Goal: Task Accomplishment & Management: Complete application form

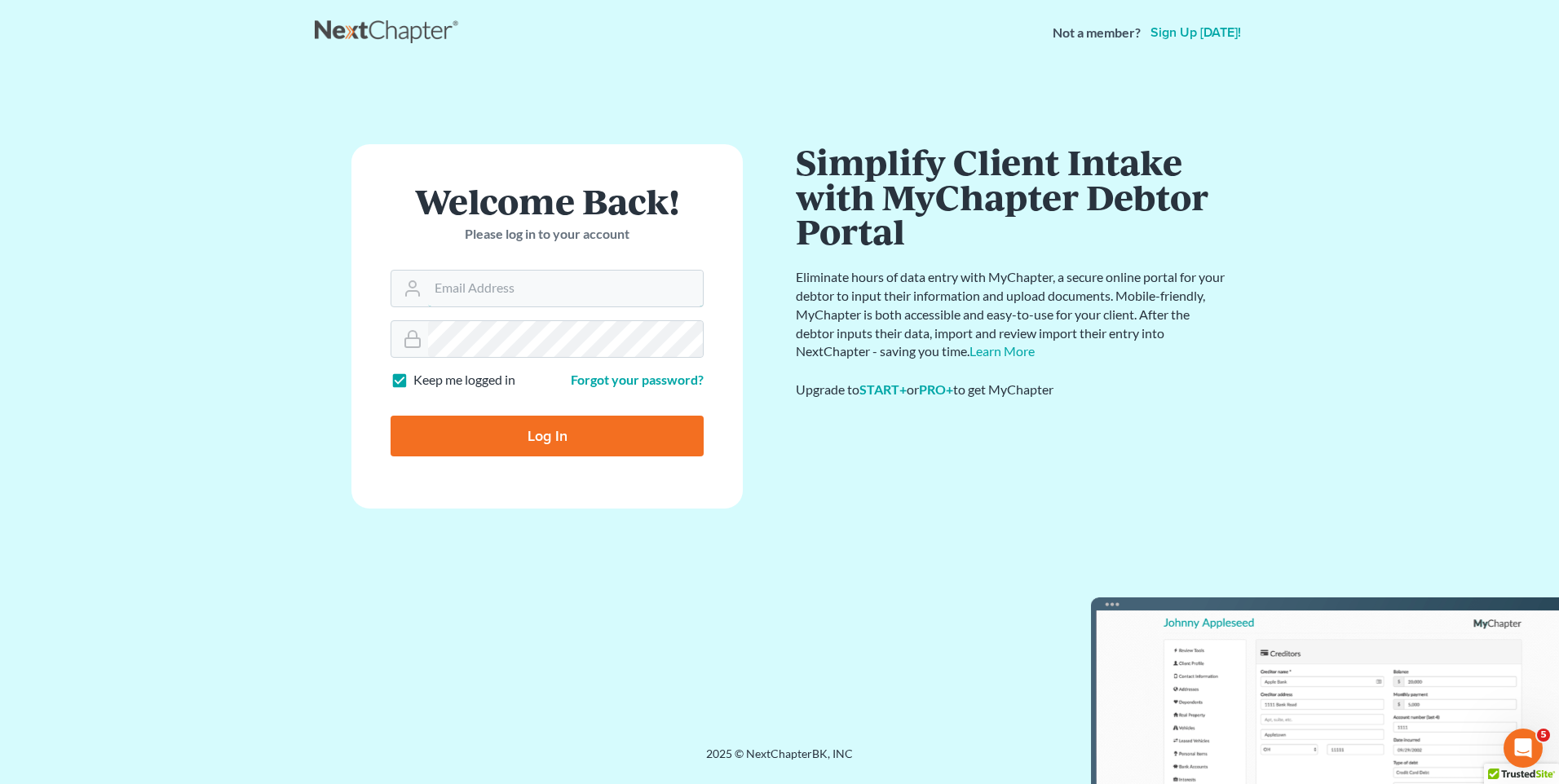
type input "[EMAIL_ADDRESS][DOMAIN_NAME]"
click at [553, 439] on input "Log In" at bounding box center [546, 437] width 313 height 41
type input "Thinking..."
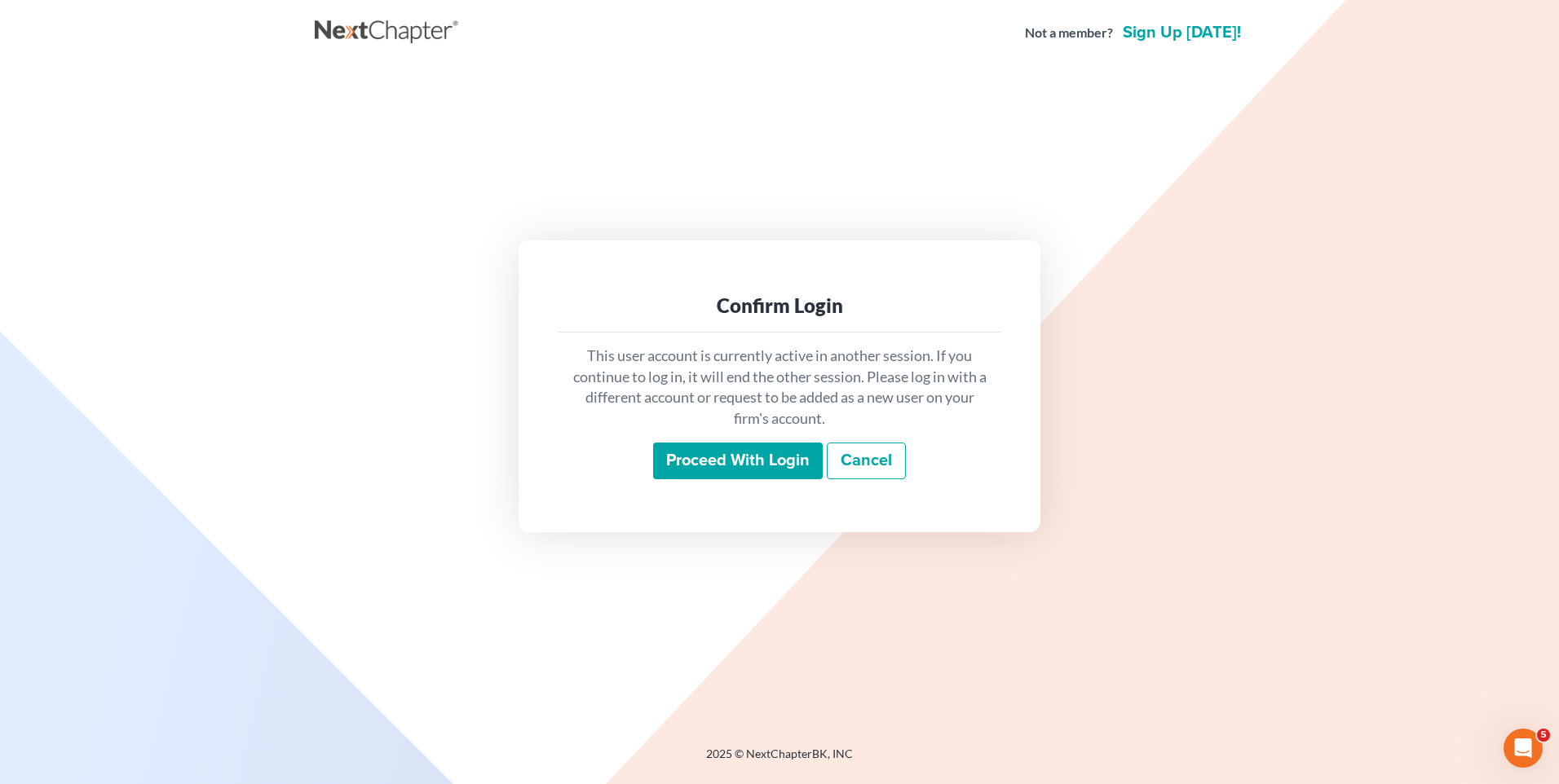
click at [770, 444] on input "Proceed with login" at bounding box center [738, 462] width 170 height 37
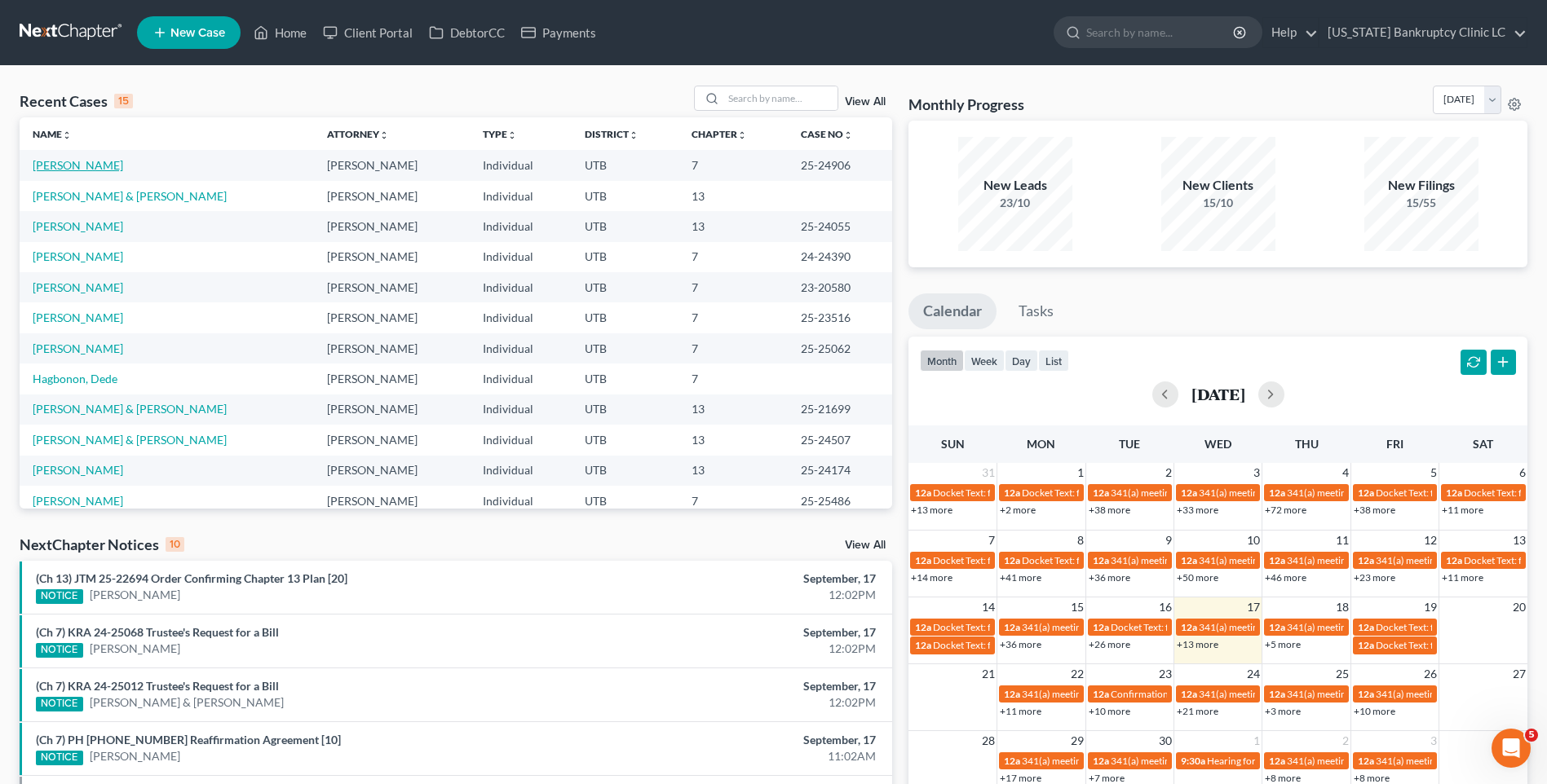
click at [57, 163] on link "[PERSON_NAME]" at bounding box center [77, 164] width 90 height 14
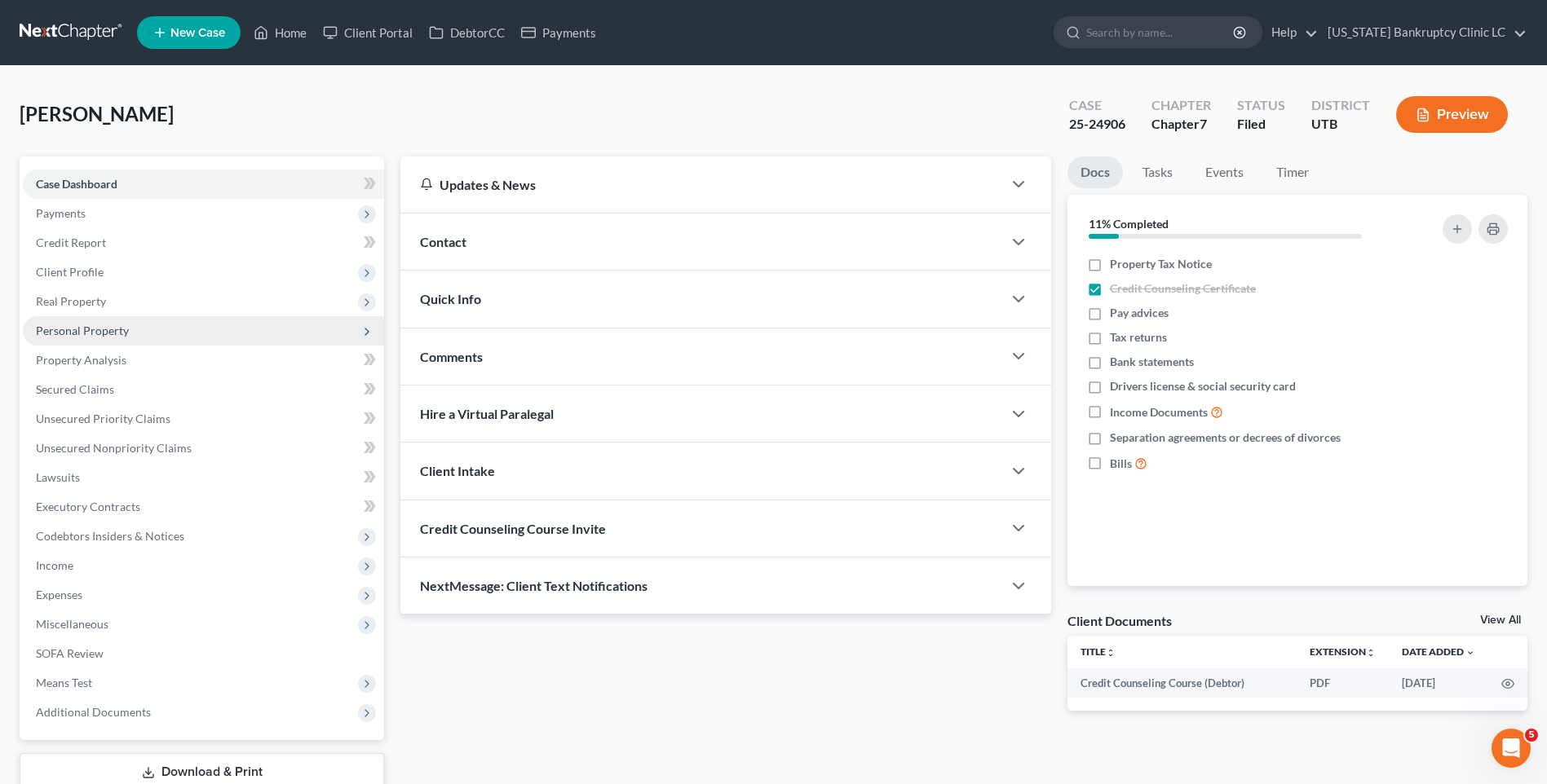
click at [70, 328] on span "Personal Property" at bounding box center [83, 330] width 93 height 14
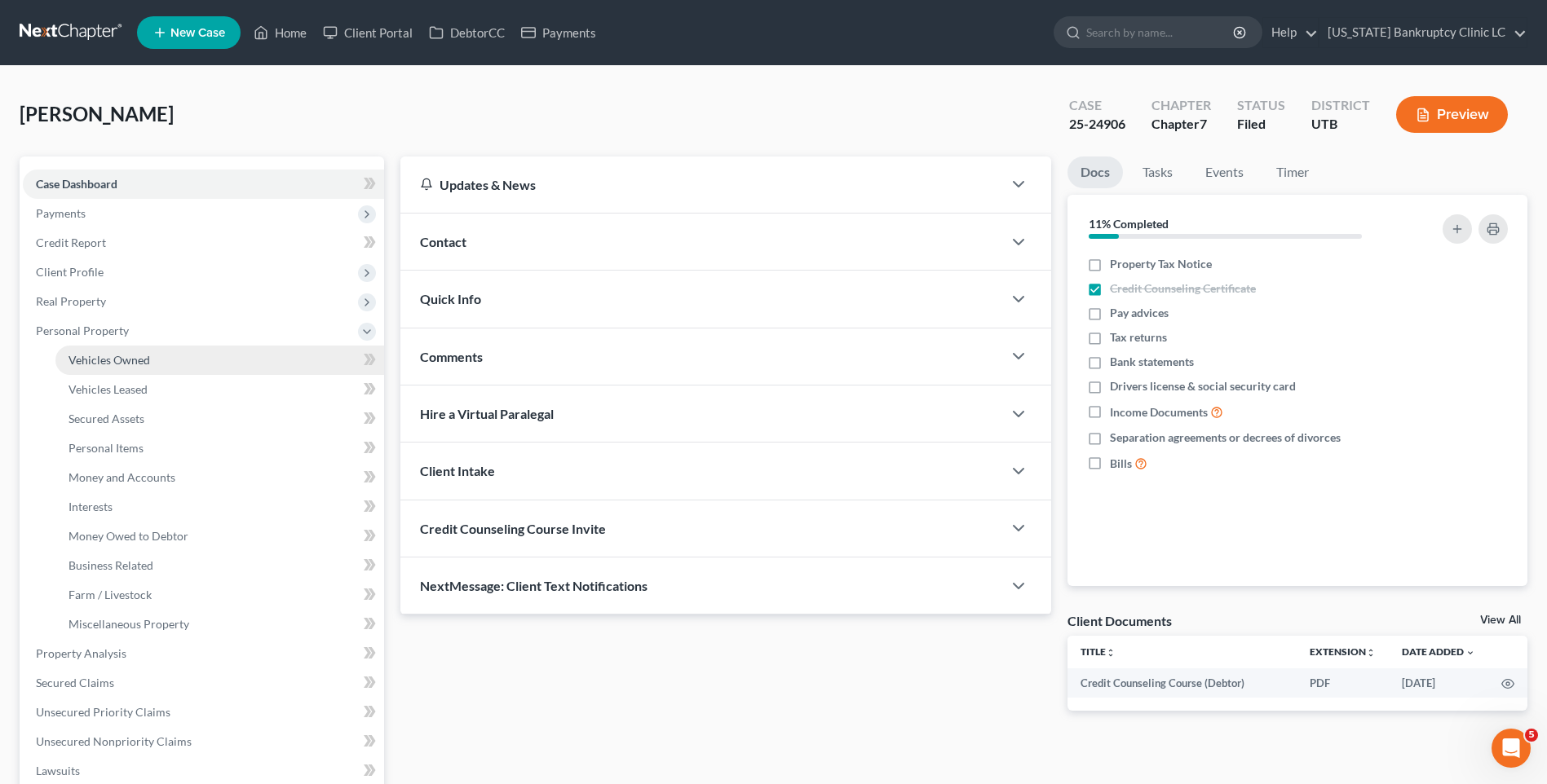
click at [90, 353] on span "Vehicles Owned" at bounding box center [110, 359] width 82 height 14
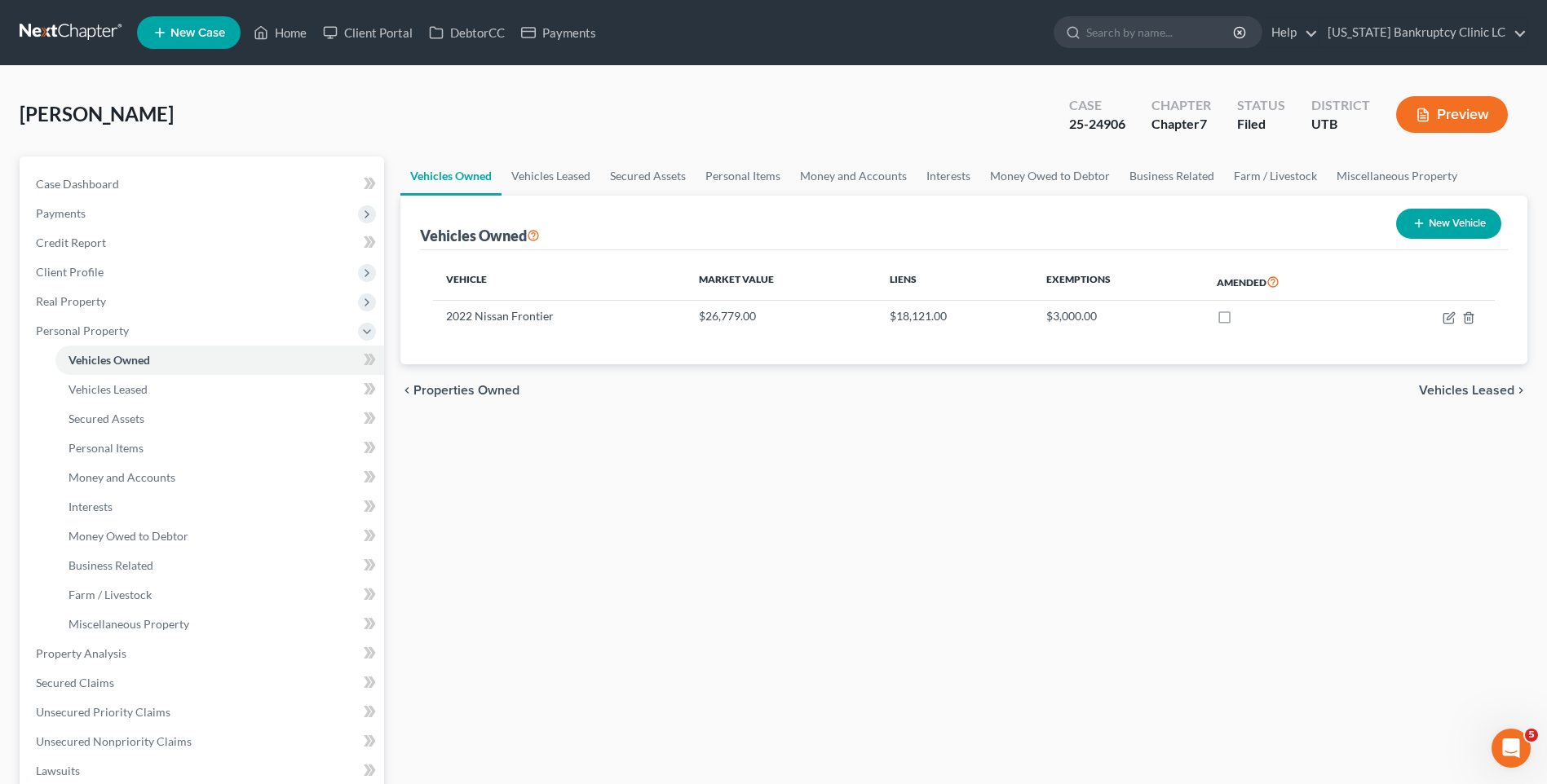
click at [200, 27] on span "New Case" at bounding box center [197, 33] width 55 height 12
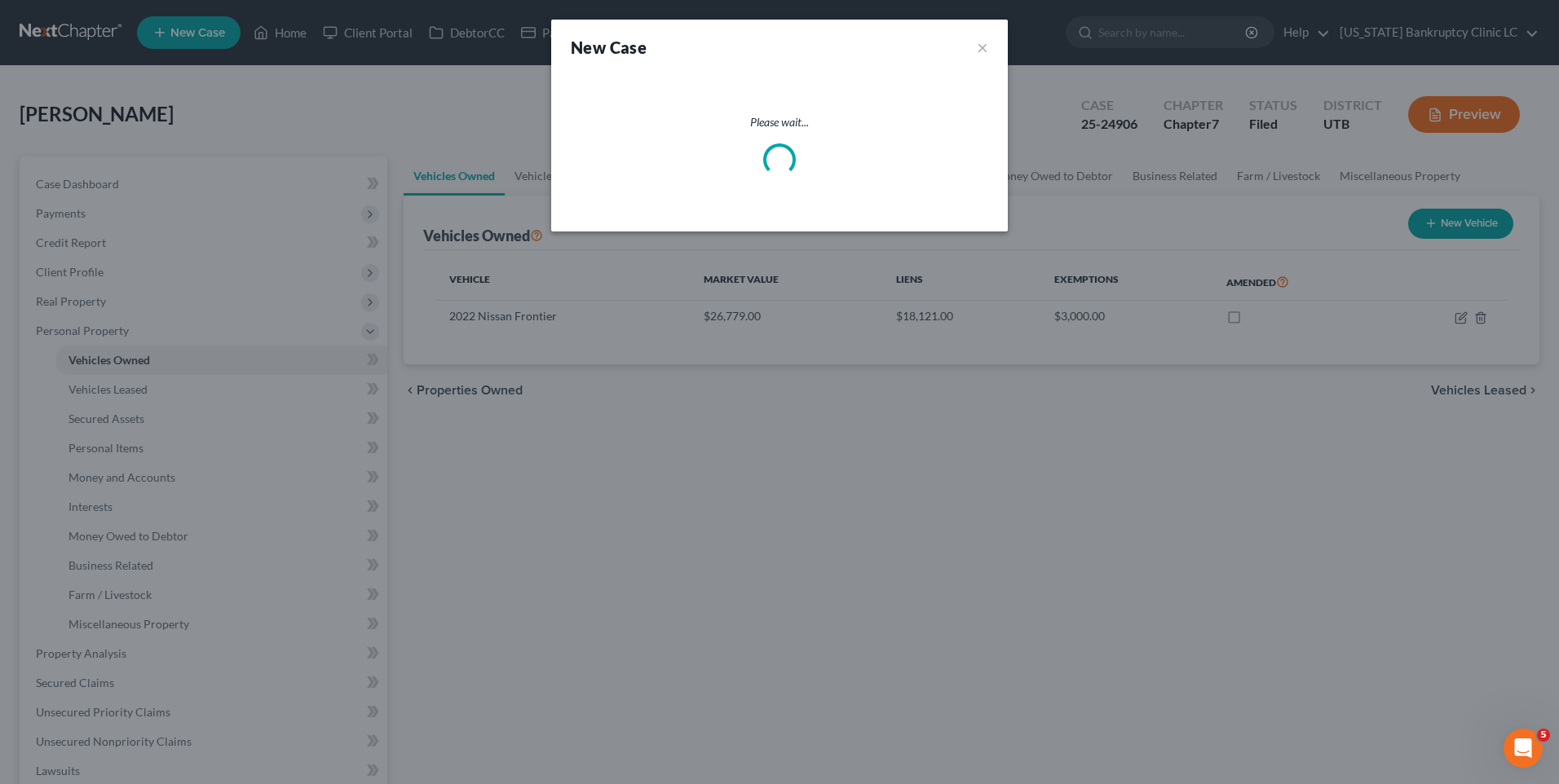
select select "81"
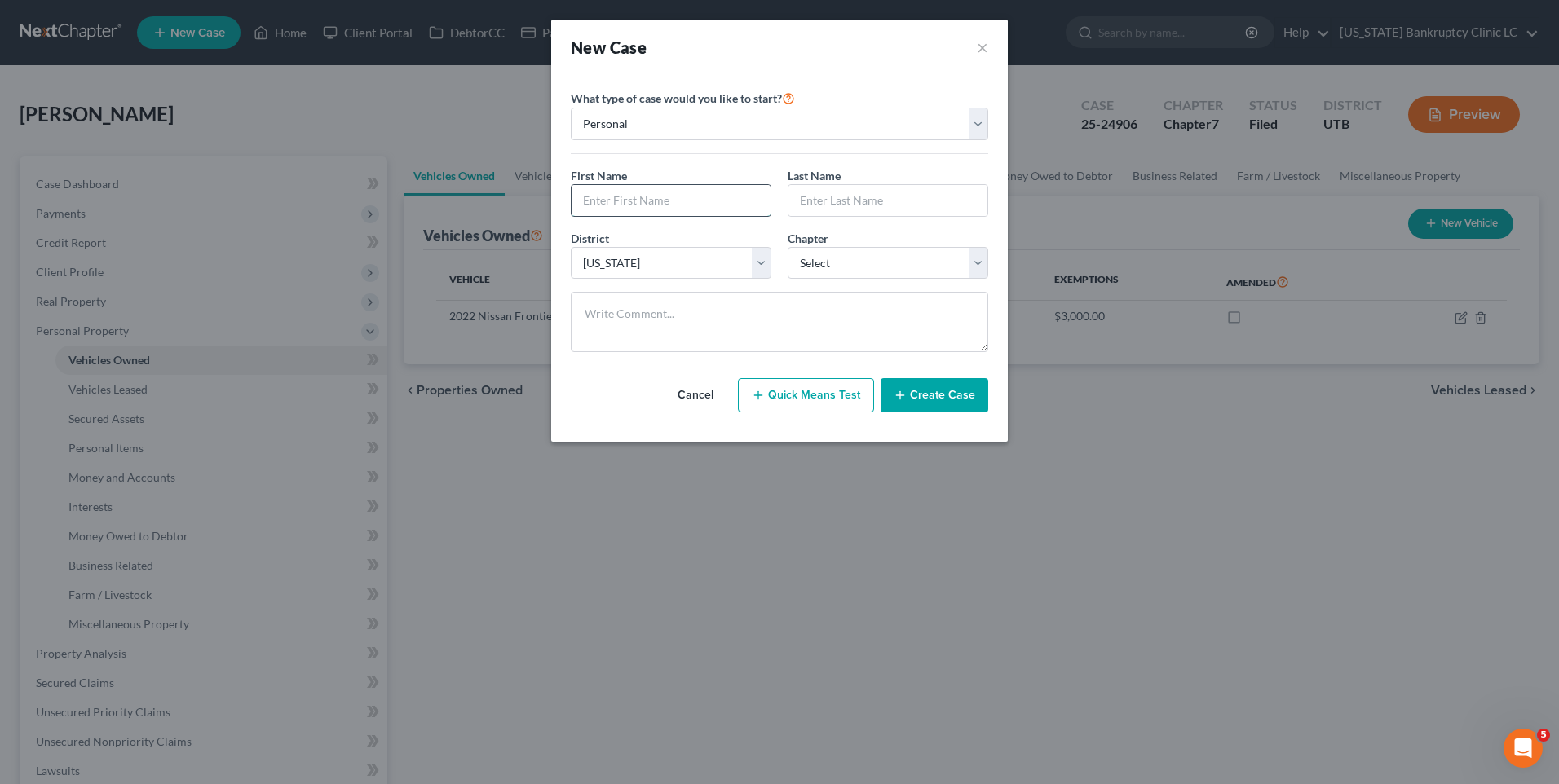
click at [675, 197] on input "text" at bounding box center [671, 200] width 199 height 31
type input "[PERSON_NAME]"
click at [910, 268] on select "Select 7 11 12 13" at bounding box center [888, 263] width 201 height 33
select select "0"
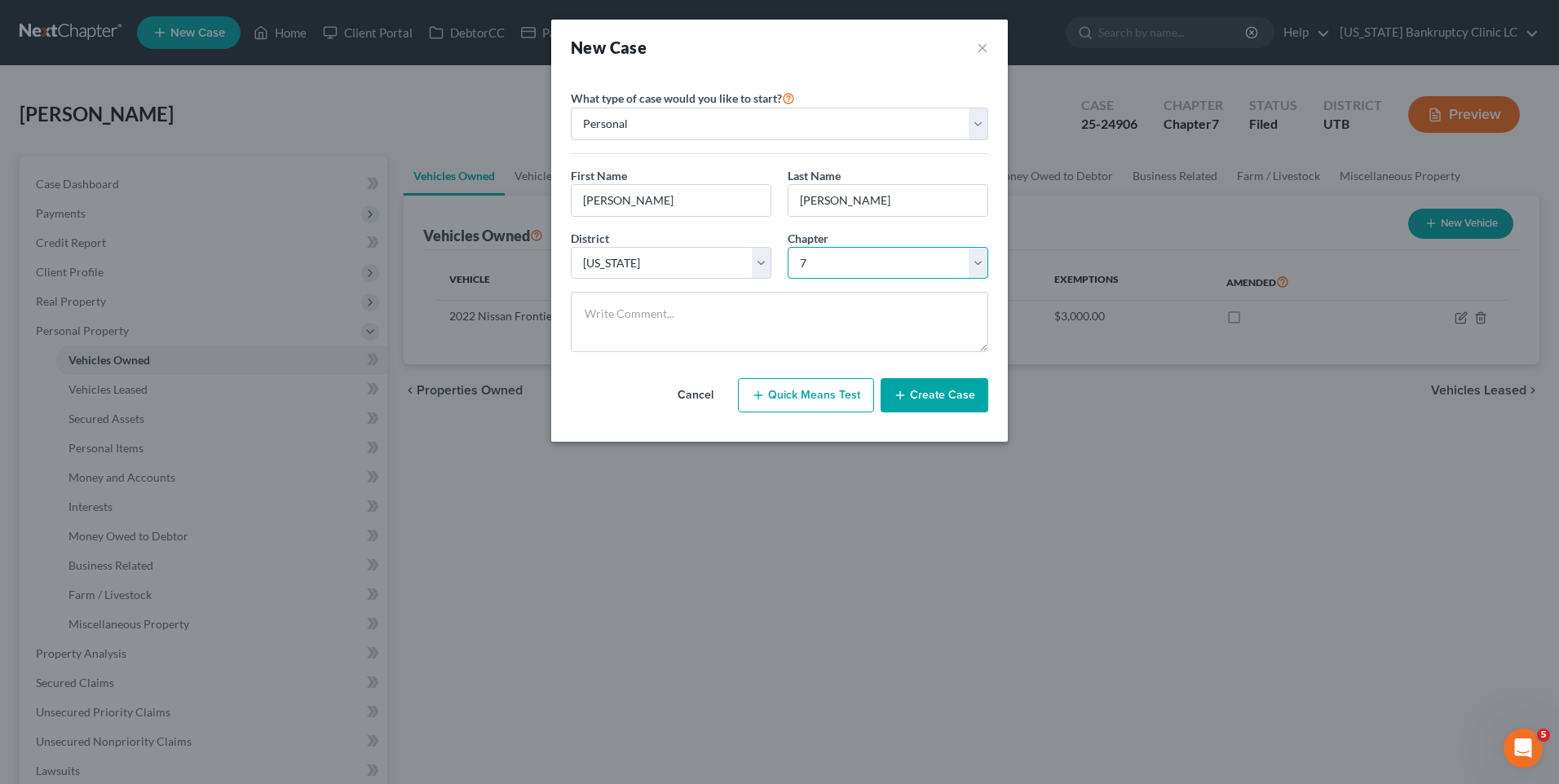
click at [788, 247] on select "Select 7 11 12 13" at bounding box center [888, 263] width 201 height 33
click at [931, 399] on button "Create Case" at bounding box center [935, 395] width 108 height 34
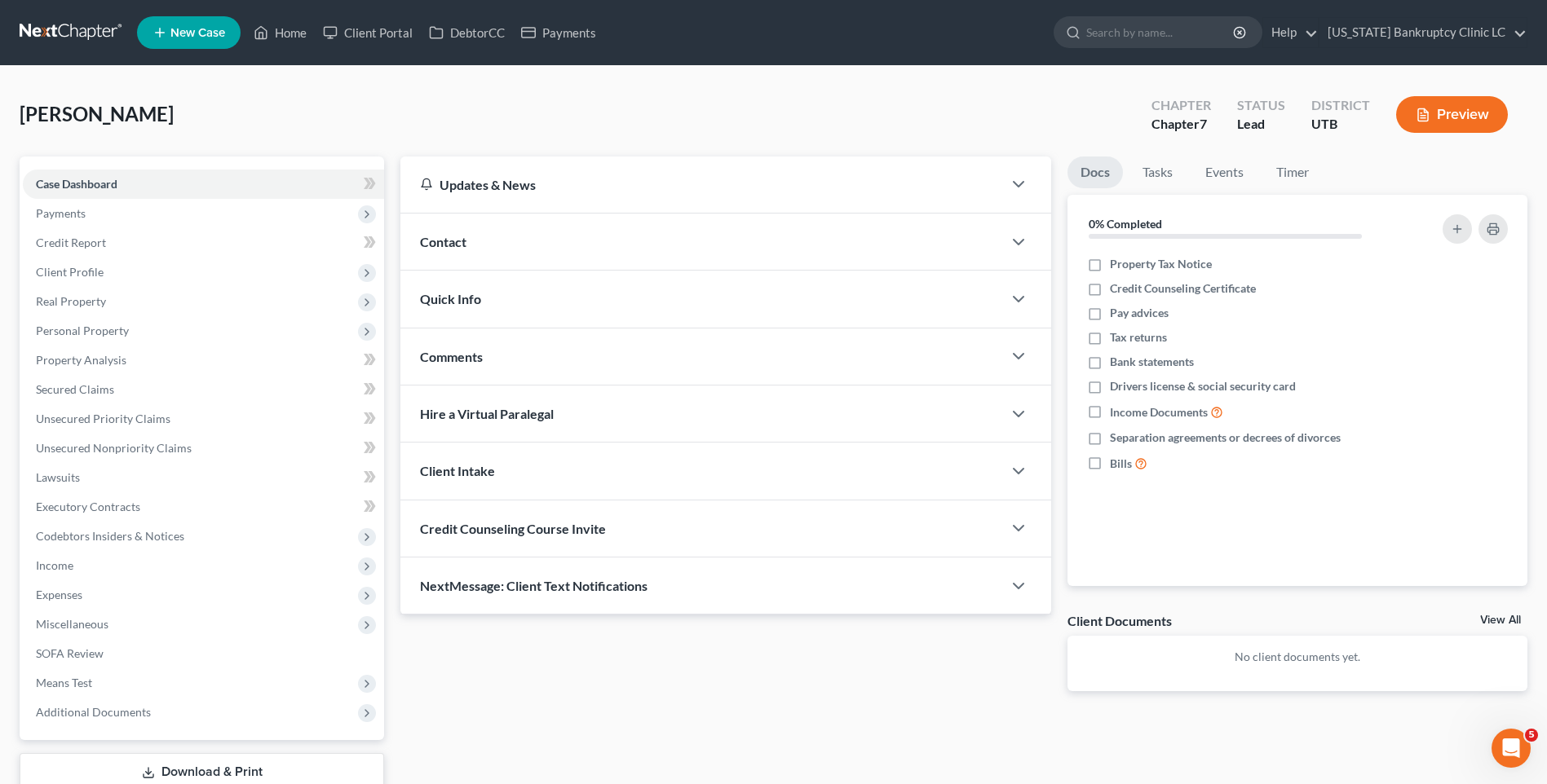
click at [430, 233] on div "Contact" at bounding box center [701, 242] width 602 height 57
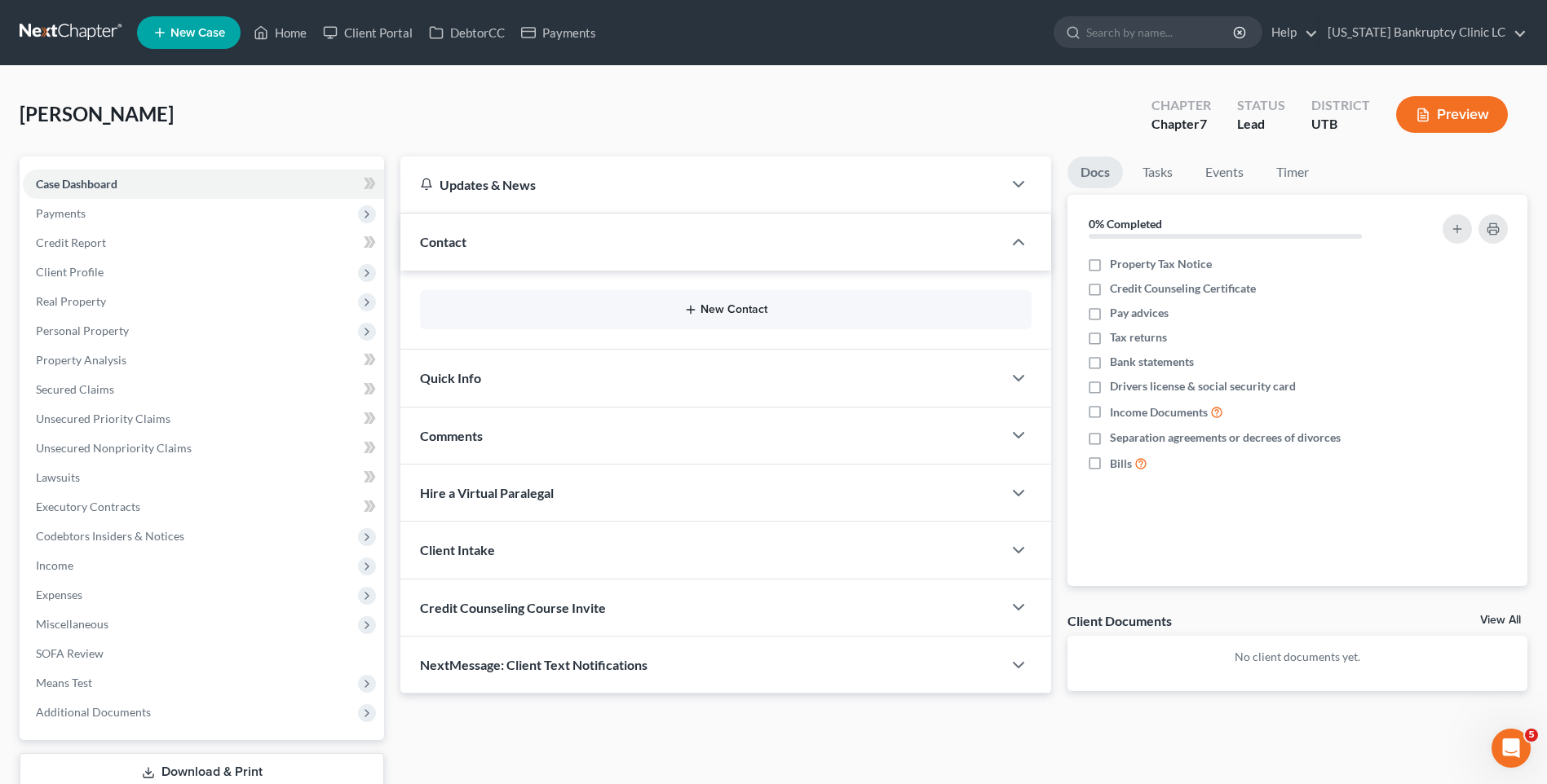
click at [649, 307] on button "New Contact" at bounding box center [726, 310] width 585 height 13
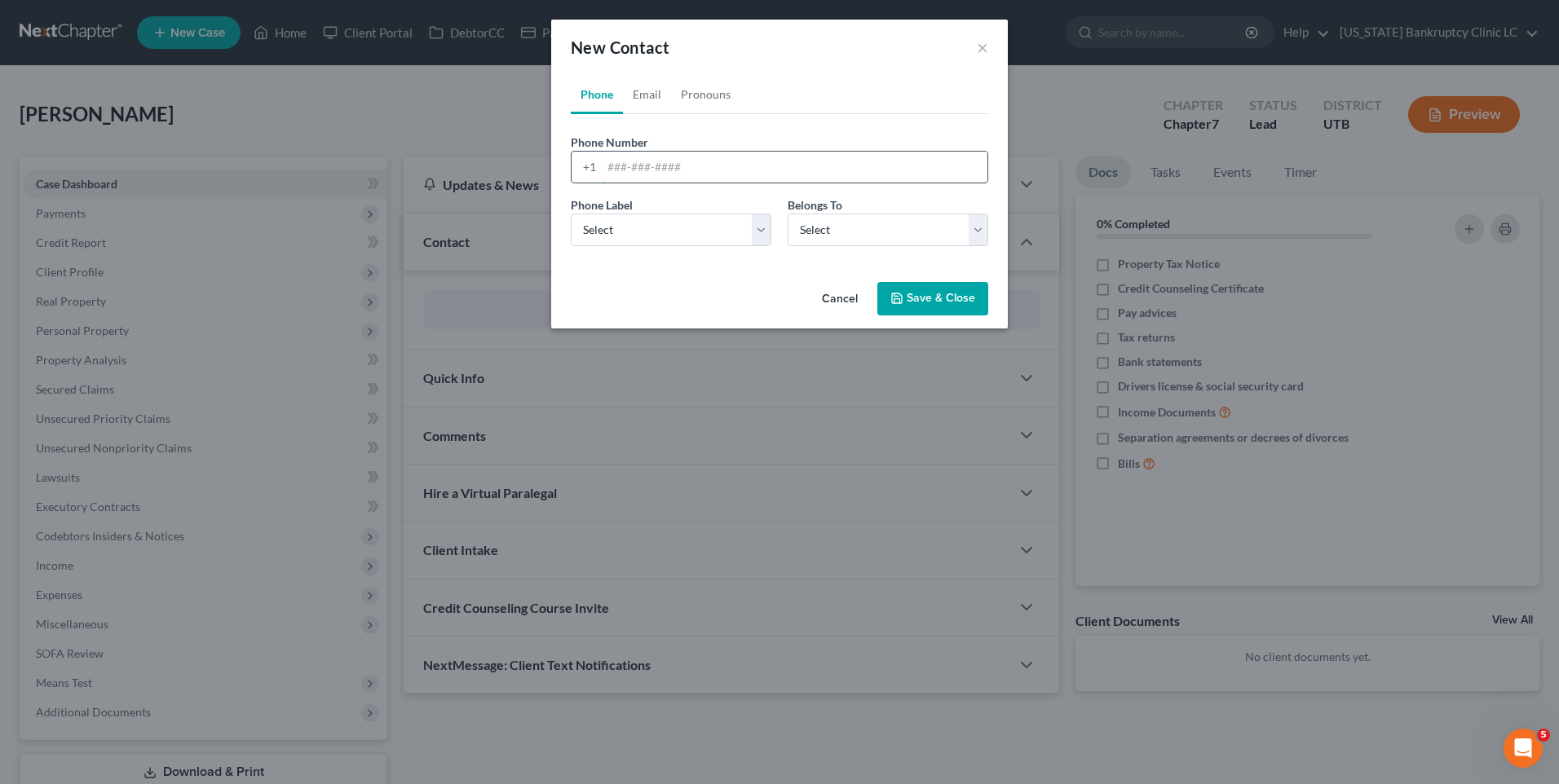
click at [660, 171] on input "tel" at bounding box center [794, 166] width 386 height 31
click at [980, 42] on button "×" at bounding box center [983, 46] width 11 height 20
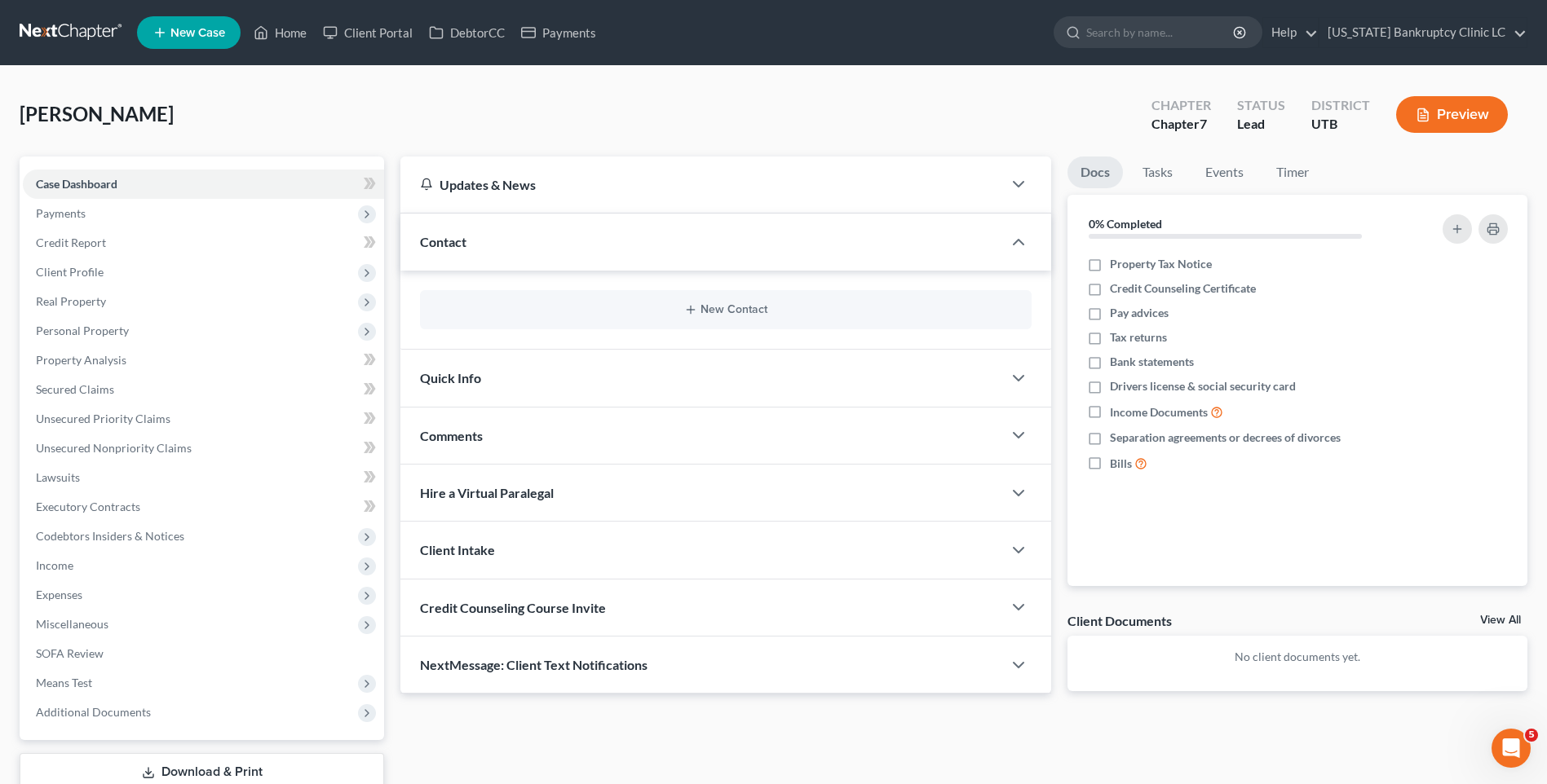
click at [747, 300] on div "New Contact" at bounding box center [726, 309] width 611 height 39
click at [736, 314] on button "New Contact" at bounding box center [726, 310] width 585 height 13
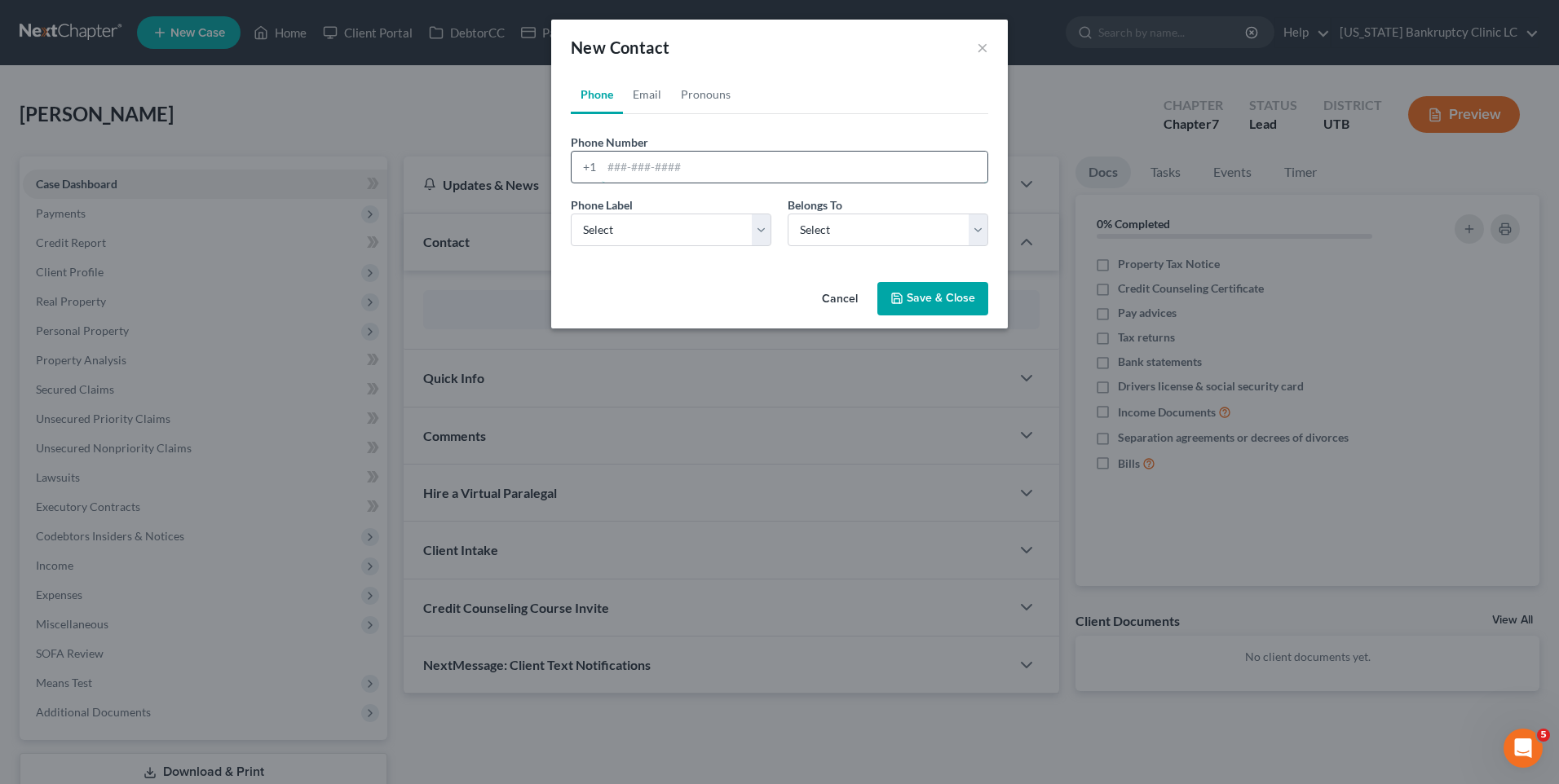
drag, startPoint x: 663, startPoint y: 165, endPoint x: 677, endPoint y: 176, distance: 17.8
click at [663, 165] on input "tel" at bounding box center [794, 166] width 386 height 31
click at [682, 166] on input "tel" at bounding box center [794, 166] width 386 height 31
type input "[PHONE_NUMBER]"
drag, startPoint x: 635, startPoint y: 239, endPoint x: 644, endPoint y: 247, distance: 12.0
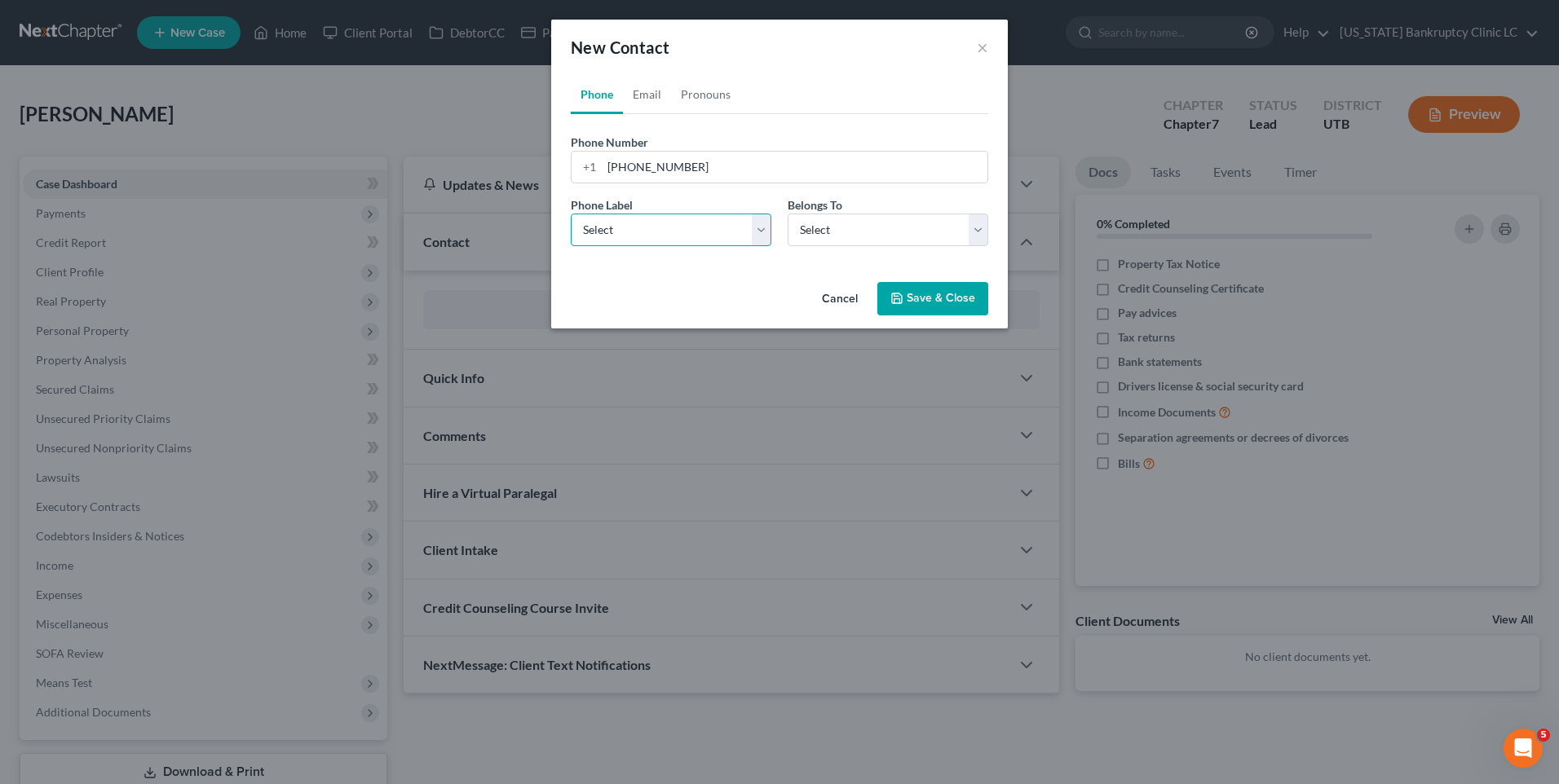
click at [635, 239] on select "Select Mobile Home Work Other" at bounding box center [671, 229] width 201 height 33
select select "0"
click at [570, 214] on select "Select Mobile Home Work Other" at bounding box center [671, 229] width 201 height 33
click at [842, 219] on select "Select Client Other" at bounding box center [888, 229] width 201 height 33
select select "0"
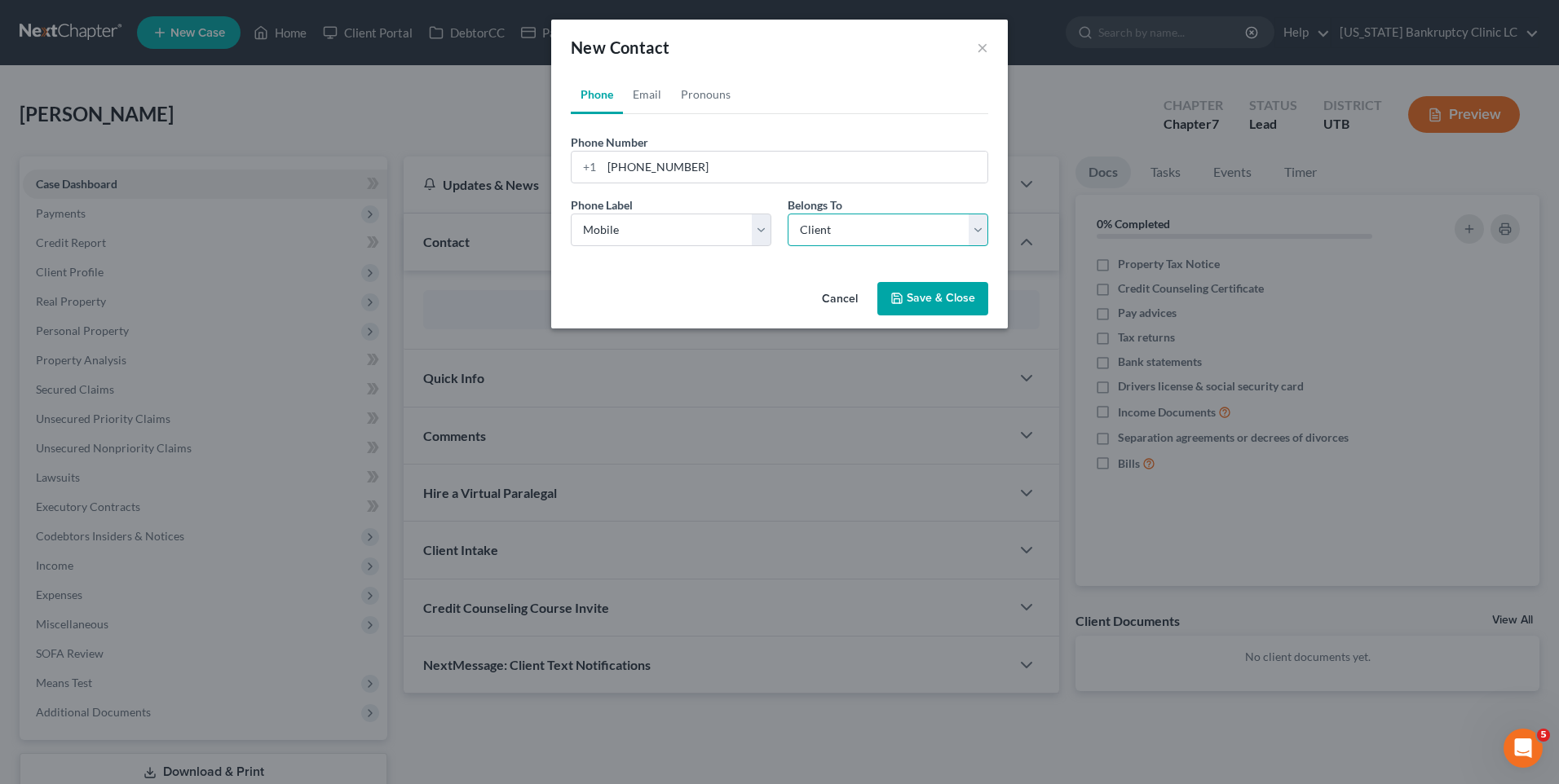
click at [788, 214] on select "Select Client Other" at bounding box center [888, 229] width 201 height 33
select select "0"
click at [659, 94] on link "Email" at bounding box center [648, 95] width 48 height 39
click at [686, 170] on input "email" at bounding box center [794, 166] width 386 height 31
type input "[EMAIL_ADDRESS][DOMAIN_NAME]"
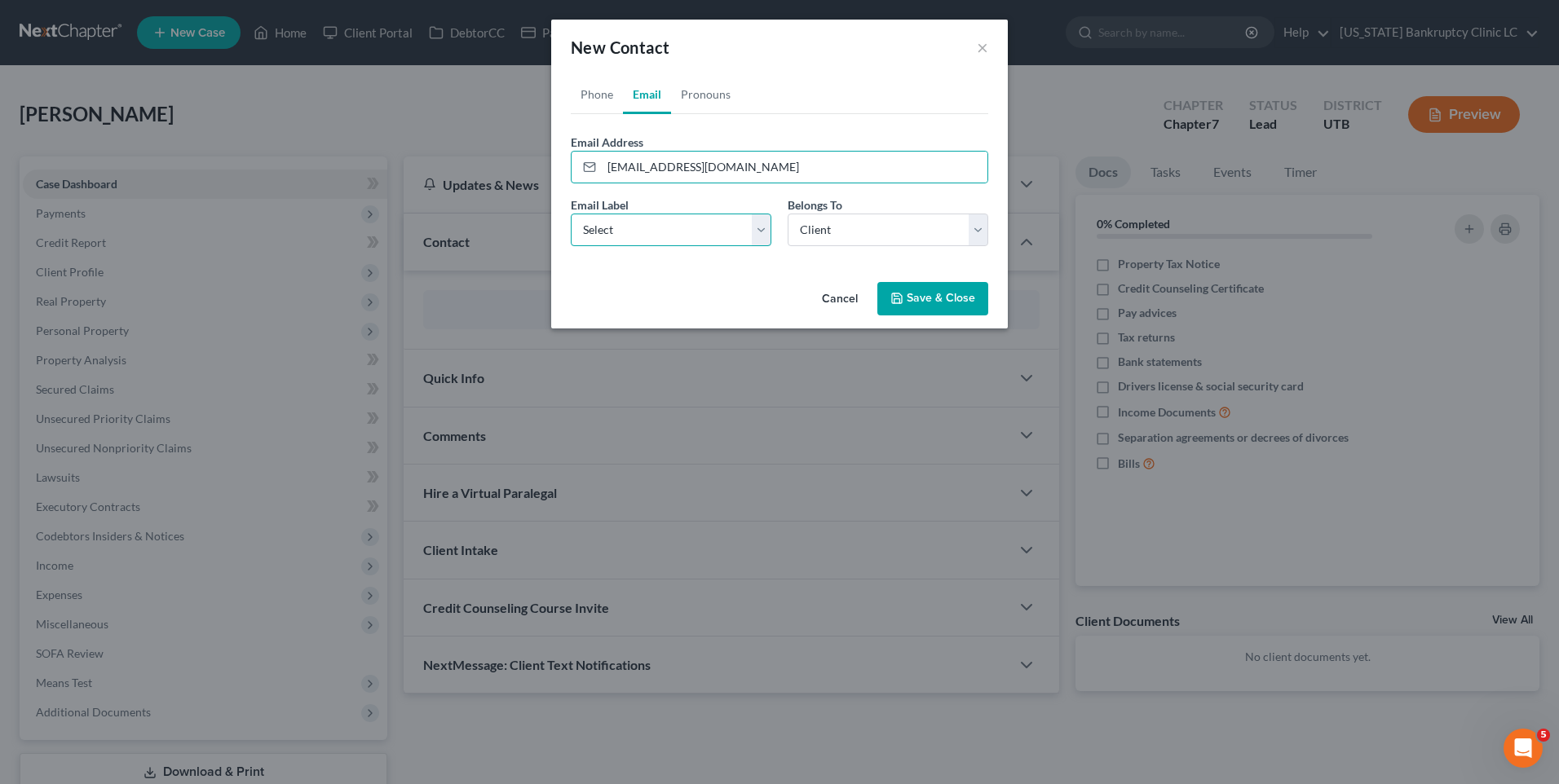
click at [684, 234] on select "Select Home Work Other" at bounding box center [671, 229] width 201 height 33
select select "0"
click at [570, 214] on select "Select Home Work Other" at bounding box center [671, 229] width 201 height 33
click at [827, 231] on select "Select Client Other" at bounding box center [888, 229] width 201 height 33
click at [831, 236] on select "Select Client Other" at bounding box center [888, 229] width 201 height 33
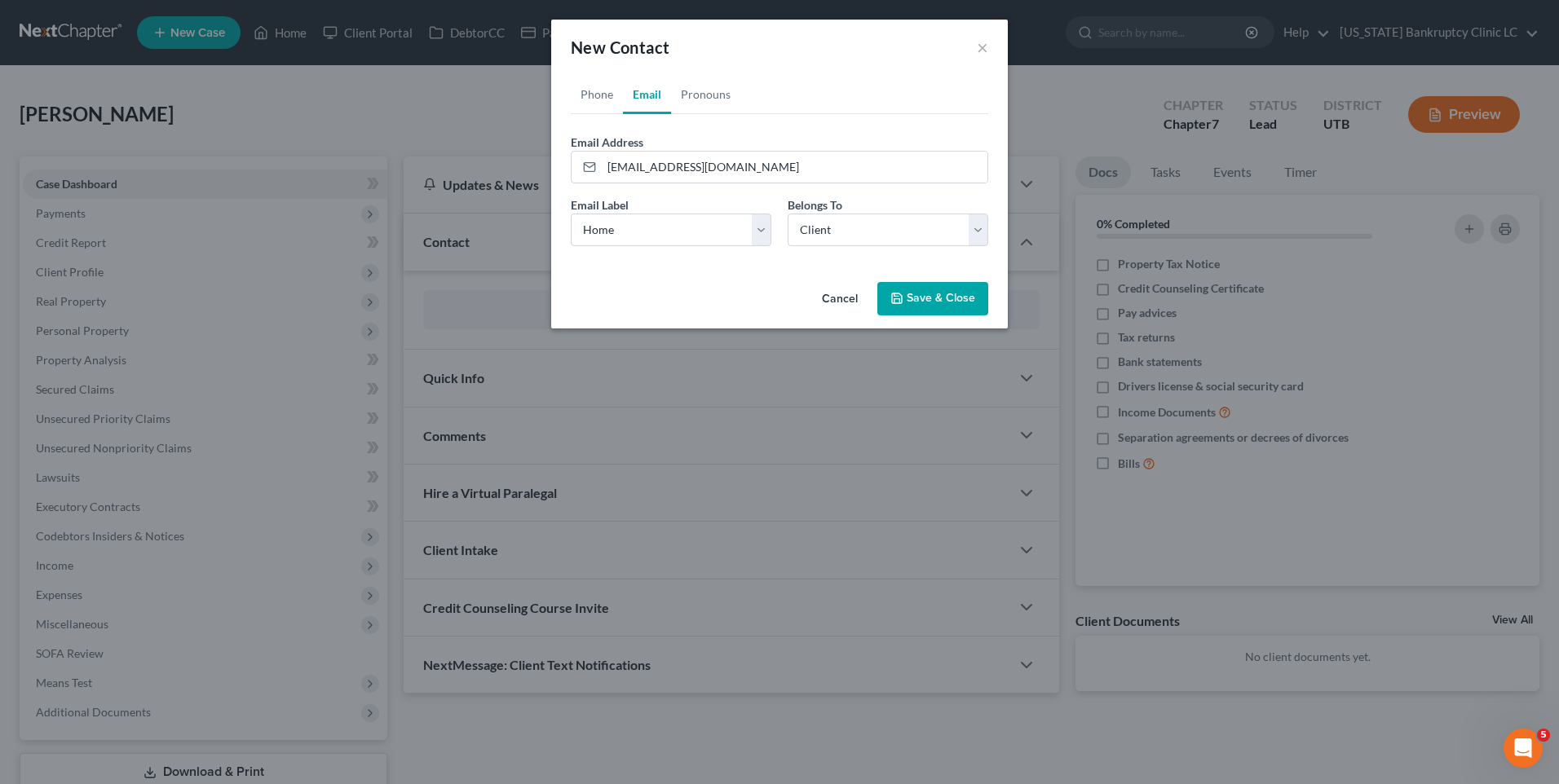
click at [903, 294] on icon "button" at bounding box center [897, 298] width 13 height 13
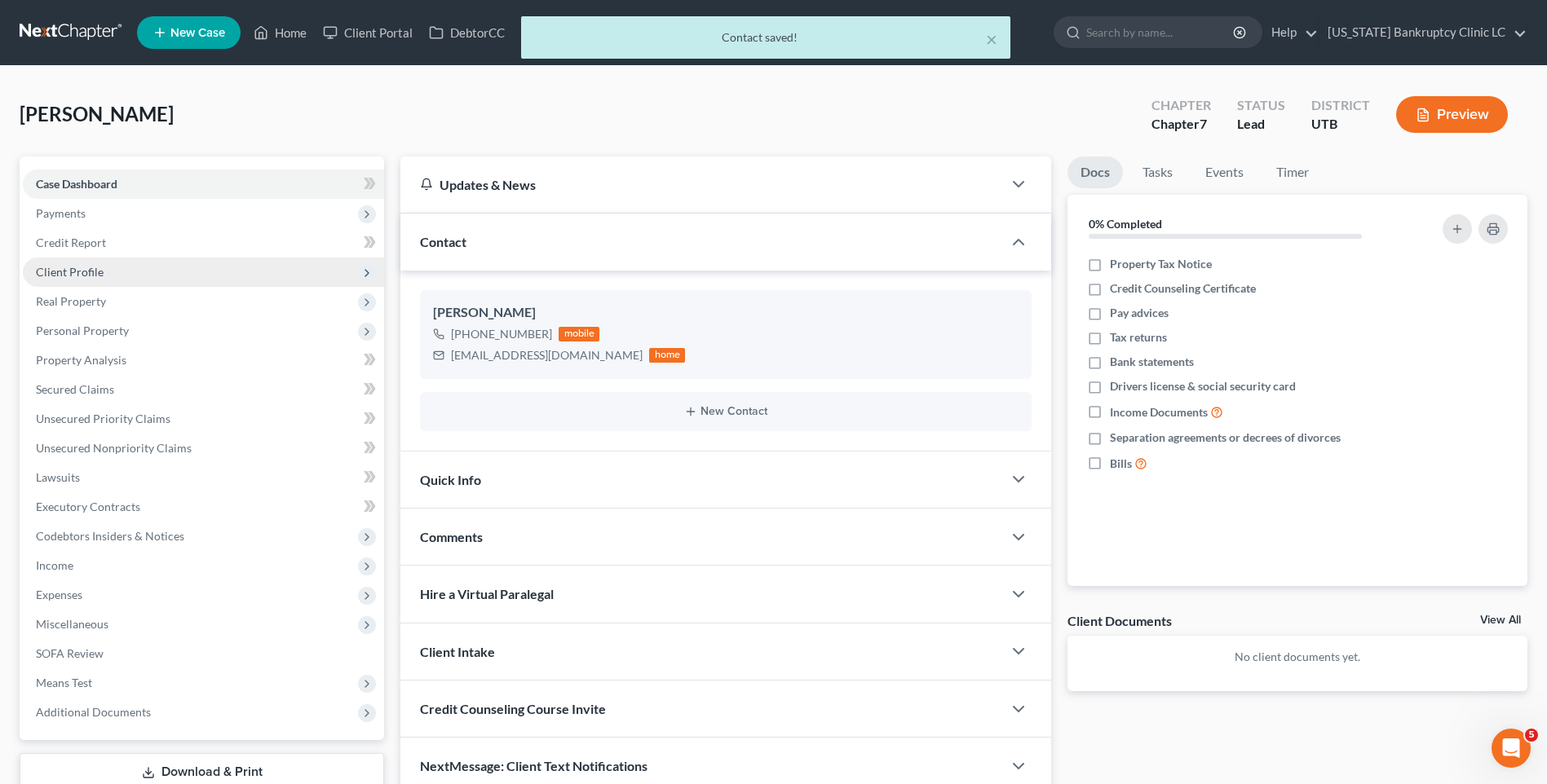
click at [148, 273] on span "Client Profile" at bounding box center [203, 272] width 361 height 30
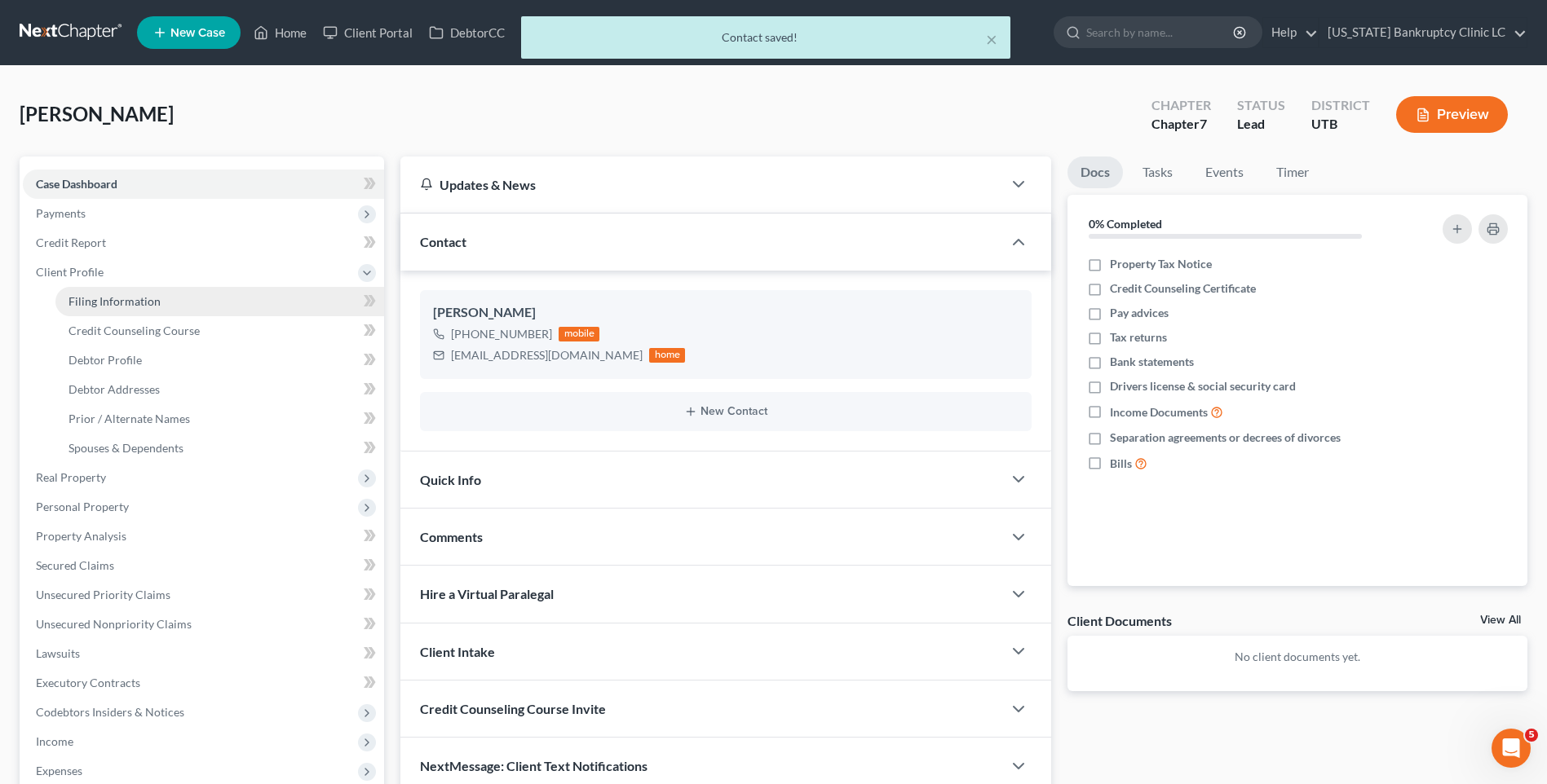
click at [143, 300] on span "Filing Information" at bounding box center [114, 301] width 92 height 14
select select "1"
select select "0"
select select "81"
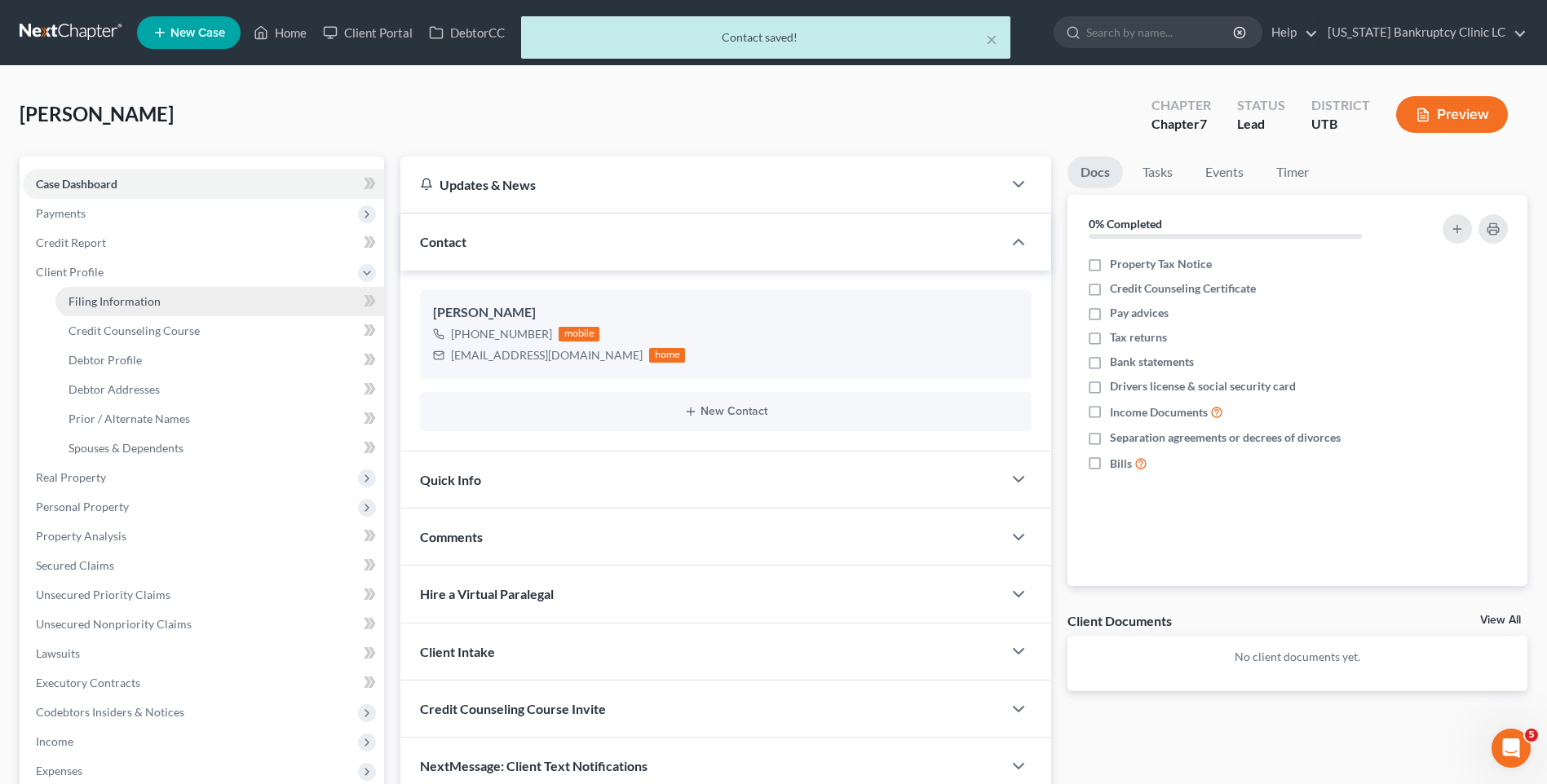
select select "46"
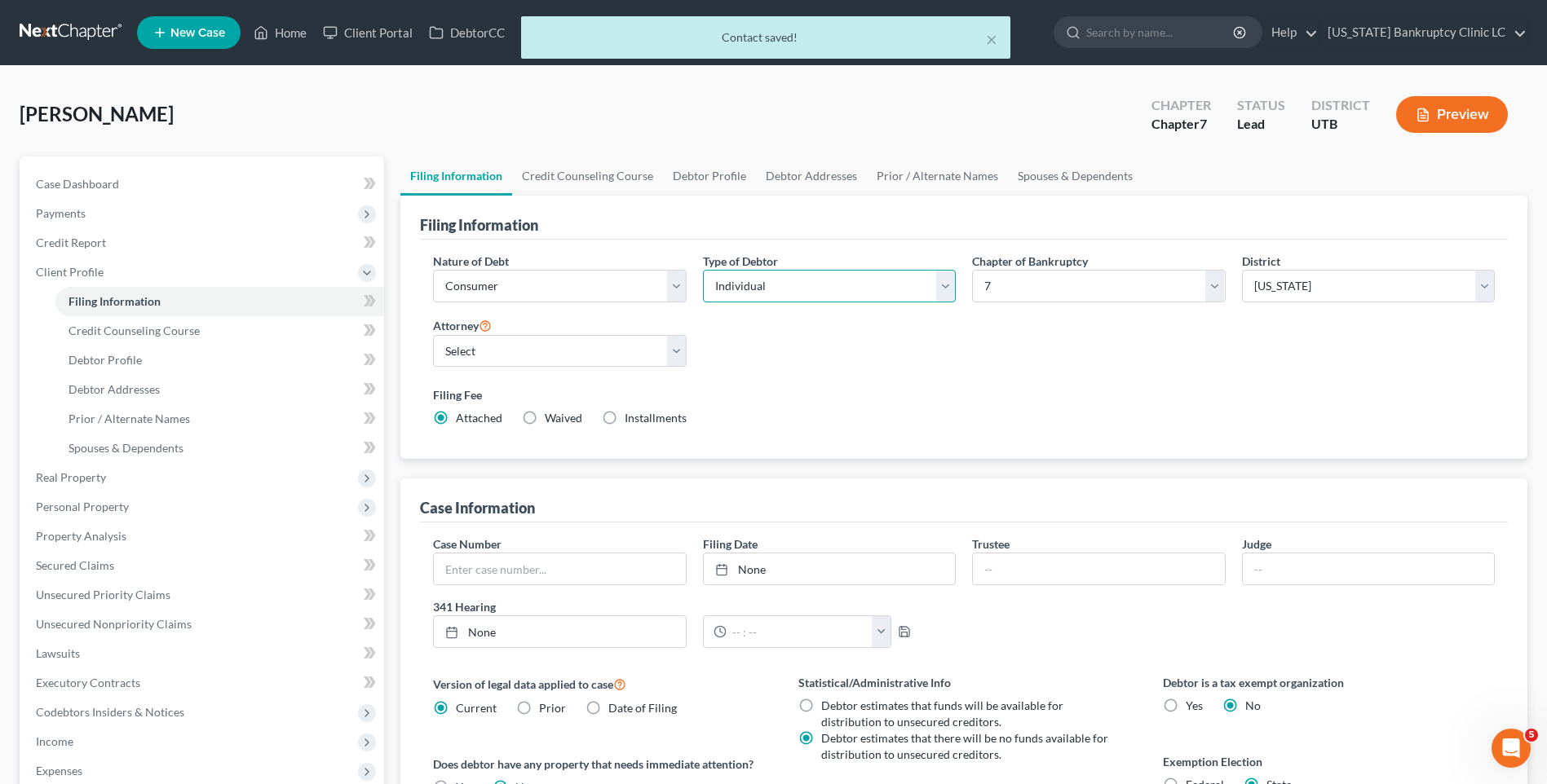
click at [750, 285] on select "Select Individual Joint" at bounding box center [830, 286] width 253 height 33
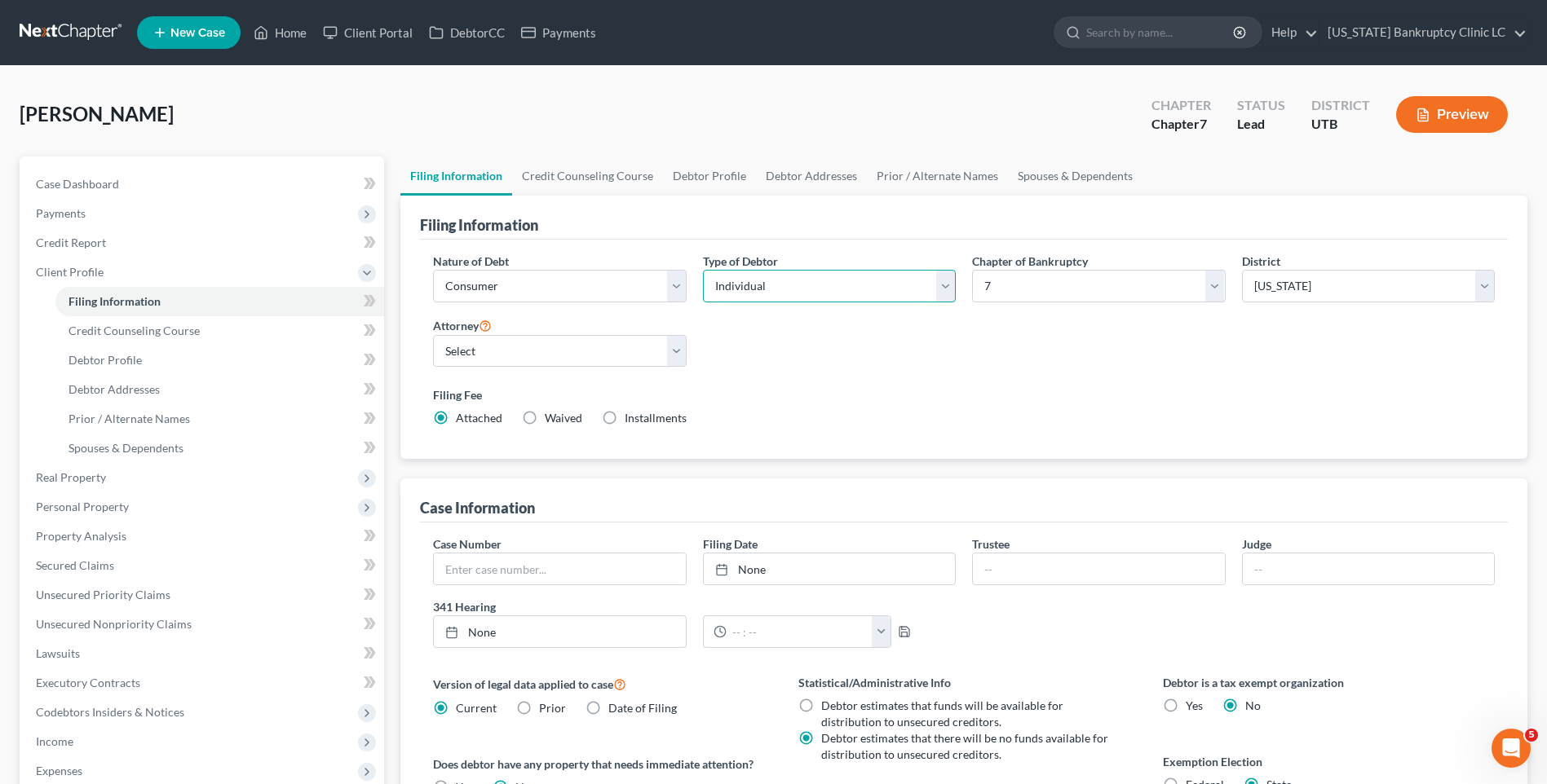
click at [703, 270] on select "Select Individual Joint" at bounding box center [830, 286] width 253 height 33
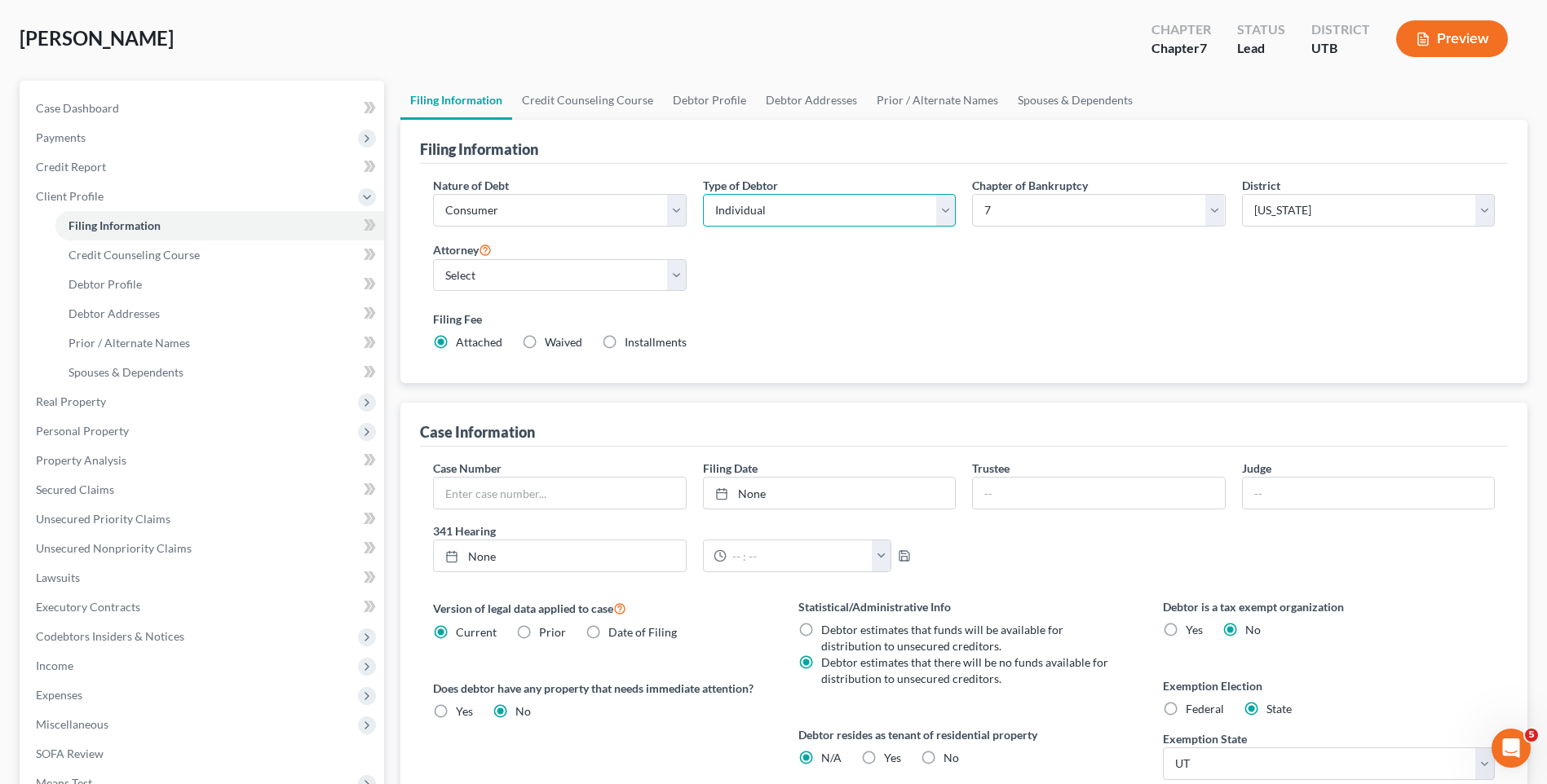
scroll to position [163, 0]
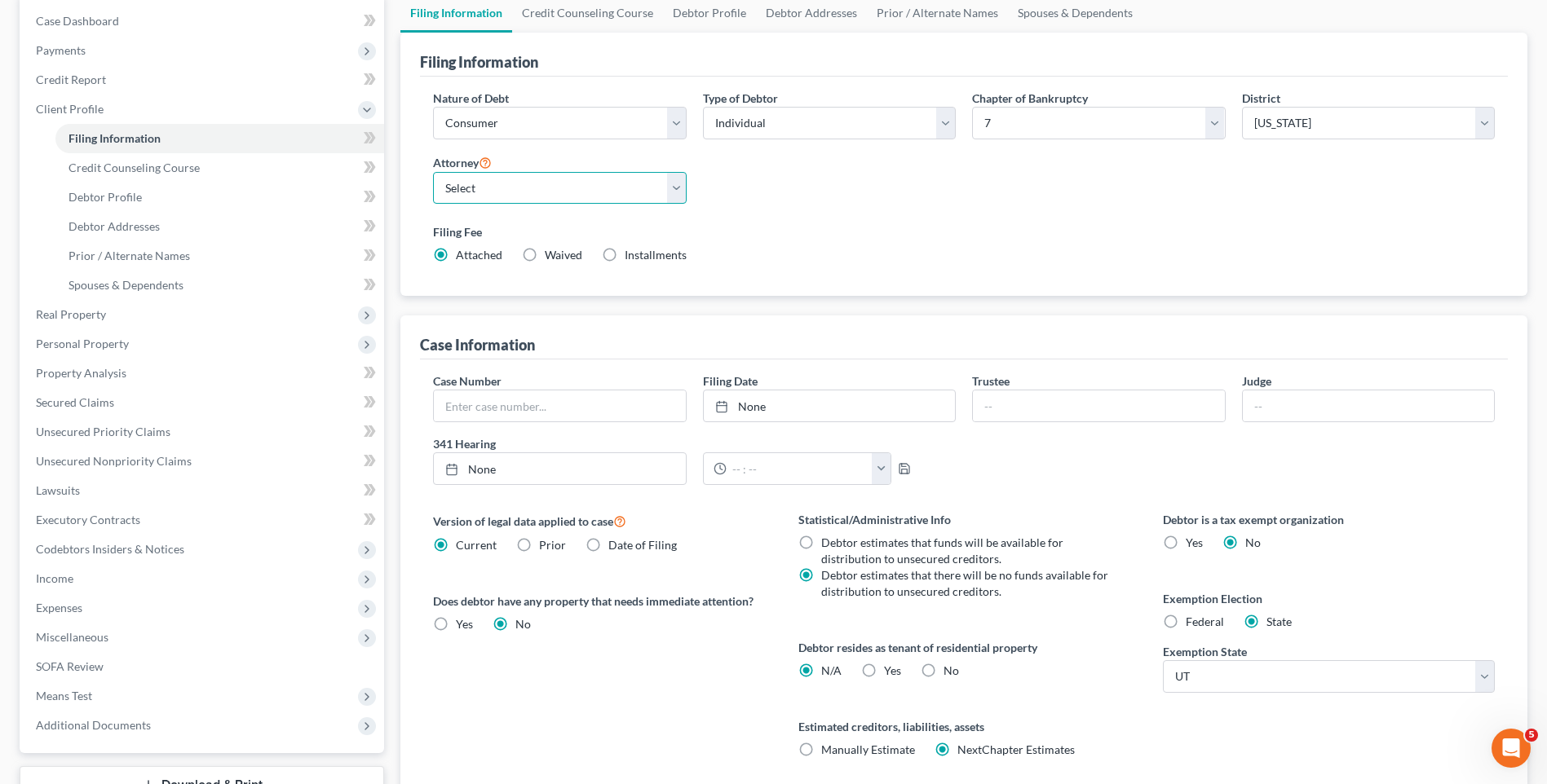
drag, startPoint x: 477, startPoint y: 200, endPoint x: 484, endPoint y: 204, distance: 8.1
click at [477, 200] on select "Select [PERSON_NAME] - UTB [PERSON_NAME] - UT" at bounding box center [559, 188] width 253 height 33
select select "0"
click at [433, 172] on select "Select [PERSON_NAME] - UTB [PERSON_NAME] - UT" at bounding box center [559, 188] width 253 height 33
click at [778, 292] on div "Nature of Debt Select Business Consumer Other Nature of Business Select Clearin…" at bounding box center [964, 187] width 1088 height 220
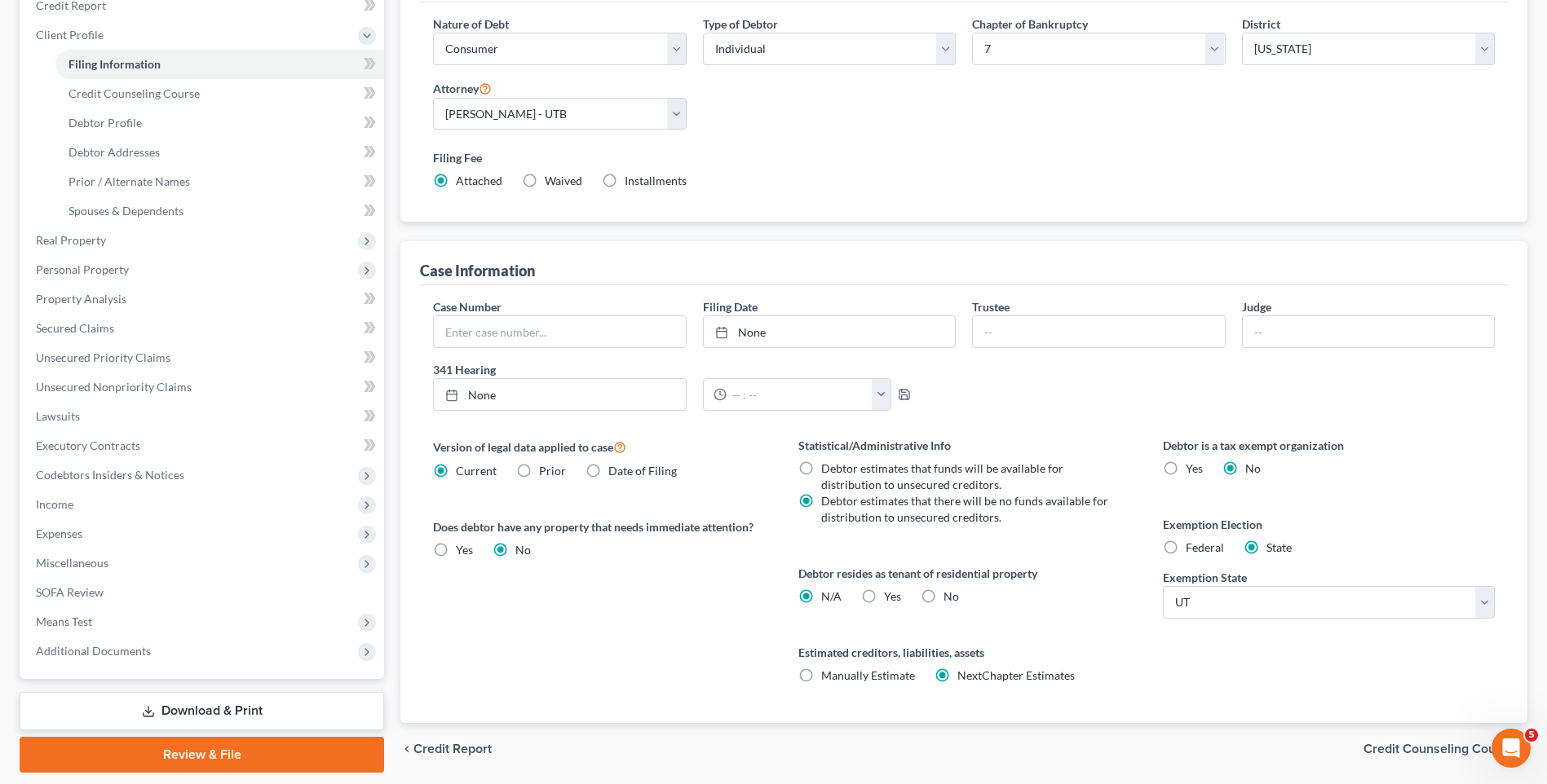
scroll to position [290, 0]
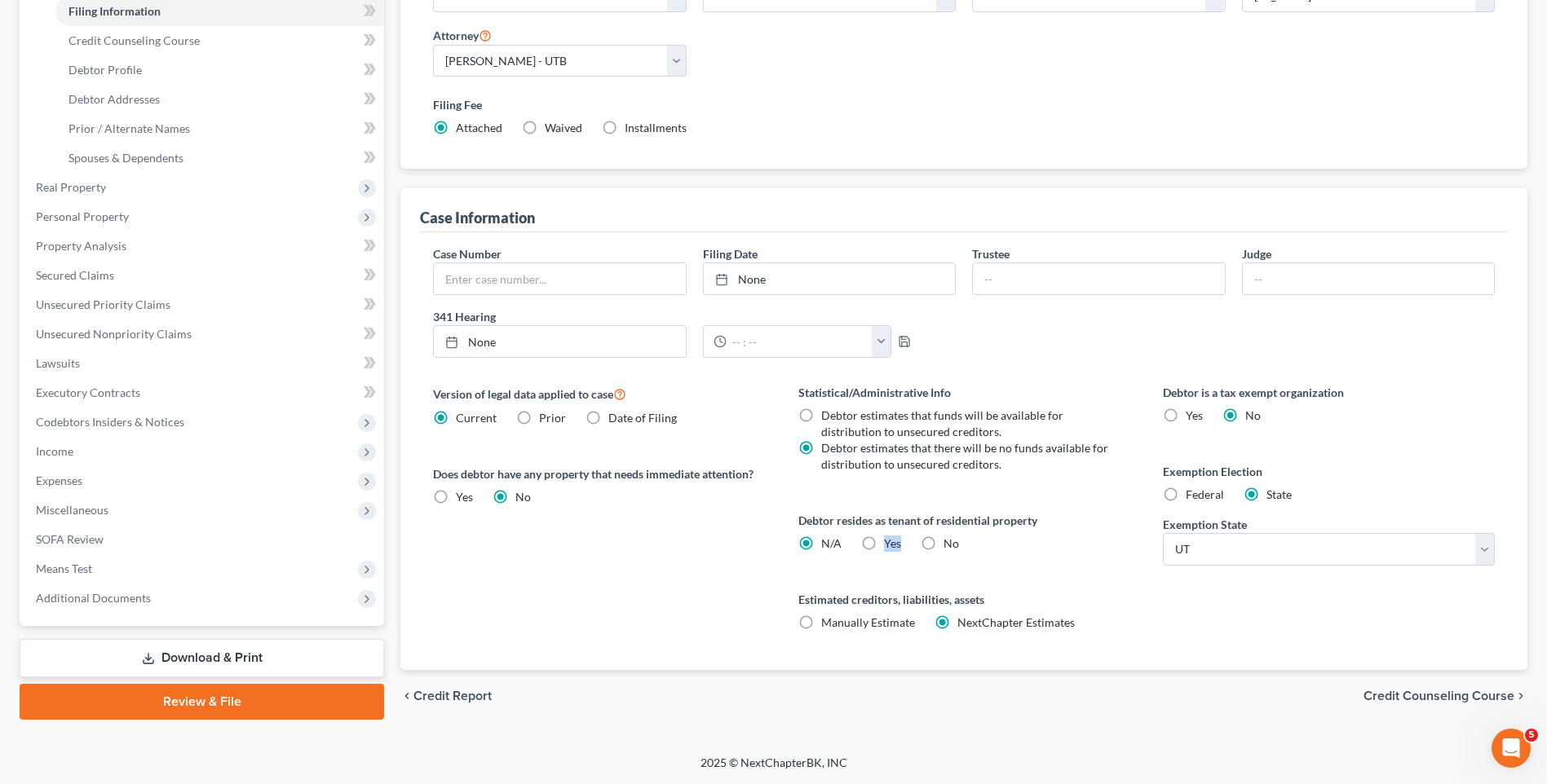
click at [884, 543] on label "Yes Yes" at bounding box center [892, 544] width 17 height 17
click at [884, 545] on label "Yes Yes" at bounding box center [892, 544] width 17 height 17
click at [891, 545] on input "Yes Yes" at bounding box center [896, 541] width 10 height 10
radio input "true"
radio input "false"
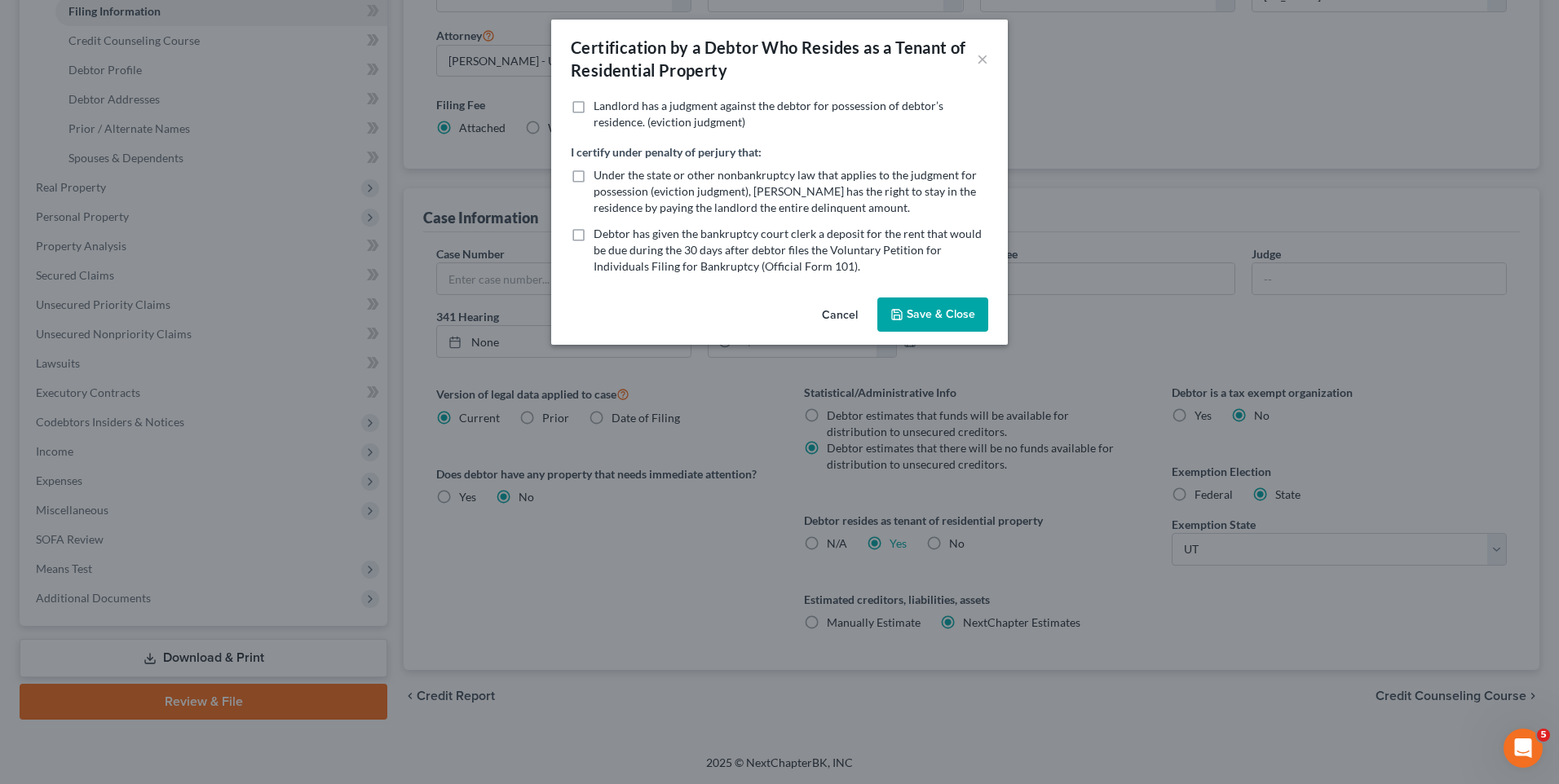
click at [929, 315] on button "Save & Close" at bounding box center [932, 314] width 111 height 34
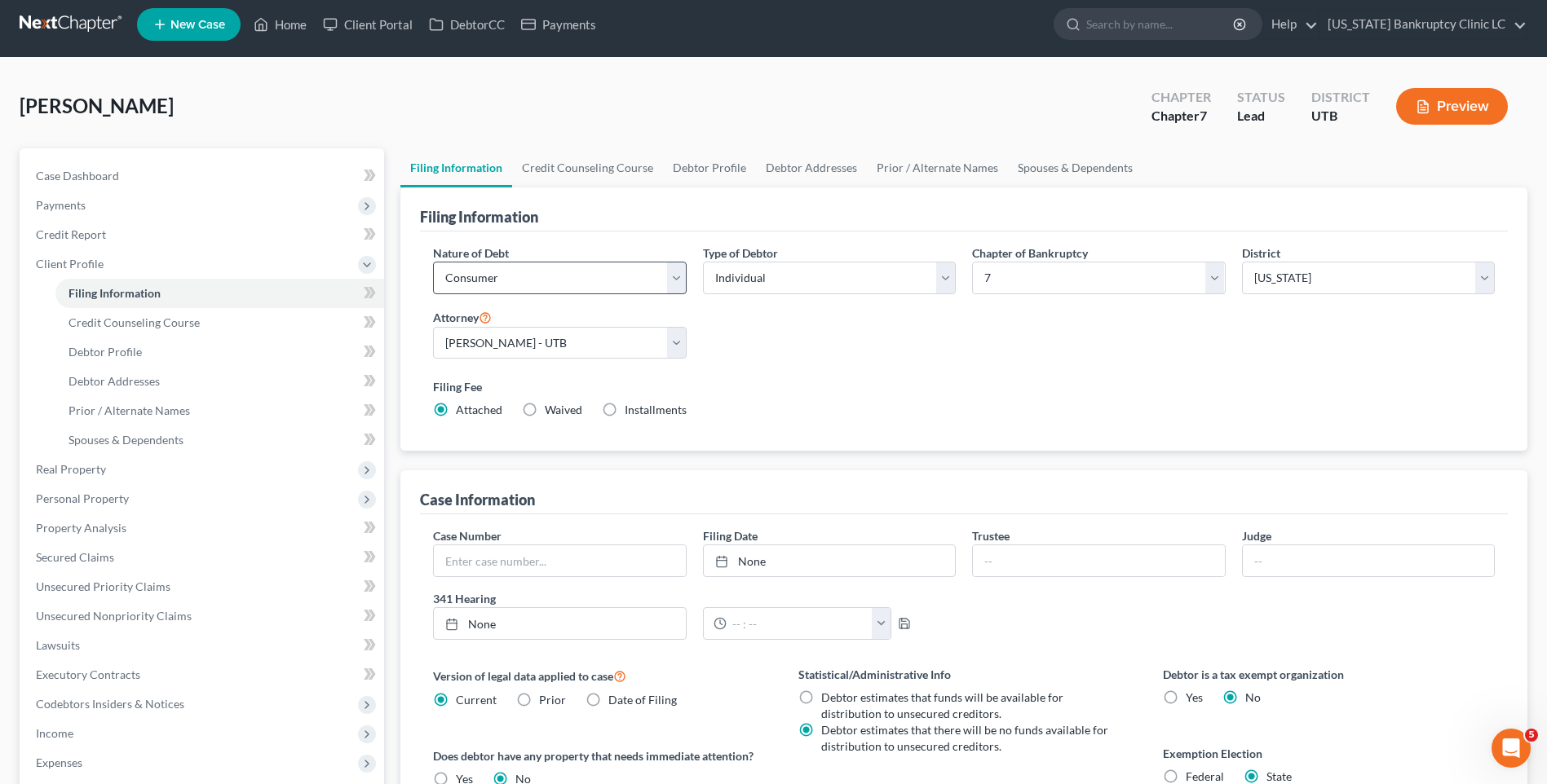
scroll to position [0, 0]
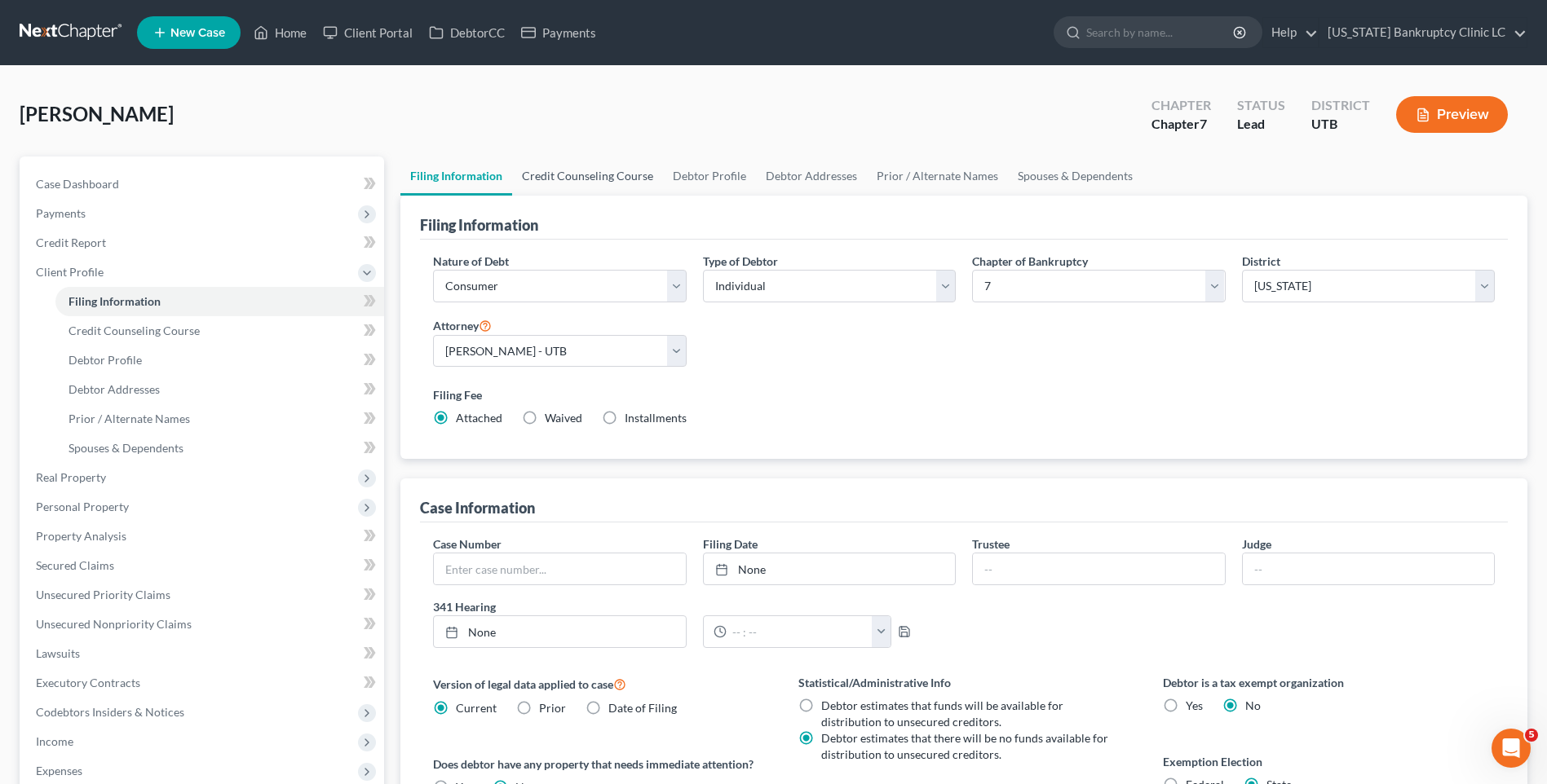
click at [597, 161] on link "Credit Counseling Course" at bounding box center [587, 176] width 151 height 39
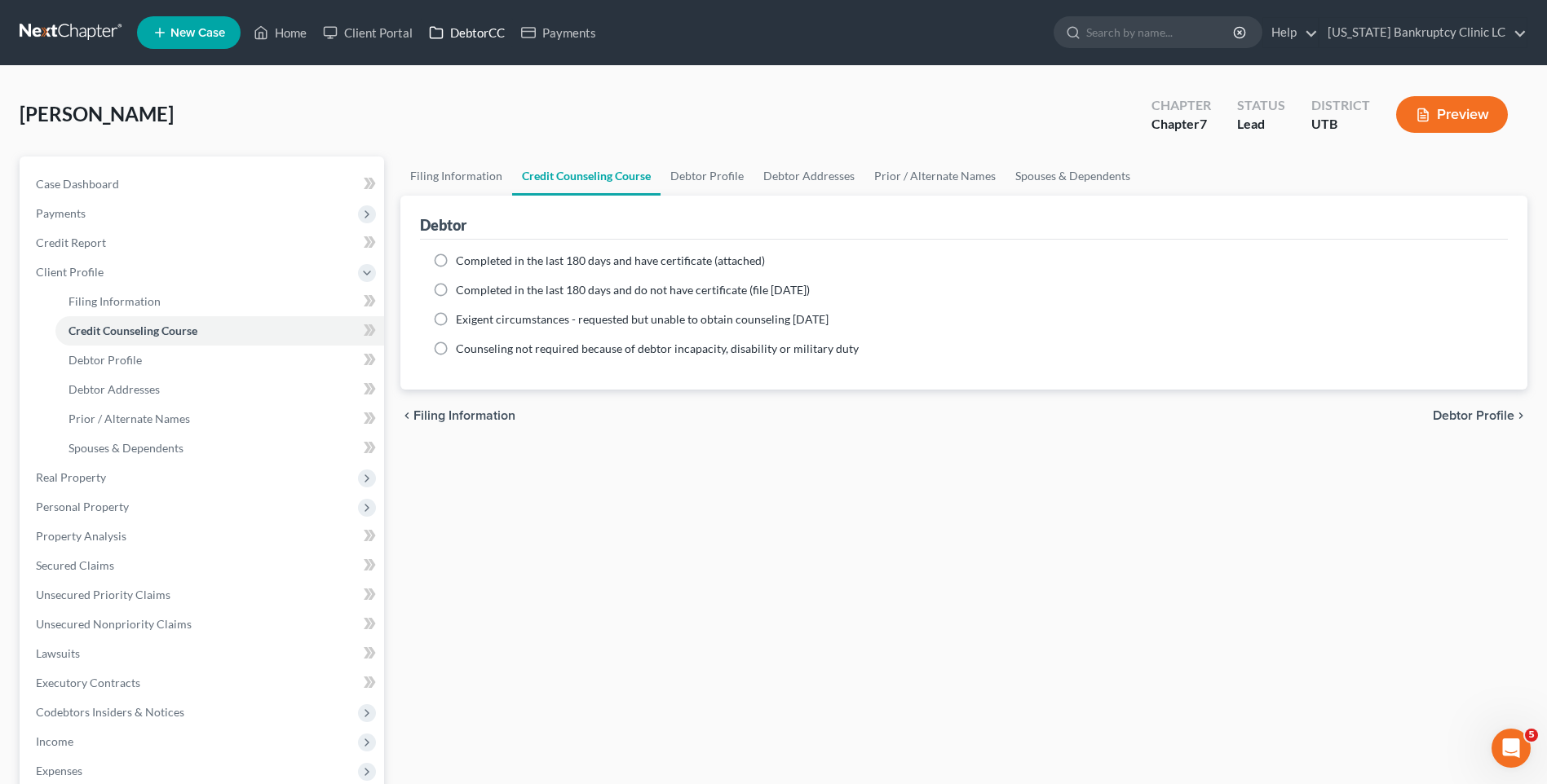
click at [465, 20] on link "DebtorCC" at bounding box center [466, 33] width 92 height 30
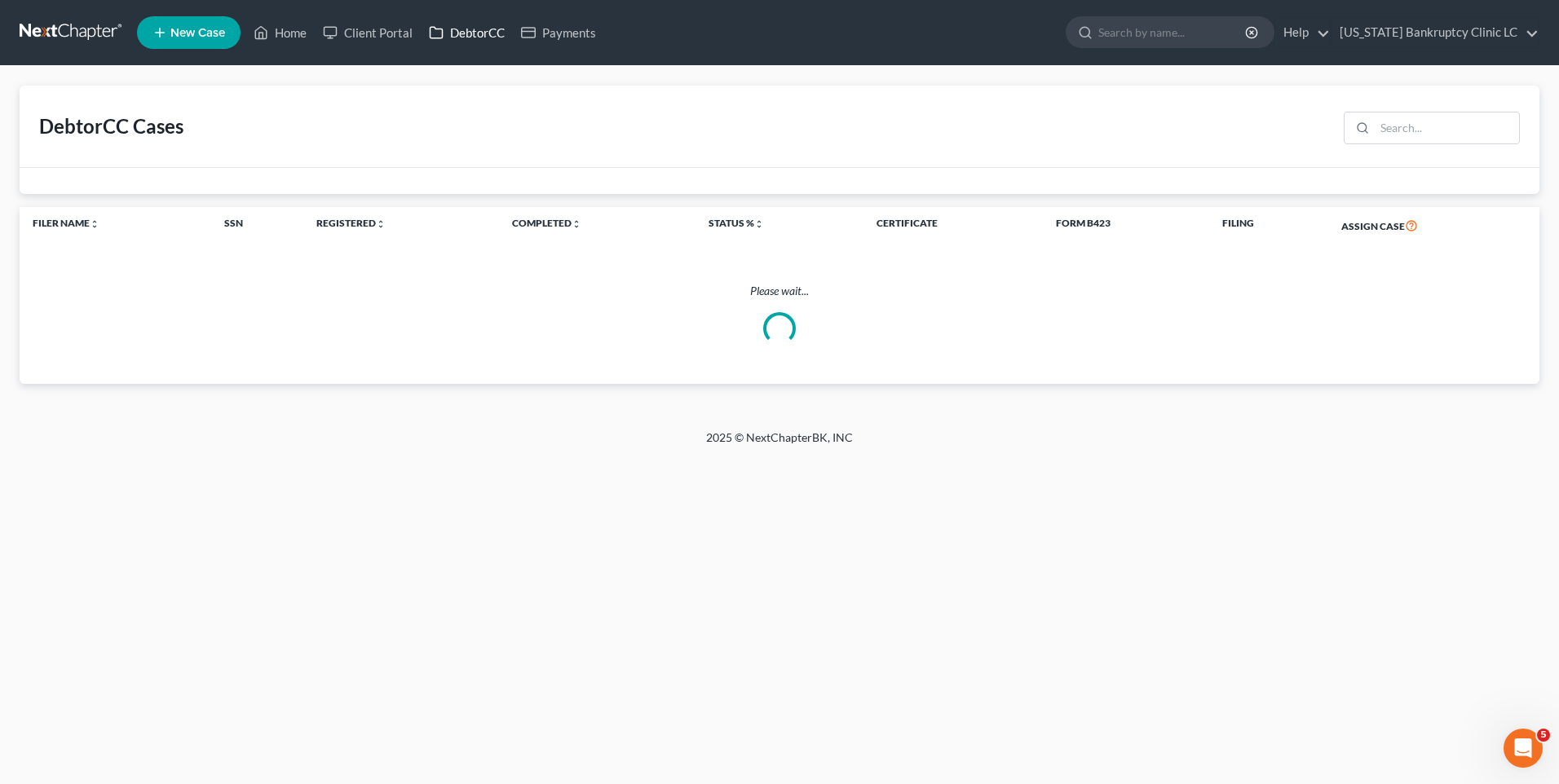
click at [476, 39] on link "DebtorCC" at bounding box center [466, 33] width 92 height 30
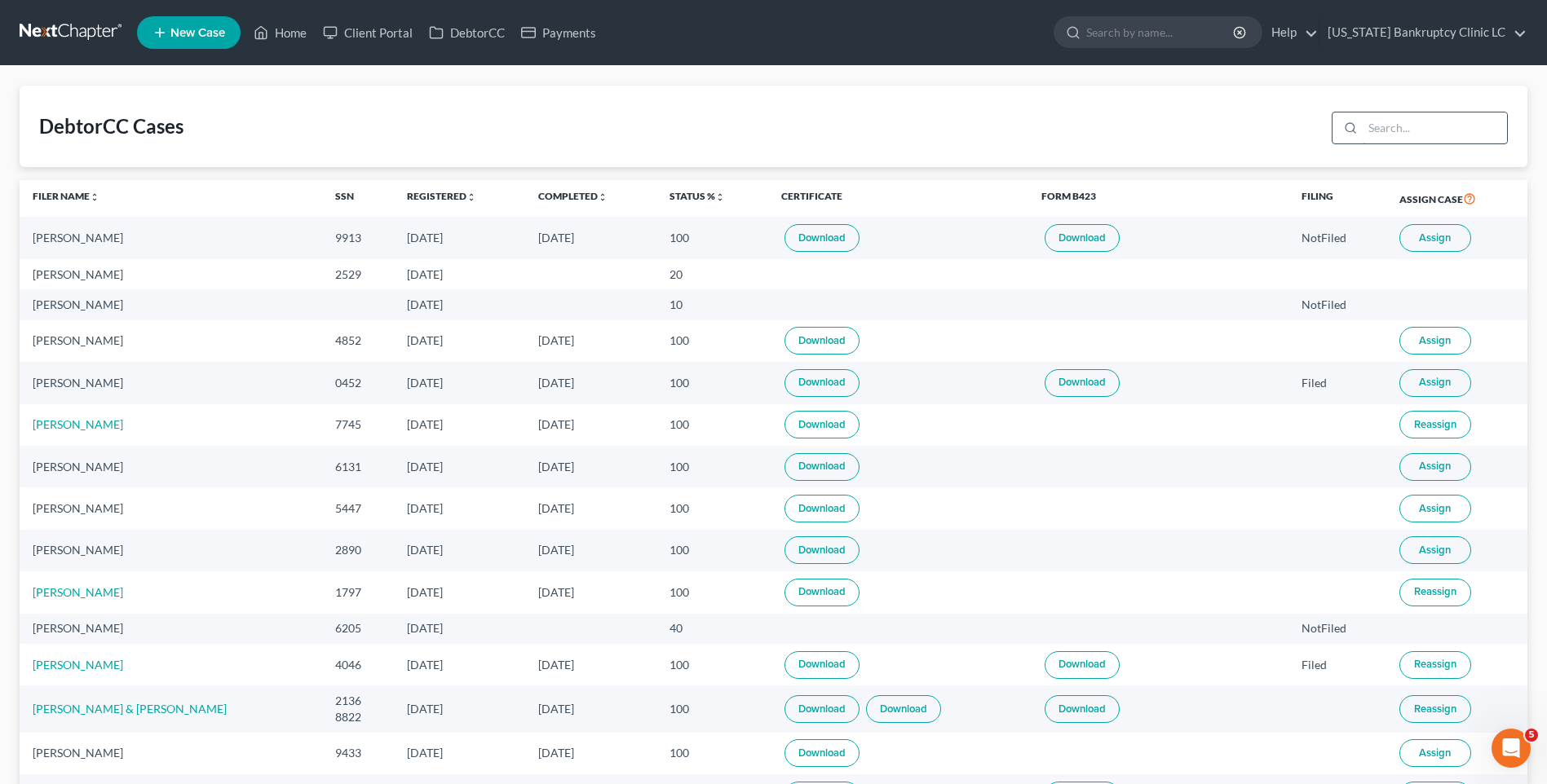
click at [1463, 127] on input "search" at bounding box center [1435, 127] width 144 height 31
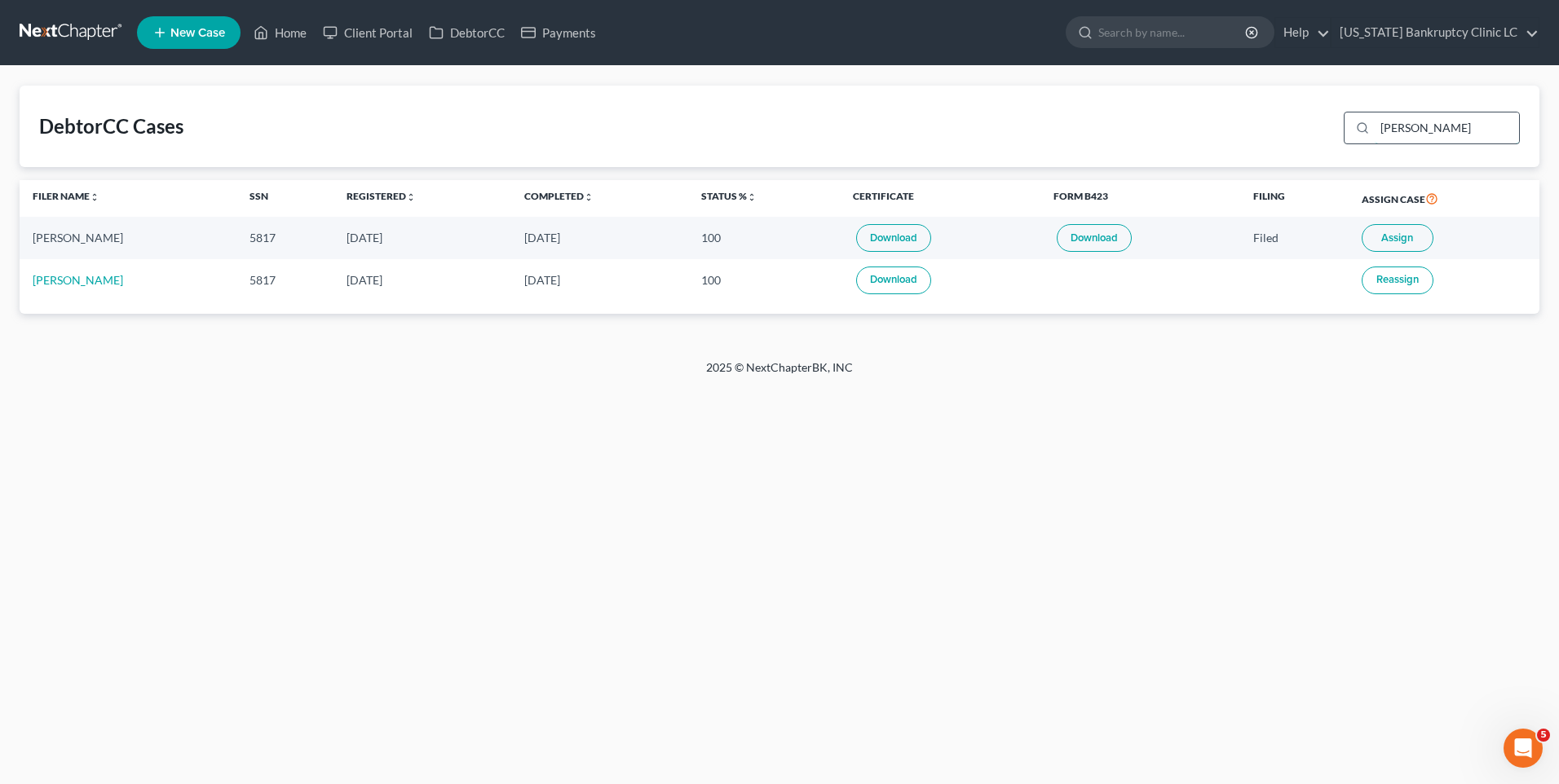
click at [1421, 132] on input "[PERSON_NAME]" at bounding box center [1447, 127] width 144 height 31
type input "b"
type input "[PERSON_NAME]"
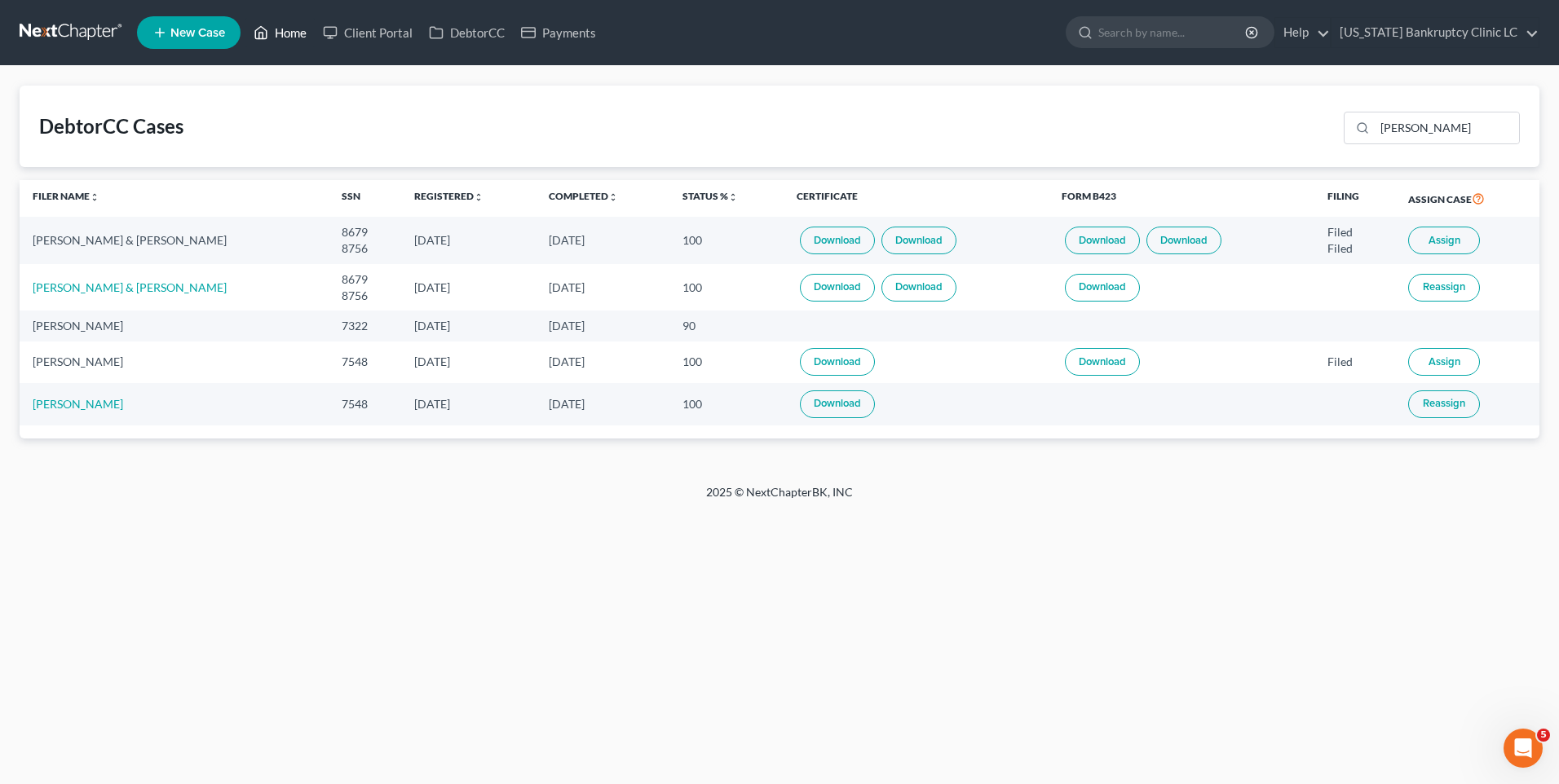
click at [291, 32] on link "Home" at bounding box center [280, 33] width 70 height 30
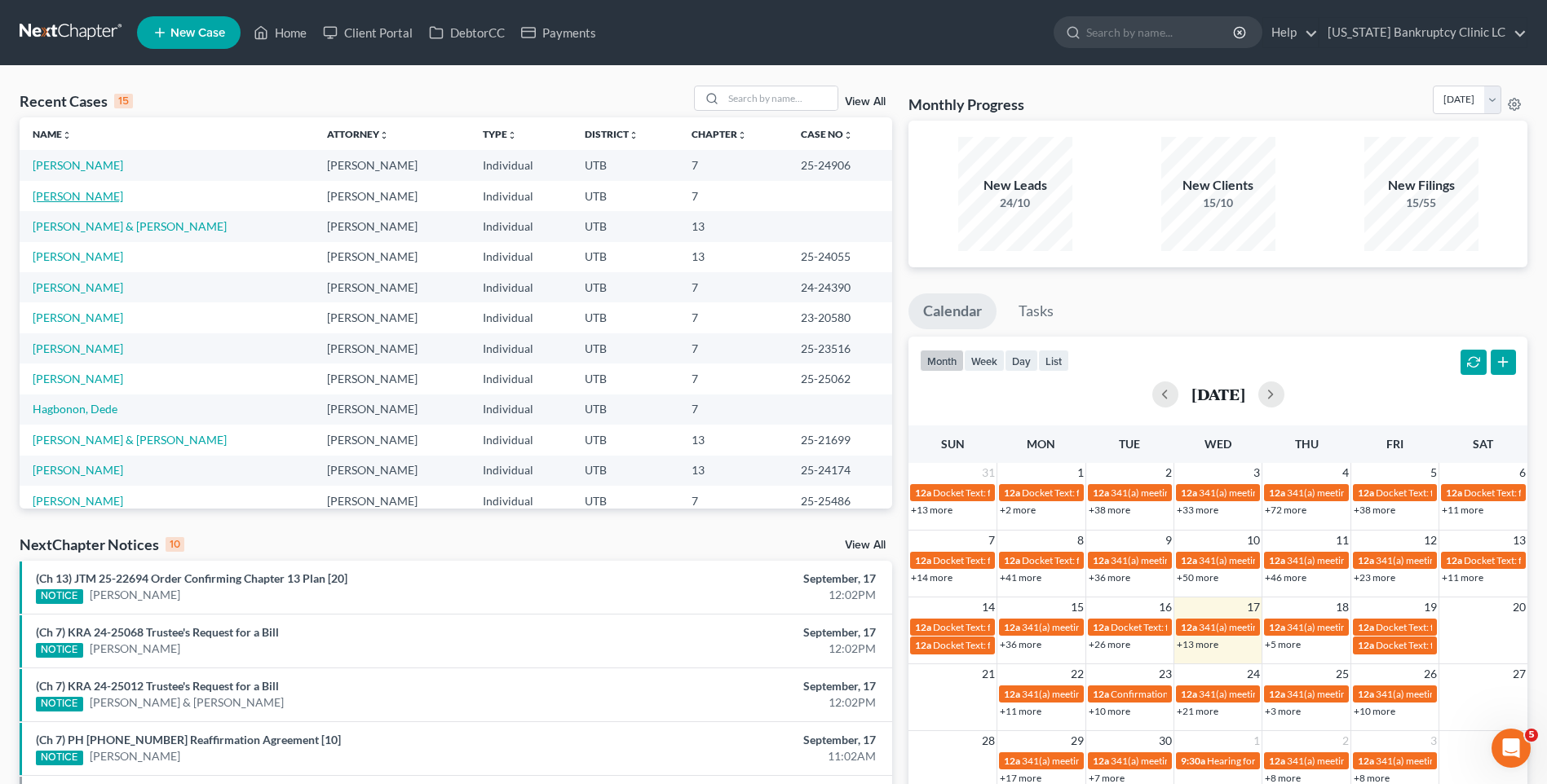
click at [74, 192] on link "[PERSON_NAME]" at bounding box center [77, 196] width 90 height 14
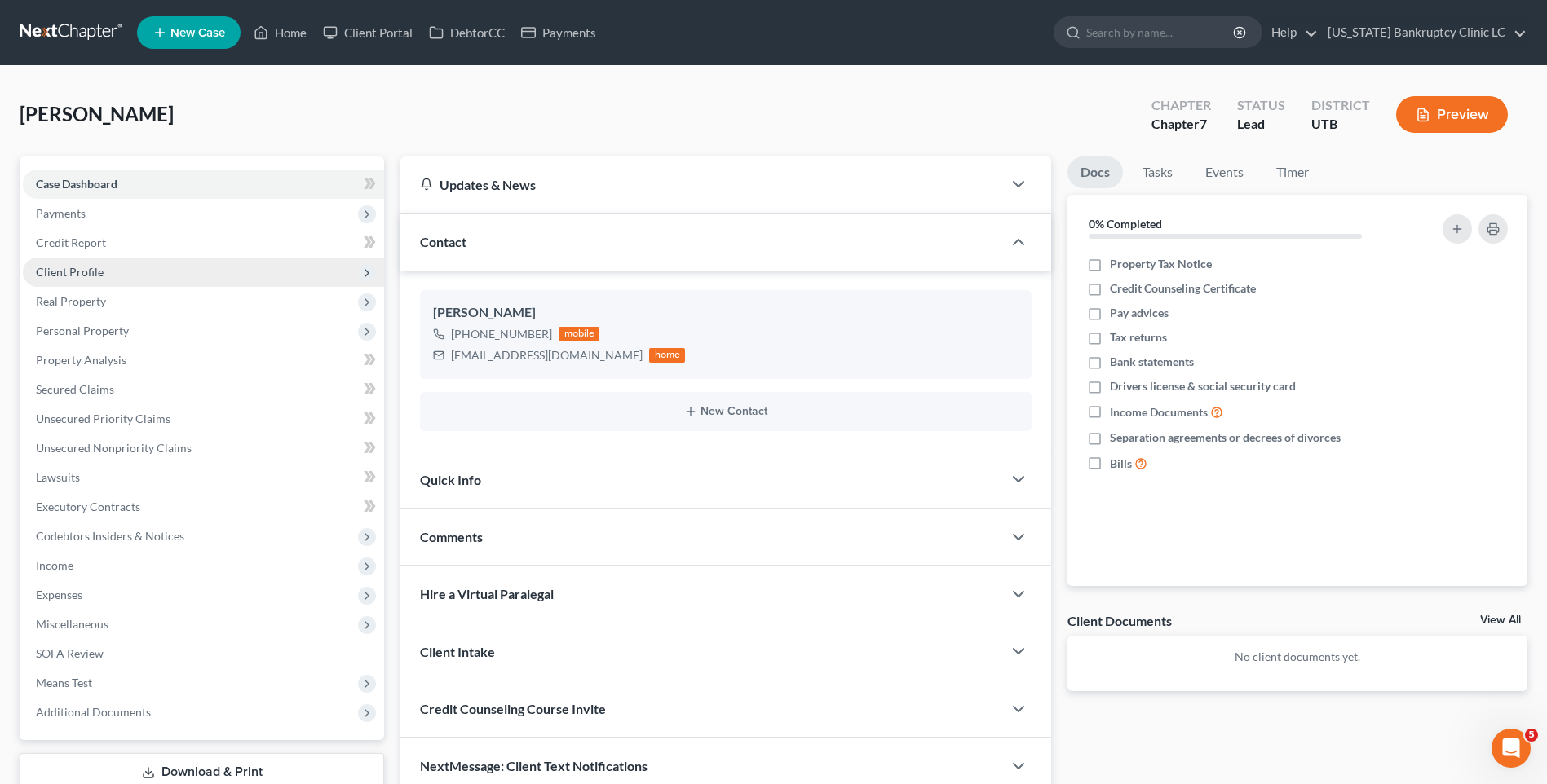
click at [90, 270] on span "Client Profile" at bounding box center [70, 271] width 68 height 14
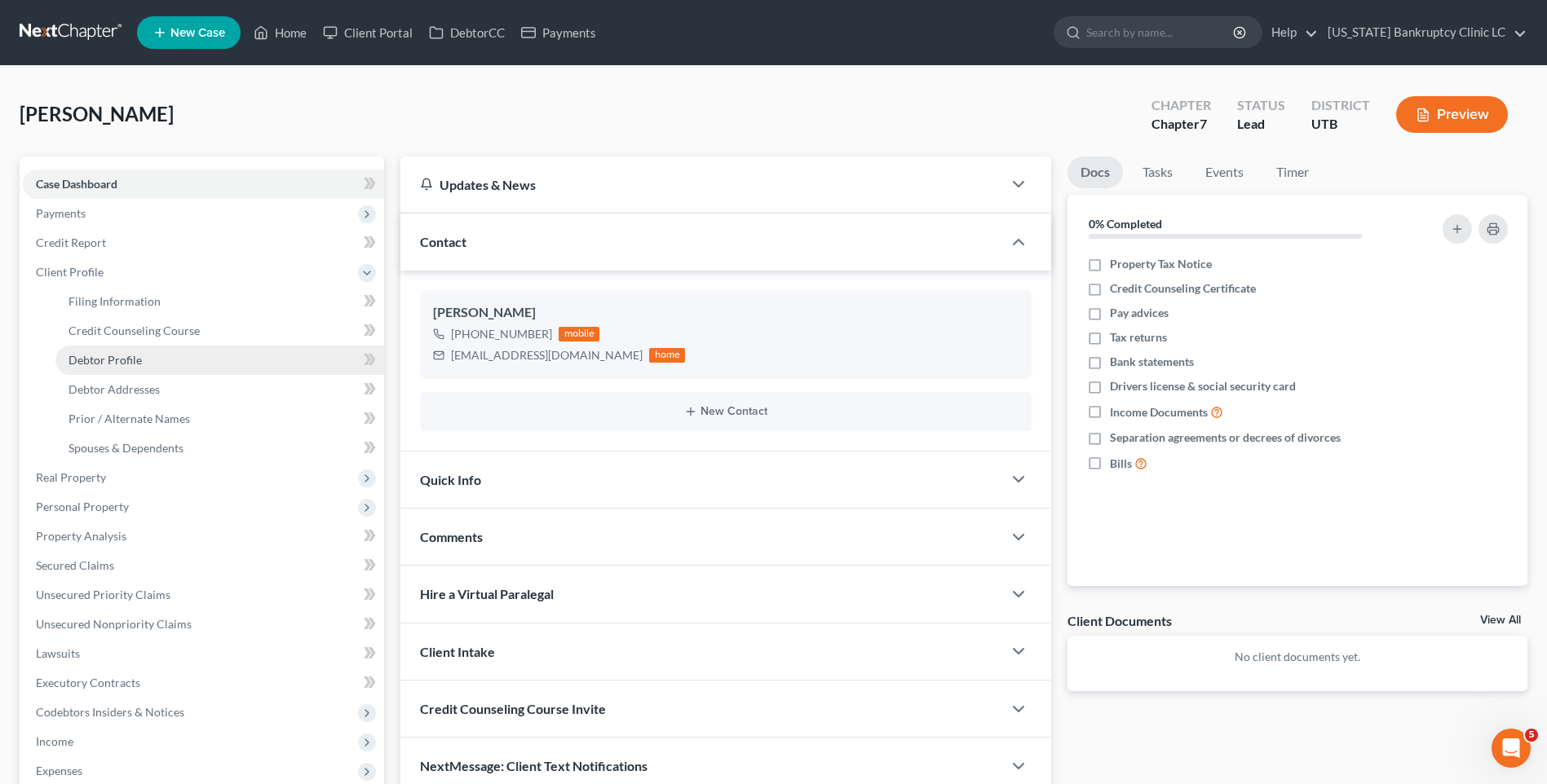
click at [124, 362] on span "Debtor Profile" at bounding box center [105, 359] width 73 height 14
select select "0"
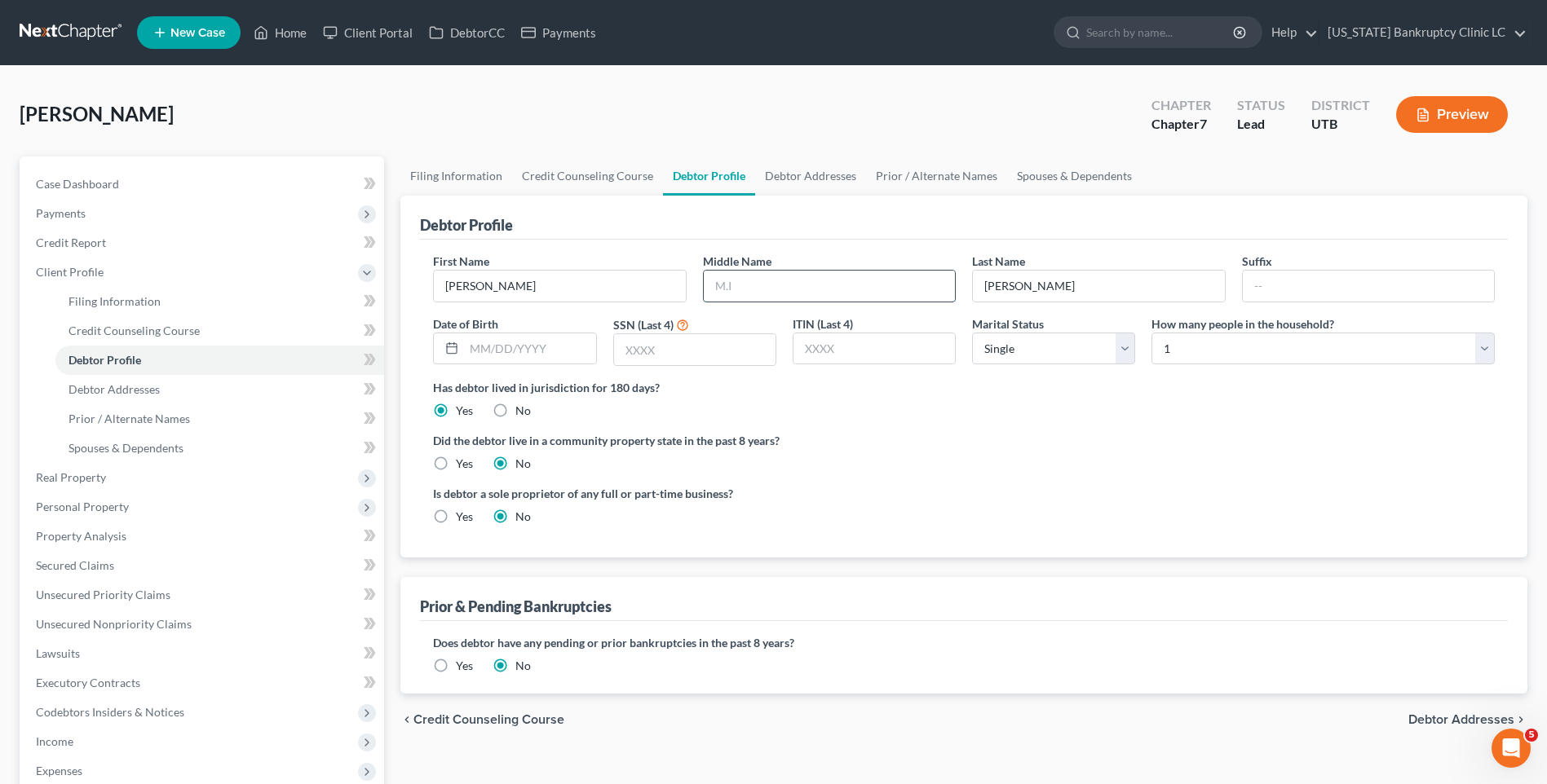
click at [757, 289] on input "text" at bounding box center [829, 285] width 251 height 31
type input "V"
click at [550, 355] on input "text" at bounding box center [529, 348] width 131 height 31
click at [495, 357] on input "text" at bounding box center [529, 348] width 131 height 31
type input "[DATE]"
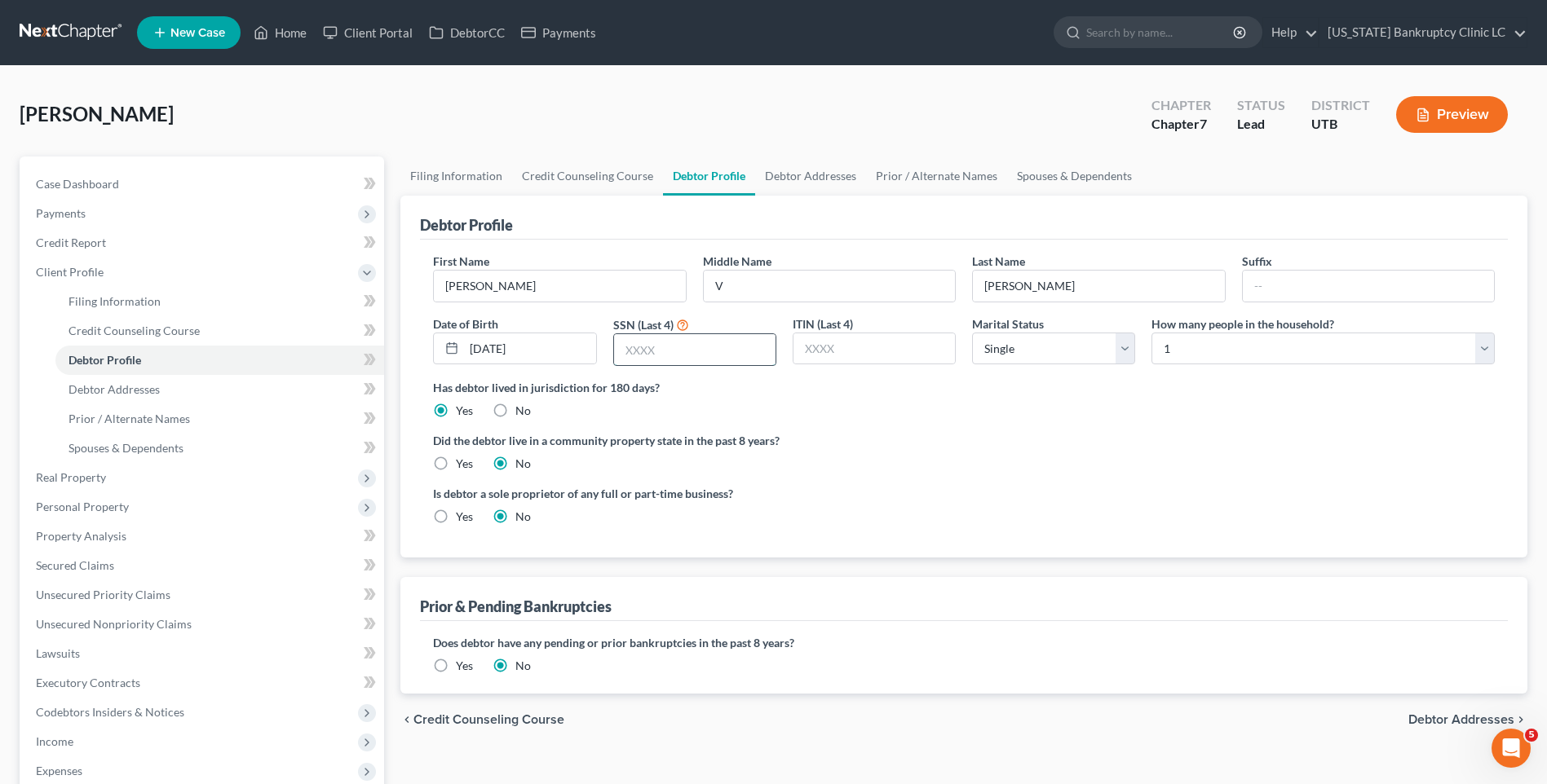
click at [671, 350] on input "text" at bounding box center [695, 349] width 162 height 31
type input "7679"
click at [1012, 341] on select "Select Single Married Separated Divorced Widowed" at bounding box center [1054, 348] width 164 height 33
select select "3"
click at [972, 333] on select "Select Single Married Separated Divorced Widowed" at bounding box center [1054, 348] width 164 height 33
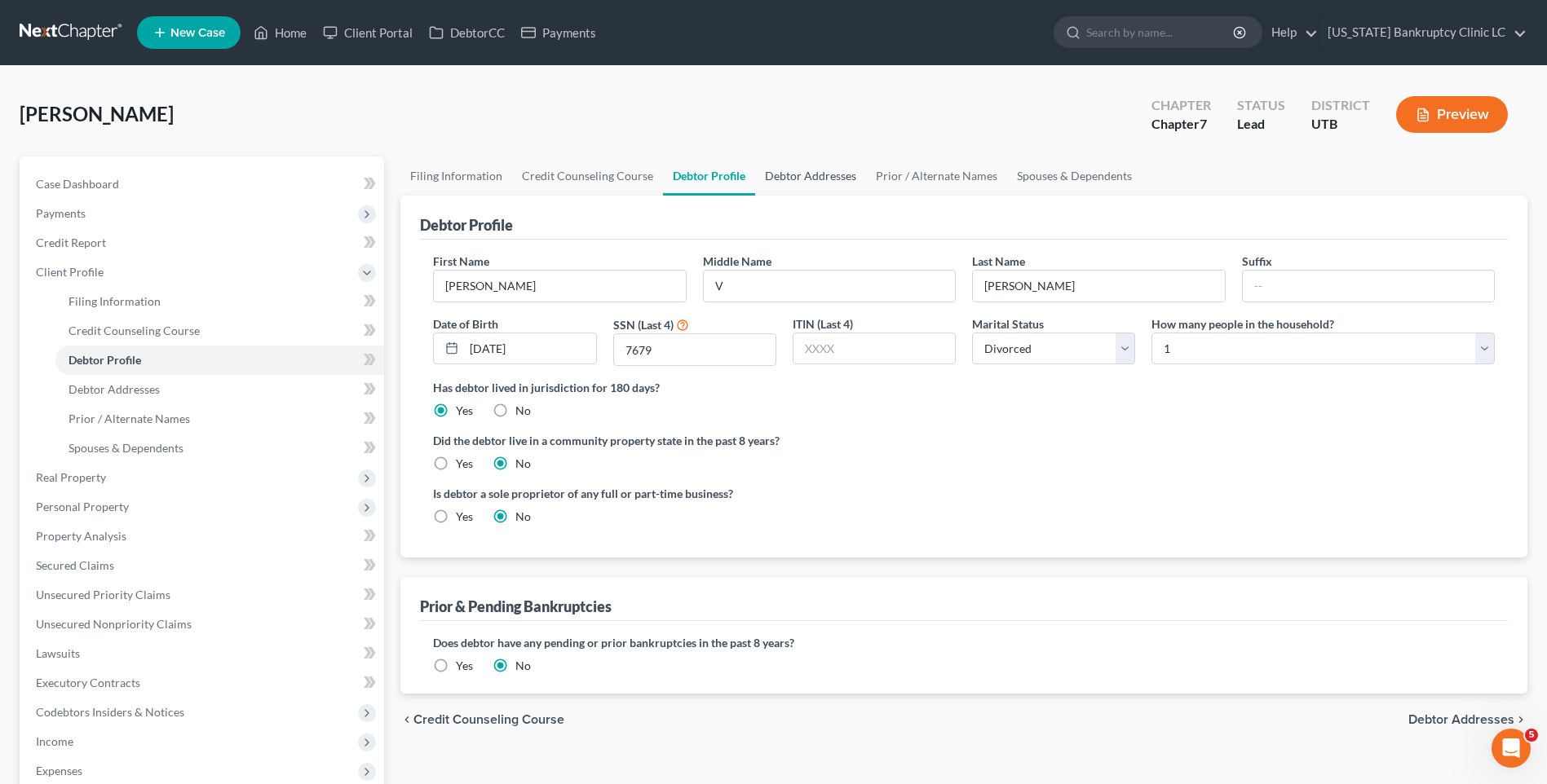
click at [839, 167] on link "Debtor Addresses" at bounding box center [810, 176] width 111 height 39
select select "0"
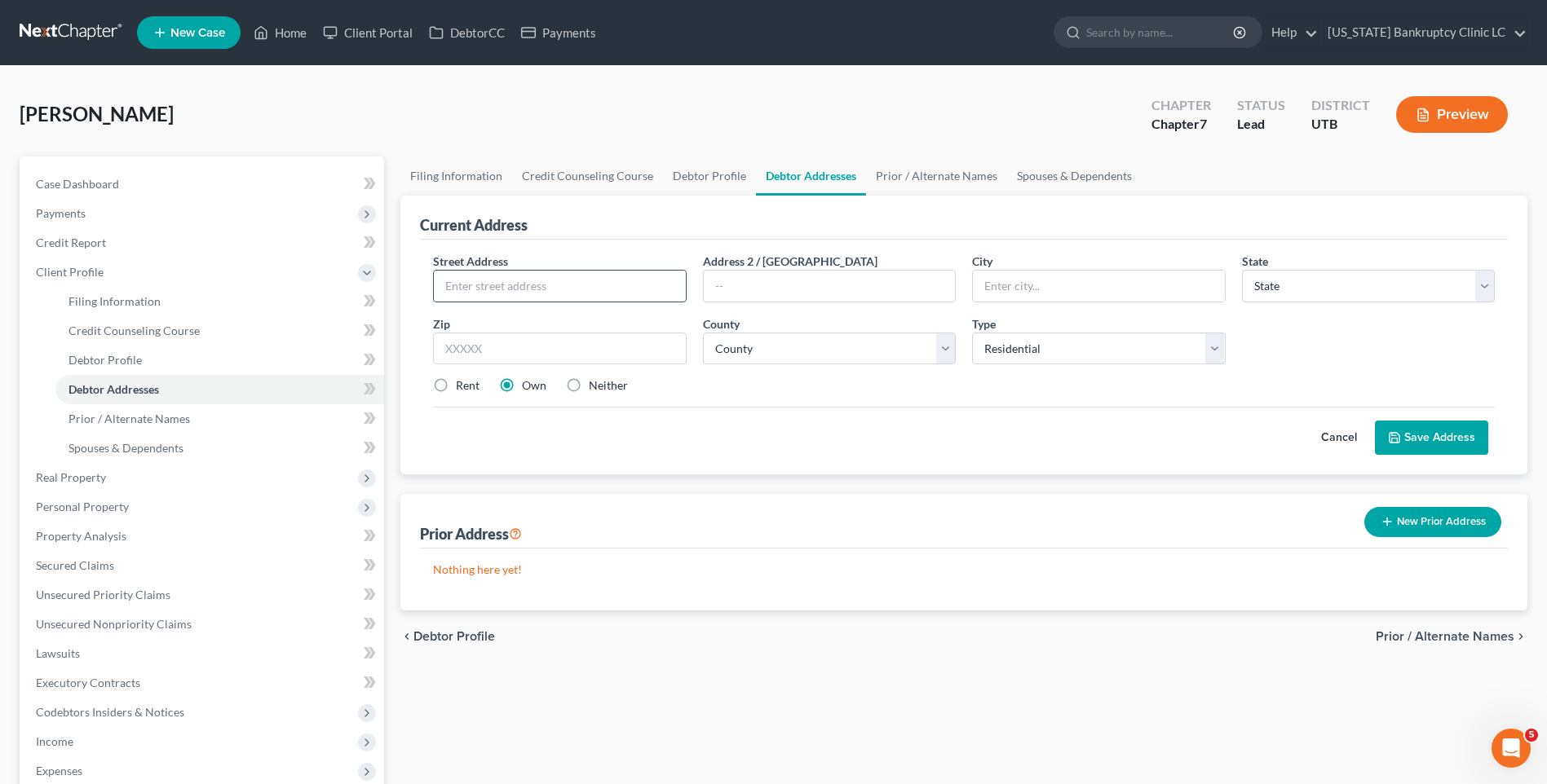
click at [646, 301] on input "text" at bounding box center [559, 285] width 251 height 31
type input "454 South 500 East"
type input "Apt 15"
type input "[GEOGRAPHIC_DATA]"
select select "46"
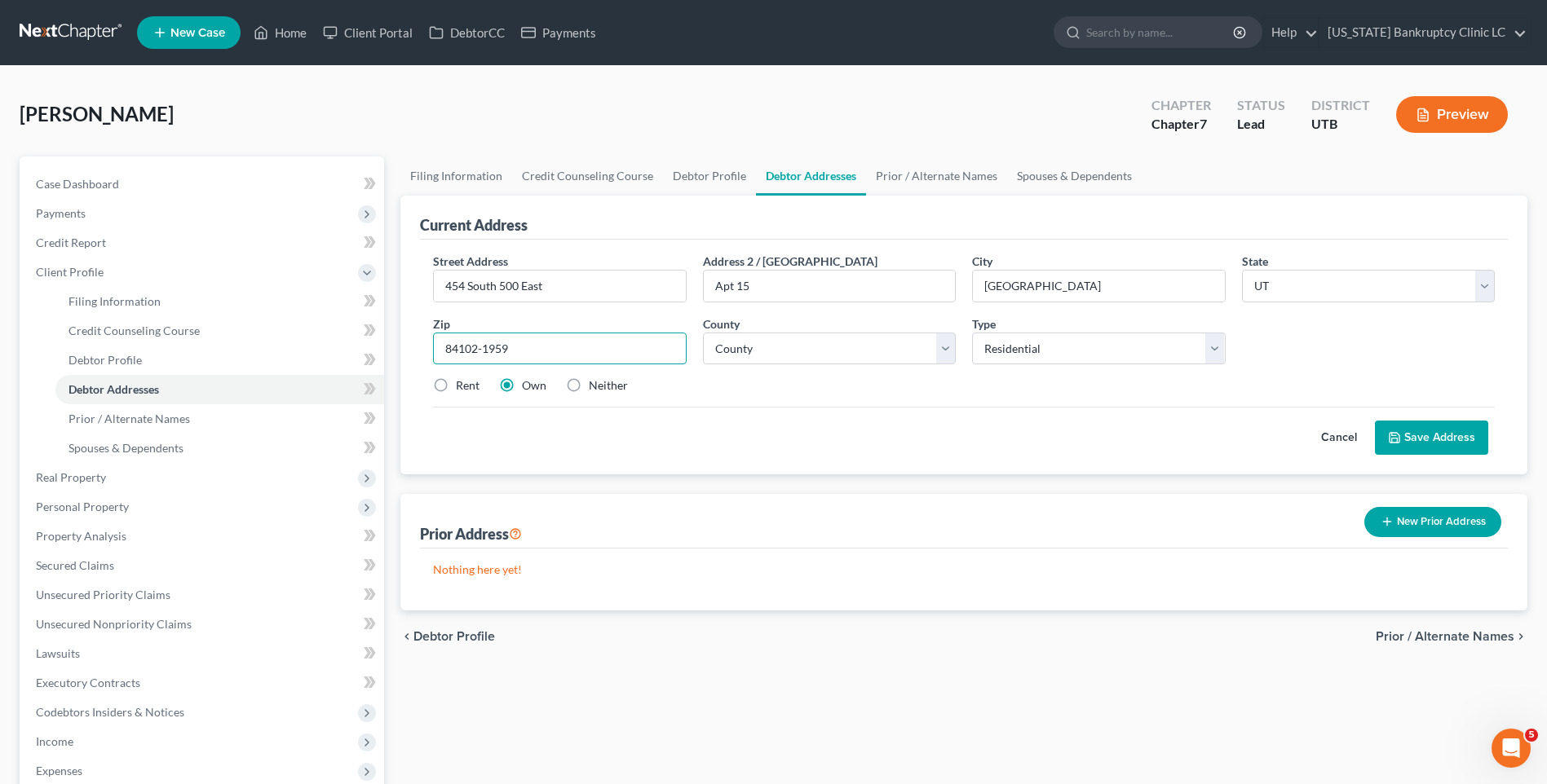
click at [532, 347] on input "84102-1959" at bounding box center [559, 348] width 253 height 33
type input "84102"
select select "17"
click at [456, 387] on label "Rent" at bounding box center [467, 385] width 23 height 17
click at [463, 387] on input "Rent" at bounding box center [467, 382] width 10 height 10
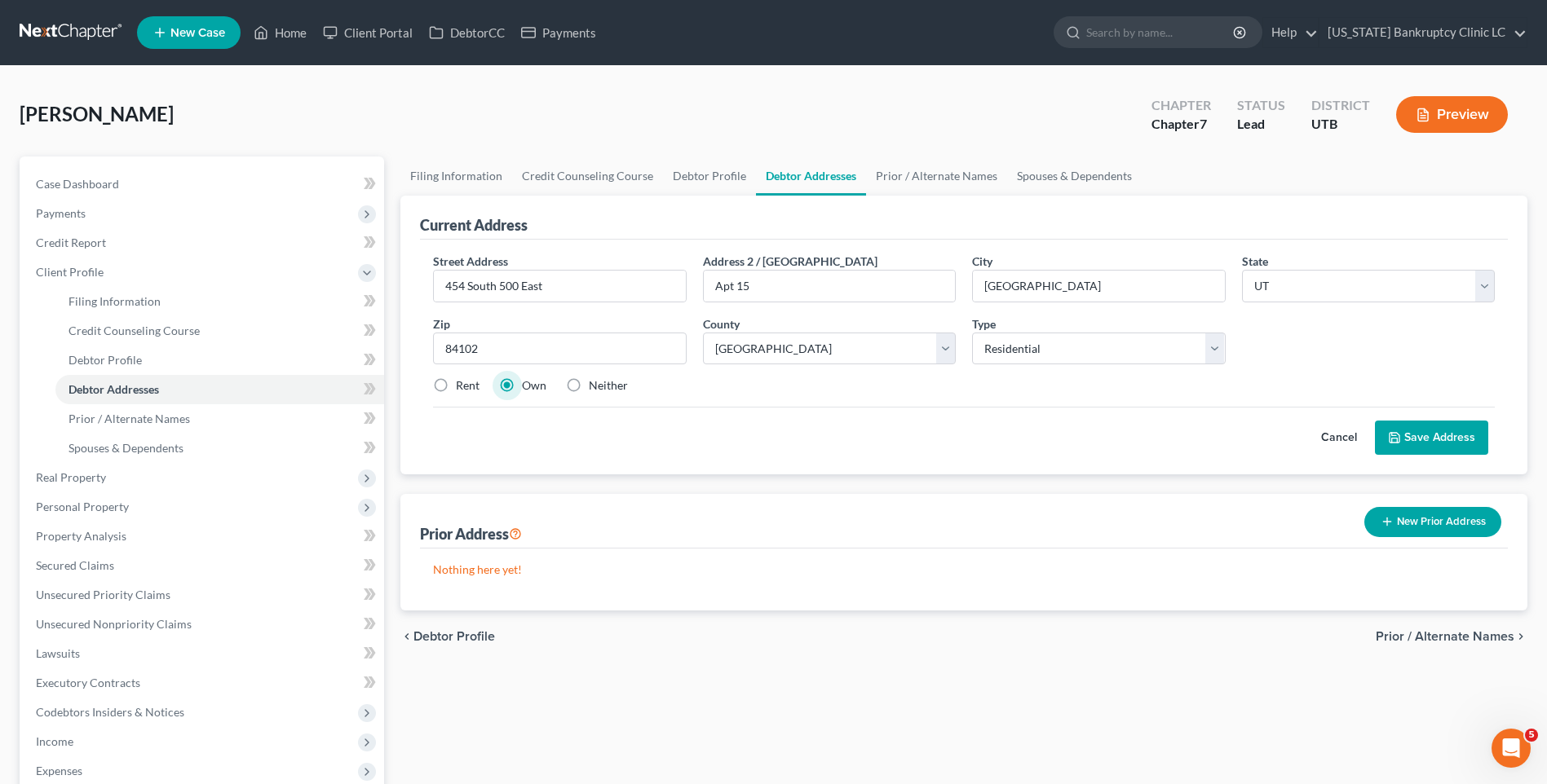
radio input "true"
click at [1461, 442] on button "Save Address" at bounding box center [1432, 438] width 113 height 34
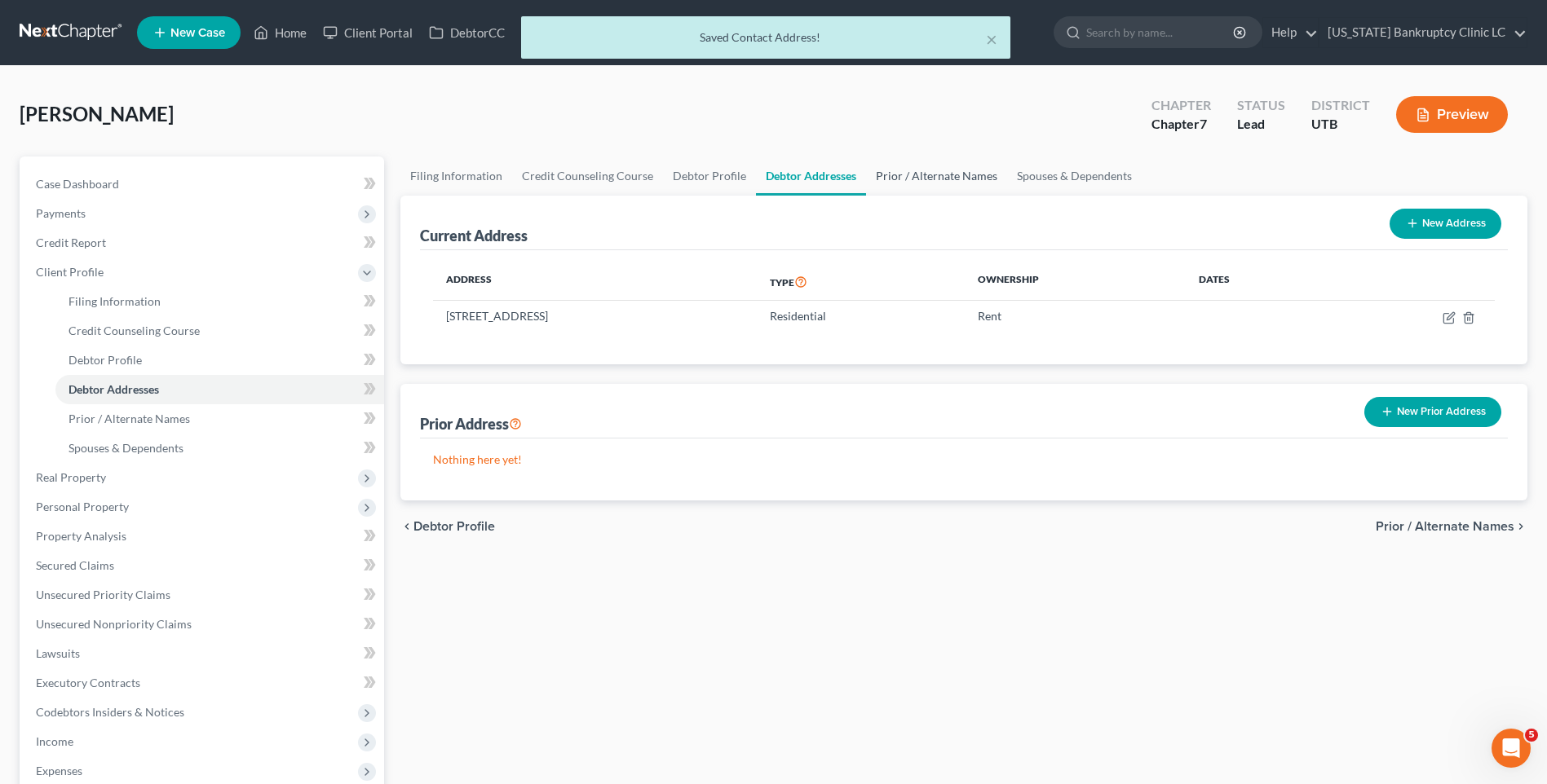
click at [964, 177] on link "Prior / Alternate Names" at bounding box center [937, 176] width 141 height 39
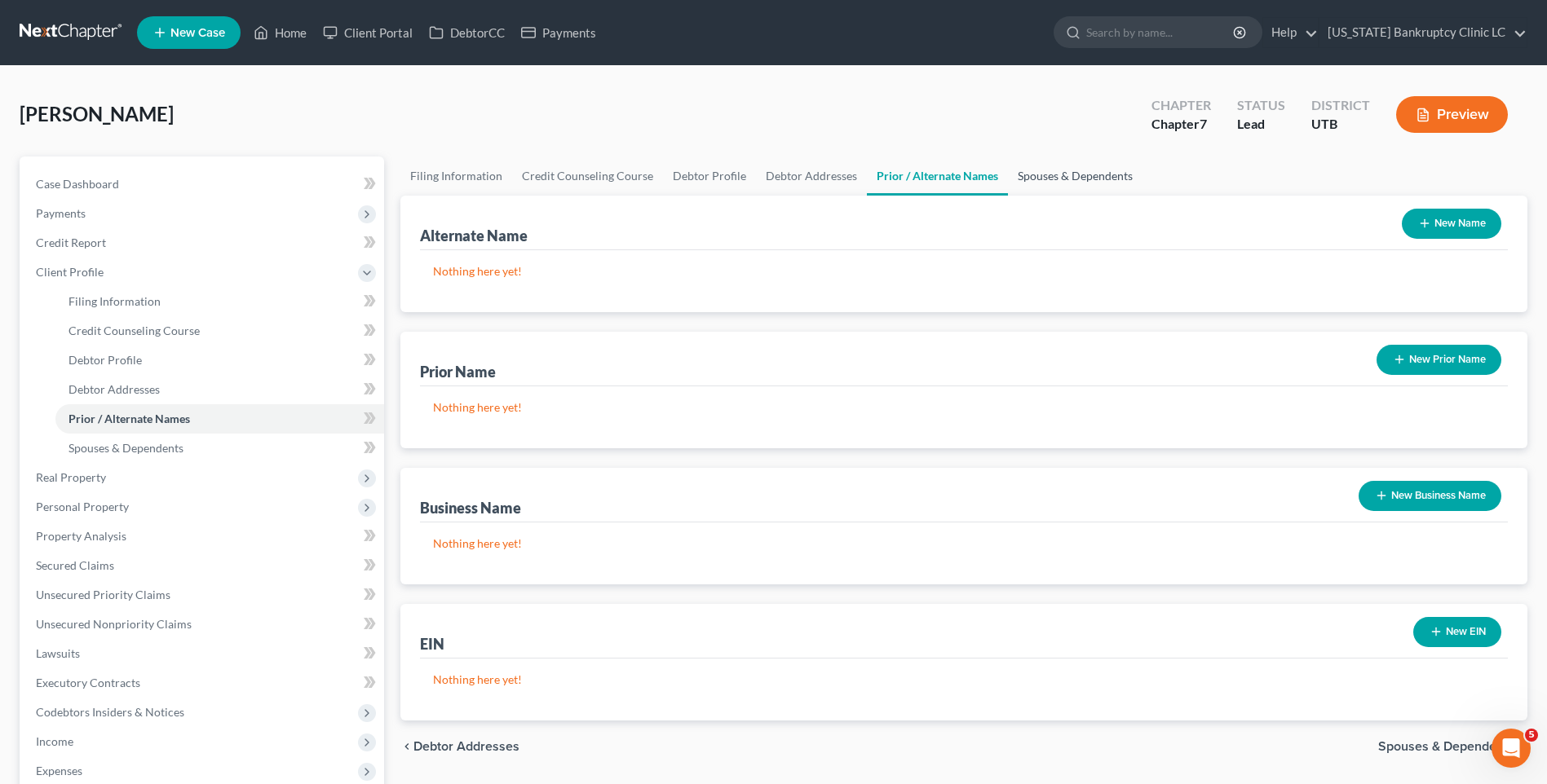
click at [1037, 177] on link "Spouses & Dependents" at bounding box center [1075, 176] width 135 height 39
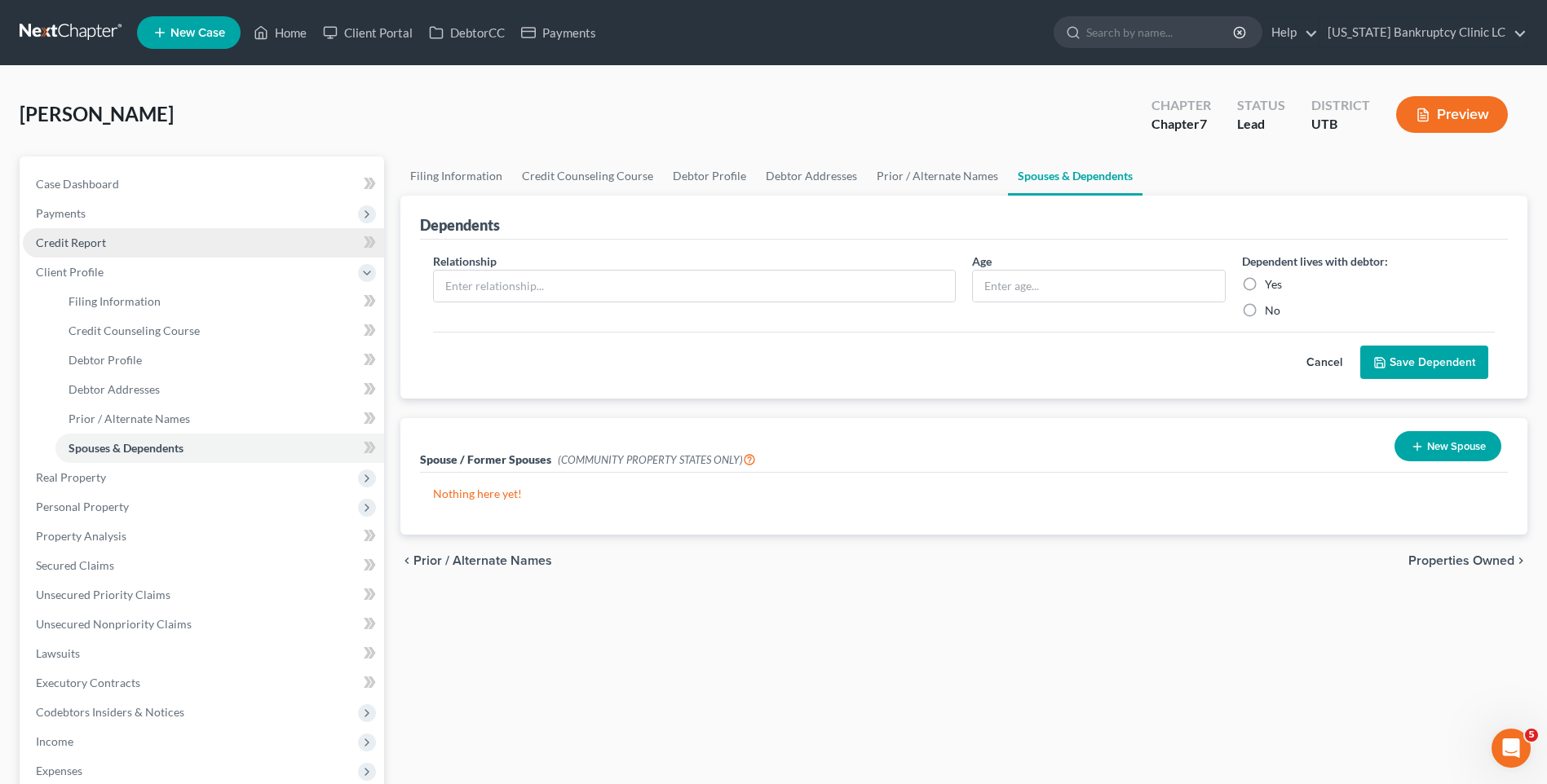
click at [117, 242] on link "Credit Report" at bounding box center [203, 243] width 361 height 30
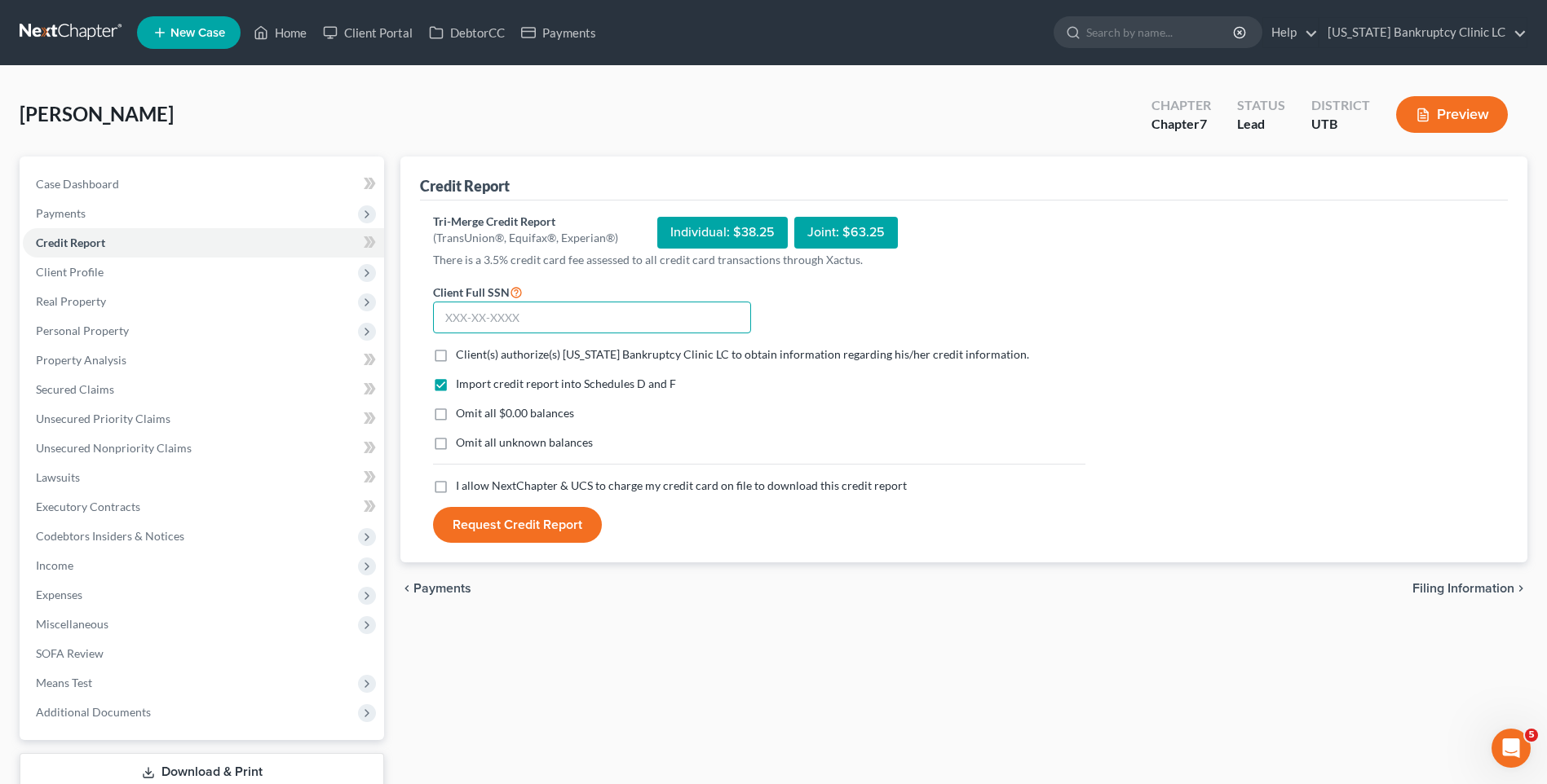
click at [457, 313] on input "text" at bounding box center [592, 318] width 318 height 33
type input "411-75-7679"
click at [456, 352] on label "Client(s) authorize(s) [US_STATE] Bankruptcy Clinic LC to obtain information re…" at bounding box center [742, 355] width 573 height 17
click at [463, 352] on input "Client(s) authorize(s) [US_STATE] Bankruptcy Clinic LC to obtain information re…" at bounding box center [467, 351] width 10 height 10
checkbox input "true"
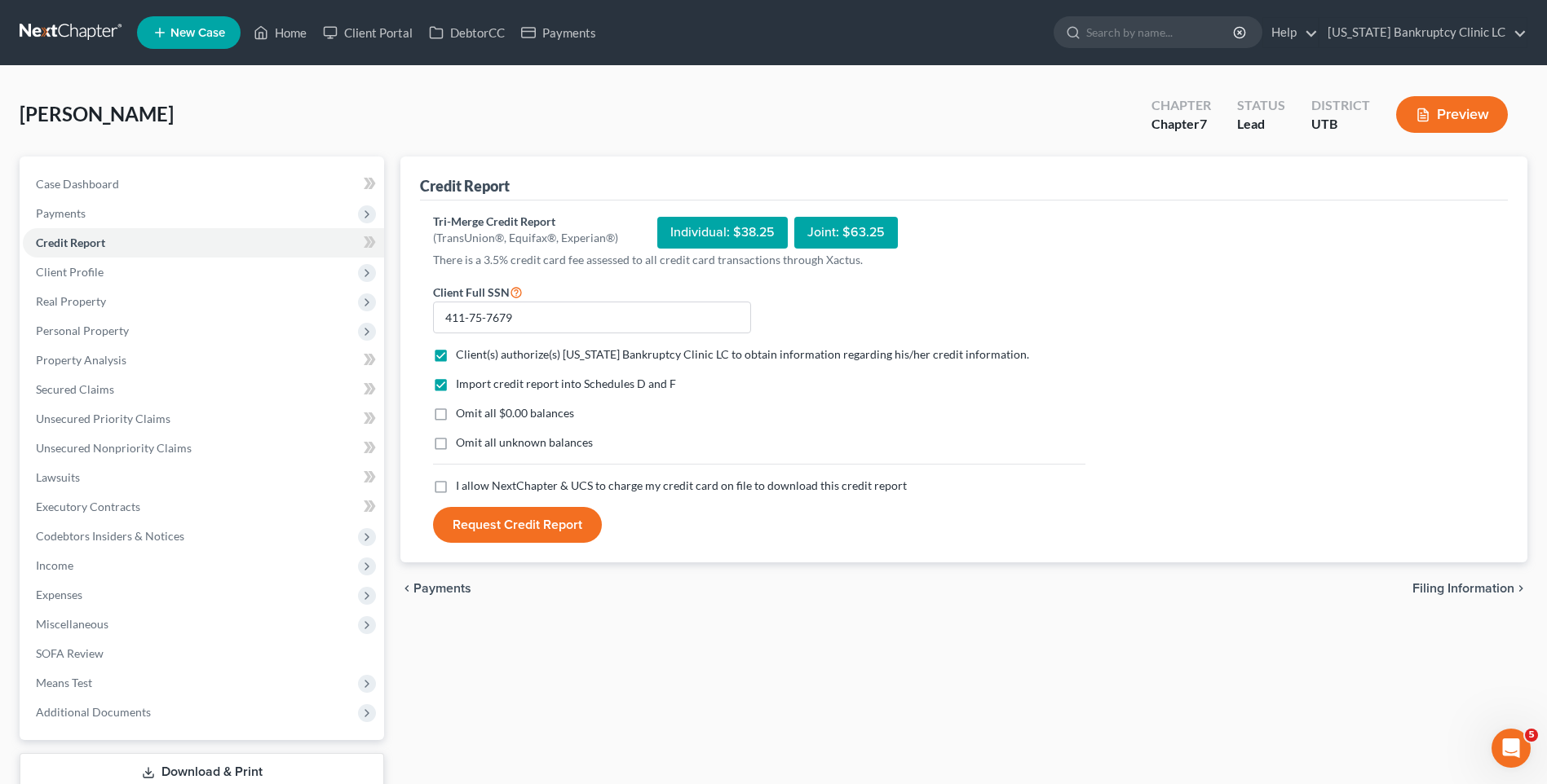
click at [456, 485] on label "I allow NextChapter & UCS to charge my credit card on file to download this cre…" at bounding box center [681, 486] width 451 height 17
click at [463, 485] on input "I allow NextChapter & UCS to charge my credit card on file to download this cre…" at bounding box center [467, 482] width 10 height 10
checkbox input "true"
click at [502, 516] on button "Request Credit Report" at bounding box center [518, 525] width 169 height 36
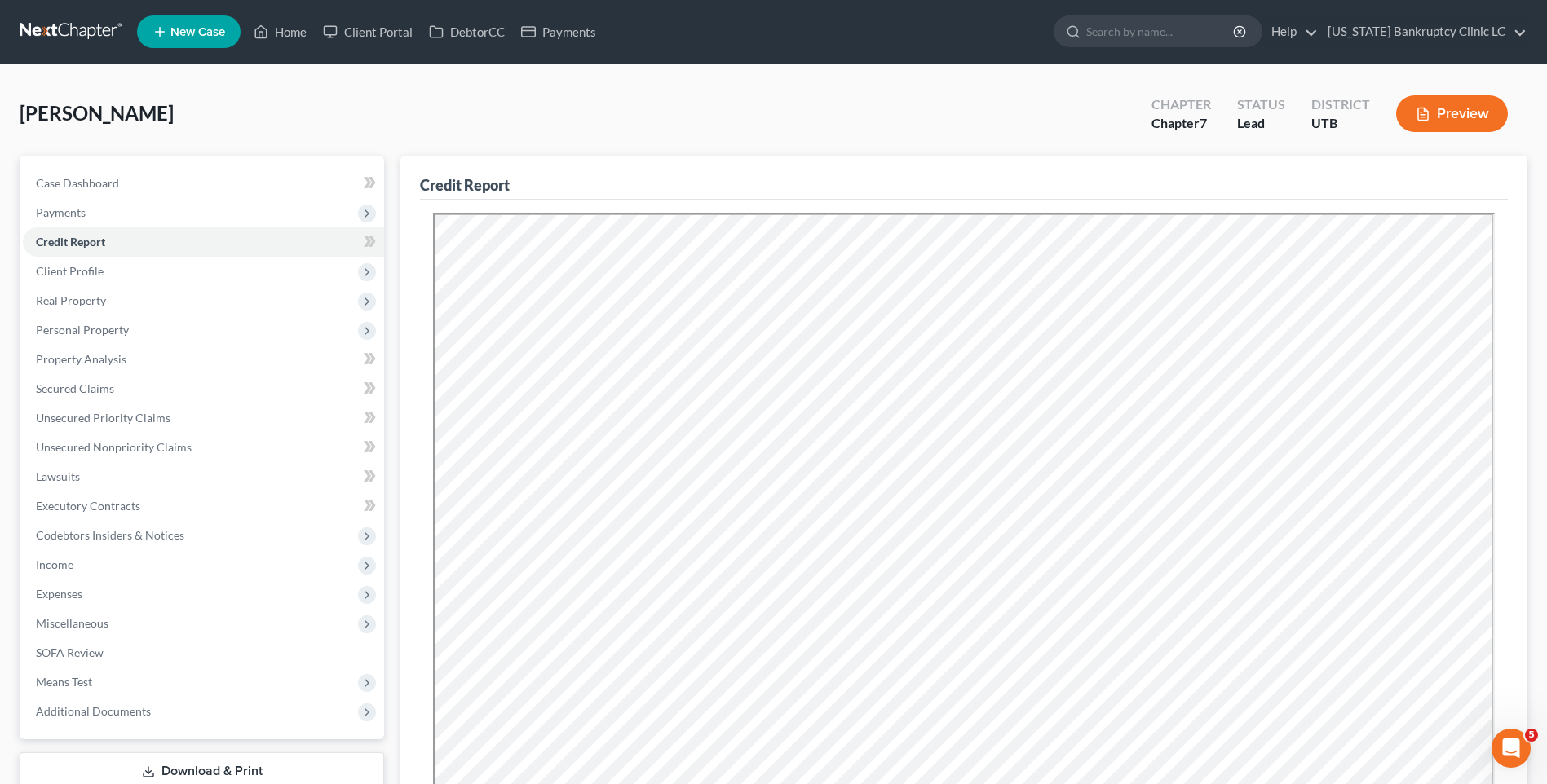
scroll to position [286, 0]
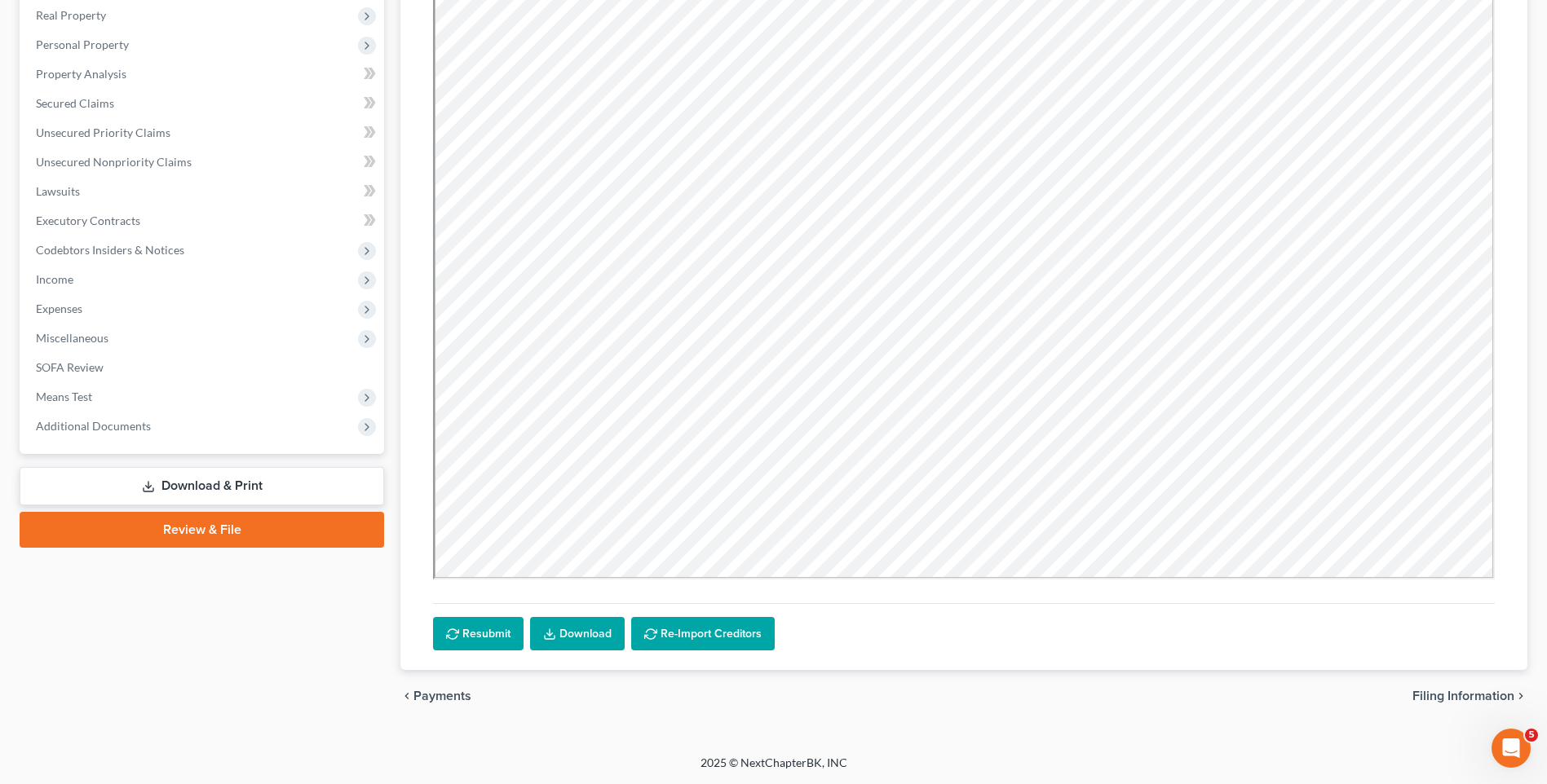
click at [584, 633] on link "Download" at bounding box center [578, 634] width 95 height 34
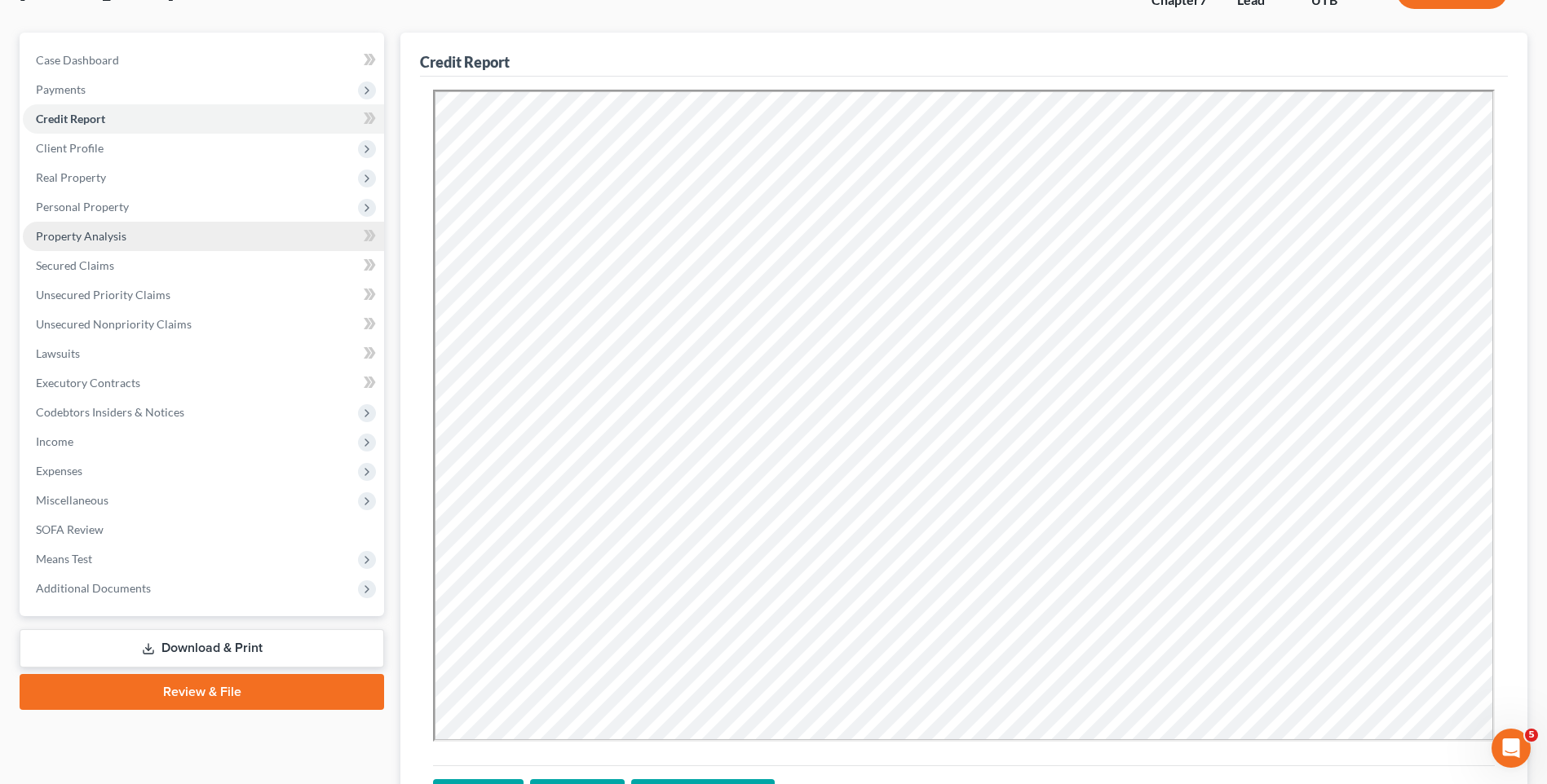
scroll to position [42, 0]
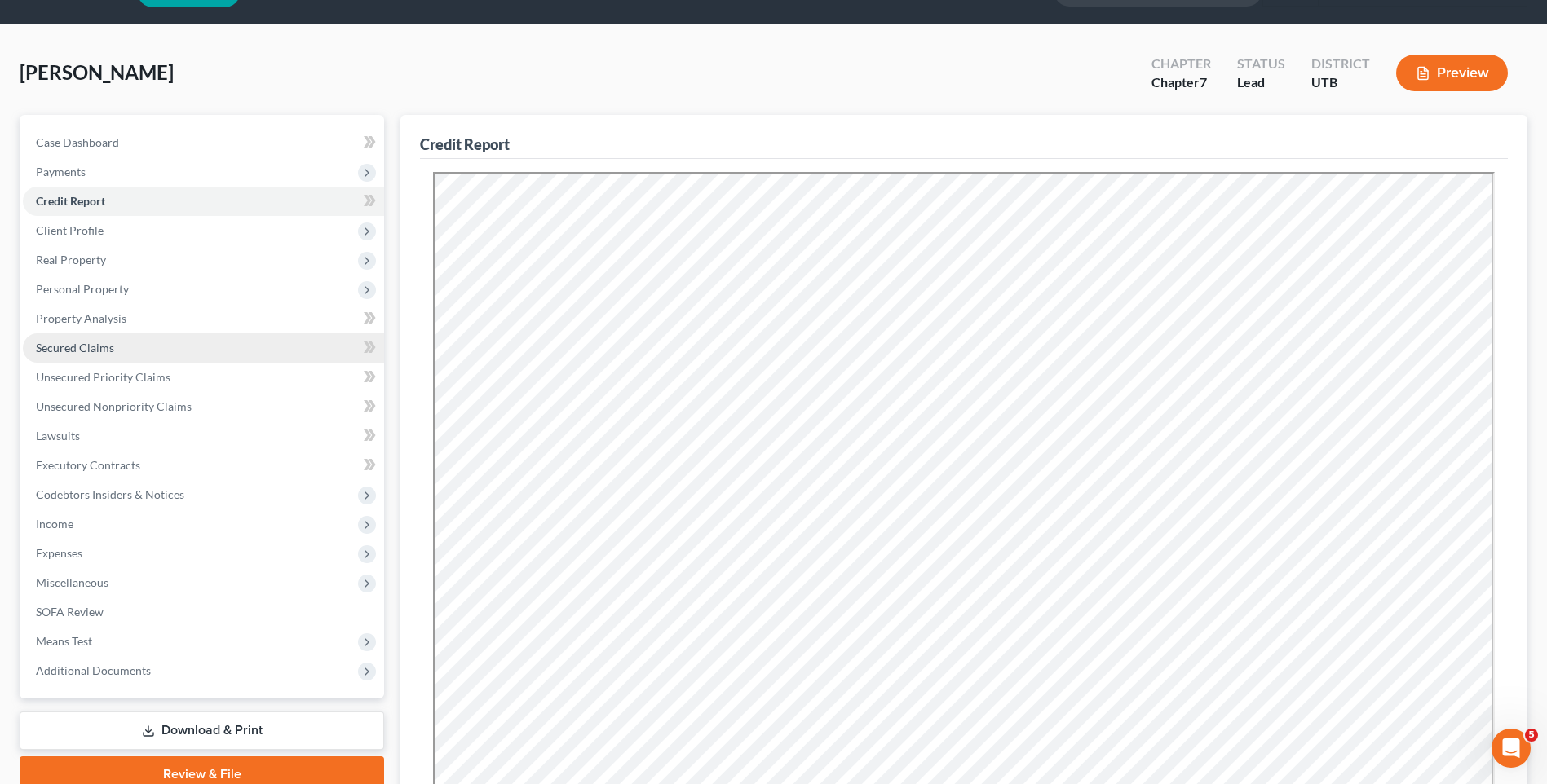
click at [82, 343] on span "Secured Claims" at bounding box center [75, 347] width 78 height 14
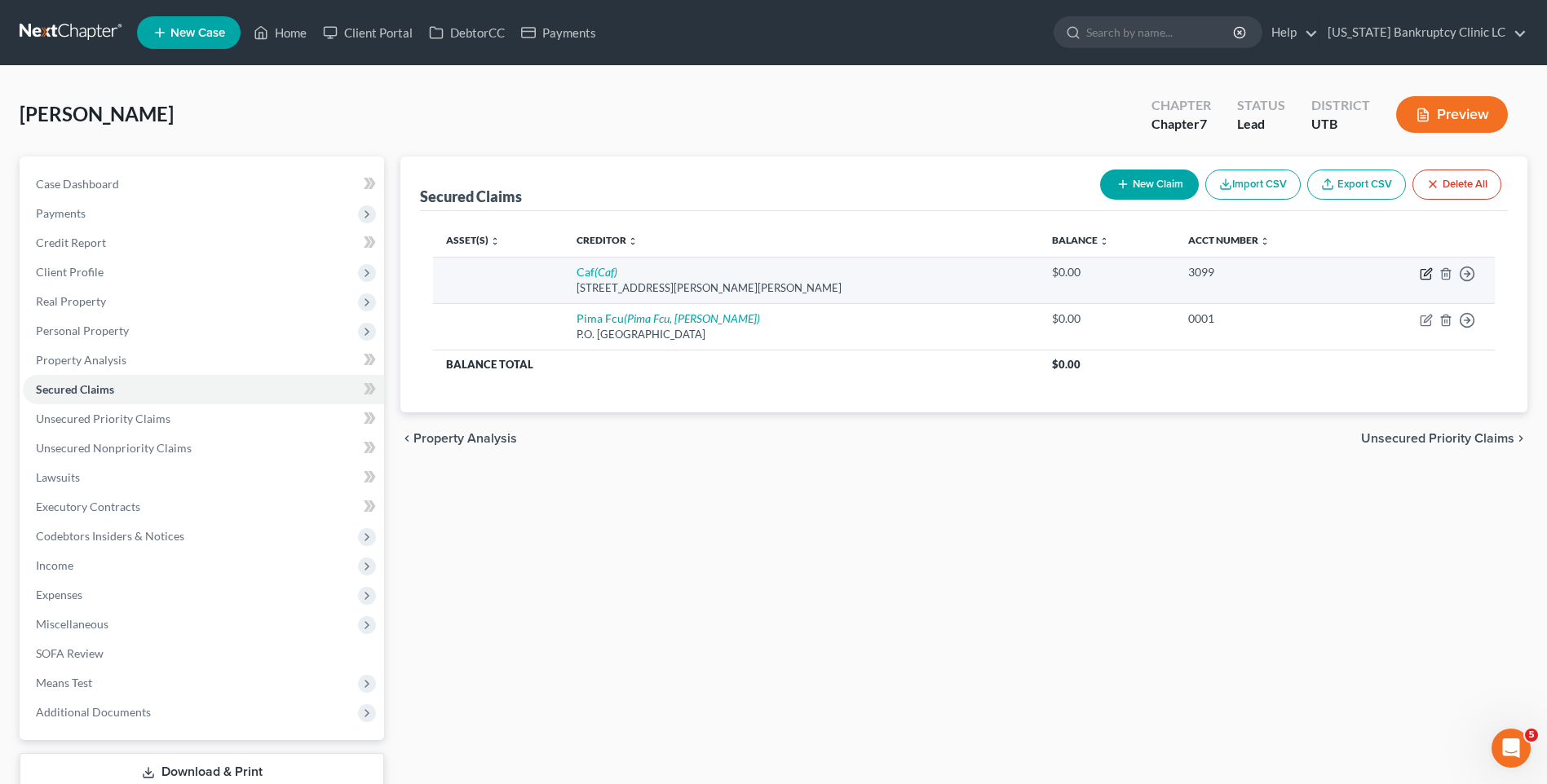
click at [1420, 279] on icon "button" at bounding box center [1426, 274] width 13 height 13
select select "10"
select select "0"
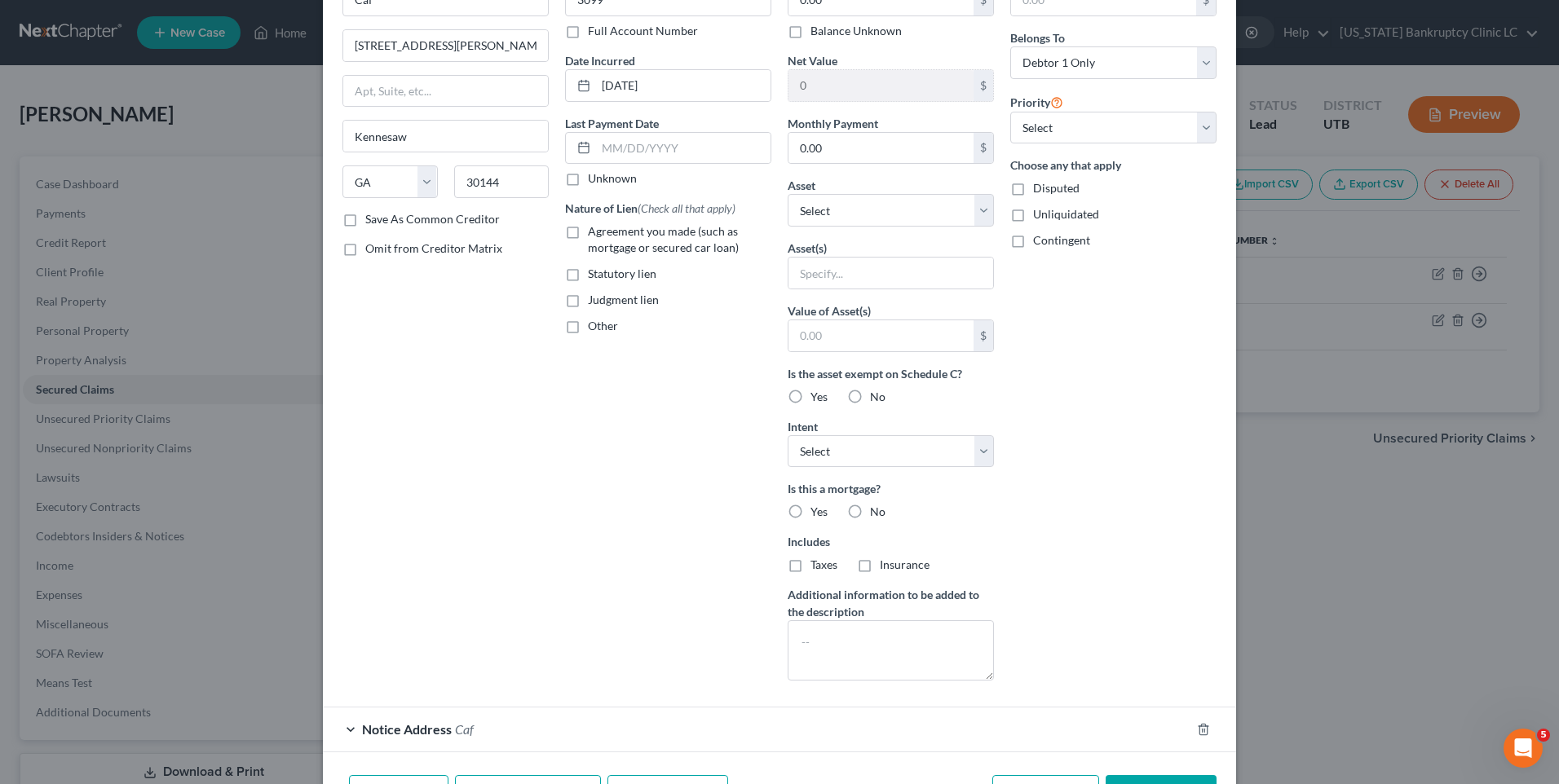
scroll to position [213, 0]
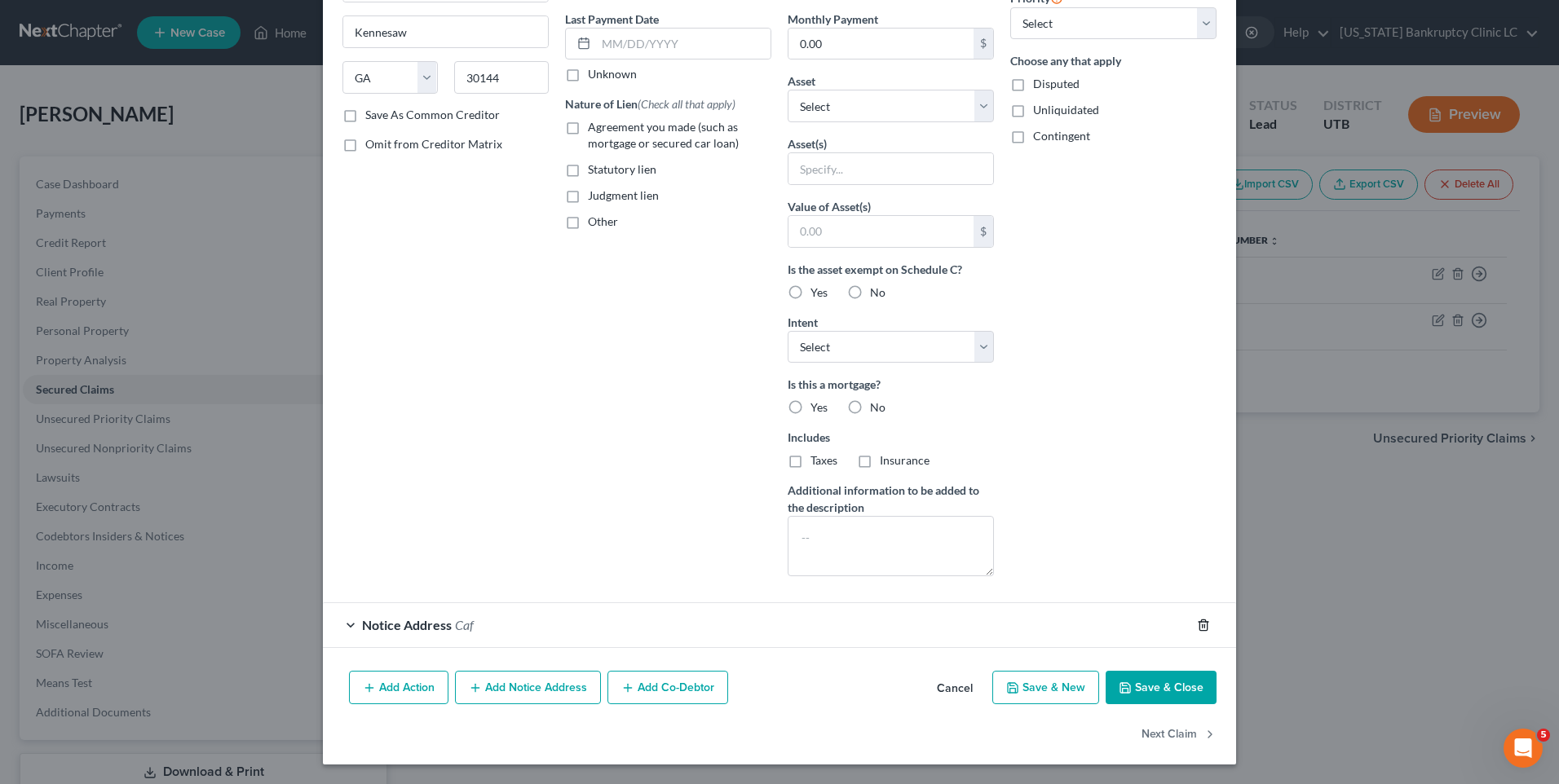
click at [1198, 627] on icon "button" at bounding box center [1204, 625] width 13 height 13
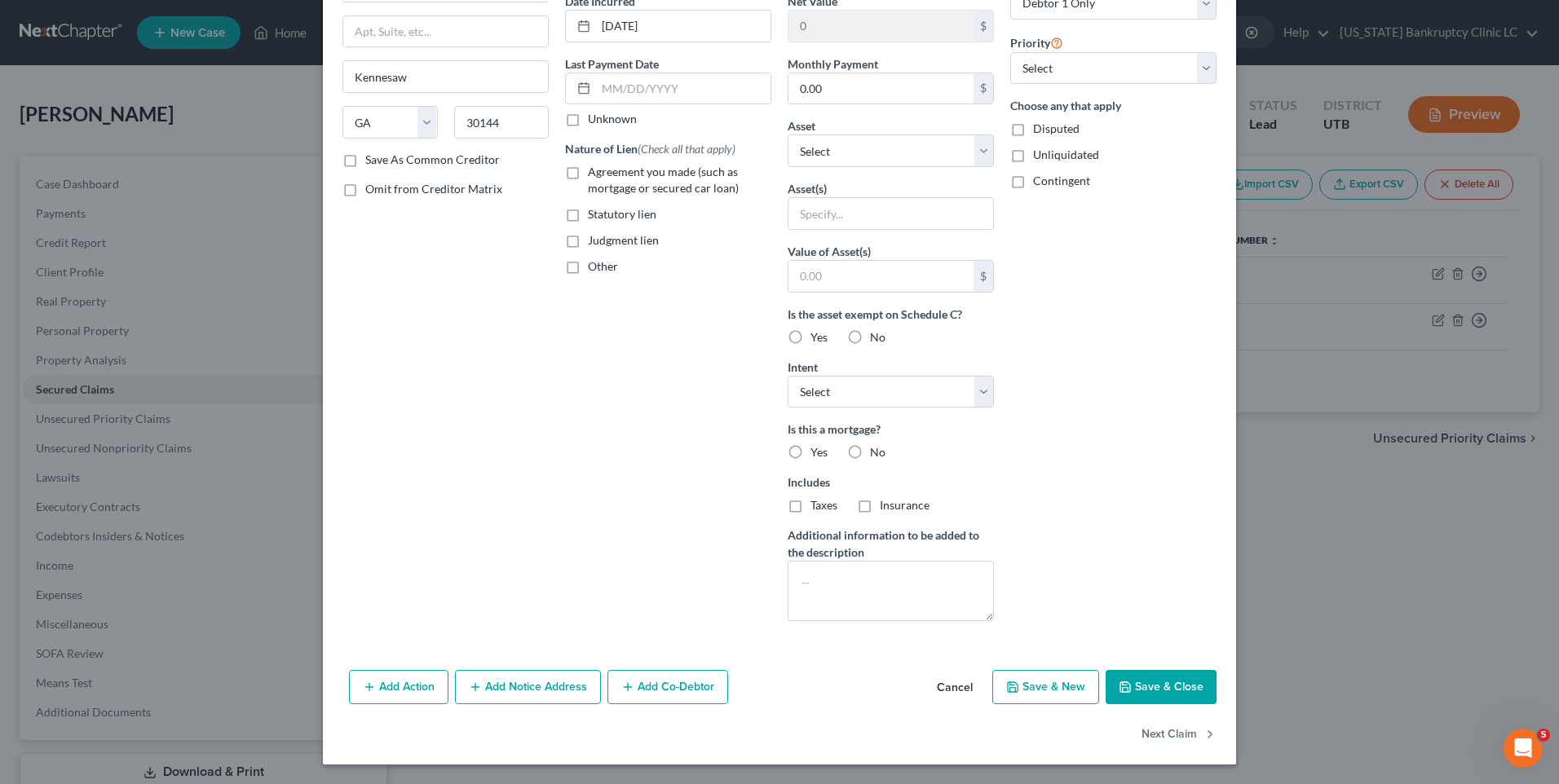
scroll to position [168, 0]
click at [1182, 748] on button "Next Claim" at bounding box center [1179, 734] width 75 height 34
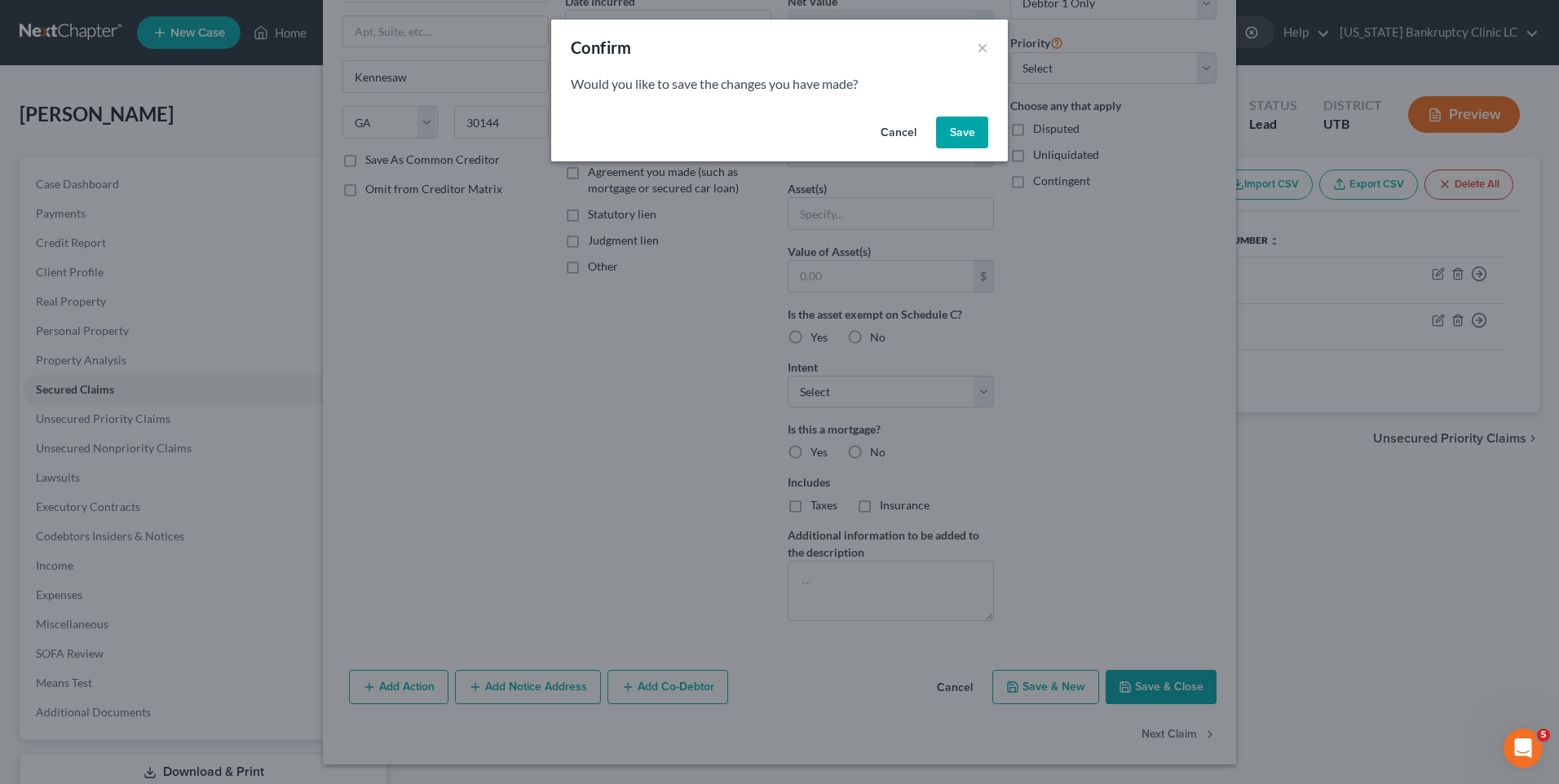
click at [950, 137] on button "Save" at bounding box center [963, 133] width 52 height 33
select select "3"
select select "0"
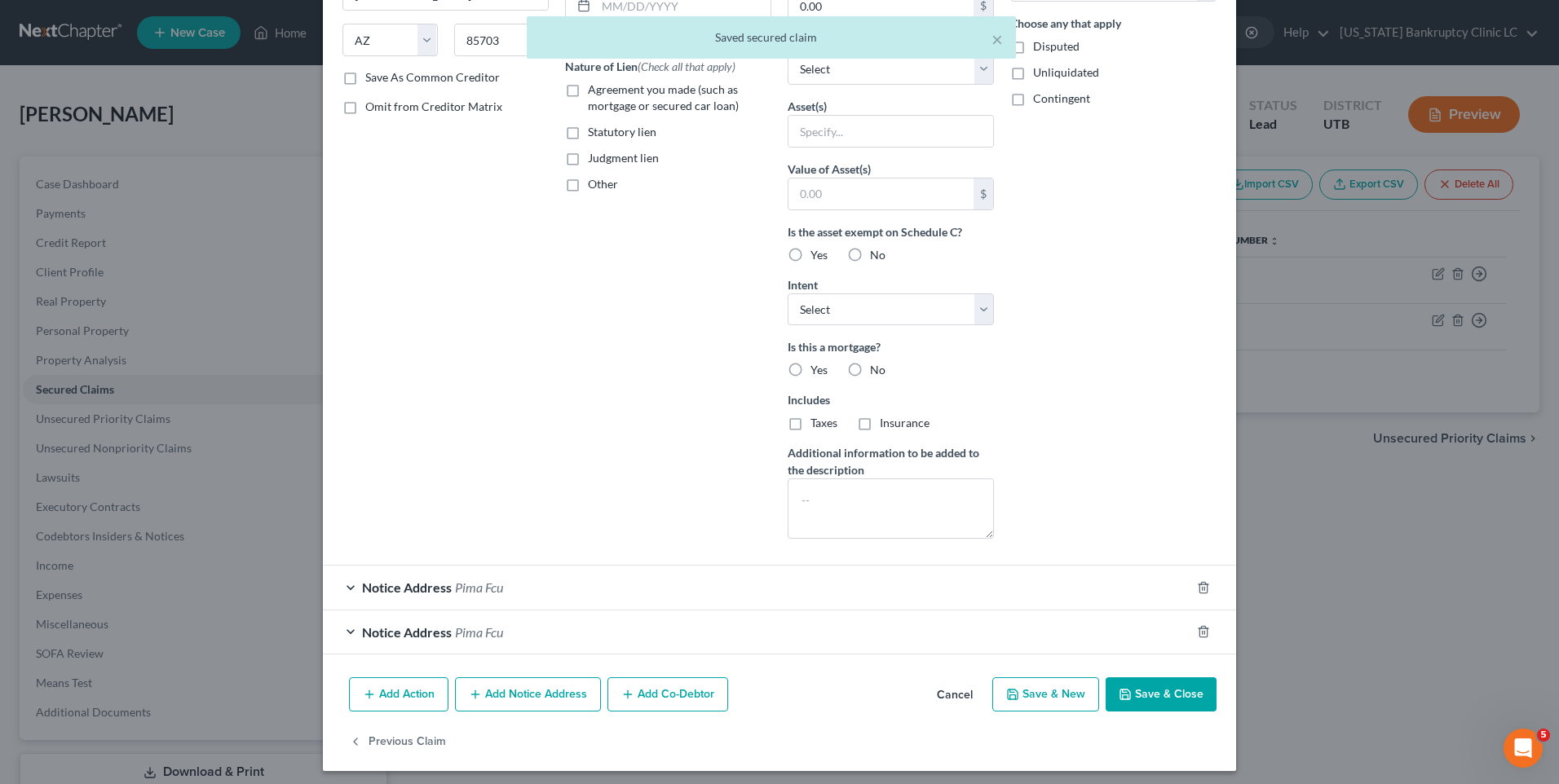
scroll to position [256, 0]
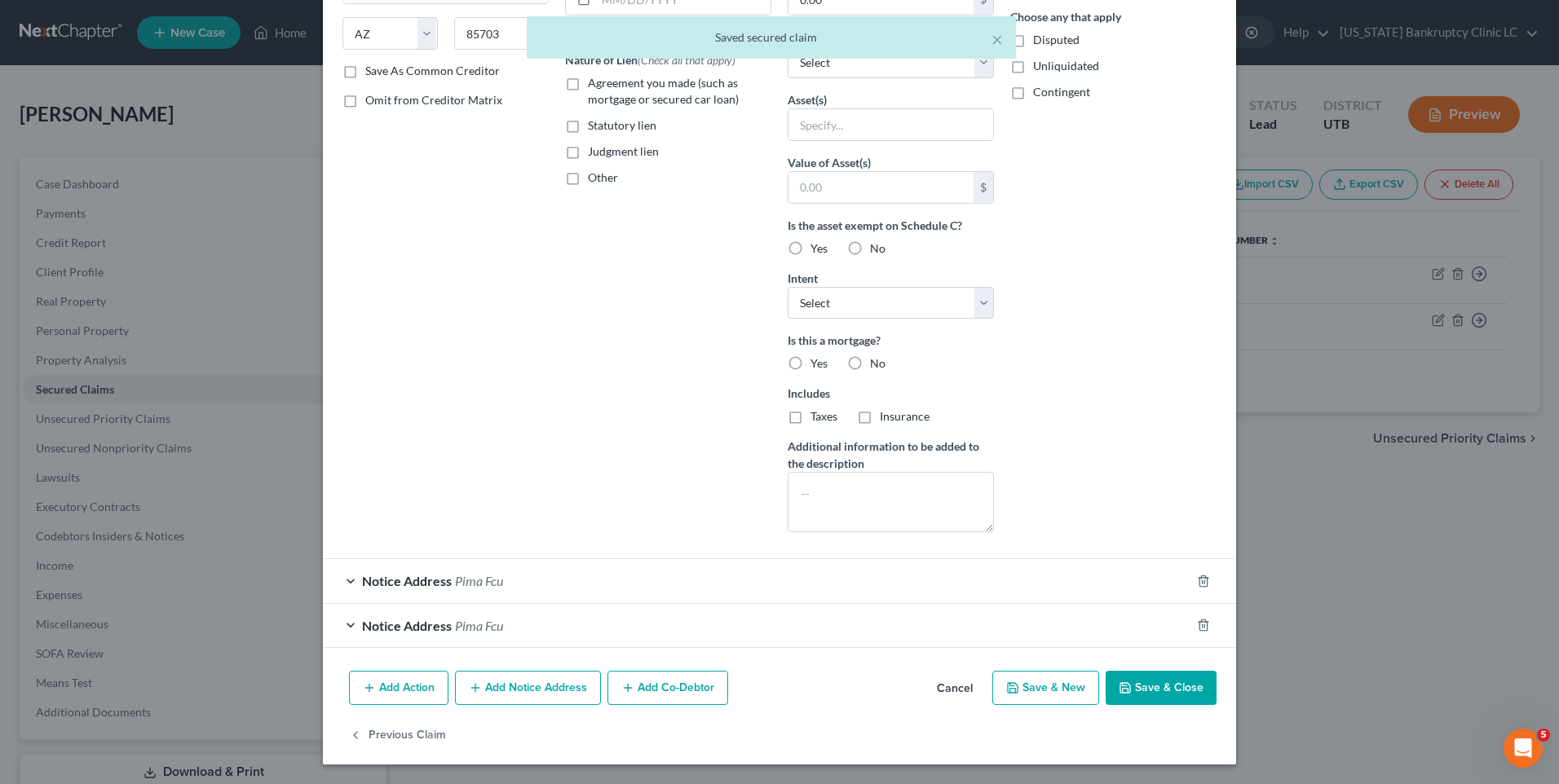
click at [1191, 583] on div at bounding box center [1213, 581] width 46 height 26
click at [1198, 581] on icon "button" at bounding box center [1204, 581] width 13 height 13
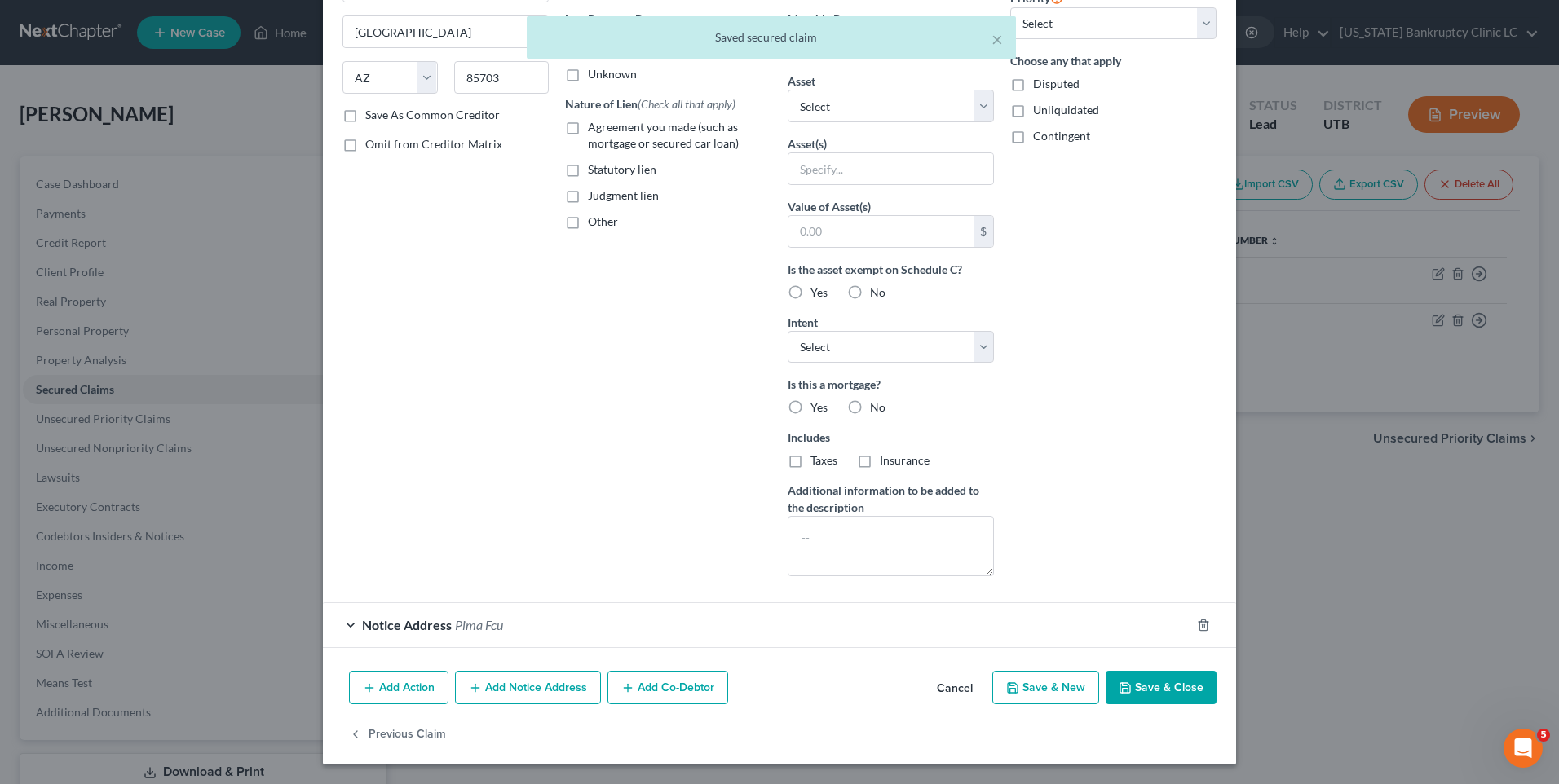
scroll to position [213, 0]
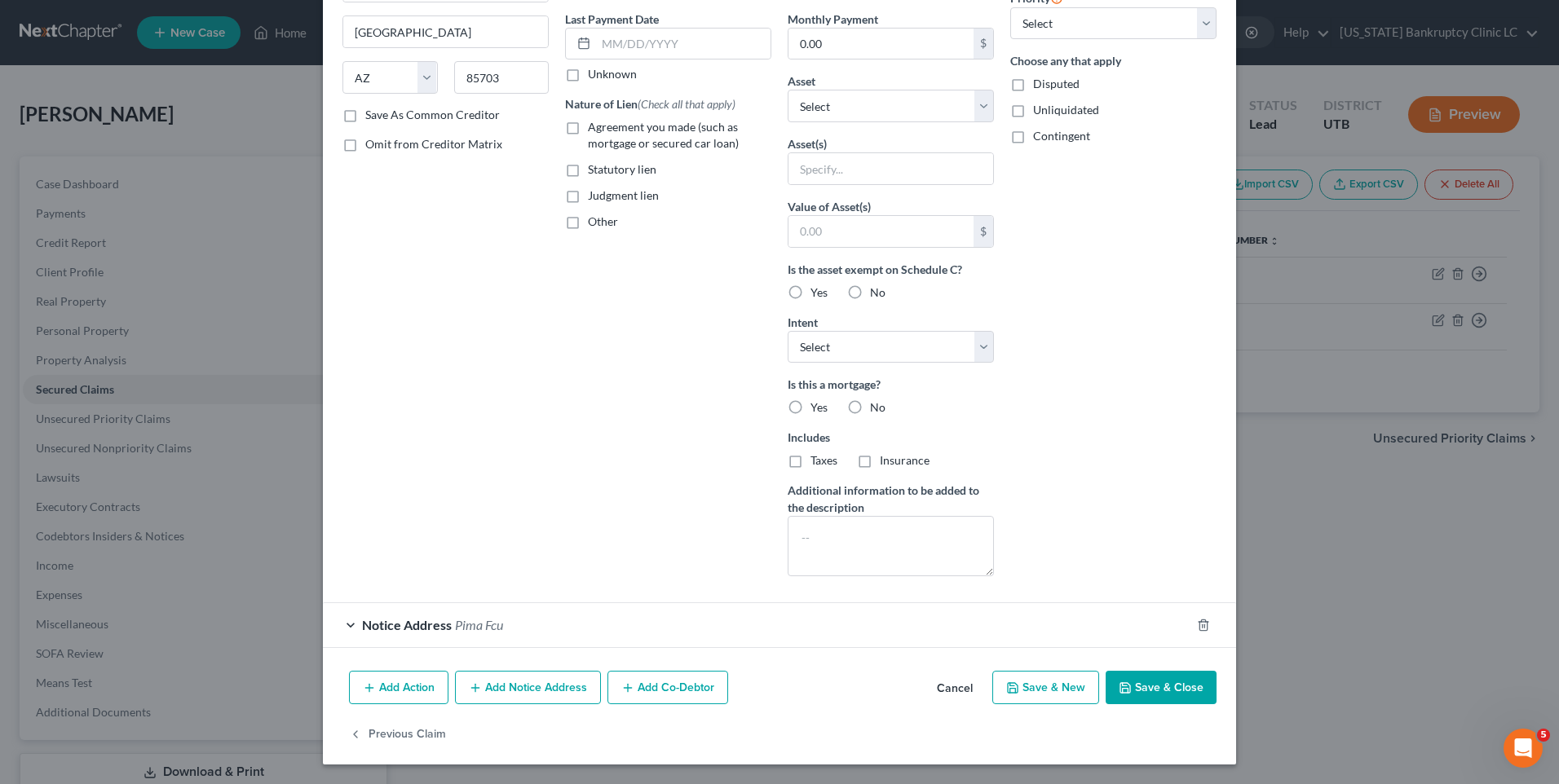
click at [1192, 581] on div "Arrearage Amount $ Belongs To * Select Debtor 1 Only Debtor 2 Only Debtor 1 And…" at bounding box center [1114, 226] width 223 height 727
click at [1198, 630] on icon "button" at bounding box center [1204, 625] width 13 height 13
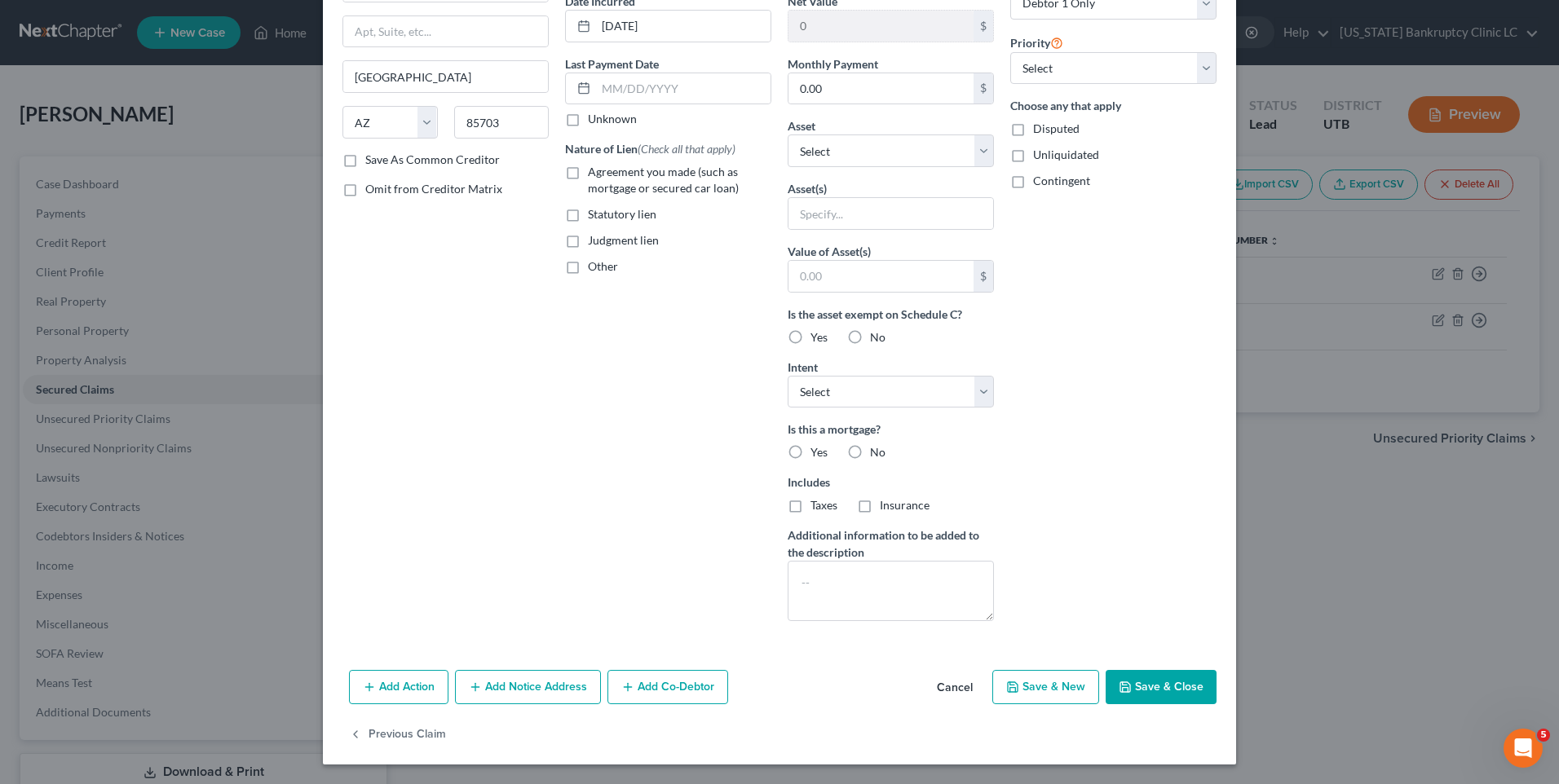
scroll to position [168, 0]
click at [1154, 683] on button "Save & Close" at bounding box center [1160, 687] width 111 height 34
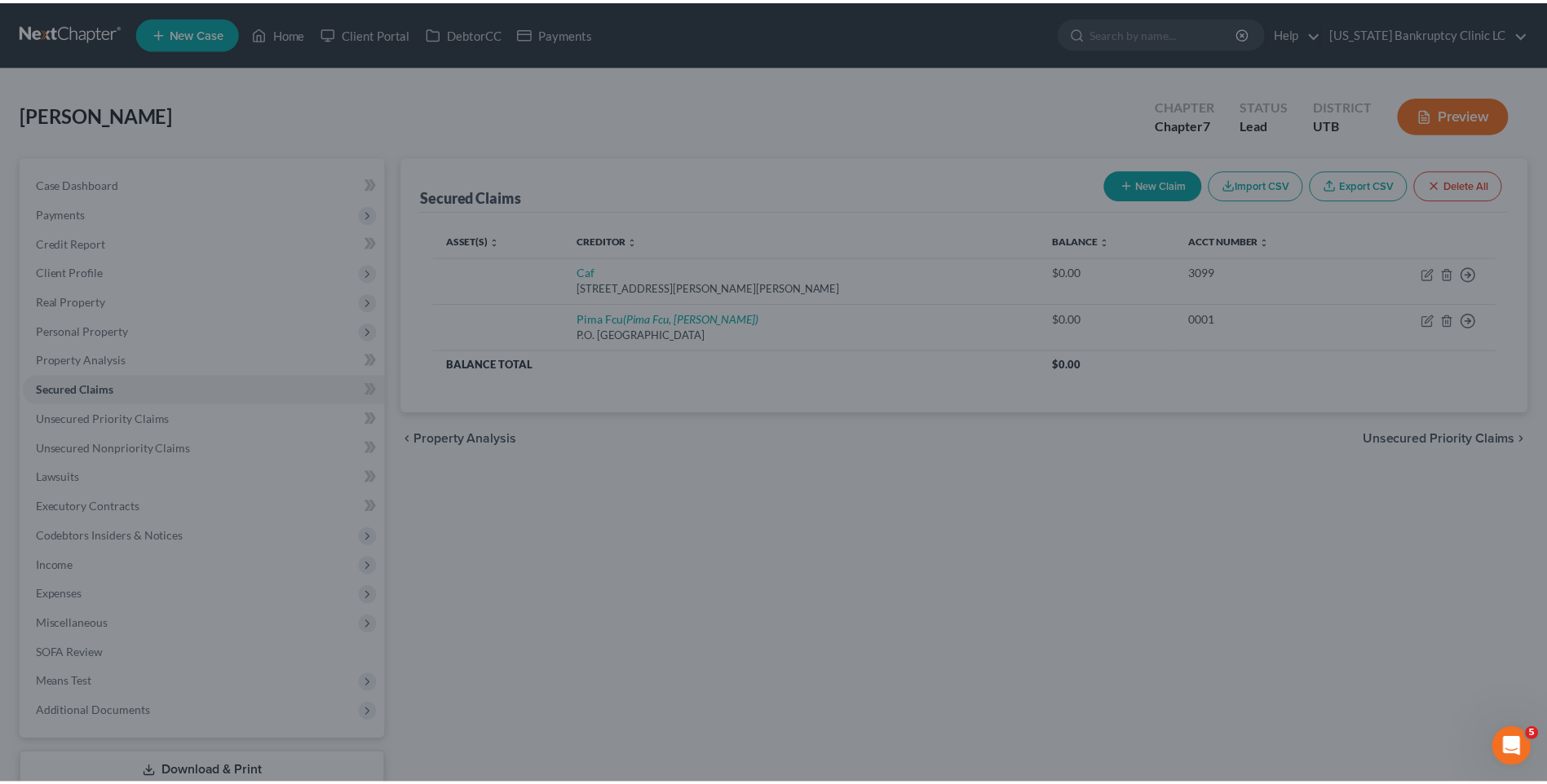
scroll to position [0, 0]
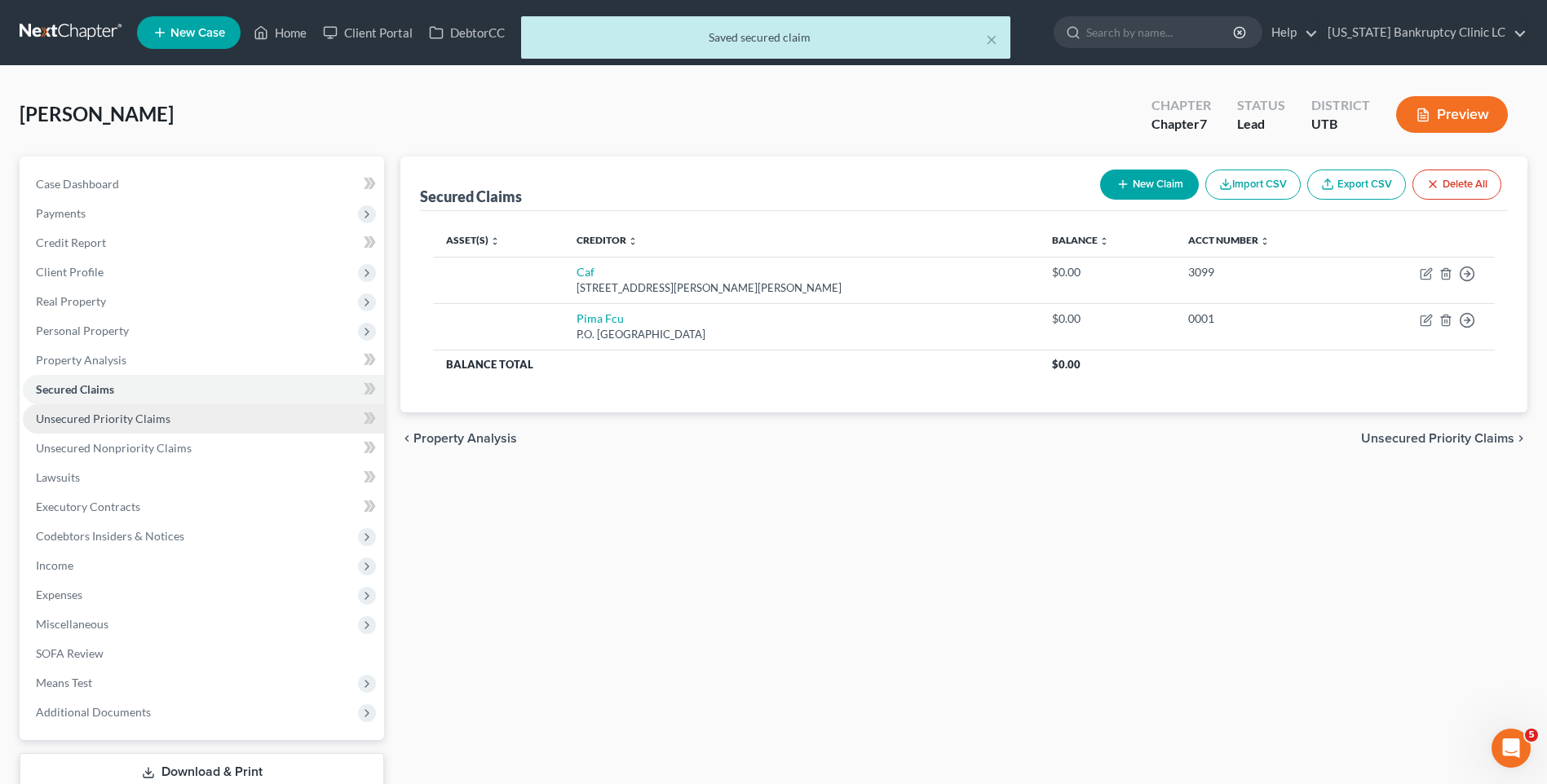
click at [85, 420] on span "Unsecured Priority Claims" at bounding box center [103, 418] width 135 height 14
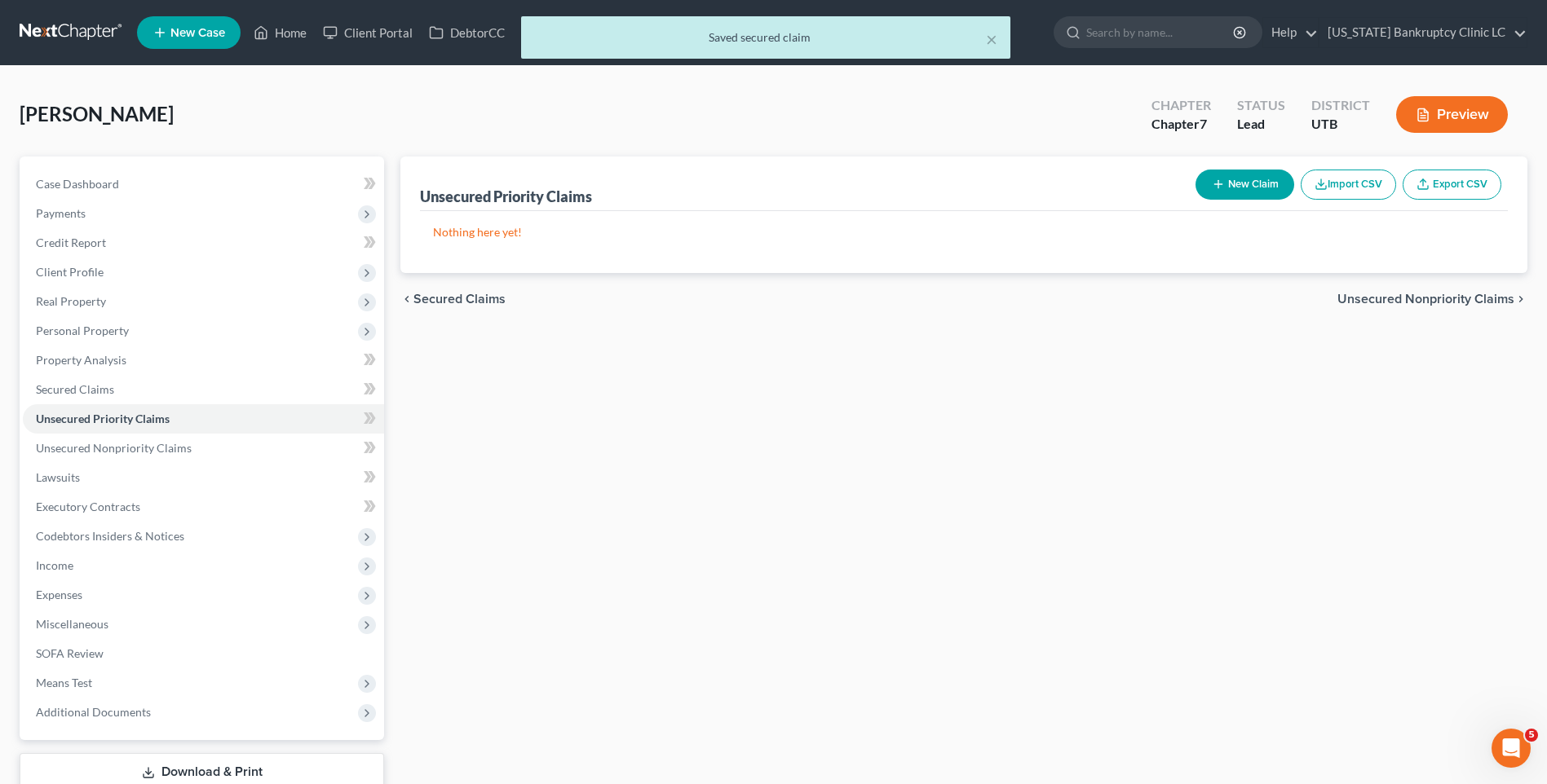
click at [1227, 192] on button "New Claim" at bounding box center [1245, 185] width 98 height 30
select select "0"
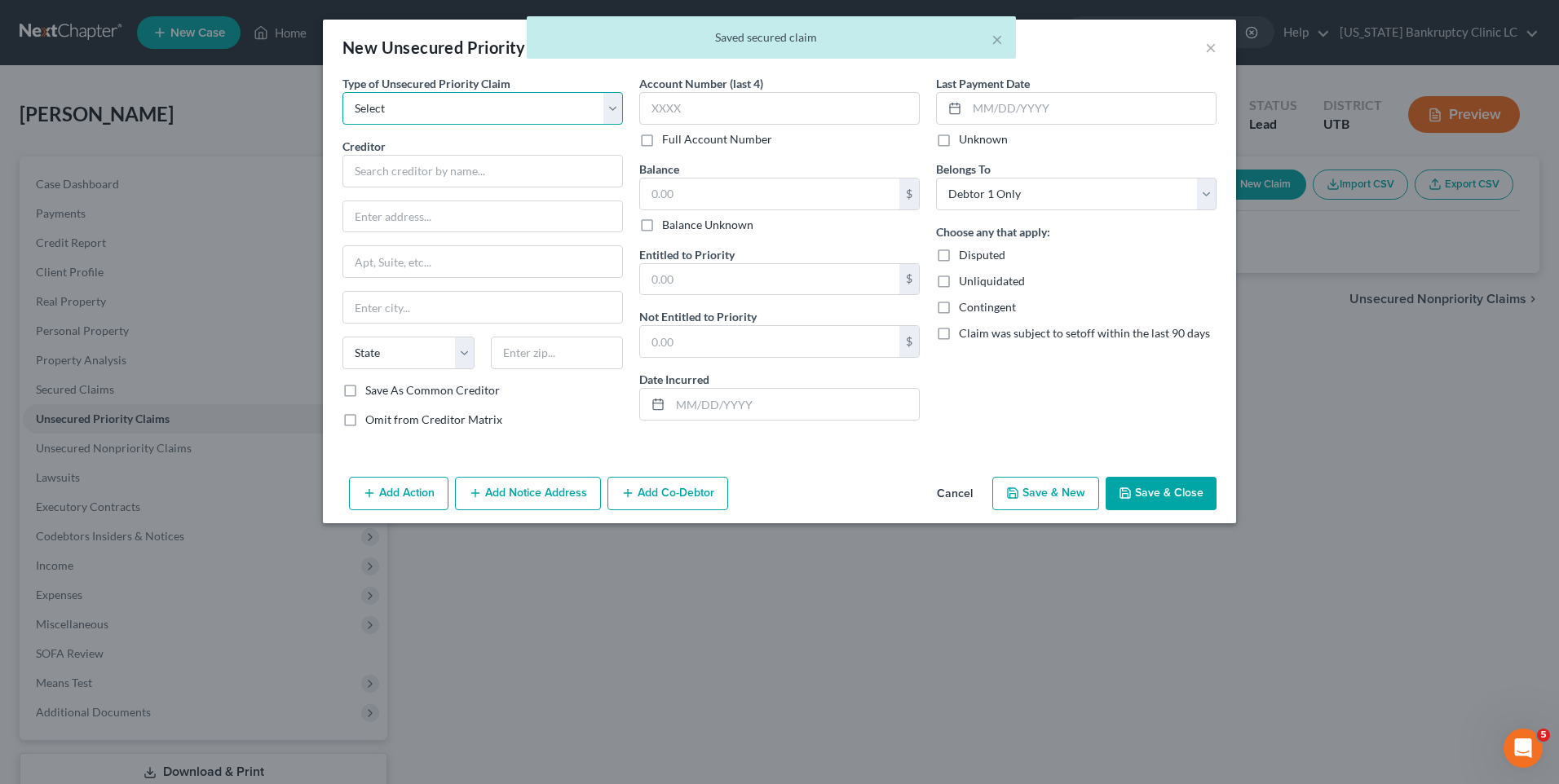
drag, startPoint x: 467, startPoint y: 113, endPoint x: 475, endPoint y: 124, distance: 13.6
click at [466, 113] on select "Select Taxes & Other Government Units Domestic Support Obligations Extensions o…" at bounding box center [483, 108] width 281 height 33
select select "0"
click at [343, 92] on select "Select Taxes & Other Government Units Domestic Support Obligations Extensions o…" at bounding box center [483, 108] width 281 height 33
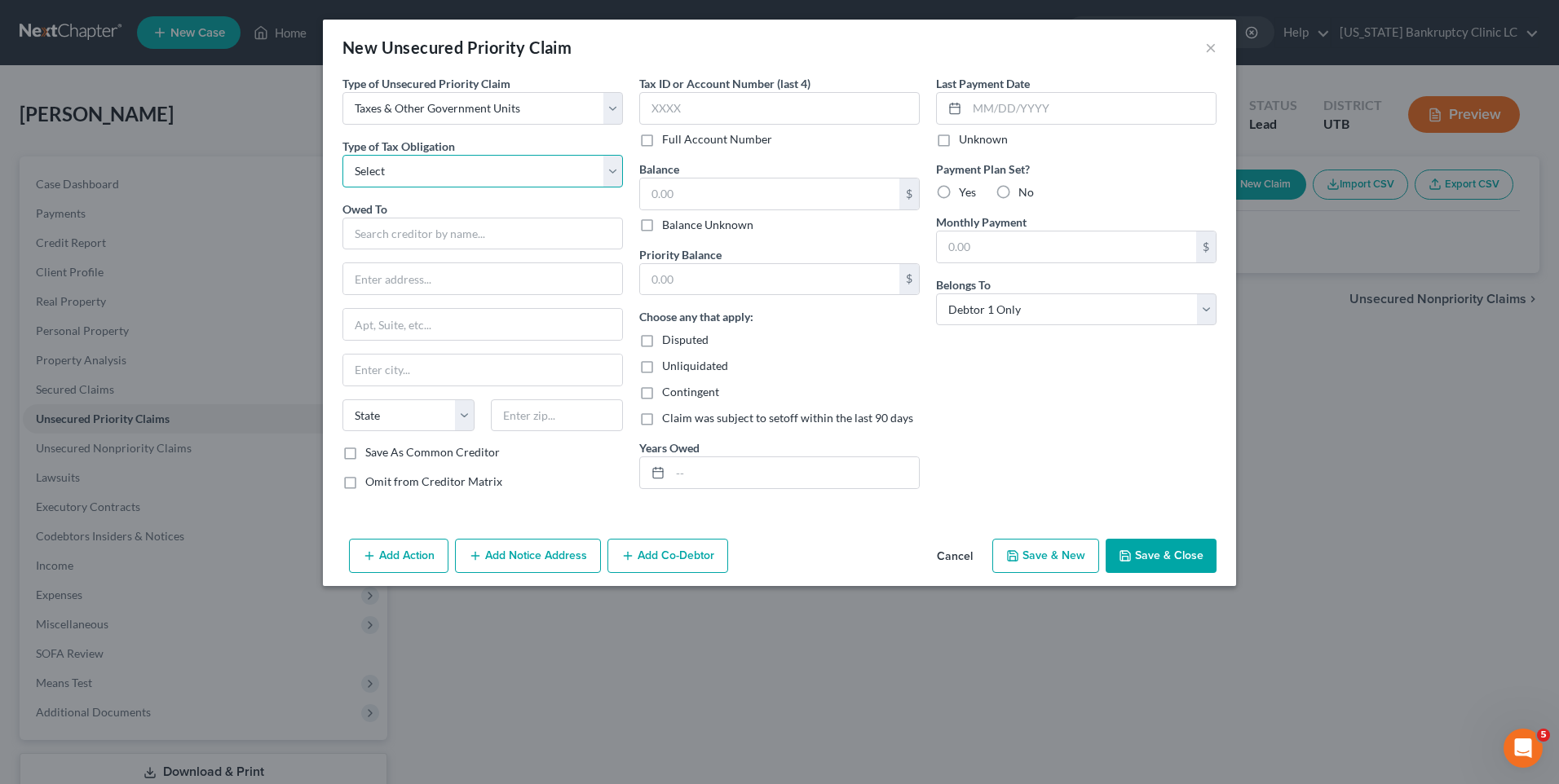
click at [397, 161] on select "Select Federal City State Franchise Tax Board Other" at bounding box center [483, 171] width 281 height 33
select select "0"
click at [343, 155] on select "Select Federal City State Franchise Tax Board Other" at bounding box center [483, 171] width 281 height 33
click at [399, 225] on input "text" at bounding box center [483, 233] width 281 height 33
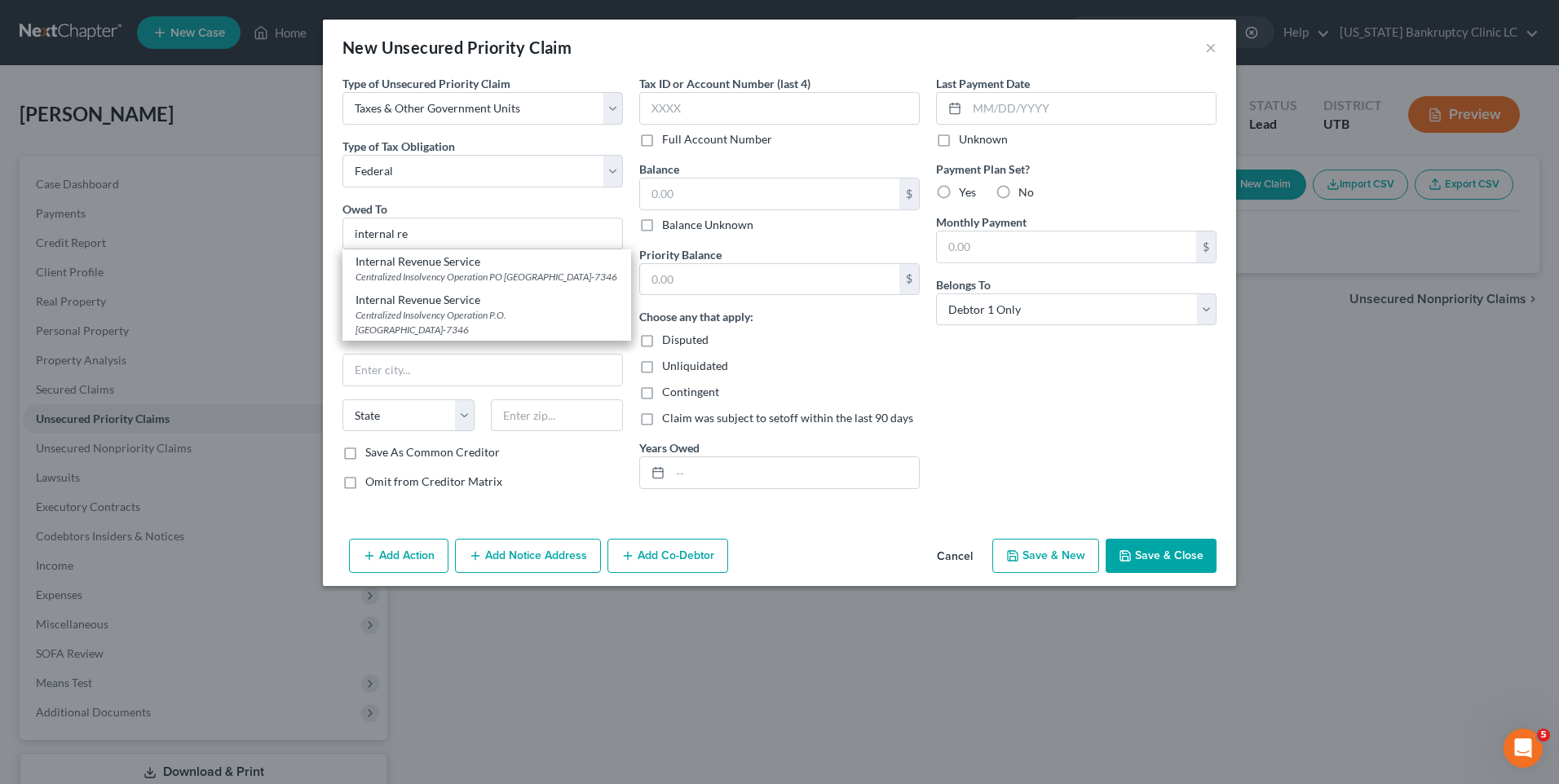
click at [365, 283] on div "Centralized Insolvency Operation PO [GEOGRAPHIC_DATA]-7346" at bounding box center [487, 277] width 263 height 14
type input "Internal Revenue Service"
type input "Centralized Insolvency Operation"
type input "PO Box 7346"
type input "[GEOGRAPHIC_DATA]"
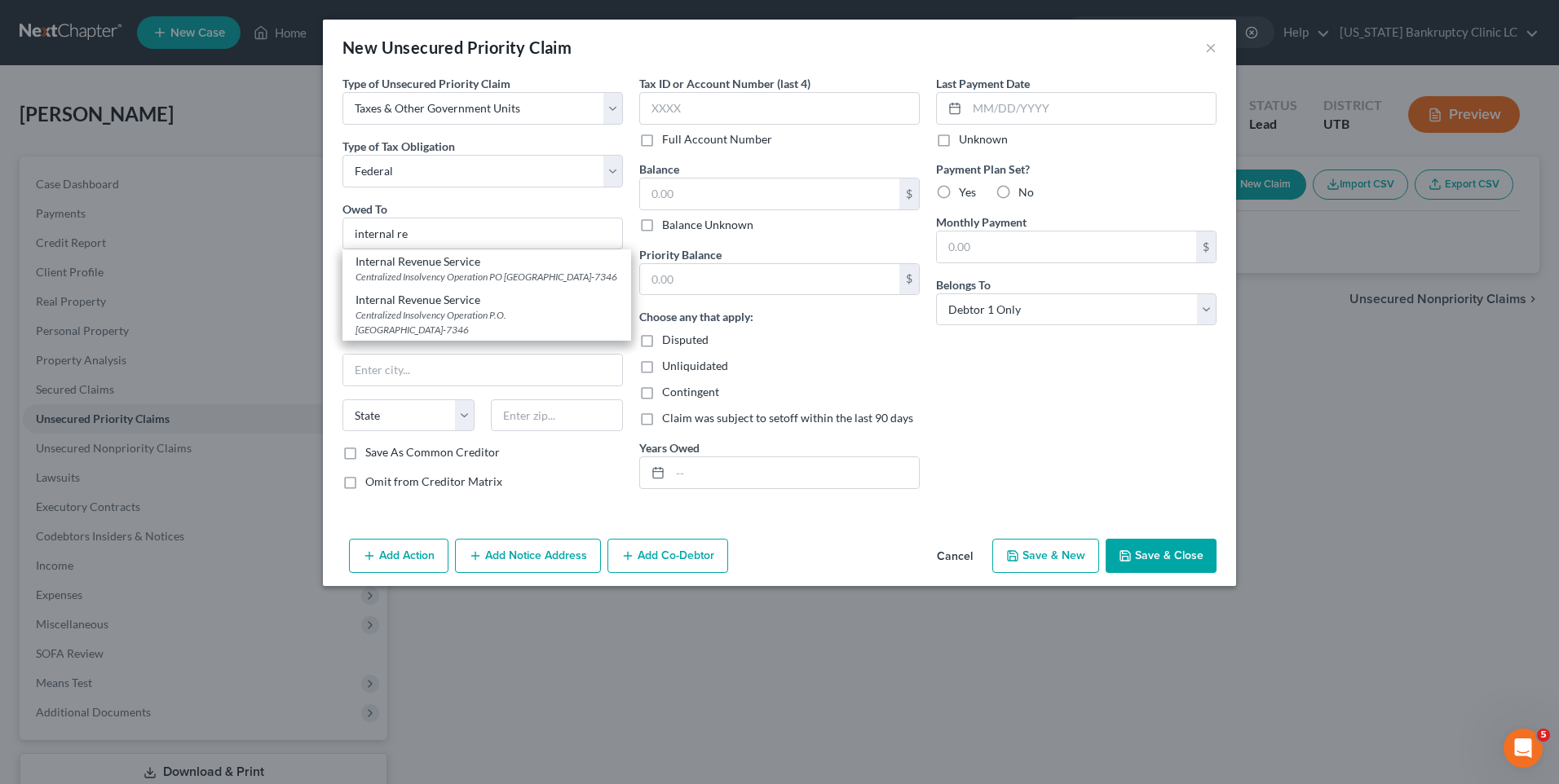
select select "39"
type input "19101-7346"
click at [1017, 557] on icon "button" at bounding box center [1013, 555] width 10 height 10
select select "0"
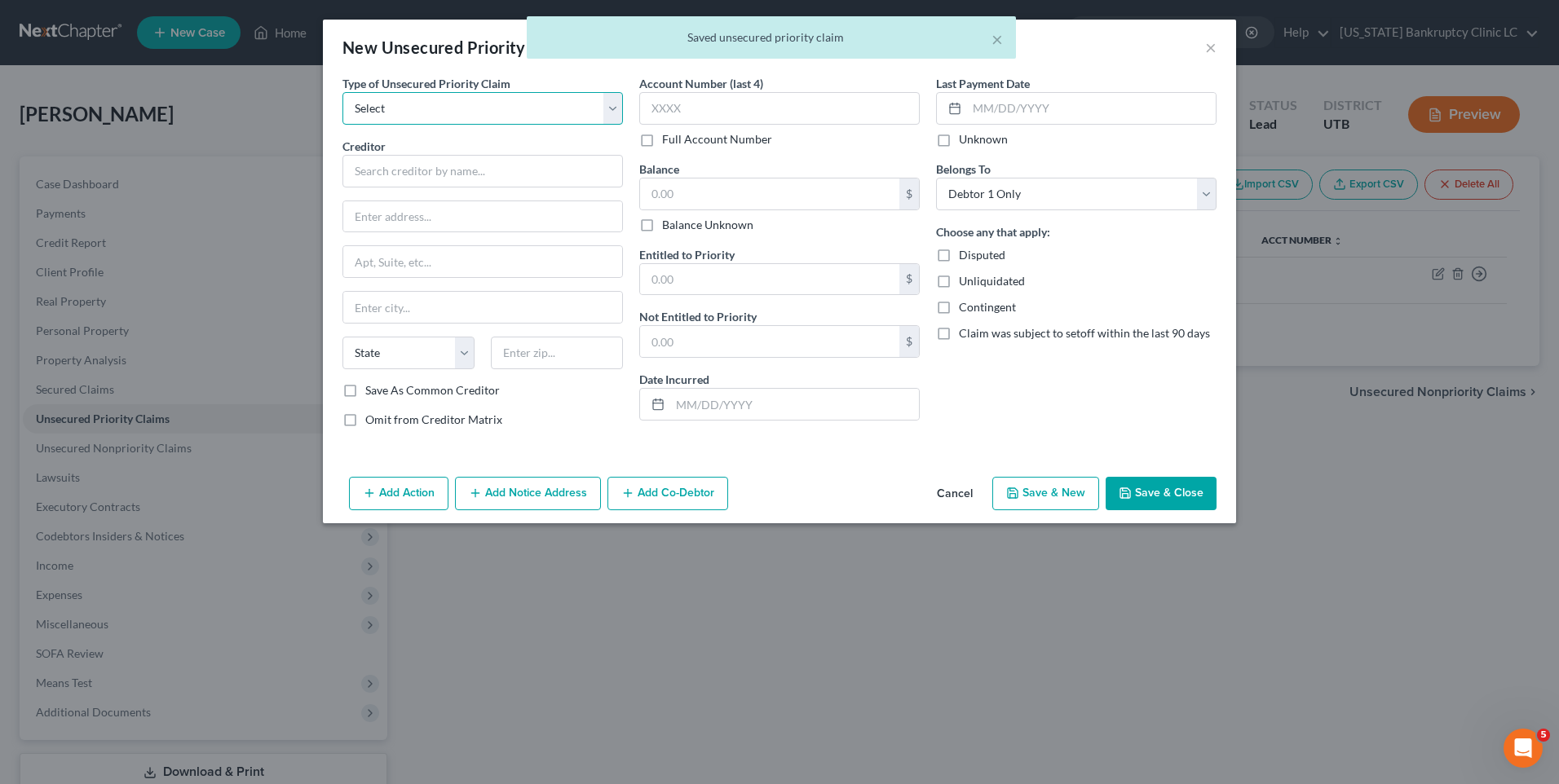
click at [439, 98] on select "Select Taxes & Other Government Units Domestic Support Obligations Extensions o…" at bounding box center [483, 108] width 281 height 33
select select "0"
click at [343, 92] on select "Select Taxes & Other Government Units Domestic Support Obligations Extensions o…" at bounding box center [483, 108] width 281 height 33
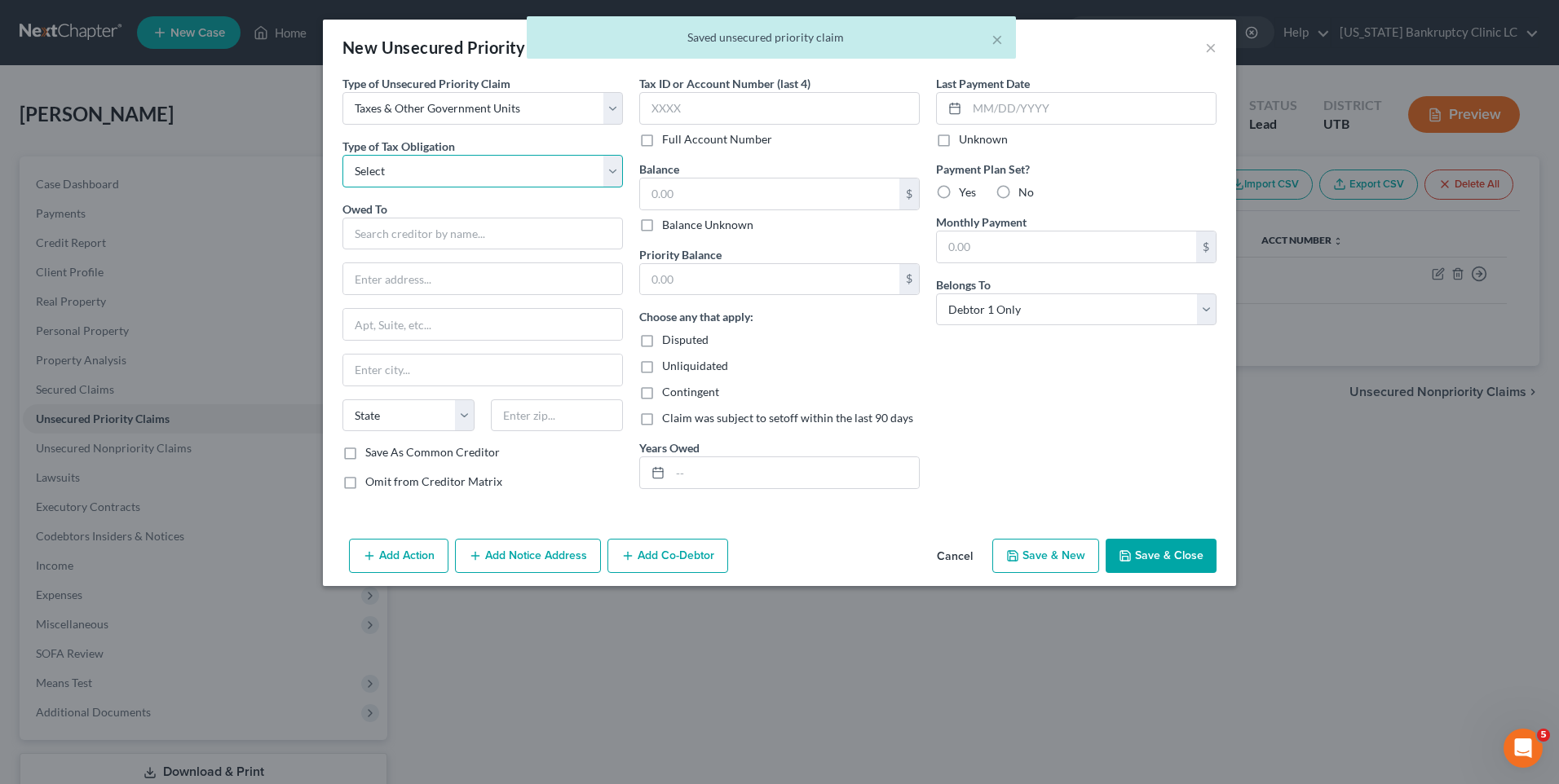
click at [424, 176] on select "Select Federal City State Franchise Tax Board Other" at bounding box center [483, 171] width 281 height 33
select select "2"
click at [343, 155] on select "Select Federal City State Franchise Tax Board Other" at bounding box center [483, 171] width 281 height 33
click at [430, 240] on input "text" at bounding box center [483, 233] width 281 height 33
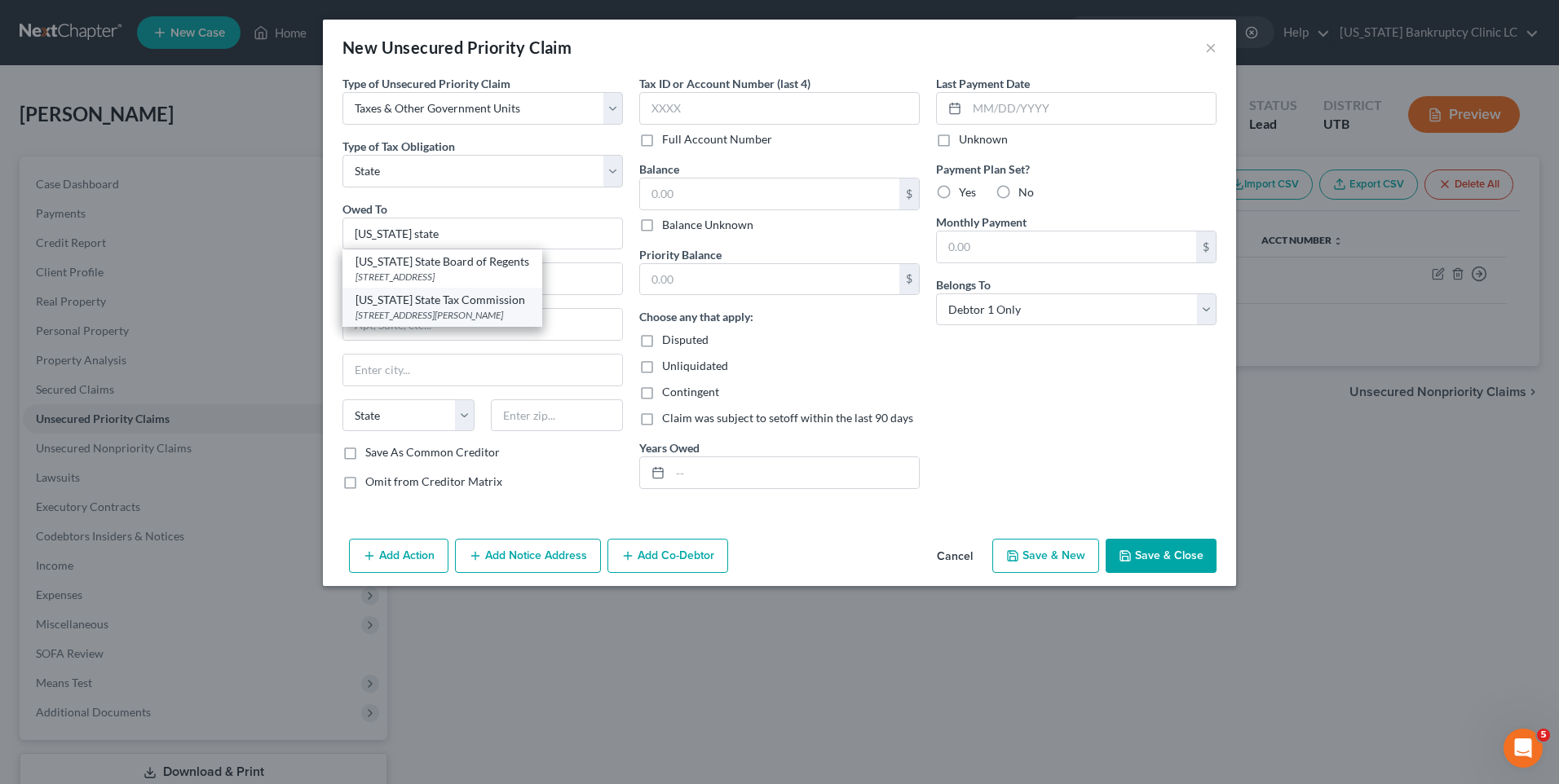
click at [517, 317] on div "[STREET_ADDRESS][PERSON_NAME]" at bounding box center [442, 315] width 174 height 14
type input "[US_STATE] State Tax Commission"
type input "[STREET_ADDRESS]"
type input "Special Services Division, [PERSON_NAME]"
type input "[GEOGRAPHIC_DATA]"
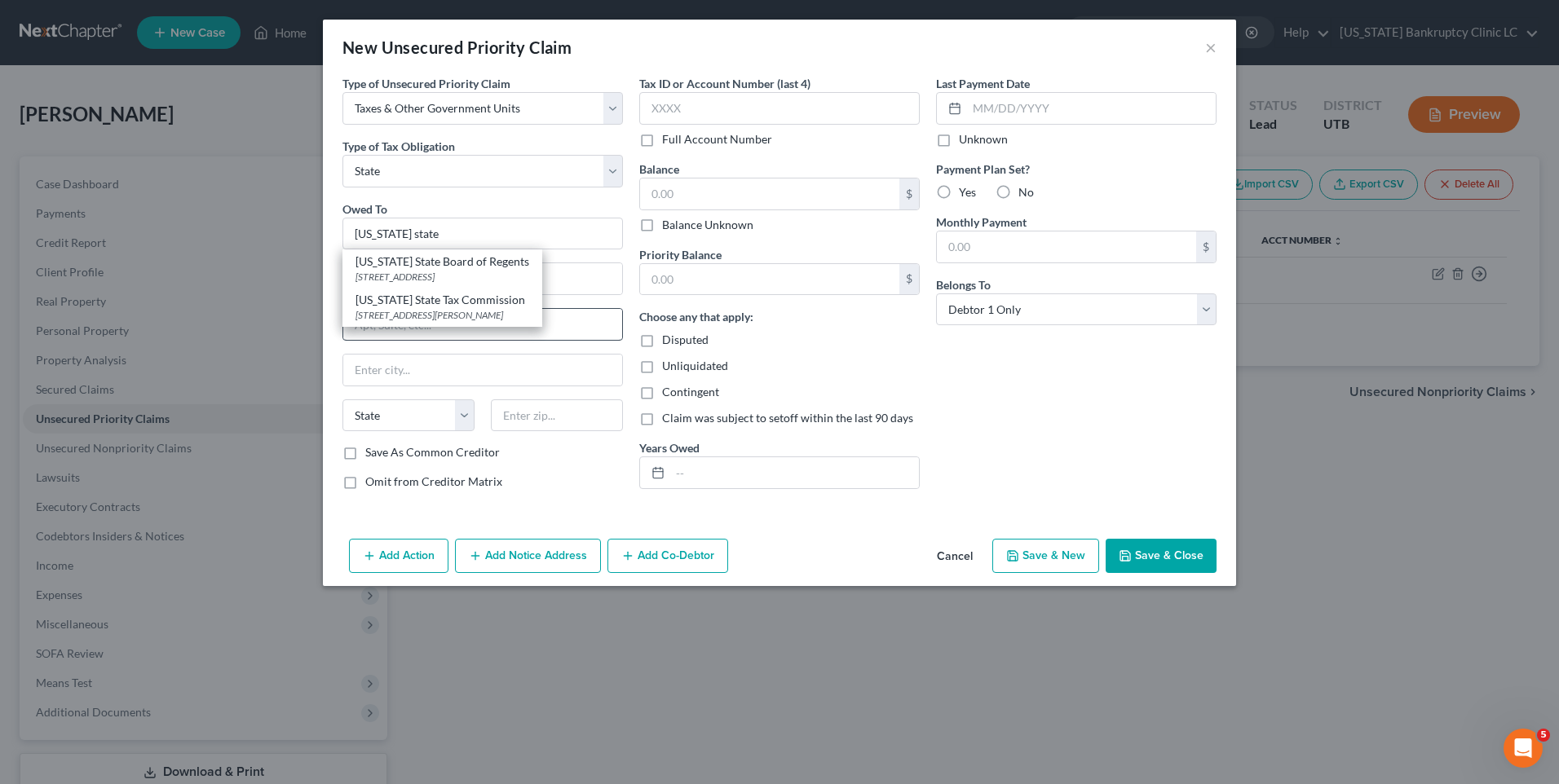
select select "46"
type input "84134"
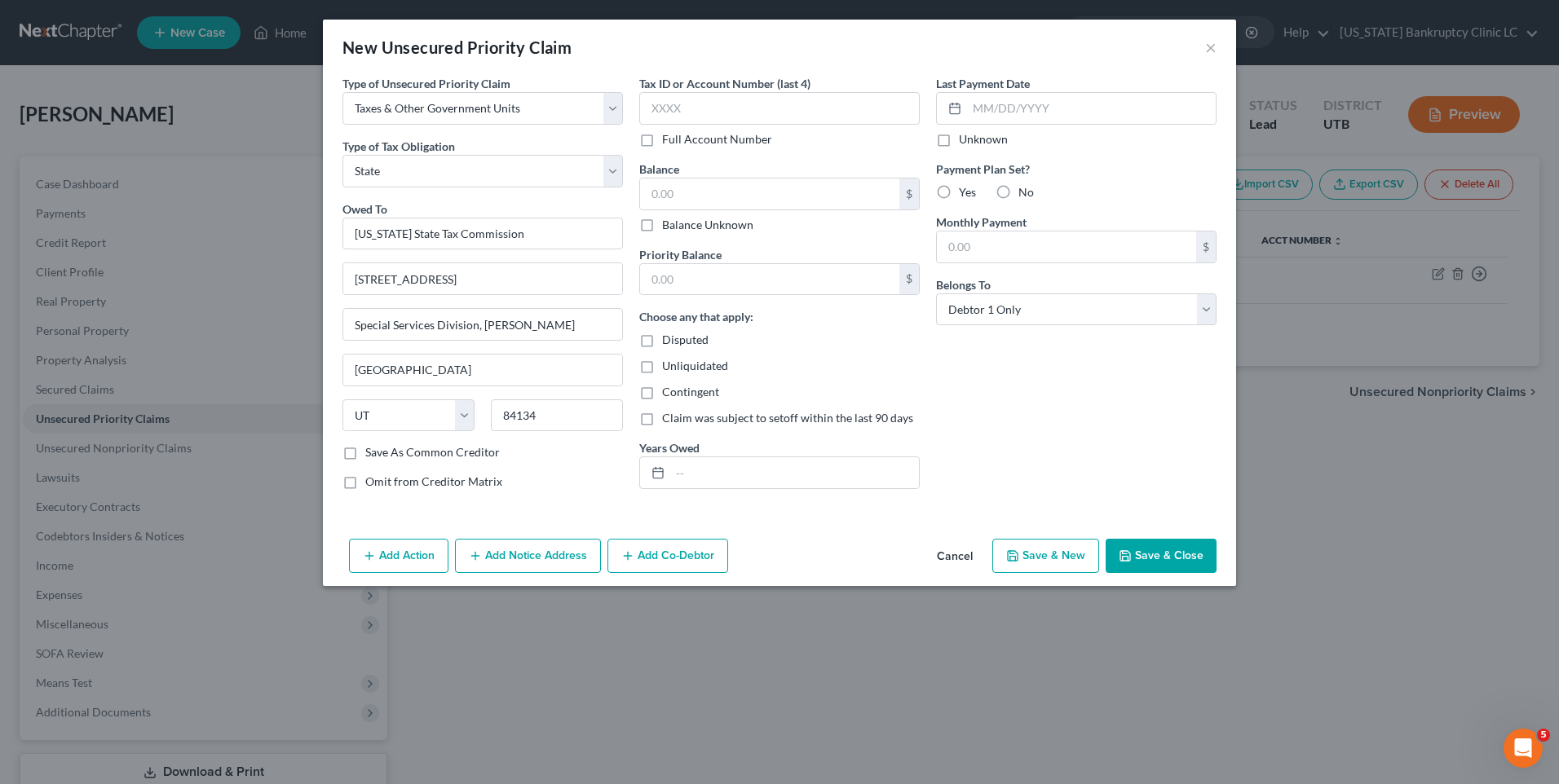
click at [1157, 557] on button "Save & Close" at bounding box center [1160, 555] width 111 height 34
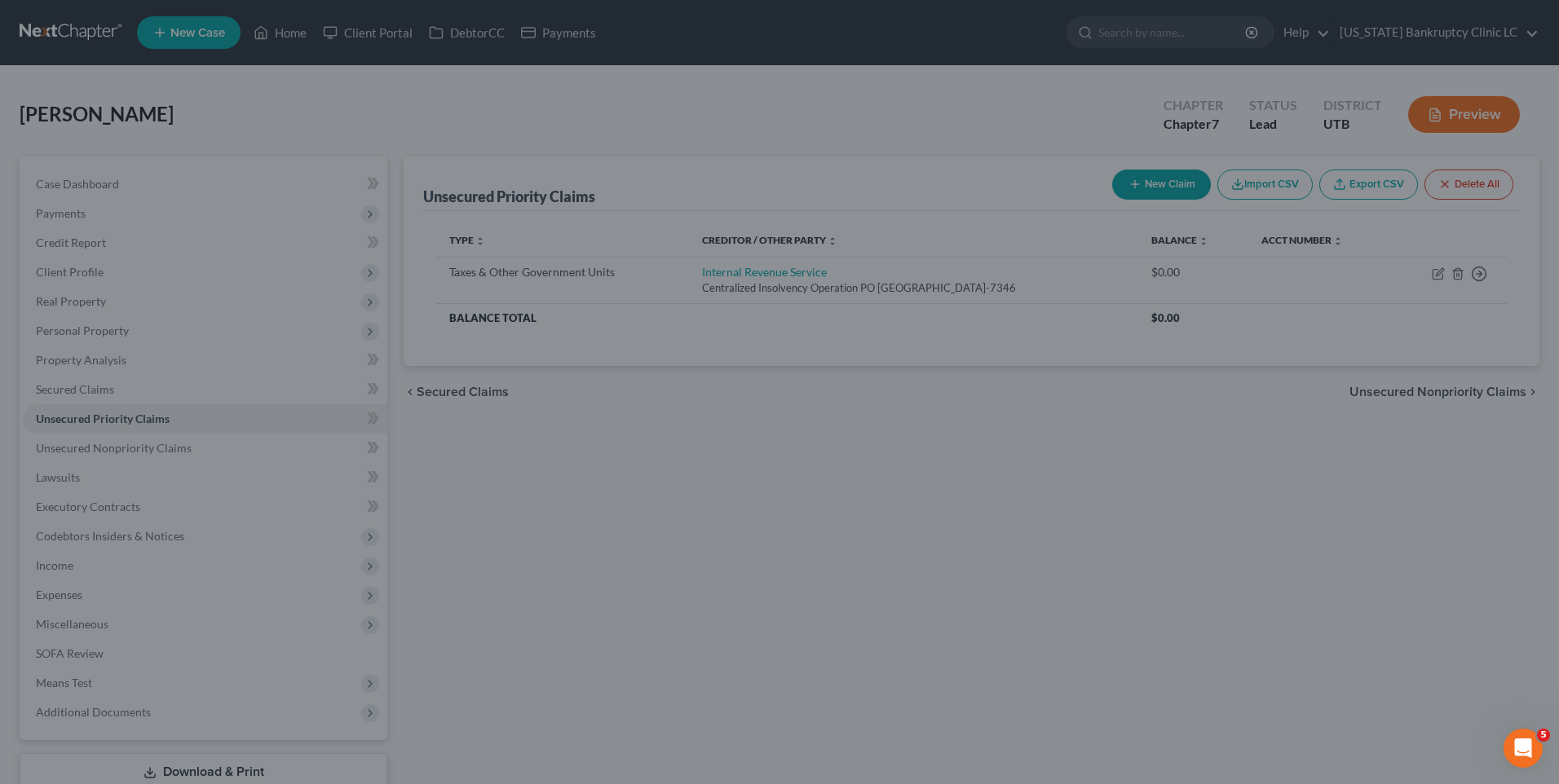
type input "0.00"
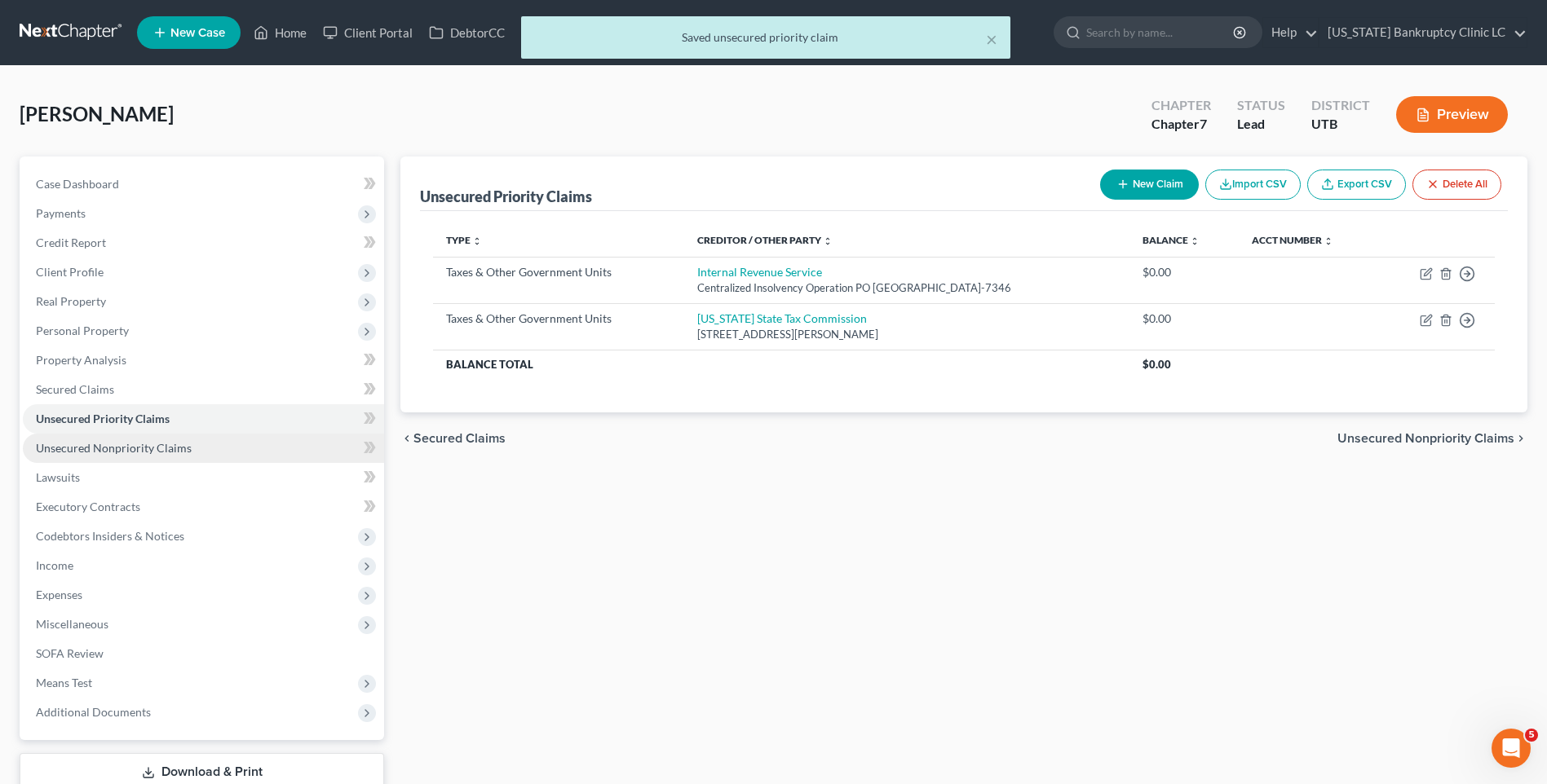
click at [167, 454] on span "Unsecured Nonpriority Claims" at bounding box center [114, 448] width 156 height 14
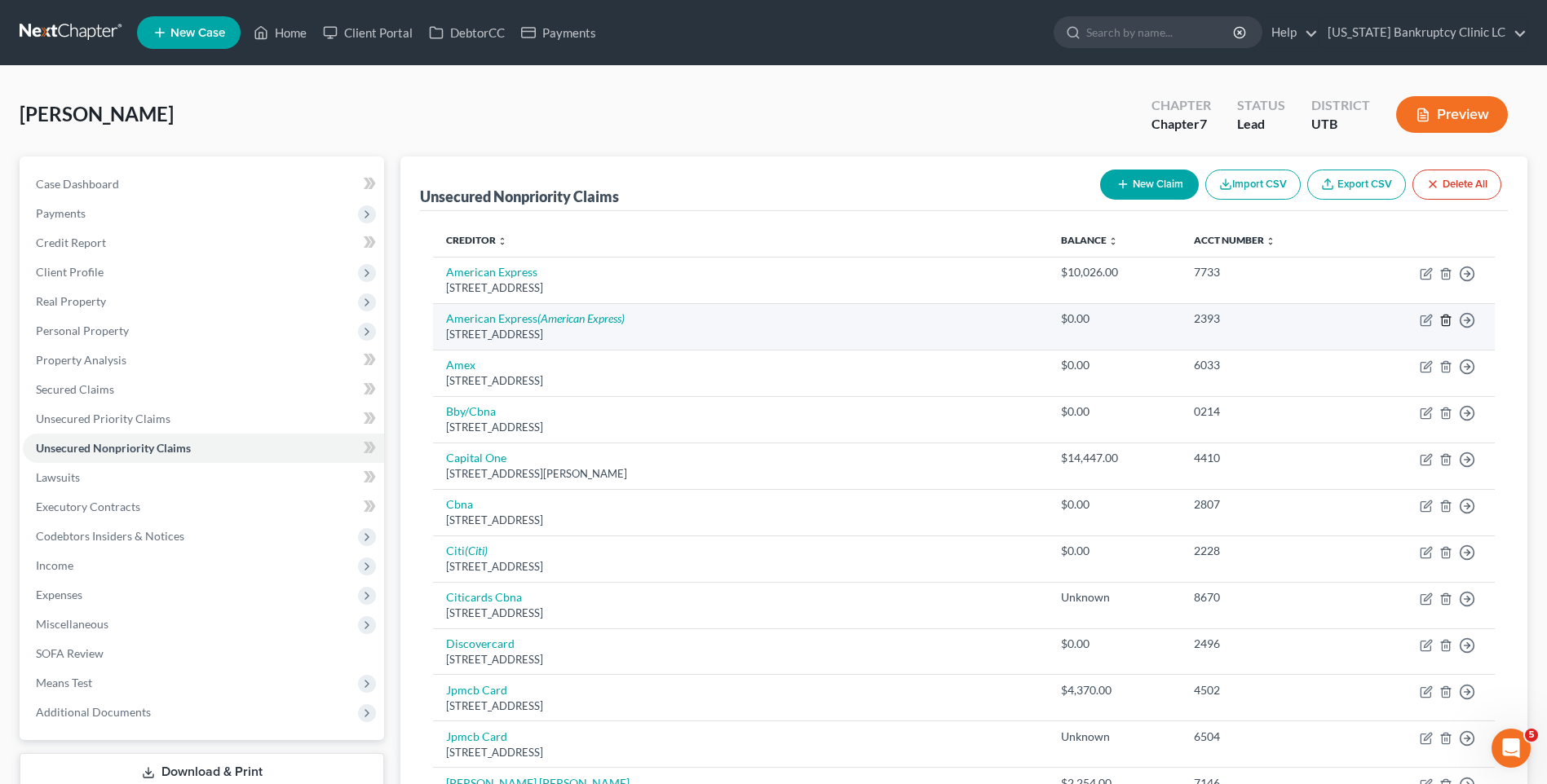
click at [1445, 319] on icon "button" at bounding box center [1446, 320] width 13 height 13
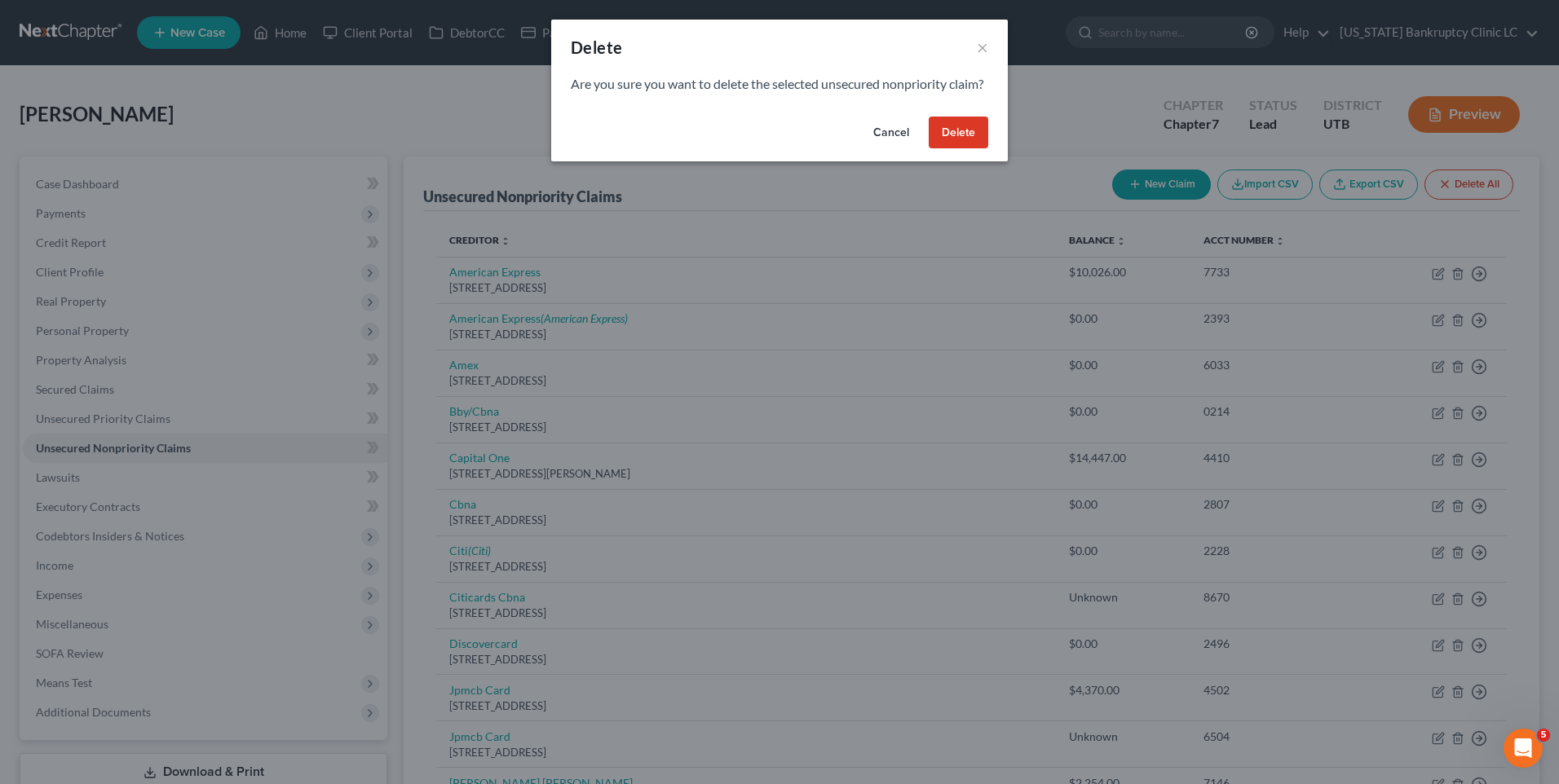
click at [943, 150] on button "Delete" at bounding box center [959, 133] width 59 height 33
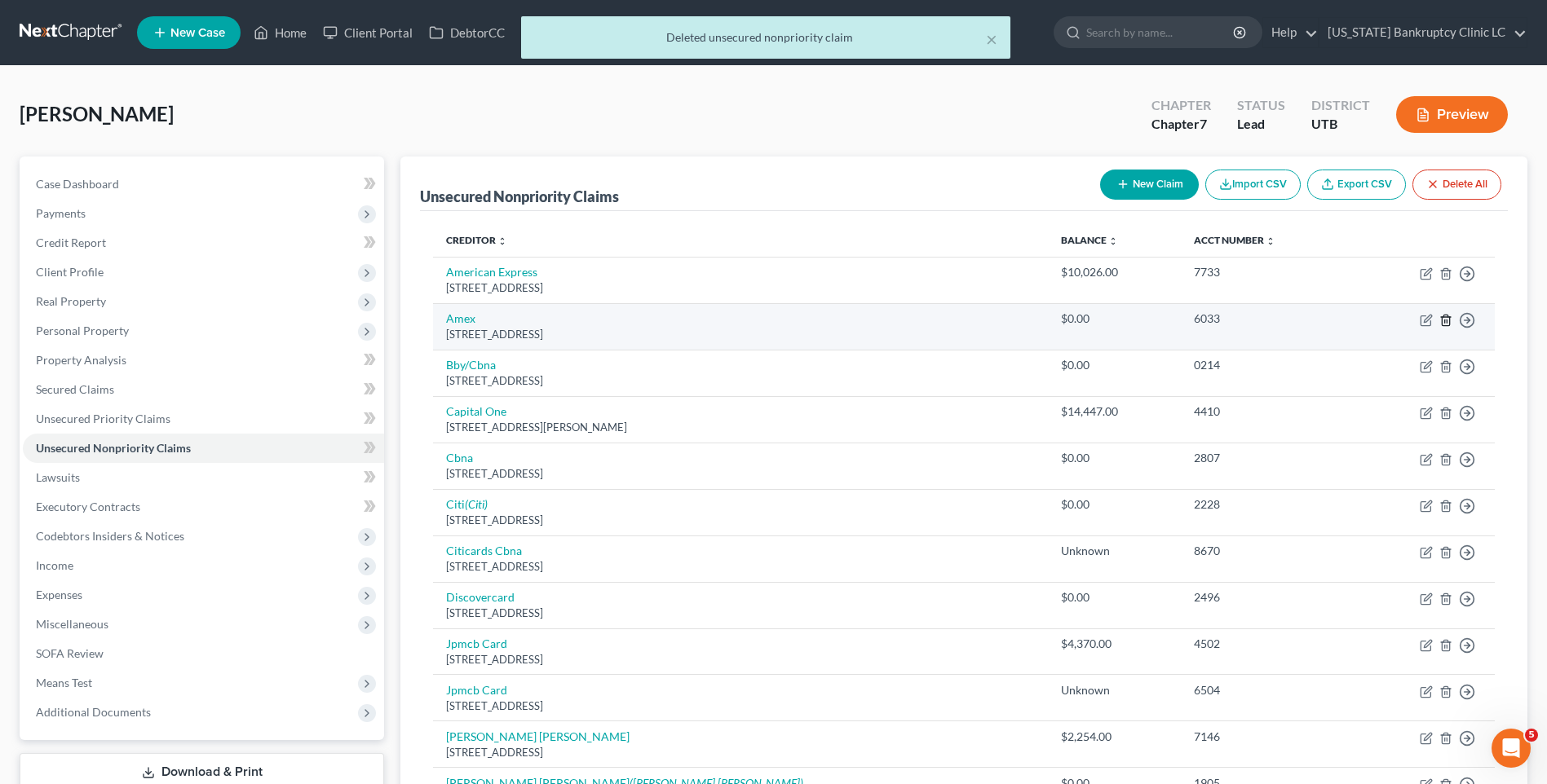
click at [1444, 317] on icon "button" at bounding box center [1446, 320] width 13 height 13
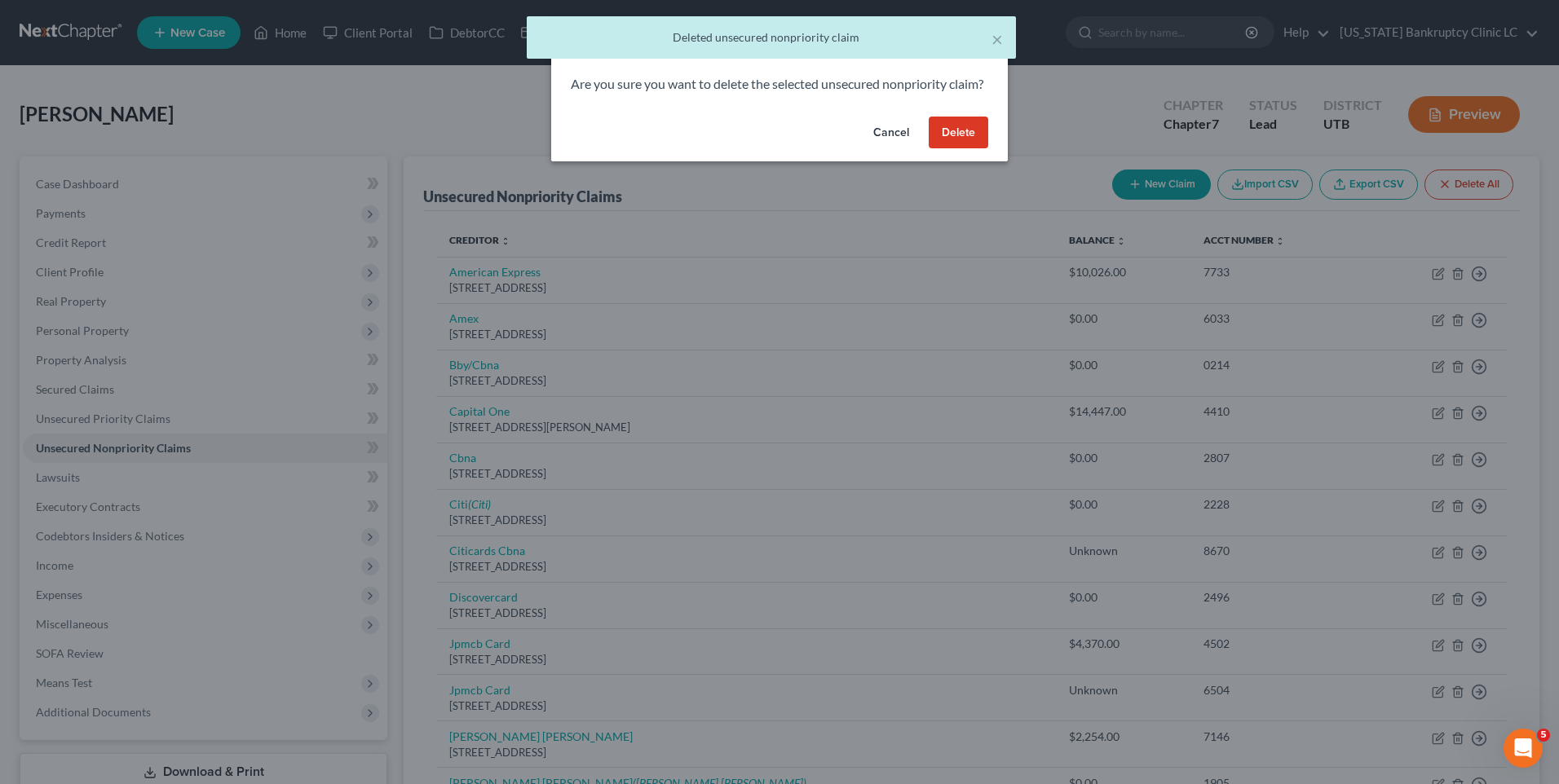
click at [948, 150] on button "Delete" at bounding box center [959, 133] width 59 height 33
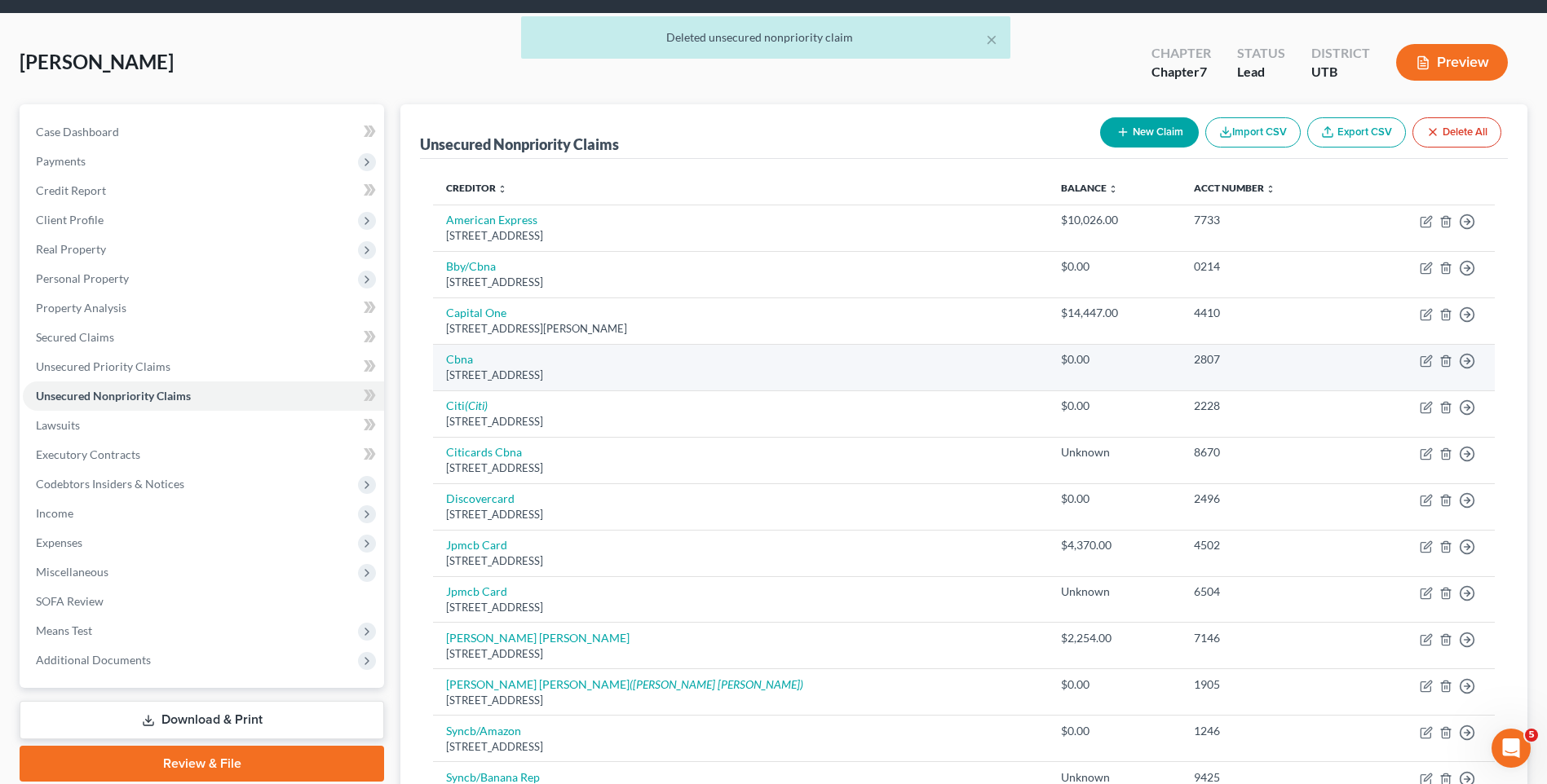
scroll to position [82, 0]
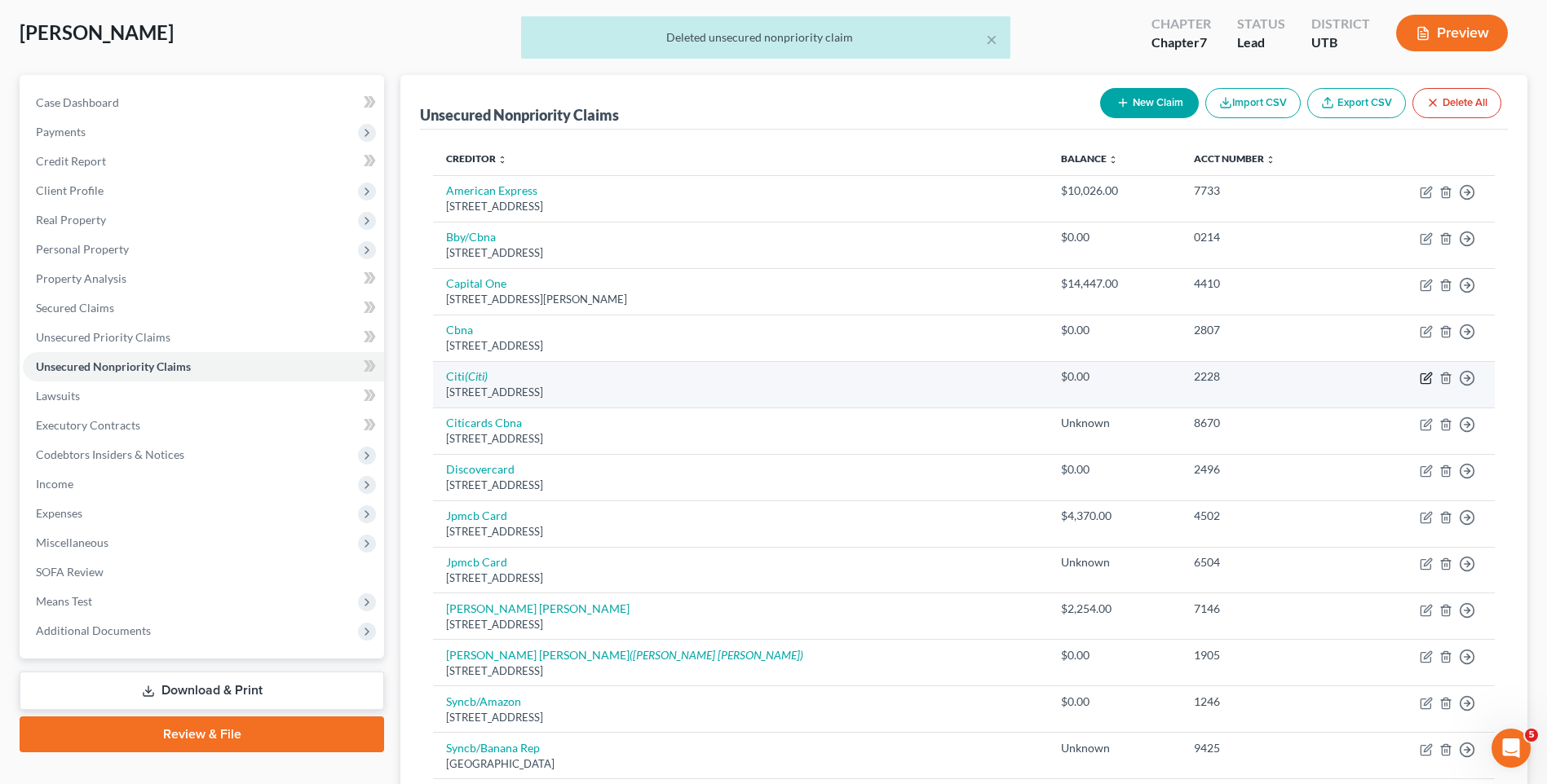
click at [1423, 379] on icon "button" at bounding box center [1426, 378] width 13 height 13
select select "43"
select select "2"
select select "0"
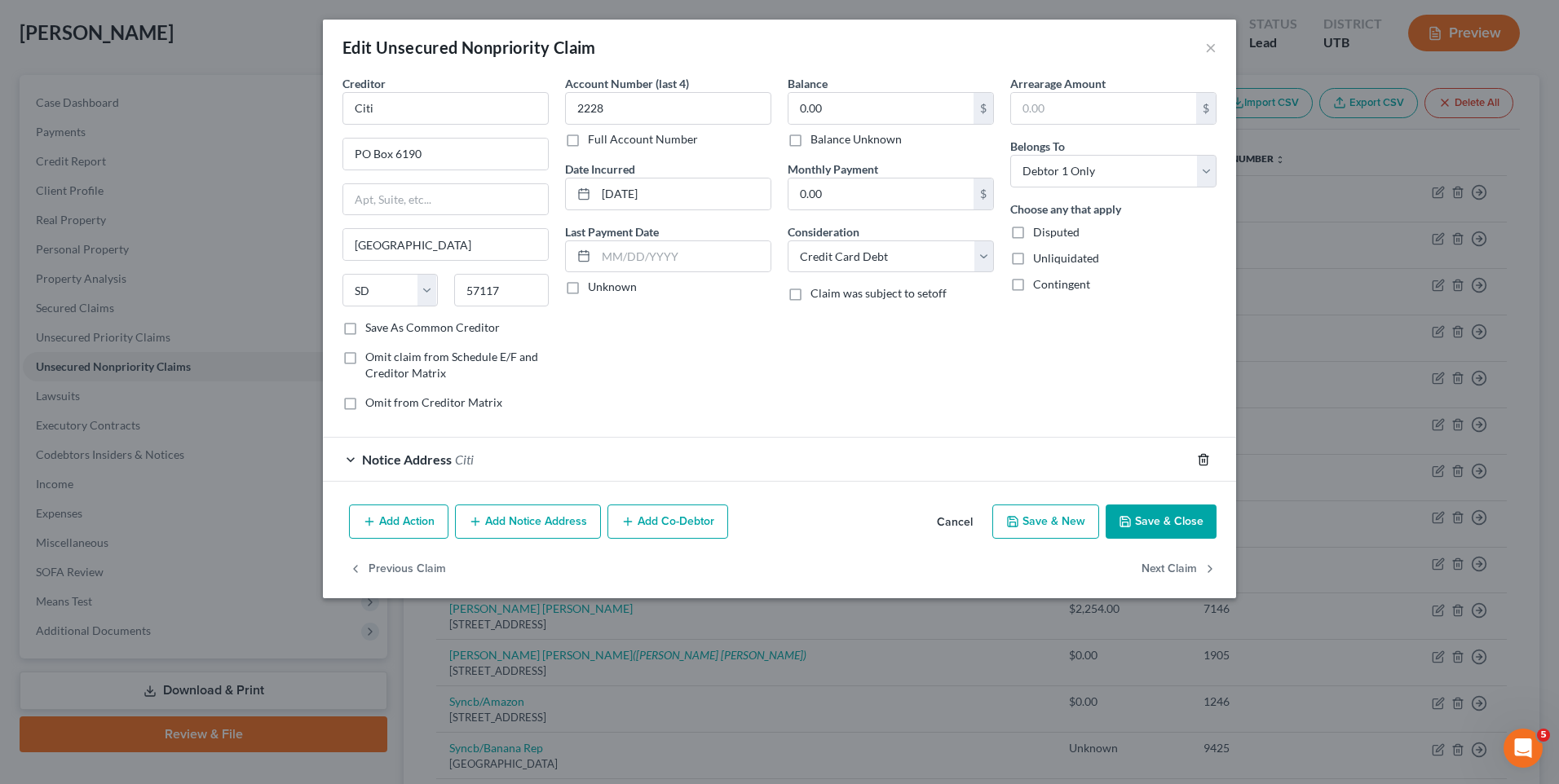
click at [1203, 461] on line "button" at bounding box center [1203, 461] width 0 height 4
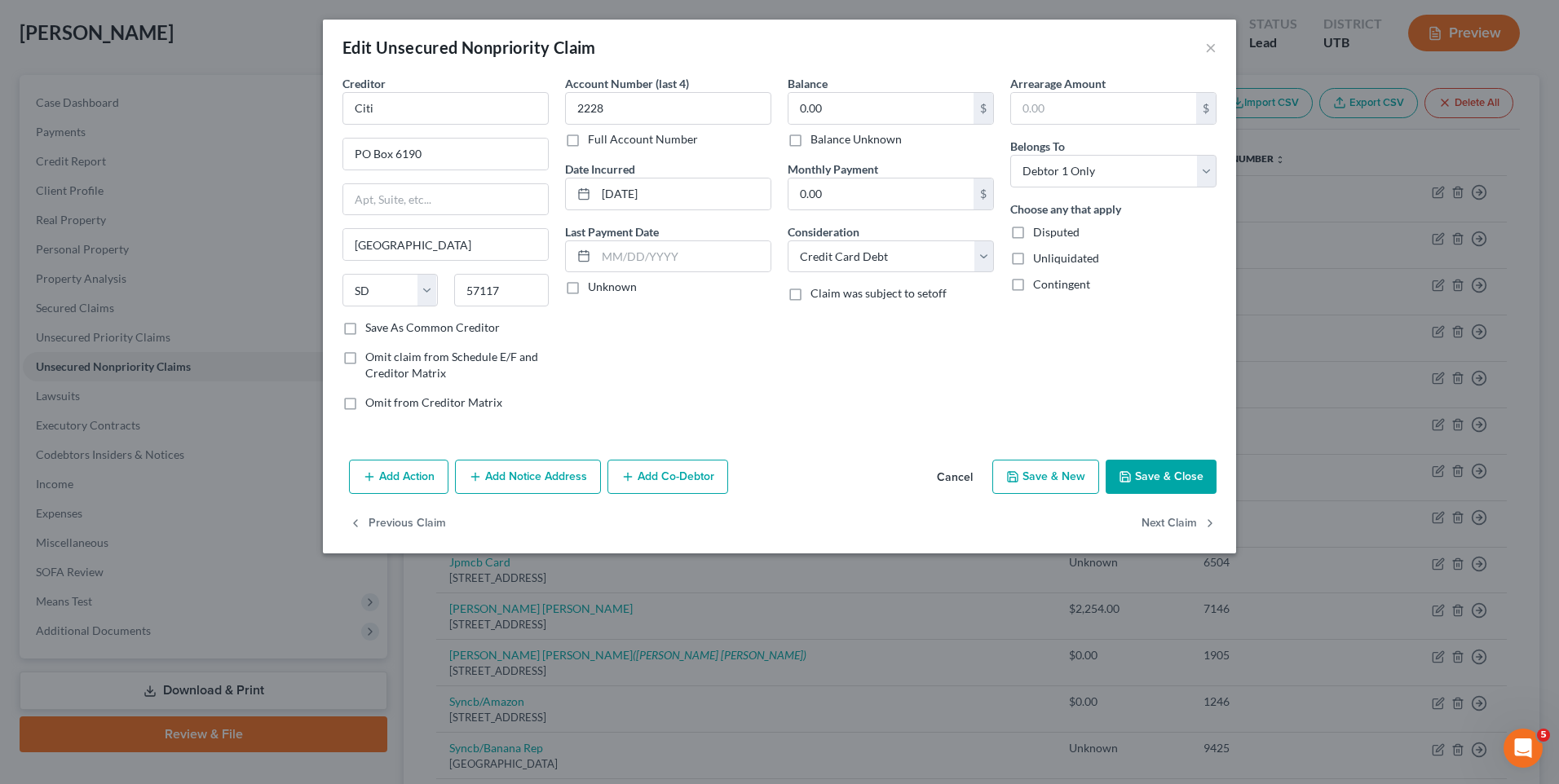
click at [1177, 484] on button "Save & Close" at bounding box center [1160, 477] width 111 height 34
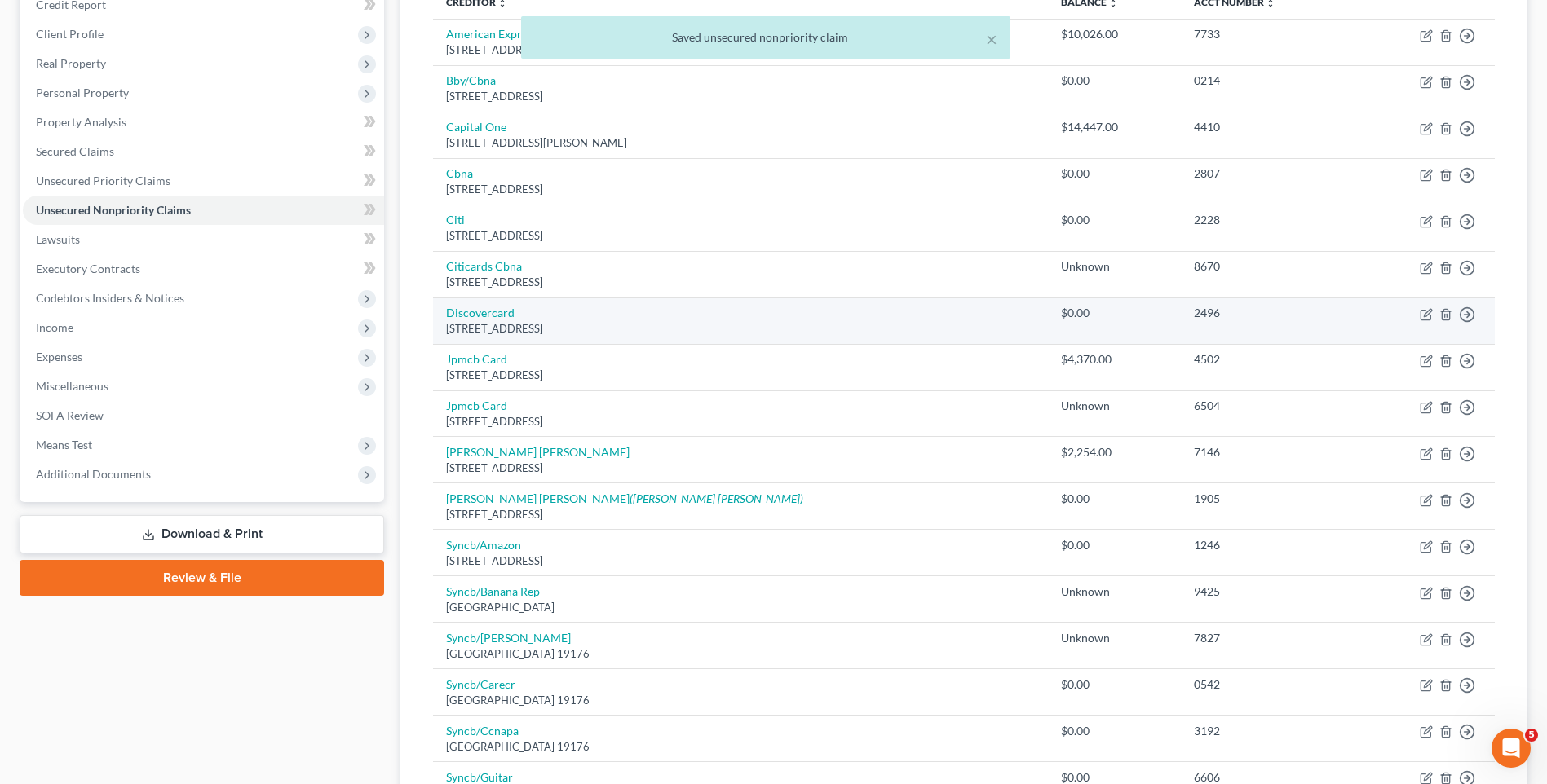
scroll to position [244, 0]
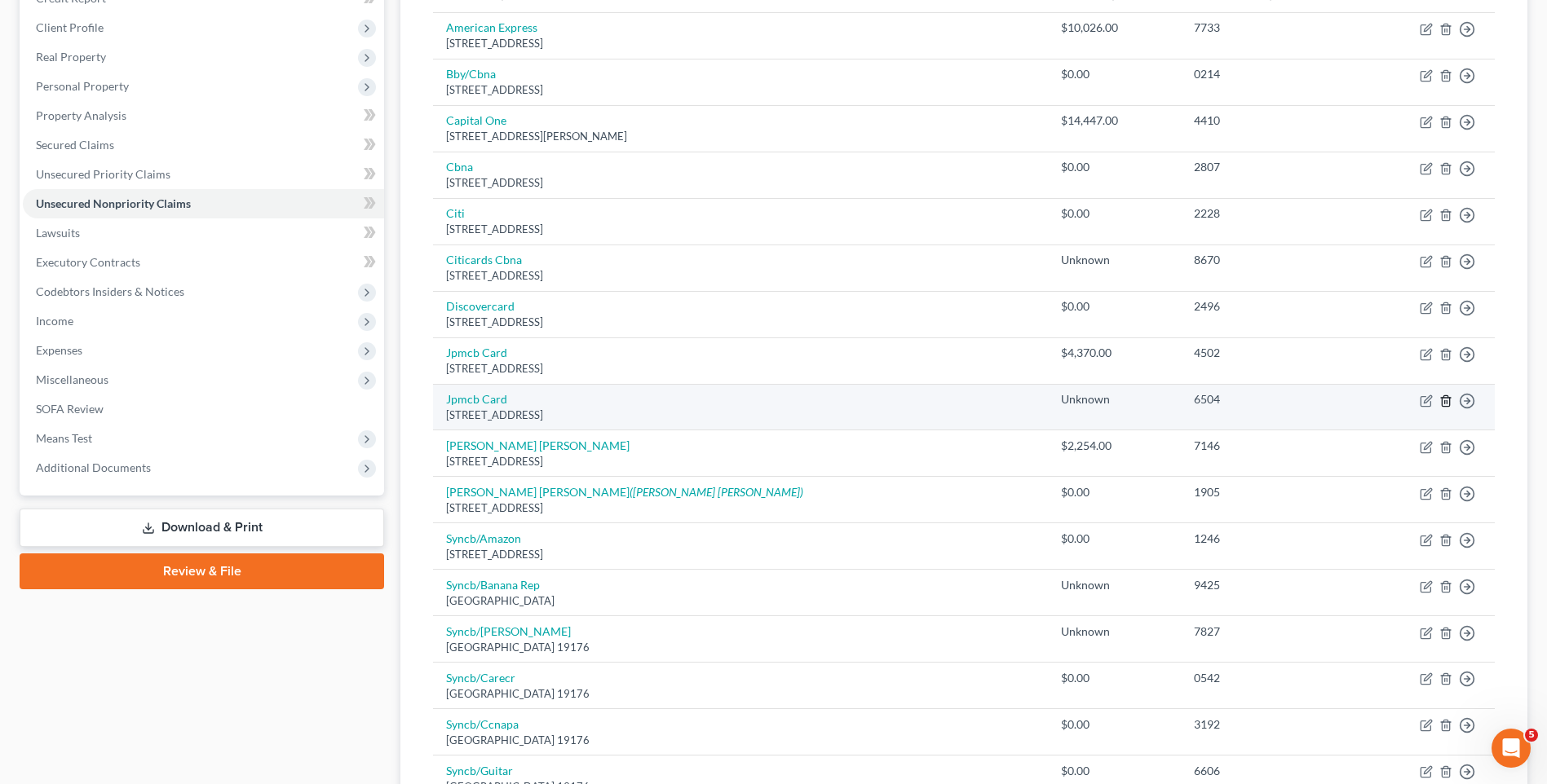
click at [1445, 403] on line "button" at bounding box center [1445, 402] width 0 height 4
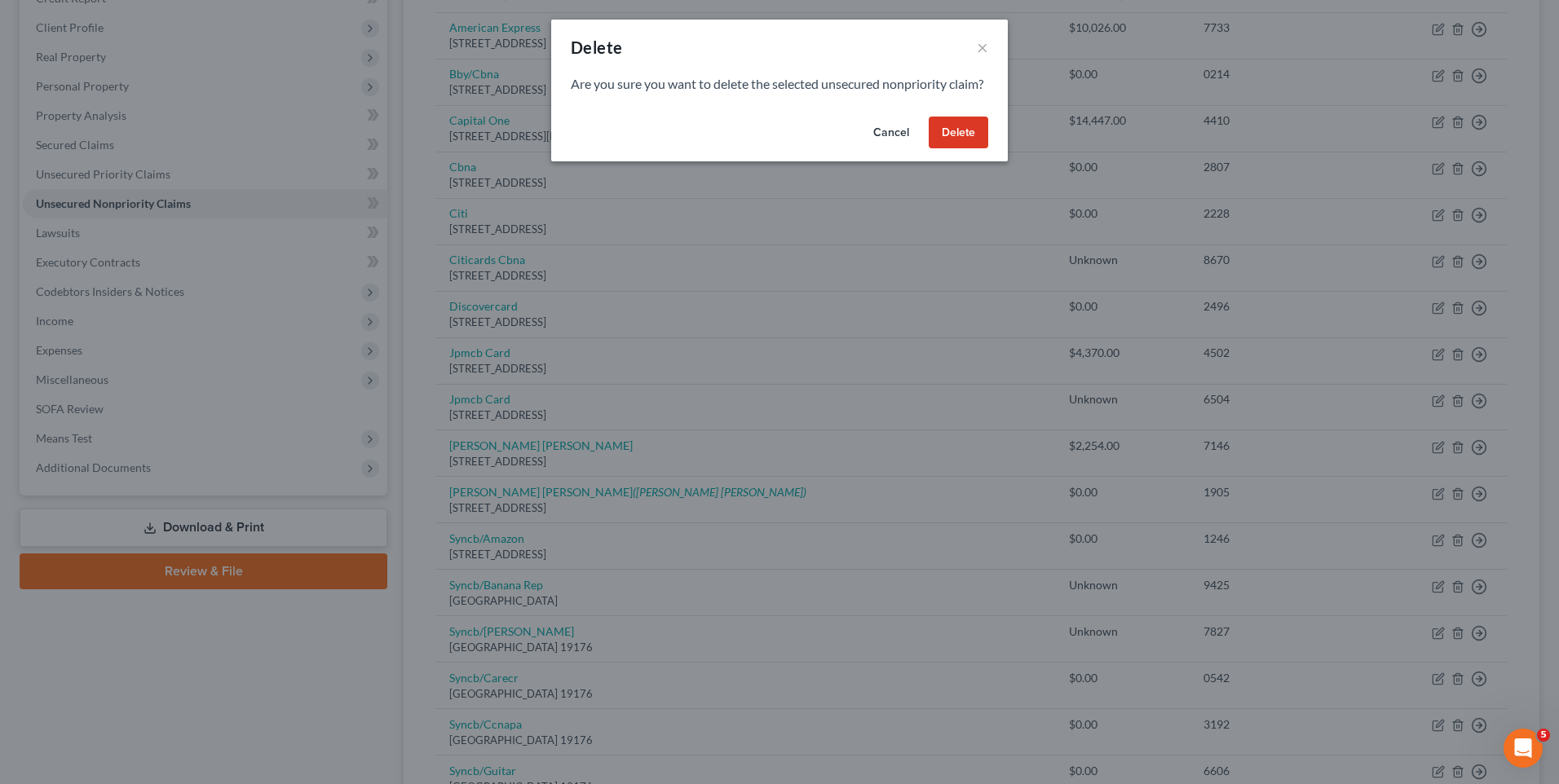
click at [963, 150] on button "Delete" at bounding box center [959, 133] width 59 height 33
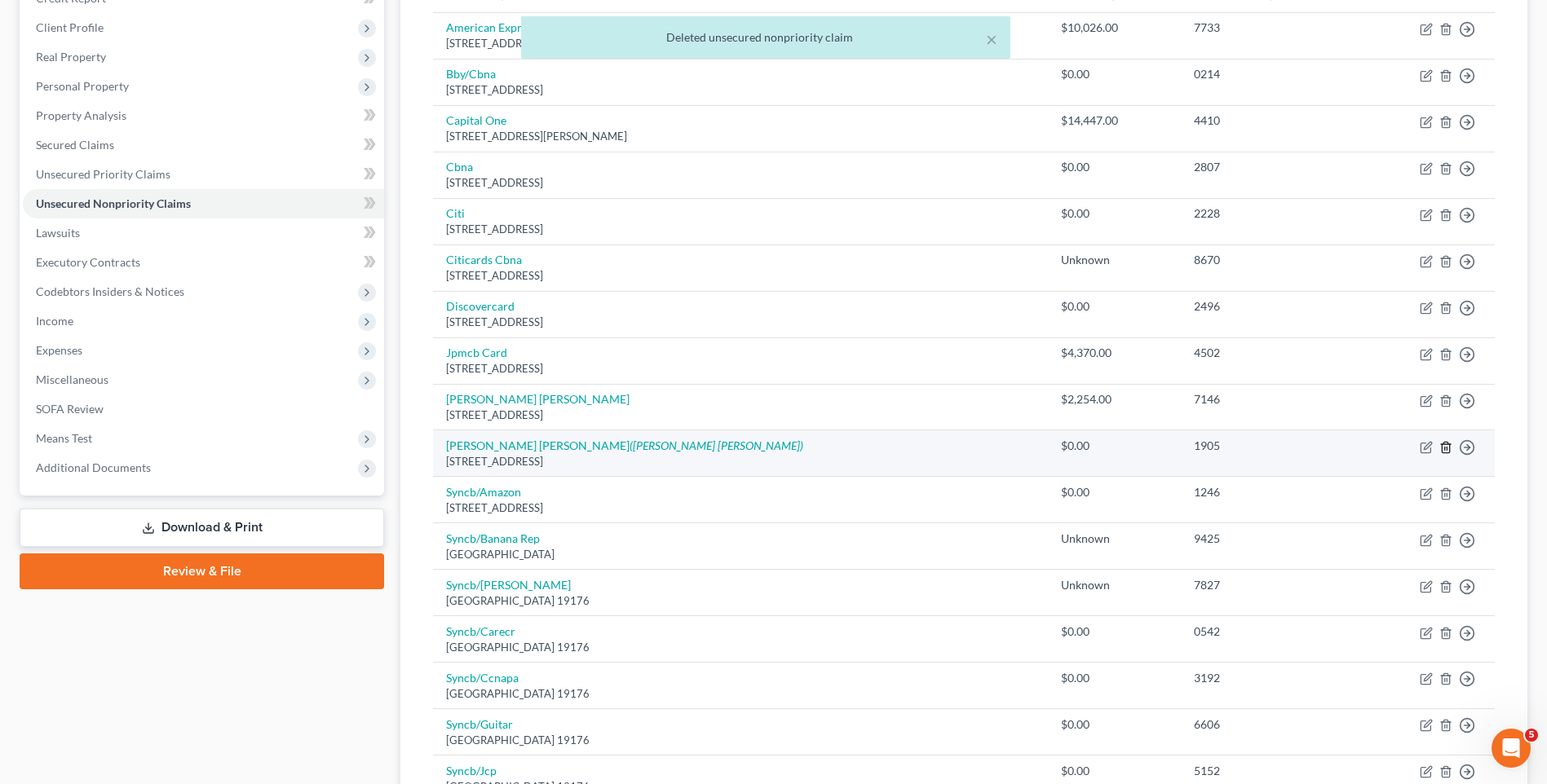
click at [1444, 451] on icon "button" at bounding box center [1446, 448] width 13 height 13
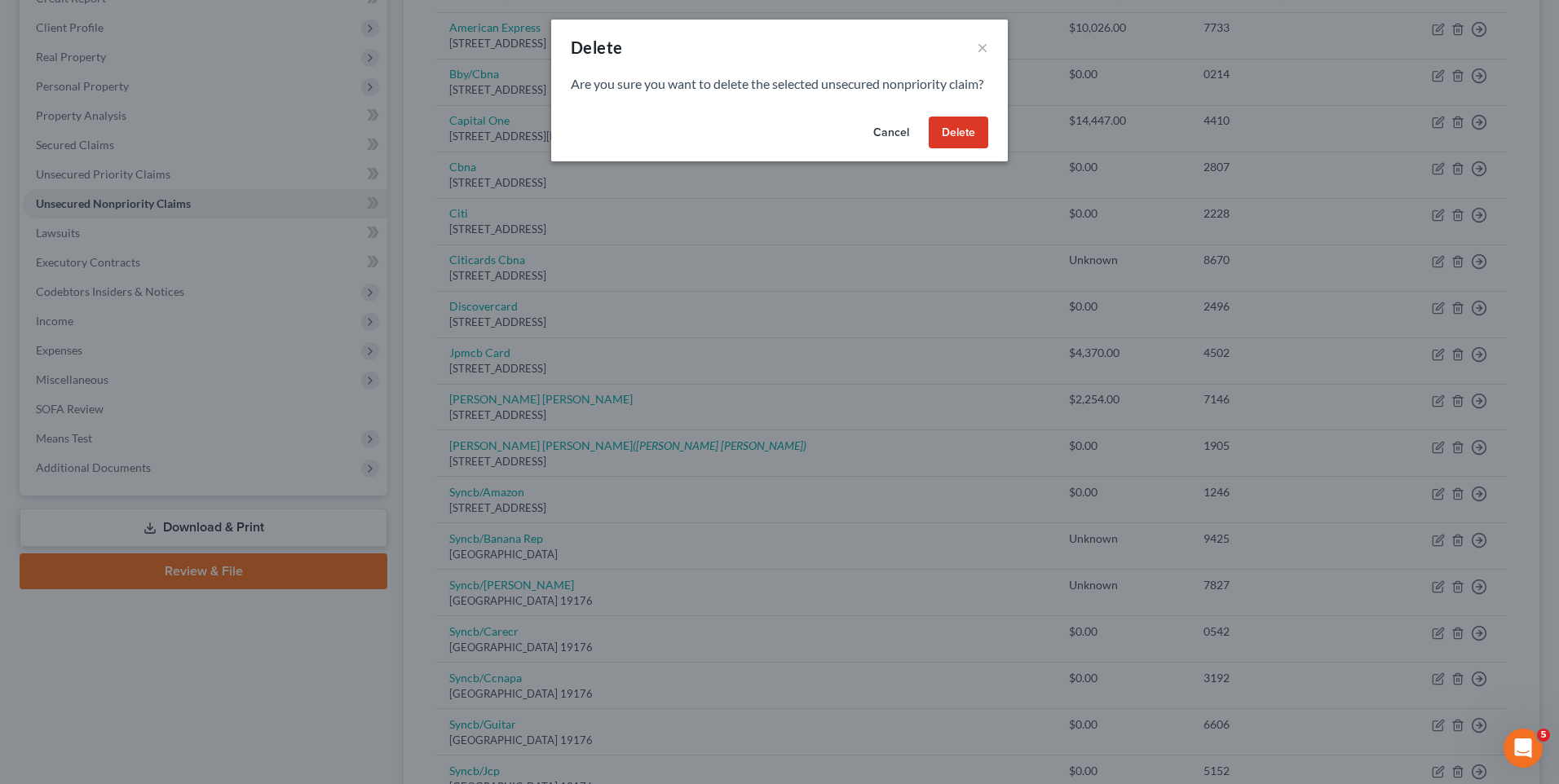
click at [967, 142] on button "Delete" at bounding box center [959, 133] width 59 height 33
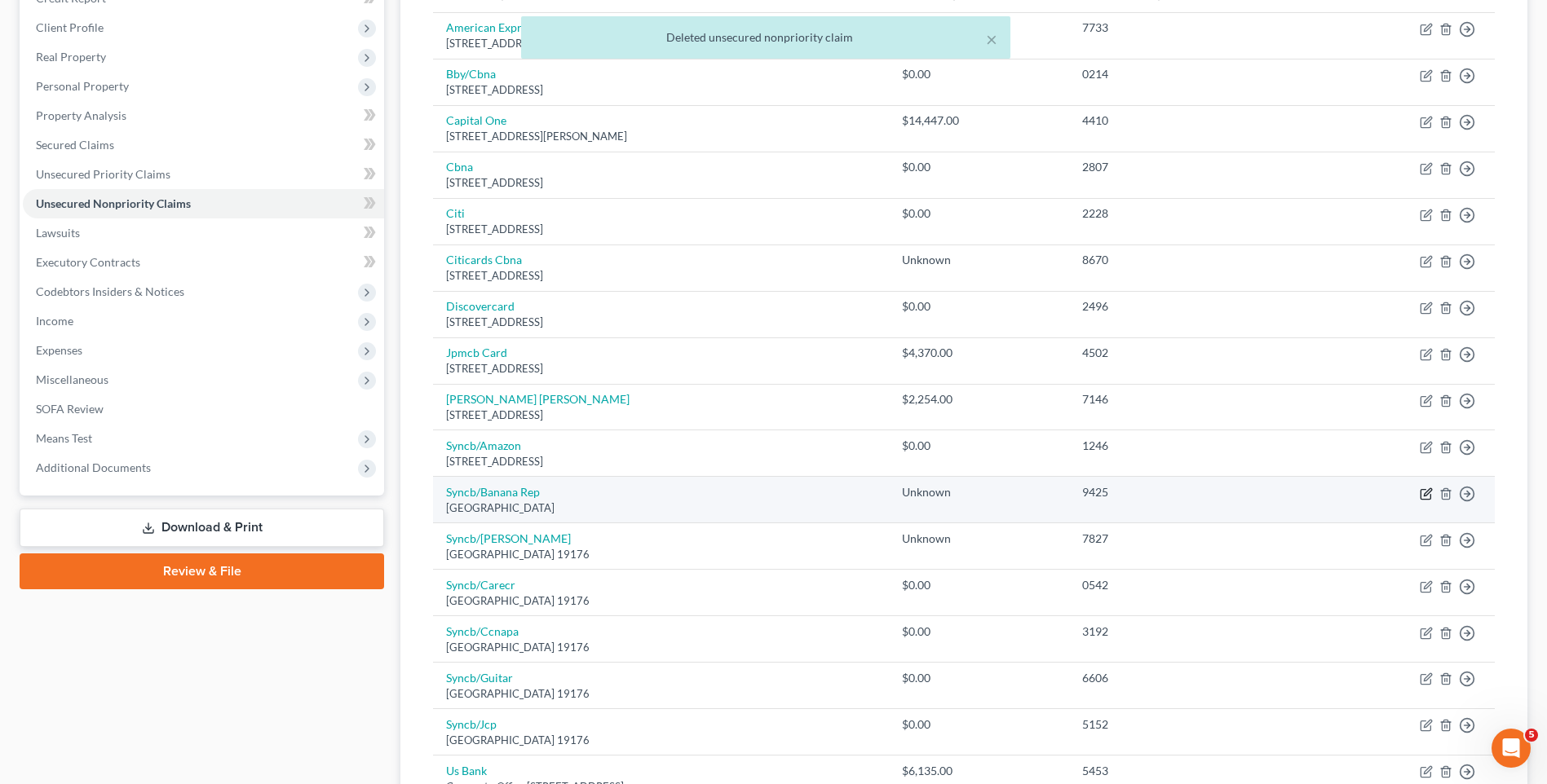
click at [1424, 493] on icon "button" at bounding box center [1426, 494] width 13 height 13
select select "39"
select select "2"
select select "0"
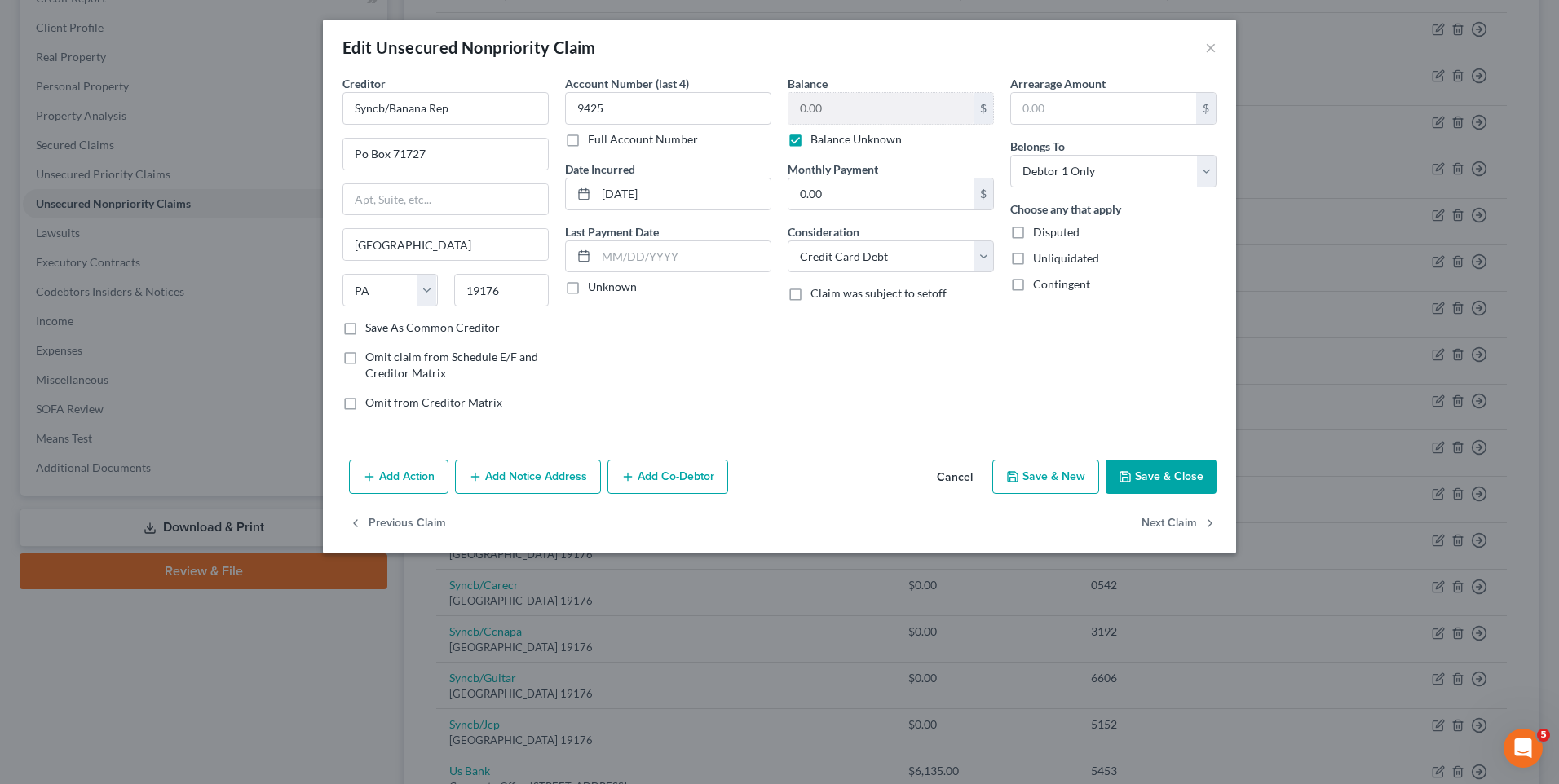
click at [843, 139] on label "Balance Unknown" at bounding box center [856, 139] width 91 height 17
click at [828, 139] on input "Balance Unknown" at bounding box center [822, 136] width 10 height 10
checkbox input "false"
click at [1151, 482] on button "Save & Close" at bounding box center [1160, 477] width 111 height 34
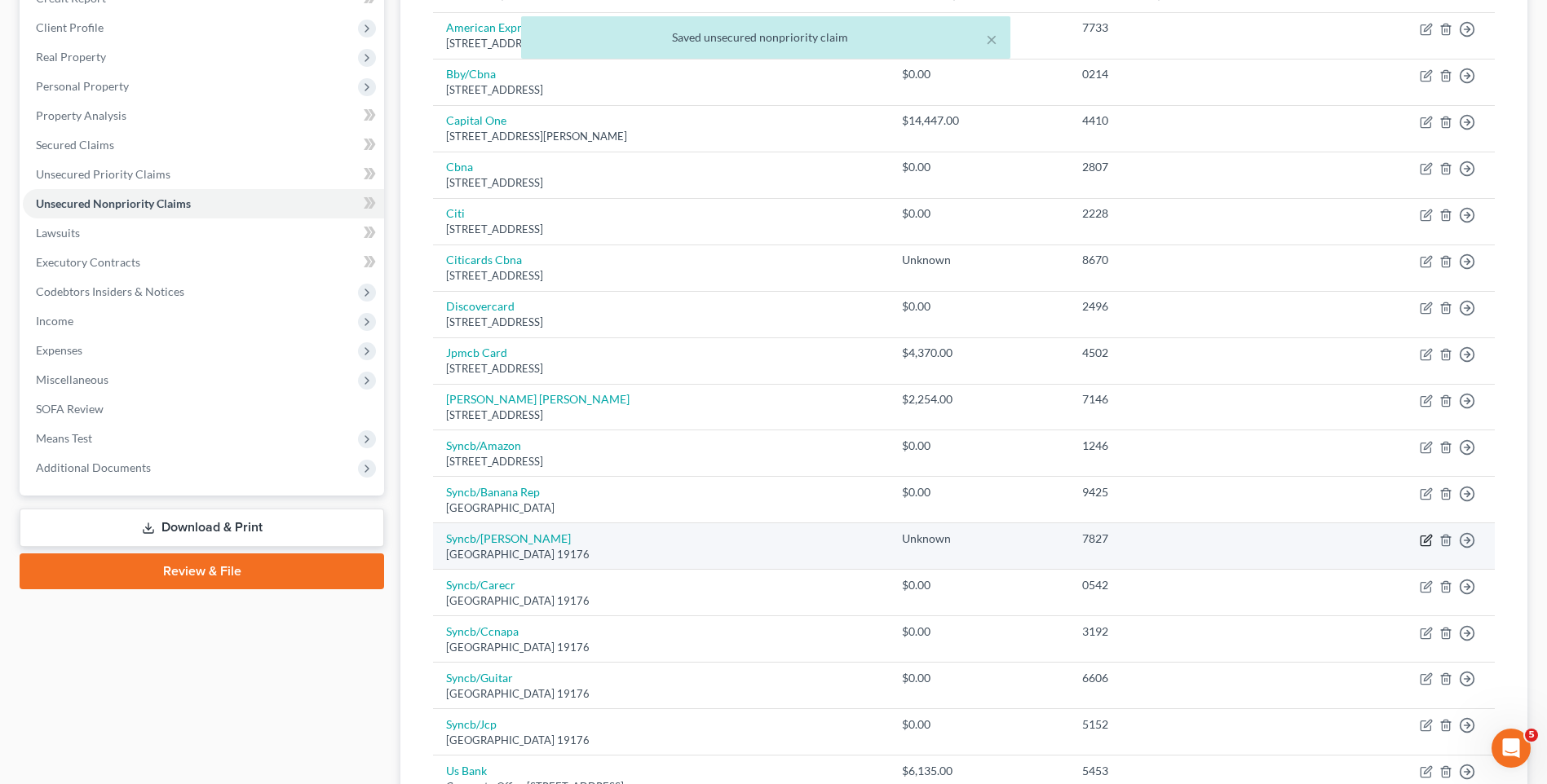
click at [1425, 541] on icon "button" at bounding box center [1426, 541] width 13 height 13
select select "39"
select select "2"
select select "0"
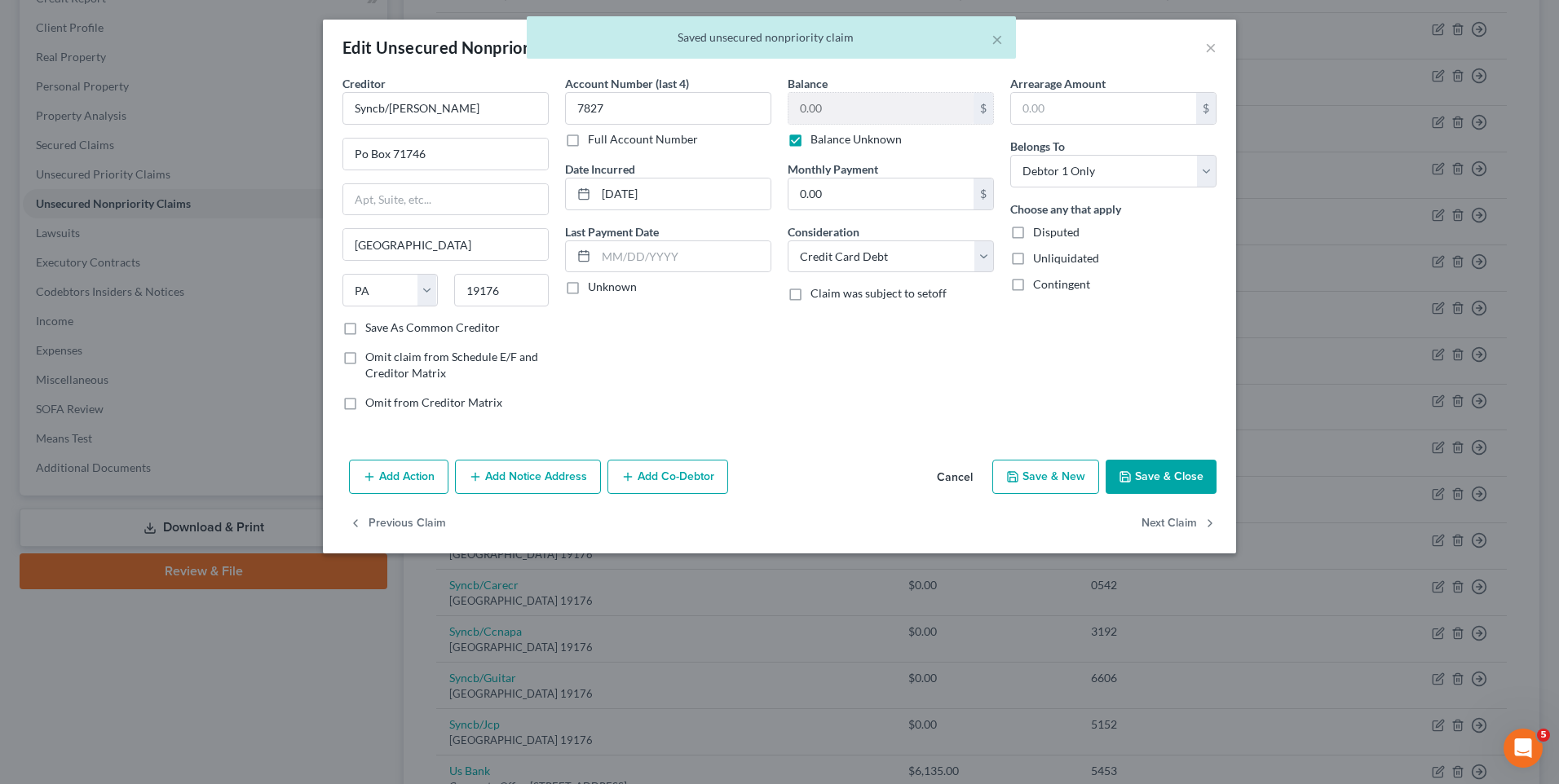
click at [867, 137] on label "Balance Unknown" at bounding box center [856, 139] width 91 height 17
click at [828, 137] on input "Balance Unknown" at bounding box center [822, 136] width 10 height 10
checkbox input "false"
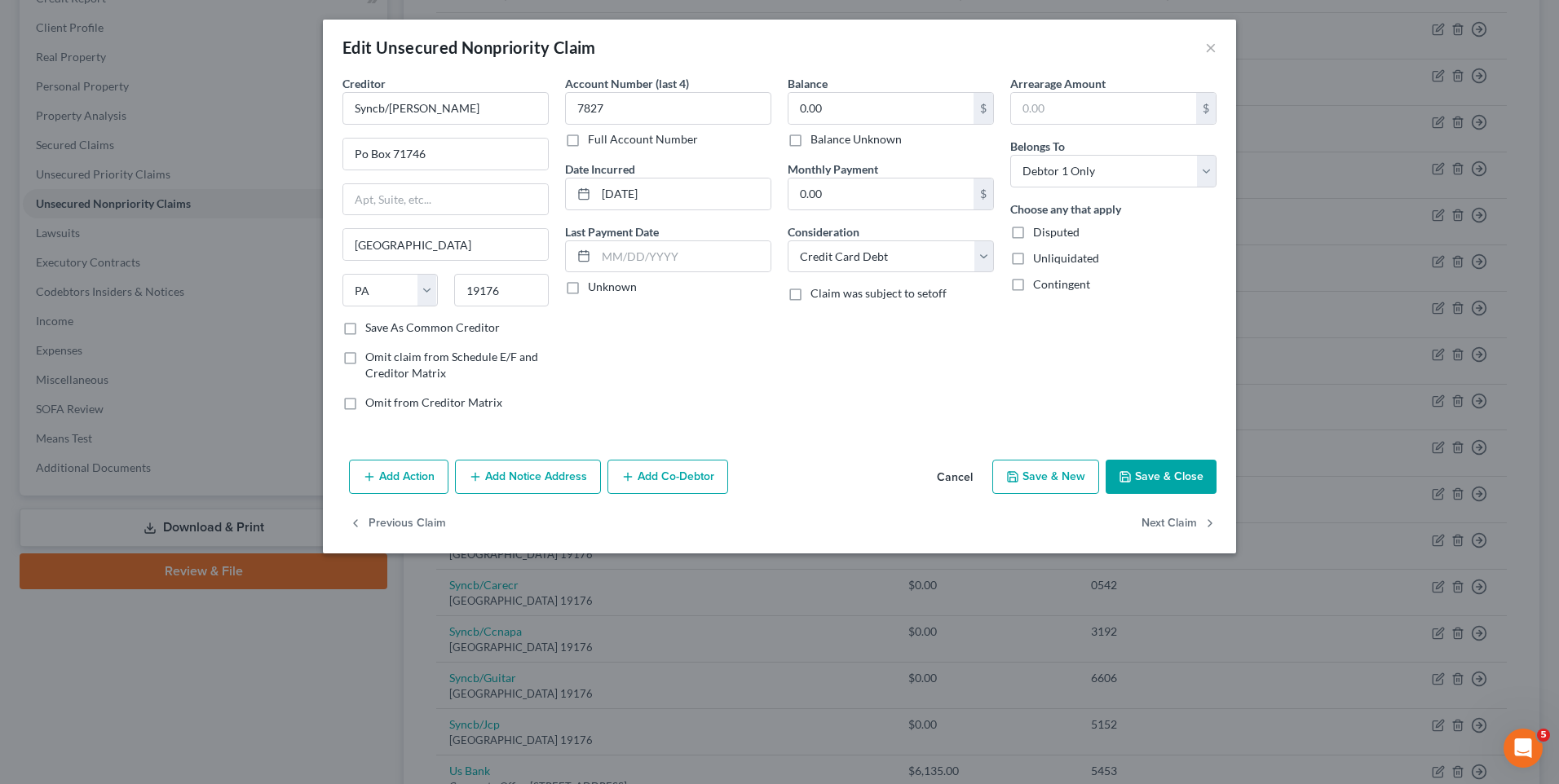
click at [1151, 484] on button "Save & Close" at bounding box center [1160, 477] width 111 height 34
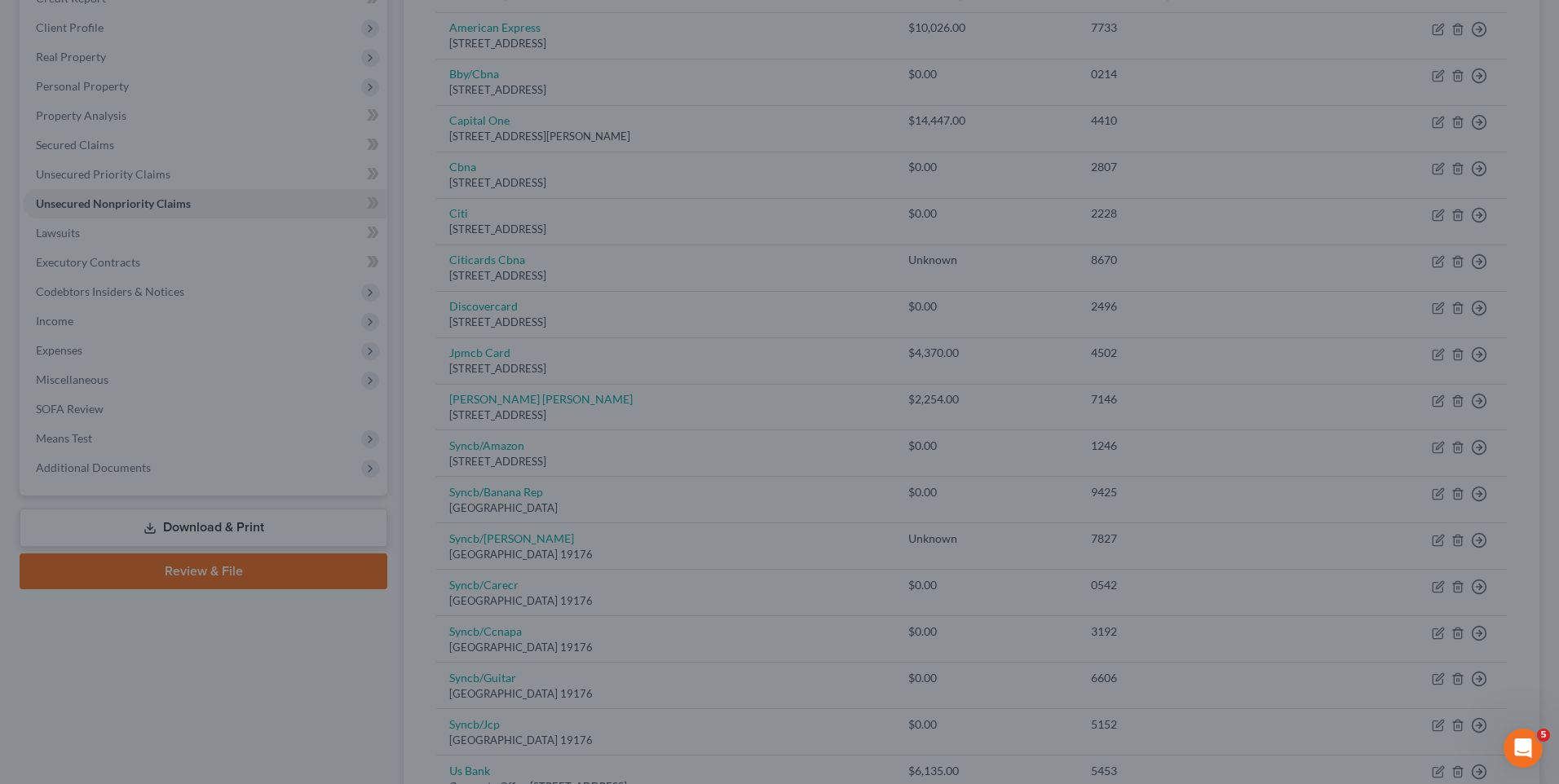
type input "0"
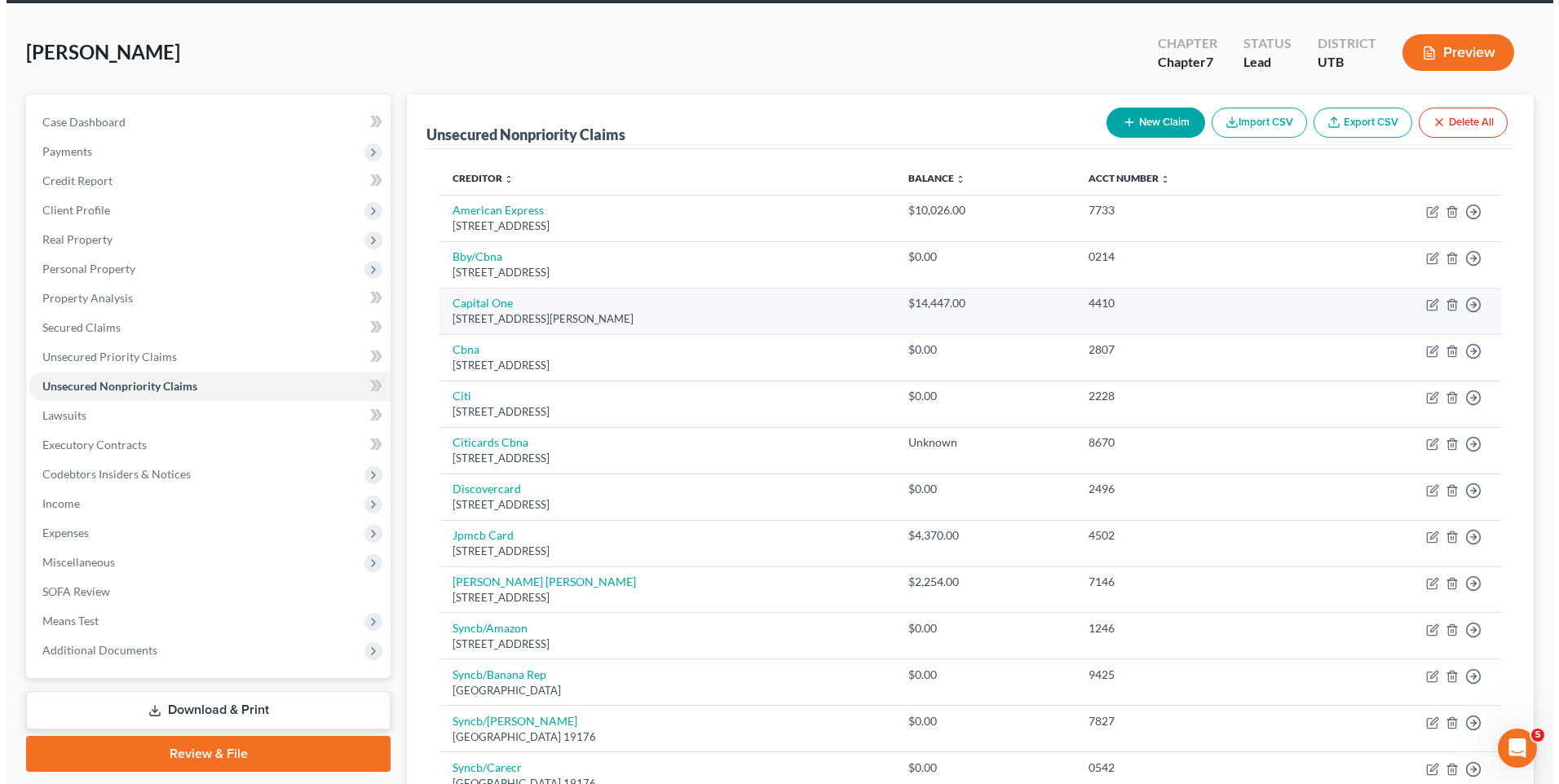
scroll to position [0, 0]
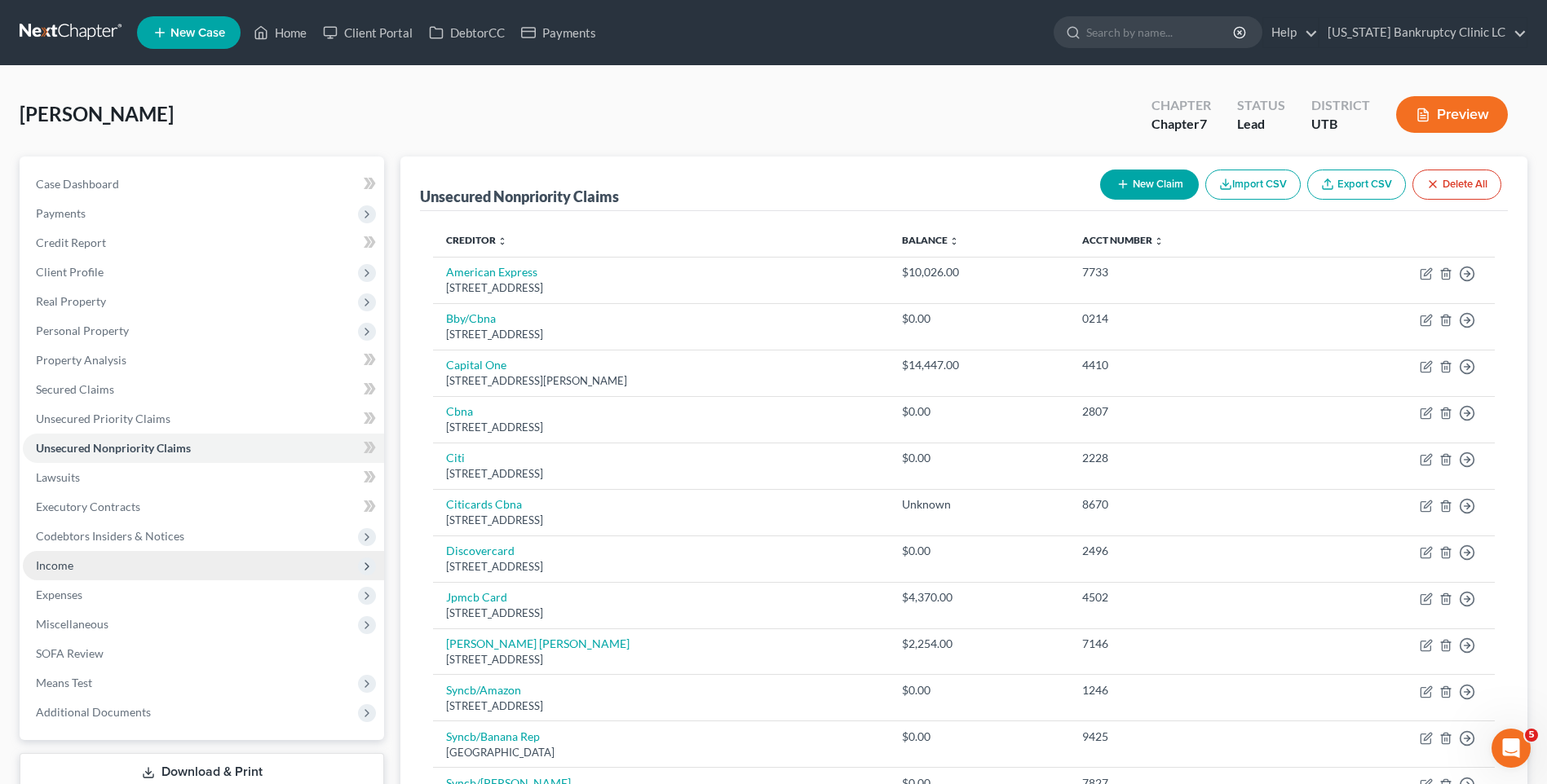
drag, startPoint x: 124, startPoint y: 574, endPoint x: 133, endPoint y: 577, distance: 9.5
click at [125, 576] on span "Income" at bounding box center [203, 566] width 361 height 30
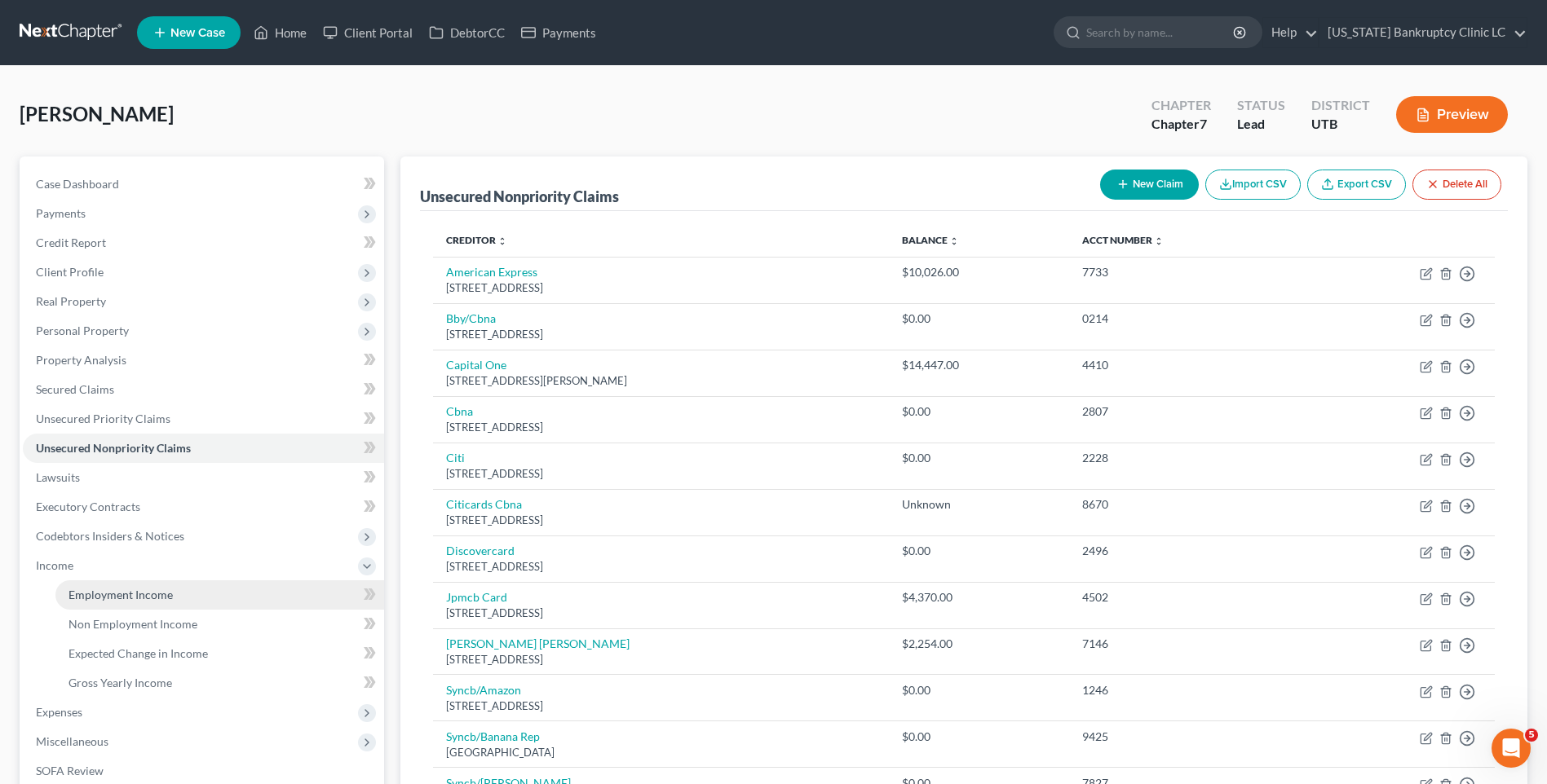
click at [138, 600] on span "Employment Income" at bounding box center [121, 595] width 104 height 14
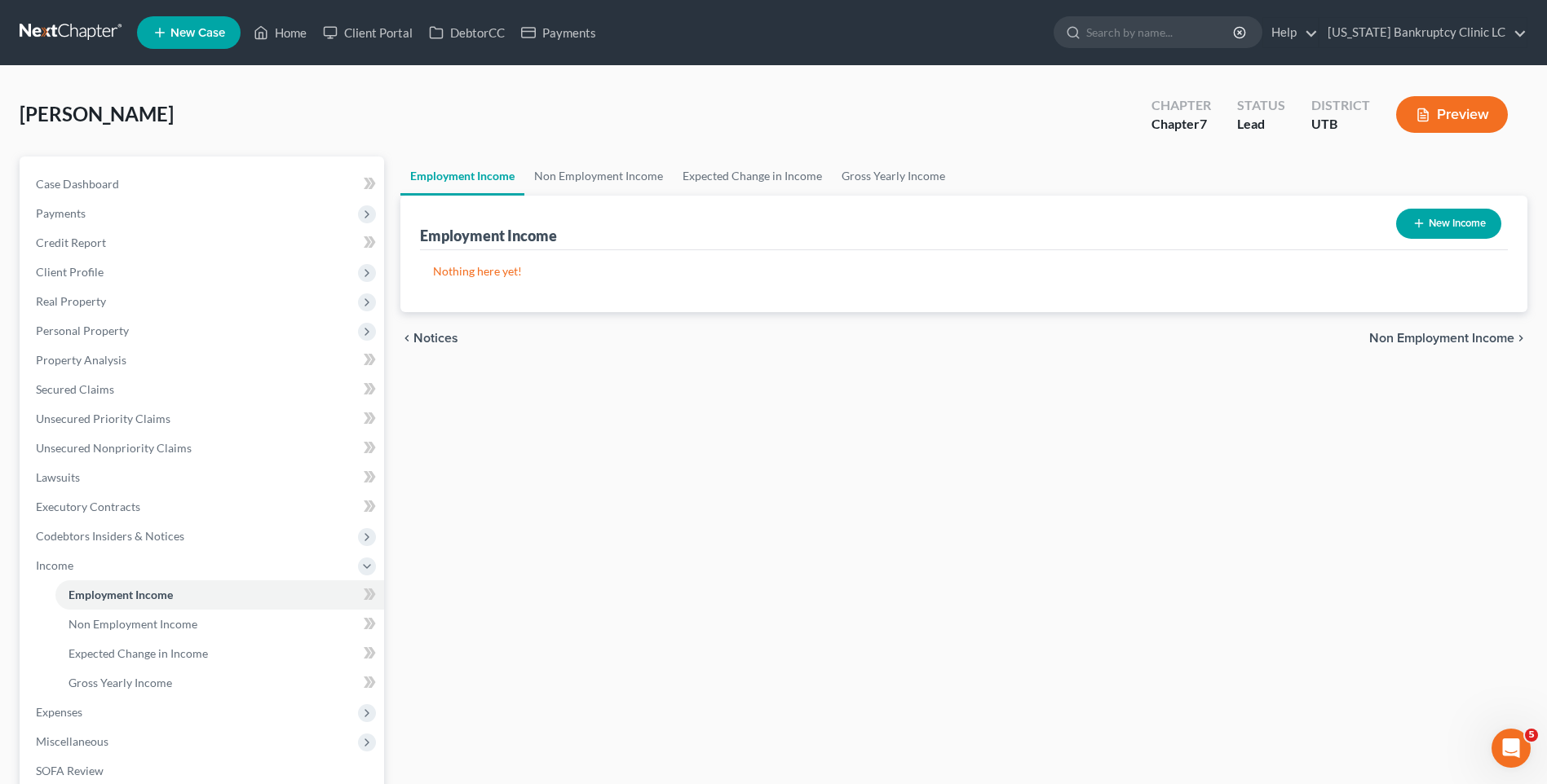
click at [1464, 207] on div "New Income" at bounding box center [1449, 224] width 118 height 44
click at [1475, 220] on button "New Income" at bounding box center [1449, 224] width 105 height 30
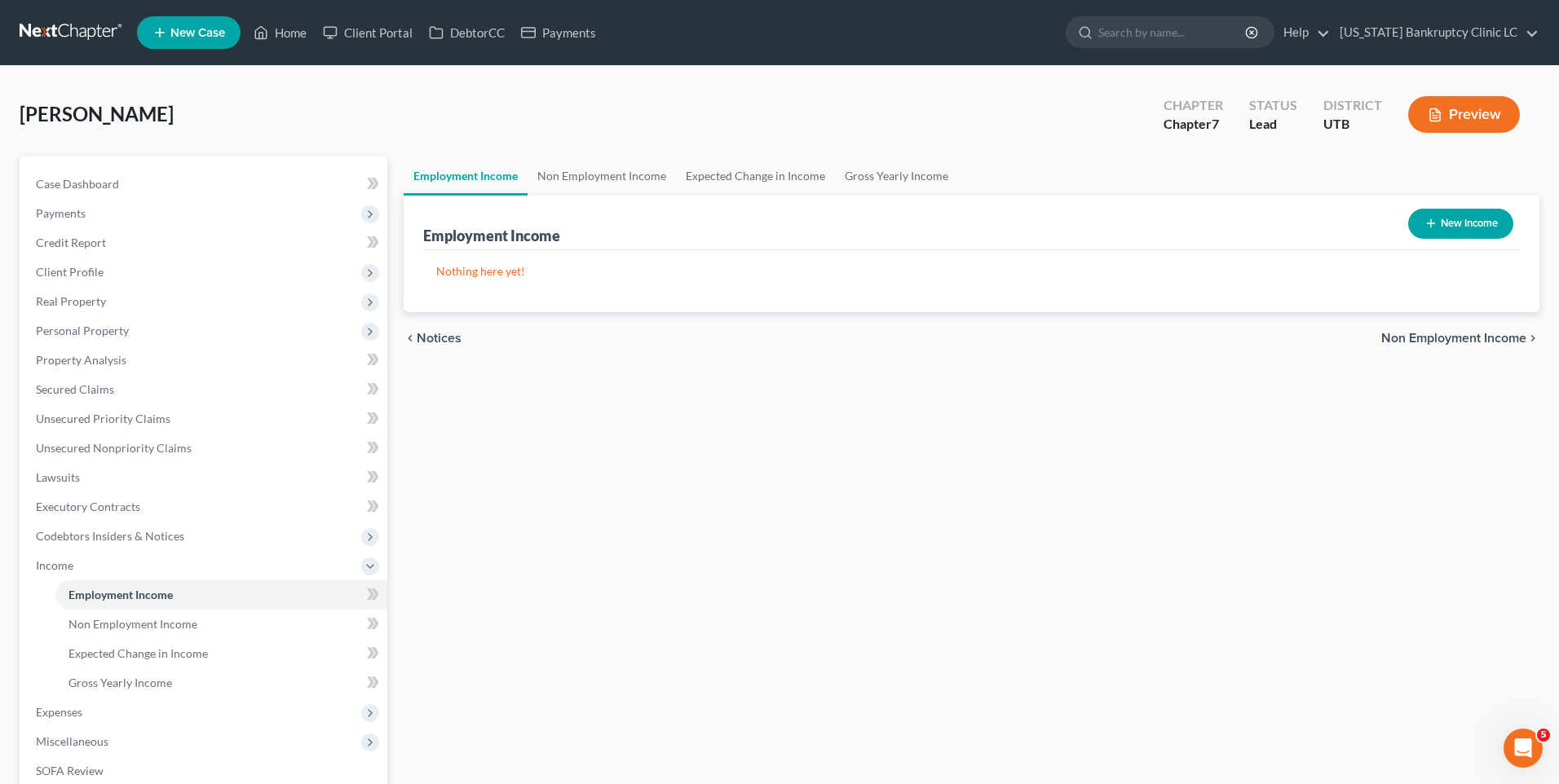
select select "0"
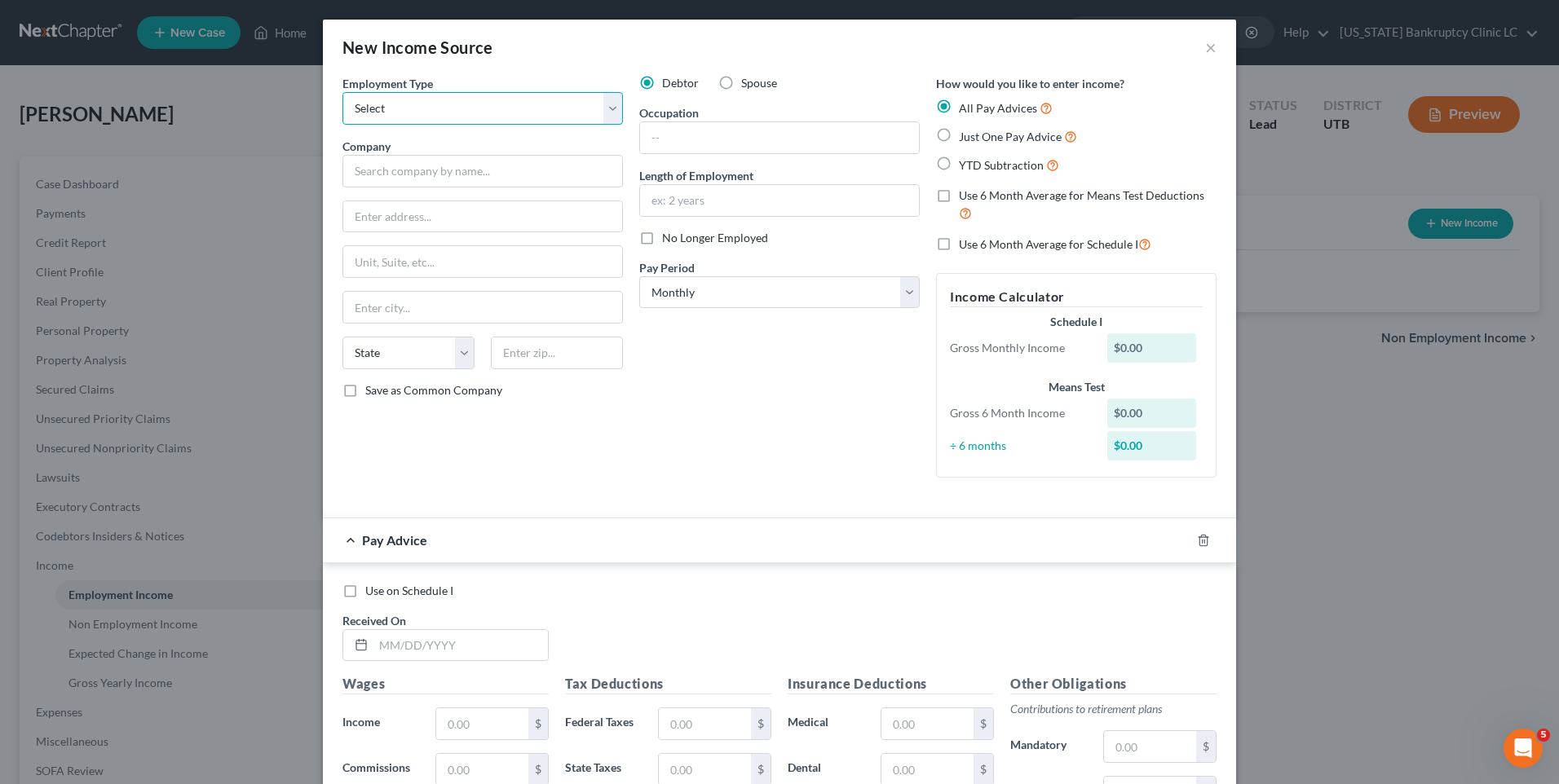
click at [373, 107] on select "Select Full or [DEMOGRAPHIC_DATA] Employment Self Employment" at bounding box center [483, 108] width 281 height 33
select select "0"
click at [343, 92] on select "Select Full or [DEMOGRAPHIC_DATA] Employment Self Employment" at bounding box center [483, 108] width 281 height 33
click at [384, 180] on input "text" at bounding box center [483, 171] width 281 height 33
type input "Shake Shack"
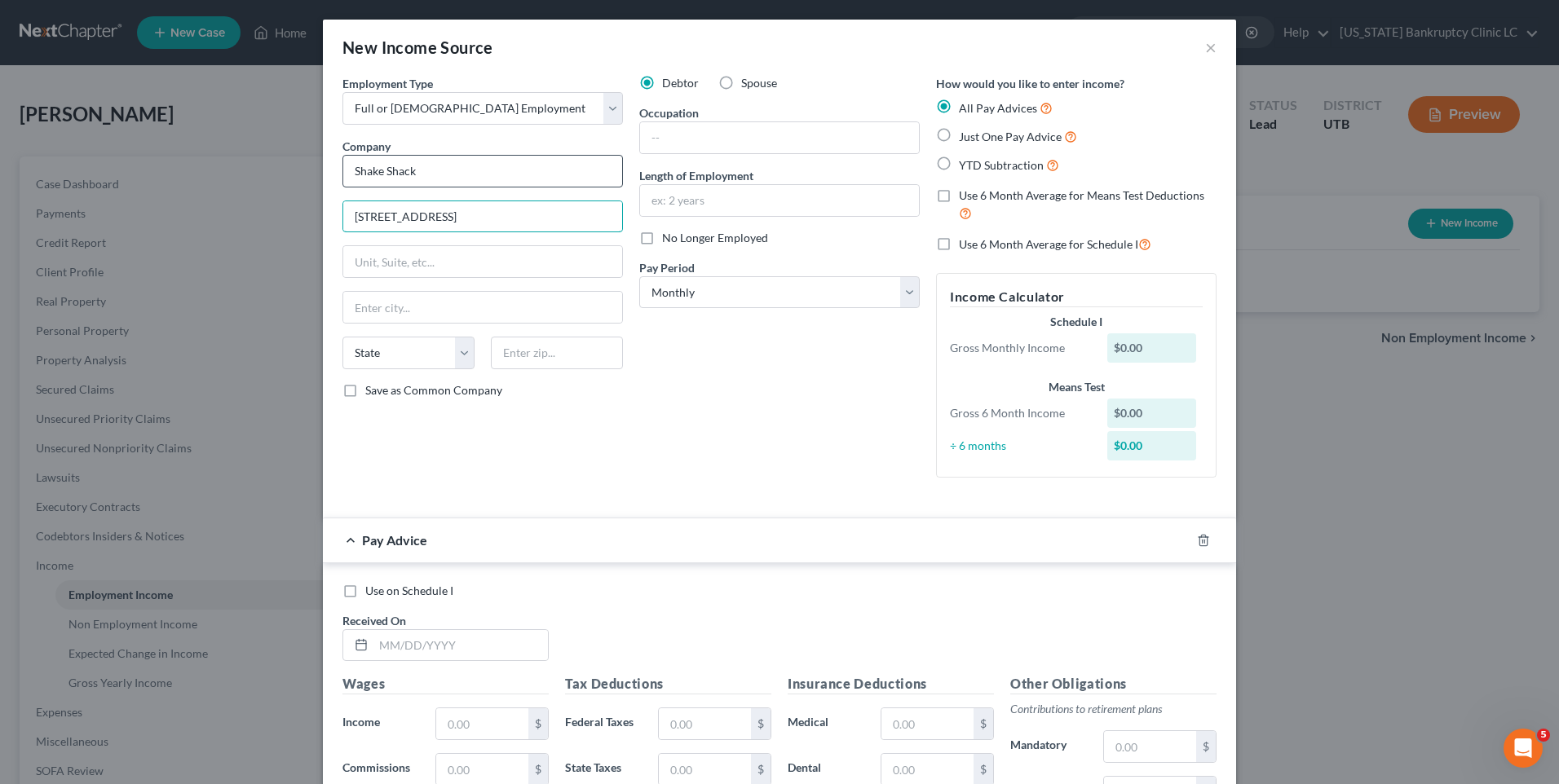
type input "[STREET_ADDRESS]"
type input "[GEOGRAPHIC_DATA]"
select select "46"
type input "84102"
click at [739, 151] on input "text" at bounding box center [780, 137] width 279 height 31
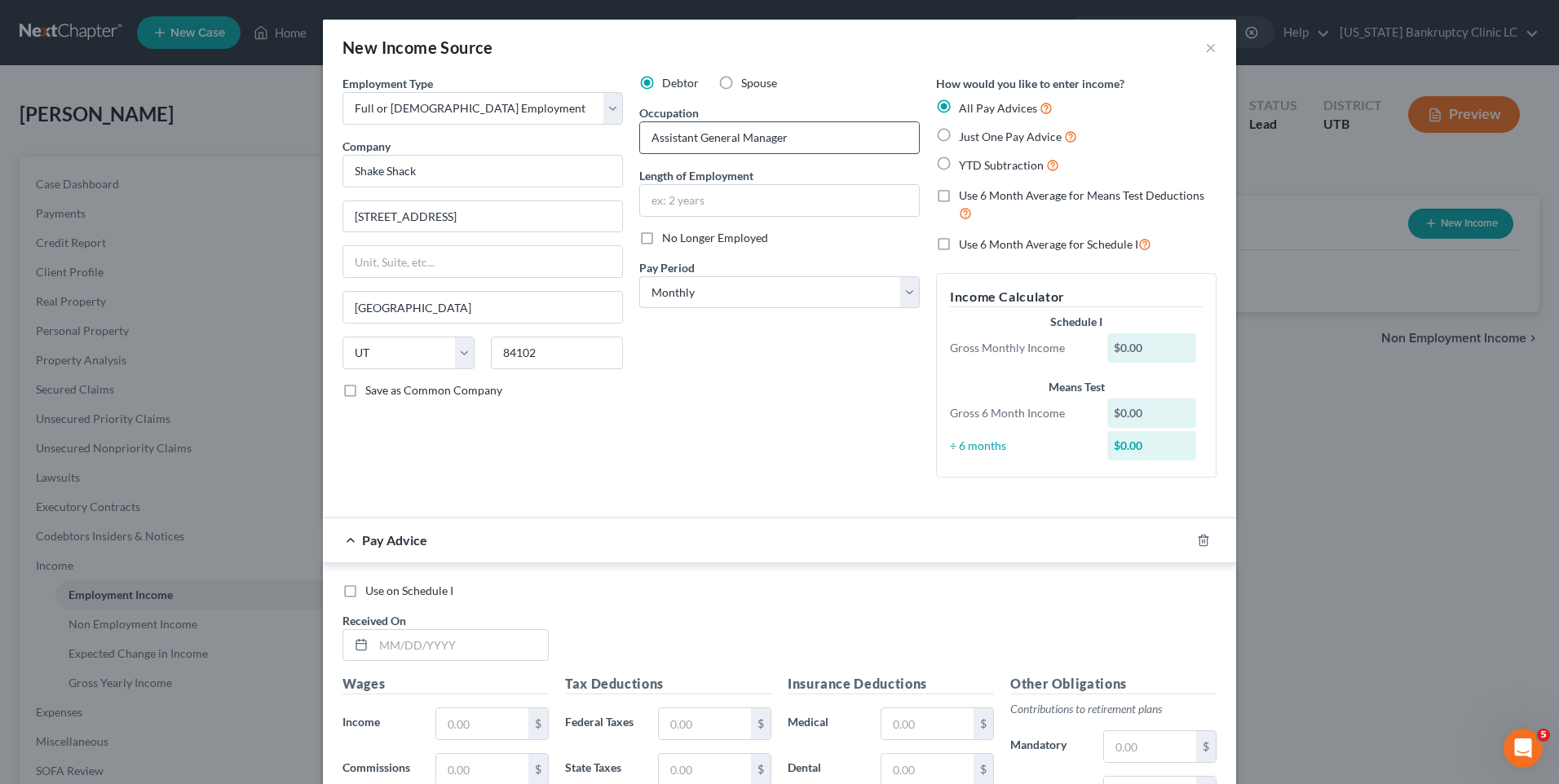
type input "Assistant General Manager"
type input "3 months"
click at [702, 307] on select "Select Monthly Twice Monthly Every Other Week Weekly" at bounding box center [780, 293] width 281 height 33
select select "3"
click at [639, 277] on select "Select Monthly Twice Monthly Every Other Week Weekly" at bounding box center [780, 293] width 281 height 33
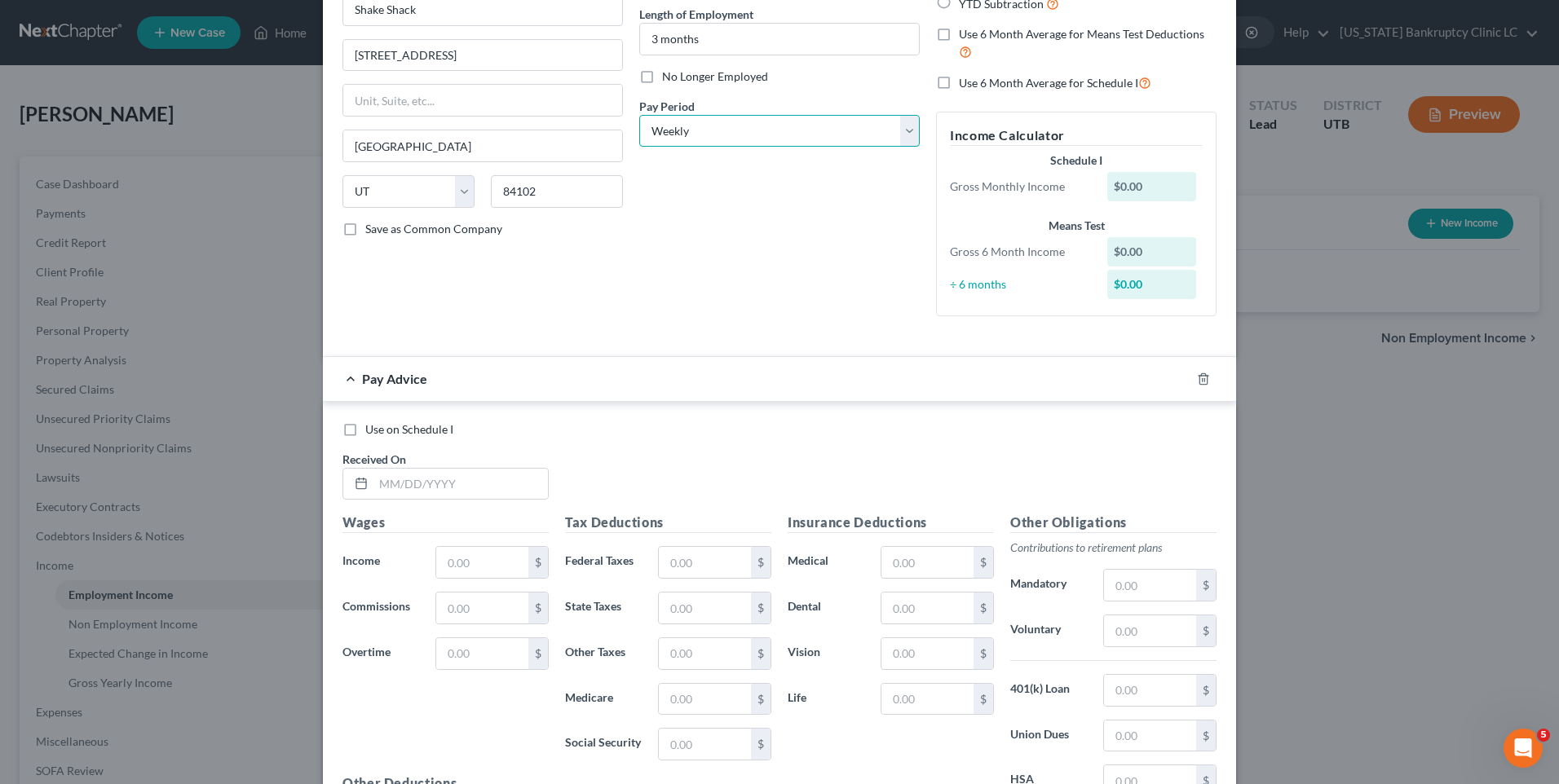
scroll to position [163, 0]
click at [1198, 373] on icon "button" at bounding box center [1204, 377] width 13 height 13
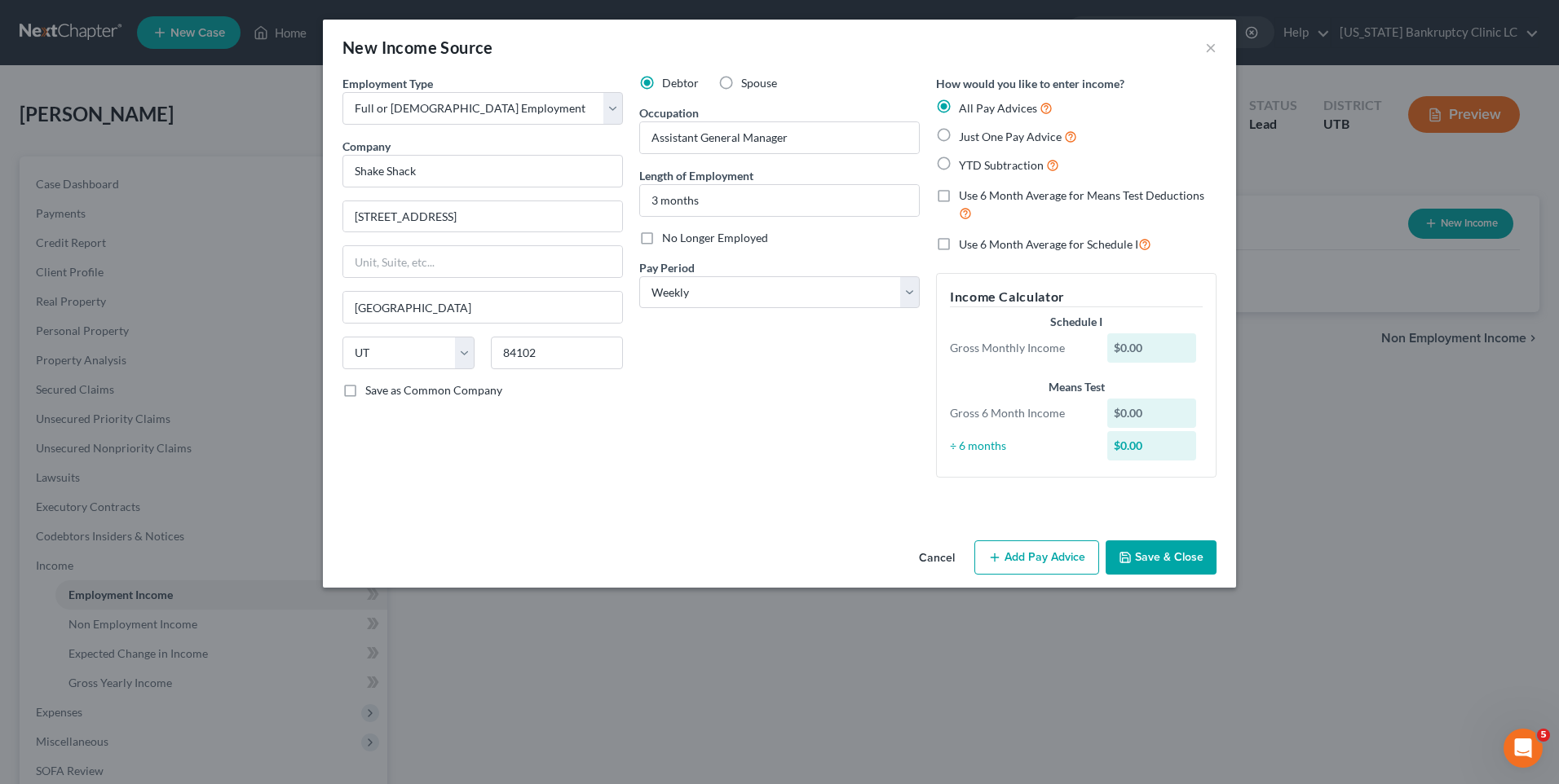
scroll to position [0, 0]
click at [1149, 553] on button "Save & Close" at bounding box center [1160, 557] width 111 height 34
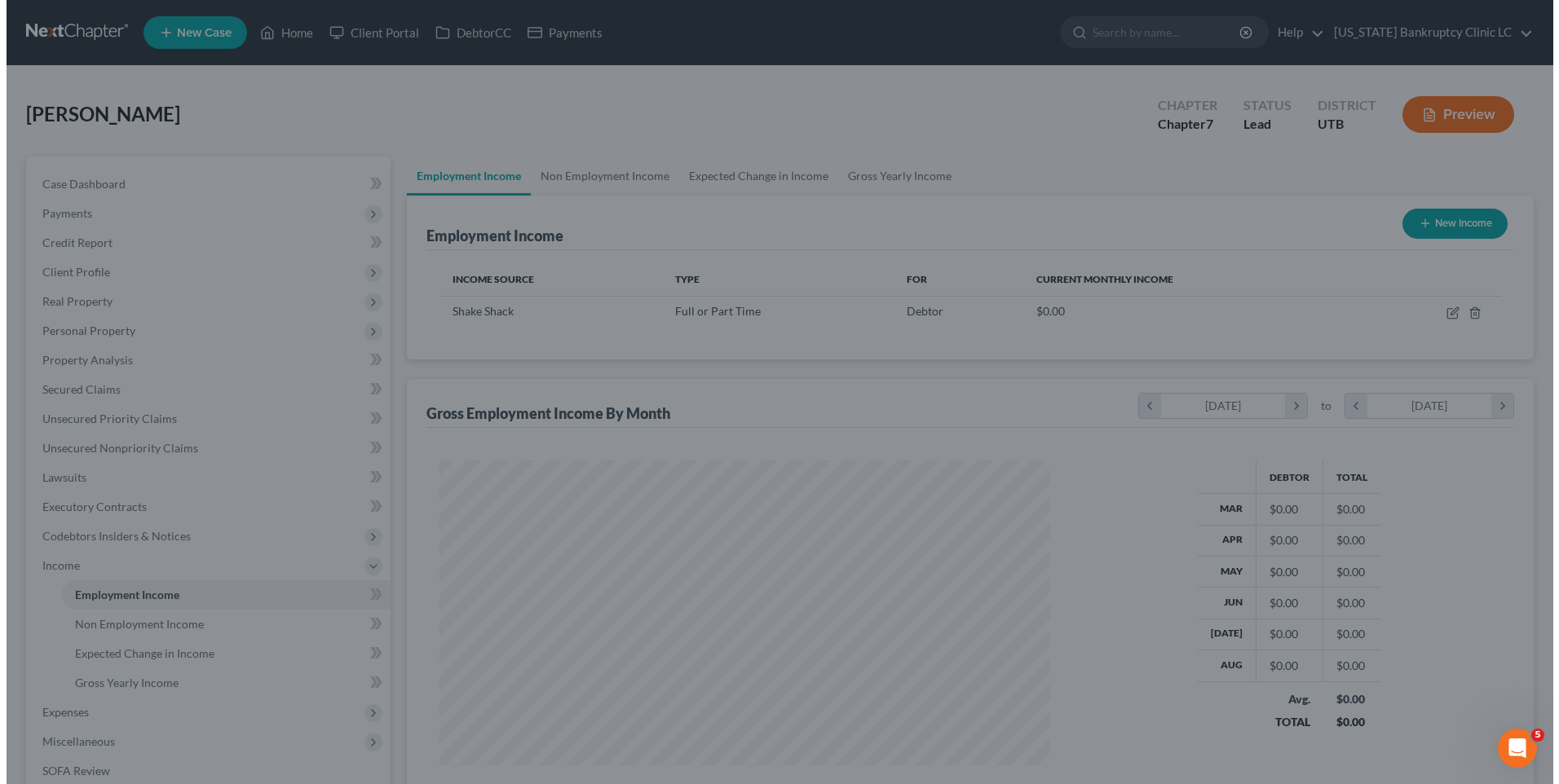
scroll to position [815046, 814861]
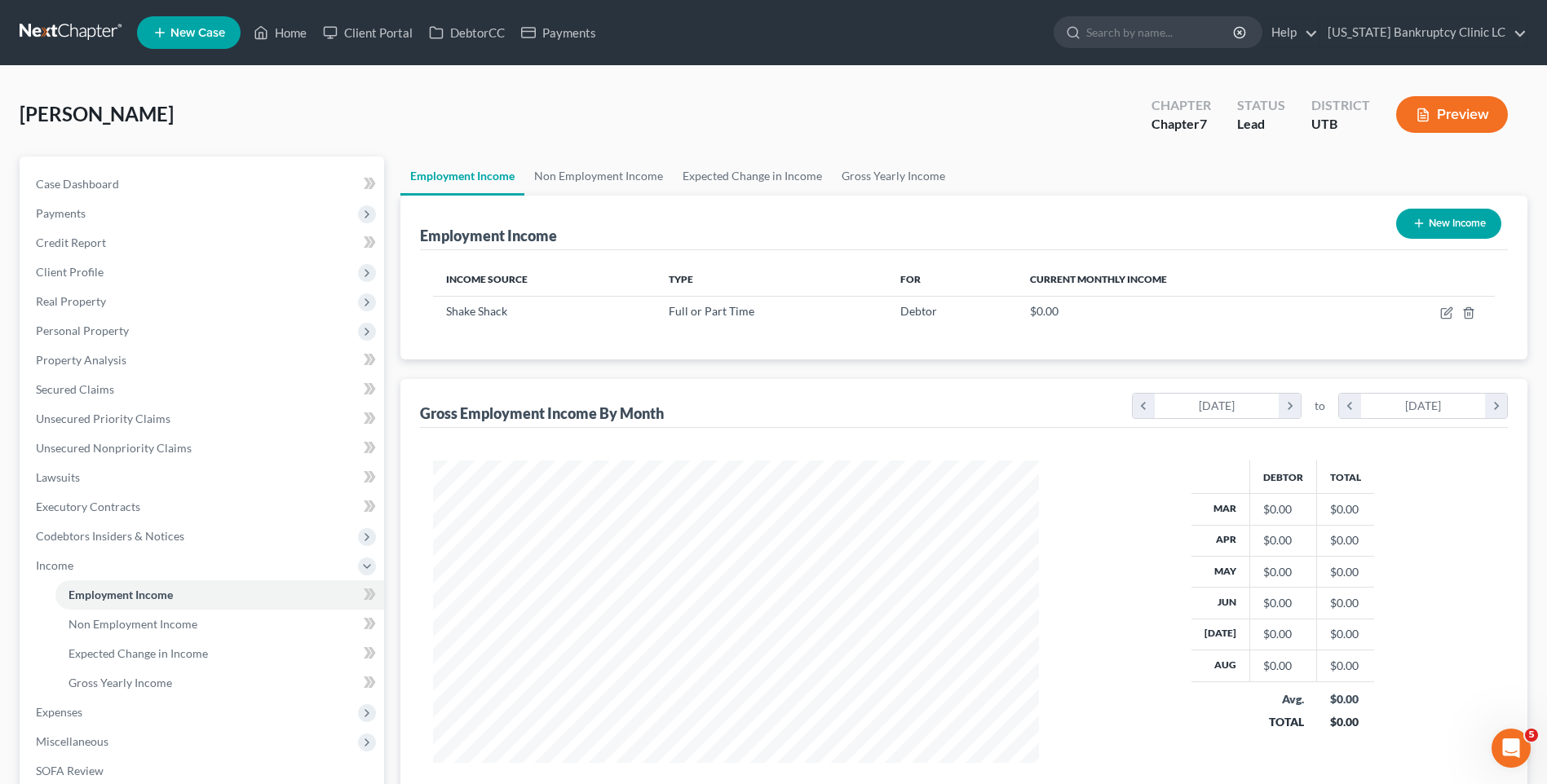
click at [1456, 226] on button "New Income" at bounding box center [1449, 224] width 105 height 30
select select "0"
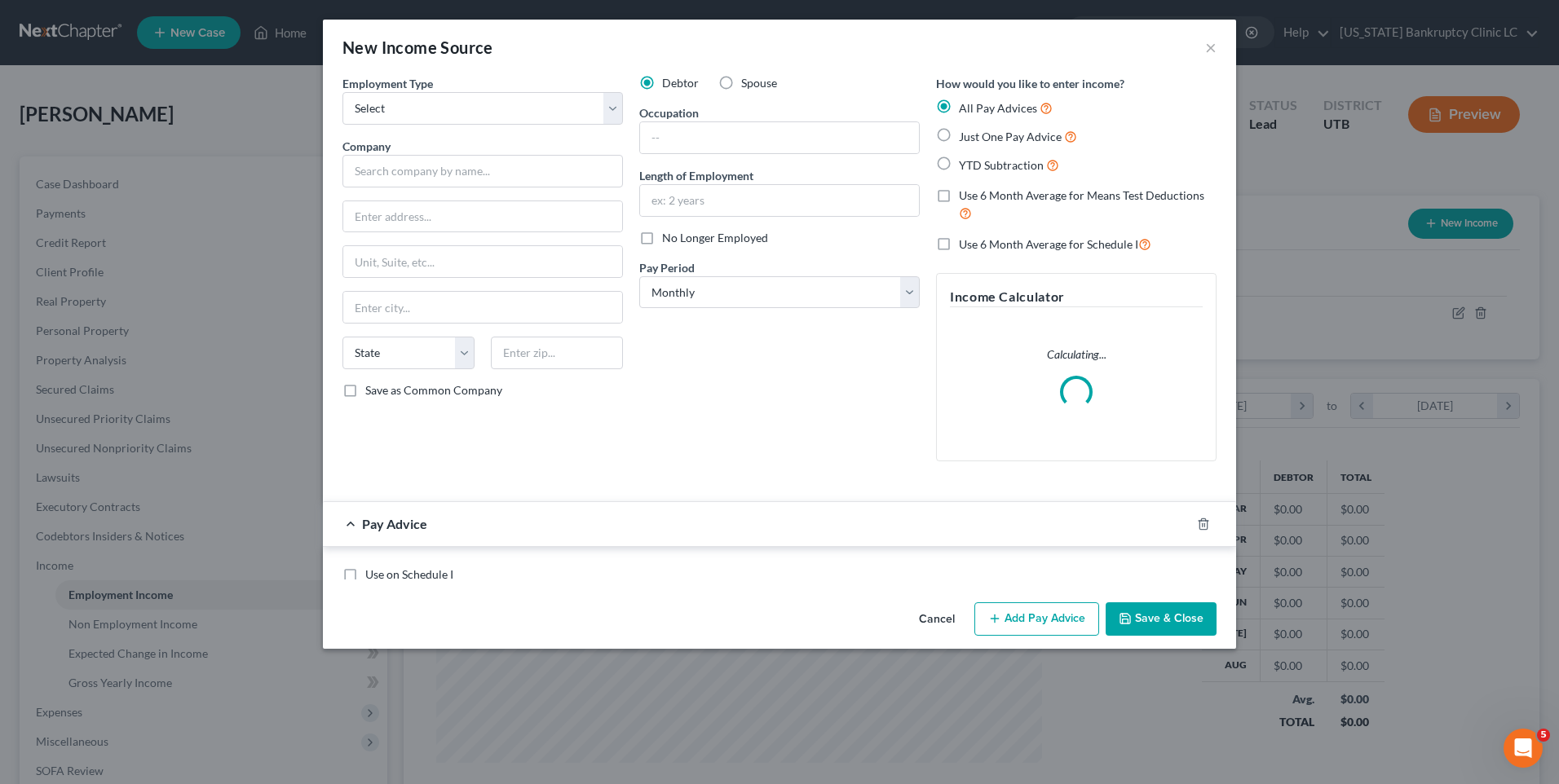
scroll to position [305, 644]
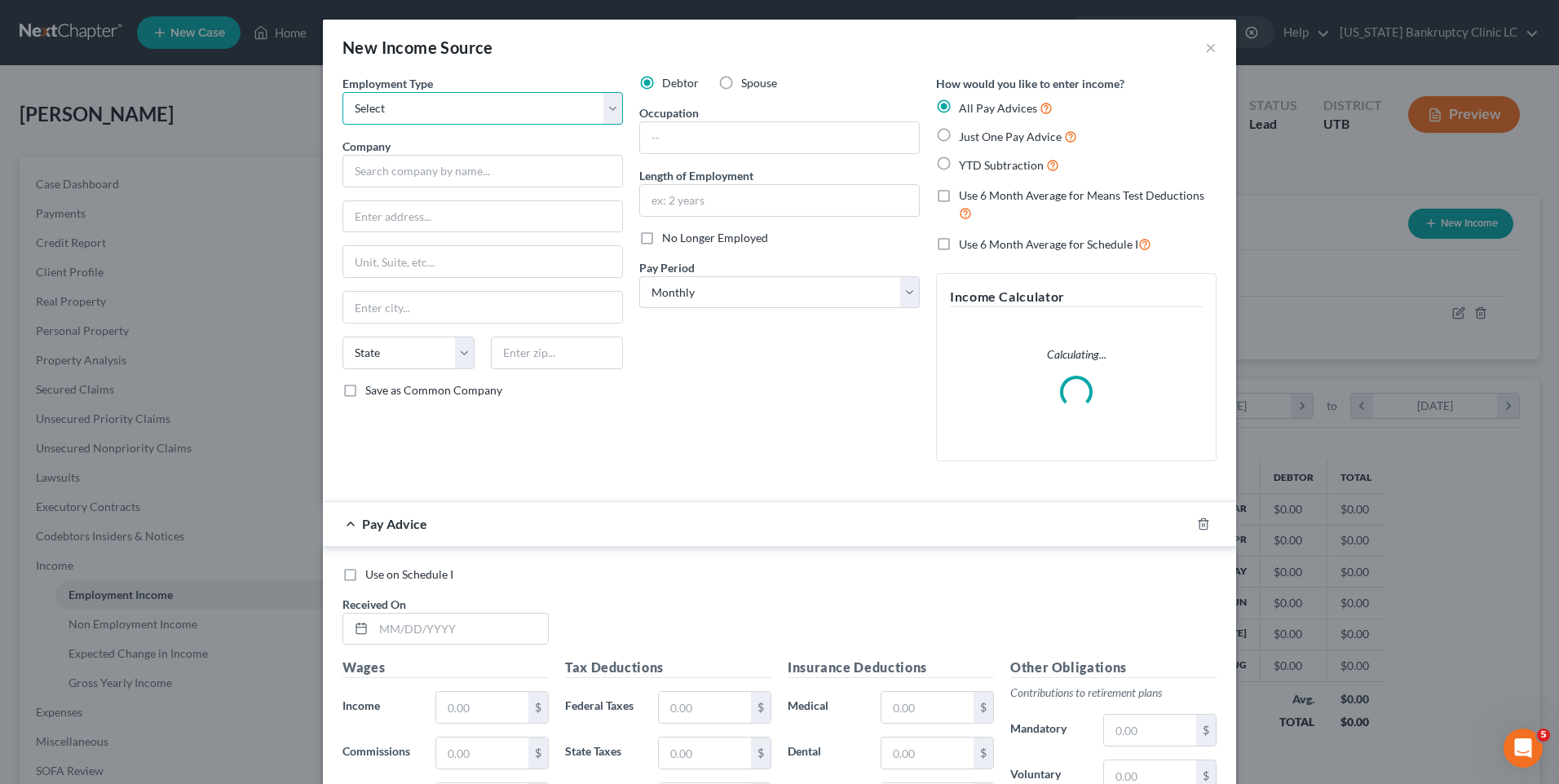
click at [502, 123] on select "Select Full or [DEMOGRAPHIC_DATA] Employment Self Employment" at bounding box center [483, 108] width 281 height 33
select select "0"
click at [343, 92] on select "Select Full or [DEMOGRAPHIC_DATA] Employment Self Employment" at bounding box center [483, 108] width 281 height 33
click at [502, 165] on input "text" at bounding box center [483, 171] width 281 height 33
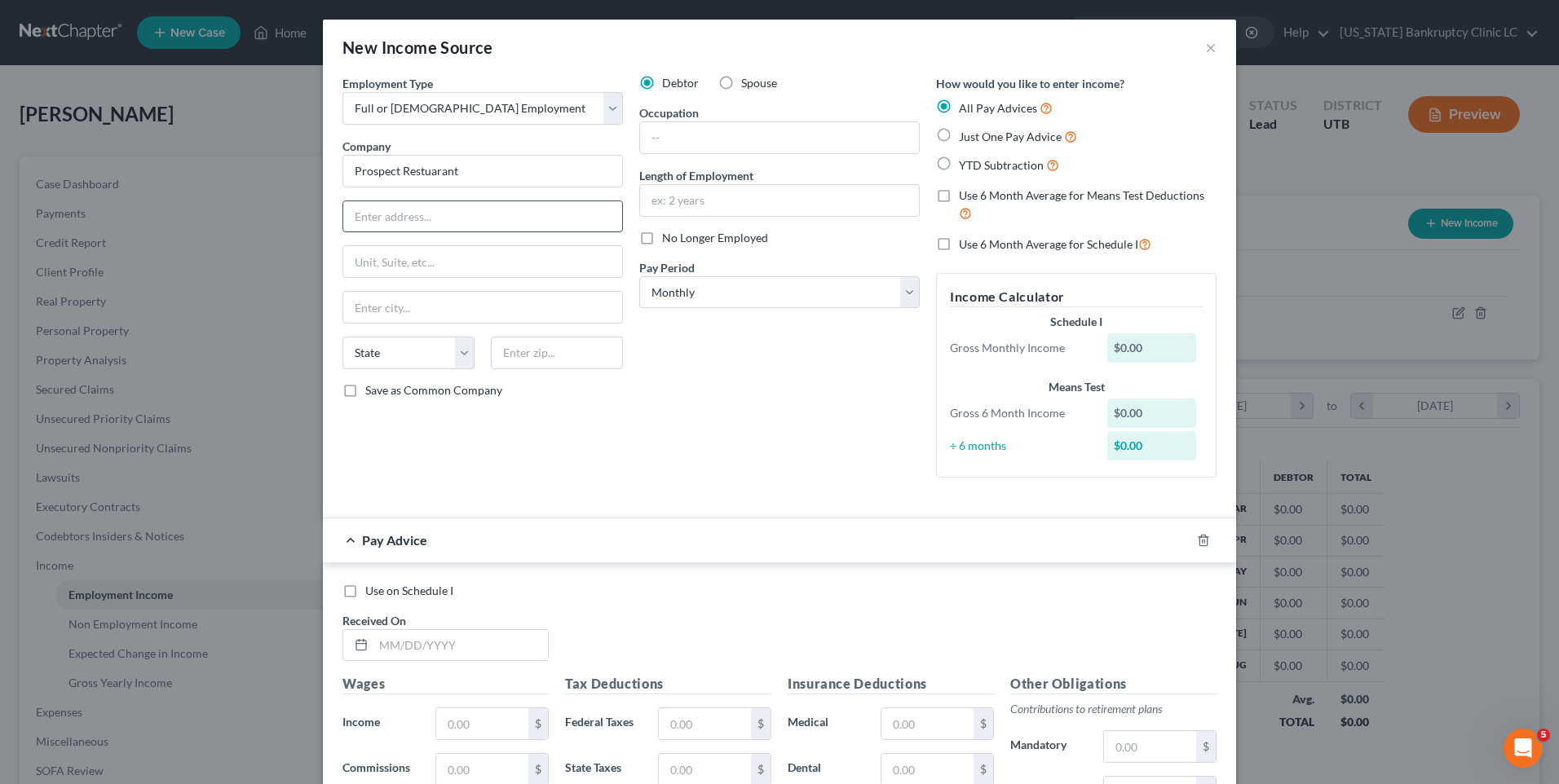
click at [468, 209] on input "text" at bounding box center [483, 216] width 279 height 31
type input "Prospect Restuarant"
click at [363, 267] on input "text" at bounding box center [483, 261] width 279 height 31
click at [414, 217] on input "text" at bounding box center [483, 216] width 279 height 31
type input "680 S 900 E"
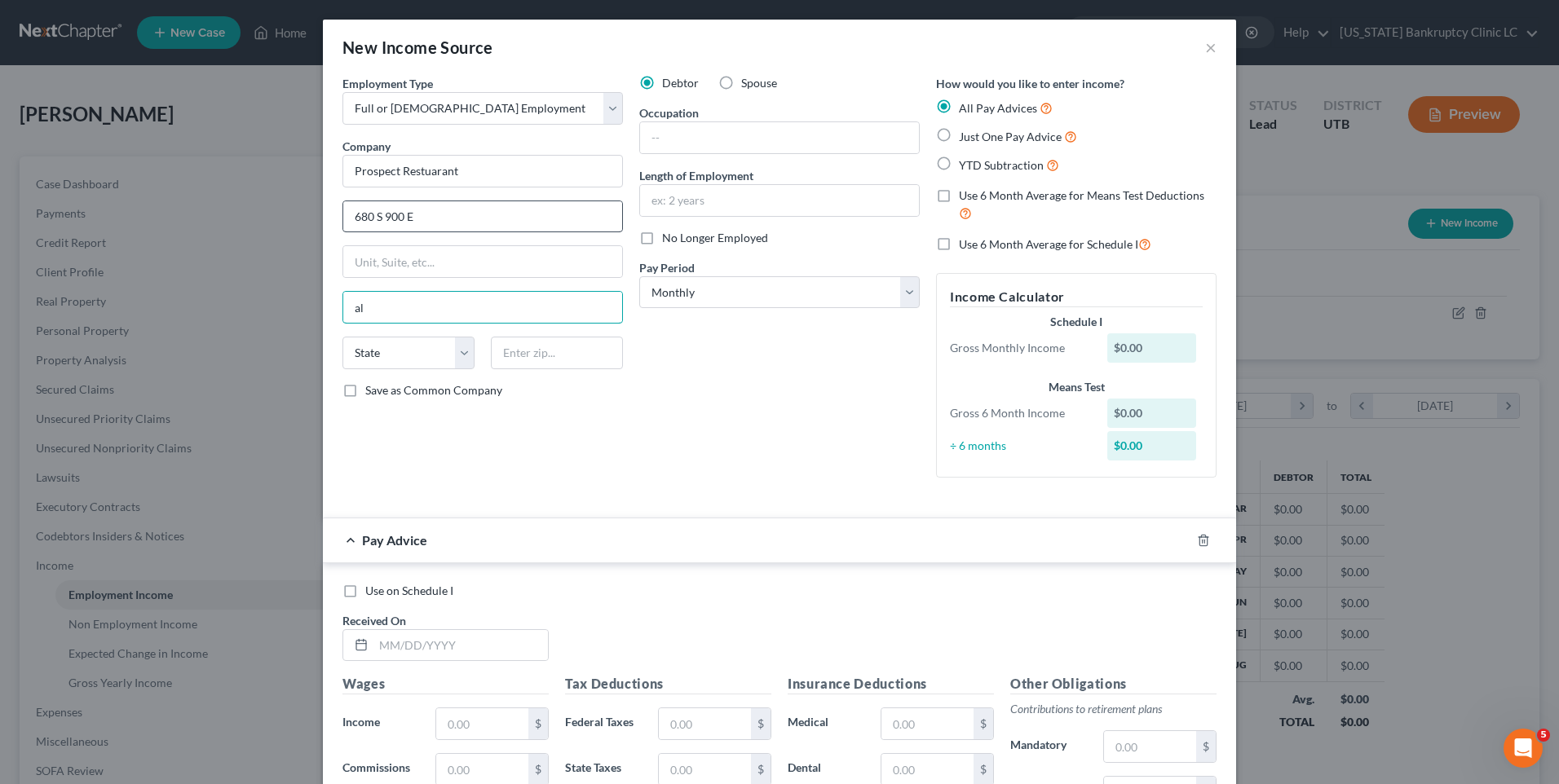
type input "a"
type input "[GEOGRAPHIC_DATA]"
select select "46"
type input "84102"
click at [735, 131] on input "text" at bounding box center [780, 137] width 279 height 31
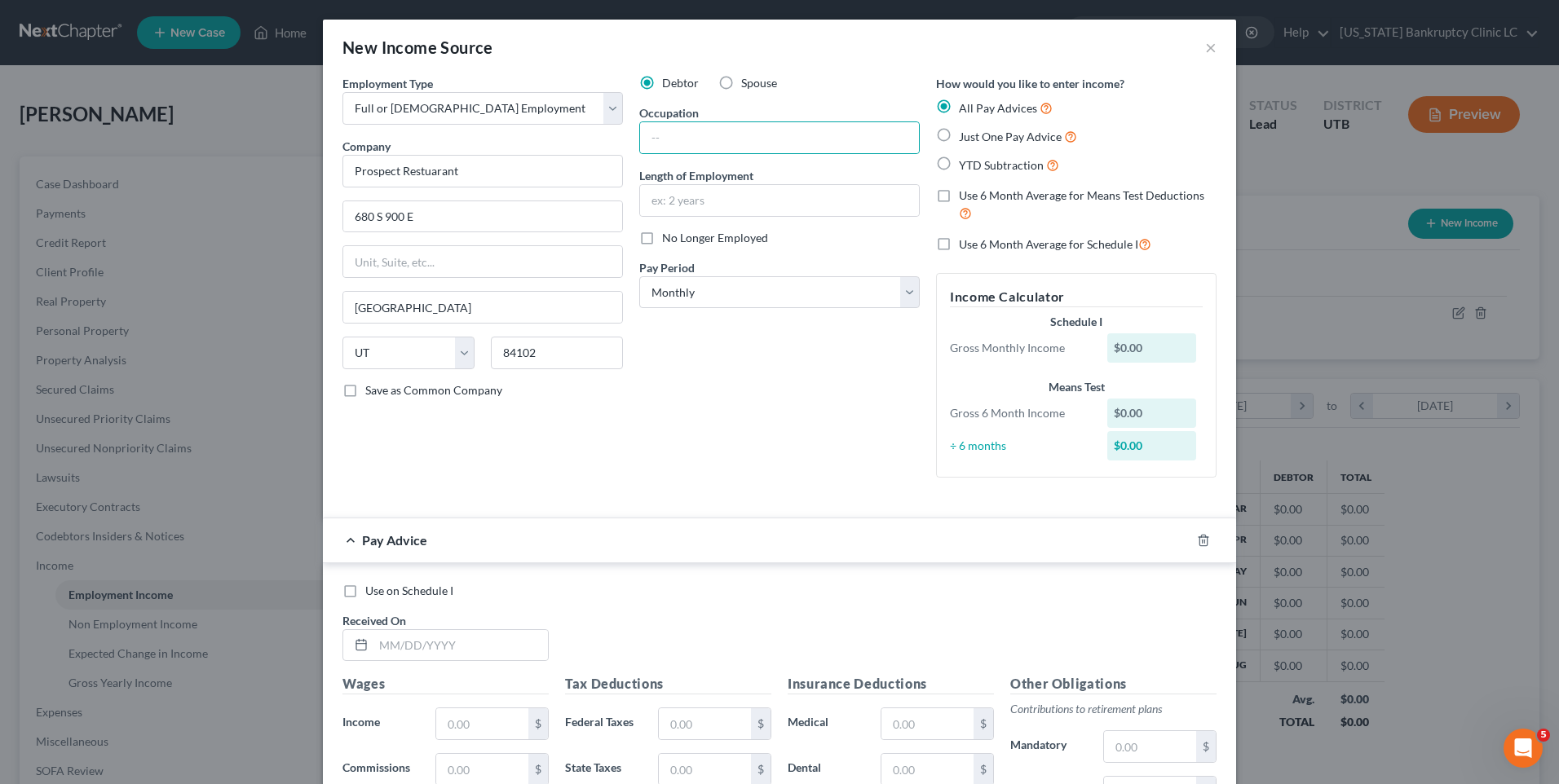
click at [737, 457] on div "Debtor Spouse Occupation Length of Employment No Longer Employed Pay Period * S…" at bounding box center [780, 283] width 297 height 416
click at [747, 296] on select "Select Monthly Twice Monthly Every Other Week Weekly" at bounding box center [780, 293] width 281 height 33
select select "1"
click at [639, 277] on select "Select Monthly Twice Monthly Every Other Week Weekly" at bounding box center [780, 293] width 281 height 33
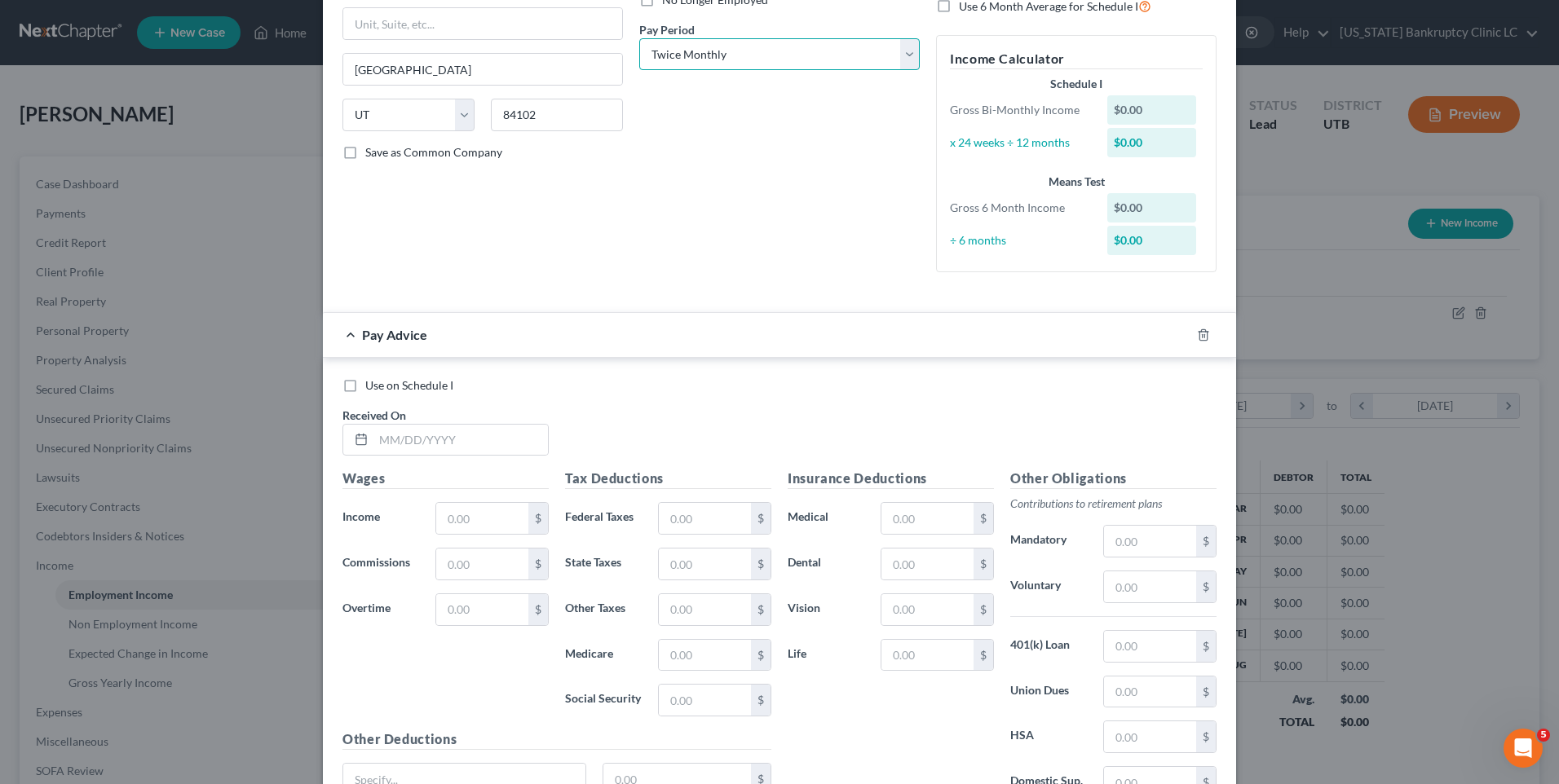
scroll to position [244, 0]
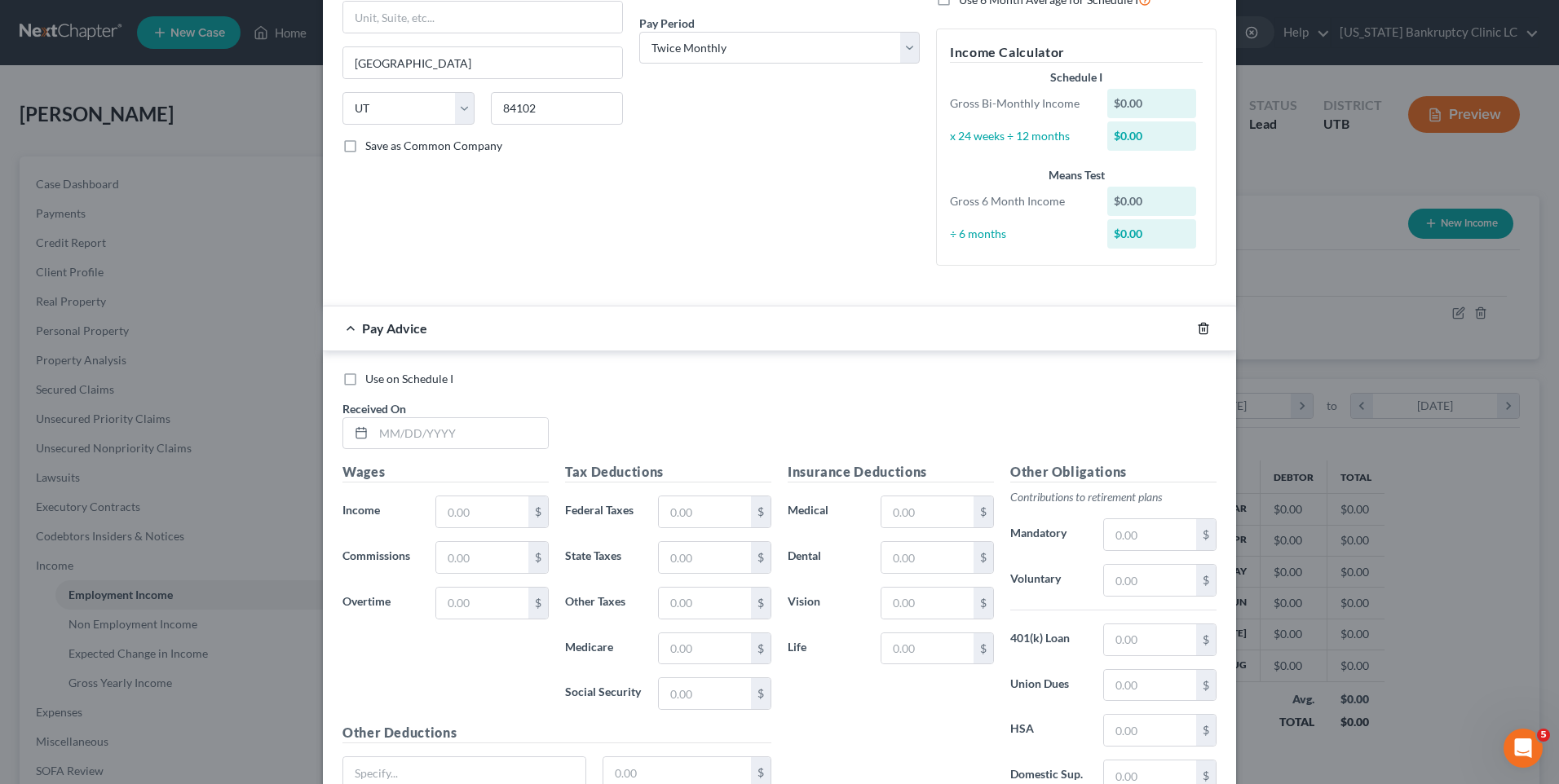
click at [1199, 330] on icon "button" at bounding box center [1204, 329] width 13 height 13
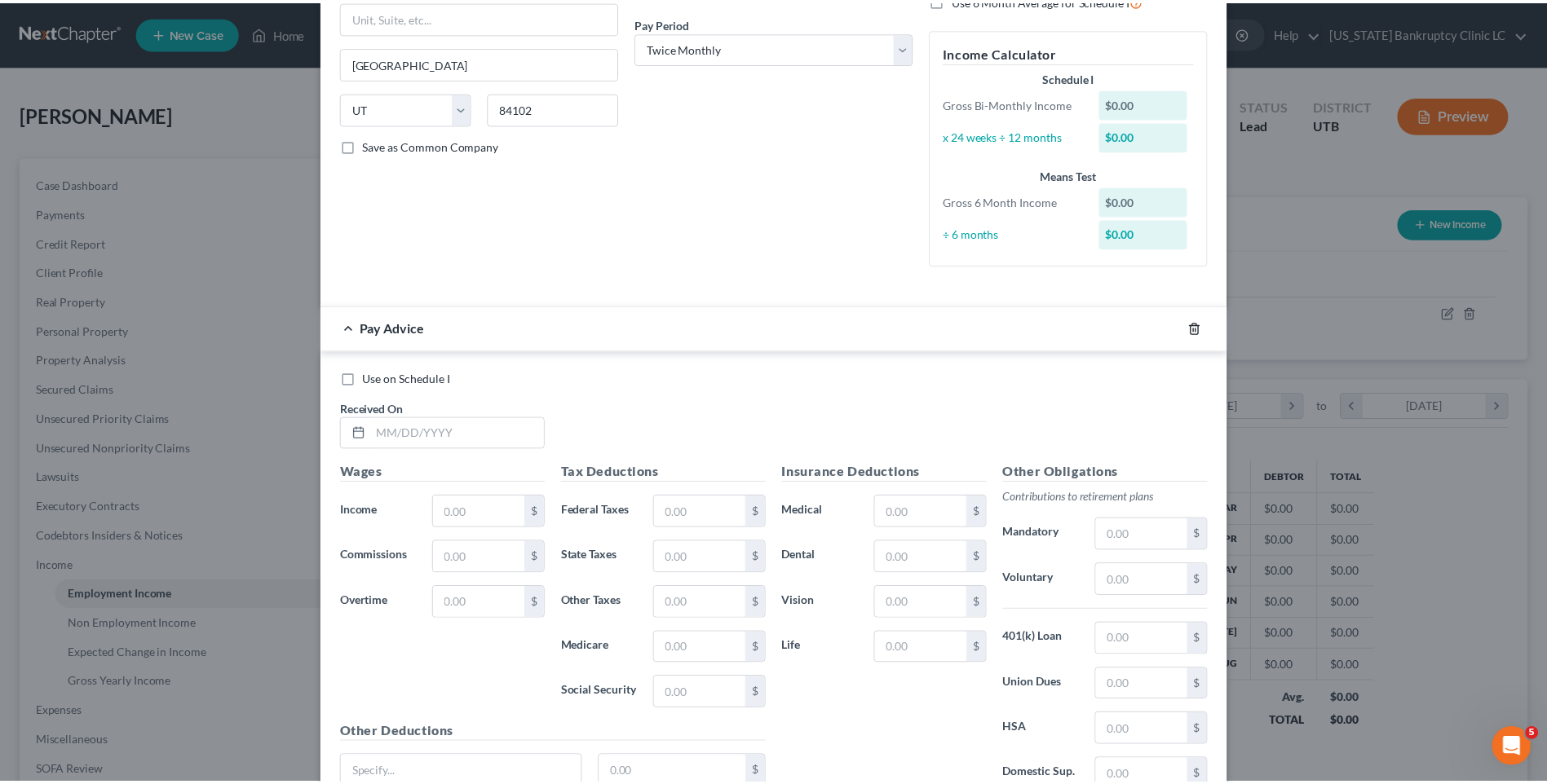
scroll to position [0, 0]
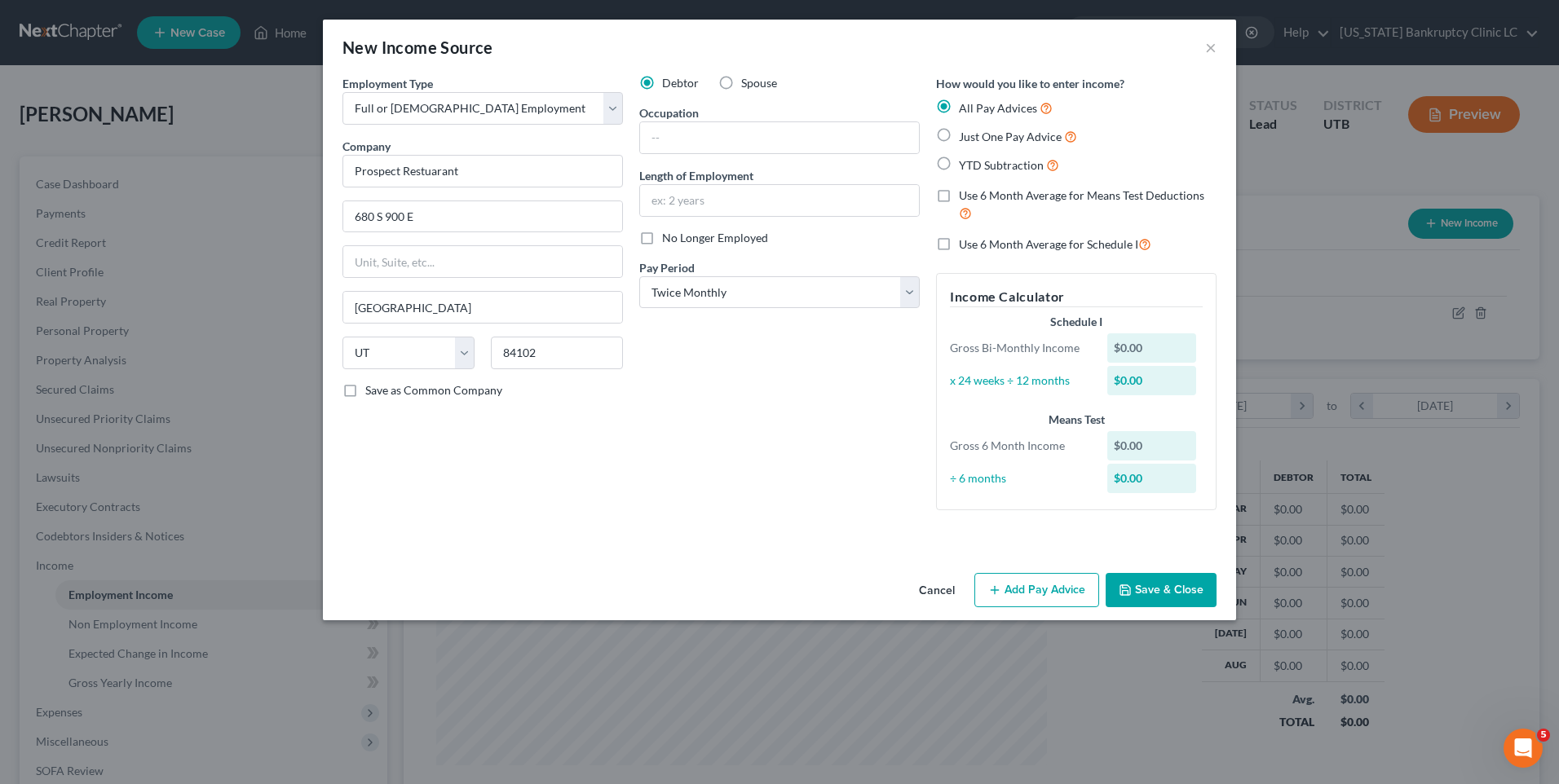
click at [1166, 593] on button "Save & Close" at bounding box center [1160, 590] width 111 height 34
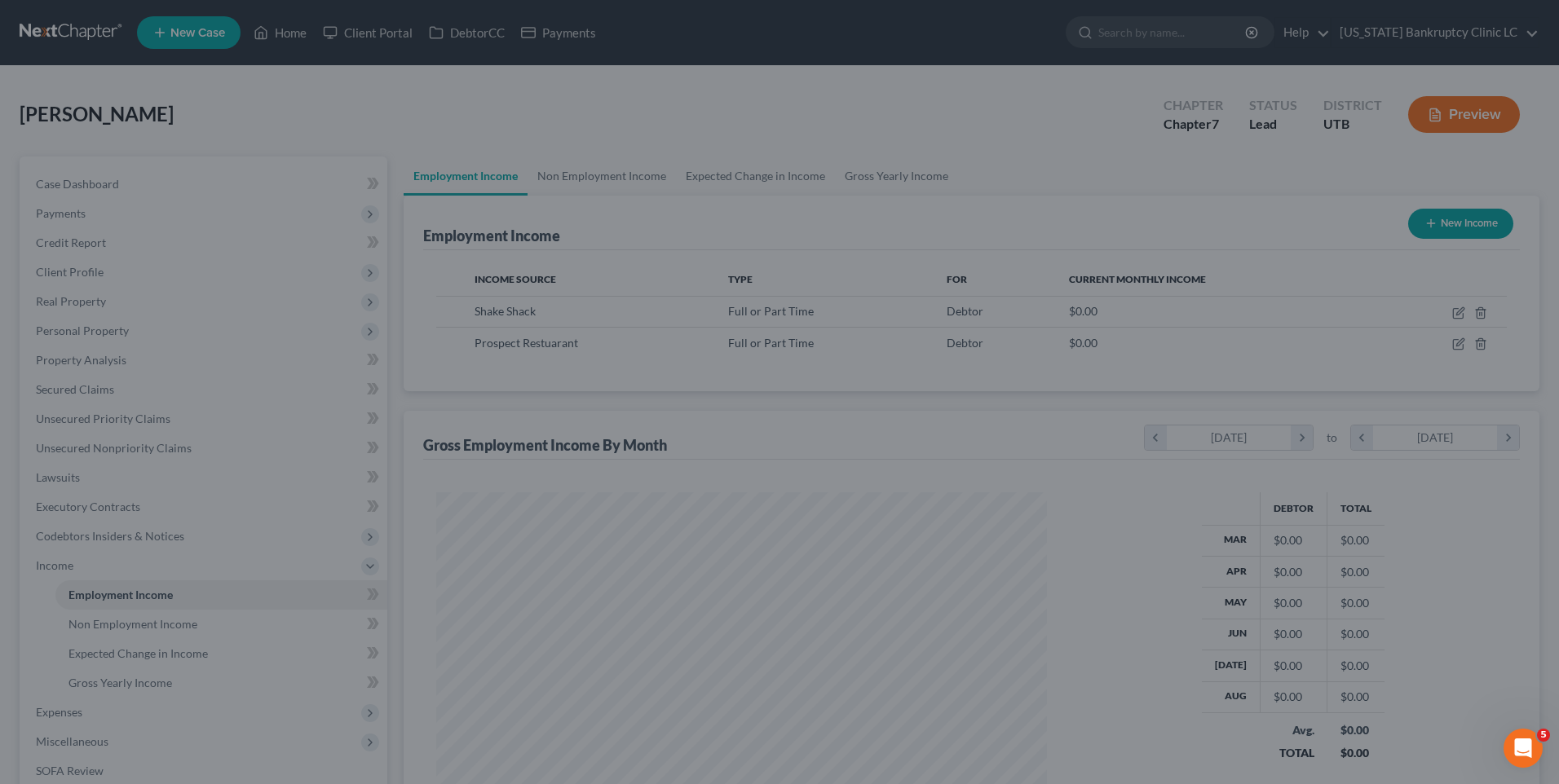
scroll to position [815046, 814861]
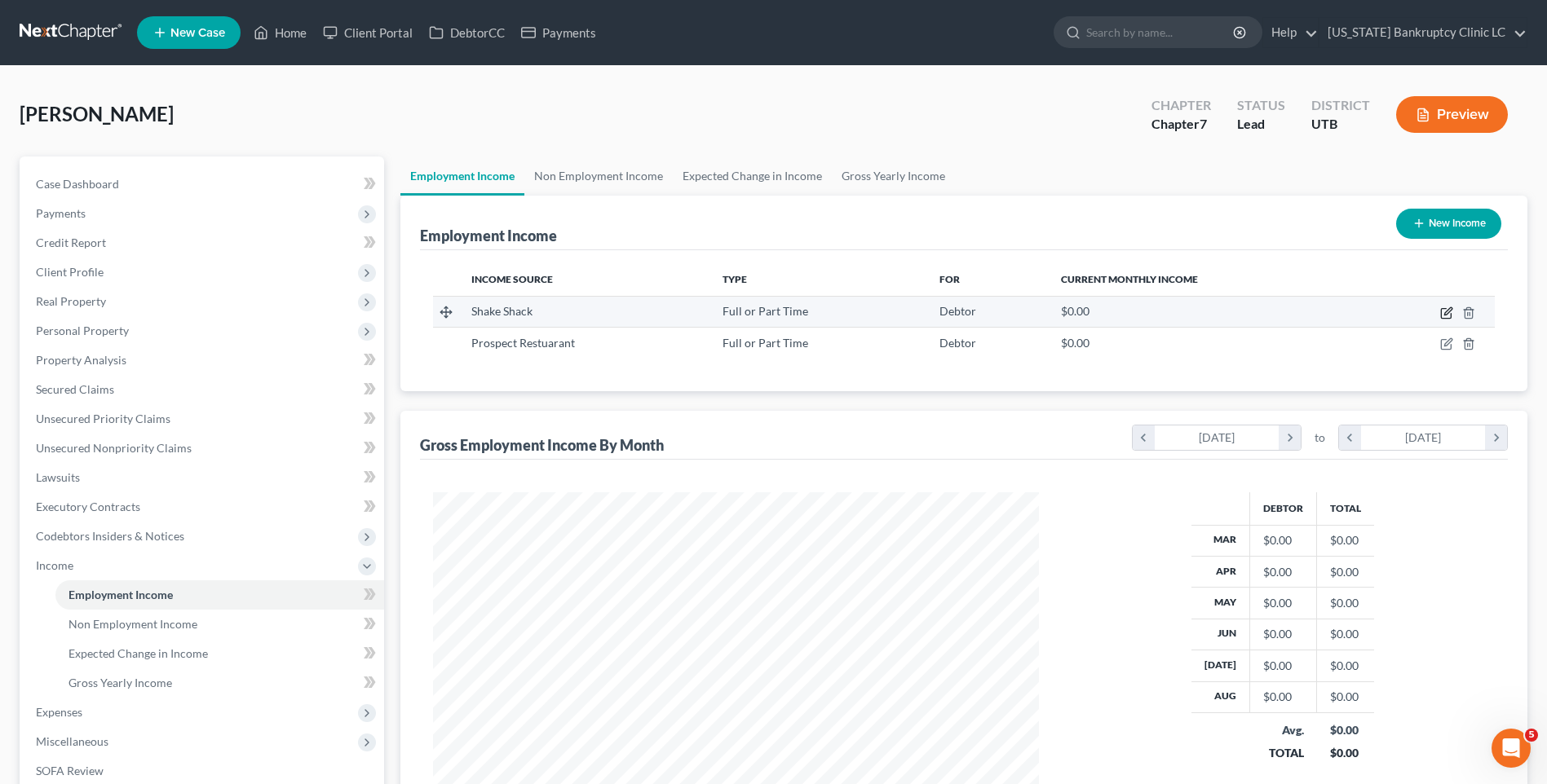
click at [1447, 313] on icon "button" at bounding box center [1447, 313] width 13 height 13
select select "0"
select select "46"
select select "3"
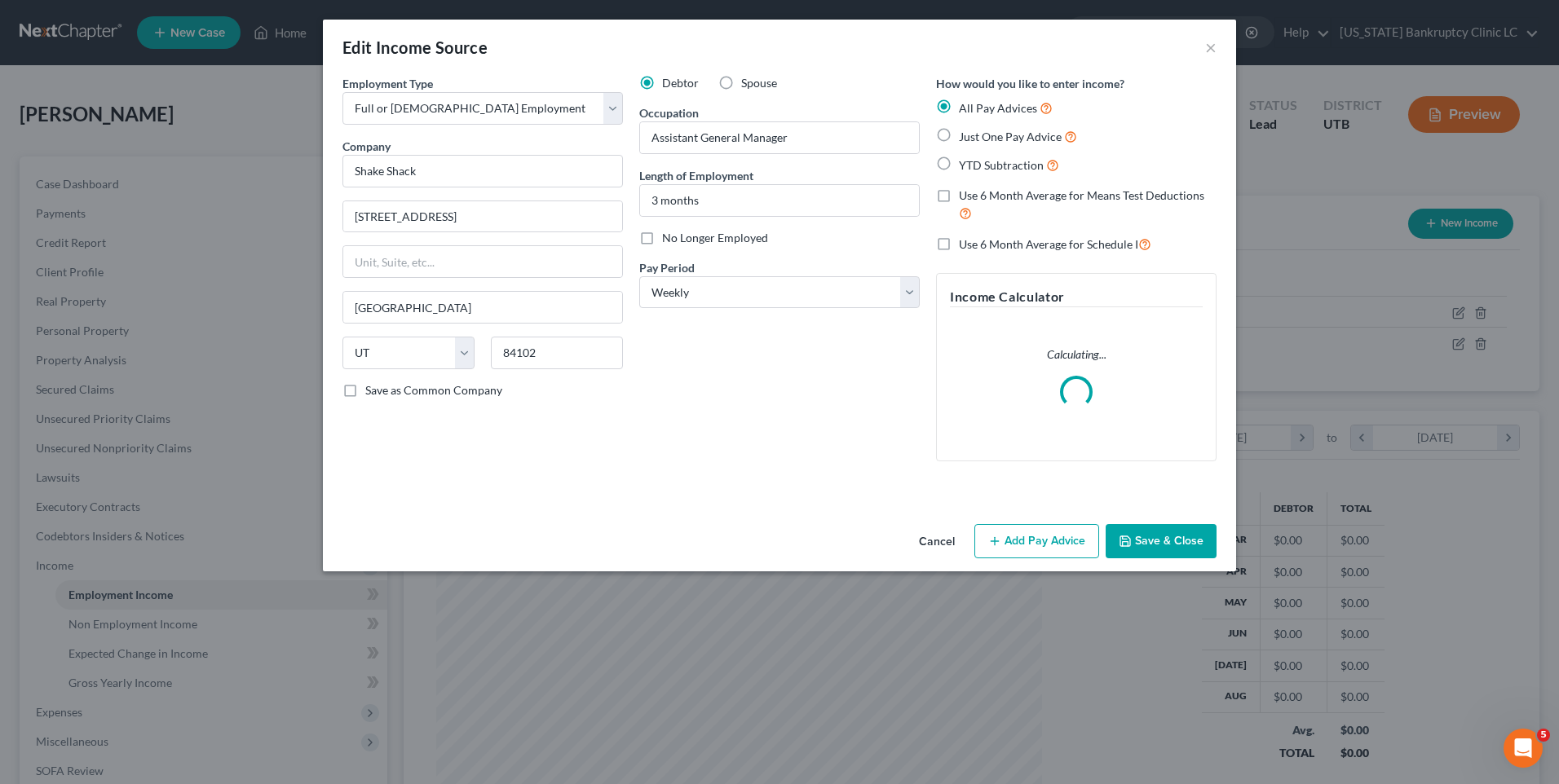
scroll to position [305, 644]
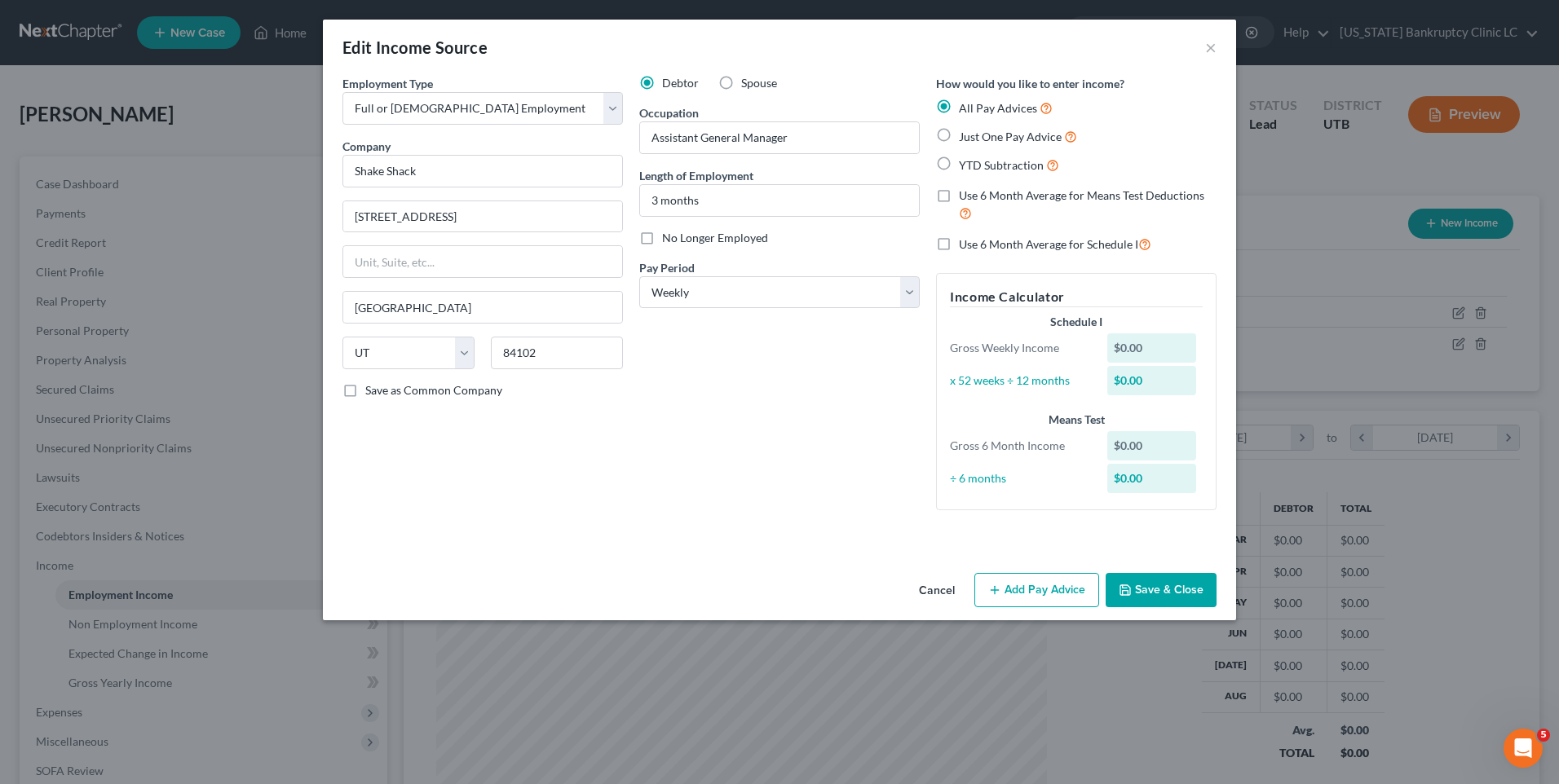
click at [1051, 590] on button "Add Pay Advice" at bounding box center [1037, 590] width 124 height 34
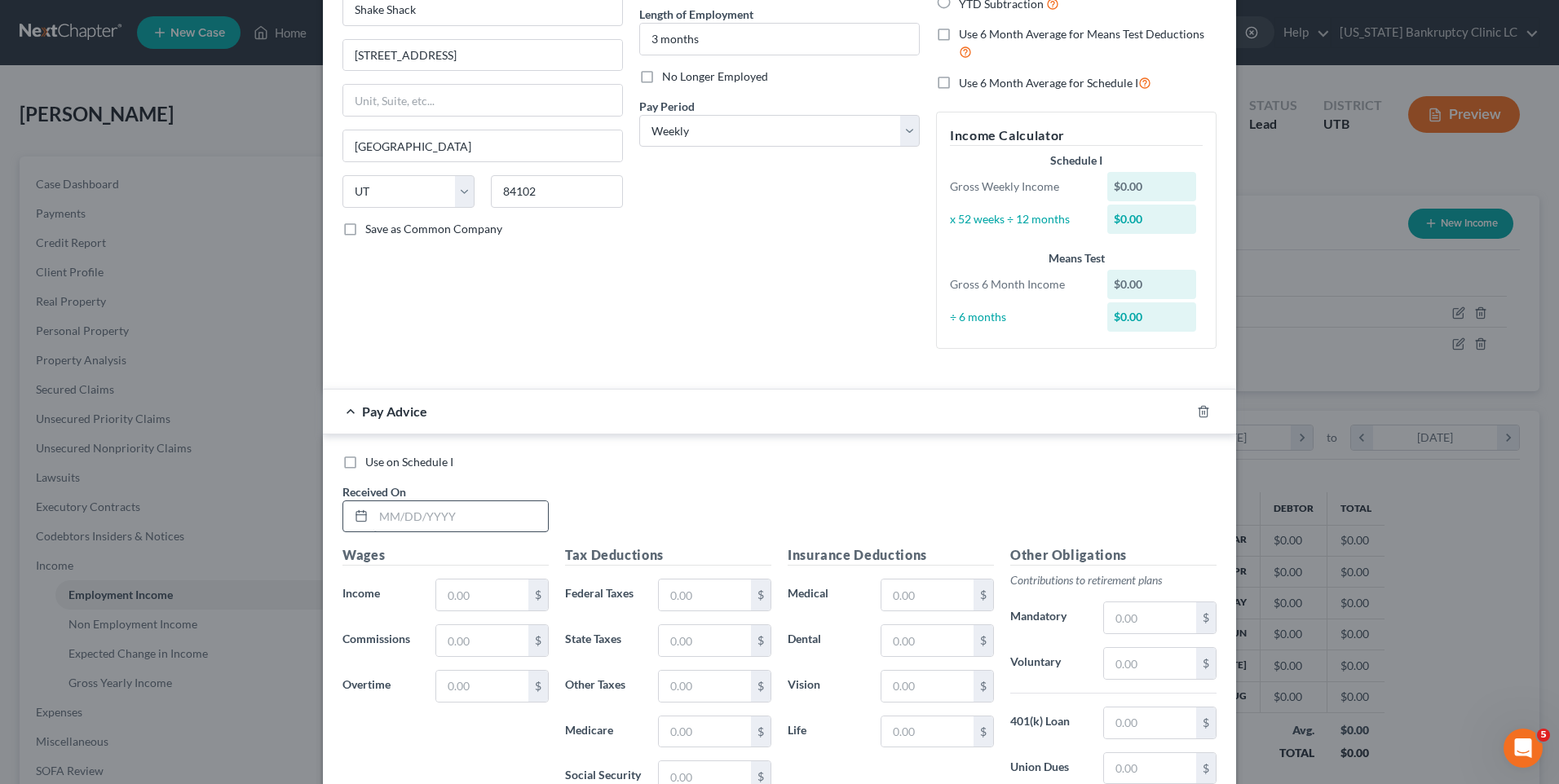
scroll to position [163, 0]
click at [416, 524] on input "text" at bounding box center [461, 515] width 175 height 31
type input "[DATE]"
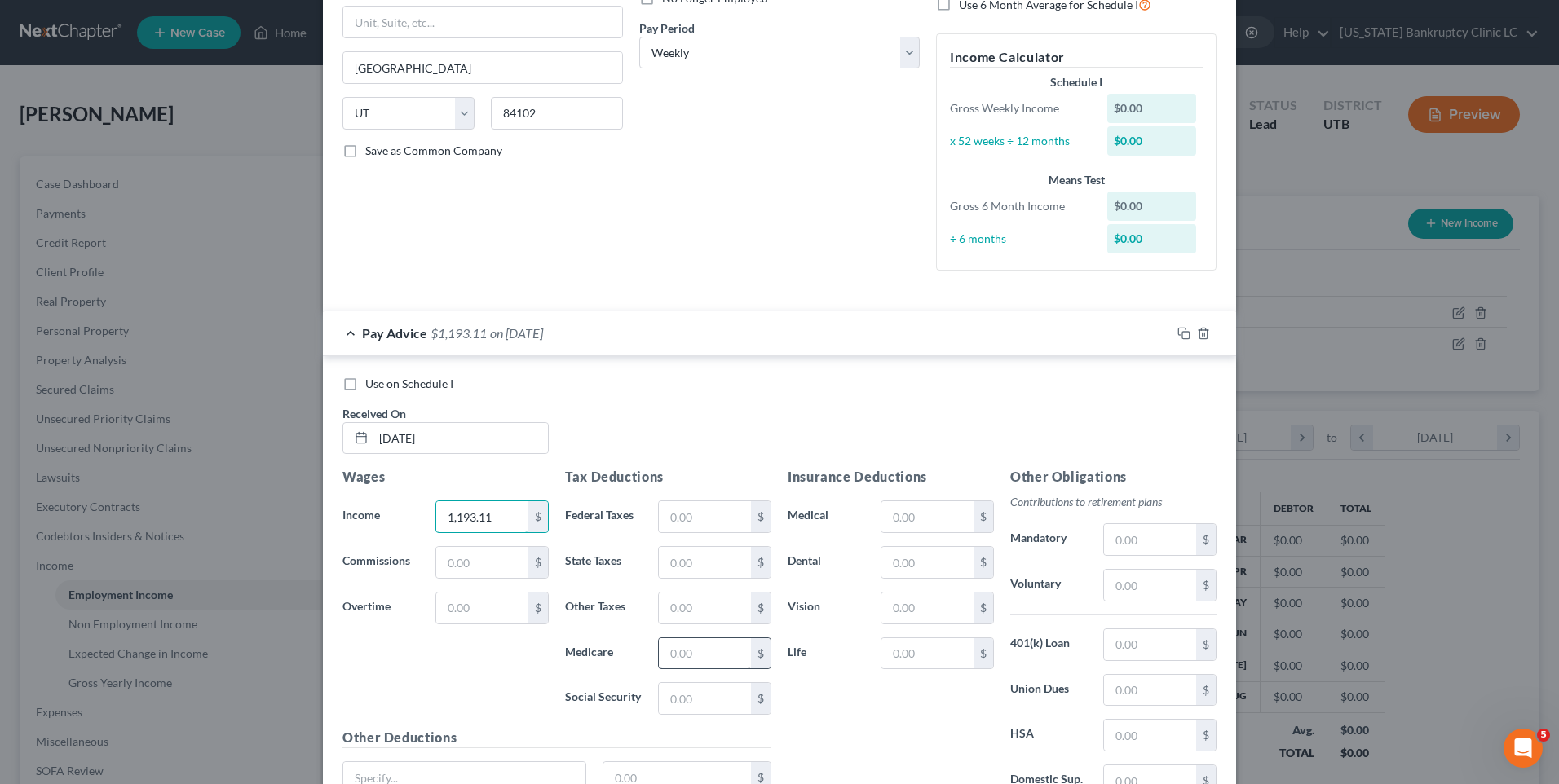
scroll to position [391, 0]
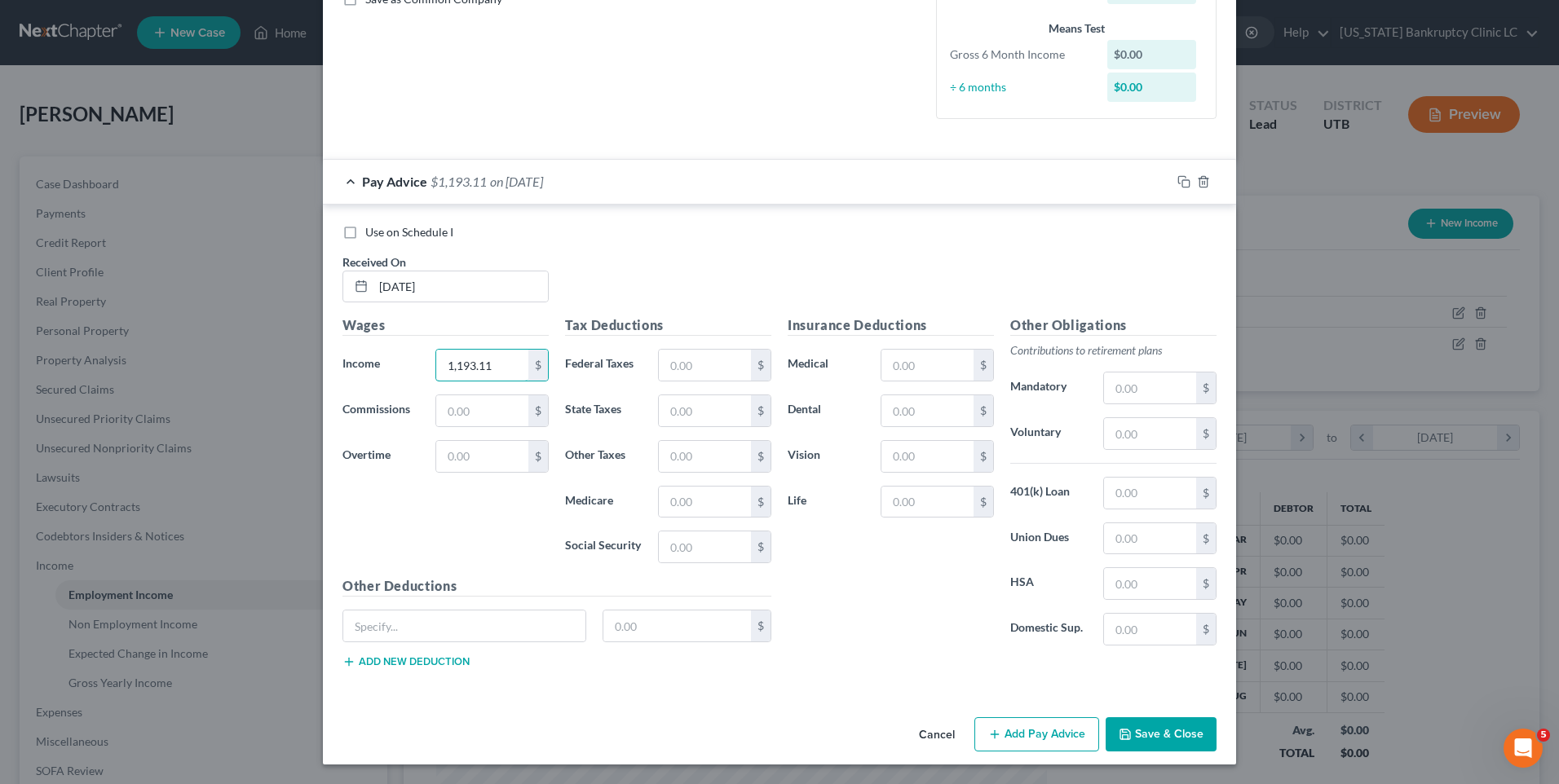
type input "1,193.11"
click at [1036, 737] on button "Add Pay Advice" at bounding box center [1037, 734] width 124 height 34
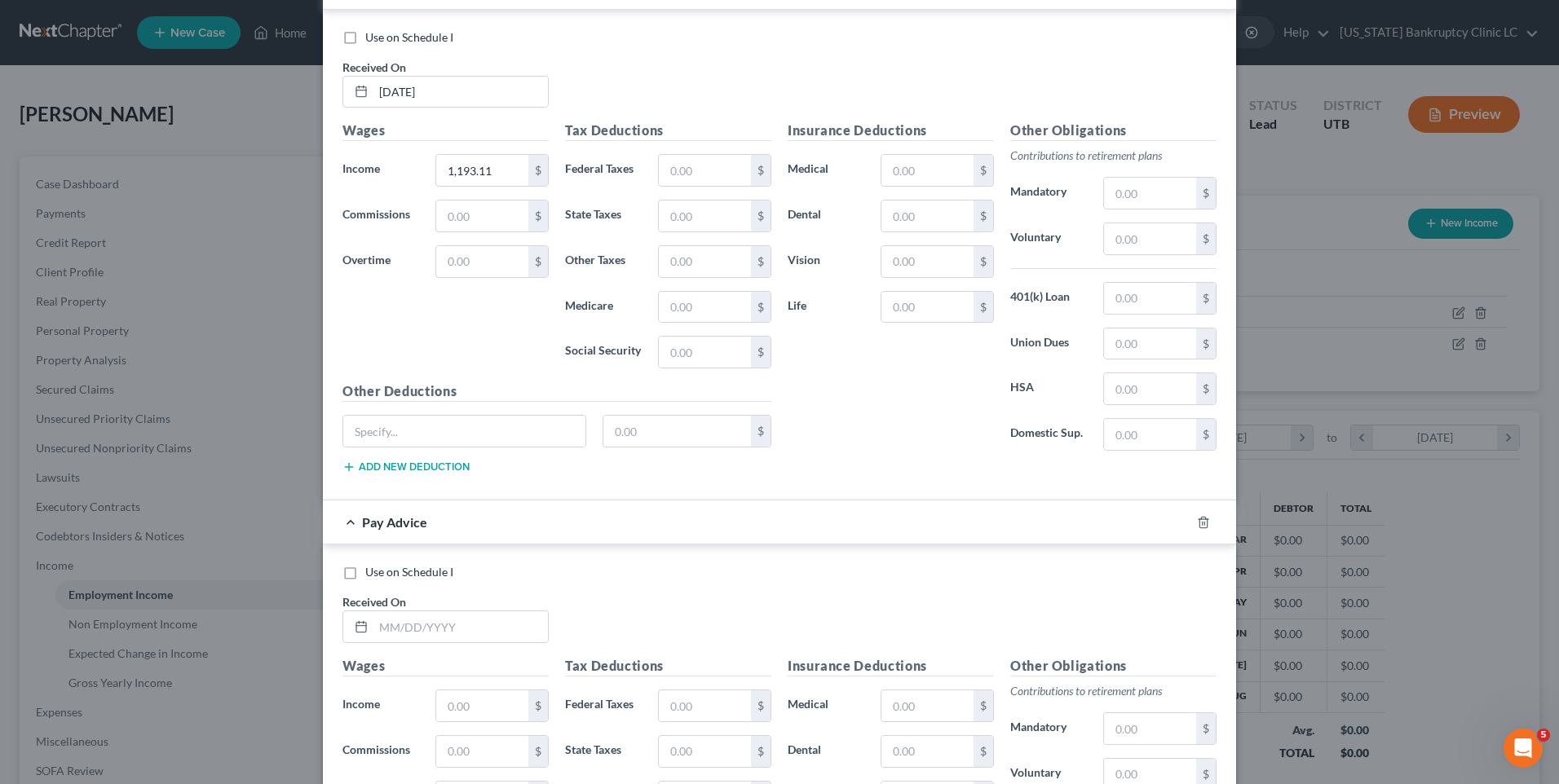
scroll to position [717, 0]
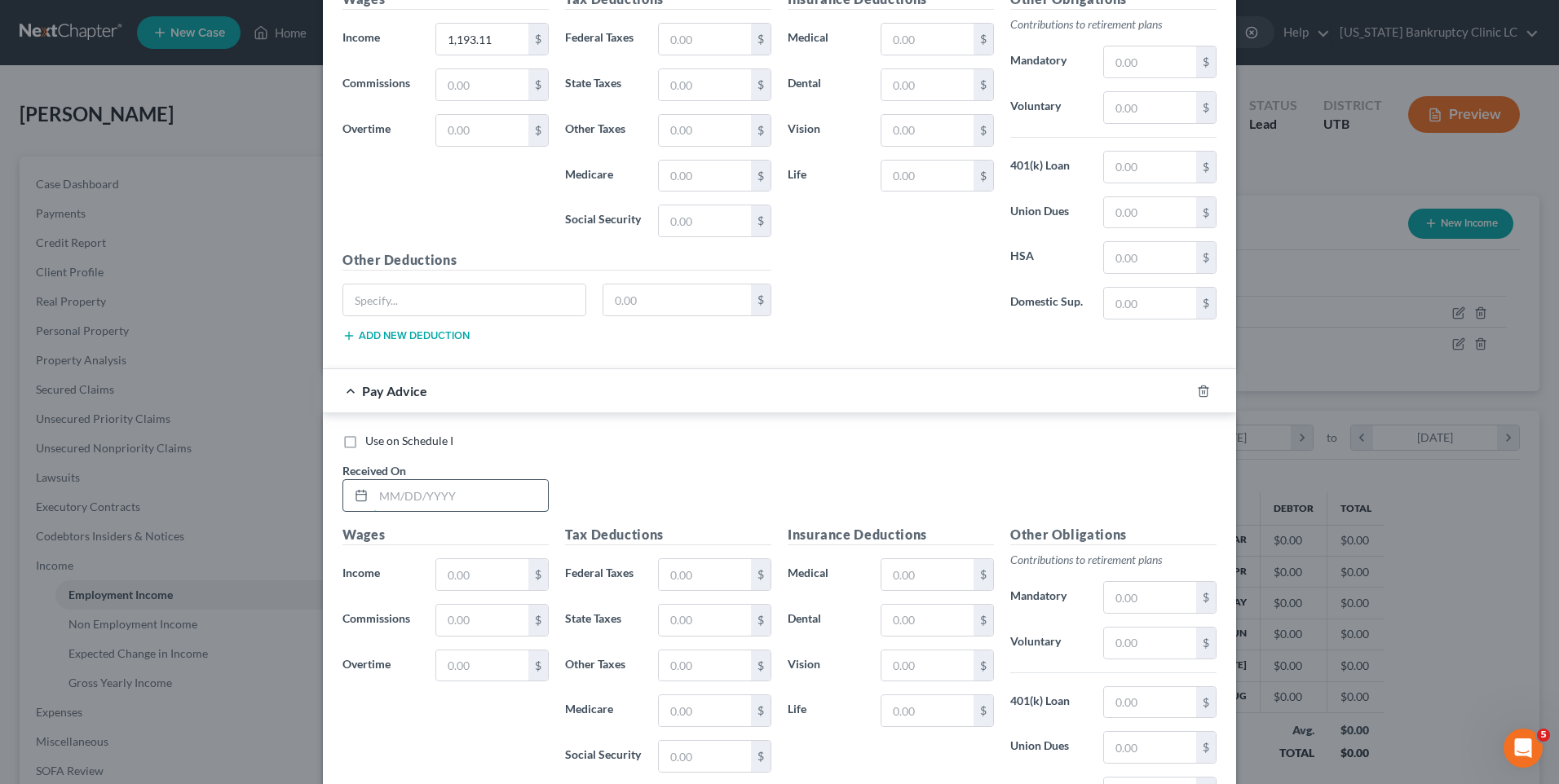
click at [392, 497] on input "text" at bounding box center [461, 495] width 175 height 31
click at [378, 488] on input "[DATE]" at bounding box center [461, 495] width 175 height 31
type input "[DATE]"
click at [474, 570] on input "text" at bounding box center [482, 574] width 92 height 31
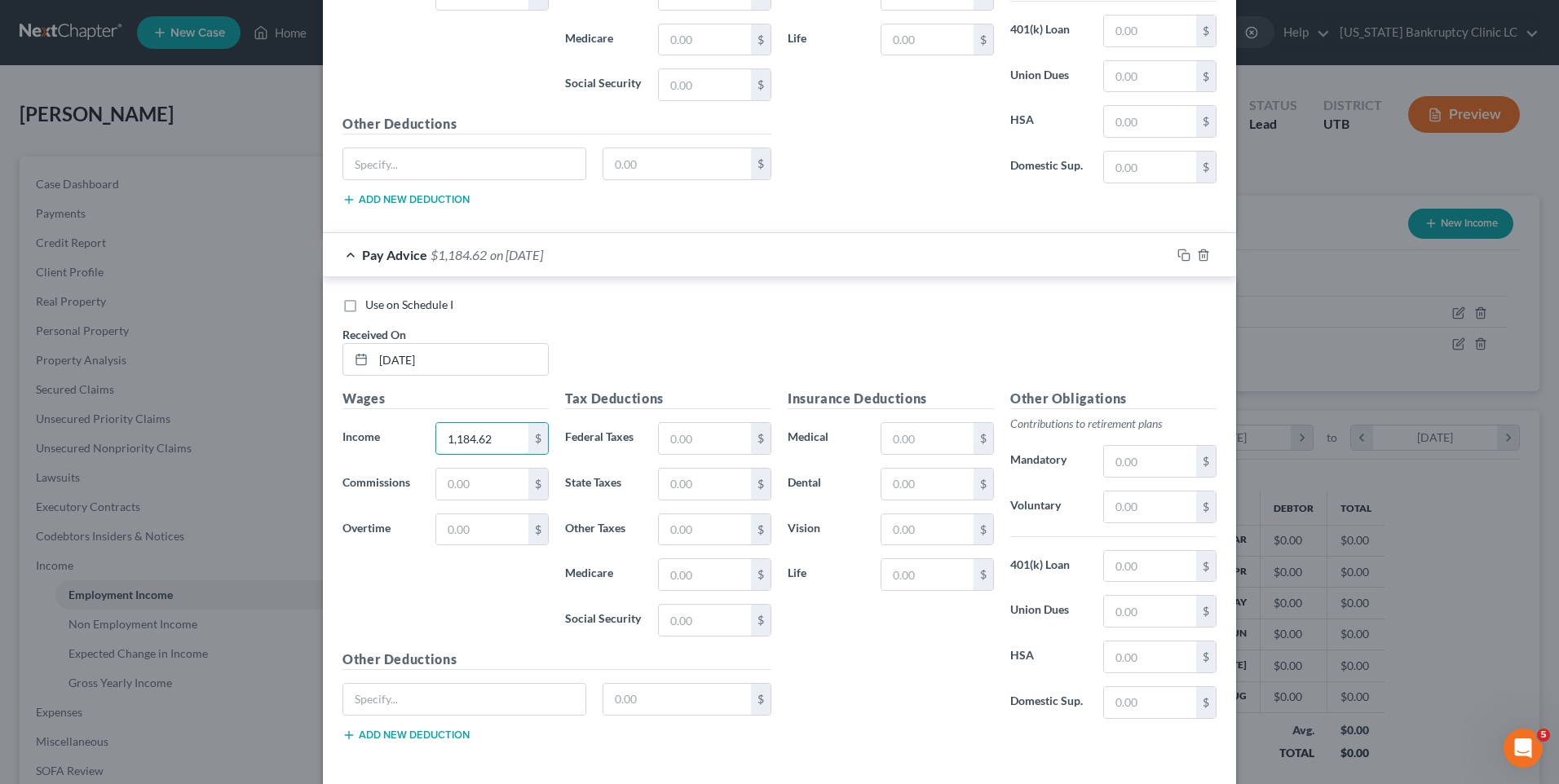
scroll to position [926, 0]
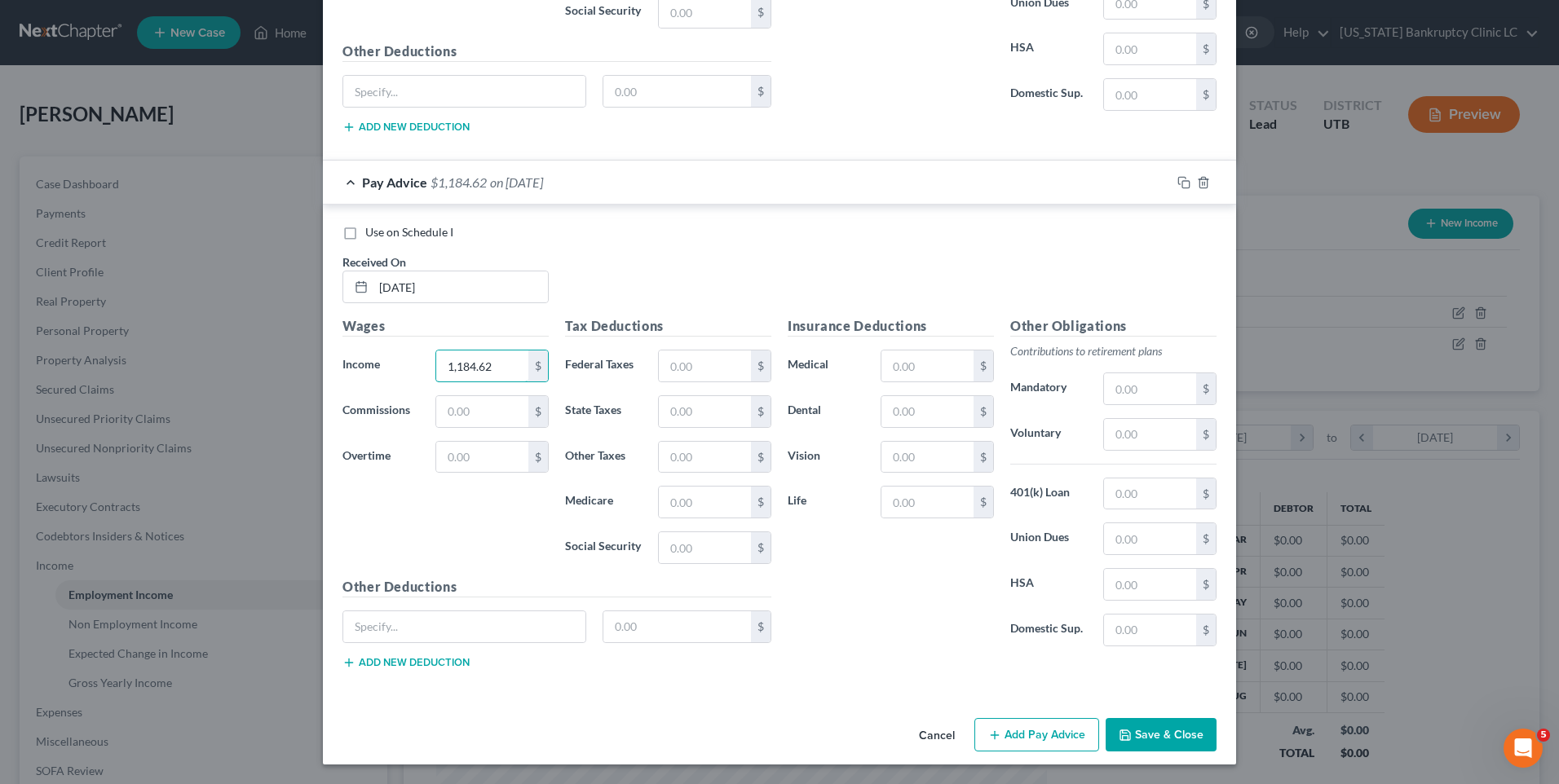
type input "1,184.62"
click at [1061, 744] on button "Add Pay Advice" at bounding box center [1037, 735] width 124 height 34
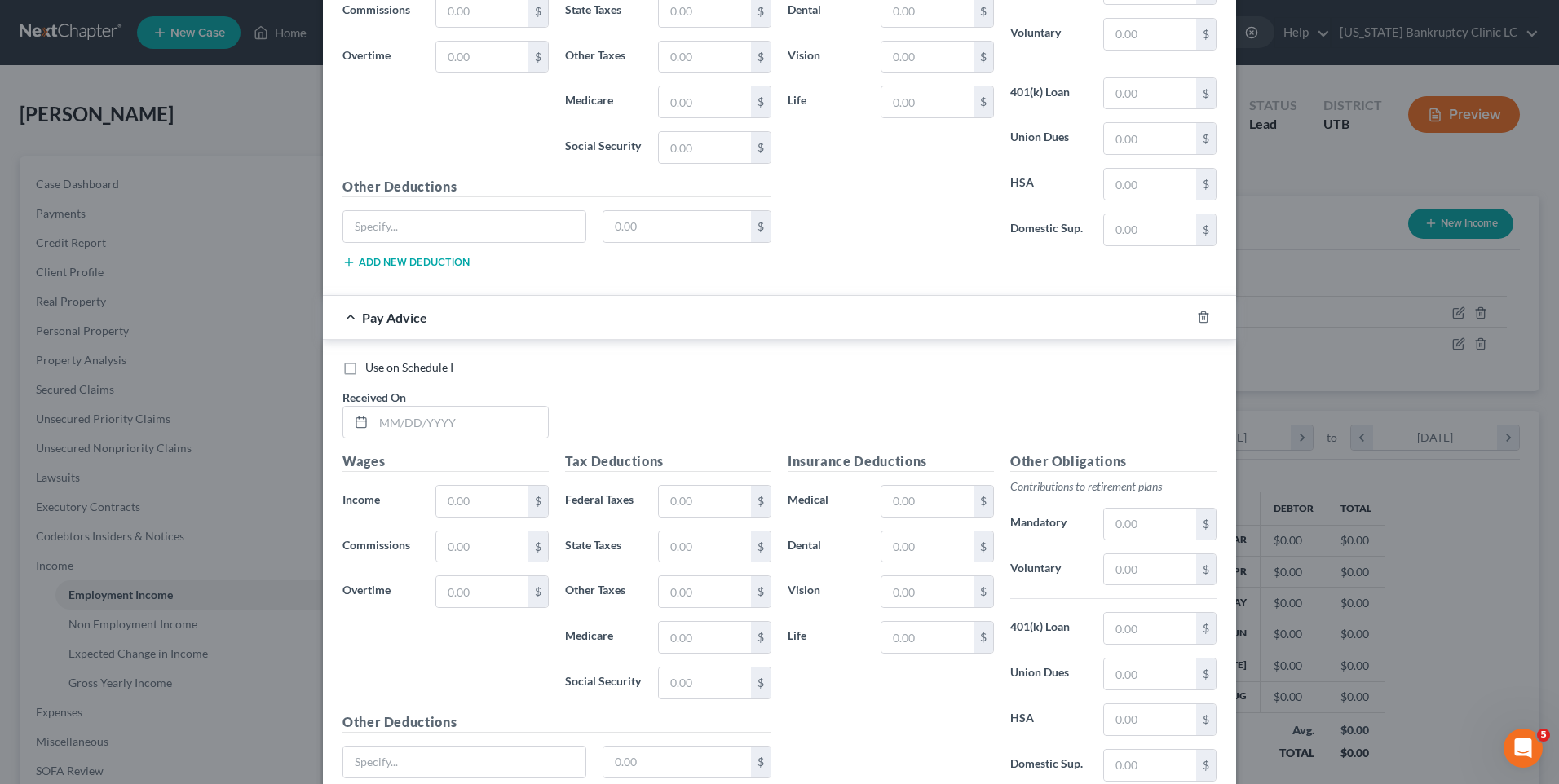
scroll to position [1334, 0]
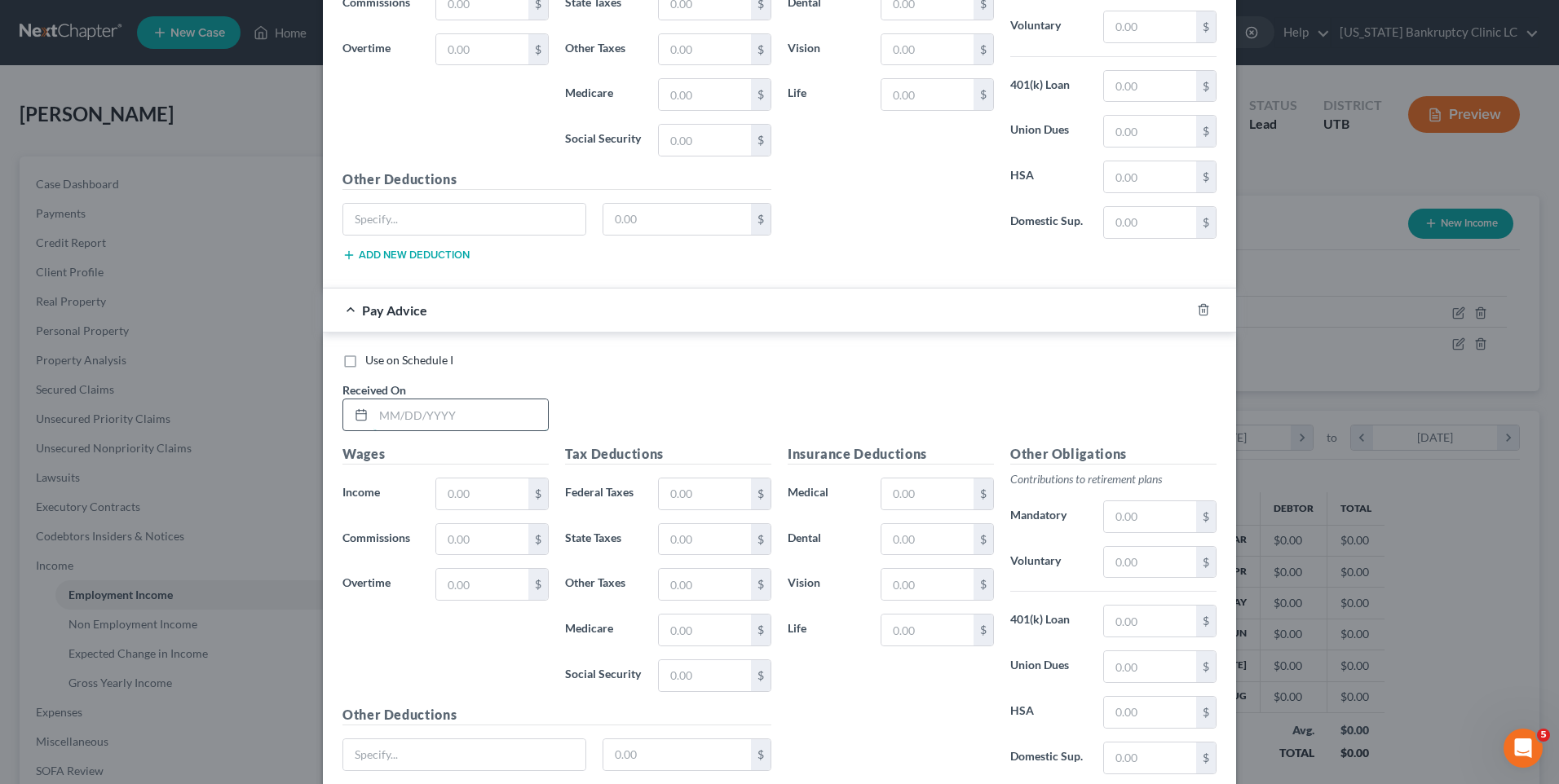
click at [420, 417] on input "text" at bounding box center [461, 414] width 175 height 31
type input "[DATE]"
click at [490, 499] on input "text" at bounding box center [482, 493] width 92 height 31
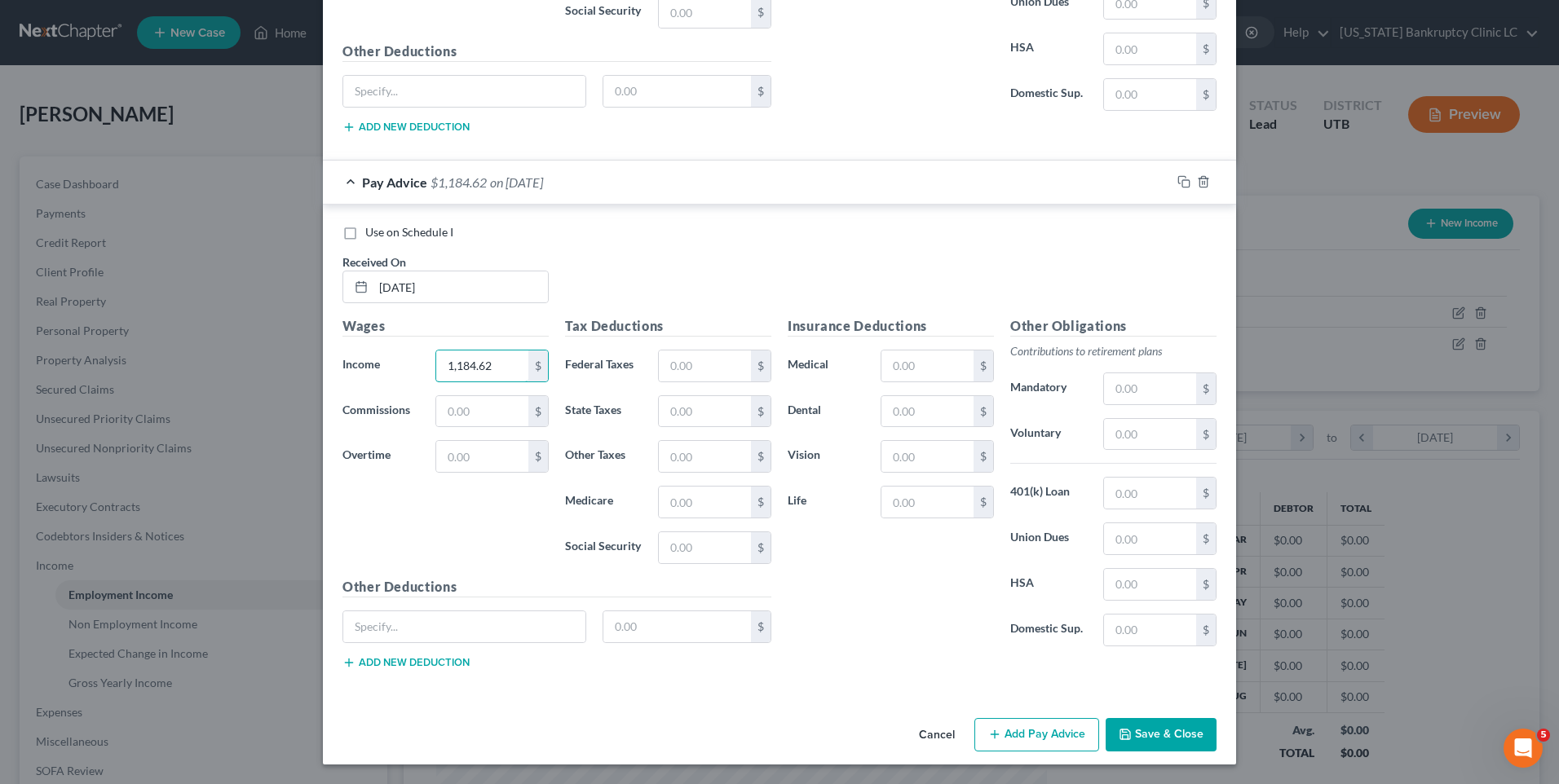
type input "1,184.62"
click at [1043, 748] on button "Add Pay Advice" at bounding box center [1037, 735] width 124 height 34
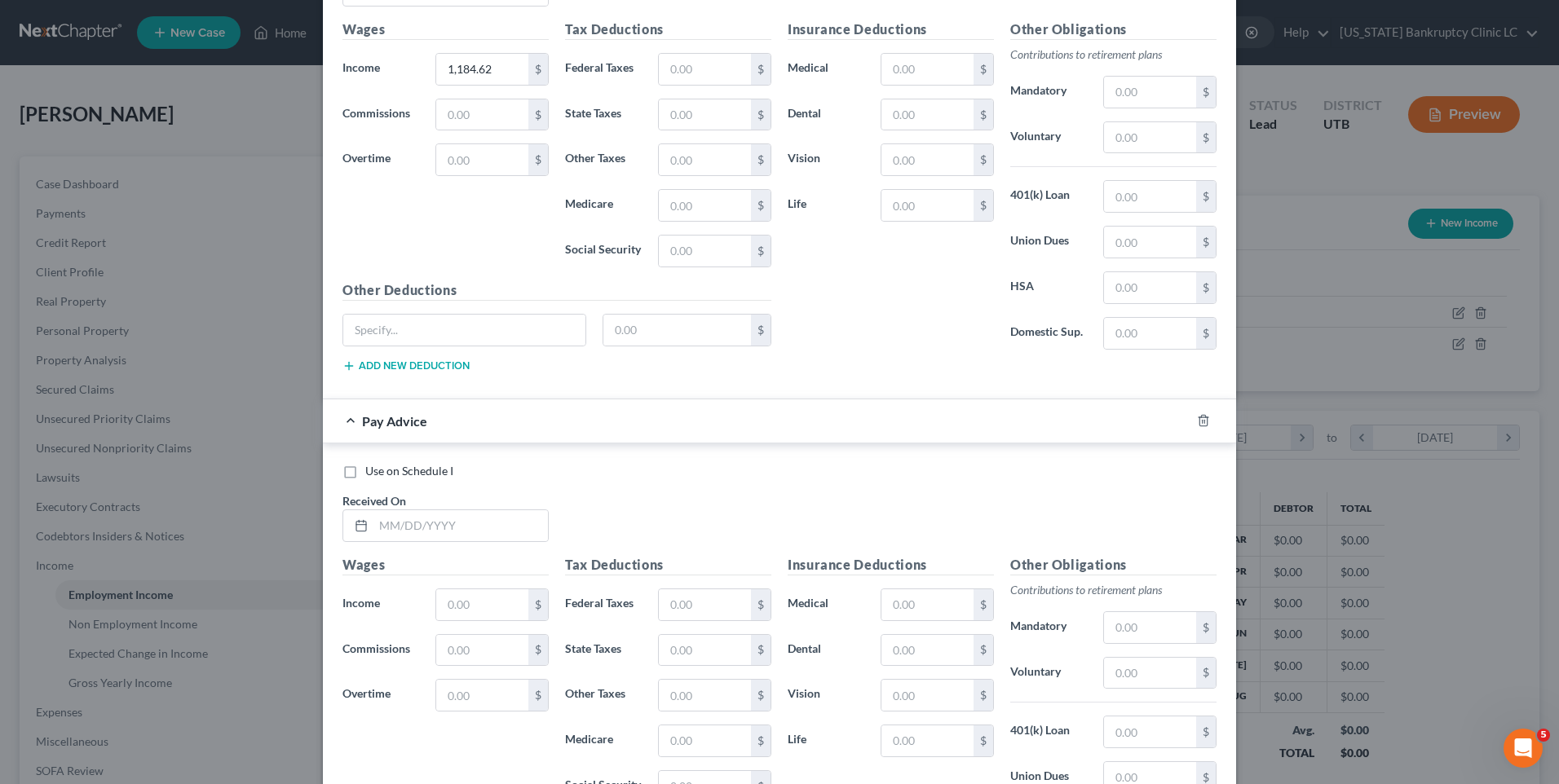
scroll to position [1788, 0]
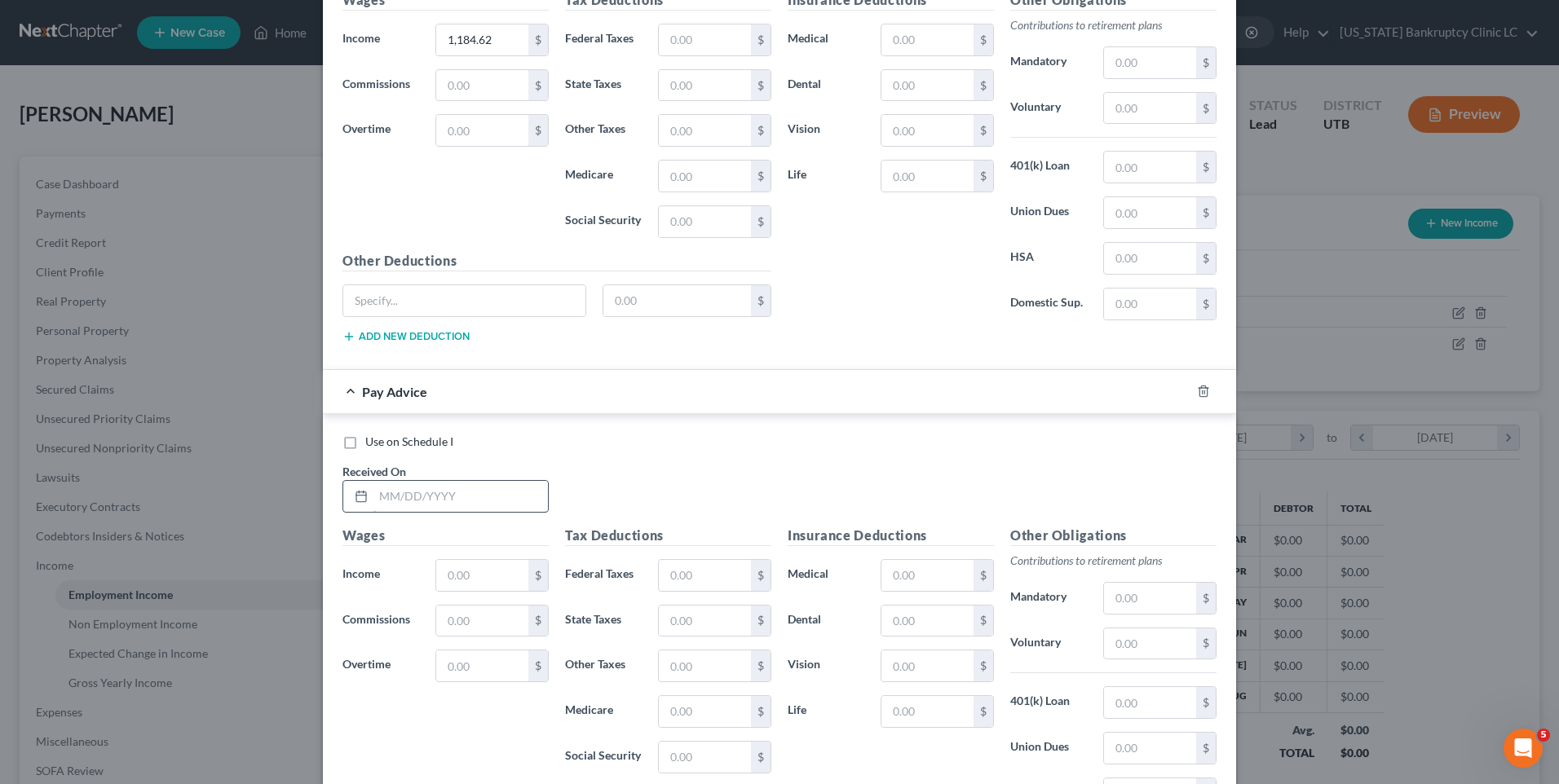
click at [455, 495] on input "text" at bounding box center [461, 496] width 175 height 31
type input "[DATE]"
click at [455, 573] on input "text" at bounding box center [482, 575] width 92 height 31
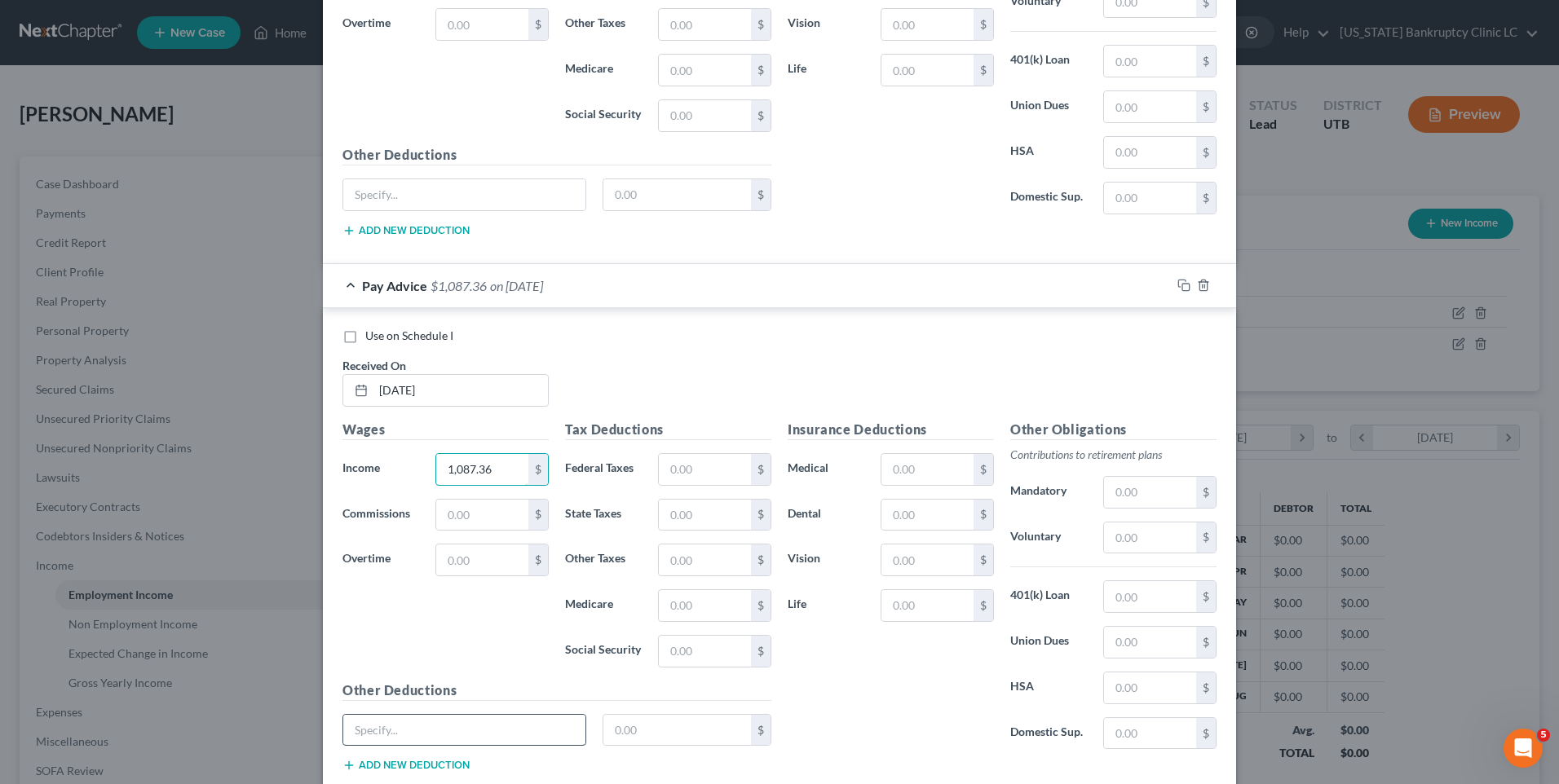
scroll to position [1997, 0]
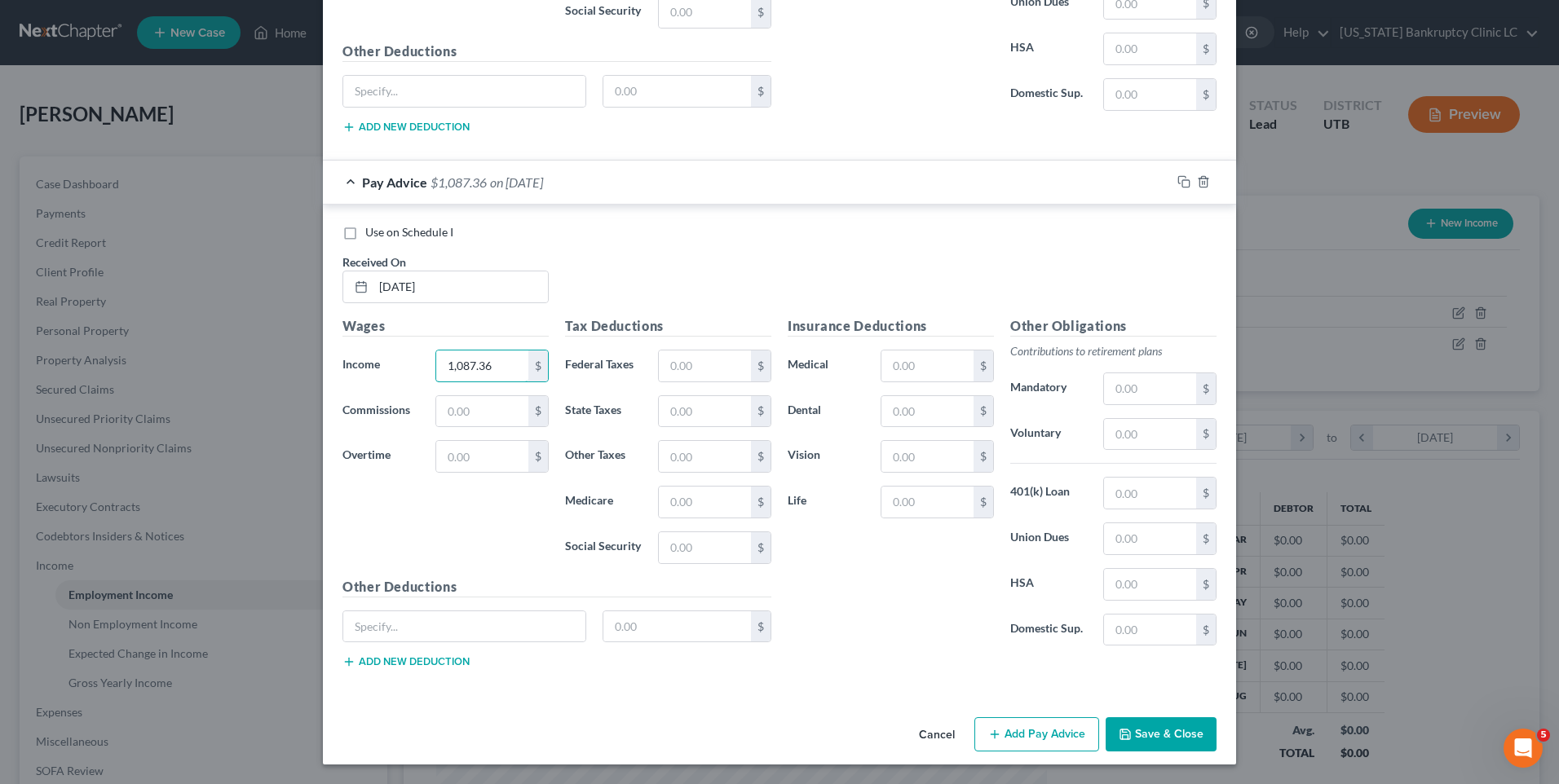
type input "1,087.36"
click at [1042, 728] on button "Add Pay Advice" at bounding box center [1037, 734] width 124 height 34
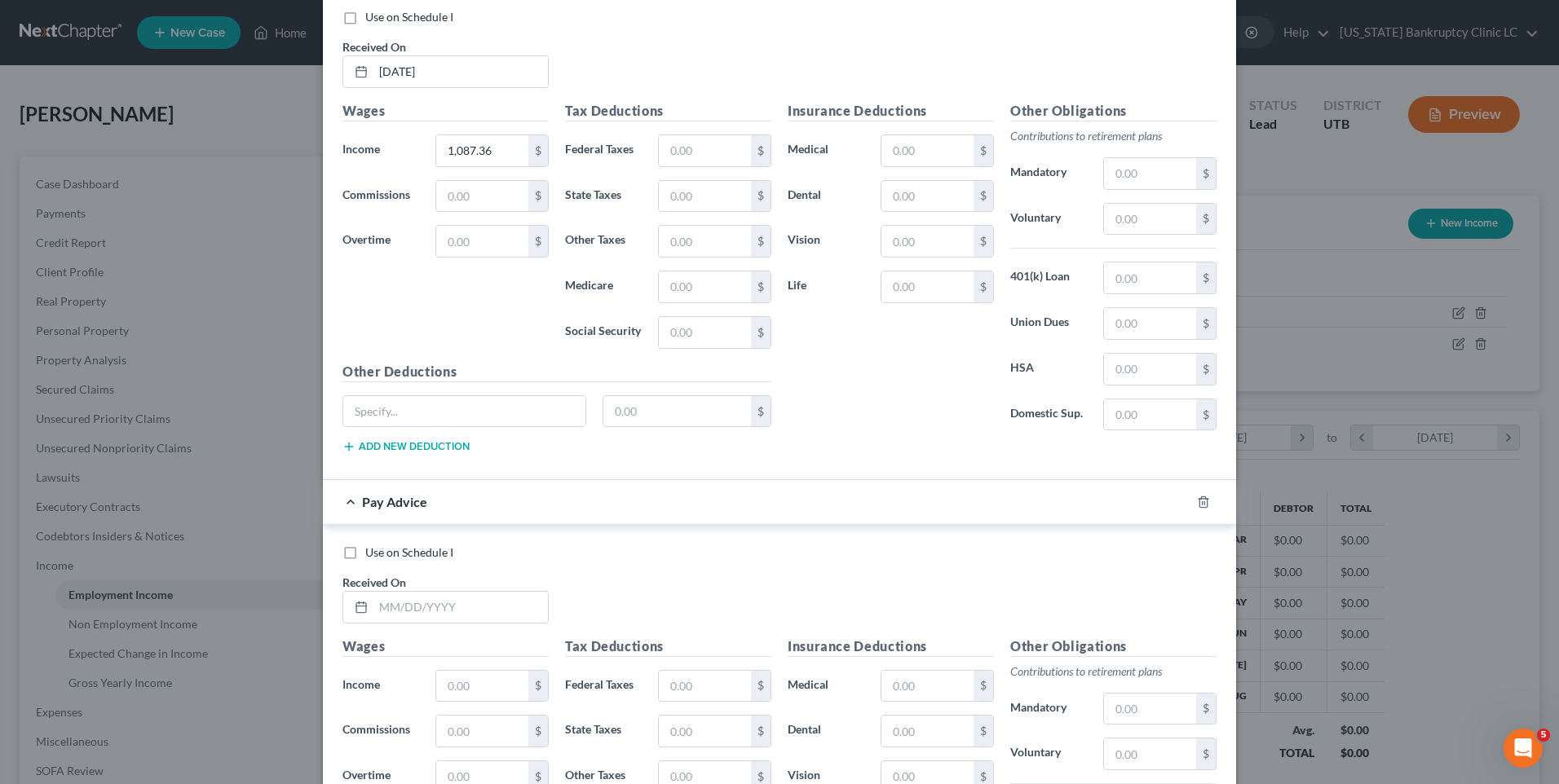
scroll to position [2324, 0]
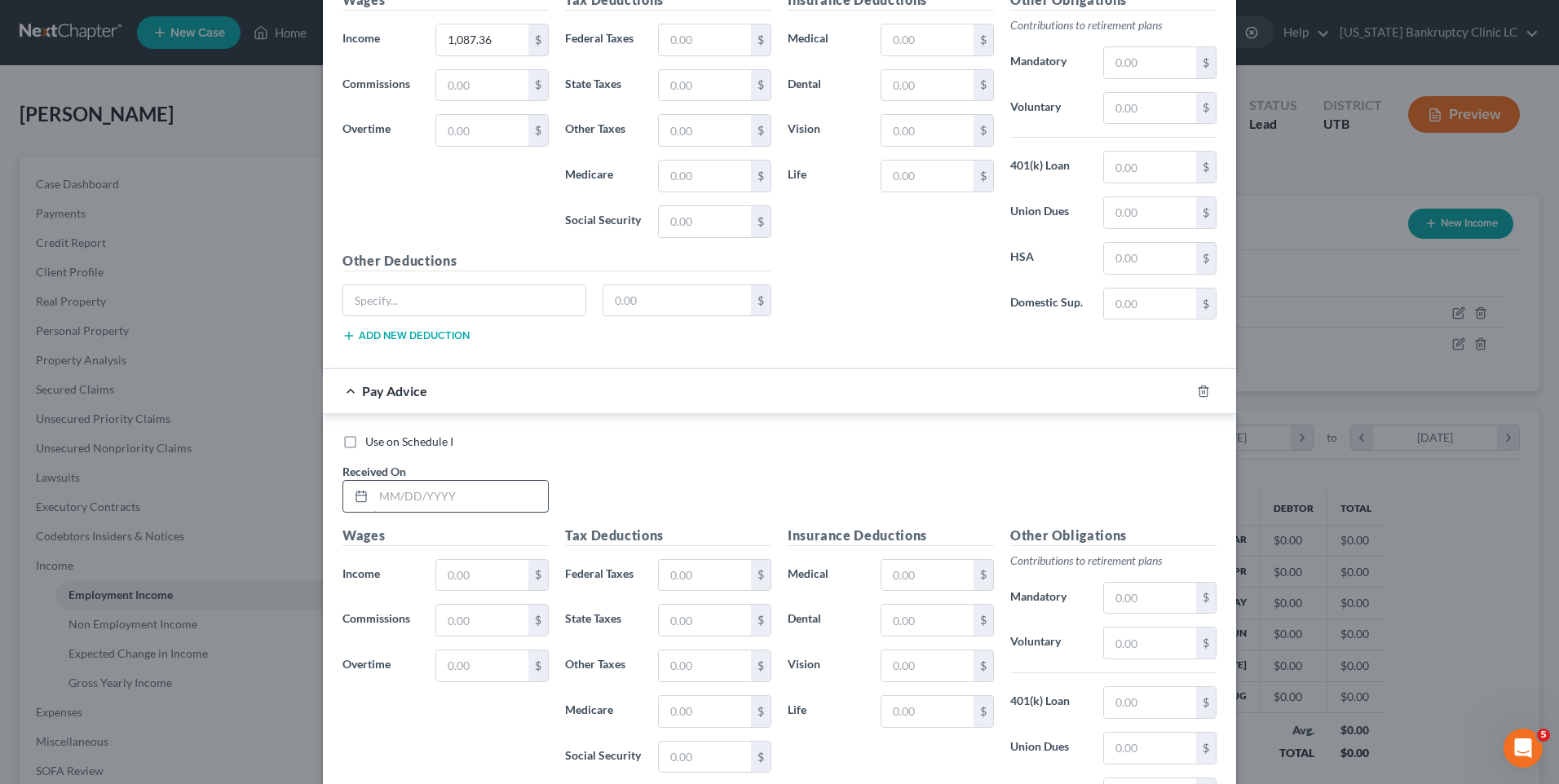
click at [452, 503] on input "text" at bounding box center [461, 496] width 175 height 31
type input "[DATE]"
click at [477, 579] on input "text" at bounding box center [482, 575] width 92 height 31
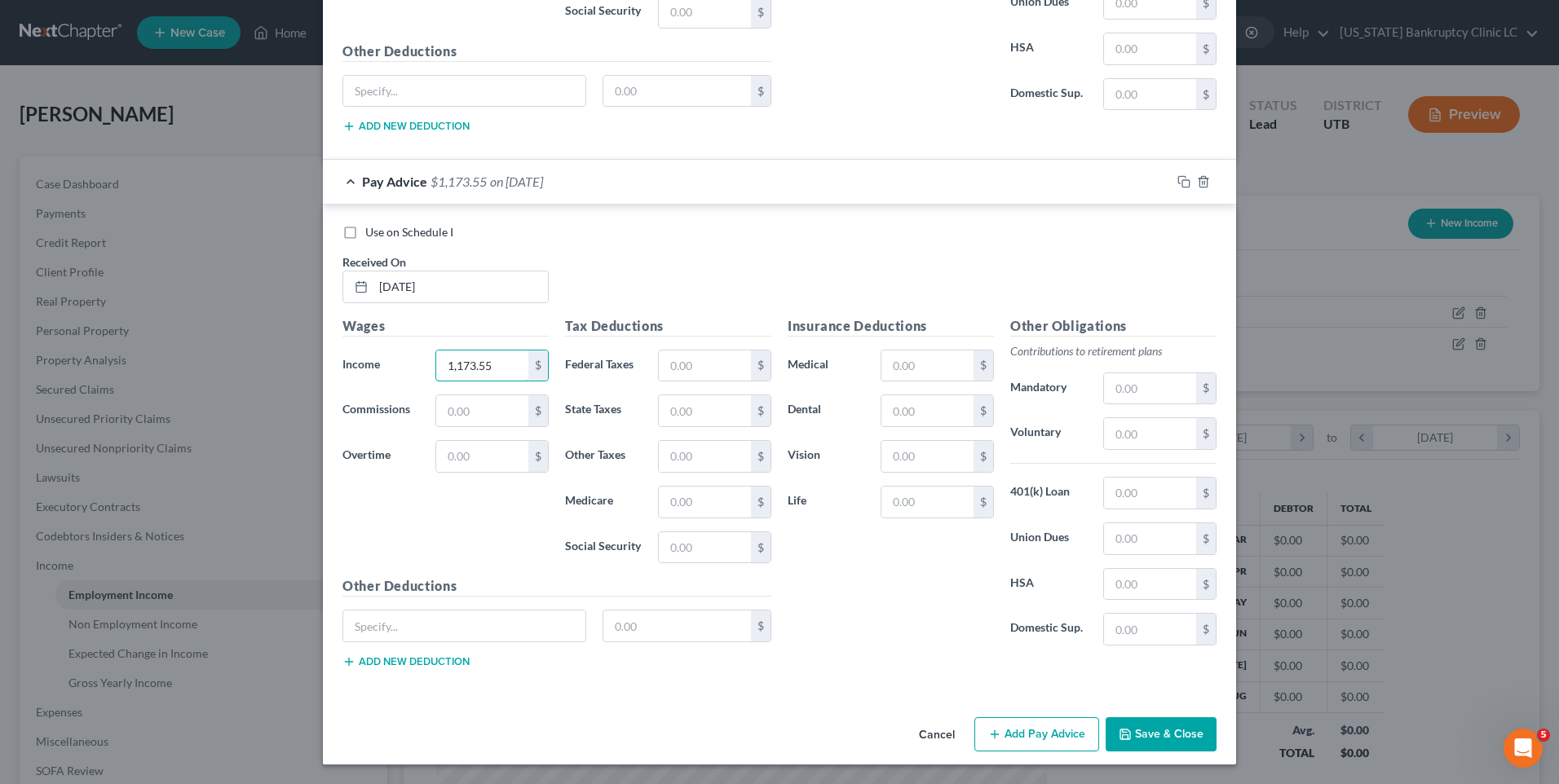
type input "1,173.55"
click at [1004, 740] on button "Add Pay Advice" at bounding box center [1037, 734] width 124 height 34
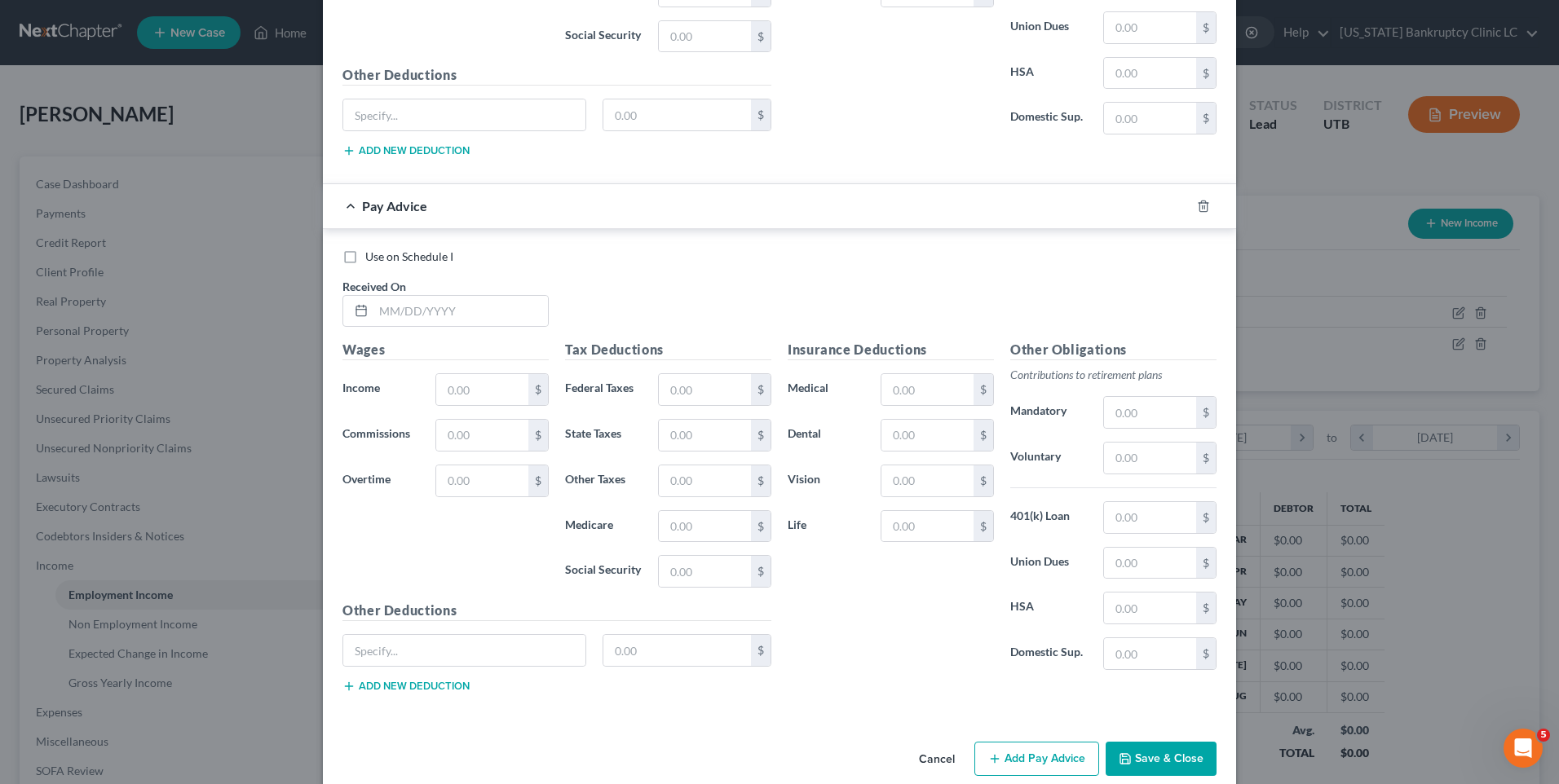
scroll to position [3069, 0]
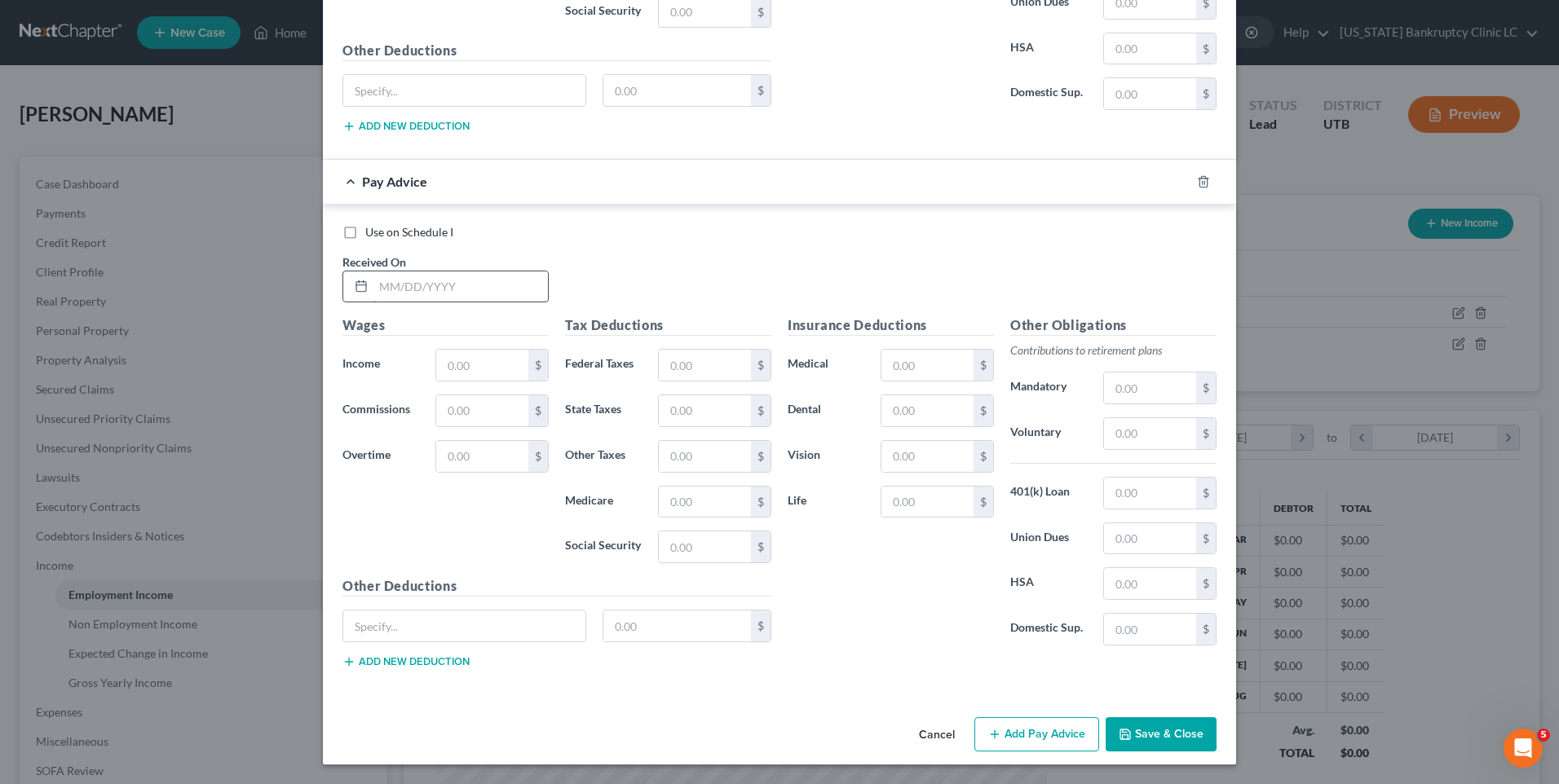
click at [377, 294] on input "text" at bounding box center [461, 286] width 175 height 31
type input "[DATE]"
click at [464, 369] on input "text" at bounding box center [482, 365] width 92 height 31
type input "1,115.48"
click at [1044, 734] on button "Add Pay Advice" at bounding box center [1037, 734] width 124 height 34
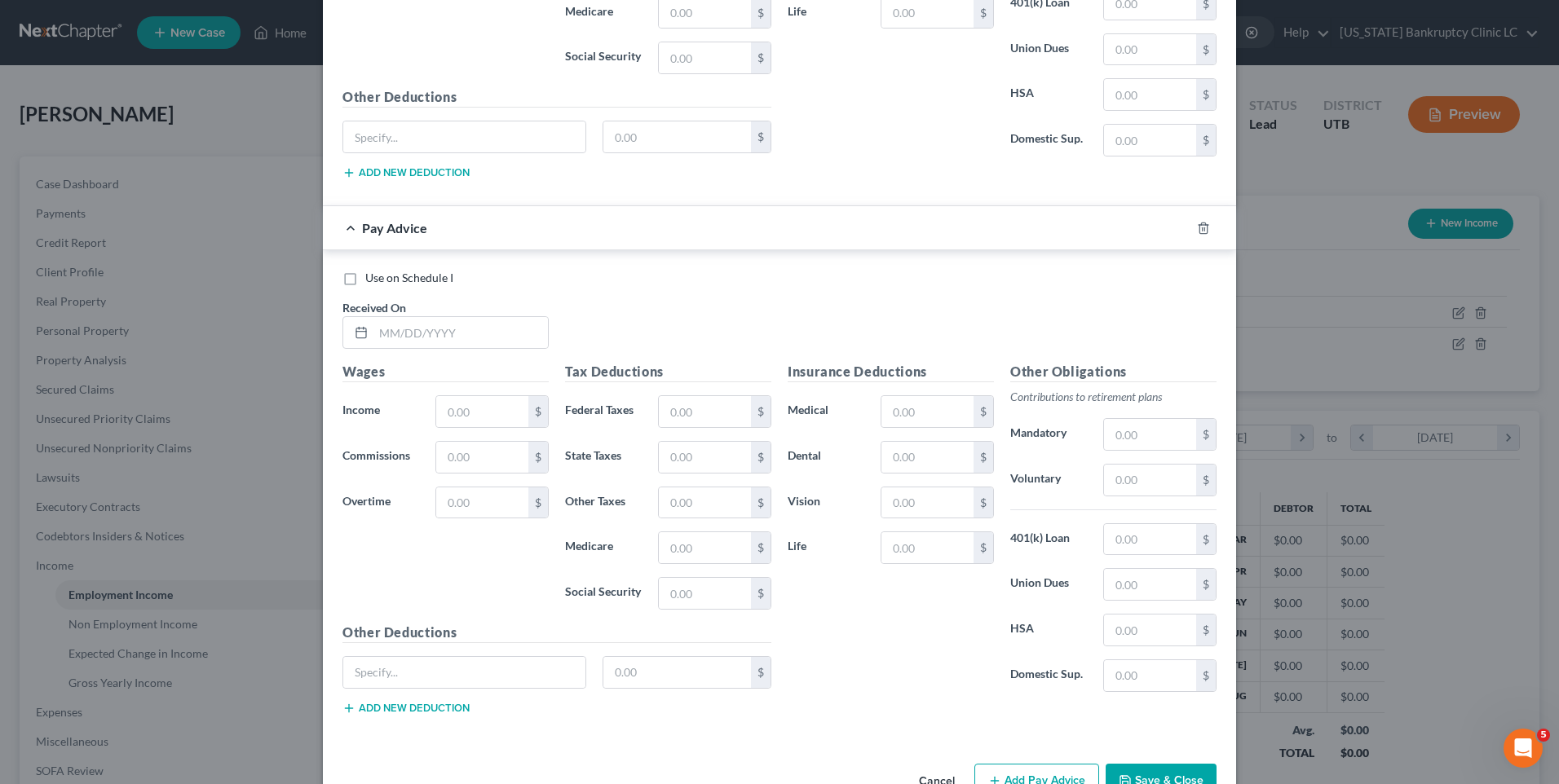
scroll to position [3604, 0]
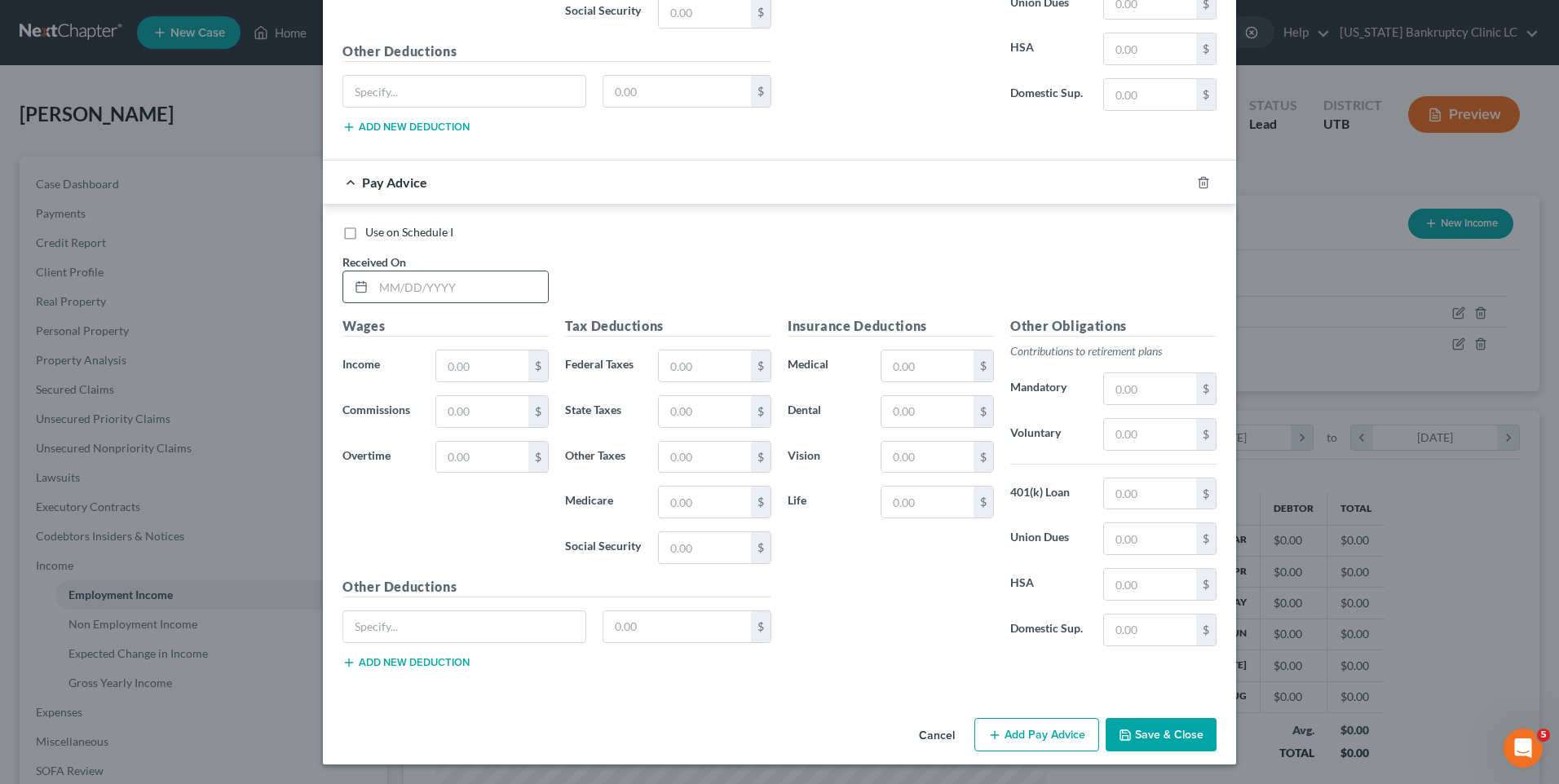
click at [430, 304] on div at bounding box center [446, 286] width 206 height 33
click at [434, 294] on input "text" at bounding box center [461, 286] width 175 height 31
type input "[DATE]"
click at [452, 366] on input "text" at bounding box center [482, 365] width 92 height 31
type input "517.76"
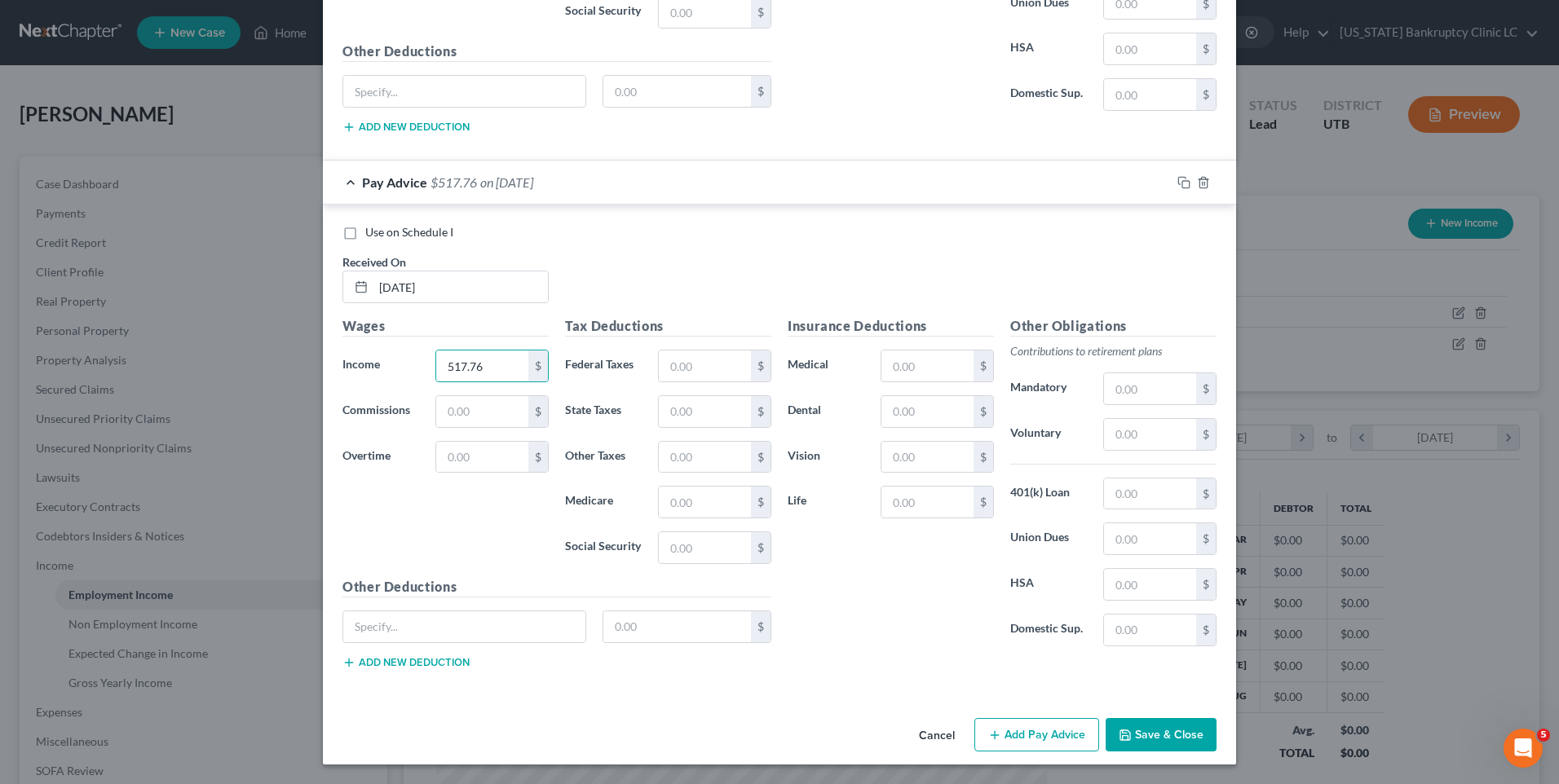
click at [997, 730] on button "Add Pay Advice" at bounding box center [1037, 735] width 124 height 34
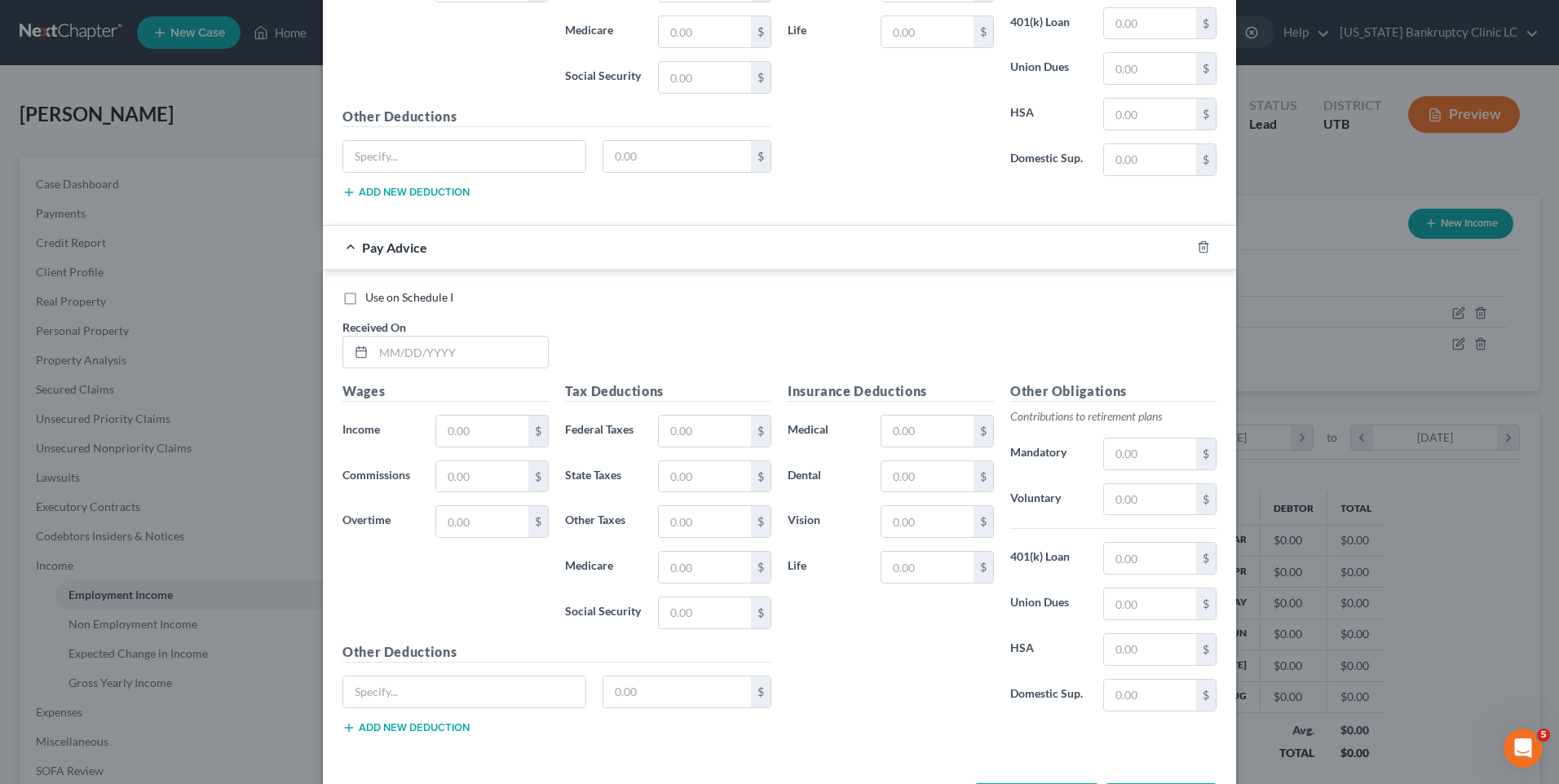
scroll to position [4139, 0]
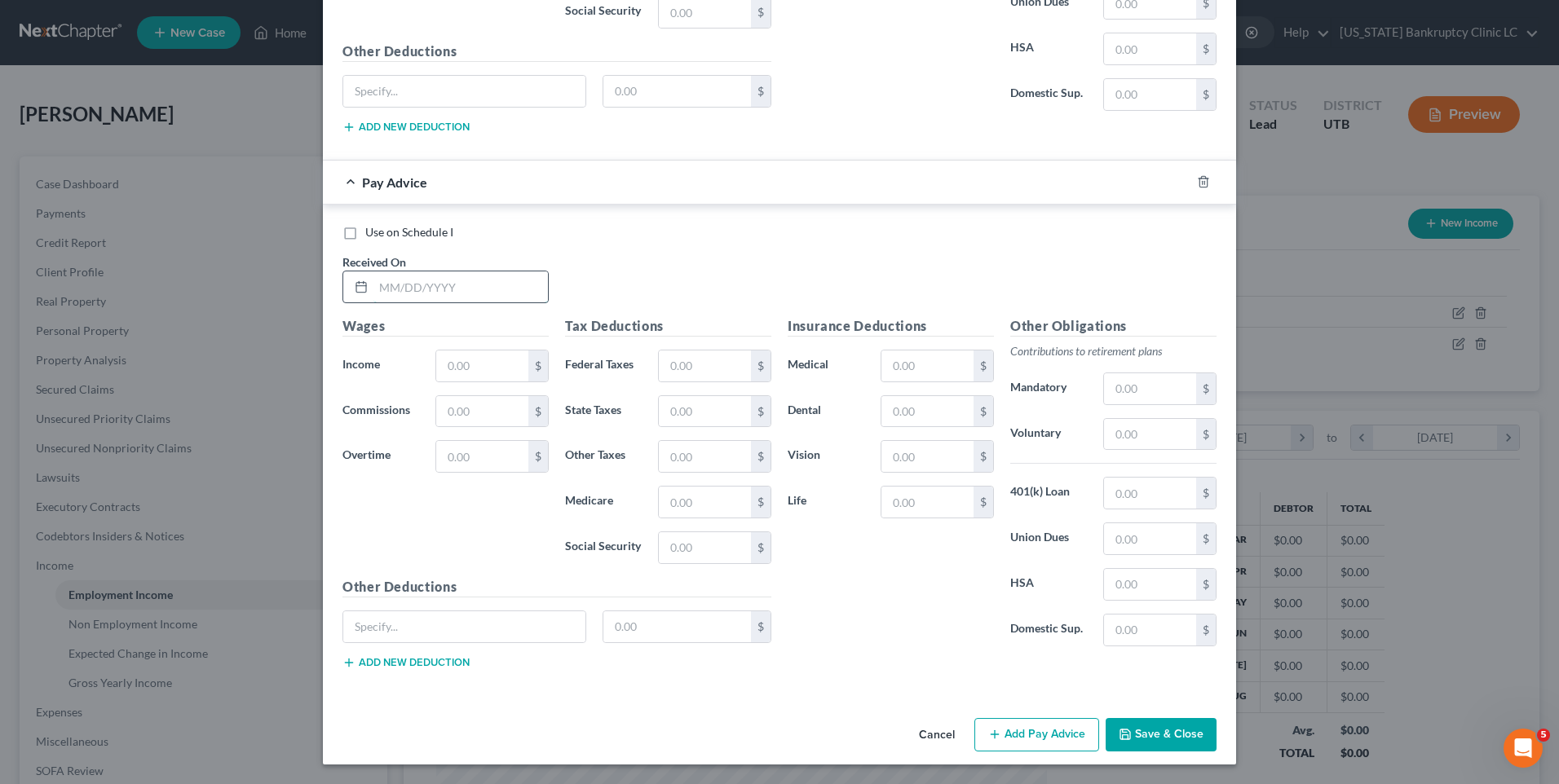
click at [478, 288] on input "text" at bounding box center [461, 286] width 175 height 31
type input "[DATE]"
drag, startPoint x: 462, startPoint y: 367, endPoint x: 478, endPoint y: 374, distance: 17.5
click at [462, 367] on input "text" at bounding box center [482, 365] width 92 height 31
type input "1,498.94"
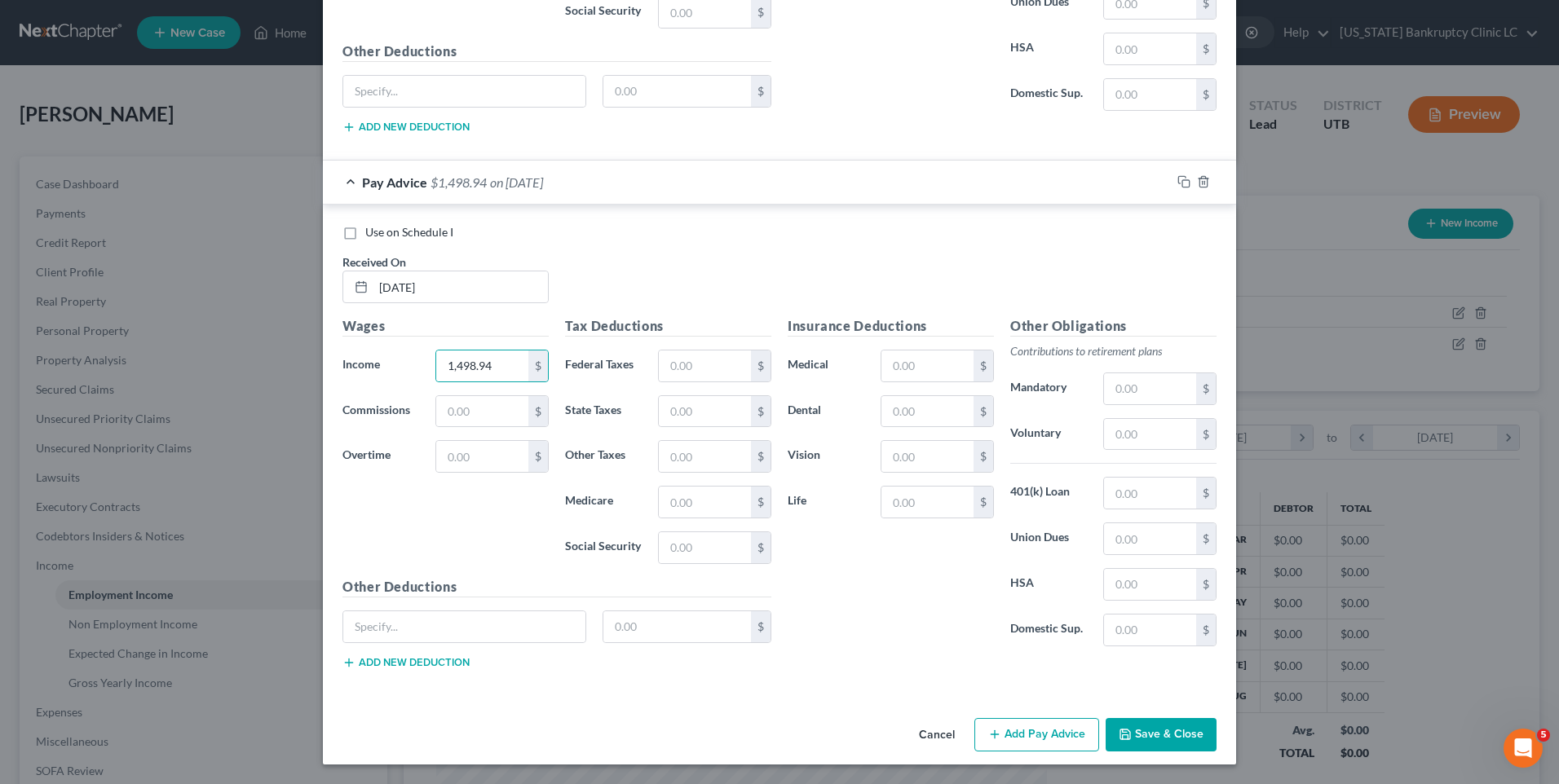
click at [989, 738] on icon "button" at bounding box center [995, 735] width 13 height 13
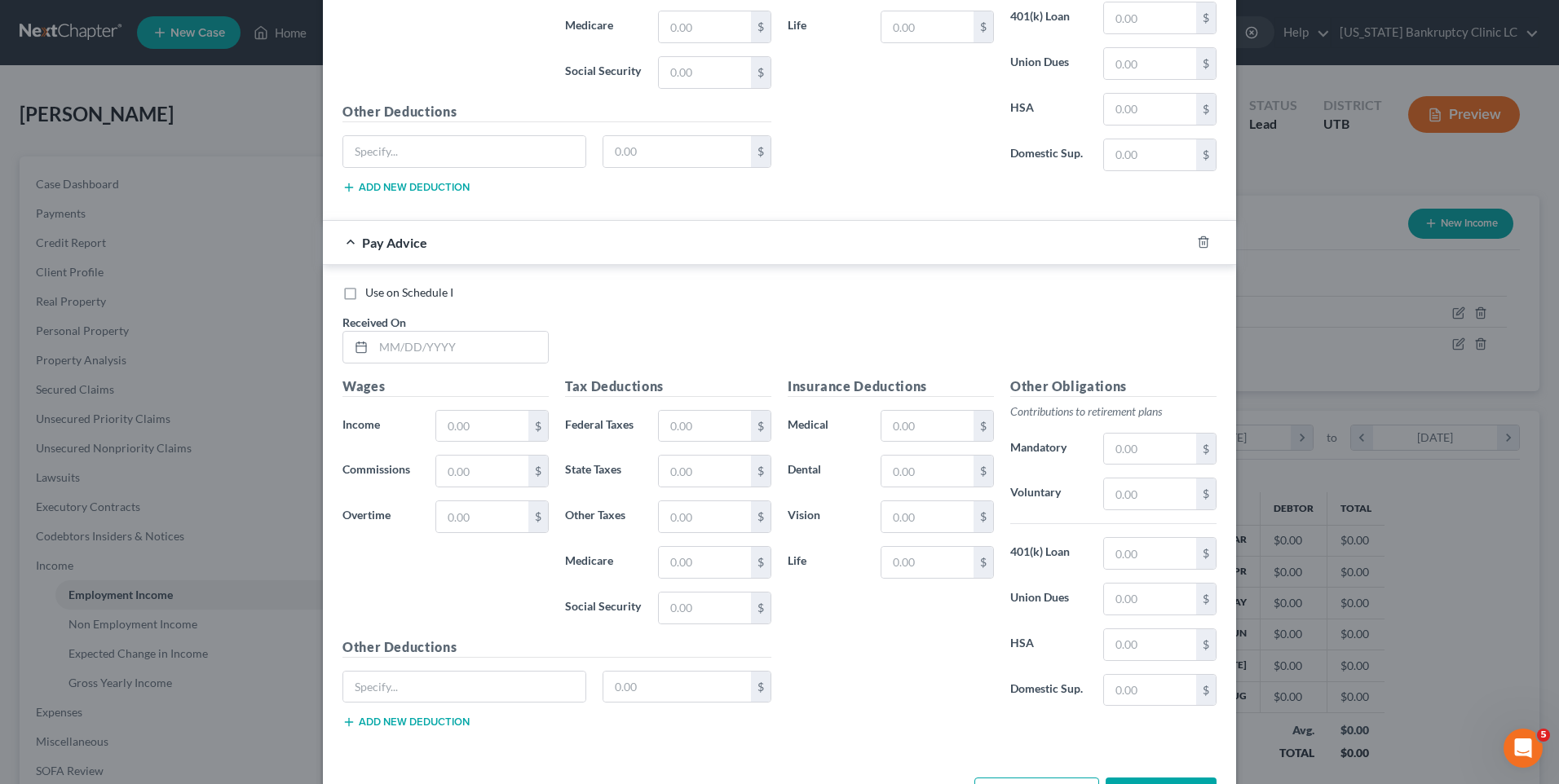
scroll to position [4629, 0]
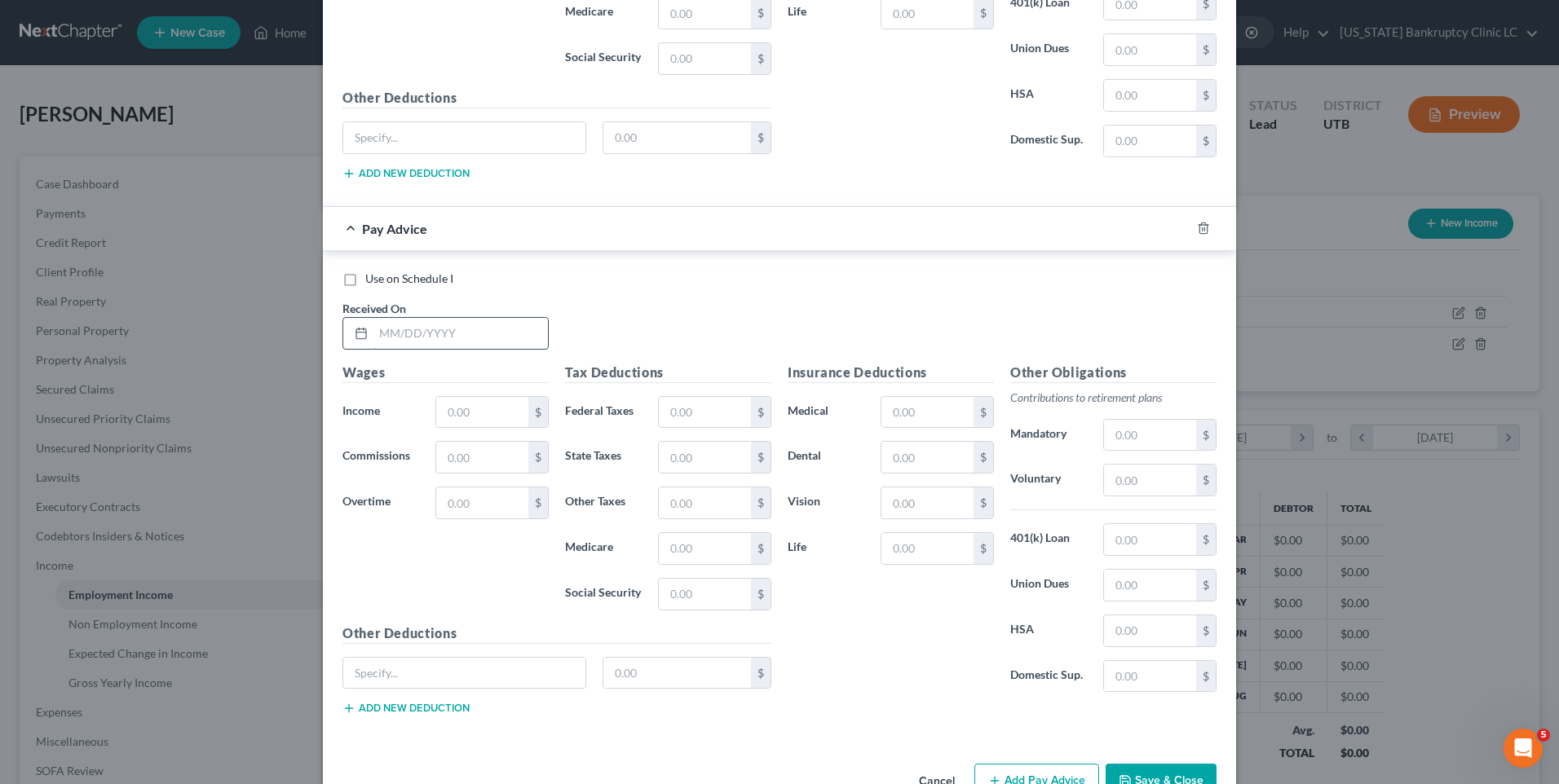
click at [411, 330] on input "text" at bounding box center [461, 333] width 175 height 31
type input "9"
type input "[DATE]"
click at [473, 413] on input "text" at bounding box center [482, 412] width 92 height 31
type input "1,166.44"
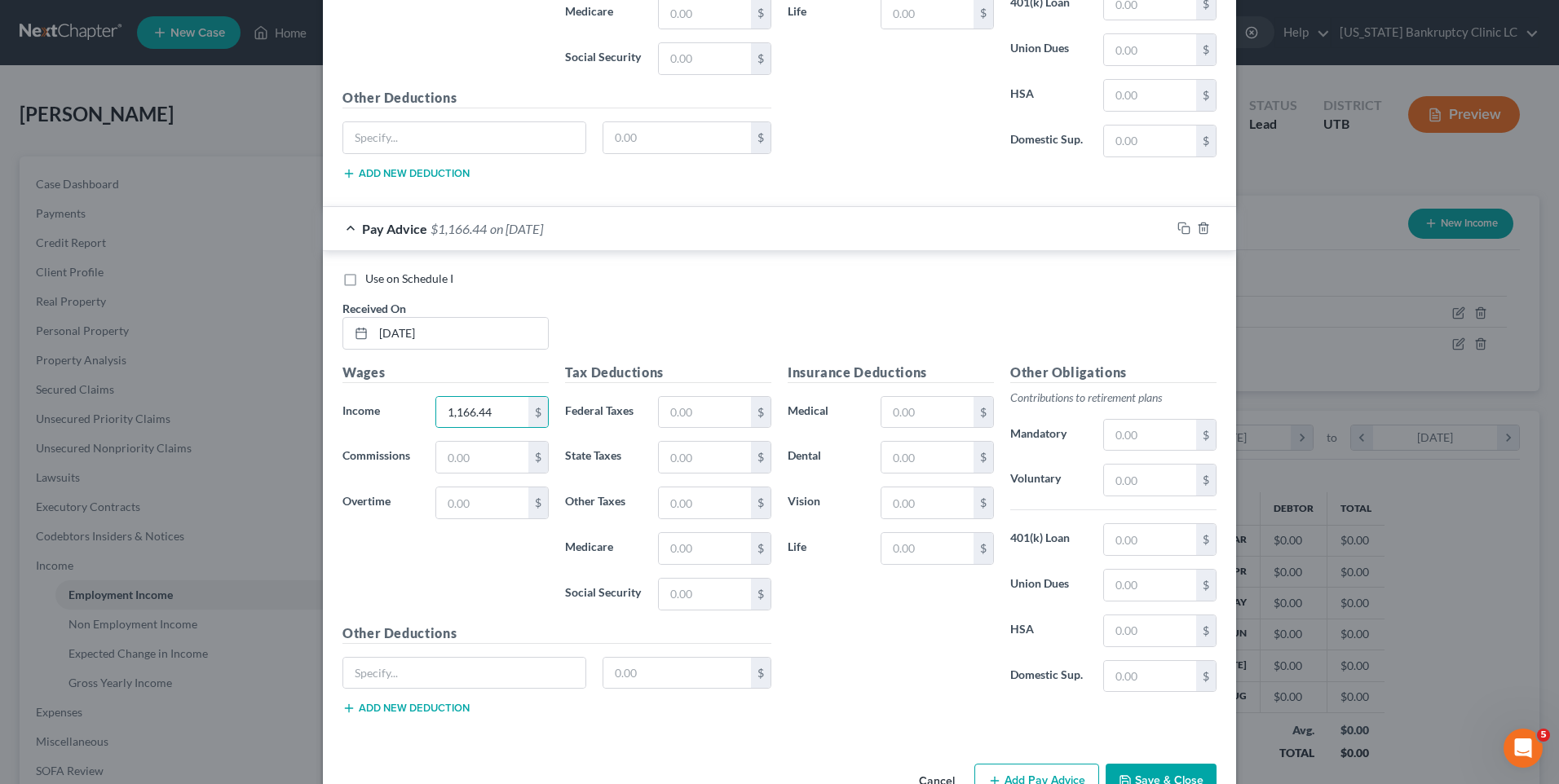
click at [1072, 770] on button "Add Pay Advice" at bounding box center [1037, 780] width 124 height 34
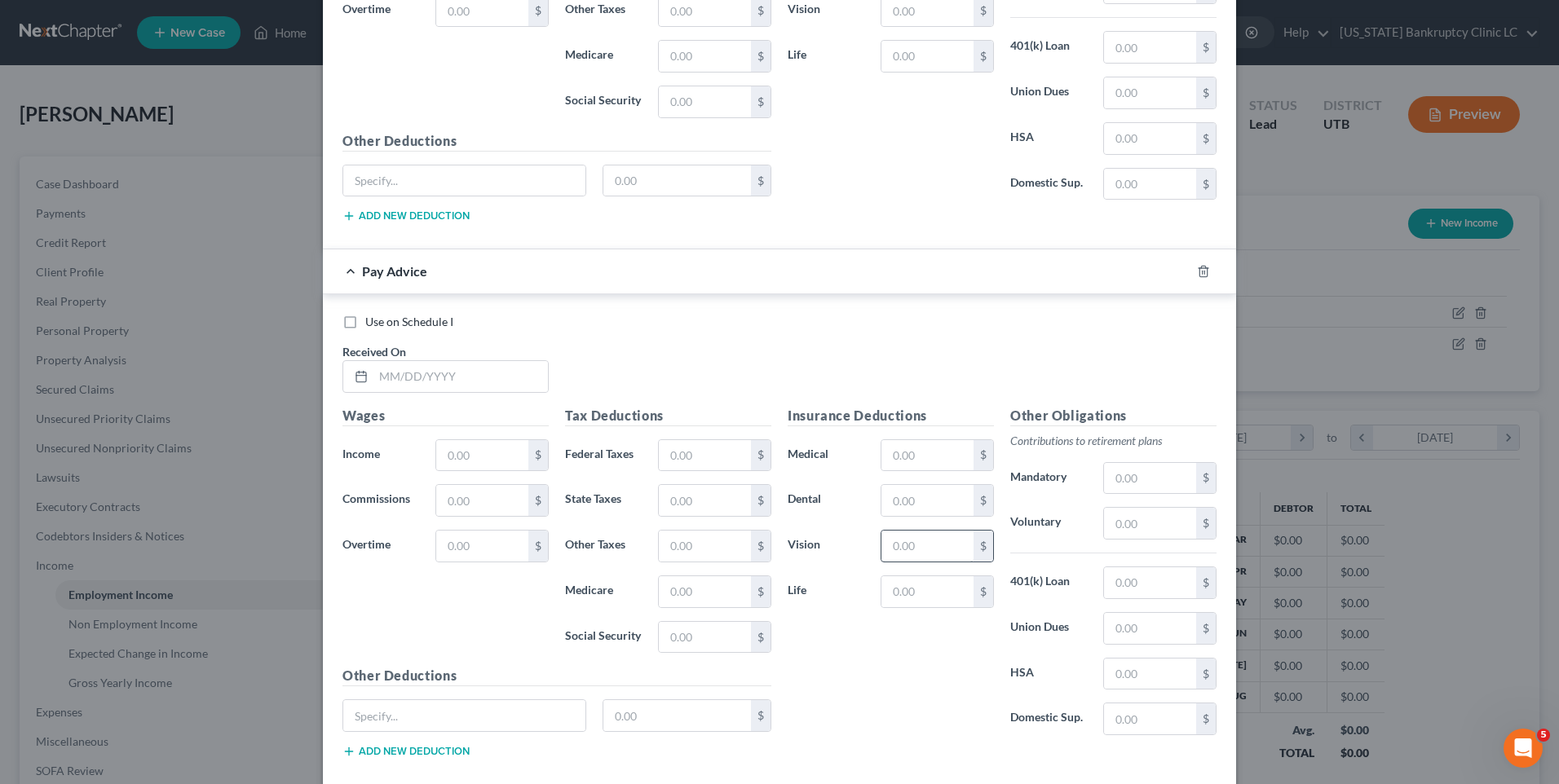
scroll to position [5211, 0]
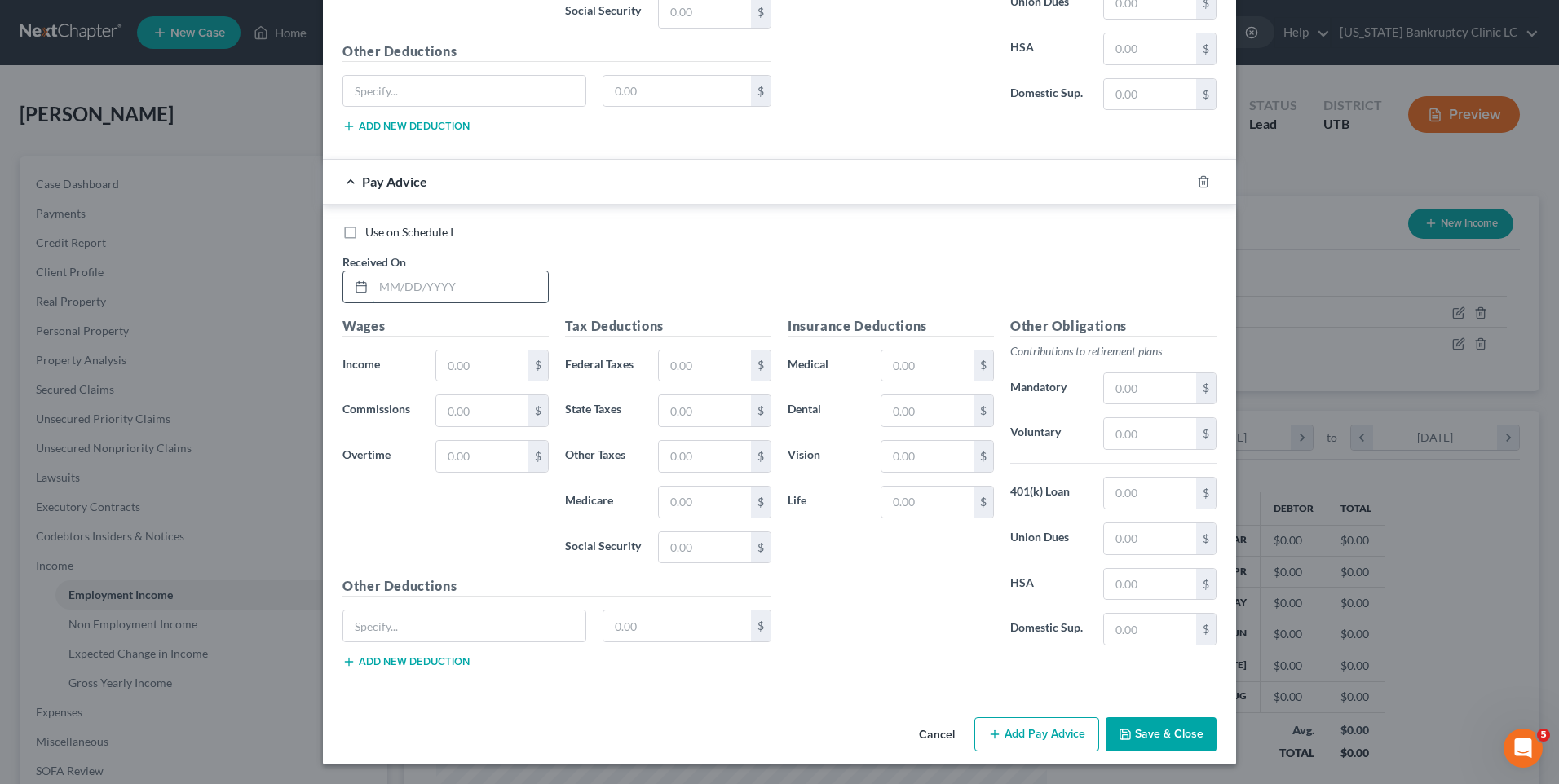
click at [435, 284] on input "text" at bounding box center [461, 286] width 175 height 31
type input "[DATE]"
click at [457, 357] on input "text" at bounding box center [482, 365] width 92 height 31
type input "1,100.68"
click at [1056, 726] on button "Add Pay Advice" at bounding box center [1037, 734] width 124 height 34
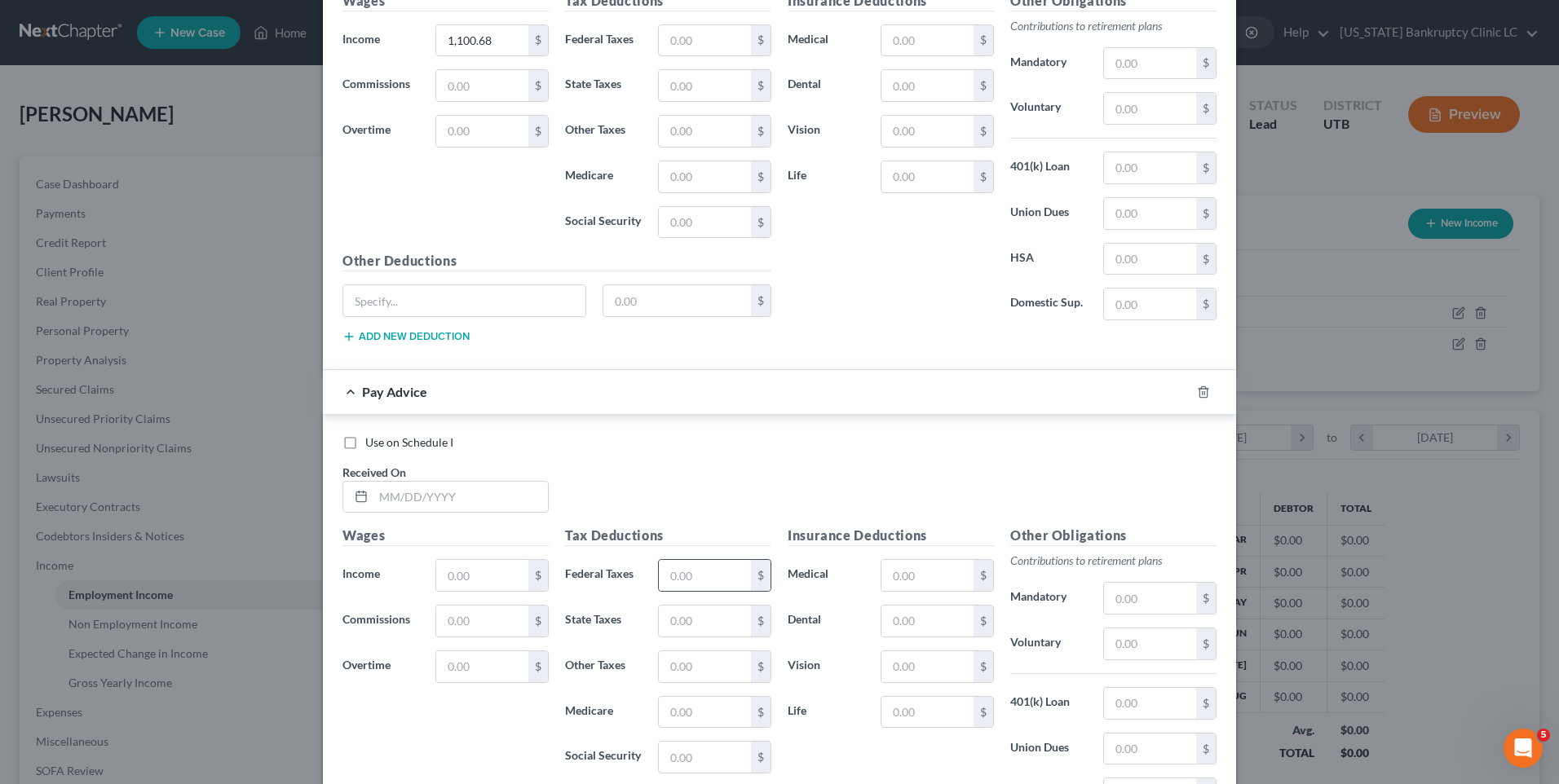
scroll to position [5537, 0]
click at [411, 487] on input "text" at bounding box center [461, 496] width 175 height 31
type input "[DATE]"
click at [461, 578] on input "text" at bounding box center [482, 574] width 92 height 31
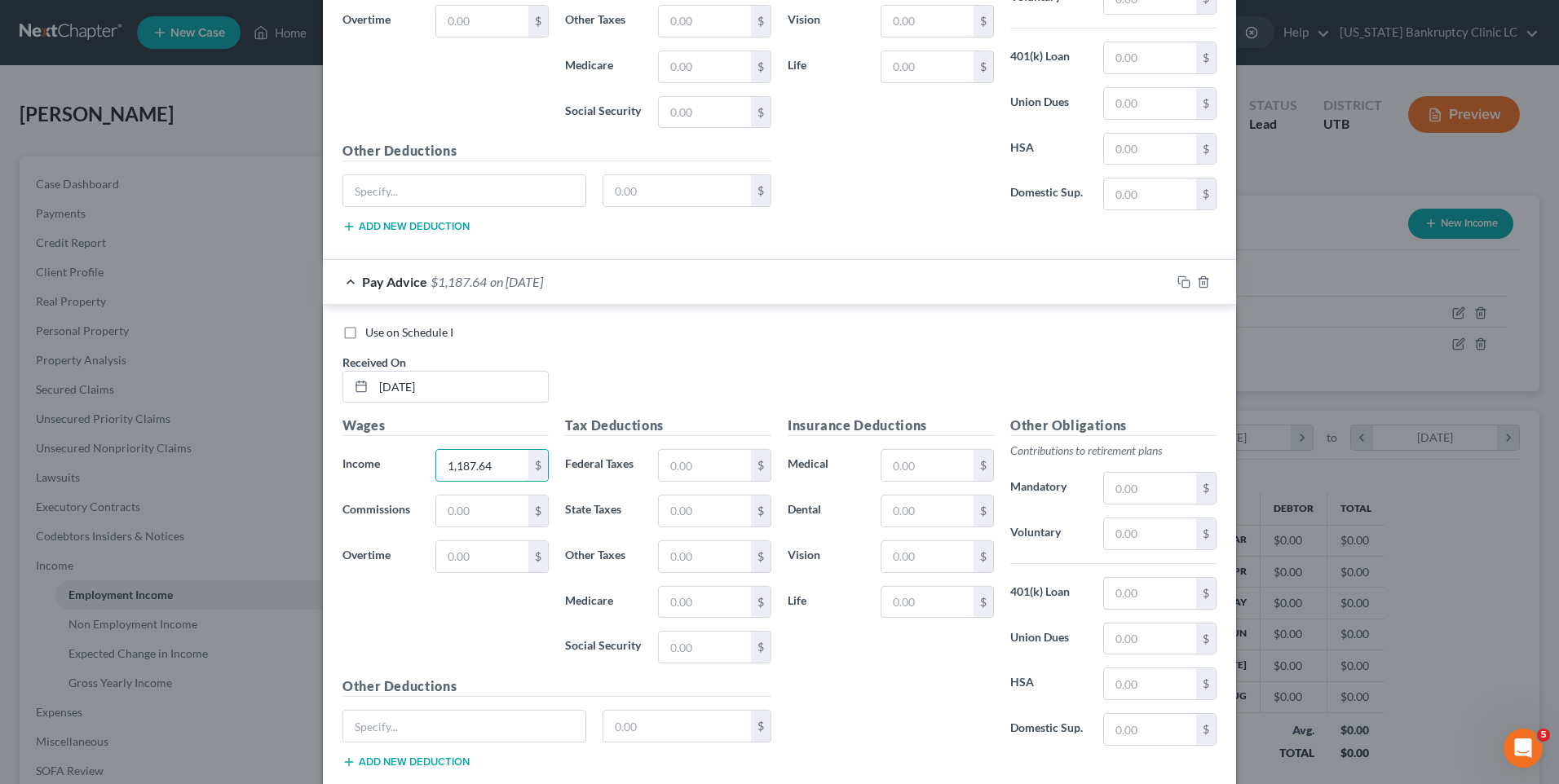
scroll to position [5746, 0]
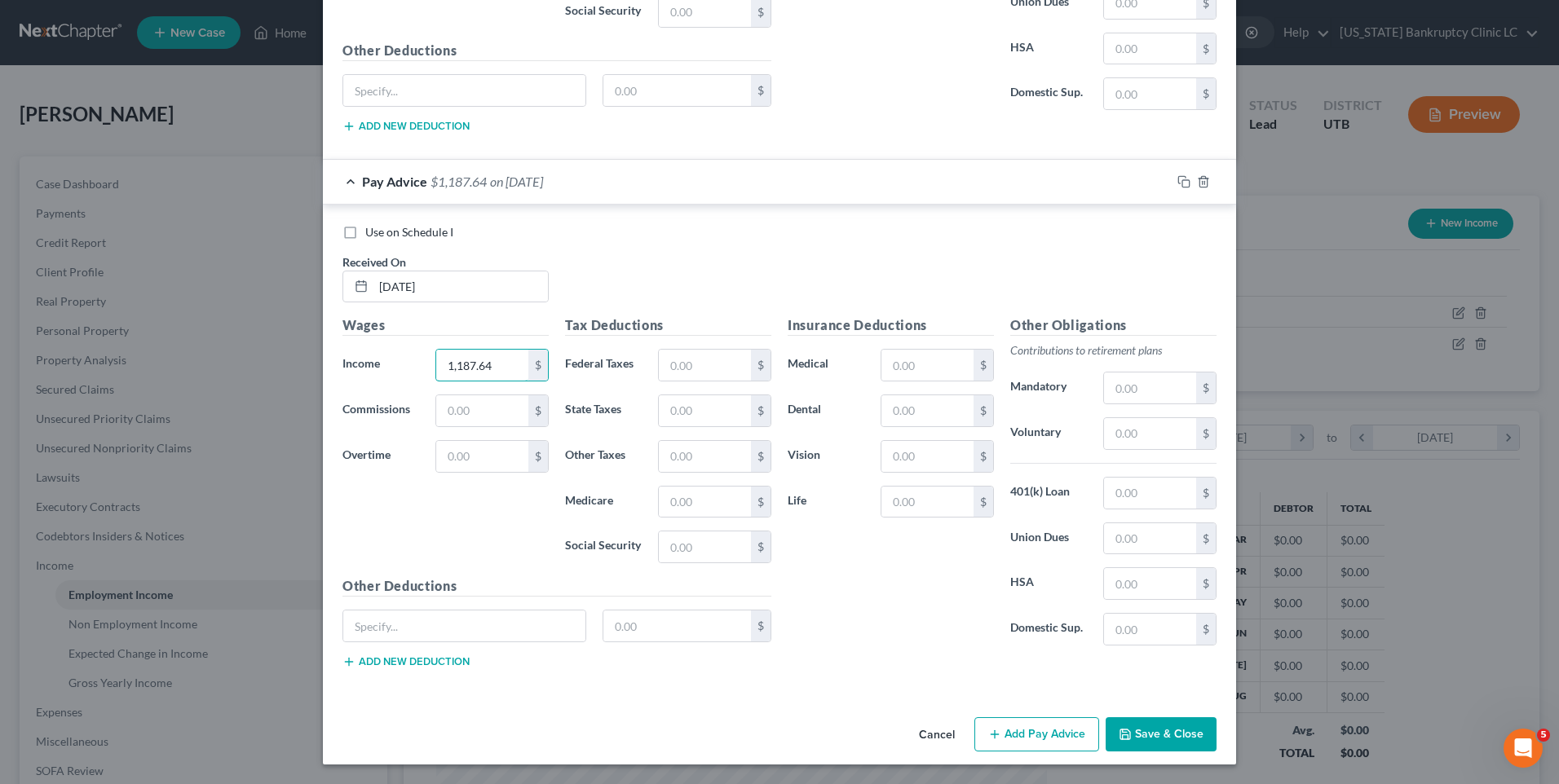
type input "1,187.64"
drag, startPoint x: 1026, startPoint y: 738, endPoint x: 947, endPoint y: 634, distance: 130.6
click at [1025, 738] on button "Add Pay Advice" at bounding box center [1037, 734] width 124 height 34
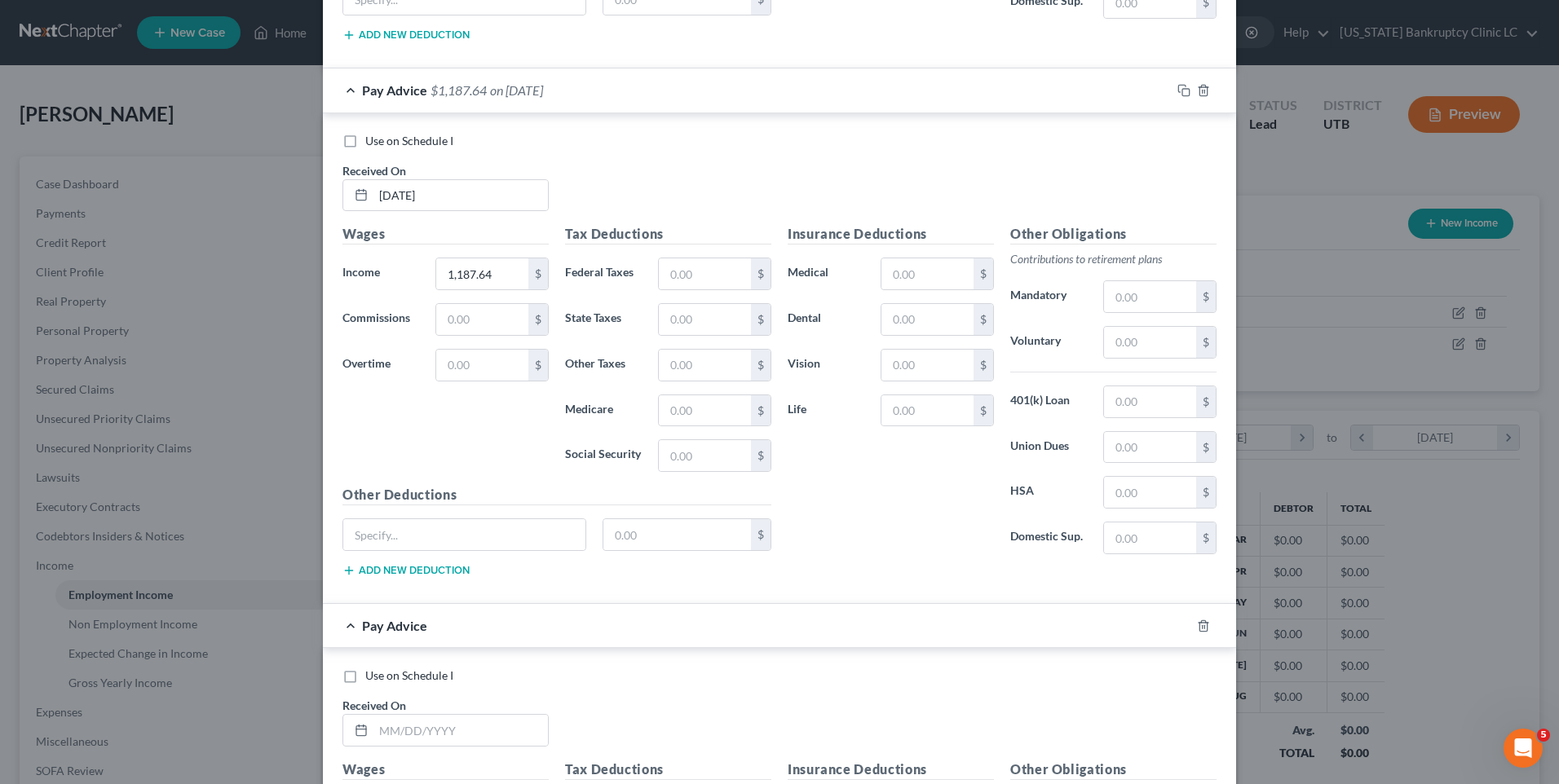
scroll to position [6154, 0]
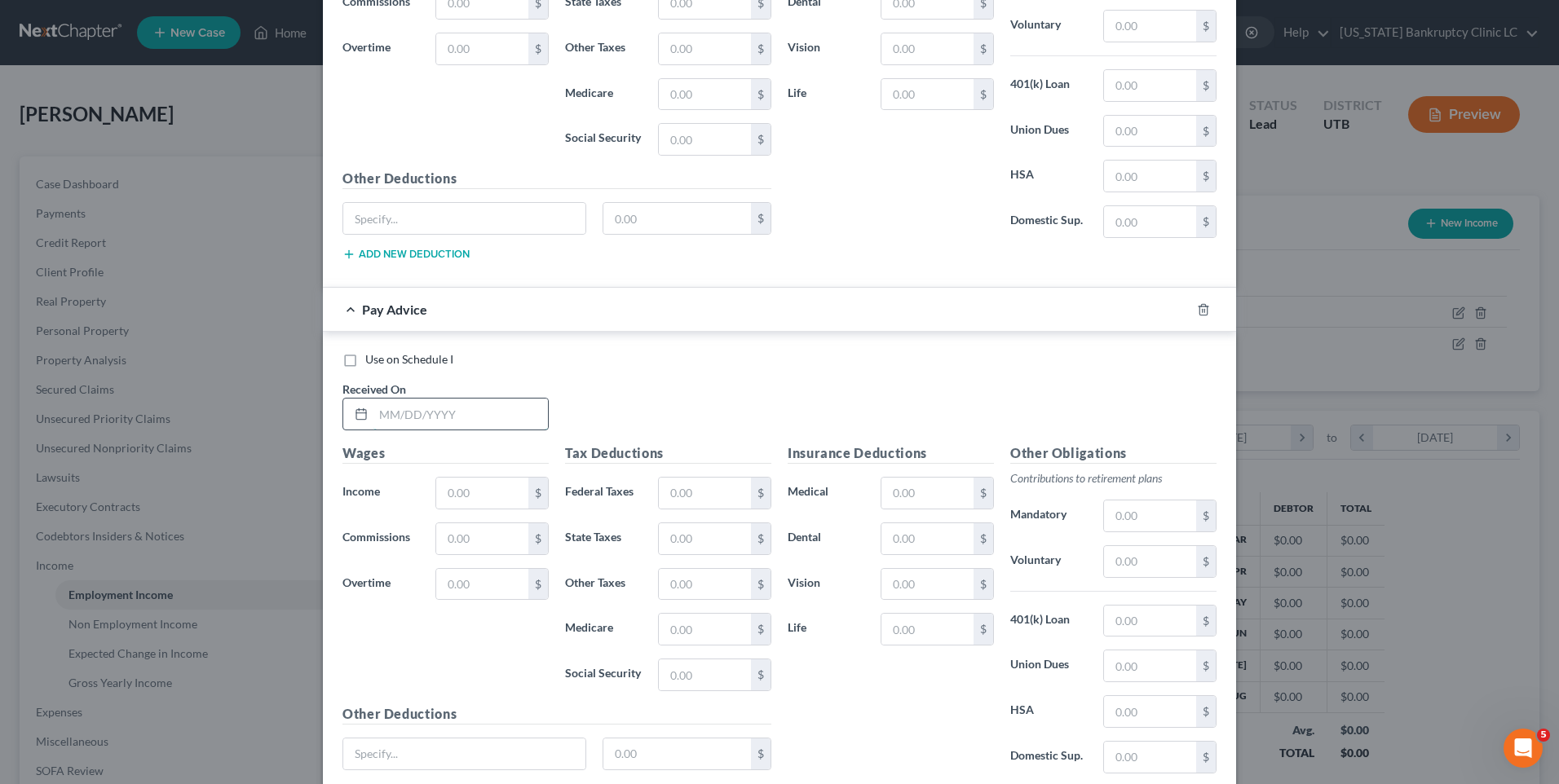
click at [383, 412] on input "text" at bounding box center [461, 413] width 175 height 31
type input "[DATE]"
click at [456, 484] on input "text" at bounding box center [482, 492] width 92 height 31
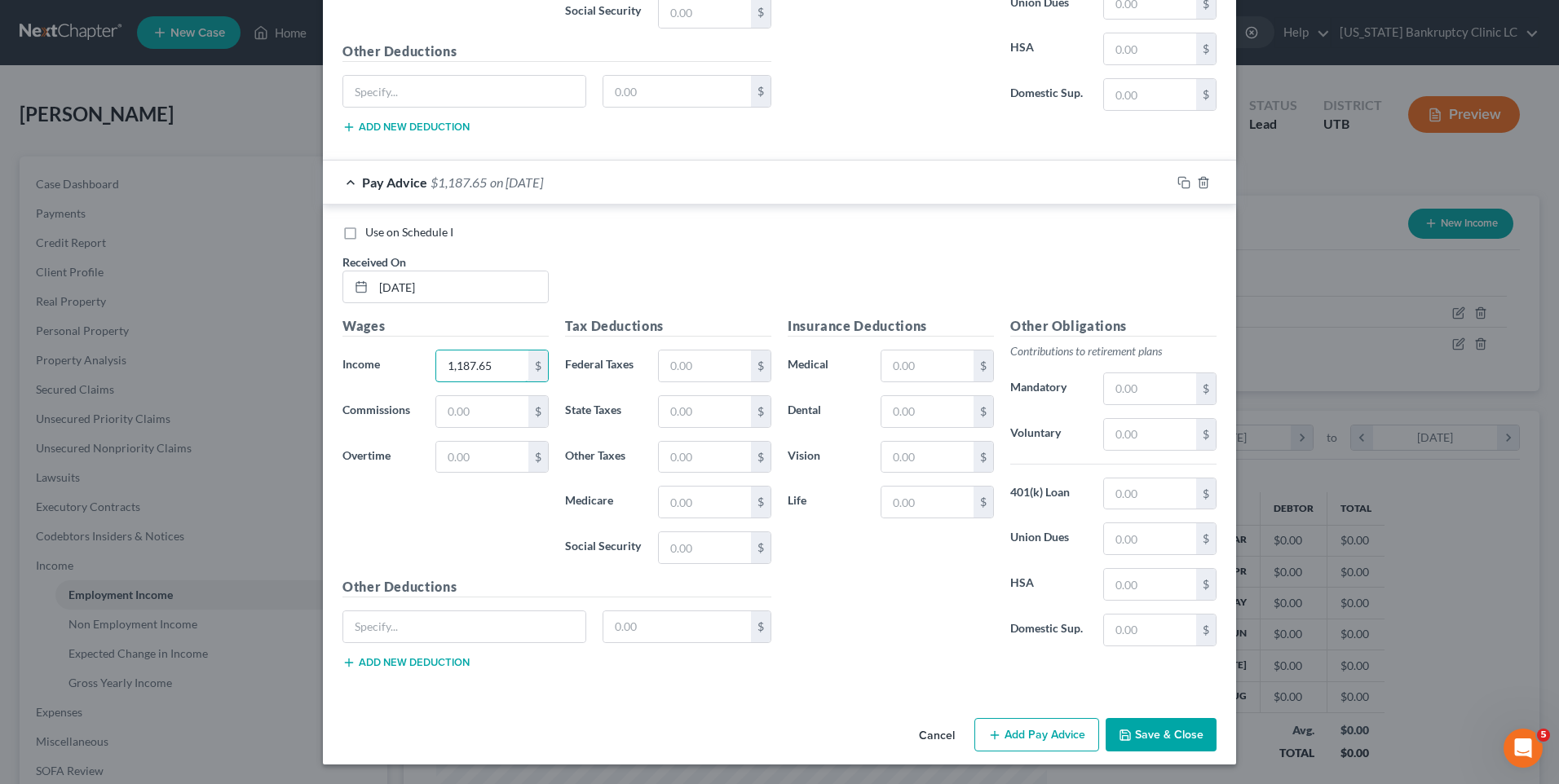
type input "1,187.65"
click at [1068, 721] on button "Add Pay Advice" at bounding box center [1037, 735] width 124 height 34
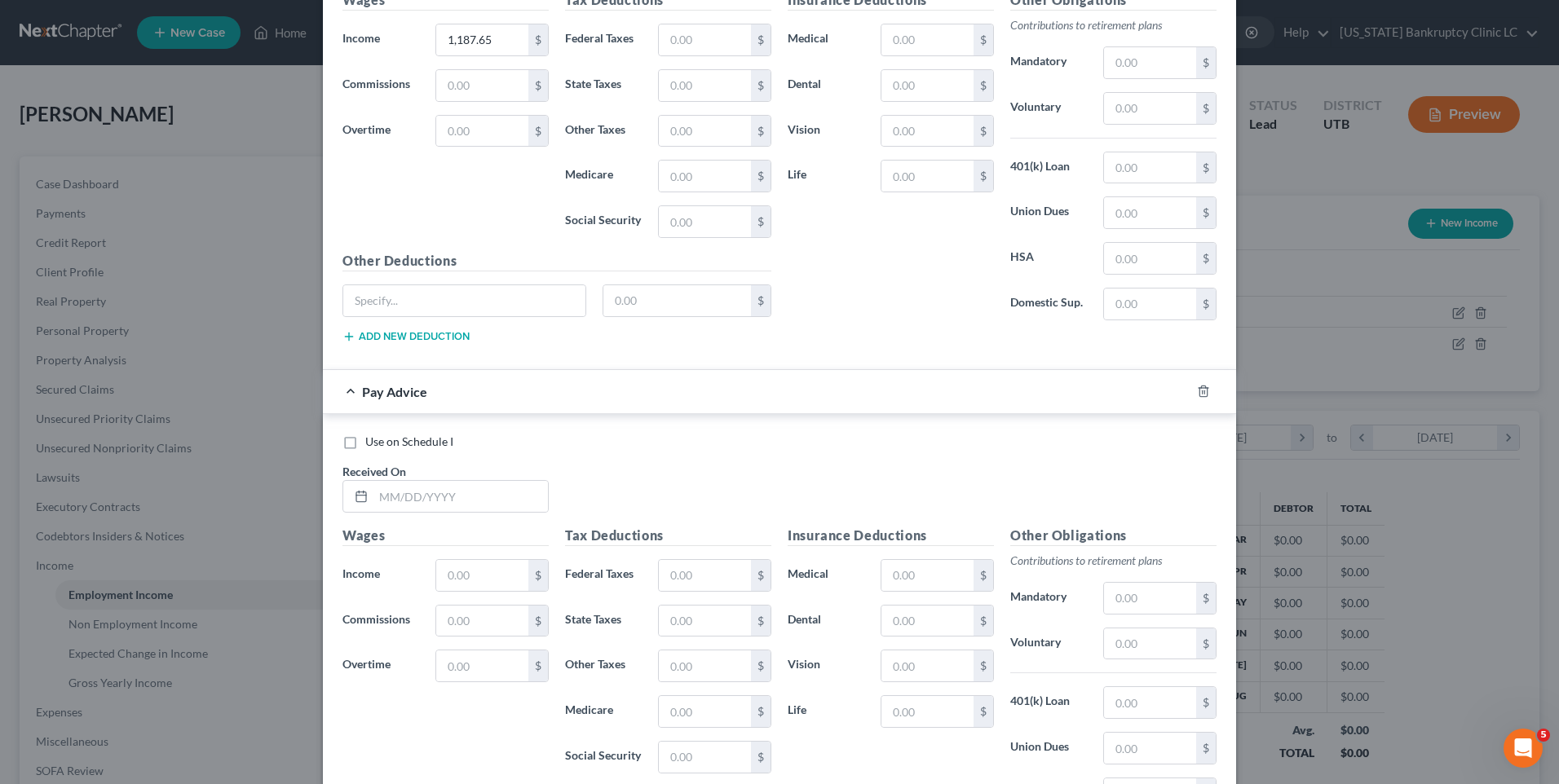
scroll to position [6771, 0]
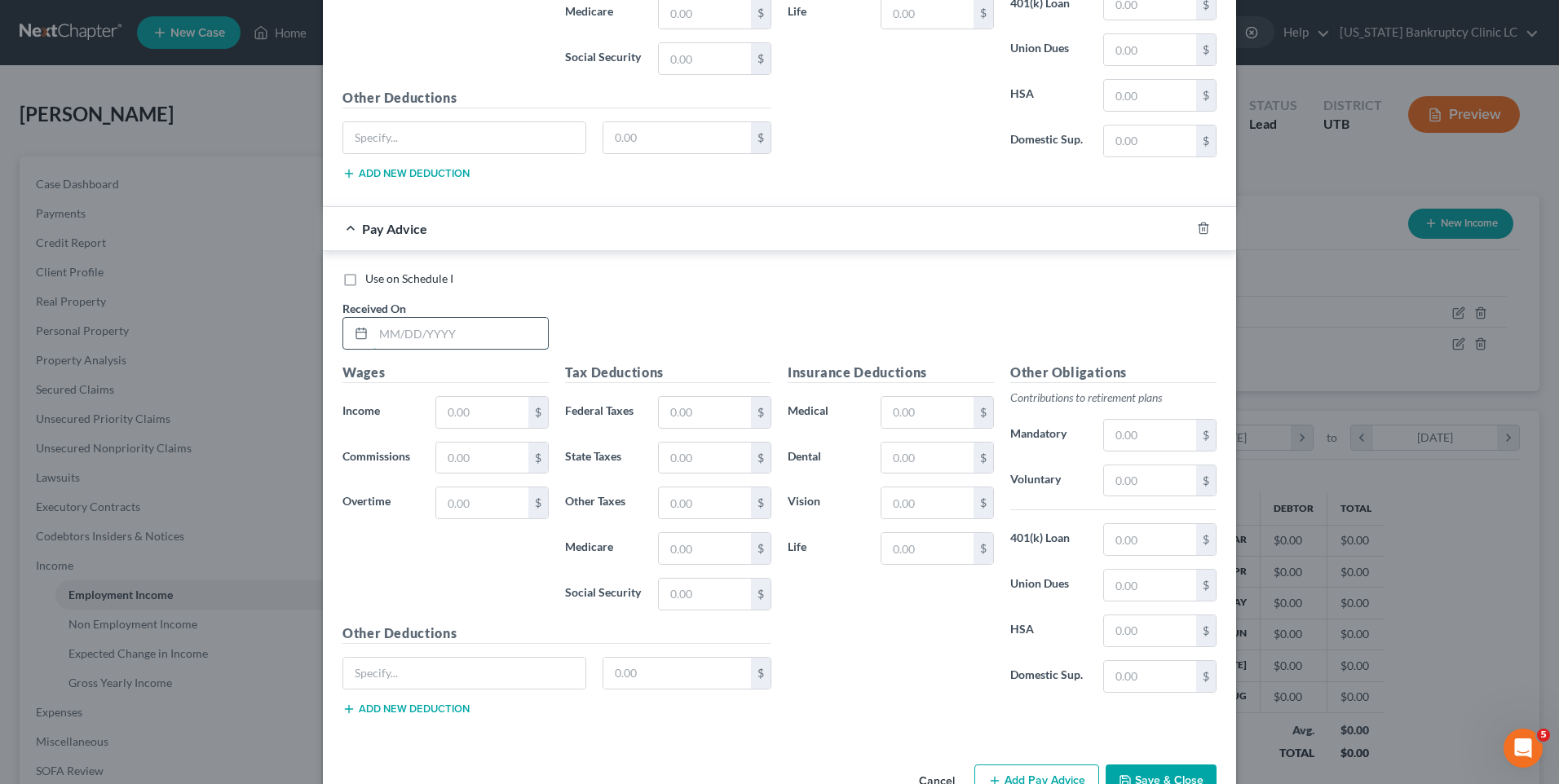
drag, startPoint x: 463, startPoint y: 337, endPoint x: 470, endPoint y: 342, distance: 8.6
click at [463, 336] on input "text" at bounding box center [461, 333] width 175 height 31
type input "[DATE]"
click at [479, 414] on input "text" at bounding box center [482, 412] width 92 height 31
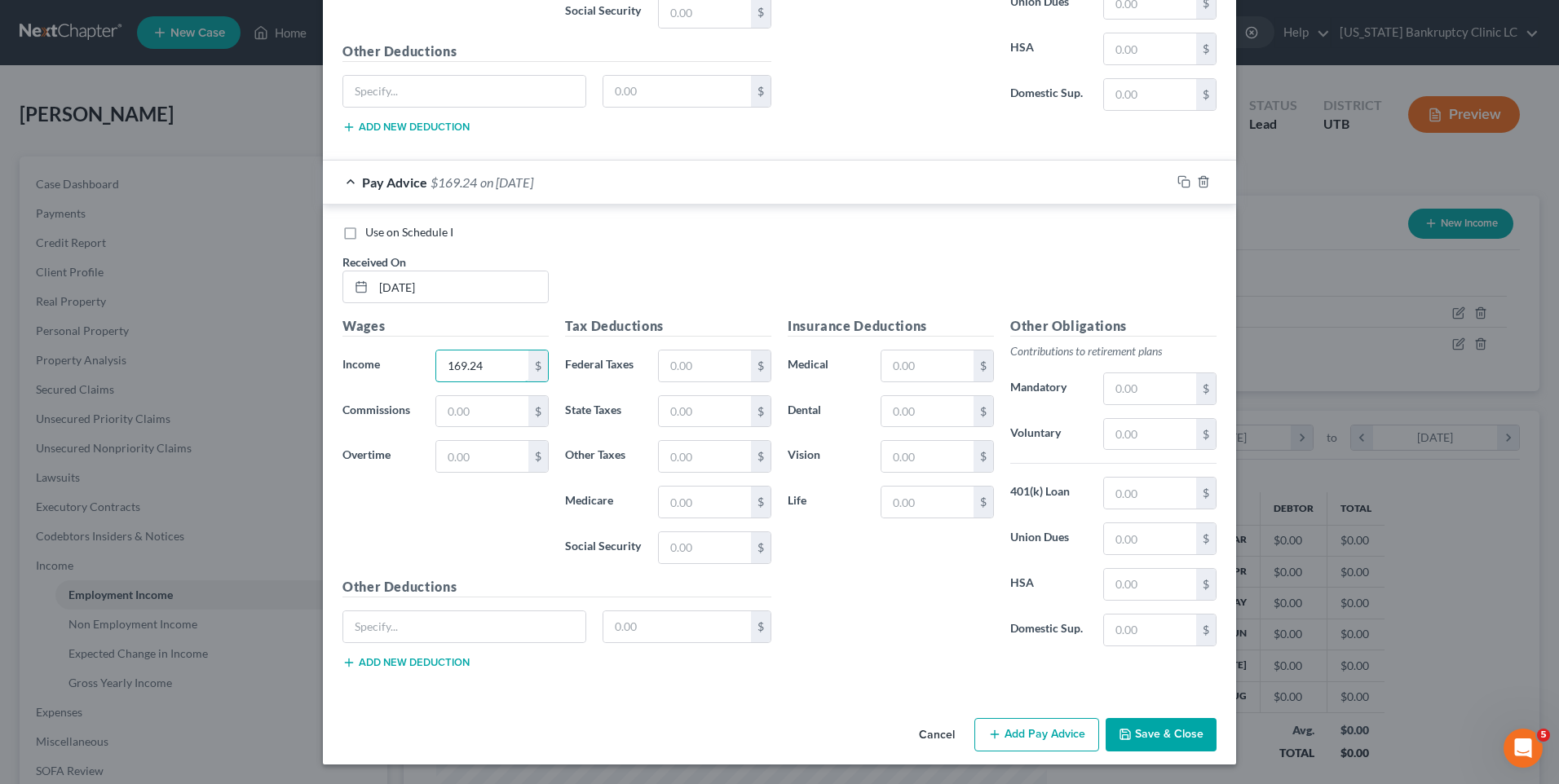
type input "169.24"
click at [1015, 740] on button "Add Pay Advice" at bounding box center [1037, 735] width 124 height 34
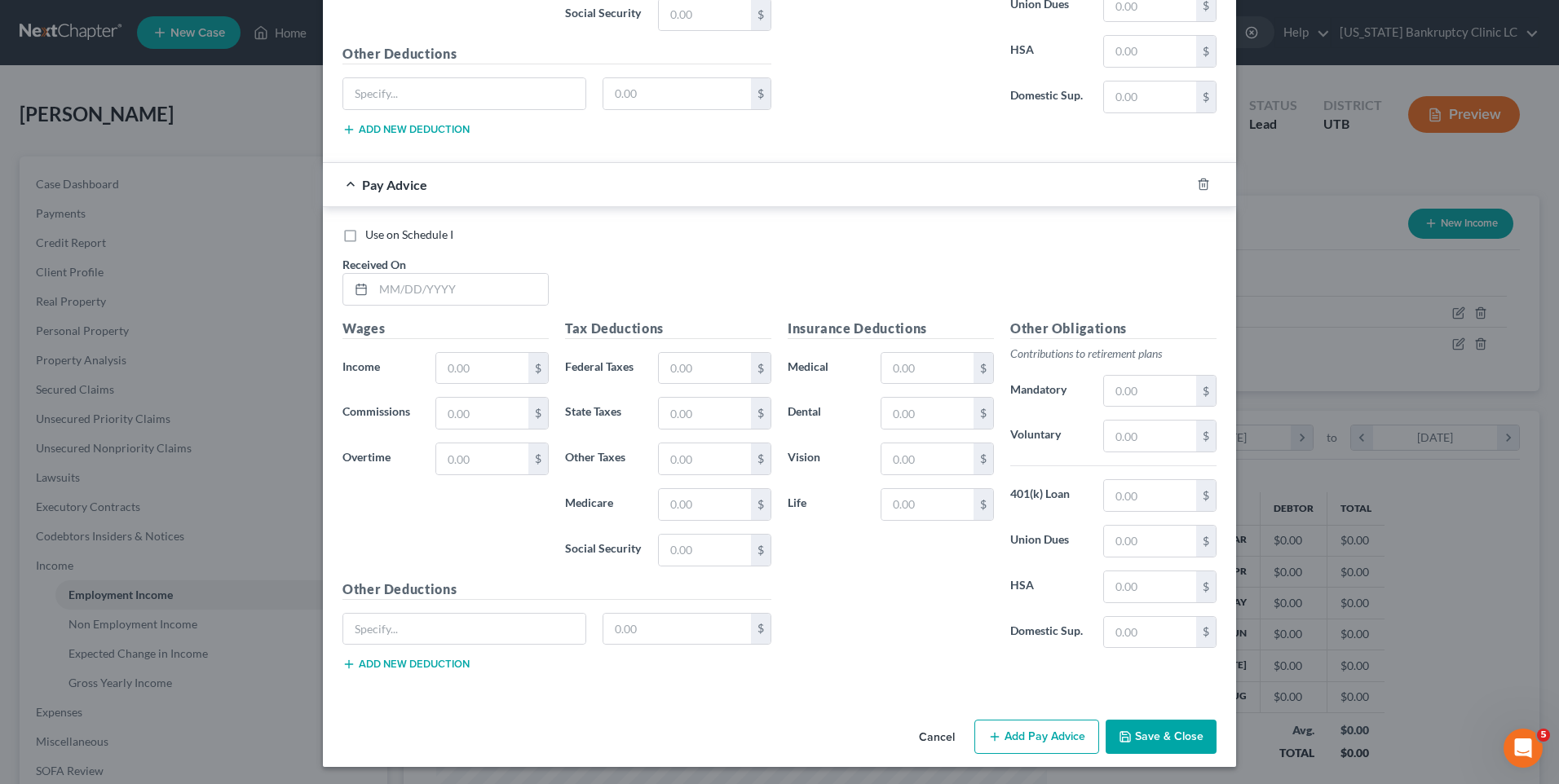
scroll to position [7353, 0]
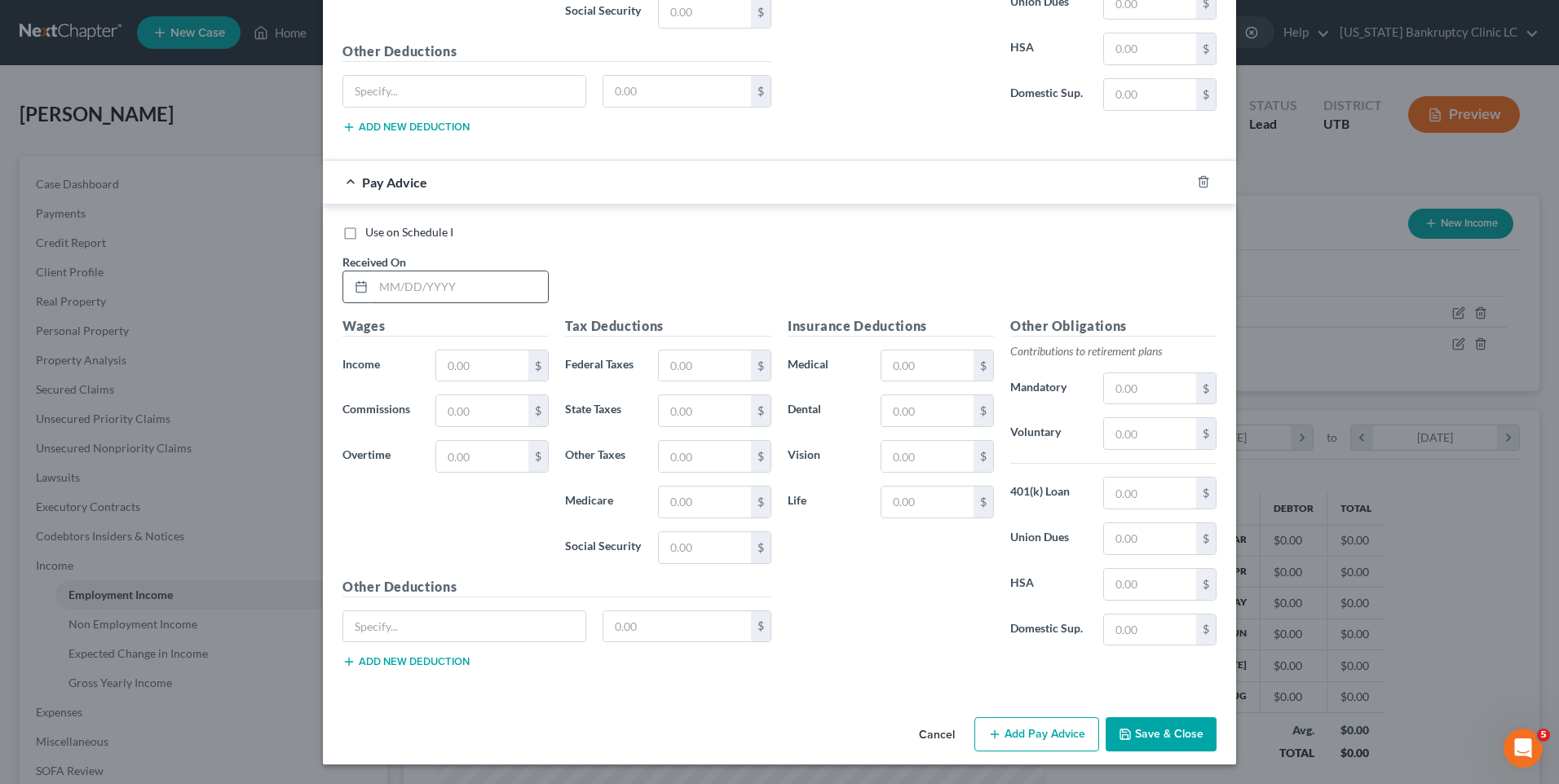
click at [470, 285] on input "text" at bounding box center [461, 286] width 175 height 31
type input "[DATE]"
click at [1046, 731] on button "Add Pay Advice" at bounding box center [1037, 734] width 124 height 34
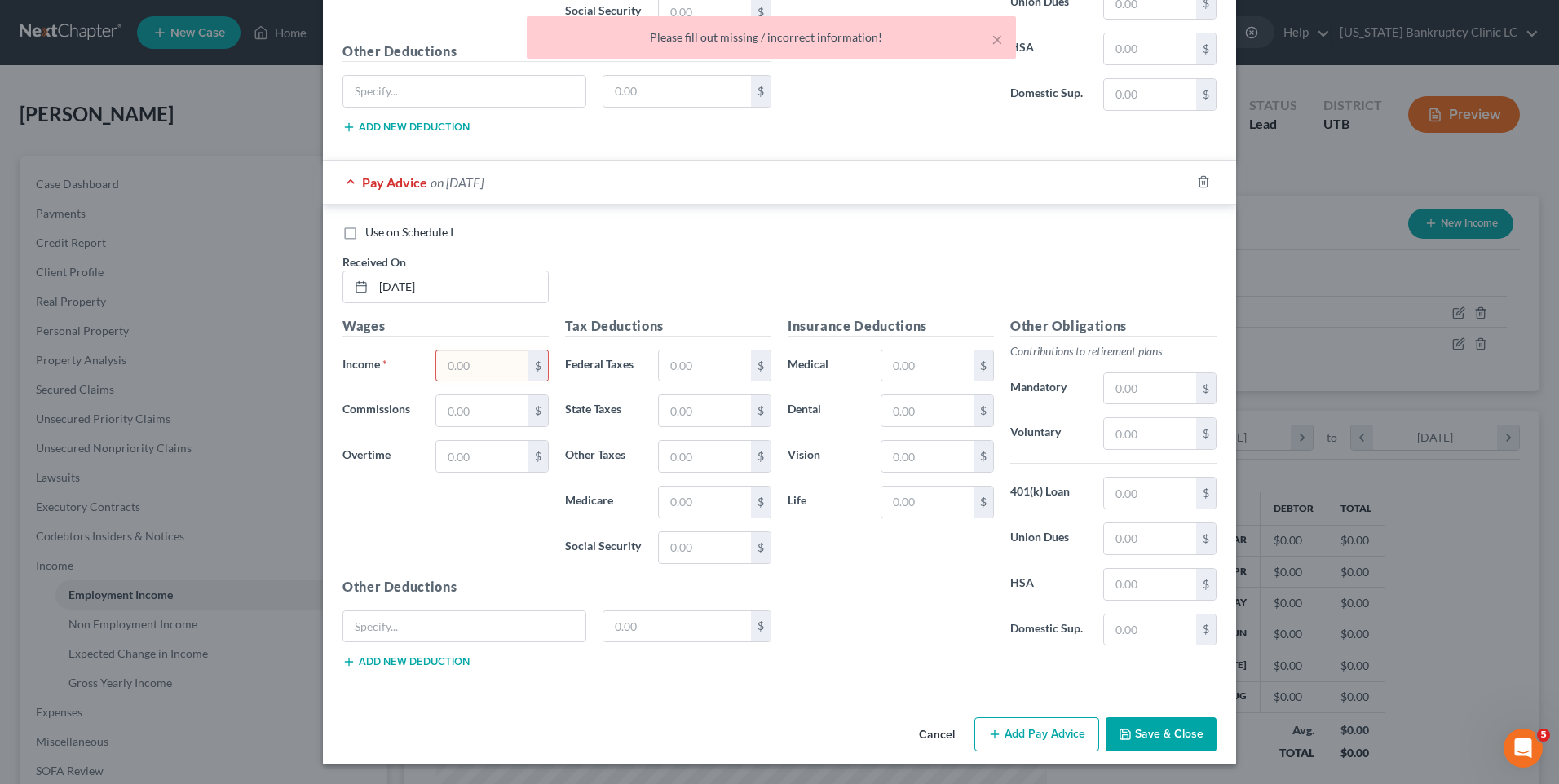
click at [461, 374] on input "text" at bounding box center [482, 365] width 92 height 31
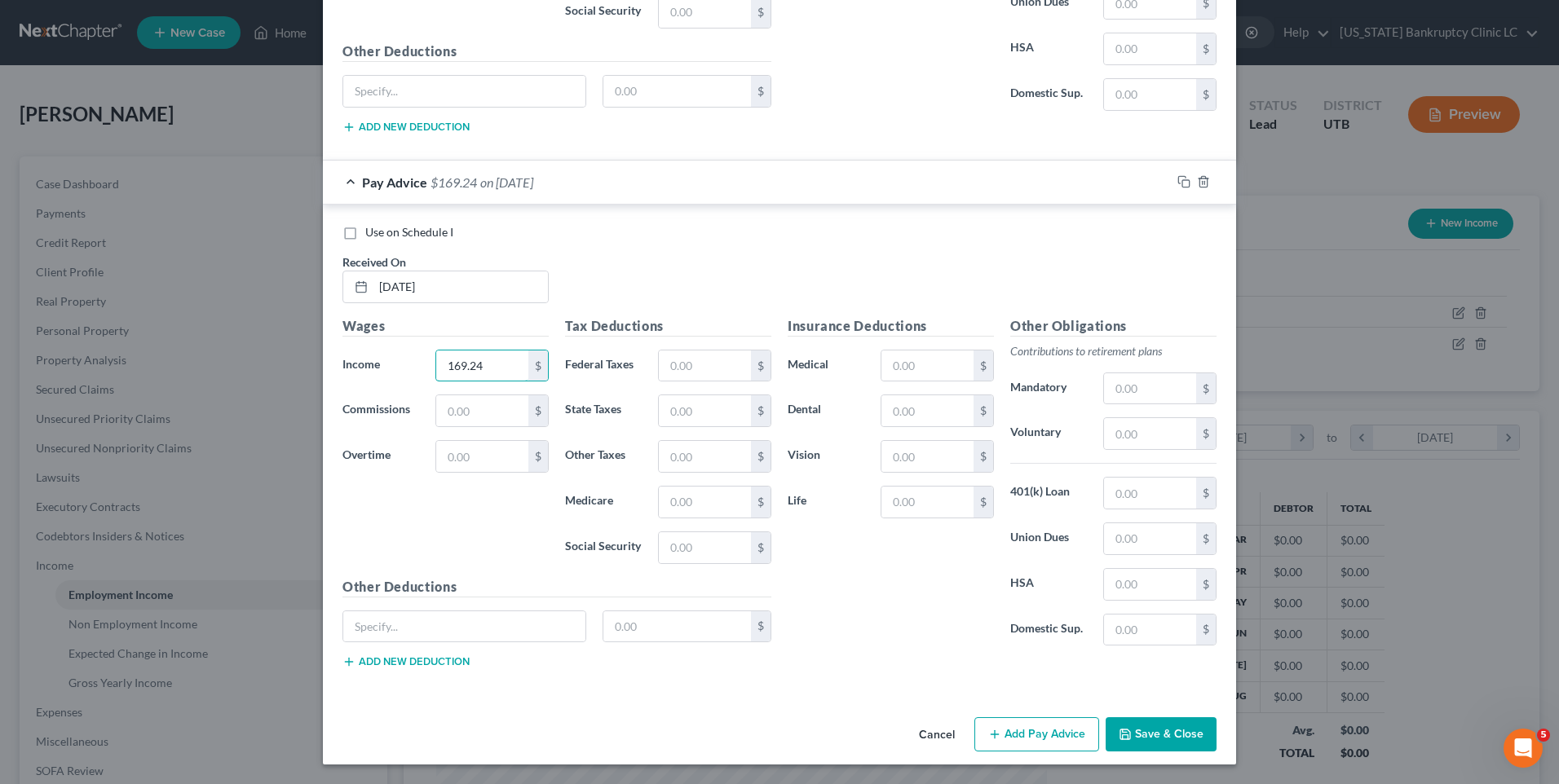
type input "169.24"
click at [1012, 737] on button "Add Pay Advice" at bounding box center [1037, 734] width 124 height 34
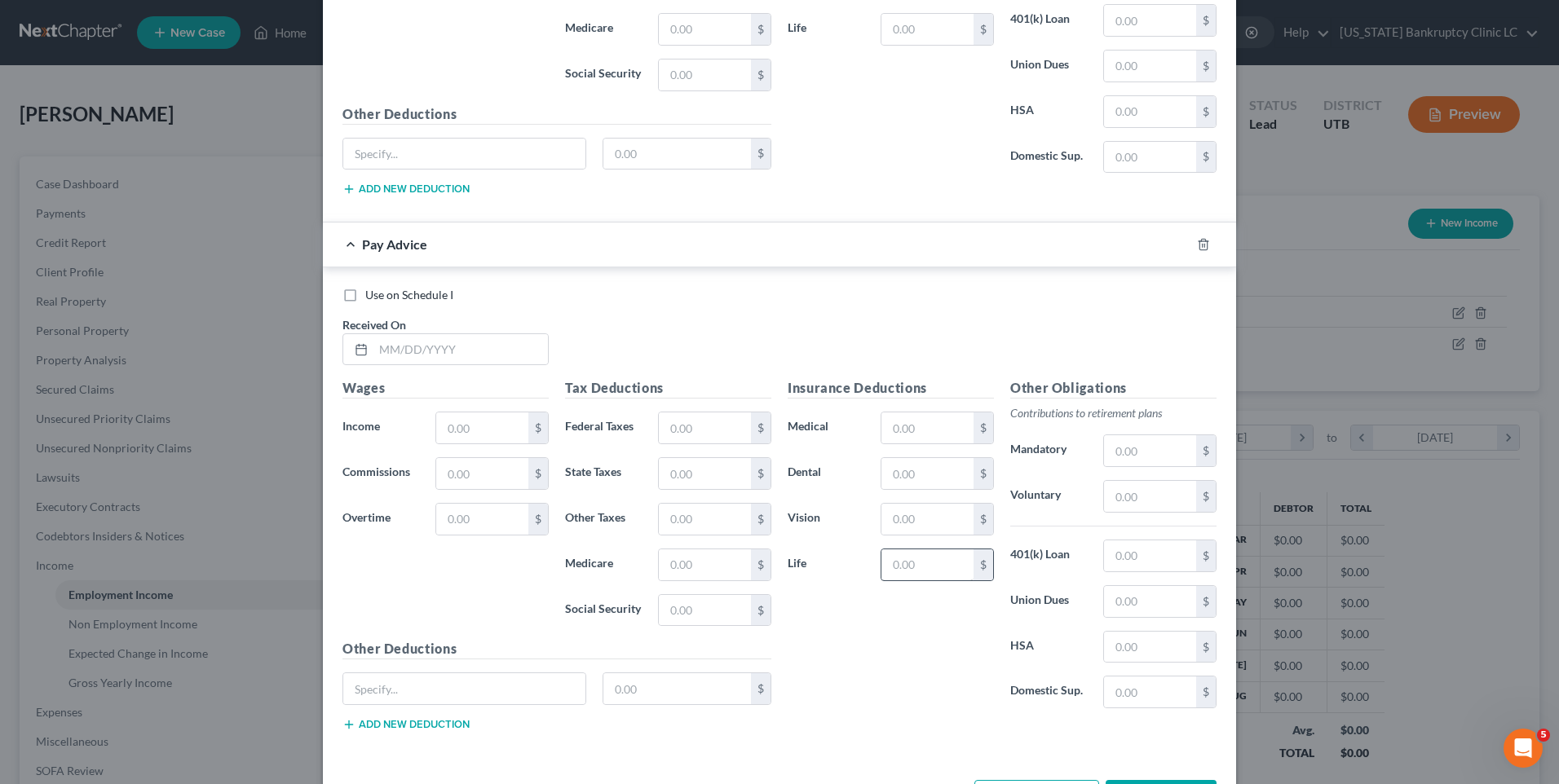
scroll to position [7888, 0]
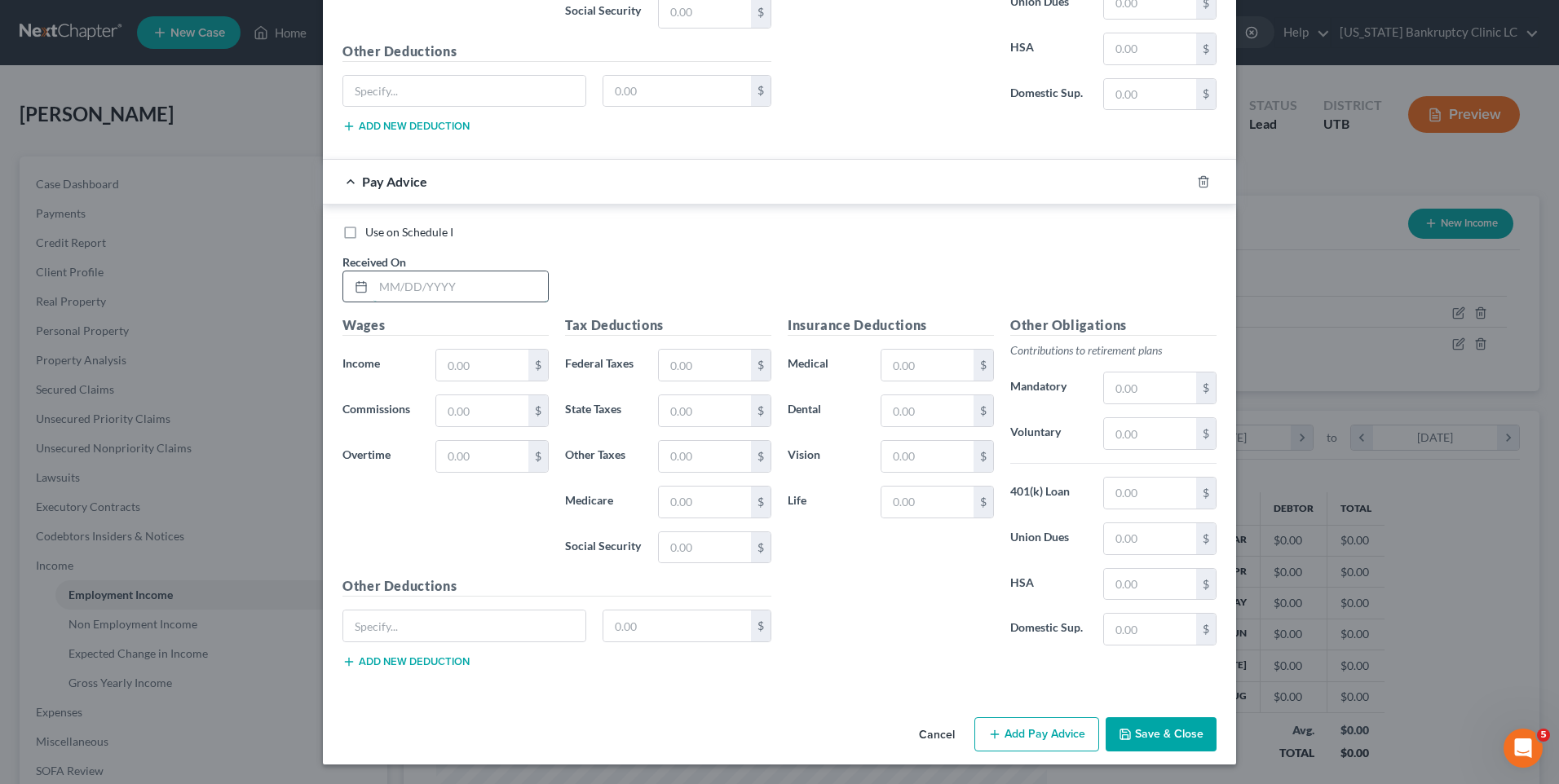
click at [489, 284] on input "text" at bounding box center [461, 286] width 175 height 31
type input "[DATE]"
click at [457, 357] on input "text" at bounding box center [482, 365] width 92 height 31
type input "1,184.62"
click at [1049, 717] on div "Cancel Add Pay Advice Save & Close" at bounding box center [780, 738] width 913 height 54
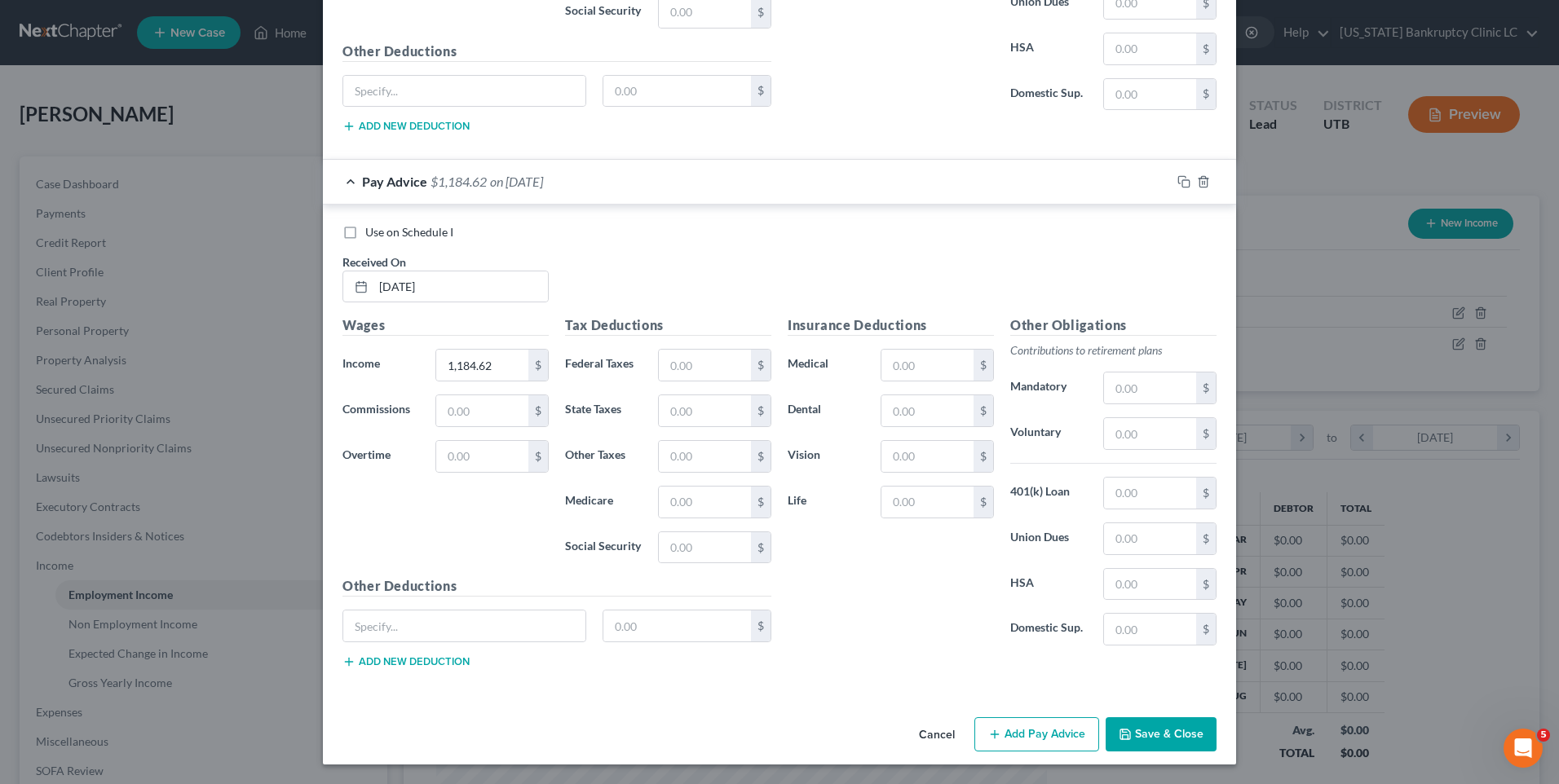
click at [1056, 727] on button "Add Pay Advice" at bounding box center [1037, 734] width 124 height 34
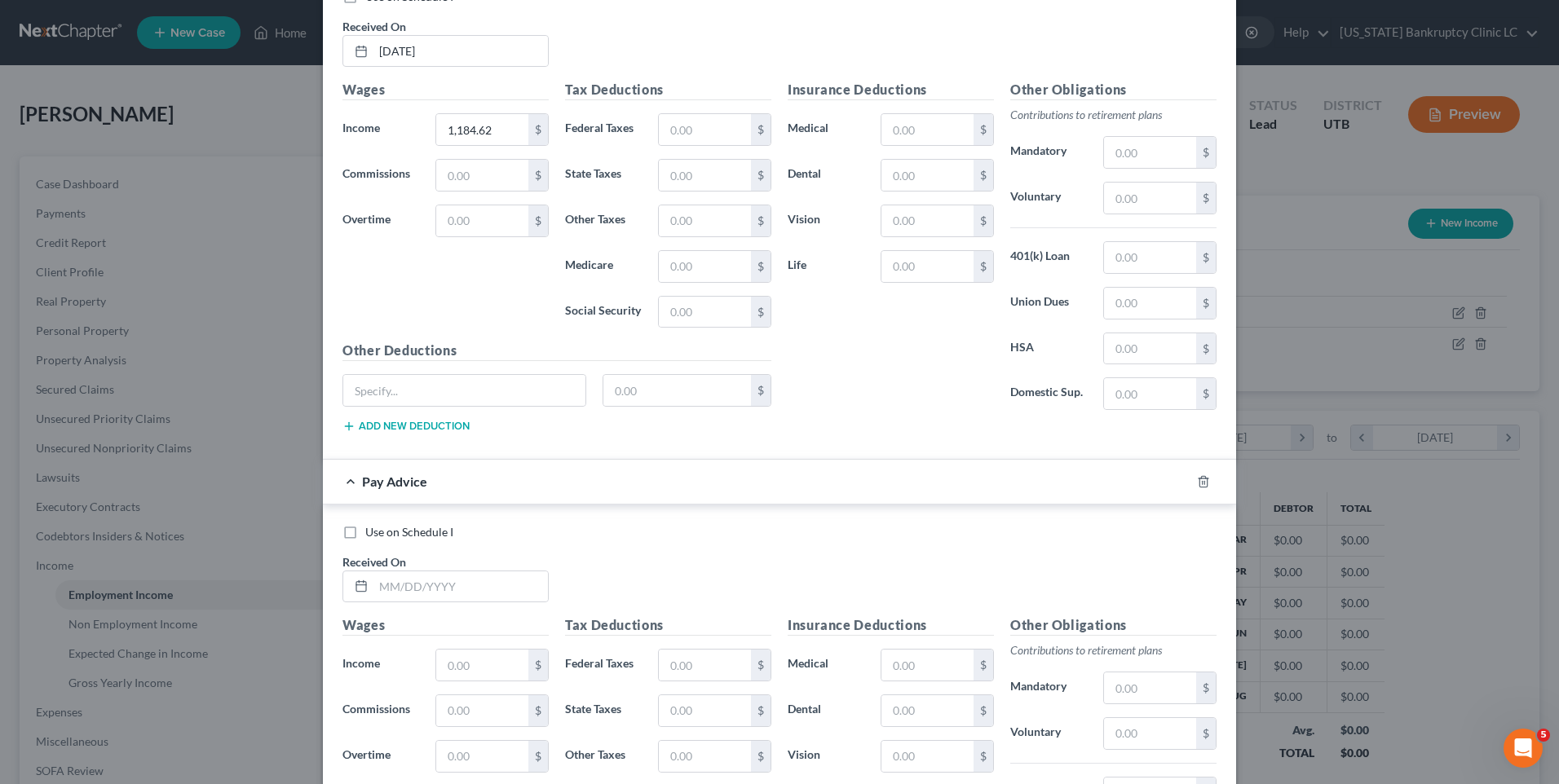
scroll to position [8134, 0]
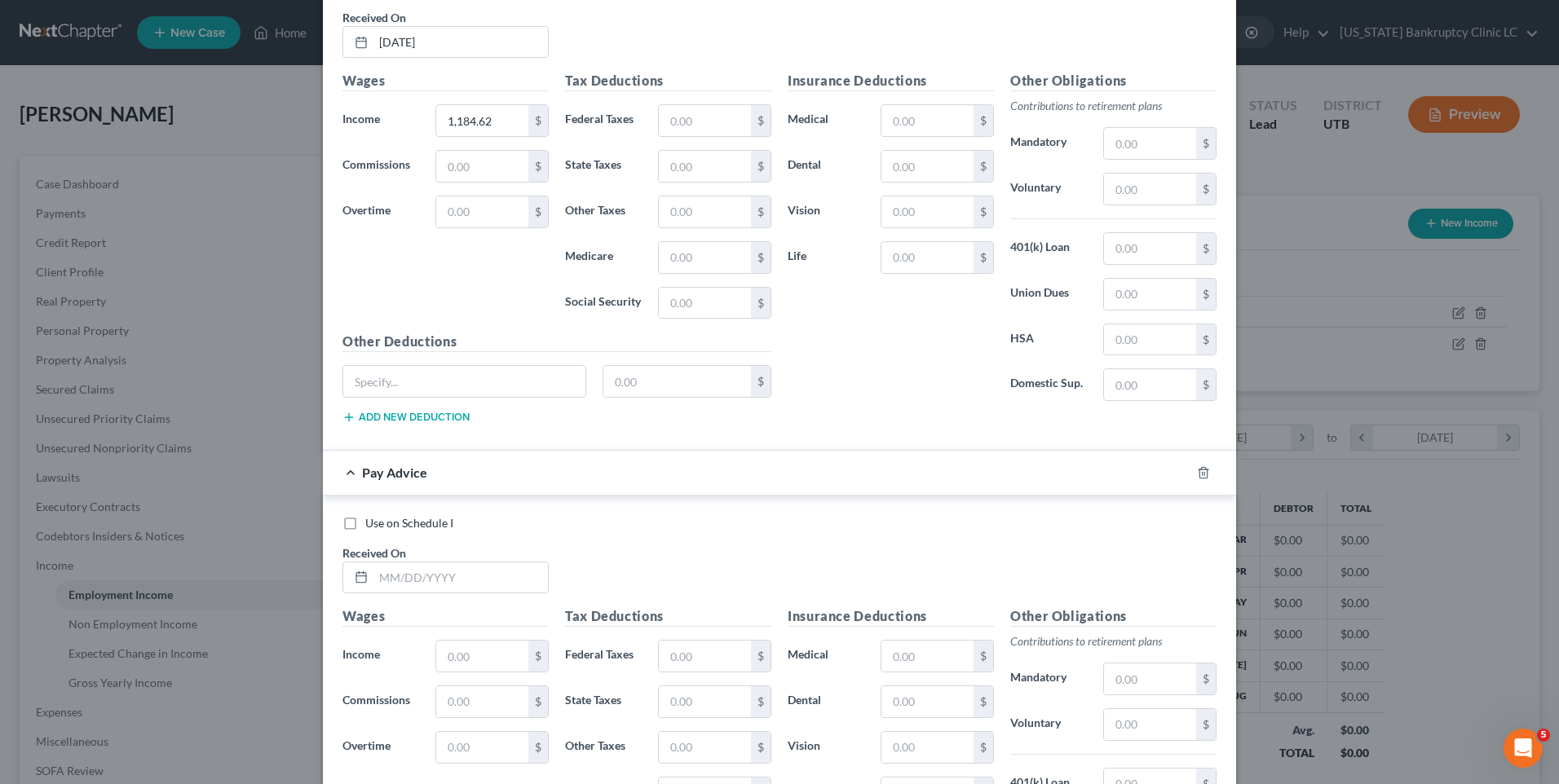
click at [436, 557] on div "Received On *" at bounding box center [446, 569] width 223 height 50
click at [442, 570] on input "text" at bounding box center [461, 578] width 175 height 31
type input "[DATE]"
click at [475, 655] on input "text" at bounding box center [482, 656] width 92 height 31
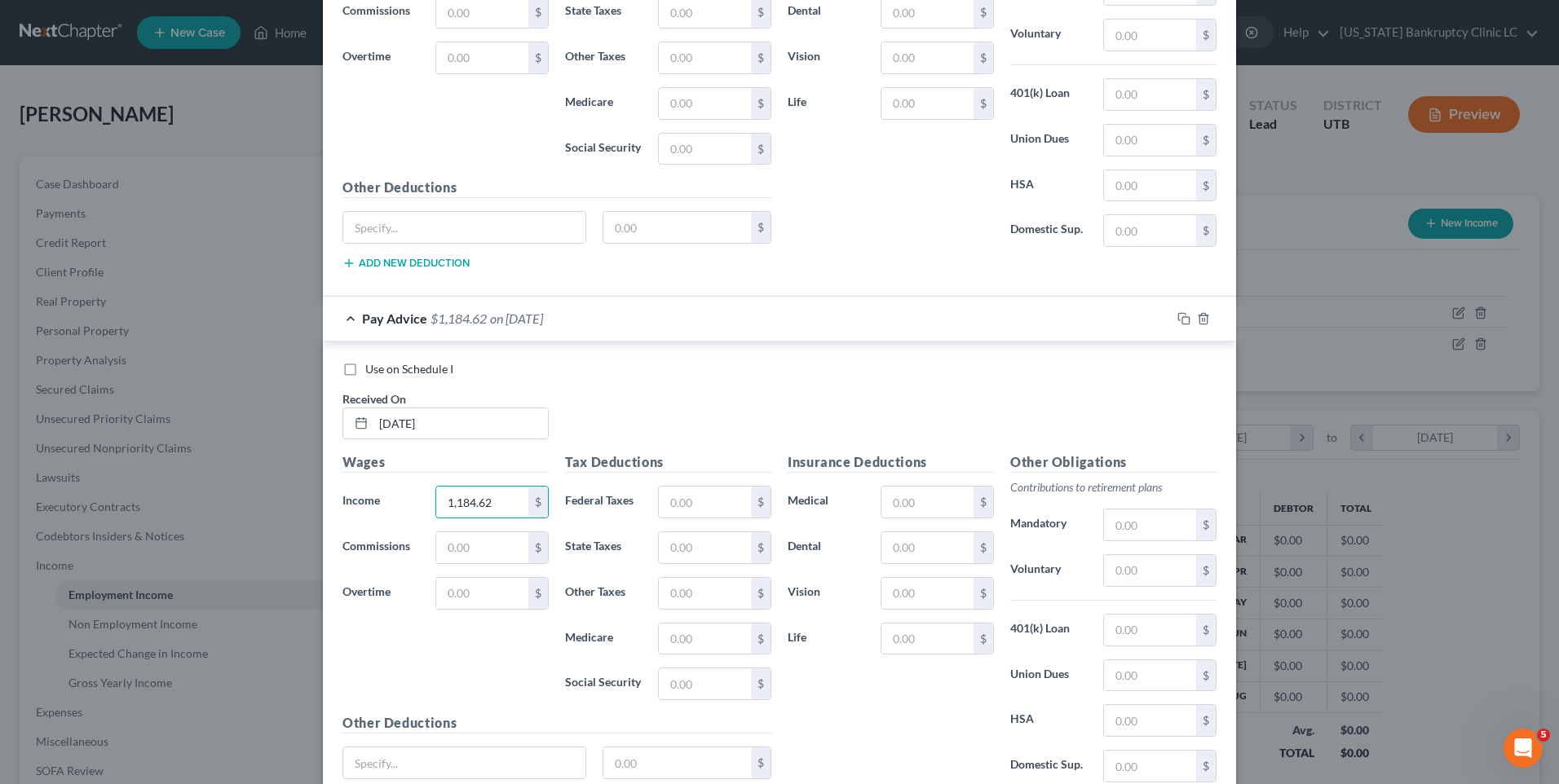
scroll to position [8424, 0]
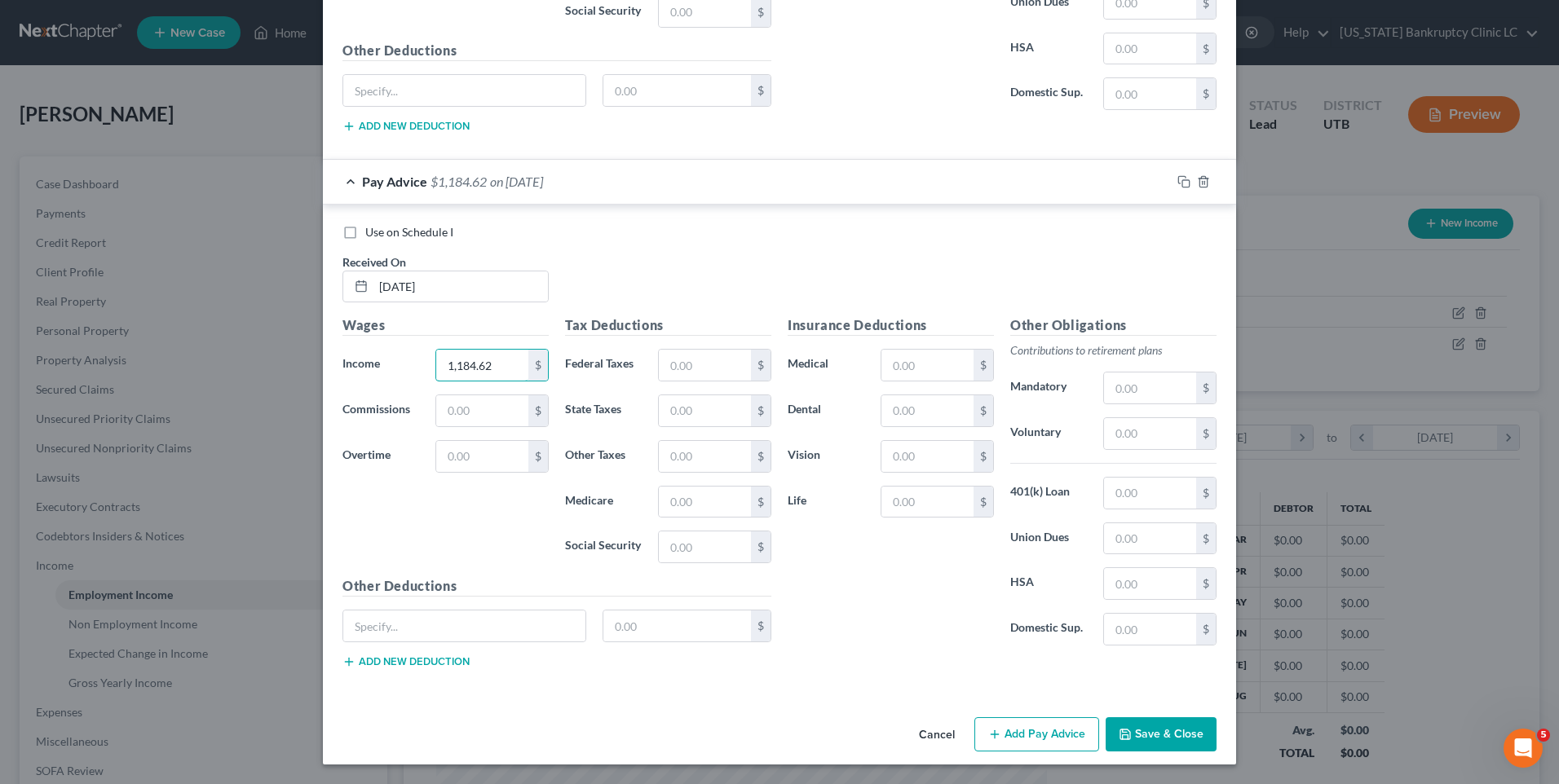
type input "1,184.62"
drag, startPoint x: 1015, startPoint y: 733, endPoint x: 973, endPoint y: 651, distance: 92.1
click at [1015, 732] on button "Add Pay Advice" at bounding box center [1037, 734] width 124 height 34
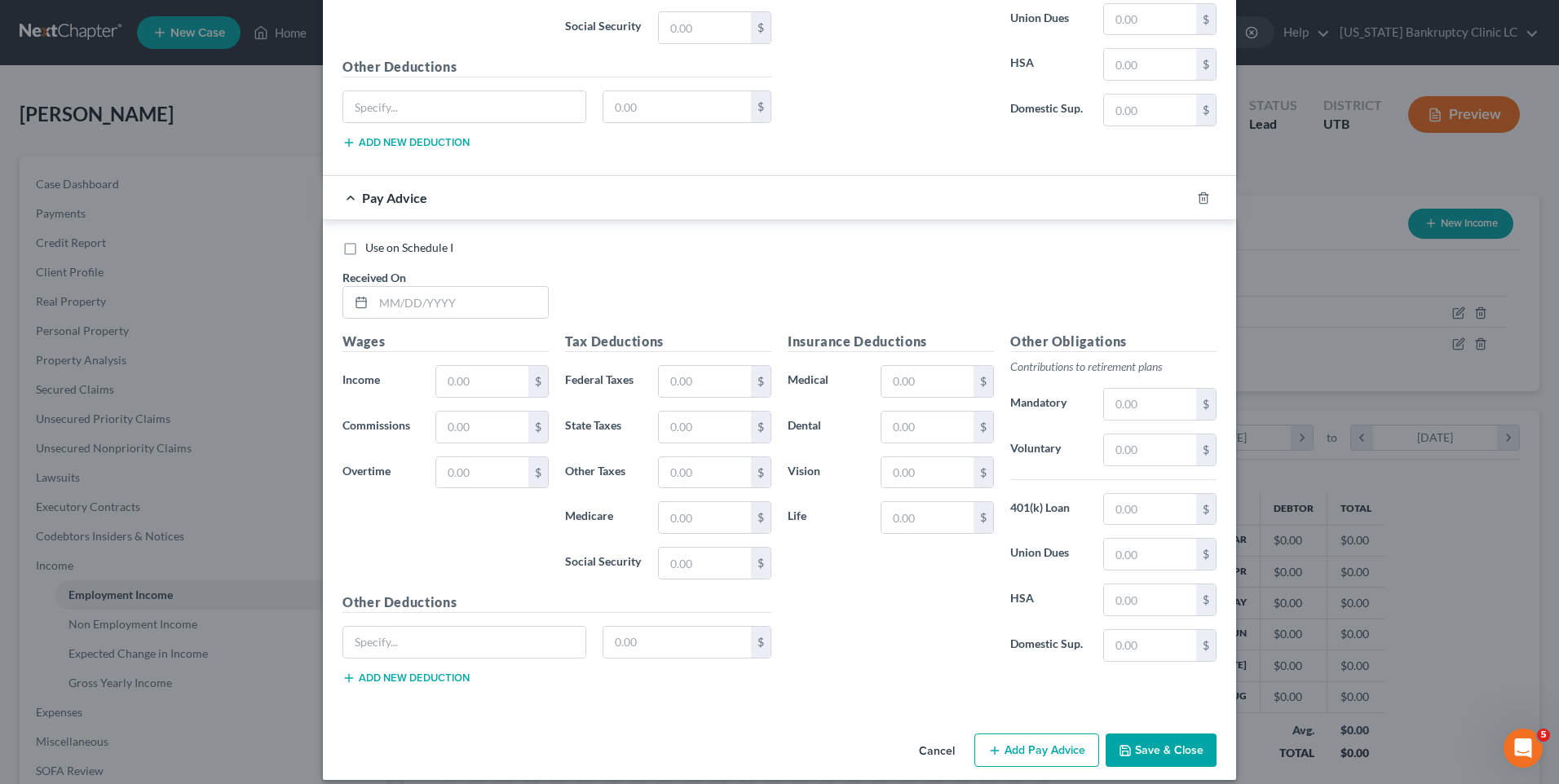
scroll to position [8959, 0]
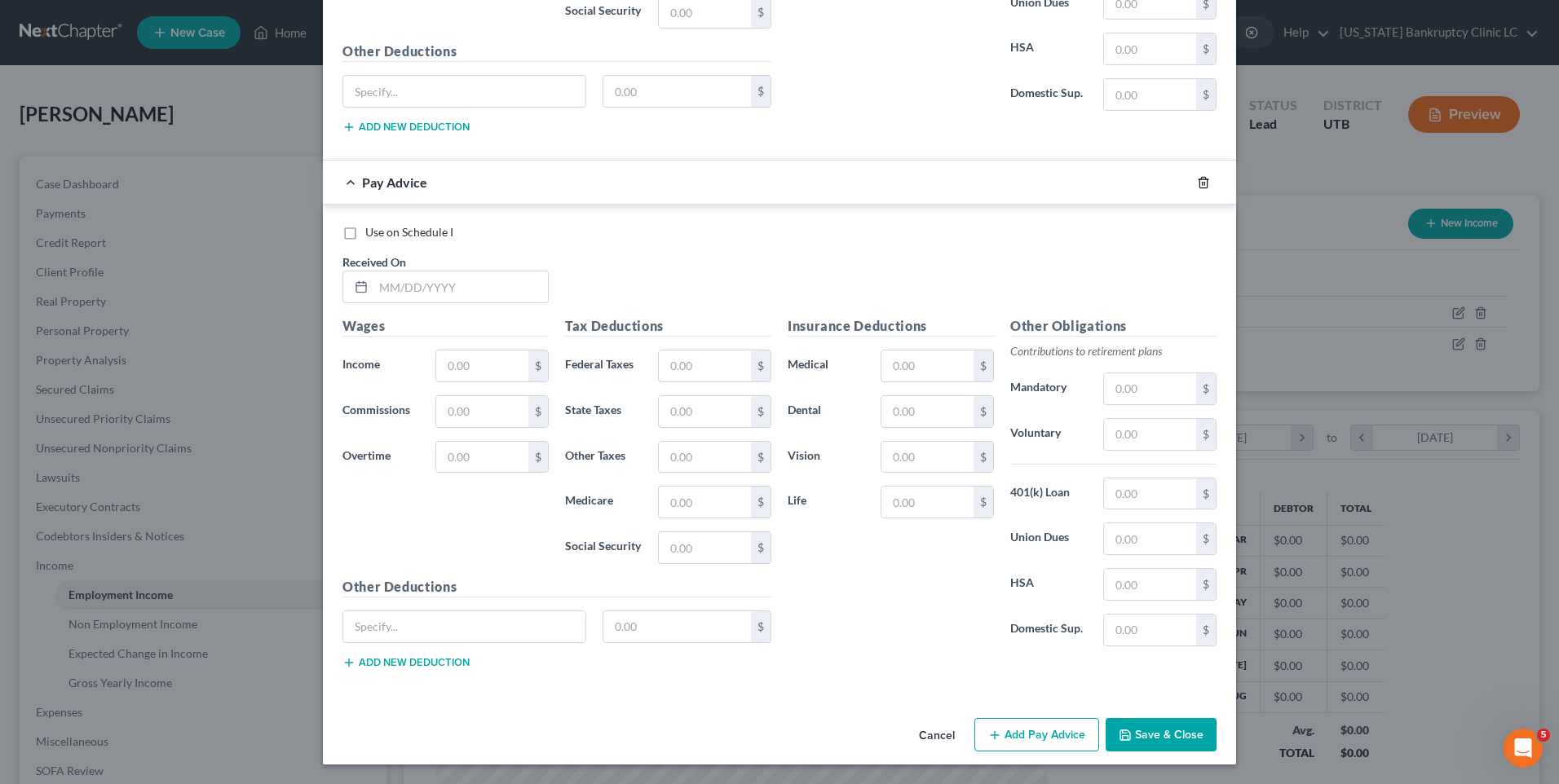
click at [1199, 180] on icon "button" at bounding box center [1204, 183] width 13 height 13
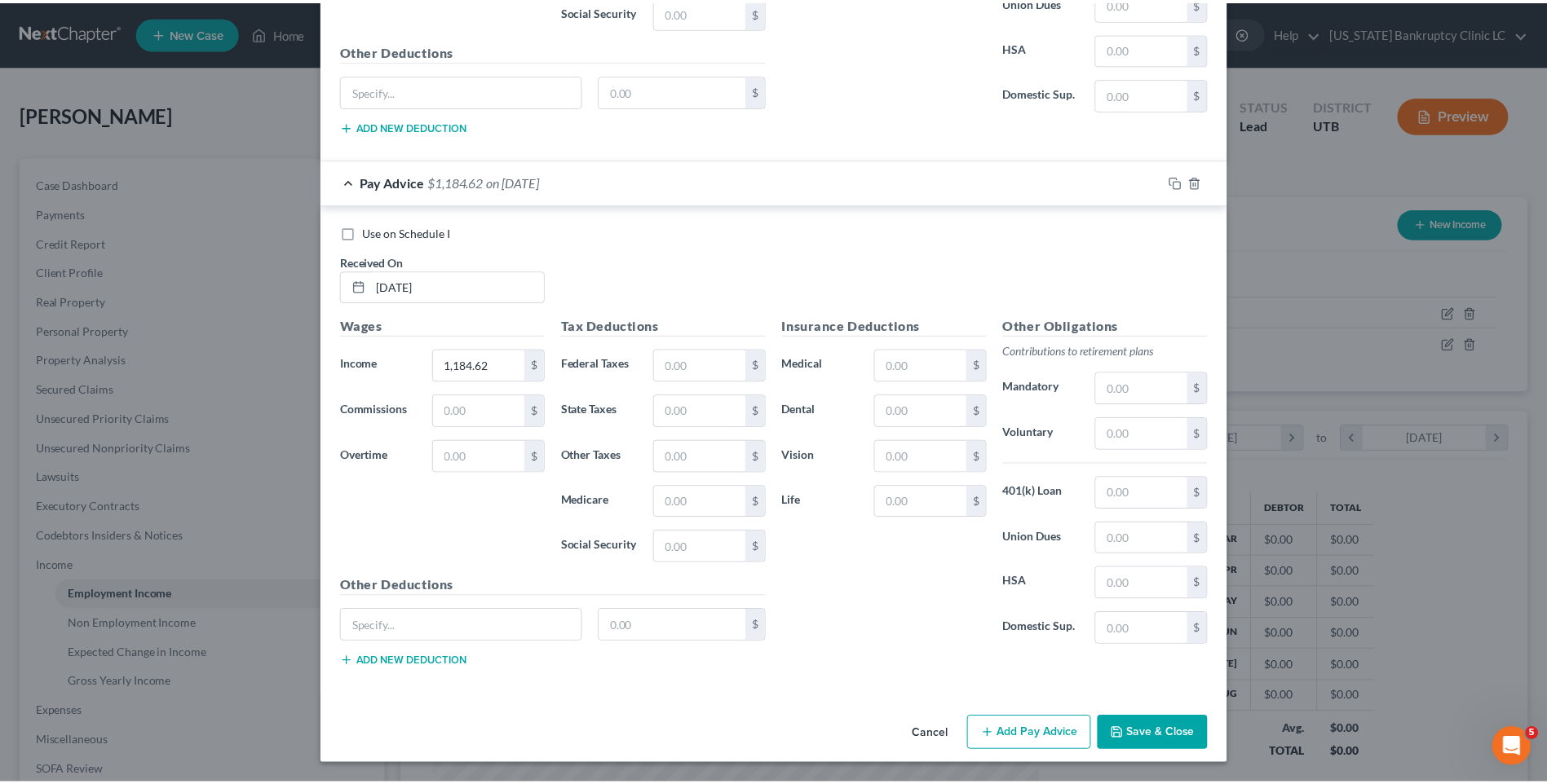
scroll to position [8424, 0]
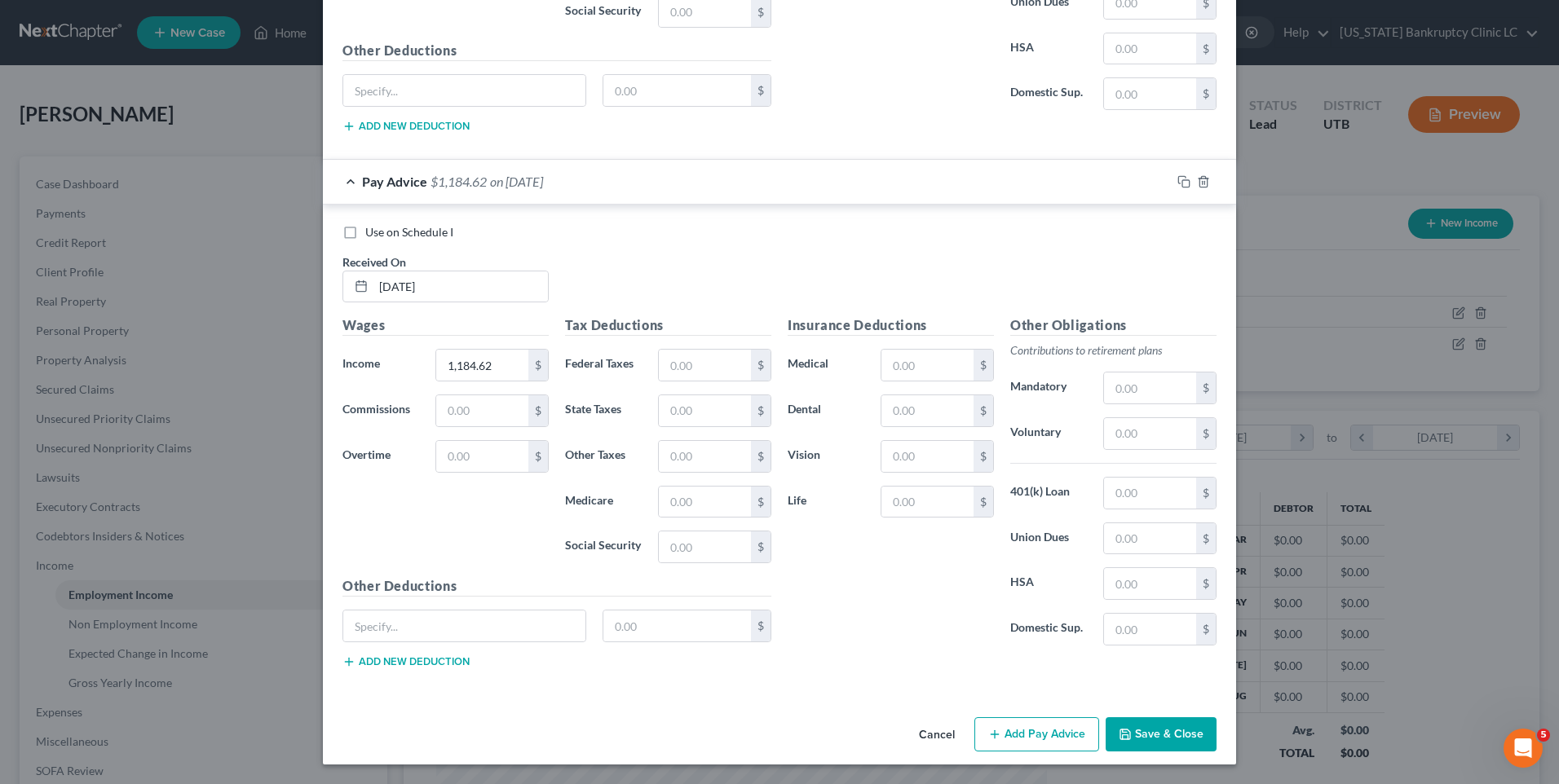
click at [1193, 715] on div "Cancel Add Pay Advice Save & Close" at bounding box center [780, 738] width 913 height 54
click at [1163, 739] on button "Save & Close" at bounding box center [1160, 734] width 111 height 34
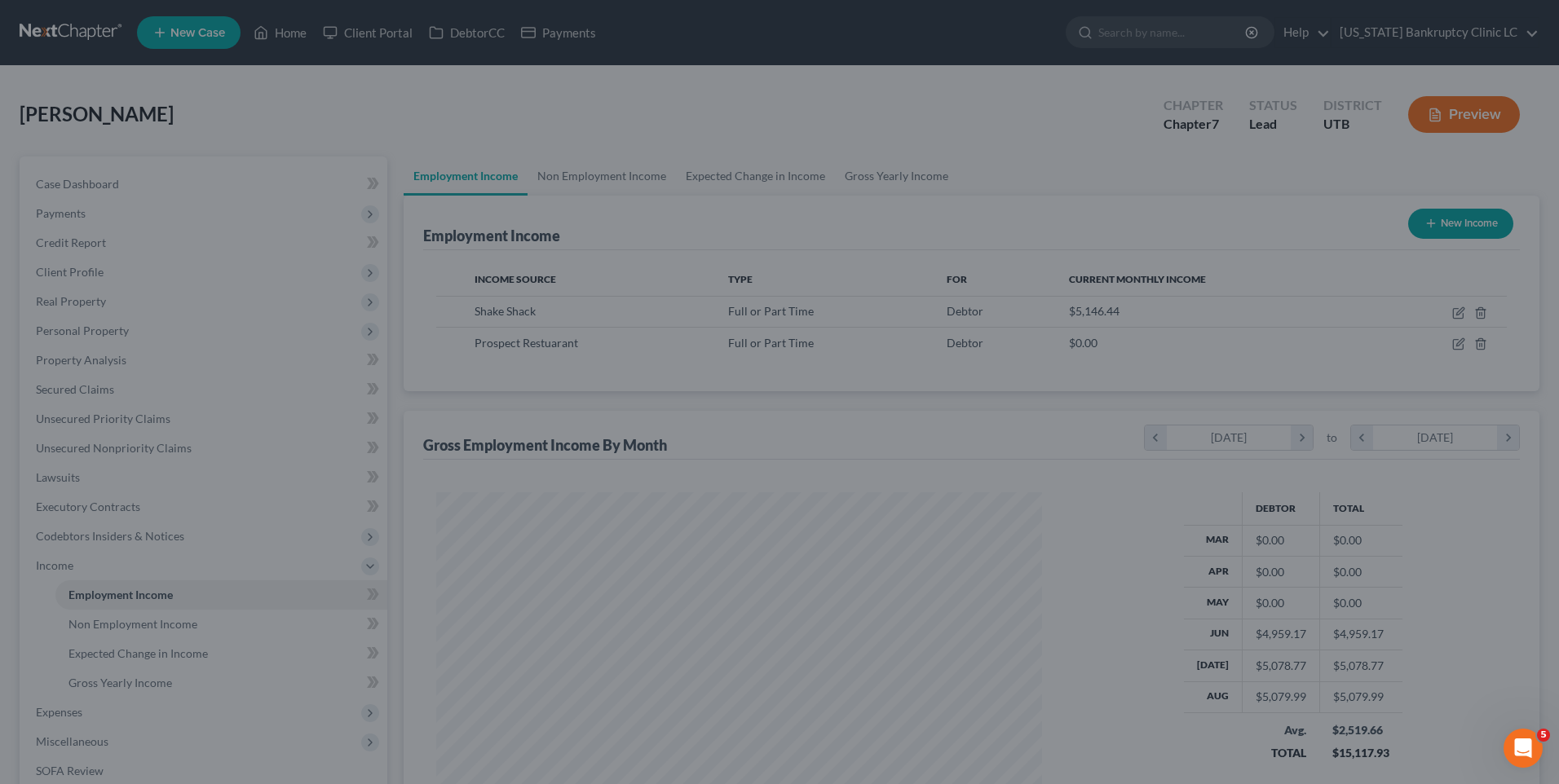
scroll to position [815046, 814861]
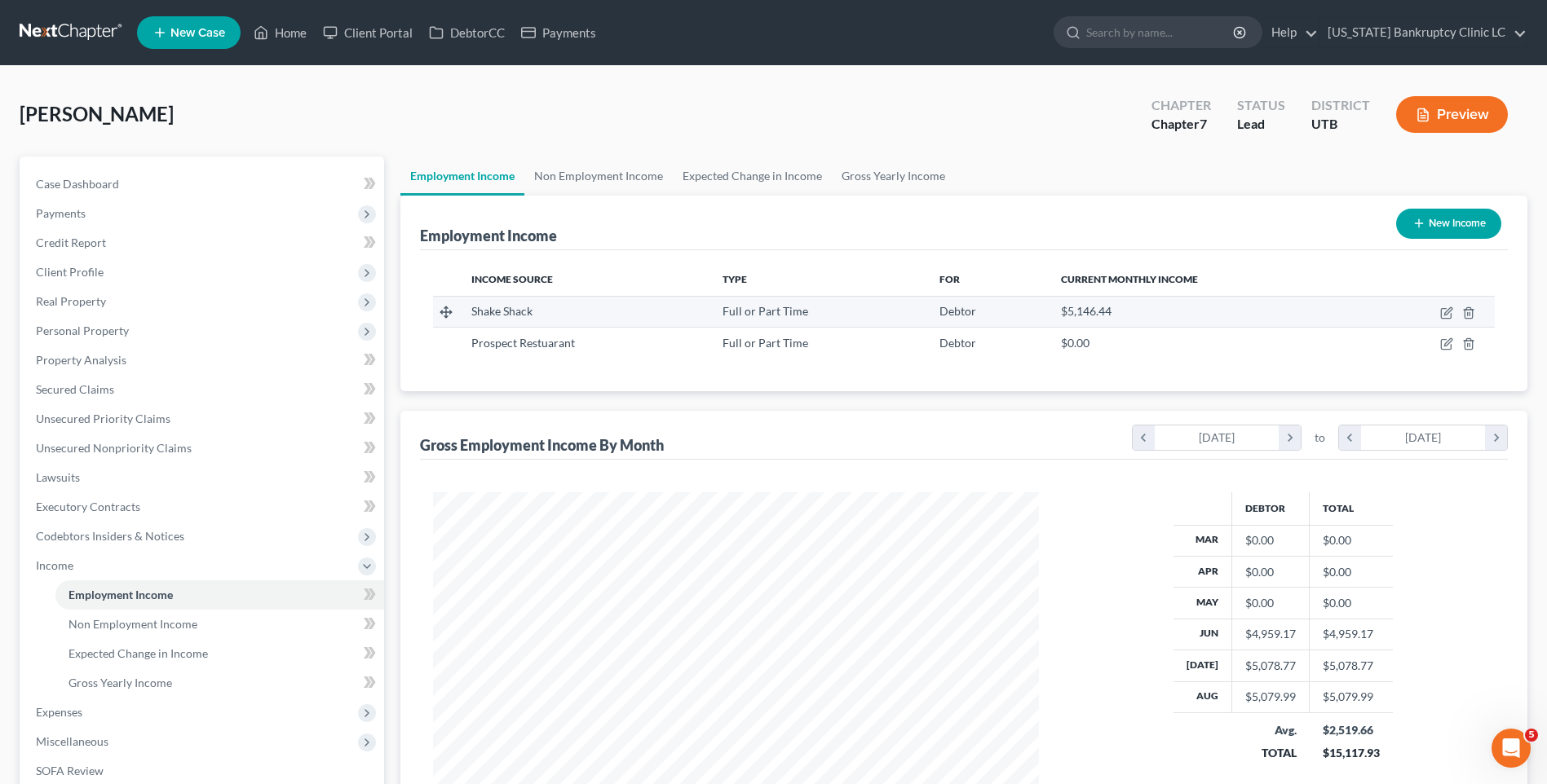
click at [1444, 320] on td at bounding box center [1429, 311] width 131 height 31
click at [1441, 307] on icon "button" at bounding box center [1447, 313] width 13 height 13
select select "0"
select select "46"
select select "3"
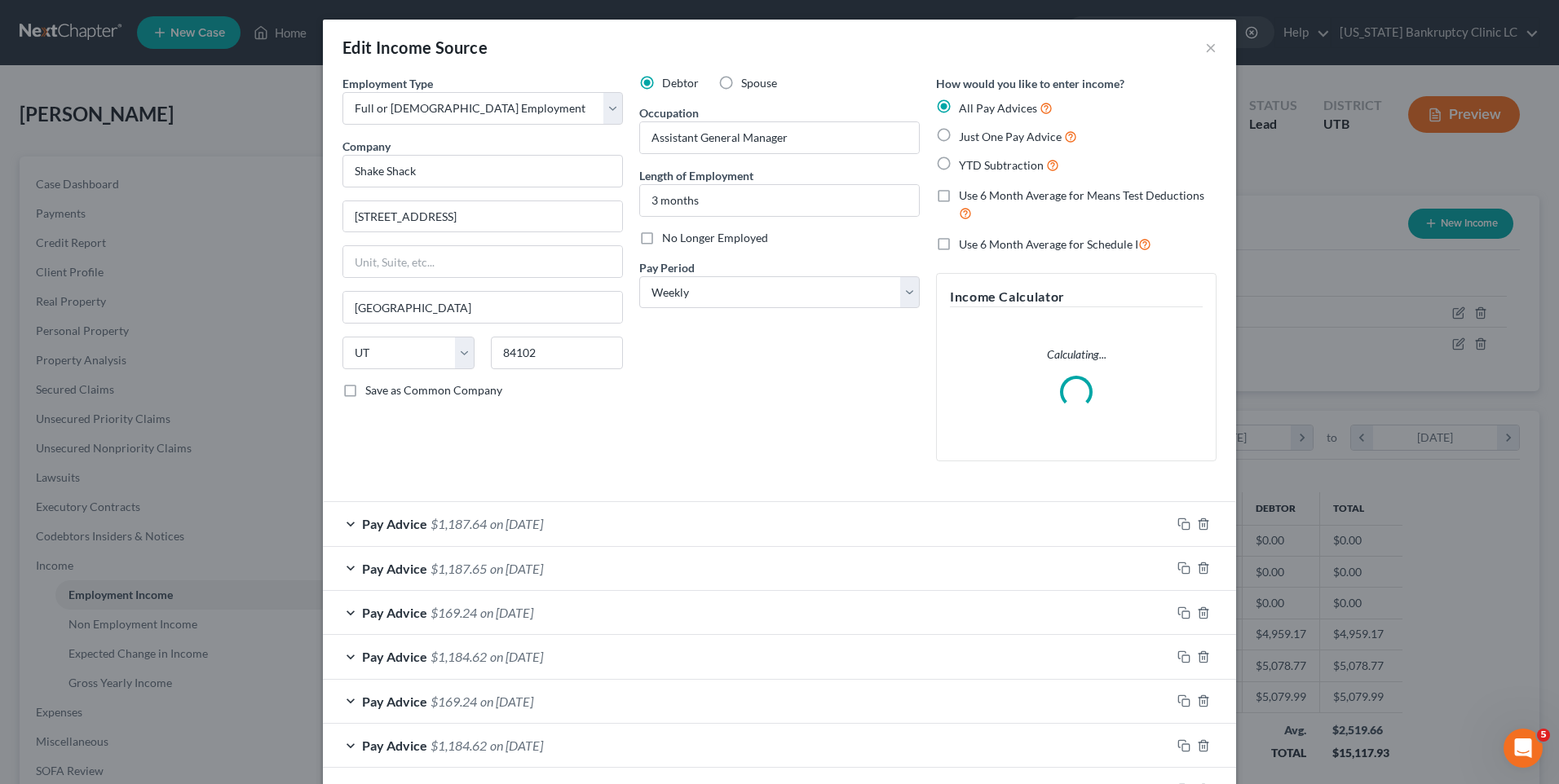
scroll to position [163, 0]
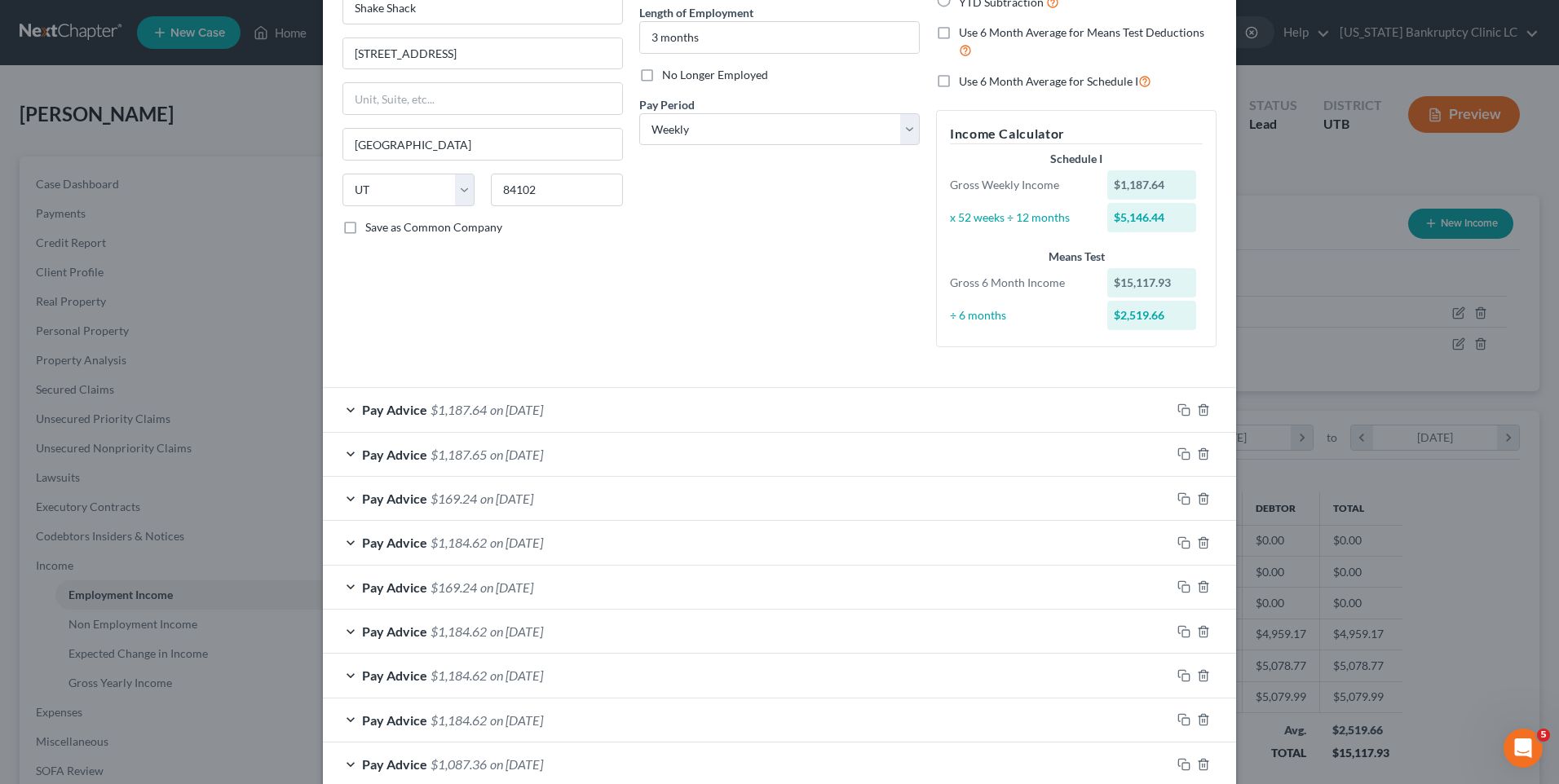
click at [448, 404] on span "$1,187.64" at bounding box center [458, 410] width 57 height 16
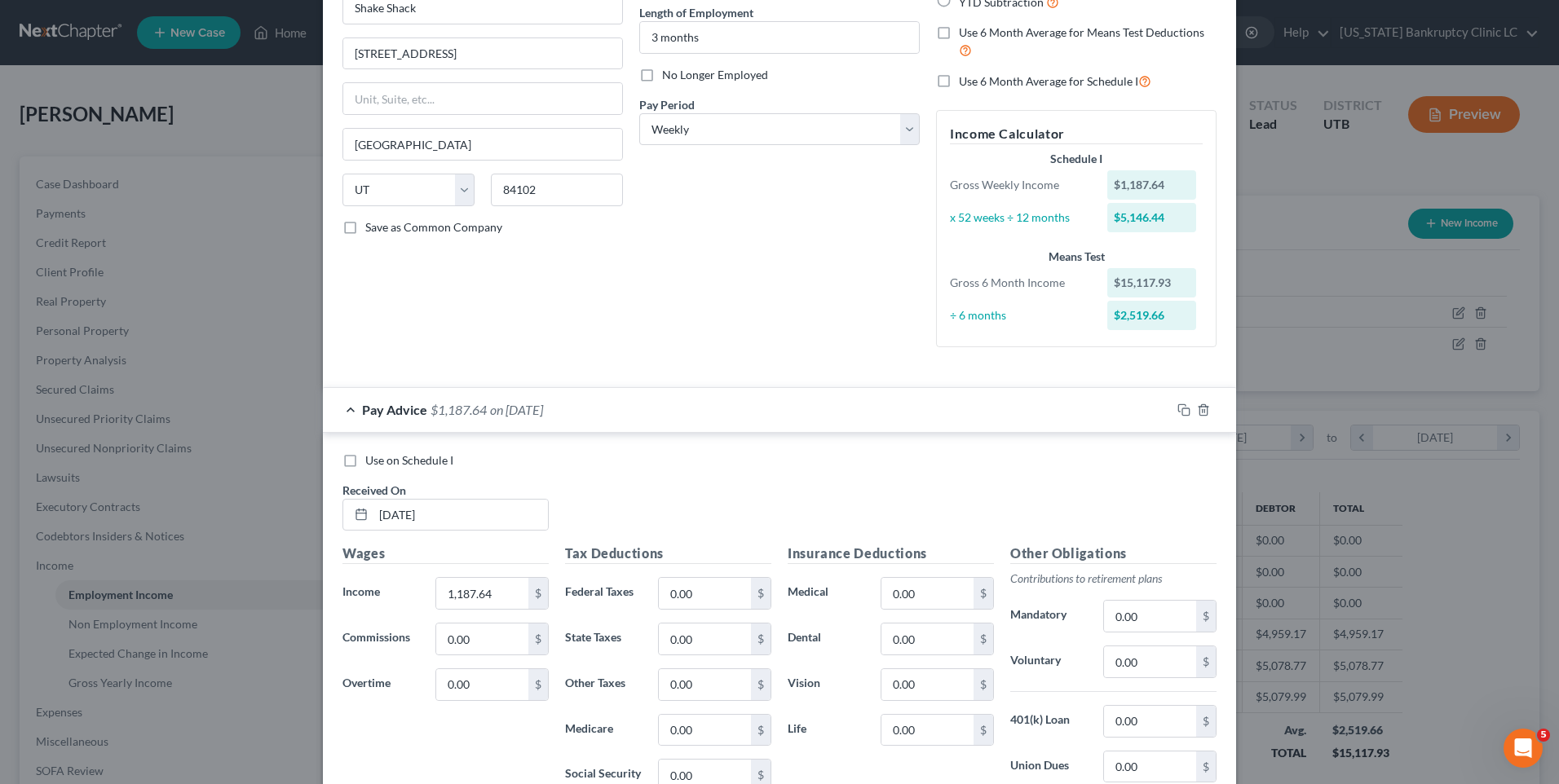
click at [409, 460] on span "Use on Schedule I" at bounding box center [409, 460] width 88 height 14
click at [383, 460] on input "Use on Schedule I" at bounding box center [376, 457] width 10 height 10
checkbox input "true"
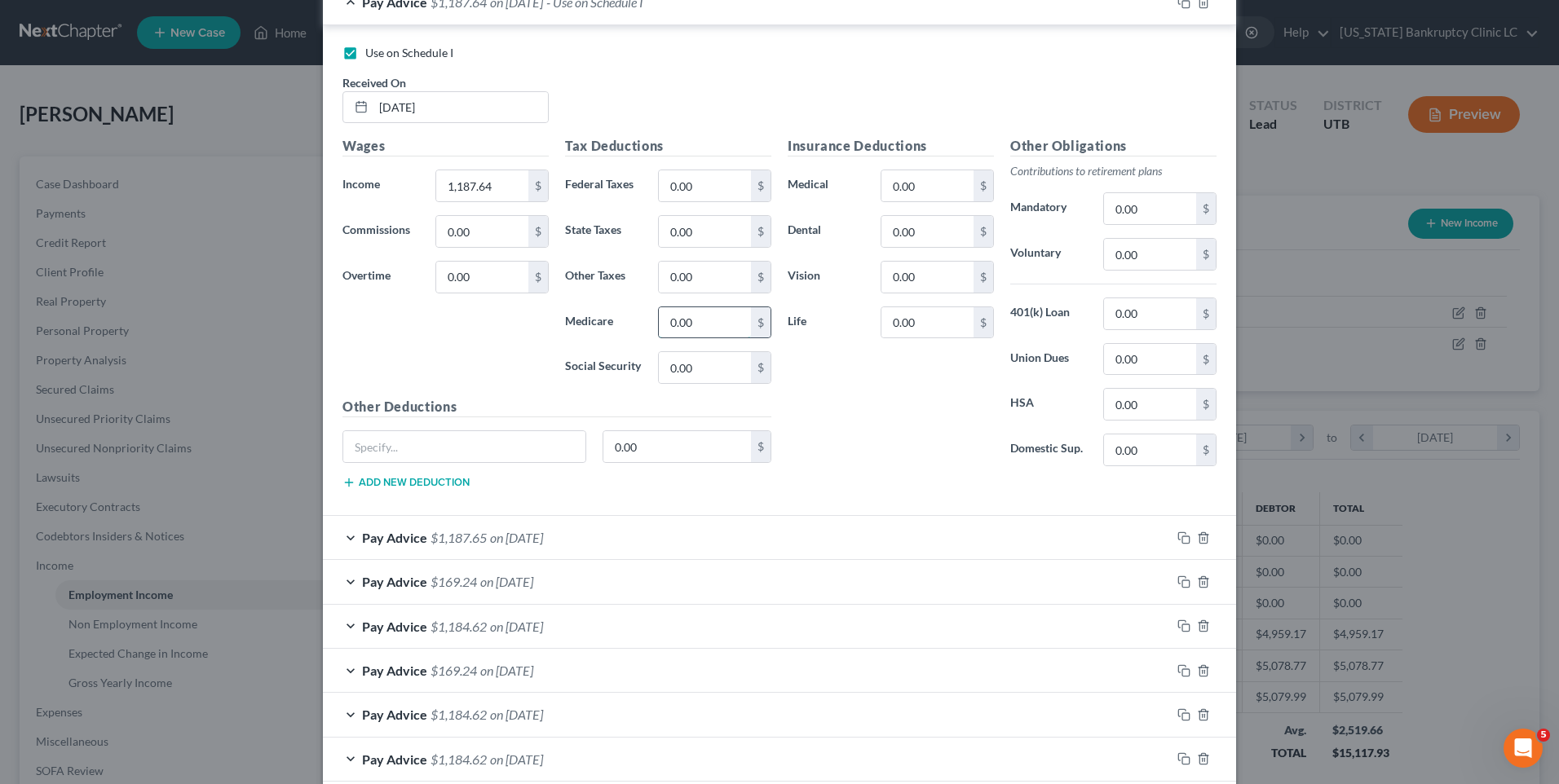
click at [694, 320] on input "0.00" at bounding box center [704, 322] width 92 height 31
click at [690, 371] on input "0.00" at bounding box center [704, 367] width 92 height 31
type input "73.65"
click at [717, 314] on input "0.00" at bounding box center [704, 322] width 92 height 31
type input "17.22"
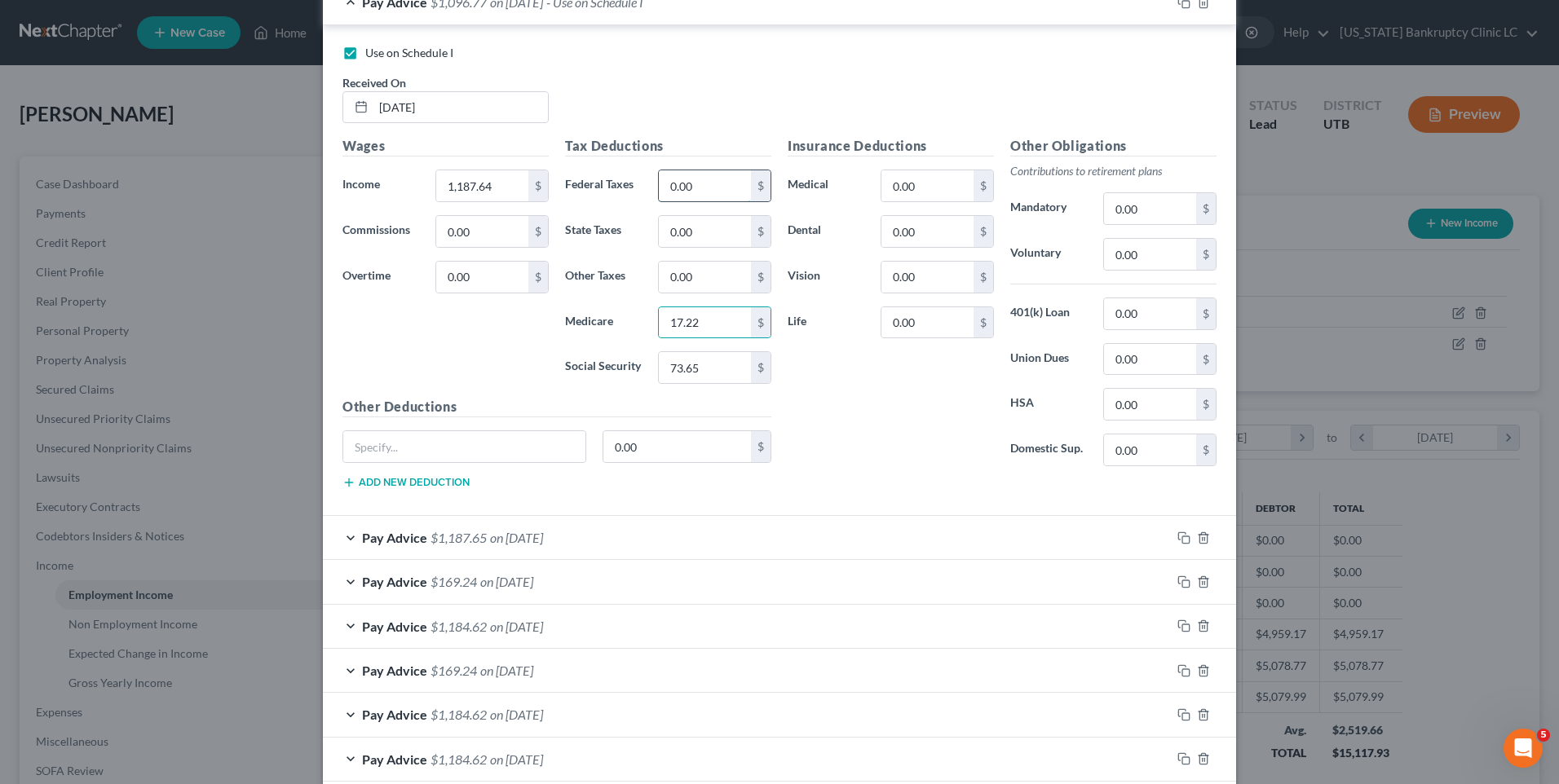
click at [710, 186] on input "0.00" at bounding box center [704, 185] width 92 height 31
type input "103.64"
click at [697, 225] on input "0.00" at bounding box center [704, 231] width 92 height 31
type input "6"
type input "53.32"
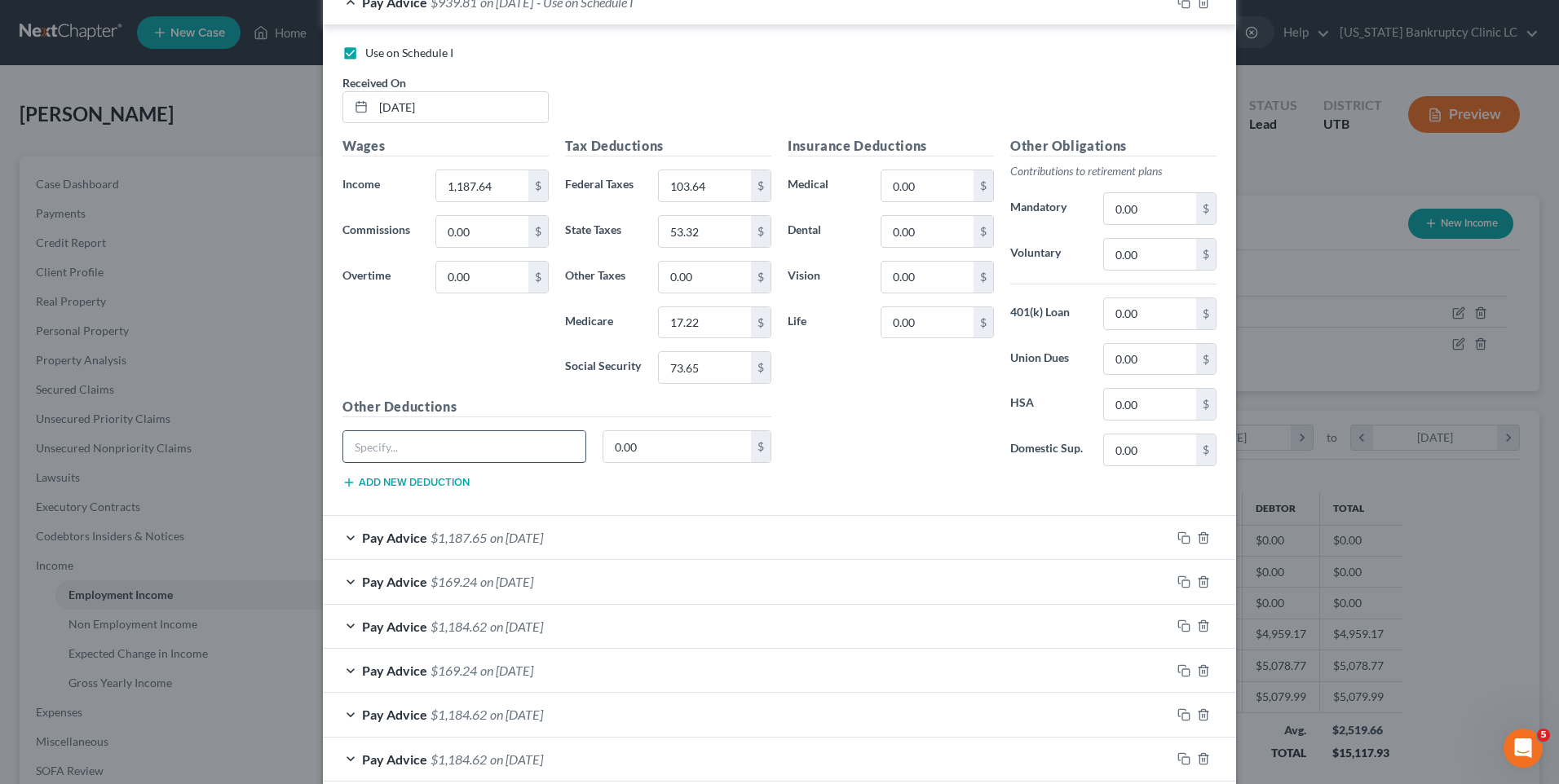
click at [397, 449] on input "text" at bounding box center [465, 446] width 242 height 31
type input "Other"
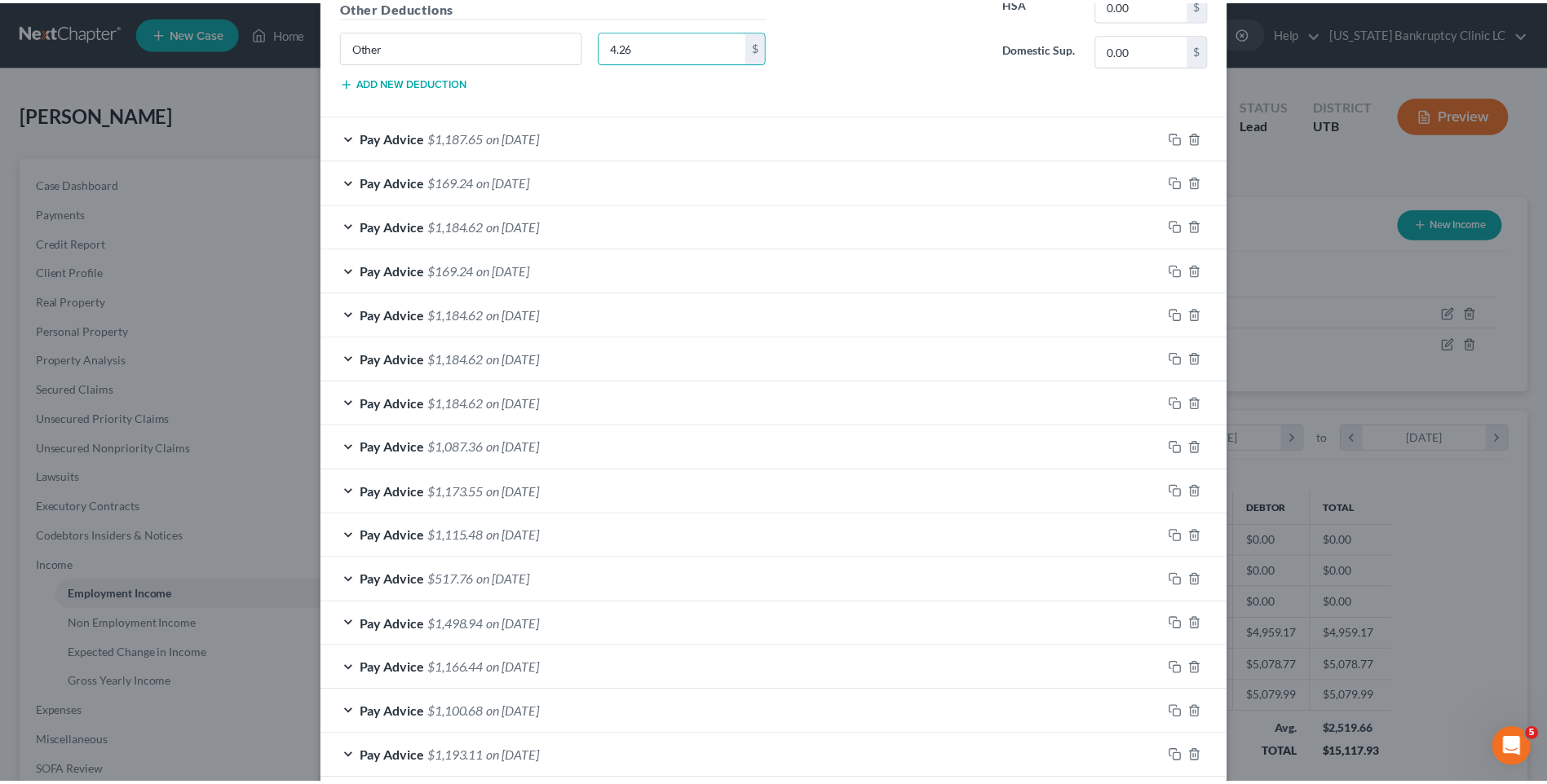
scroll to position [1057, 0]
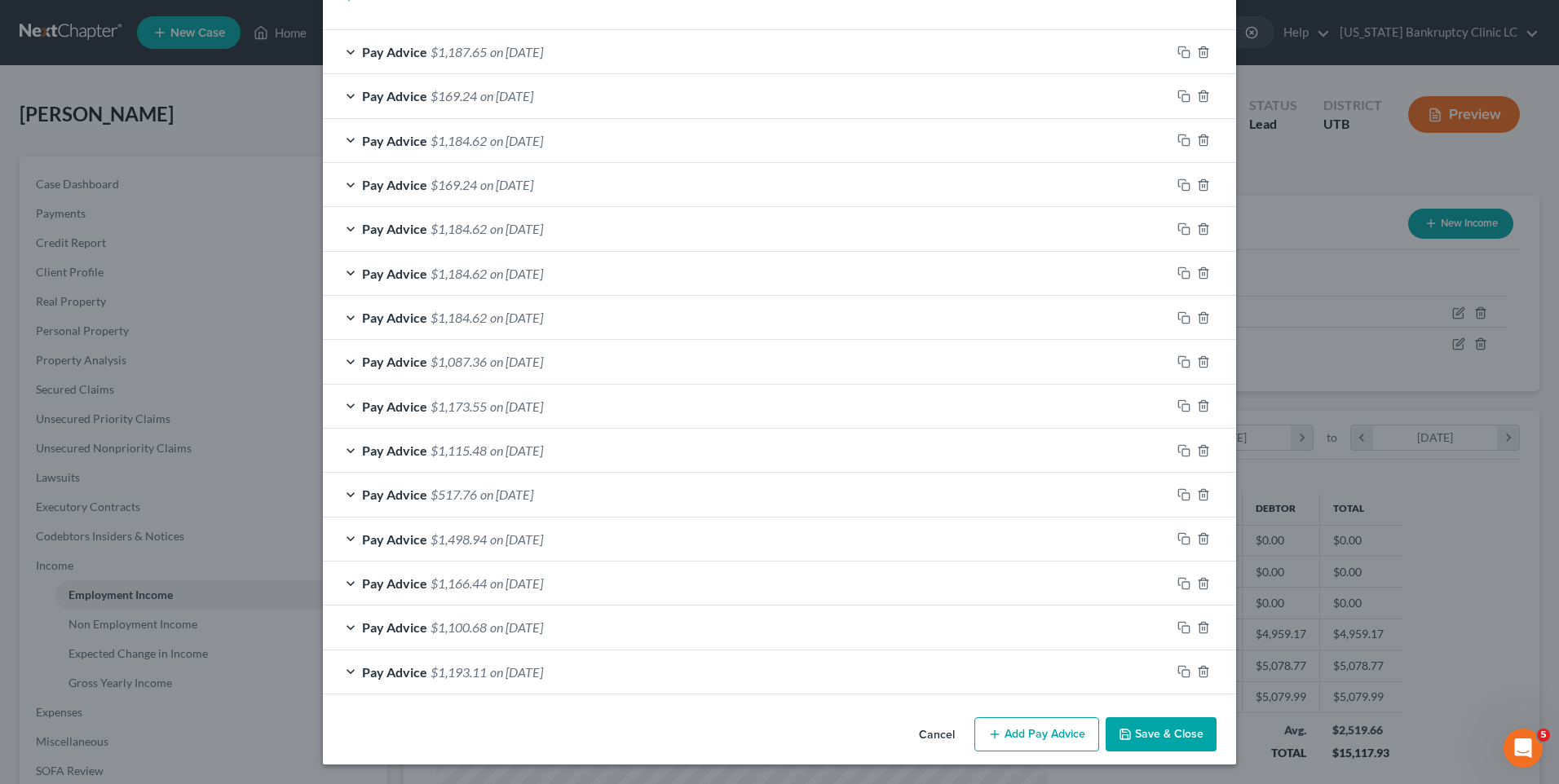
type input "4.26"
click at [1152, 741] on button "Save & Close" at bounding box center [1160, 734] width 111 height 34
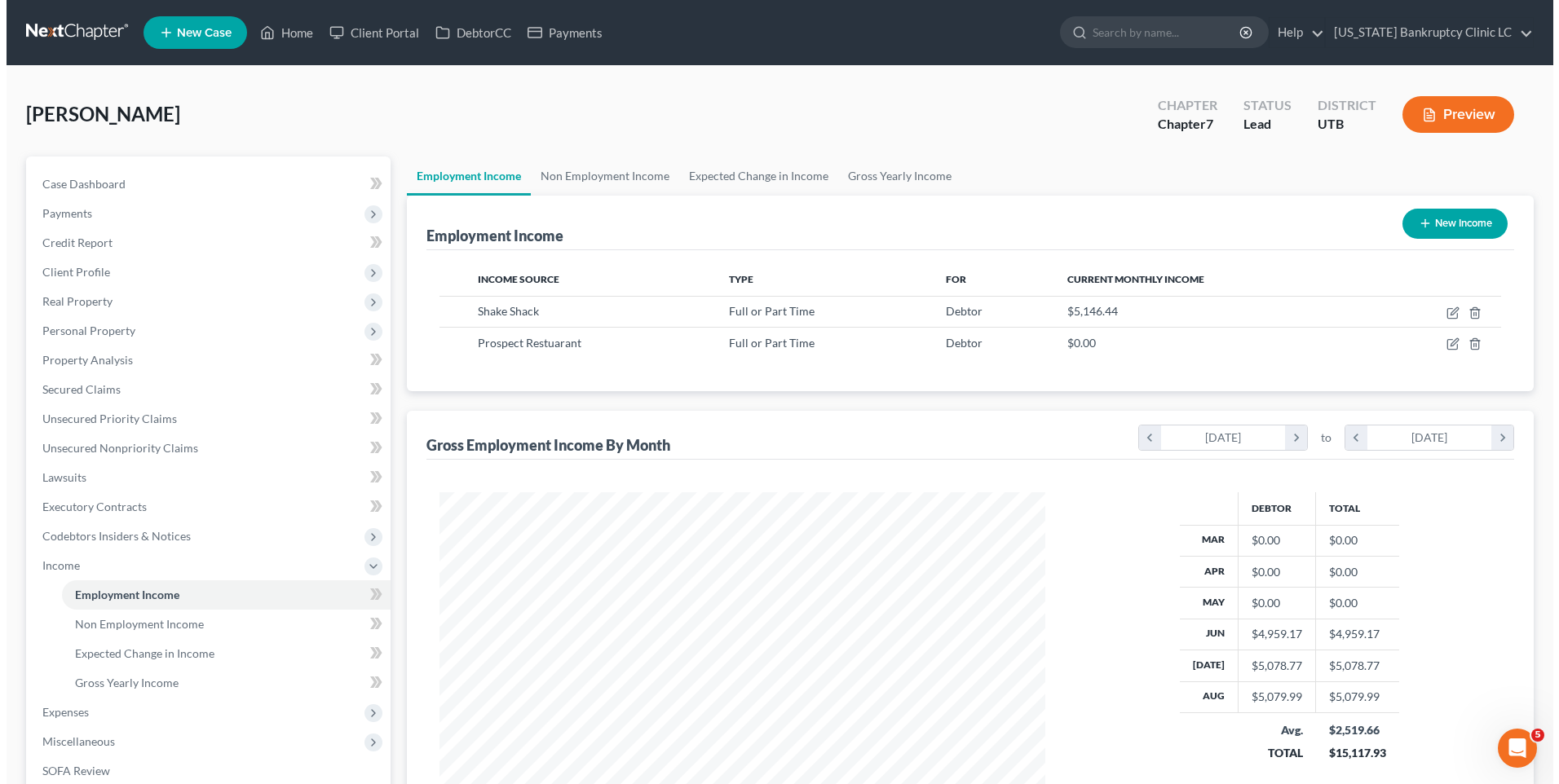
scroll to position [815046, 814861]
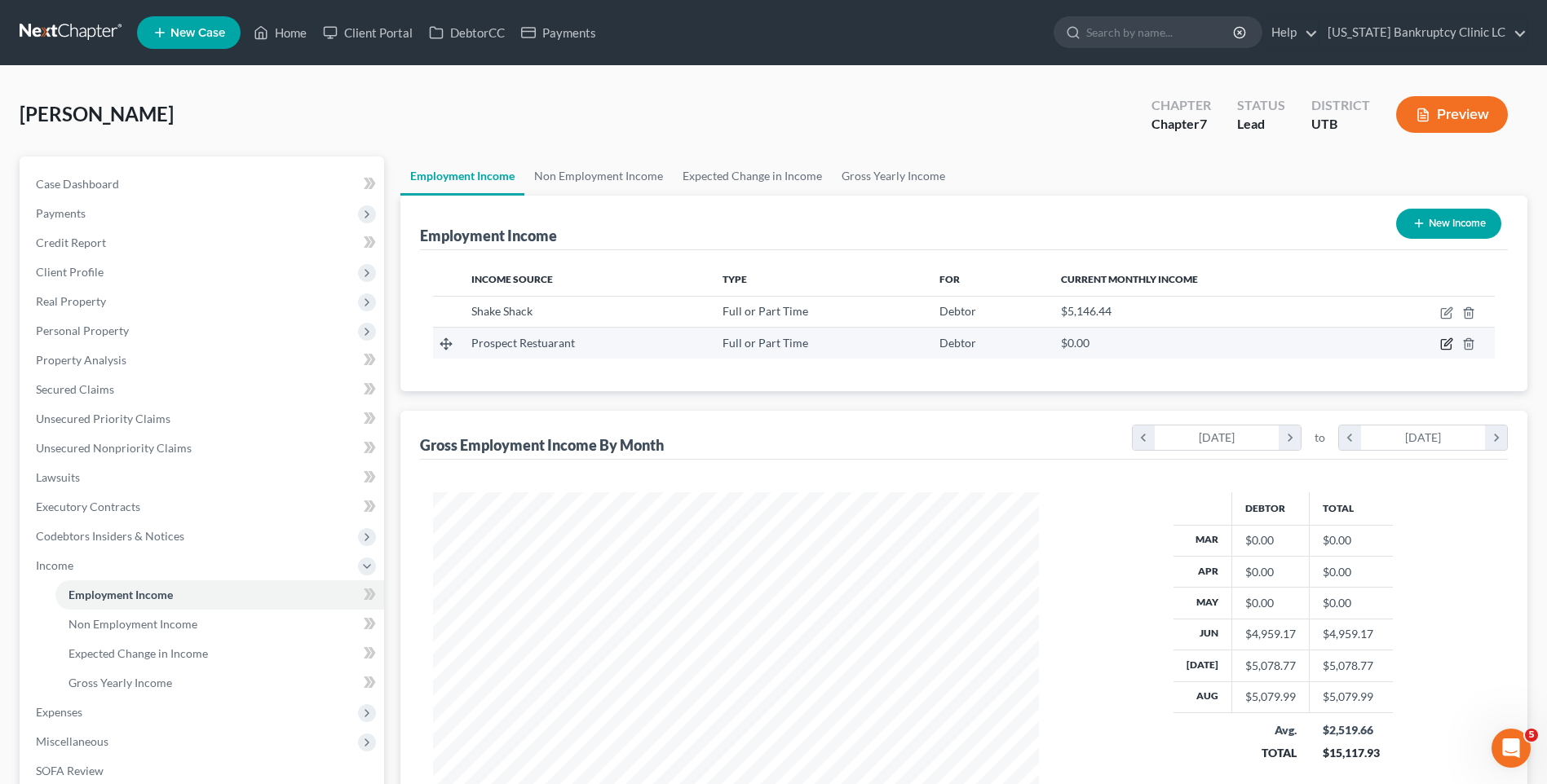
click at [1446, 343] on icon "button" at bounding box center [1447, 344] width 13 height 13
select select "0"
select select "46"
select select "1"
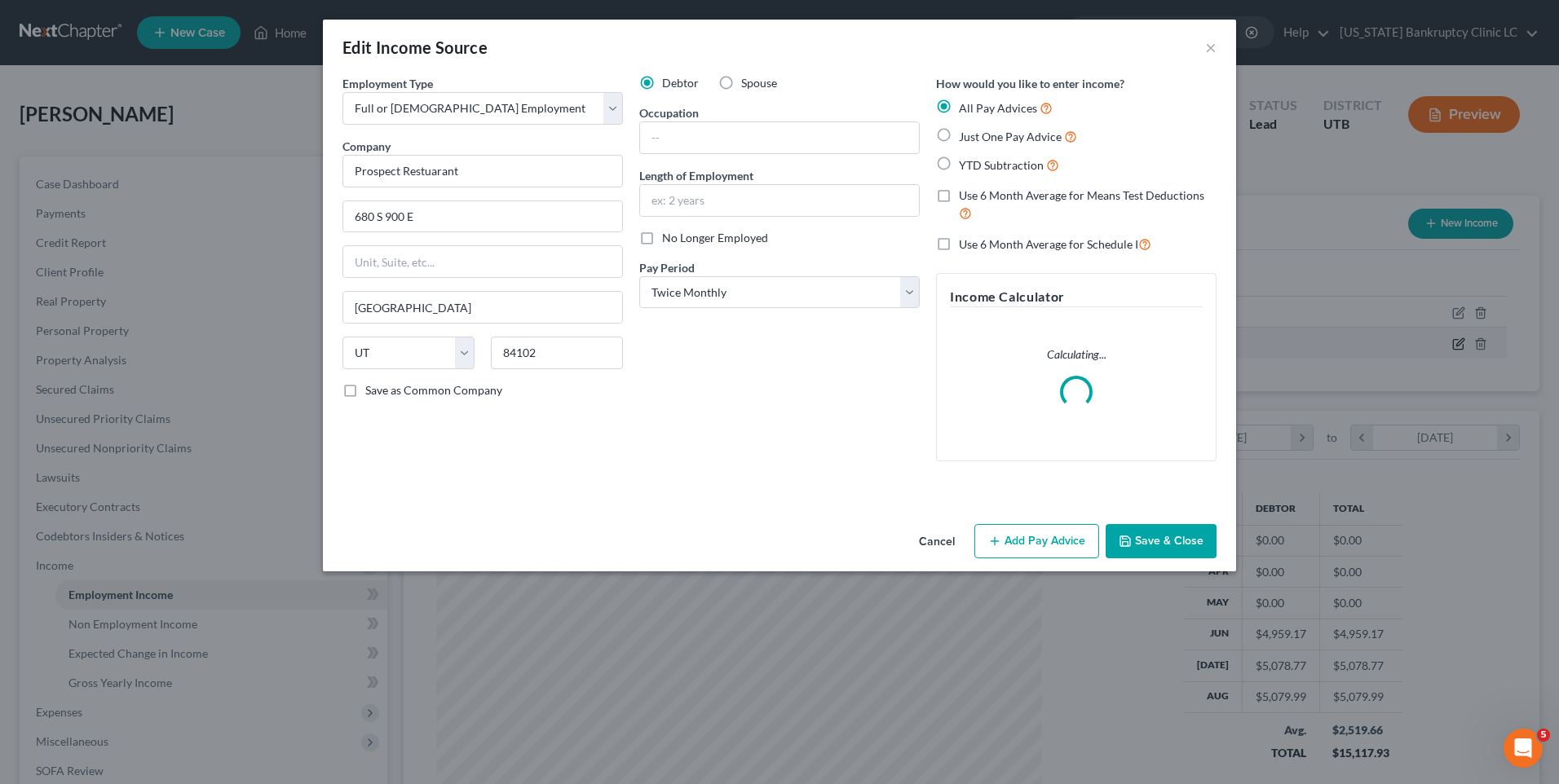
scroll to position [305, 644]
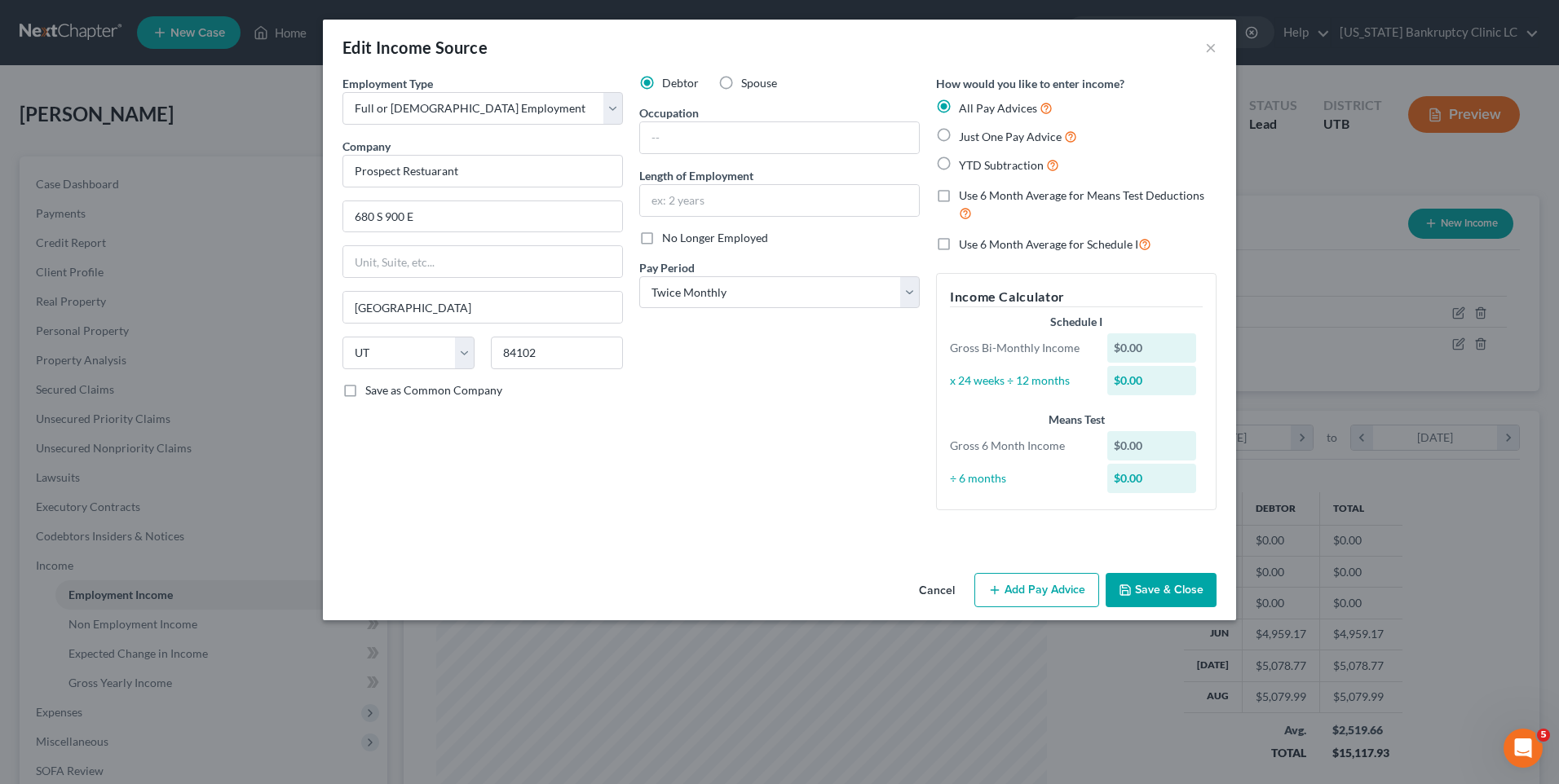
click at [1048, 591] on button "Add Pay Advice" at bounding box center [1037, 590] width 124 height 34
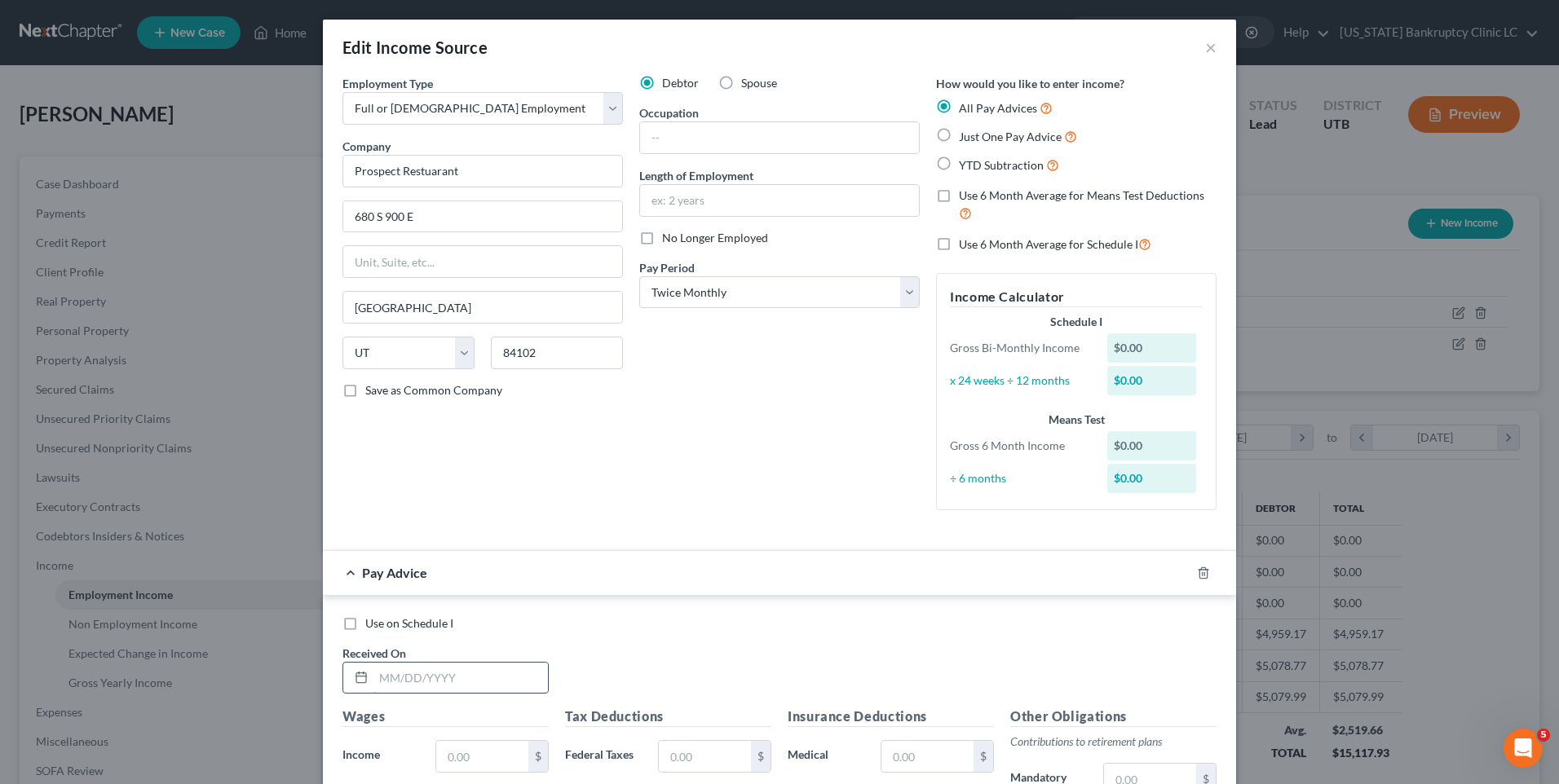
click at [414, 672] on input "text" at bounding box center [461, 678] width 175 height 31
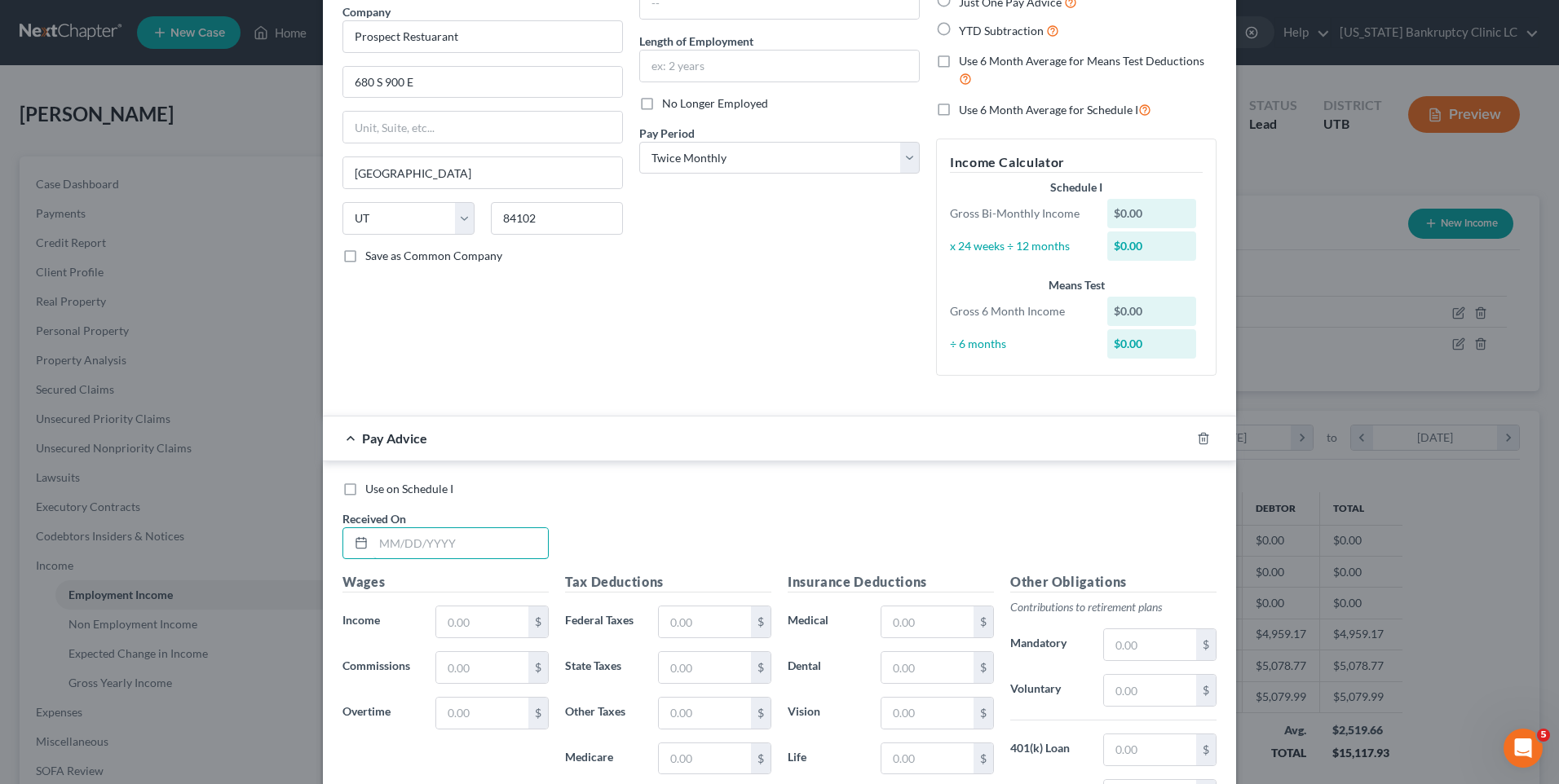
scroll to position [244, 0]
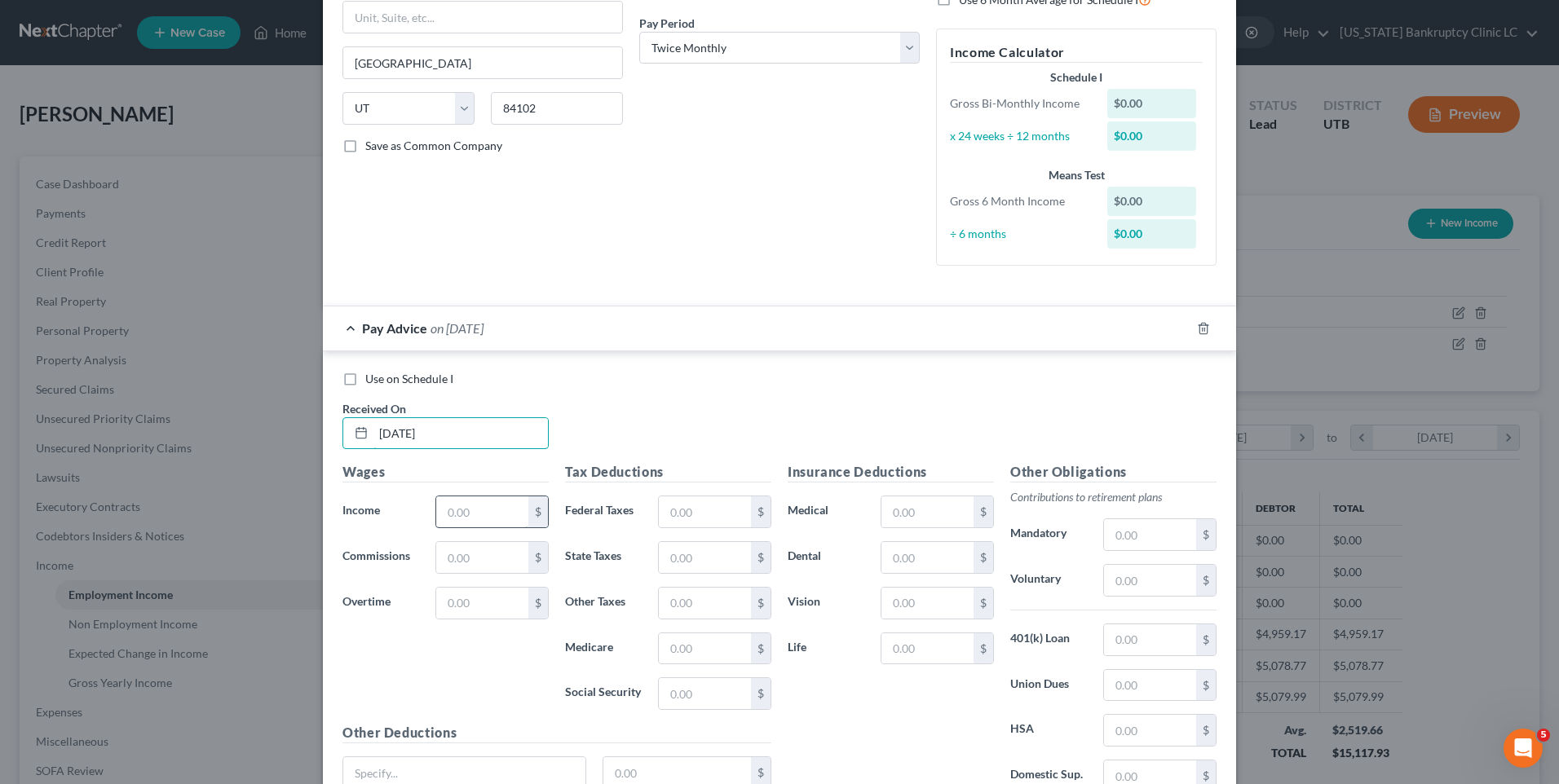
type input "[DATE]"
click at [449, 516] on input "text" at bounding box center [482, 512] width 92 height 31
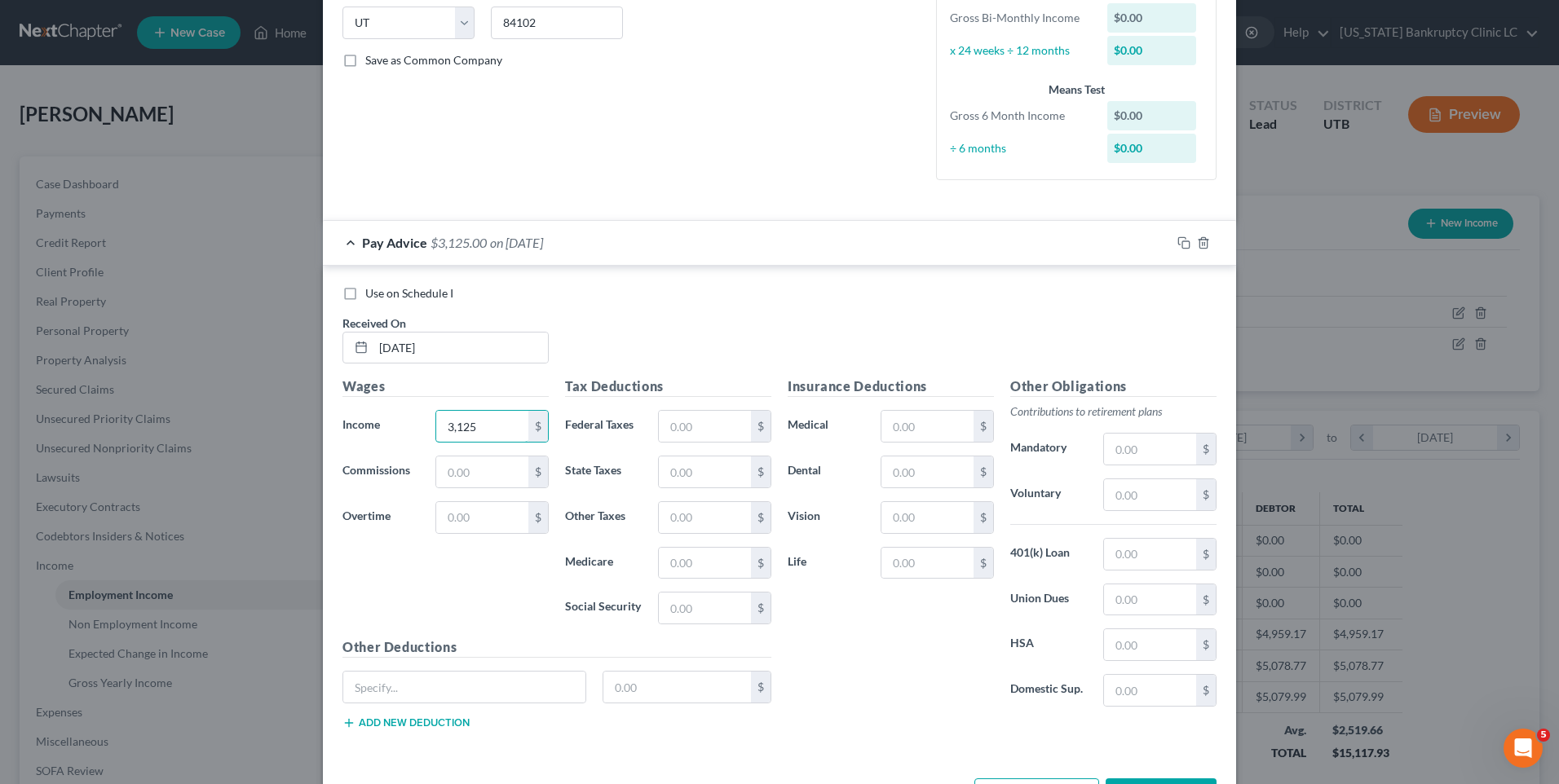
scroll to position [391, 0]
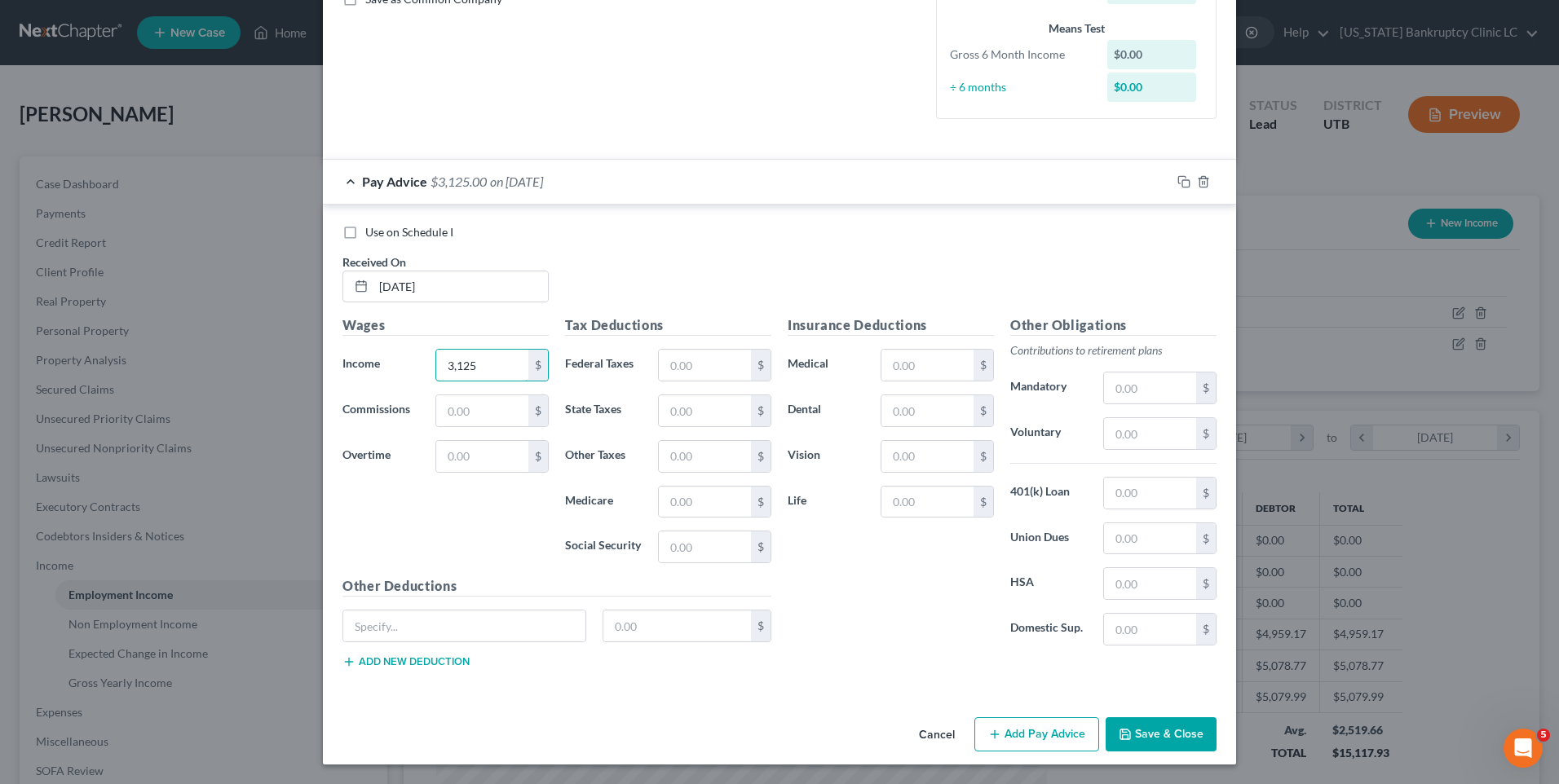
type input "3,125"
click at [1008, 740] on button "Add Pay Advice" at bounding box center [1037, 734] width 124 height 34
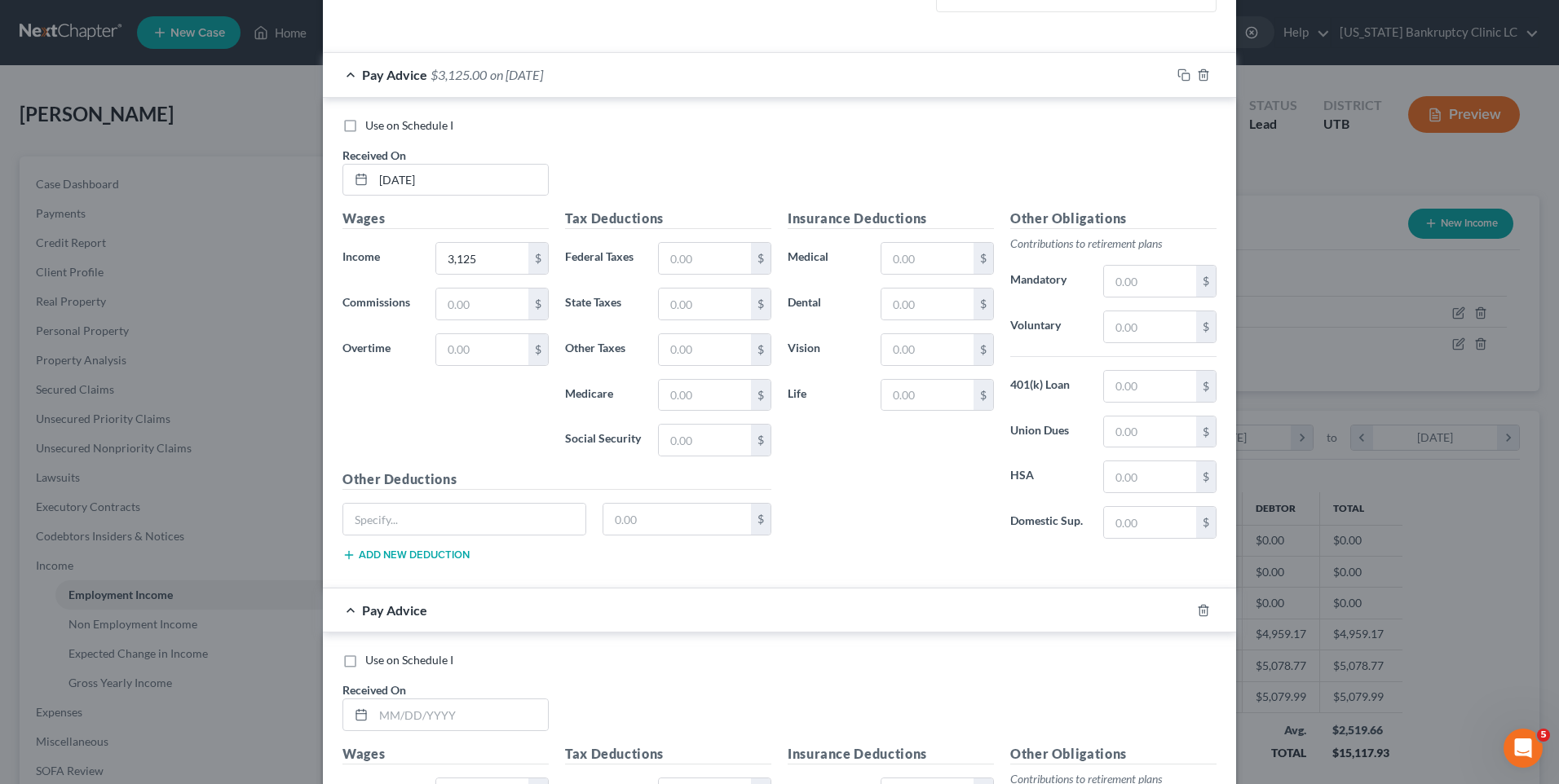
scroll to position [636, 0]
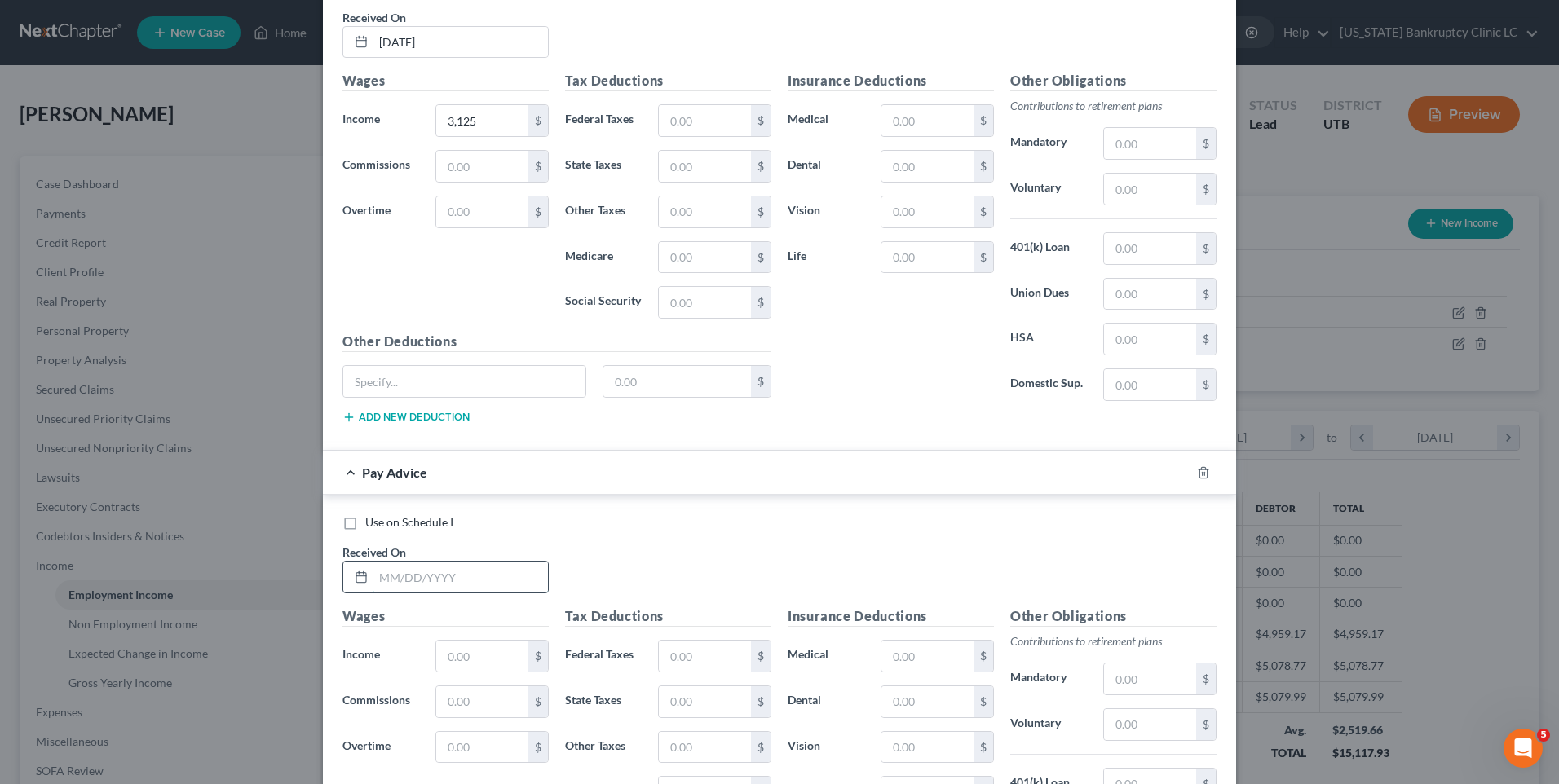
click at [416, 580] on input "text" at bounding box center [461, 577] width 175 height 31
type input "[DATE]"
click at [455, 663] on input "text" at bounding box center [482, 656] width 92 height 31
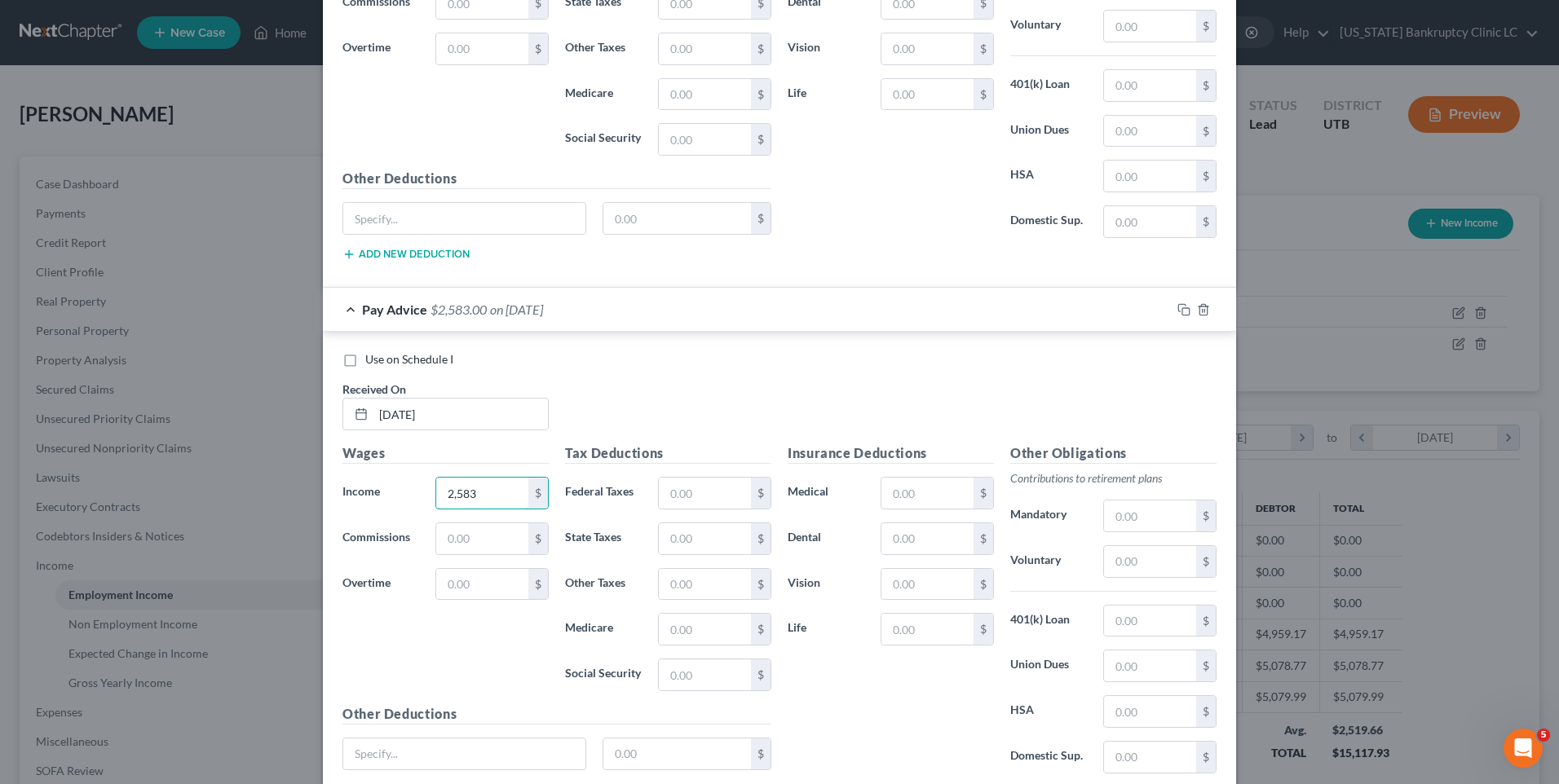
scroll to position [926, 0]
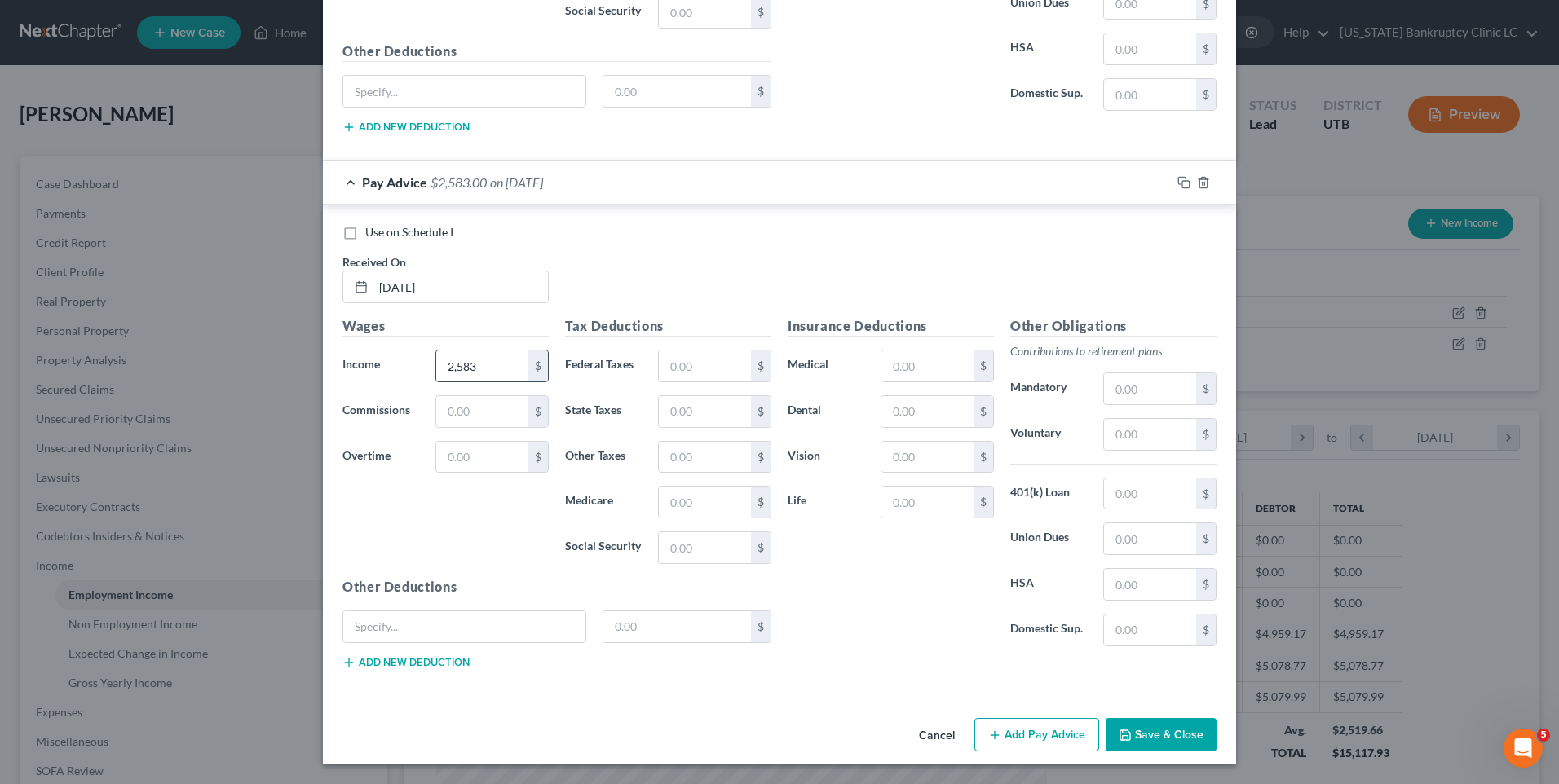
click at [489, 376] on input "2,583" at bounding box center [482, 365] width 92 height 31
type input "2,651.74"
click at [1024, 731] on button "Add Pay Advice" at bounding box center [1037, 735] width 124 height 34
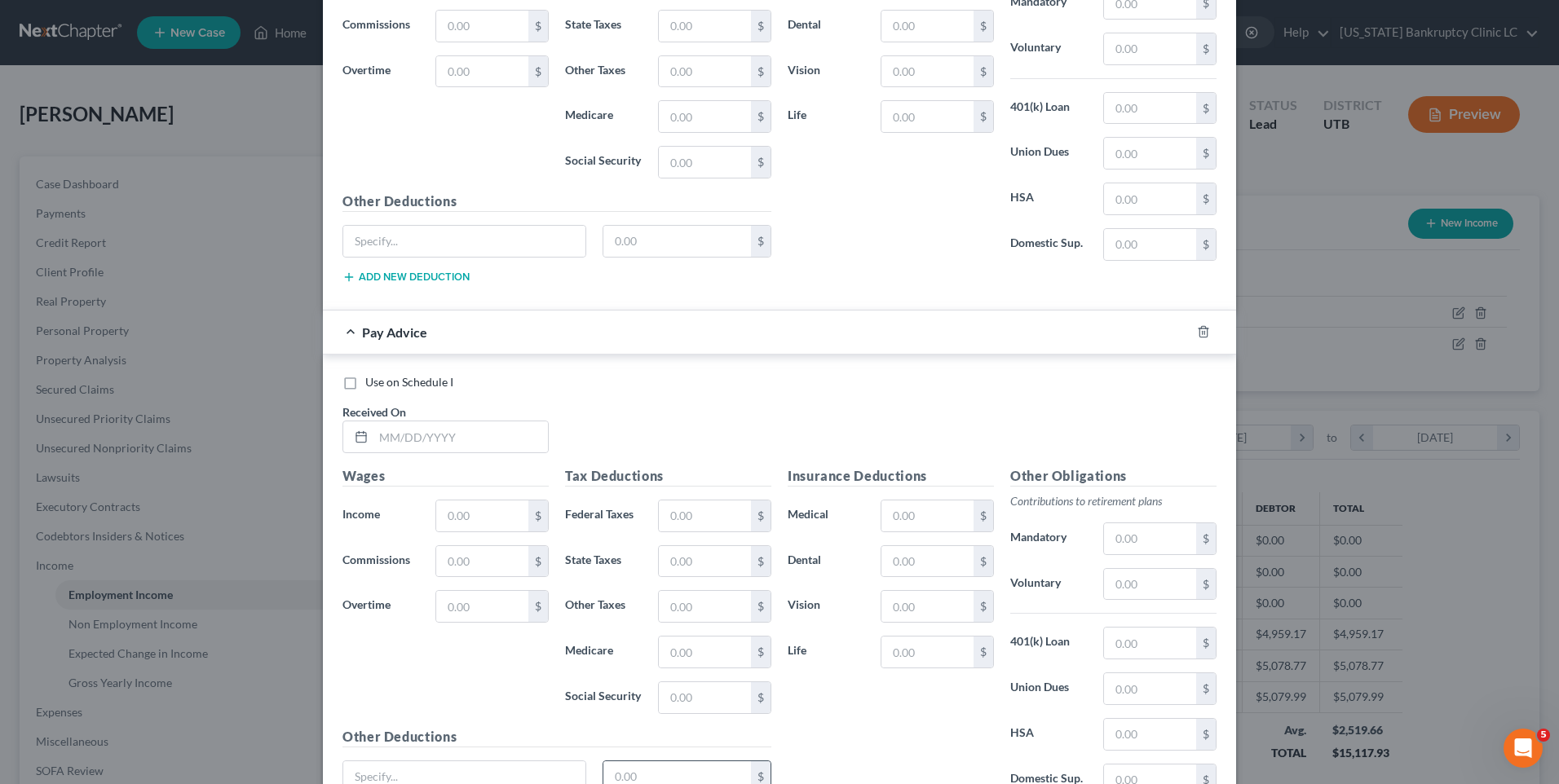
scroll to position [1416, 0]
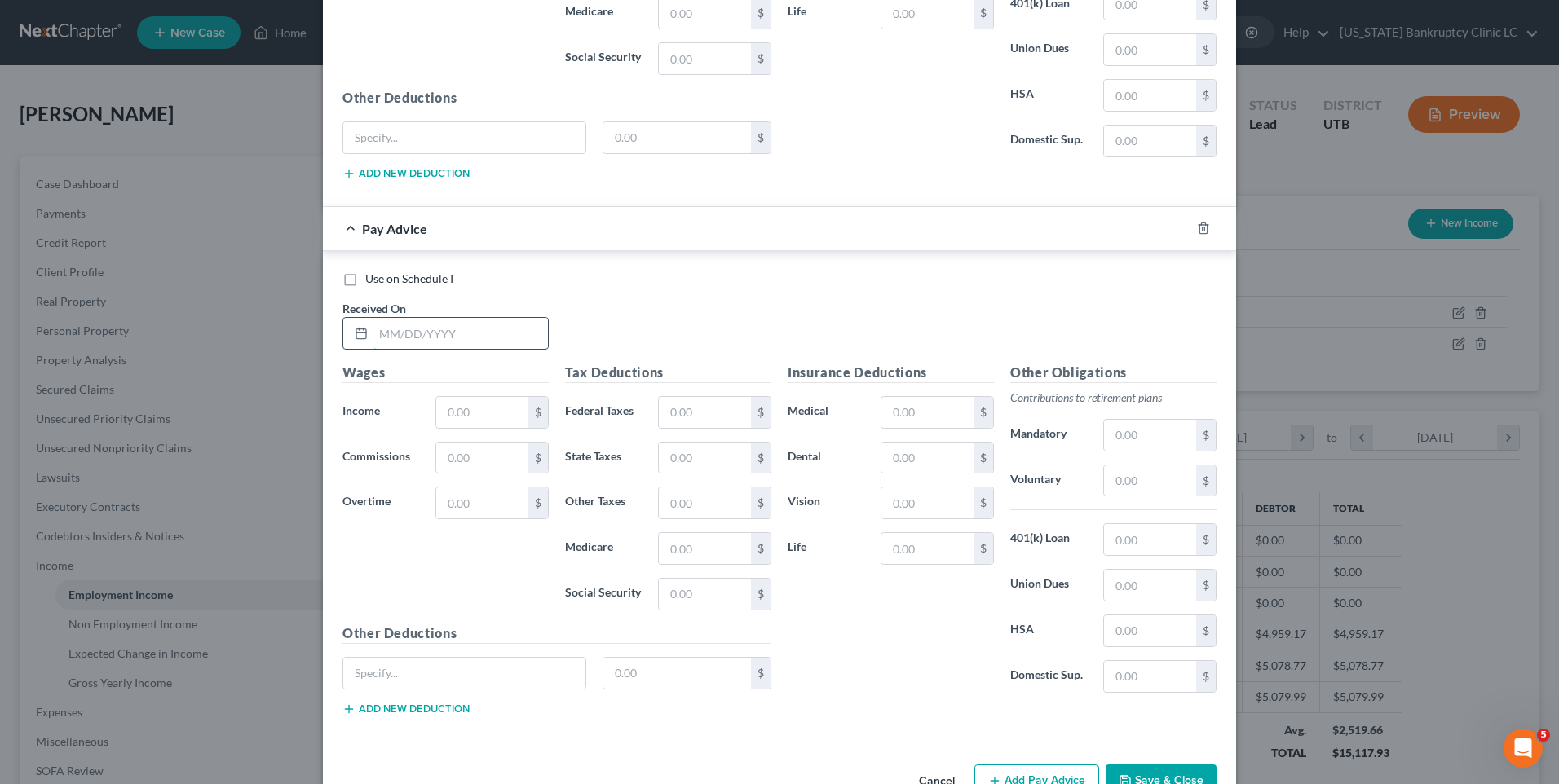
click at [411, 333] on input "text" at bounding box center [461, 333] width 175 height 31
type input "[DATE]"
click at [491, 423] on input "text" at bounding box center [482, 412] width 92 height 31
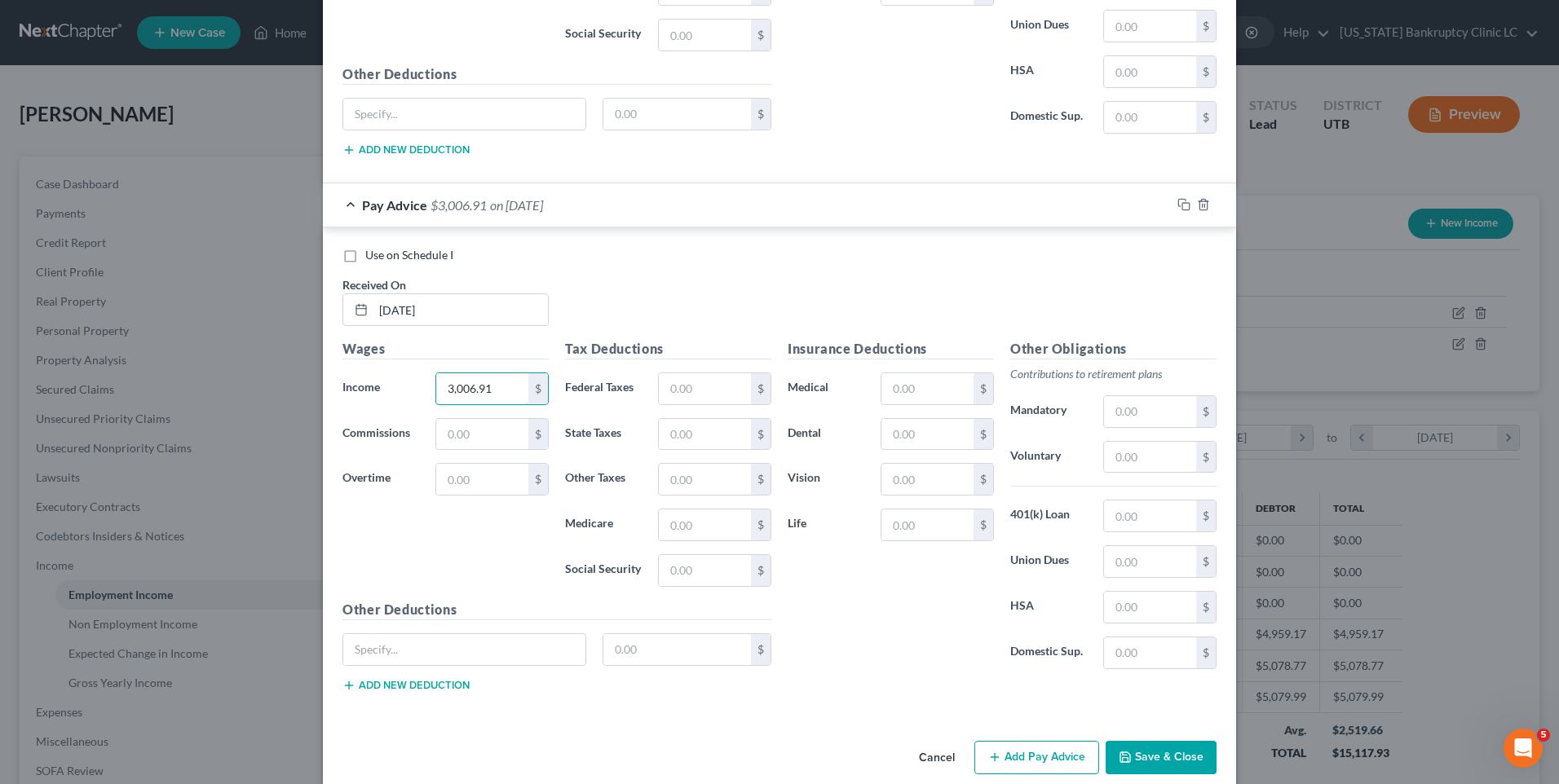
scroll to position [1462, 0]
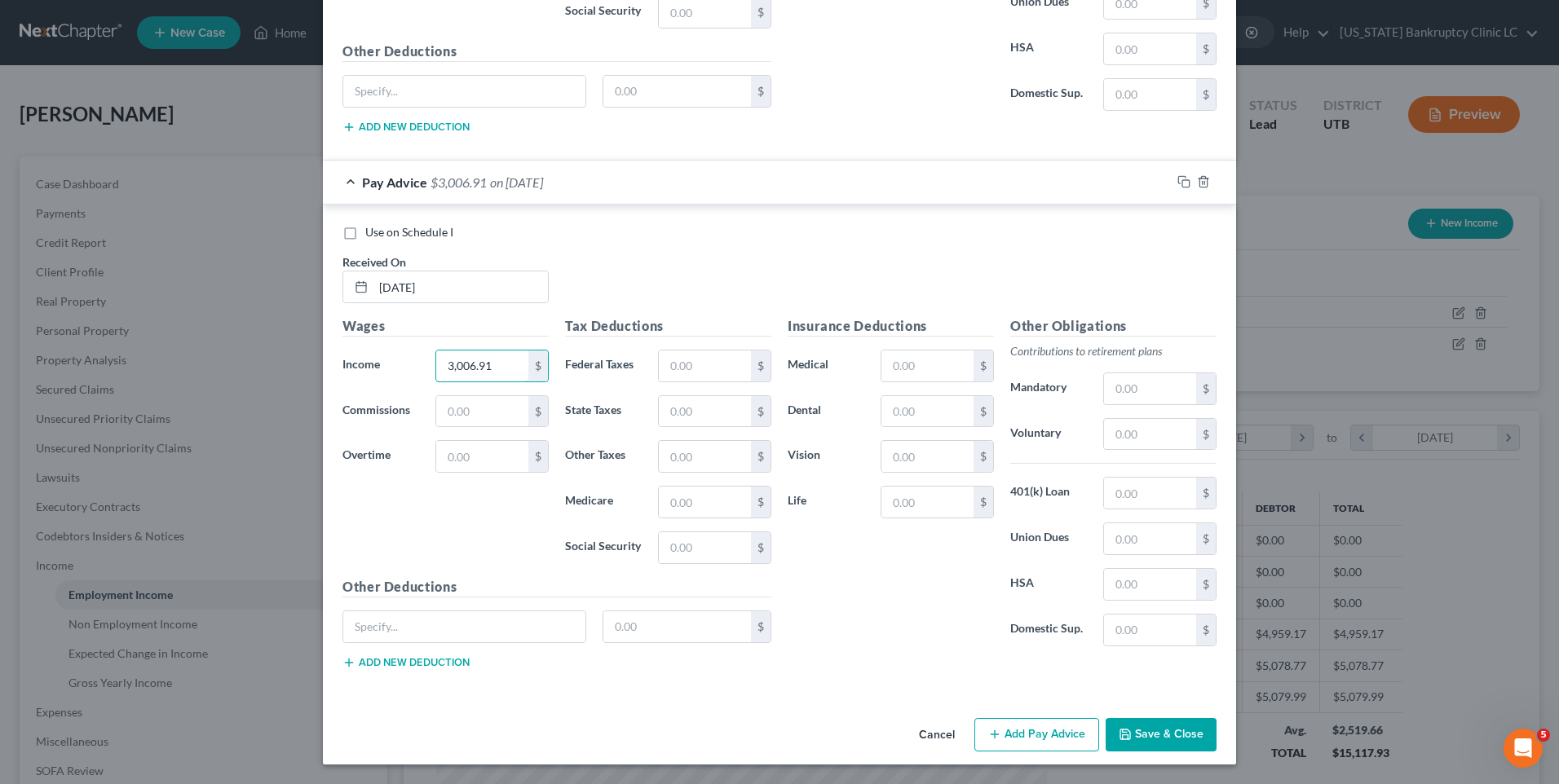
type input "3,006.91"
click at [1007, 737] on button "Add Pay Advice" at bounding box center [1037, 735] width 124 height 34
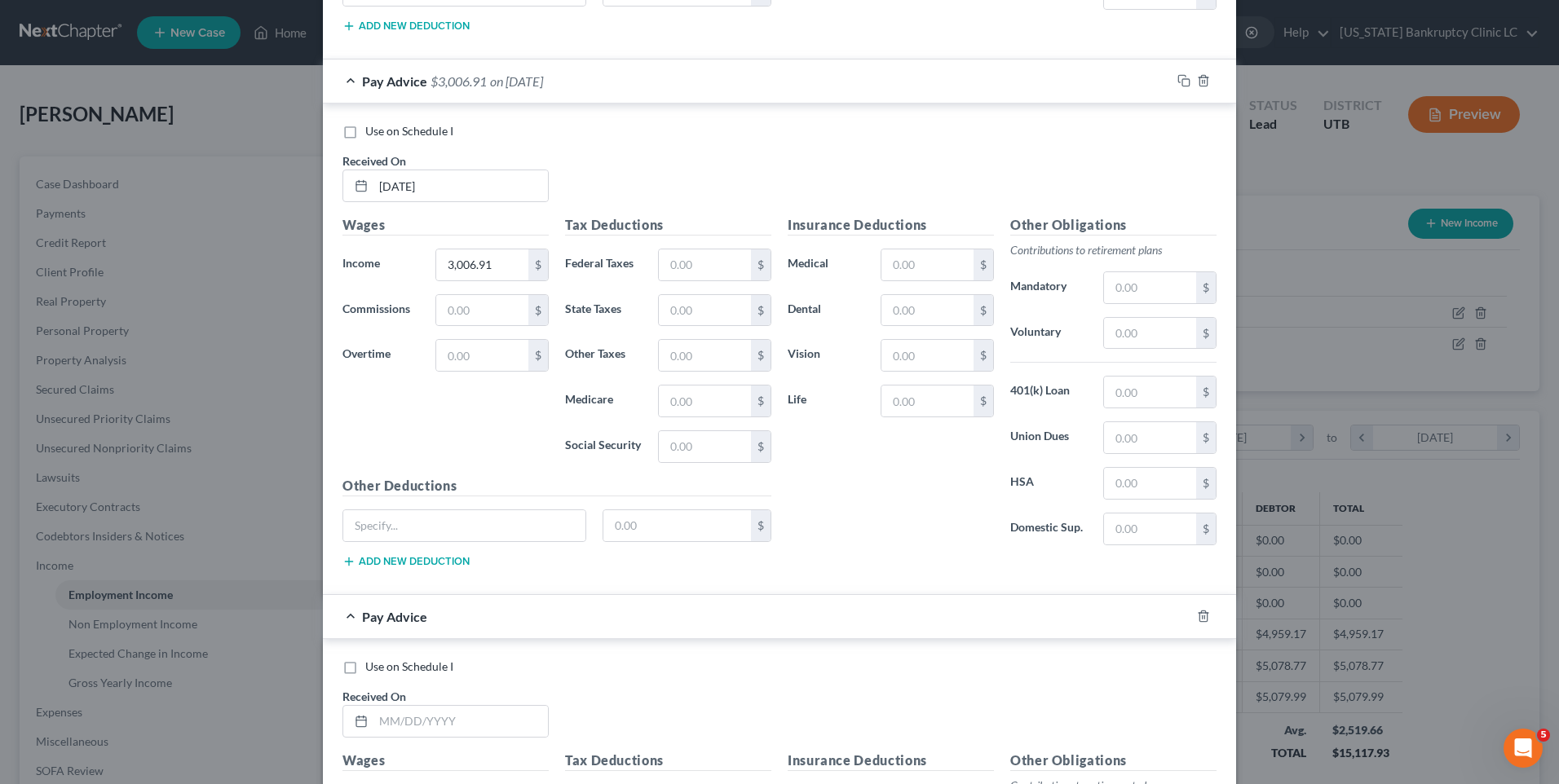
scroll to position [1706, 0]
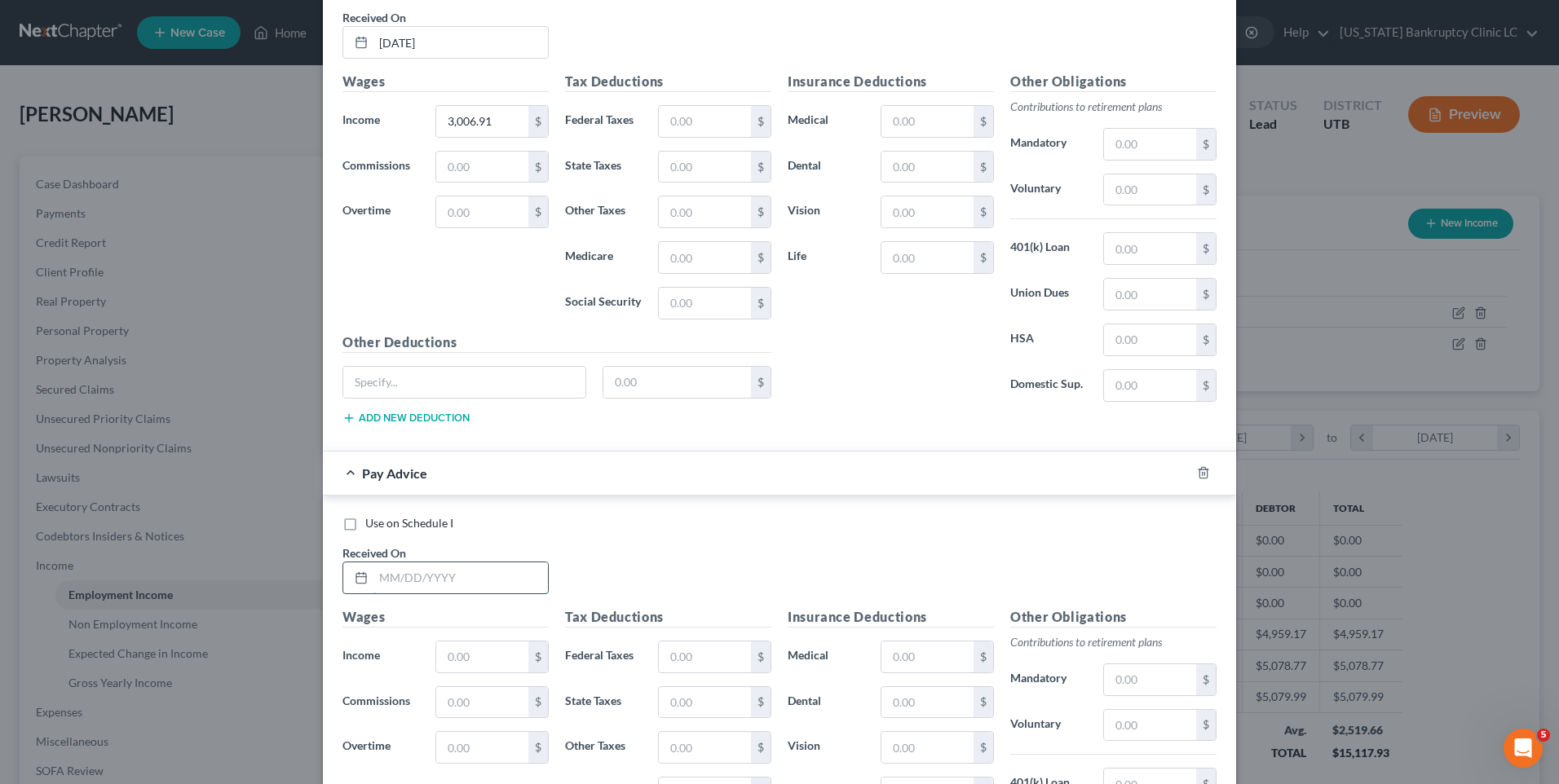
click at [469, 585] on input "text" at bounding box center [461, 578] width 175 height 31
type input "[DATE]"
click at [472, 656] on input "text" at bounding box center [482, 657] width 92 height 31
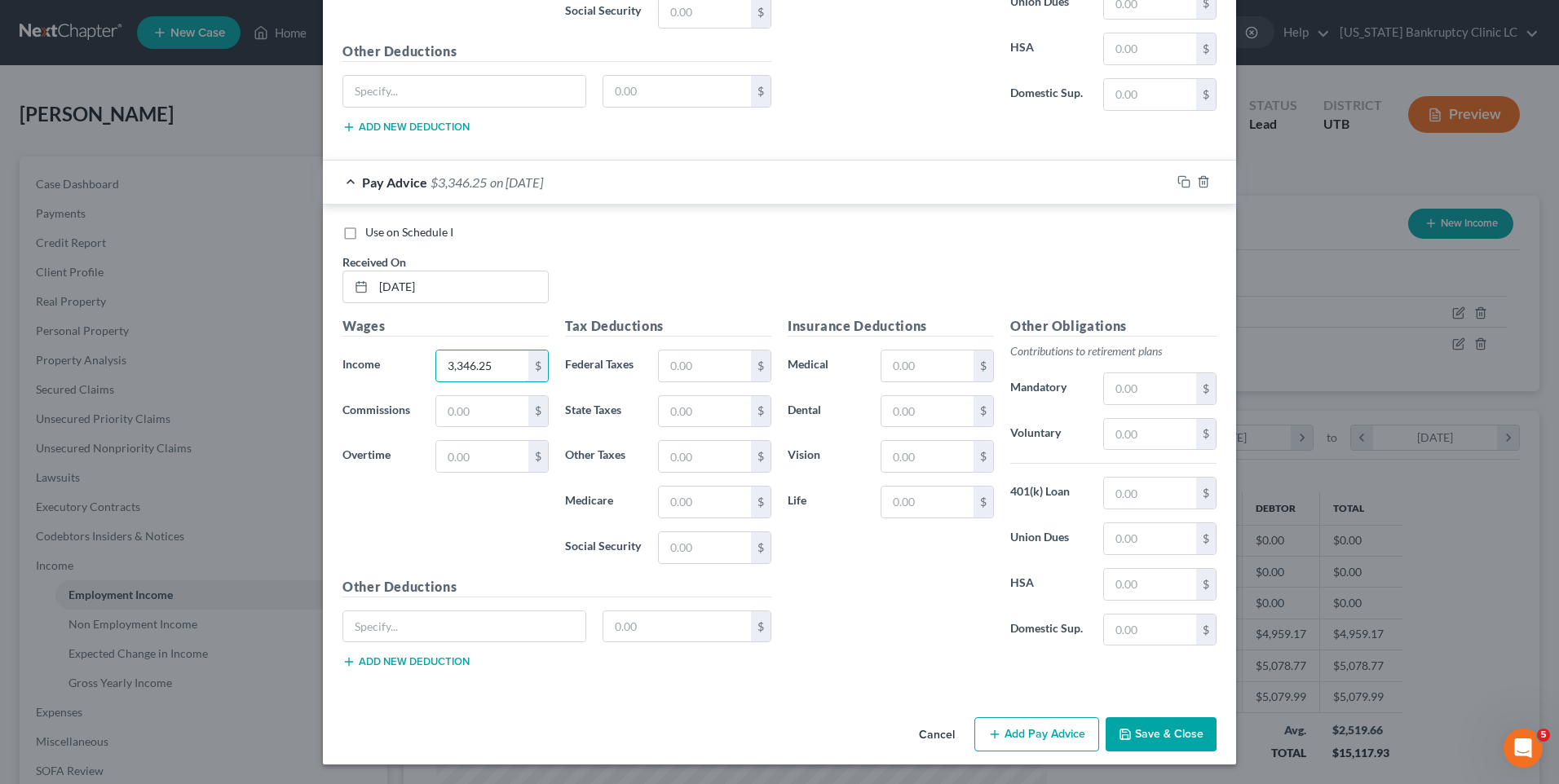
type input "3,346.25"
click at [1016, 739] on button "Add Pay Advice" at bounding box center [1037, 734] width 124 height 34
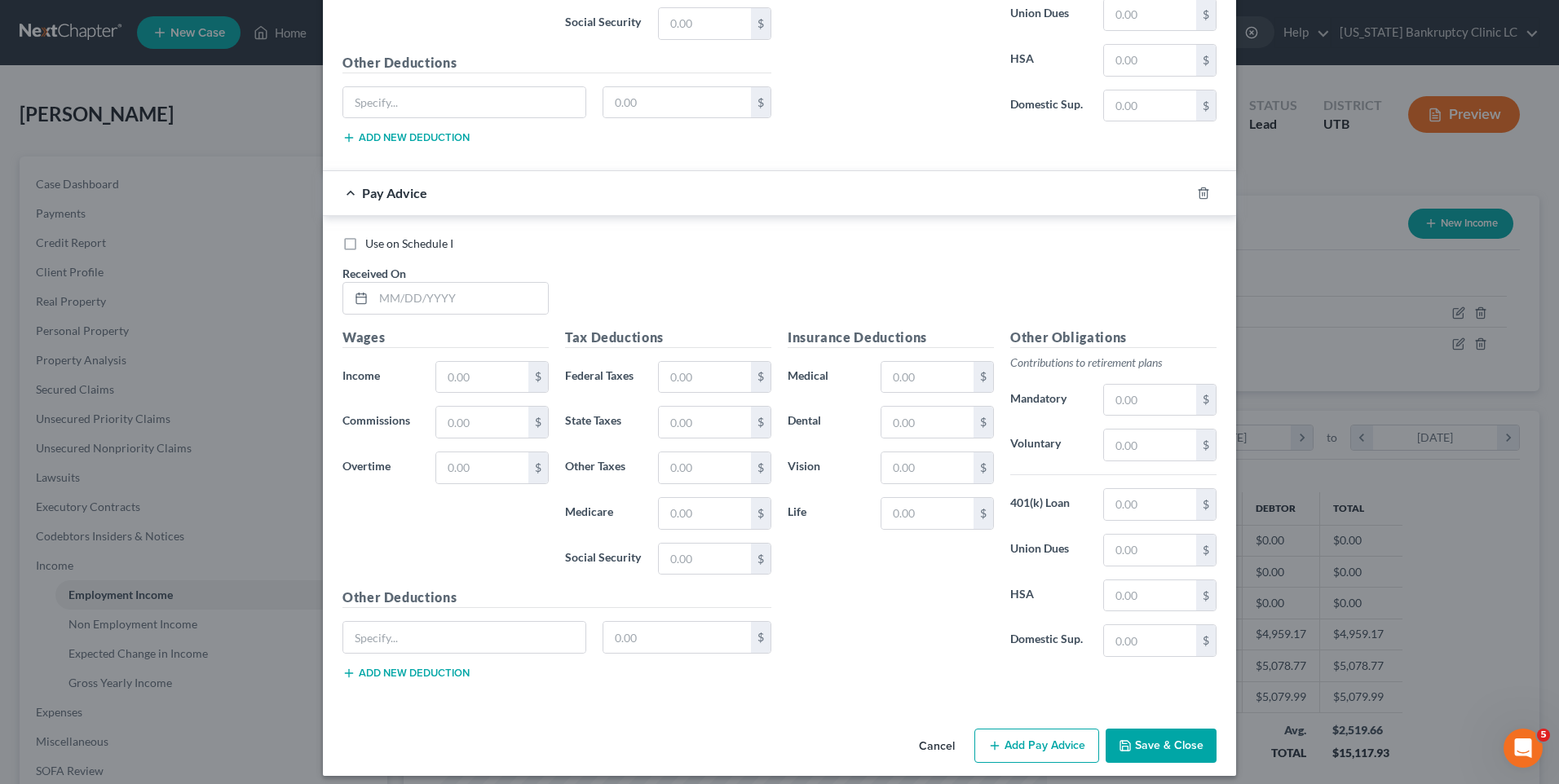
scroll to position [2533, 0]
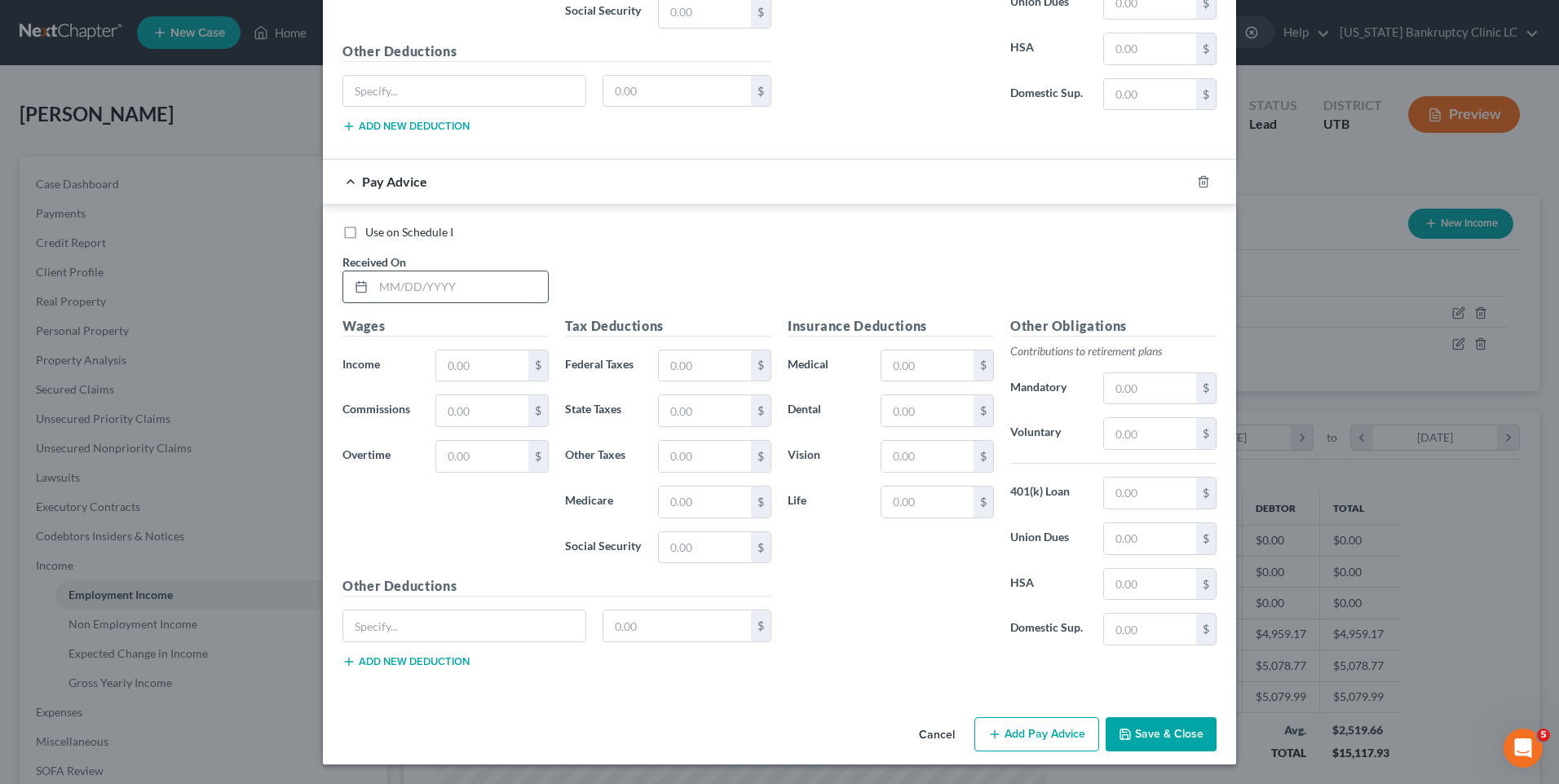
drag, startPoint x: 430, startPoint y: 289, endPoint x: 443, endPoint y: 291, distance: 13.2
click at [430, 288] on input "text" at bounding box center [461, 286] width 175 height 31
type input "[DATE]"
click at [470, 369] on input "text" at bounding box center [482, 365] width 92 height 31
type input "3,125"
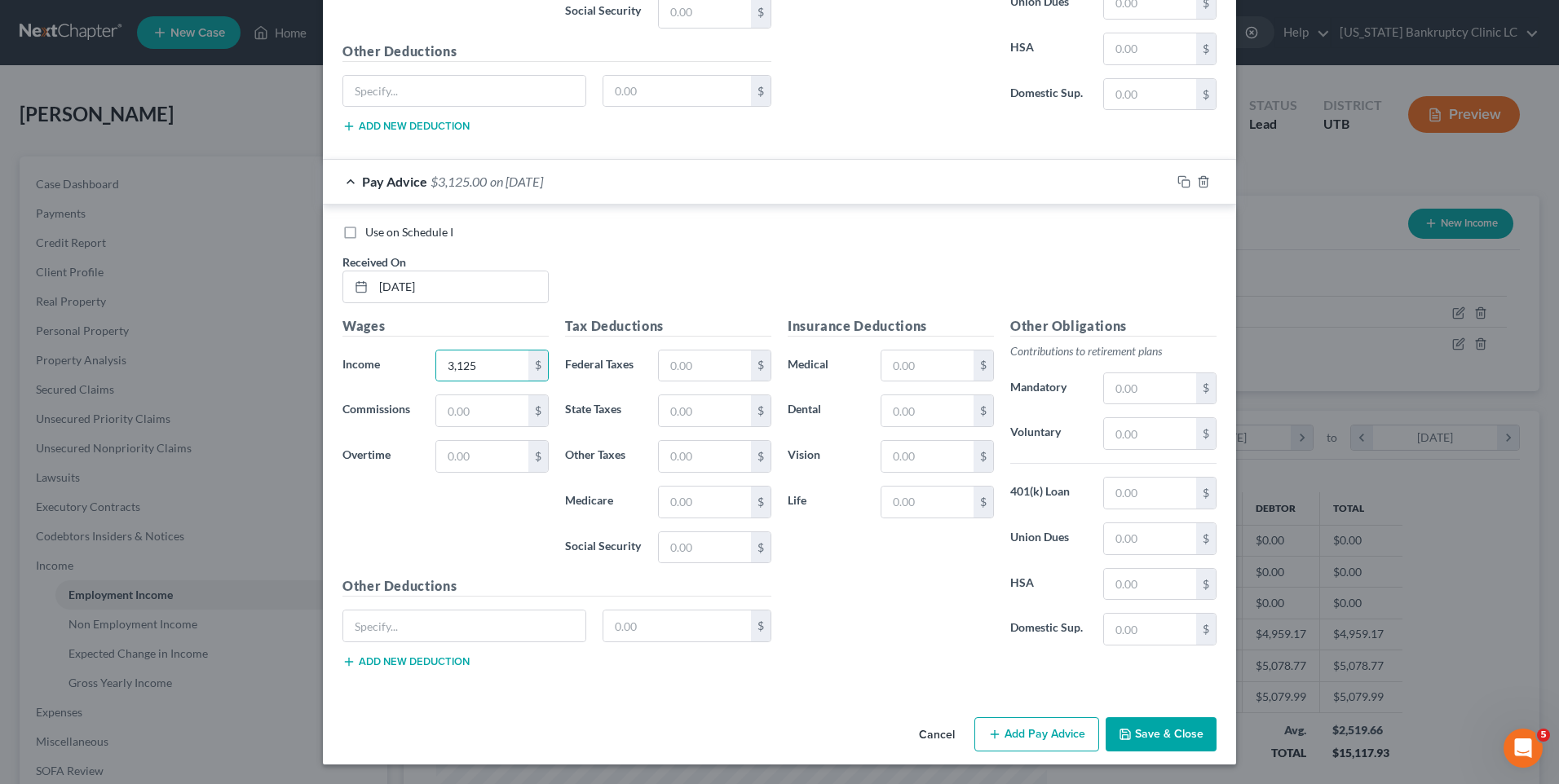
click at [1015, 744] on button "Add Pay Advice" at bounding box center [1037, 734] width 124 height 34
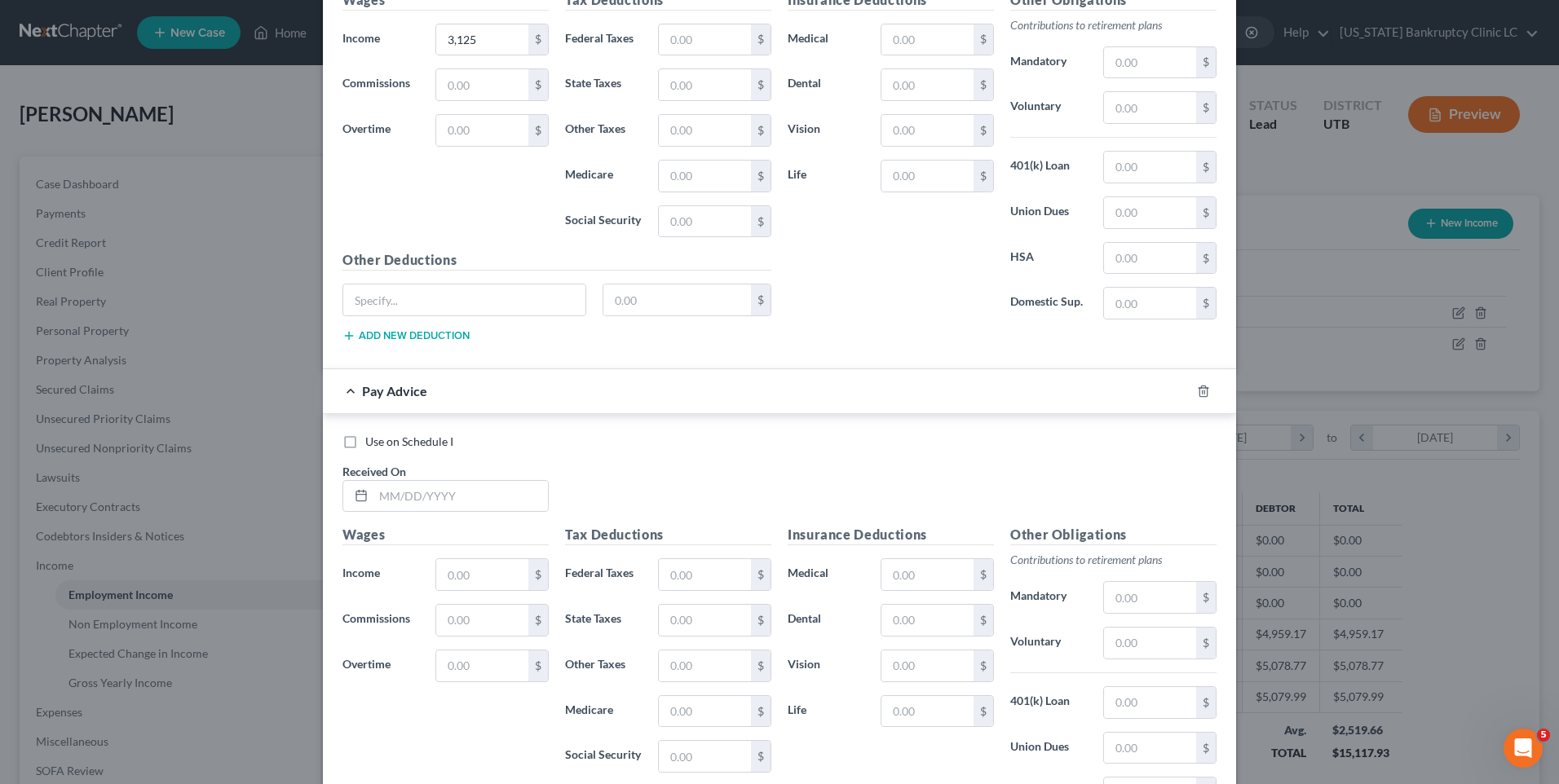
scroll to position [3069, 0]
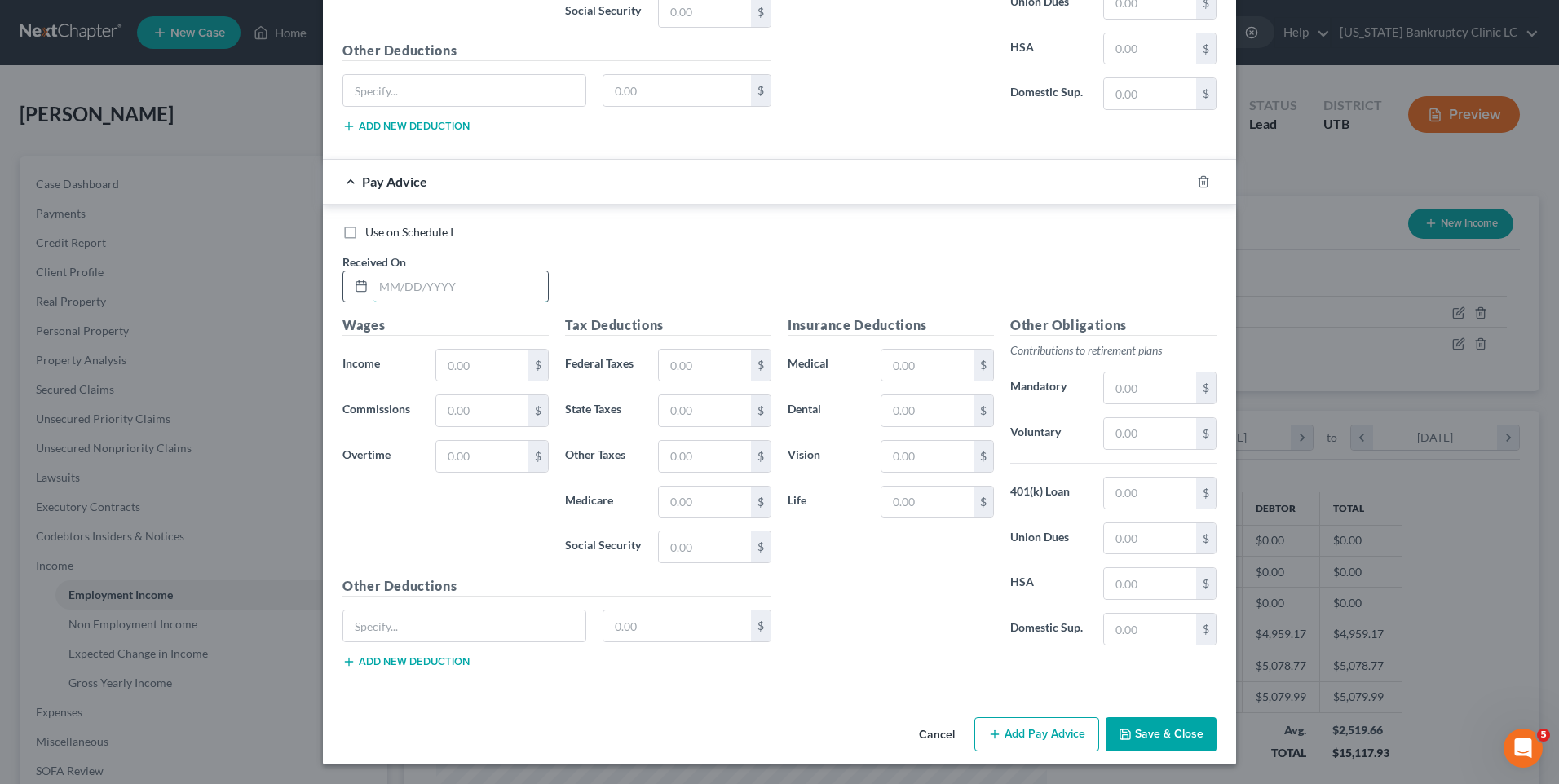
click at [429, 298] on input "text" at bounding box center [461, 286] width 175 height 31
type input "[DATE]"
click at [470, 385] on div "Wages Income * $ Commissions $ Overtime $" at bounding box center [446, 446] width 223 height 261
click at [474, 373] on input "text" at bounding box center [482, 365] width 92 height 31
type input "135.27"
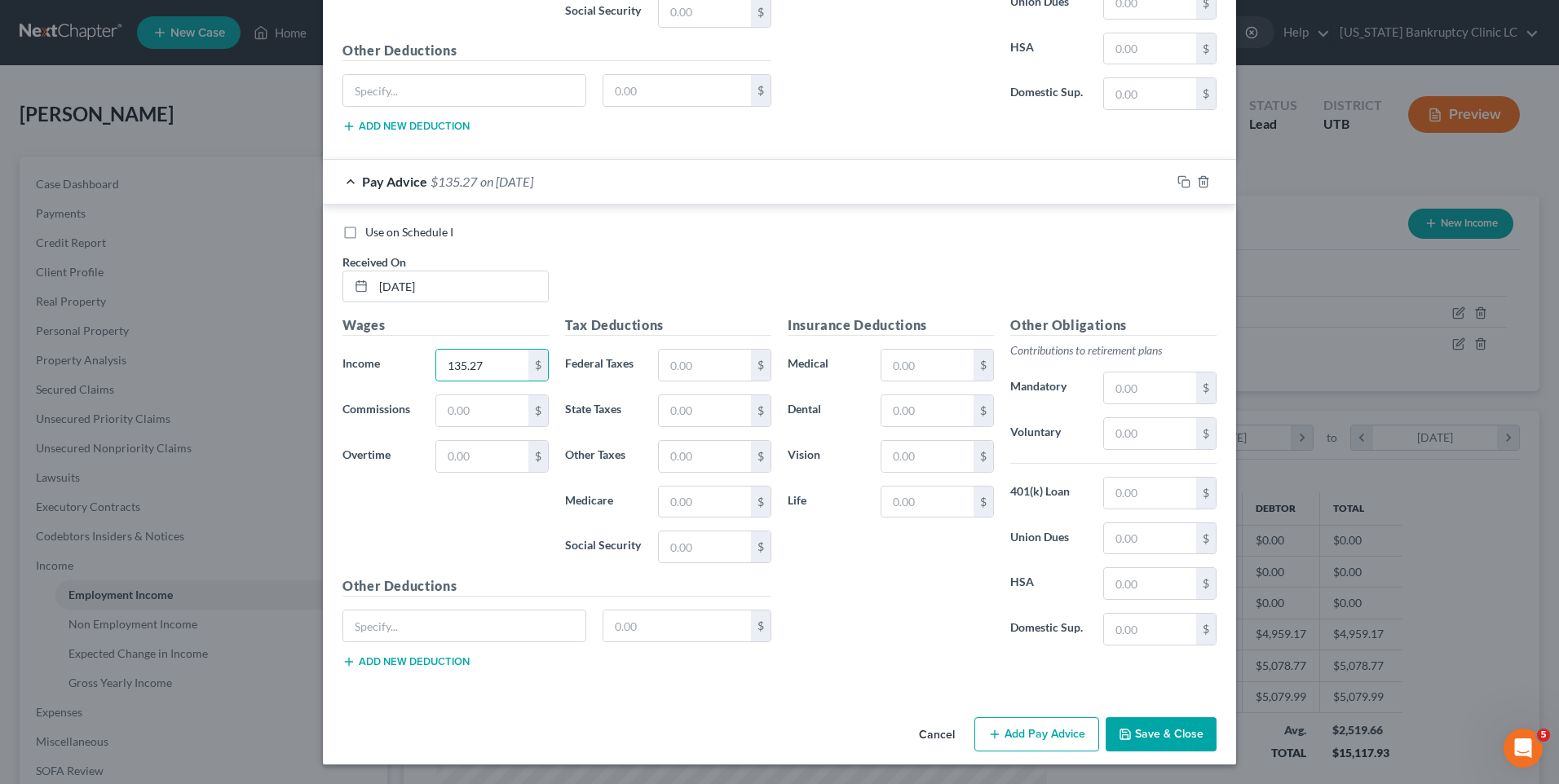
click at [1016, 737] on button "Add Pay Advice" at bounding box center [1037, 734] width 124 height 34
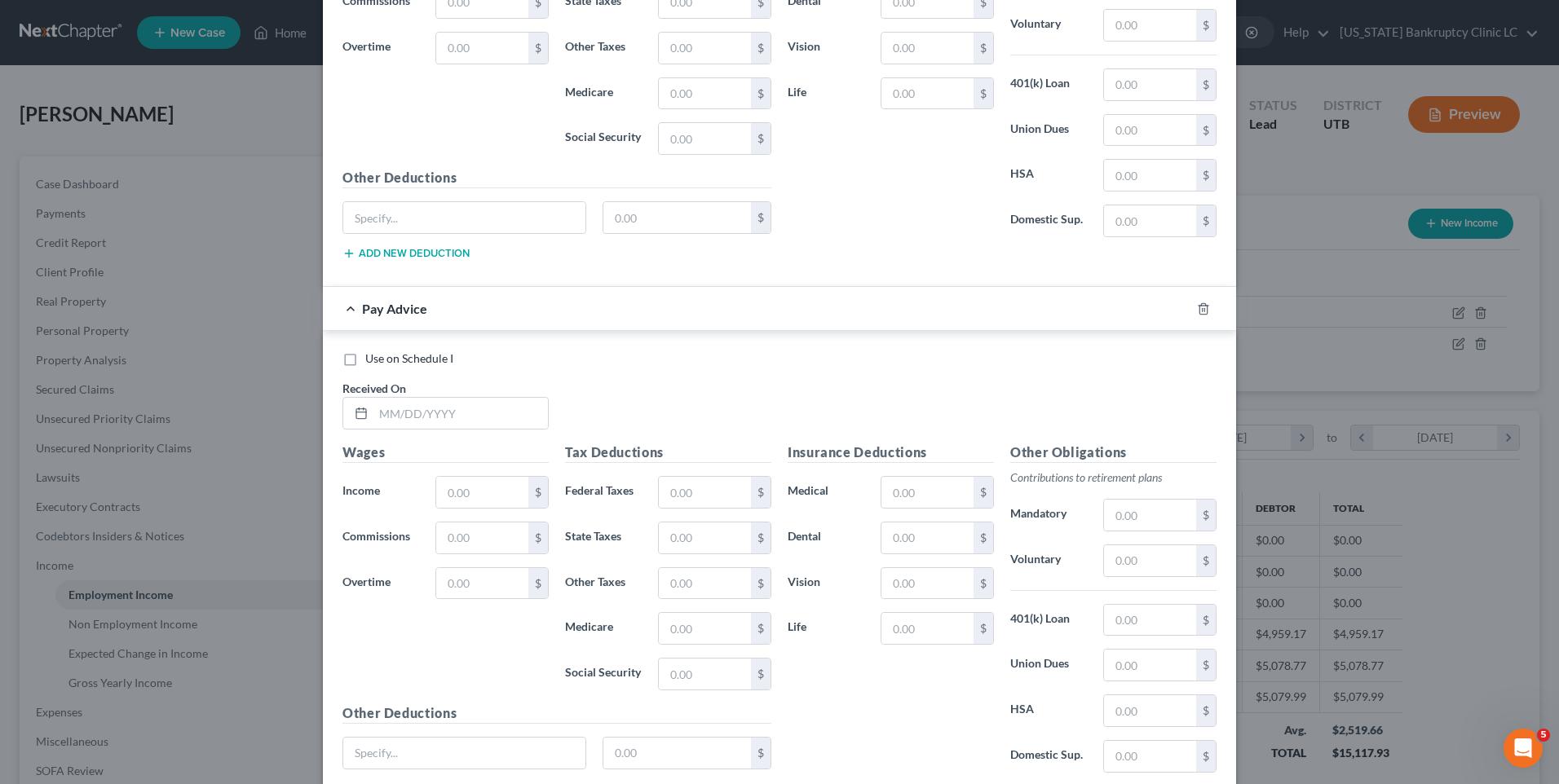
scroll to position [3604, 0]
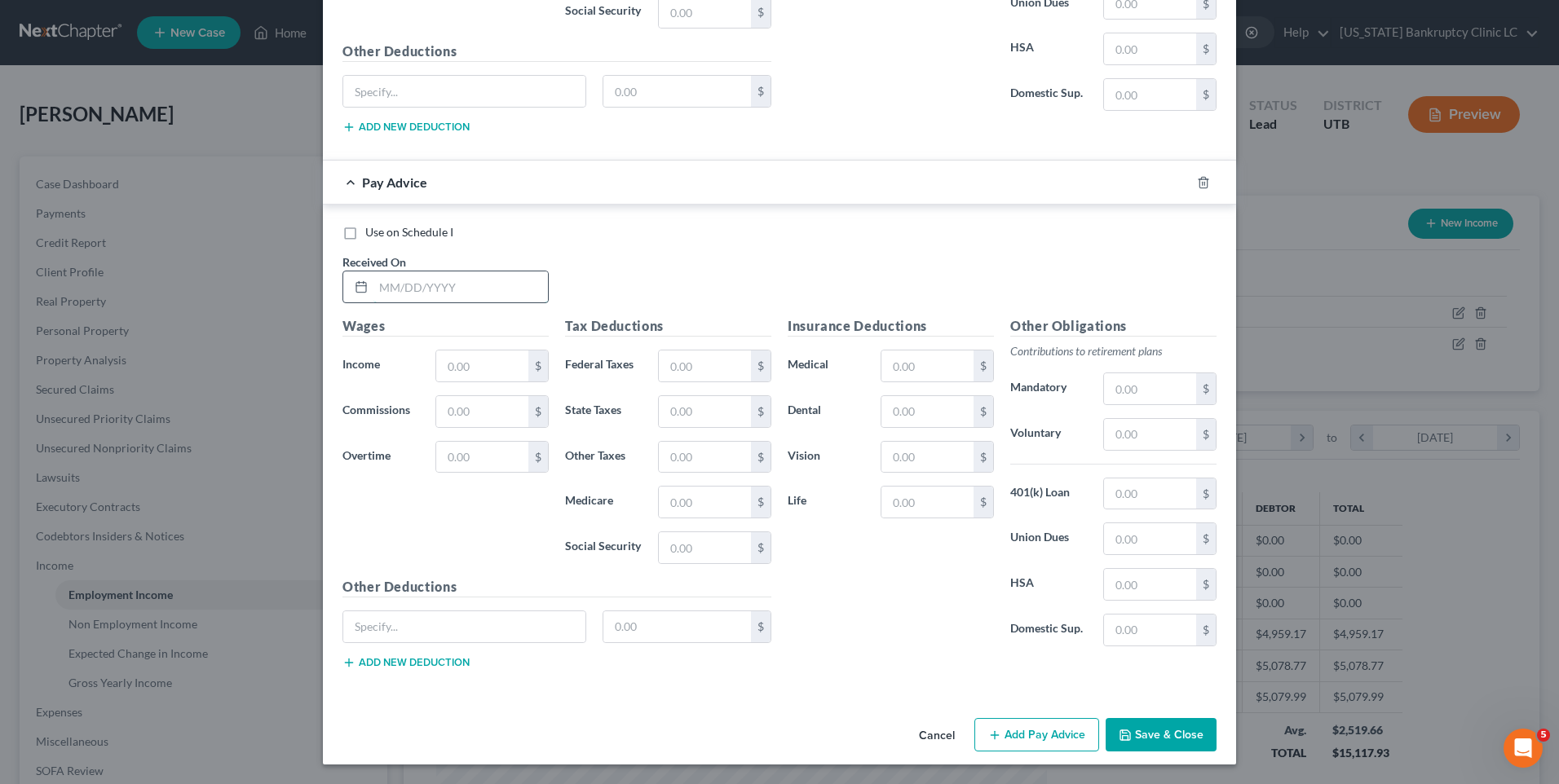
click at [413, 285] on input "text" at bounding box center [461, 286] width 175 height 31
type input "[DATE]"
drag, startPoint x: 466, startPoint y: 361, endPoint x: 473, endPoint y: 368, distance: 9.9
click at [466, 361] on input "text" at bounding box center [482, 365] width 92 height 31
type input "3,184.52"
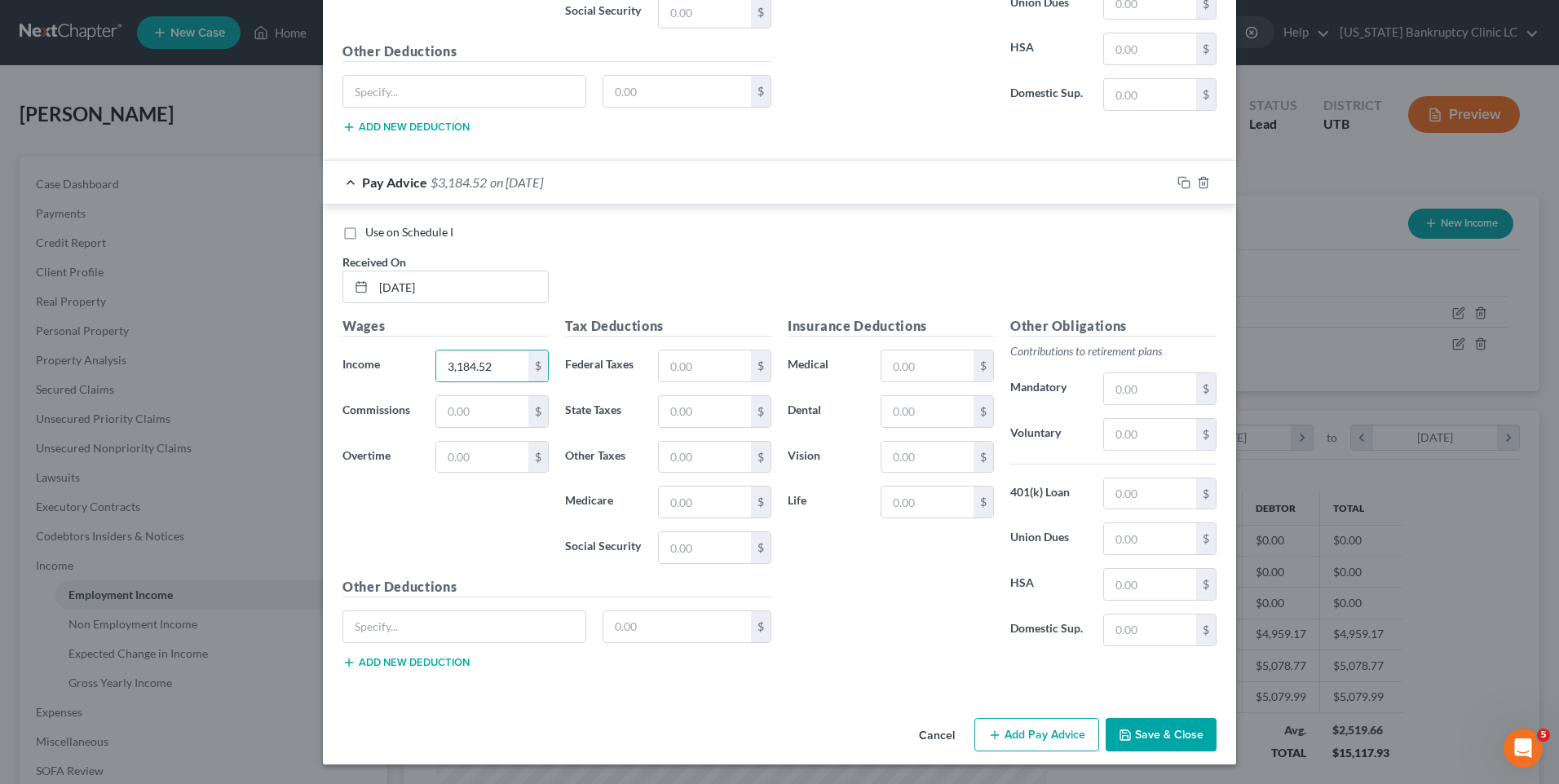
click at [1024, 735] on button "Add Pay Advice" at bounding box center [1037, 735] width 124 height 34
click at [1200, 184] on icon "button" at bounding box center [1204, 182] width 13 height 13
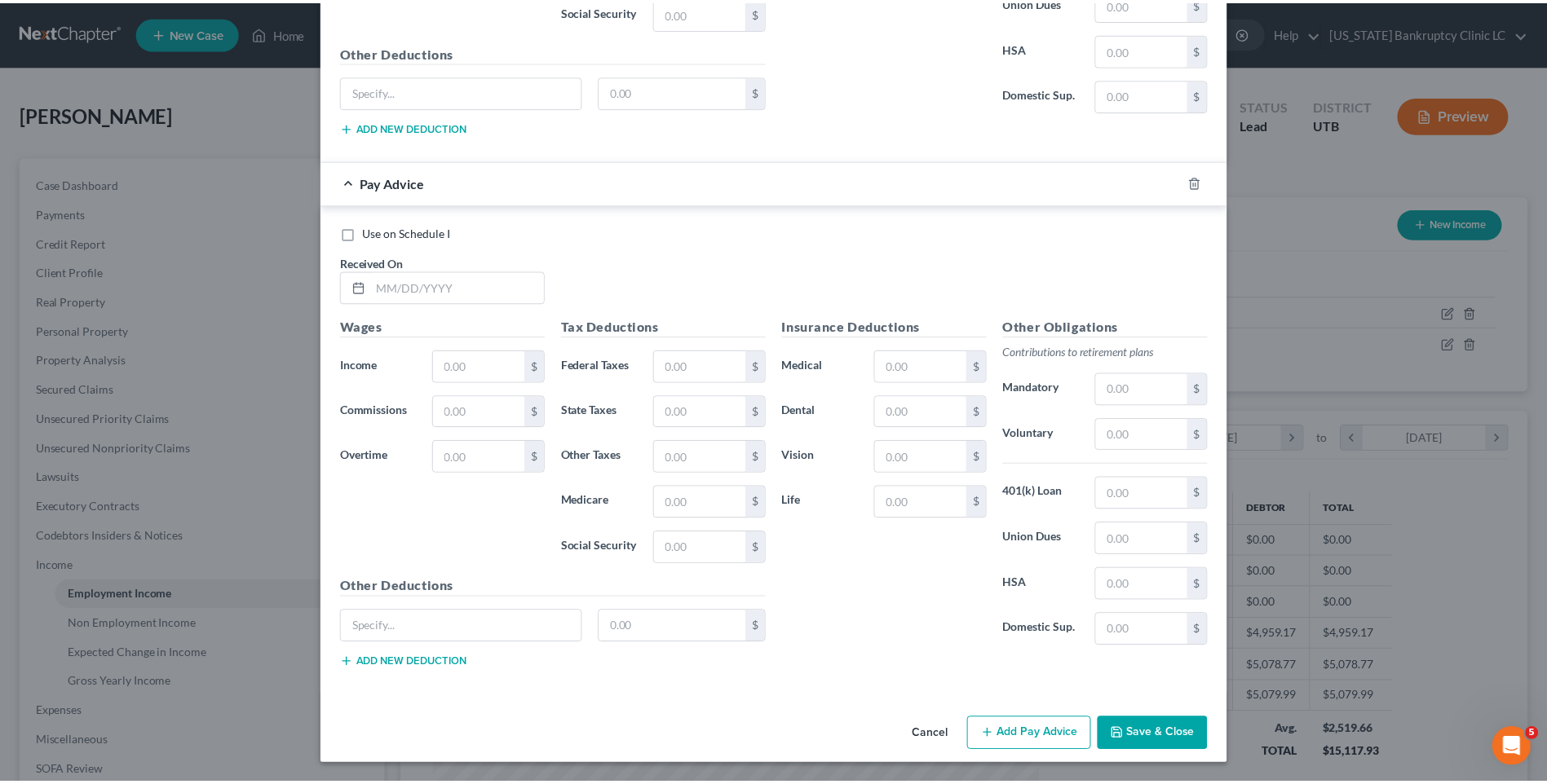
scroll to position [3604, 0]
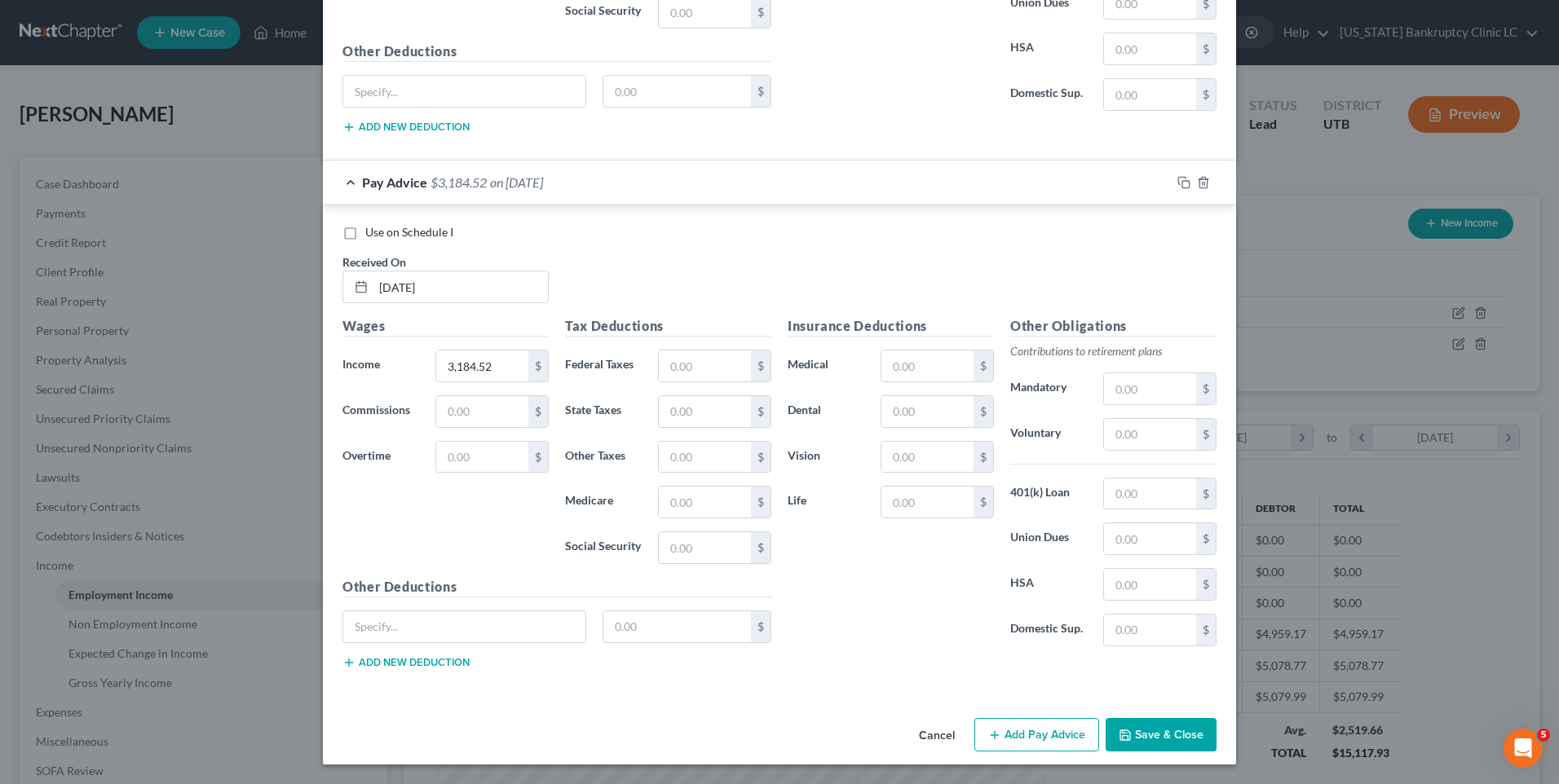
click at [1166, 726] on button "Save & Close" at bounding box center [1160, 735] width 111 height 34
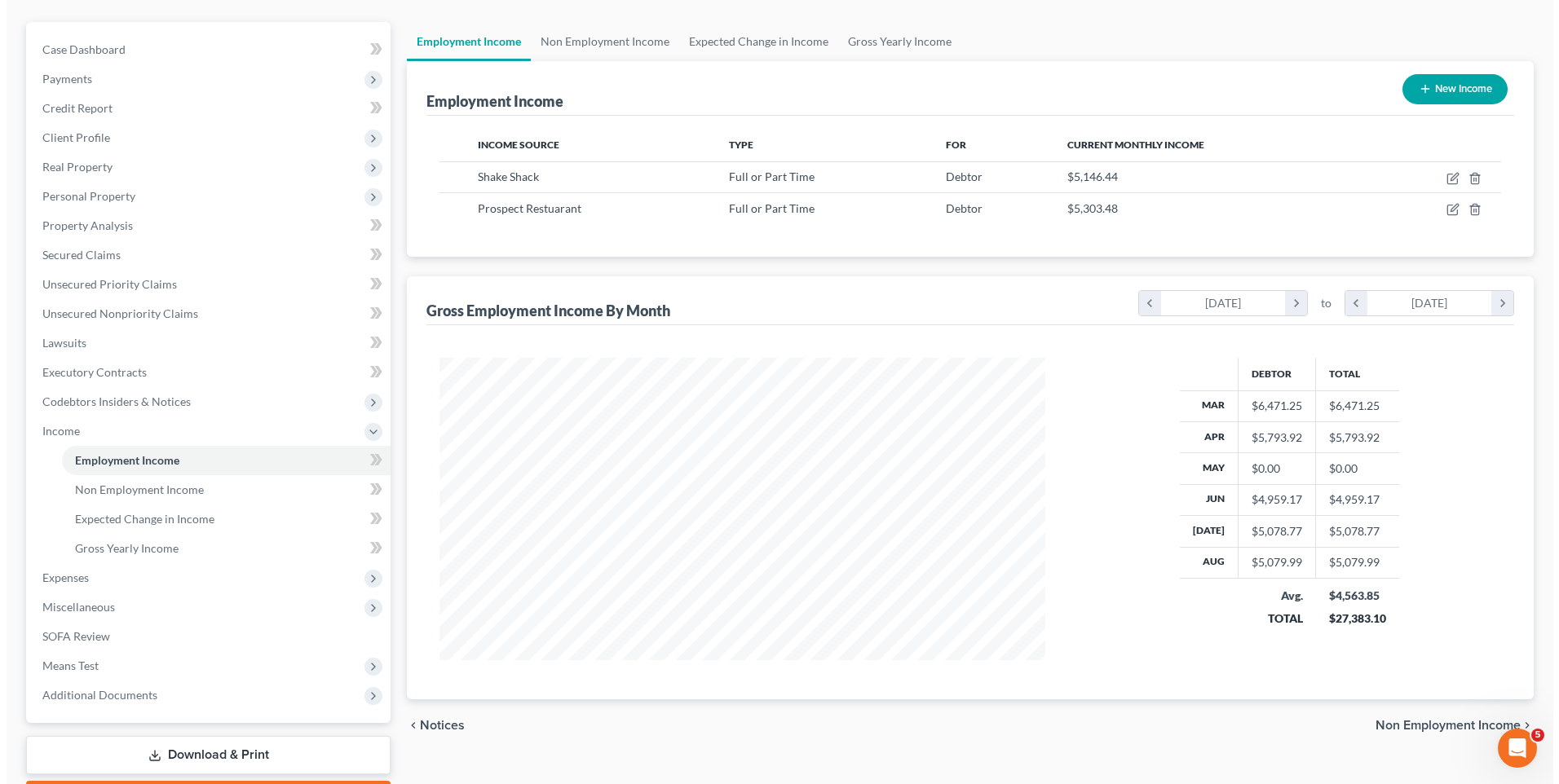
scroll to position [66, 0]
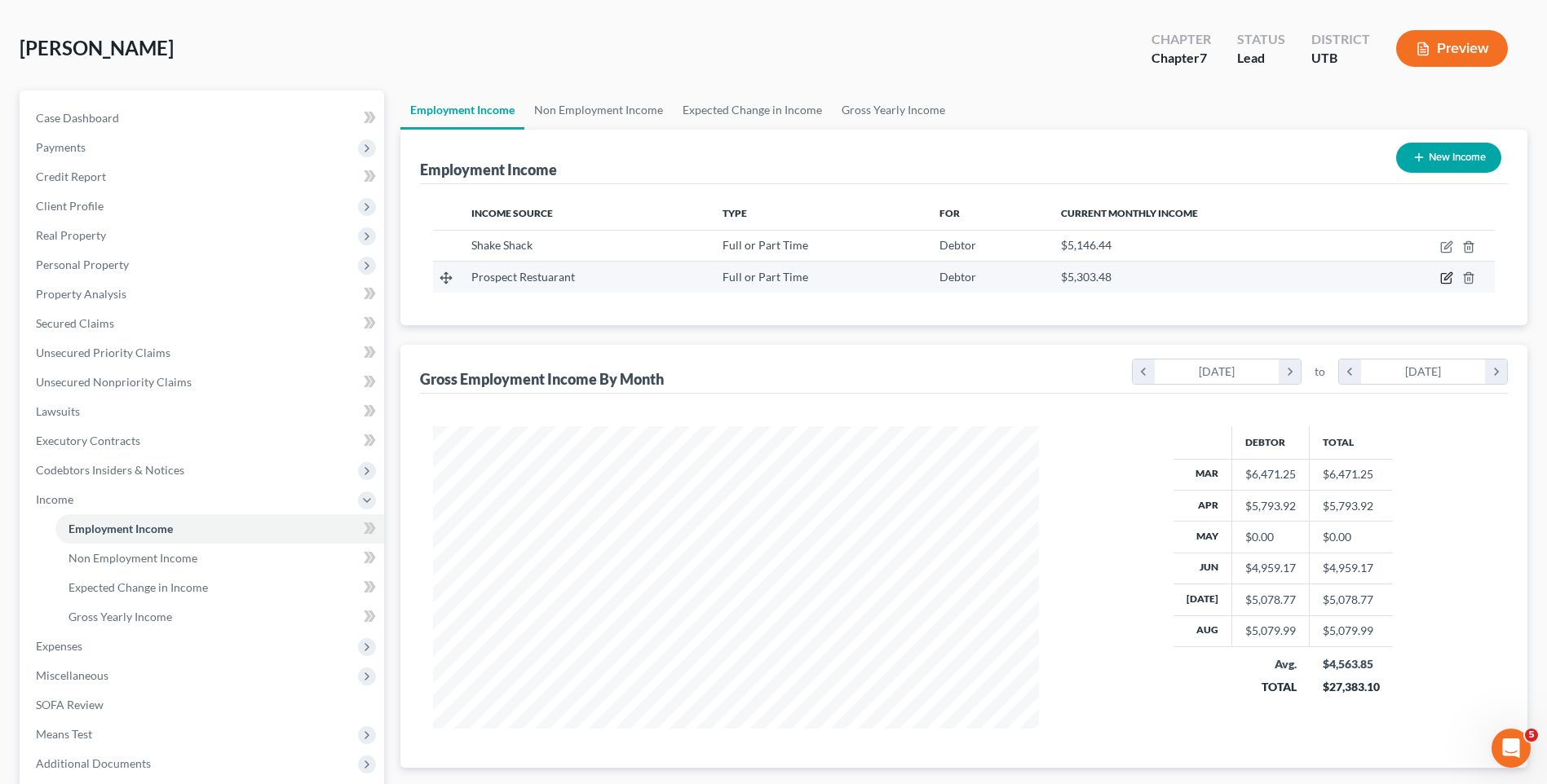
click at [1444, 275] on icon "button" at bounding box center [1447, 278] width 13 height 13
select select "0"
select select "46"
select select "1"
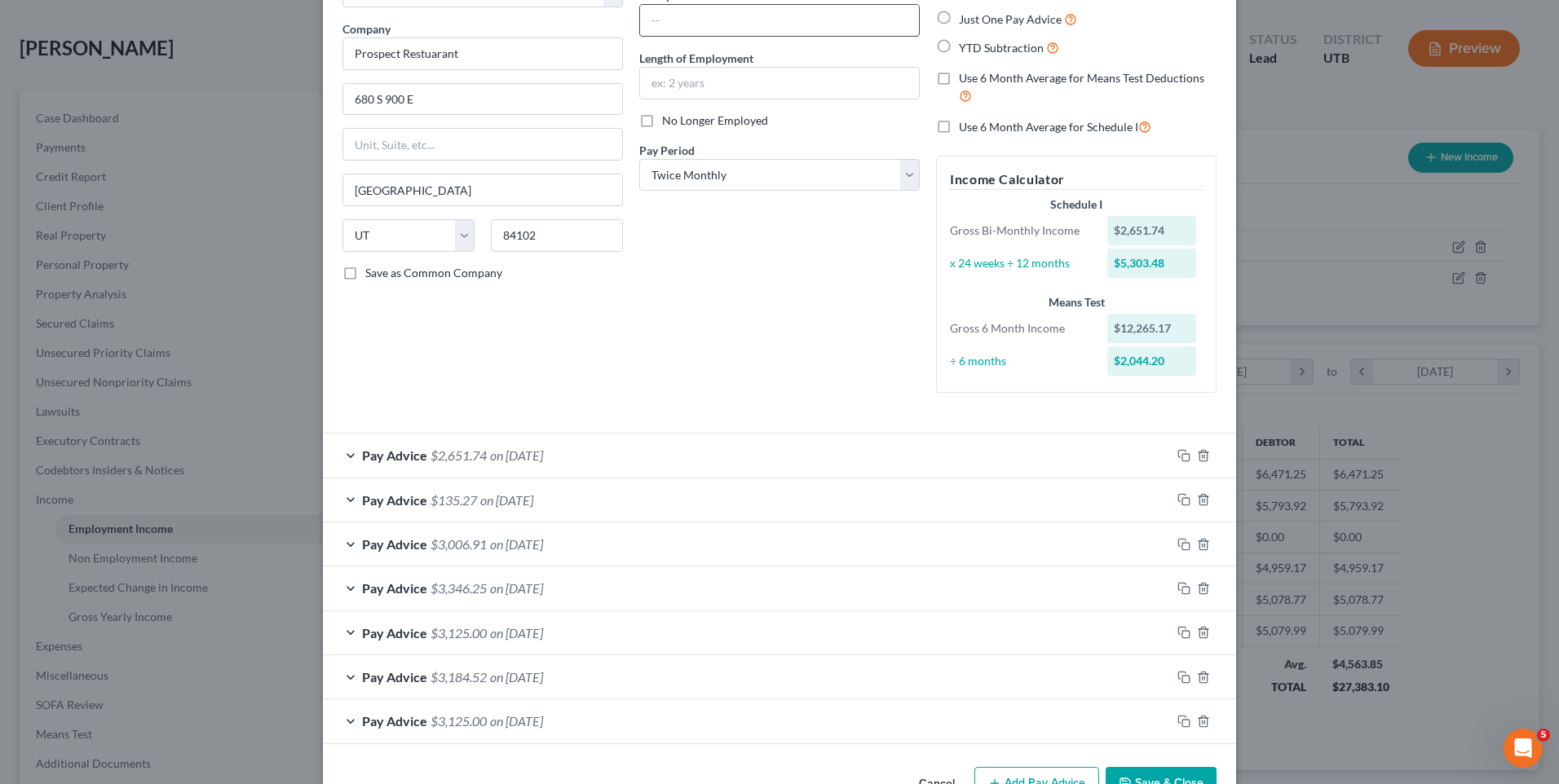
scroll to position [0, 0]
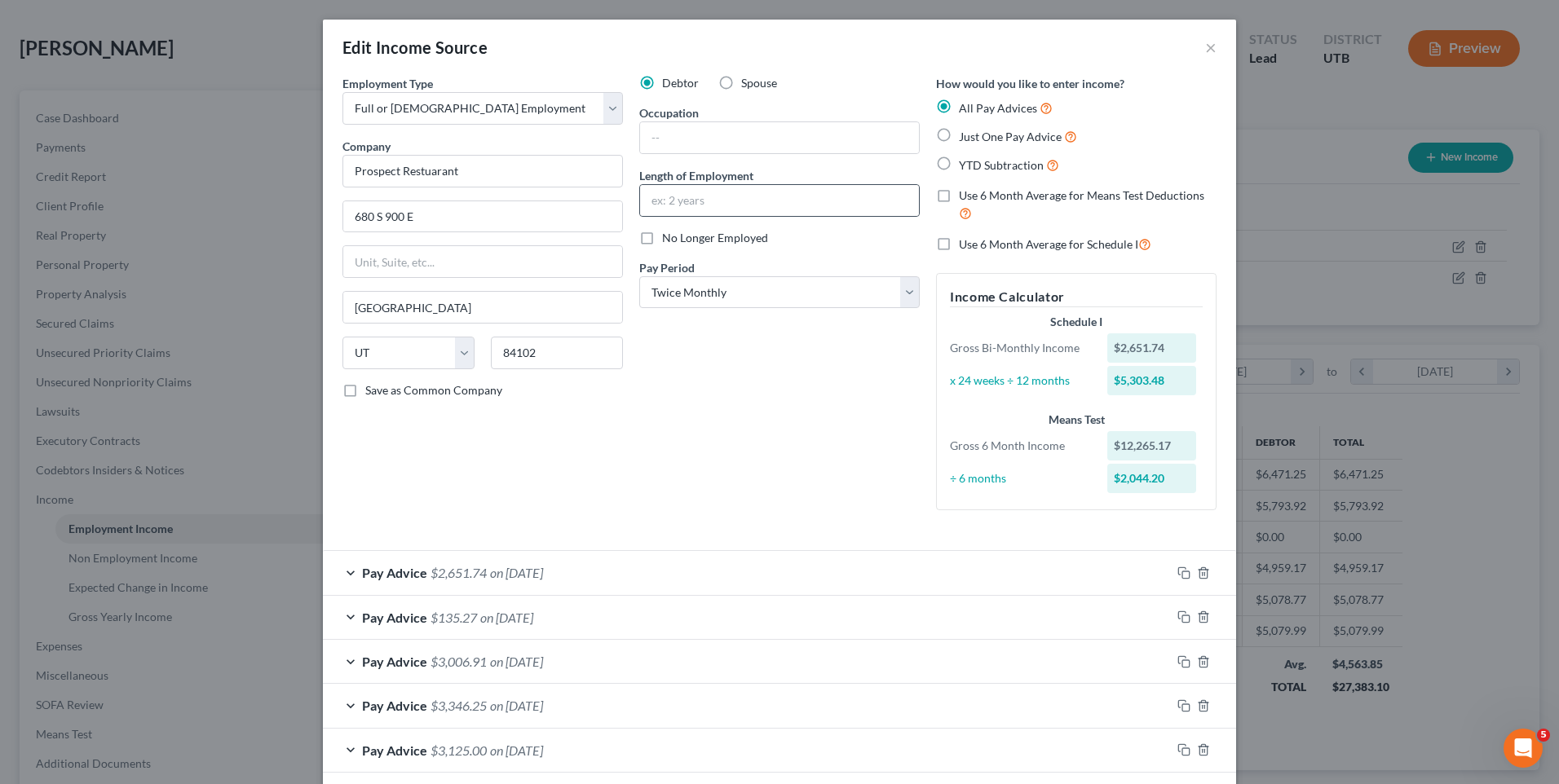
click at [745, 216] on div at bounding box center [780, 200] width 281 height 33
click at [733, 179] on label "Length of Employment" at bounding box center [696, 176] width 114 height 17
drag, startPoint x: 733, startPoint y: 180, endPoint x: 748, endPoint y: 194, distance: 20.5
click at [747, 192] on input "text" at bounding box center [780, 200] width 279 height 31
type input "3 months"
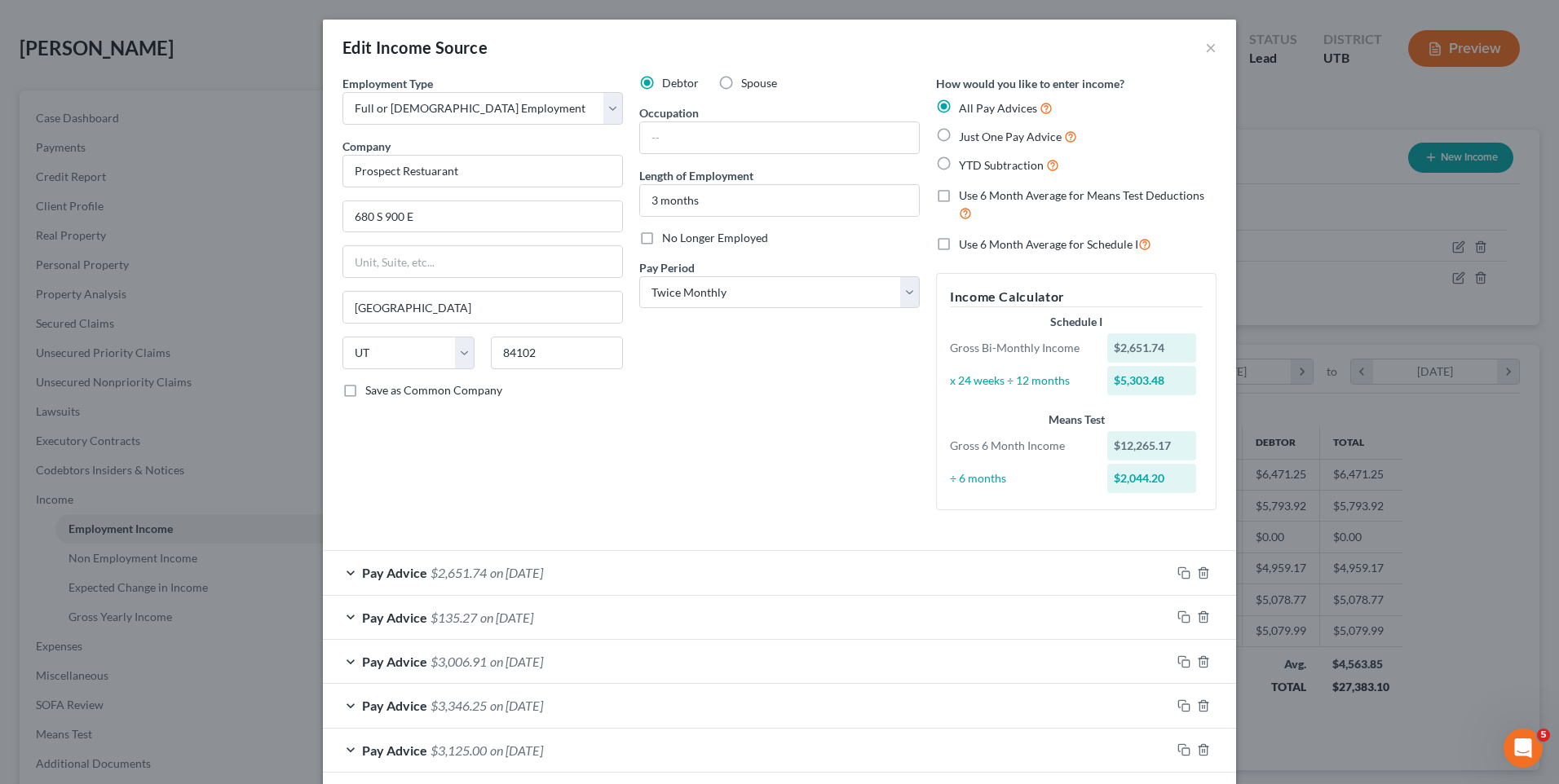
click at [832, 484] on div "Debtor Spouse Occupation Length of Employment 3 months No Longer Employed Pay P…" at bounding box center [780, 299] width 297 height 449
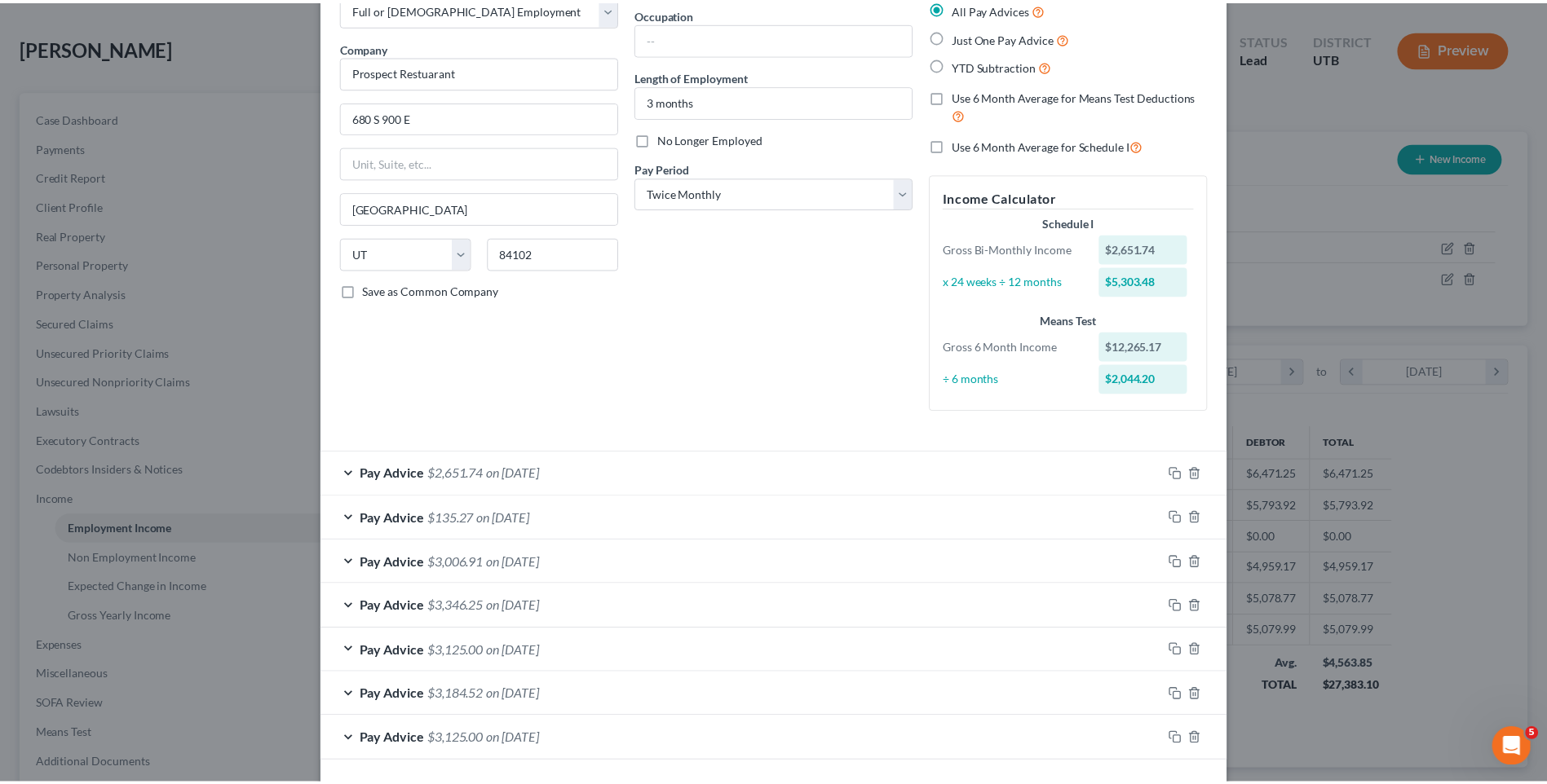
scroll to position [166, 0]
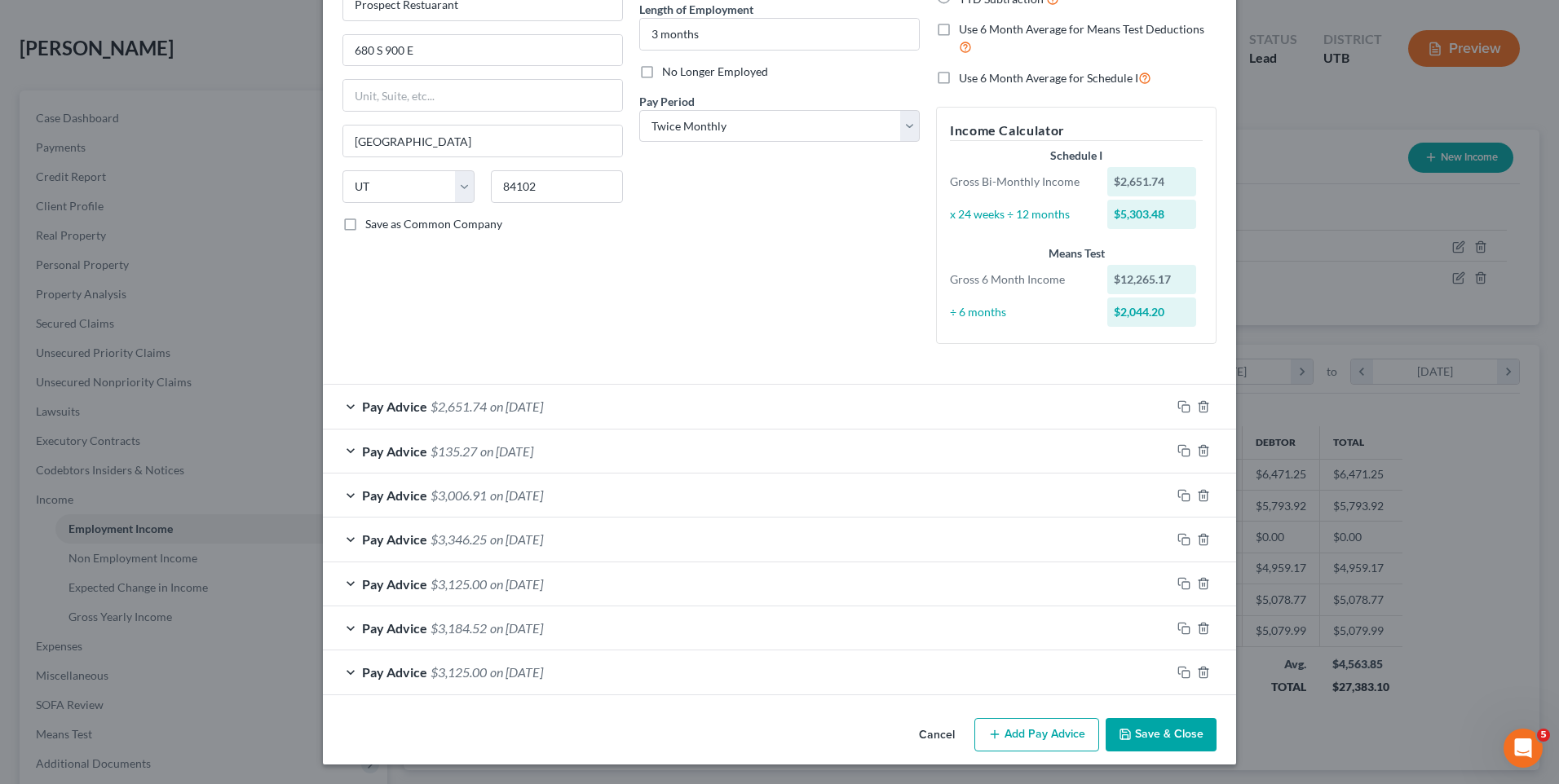
click at [1121, 739] on icon "button" at bounding box center [1125, 735] width 10 height 10
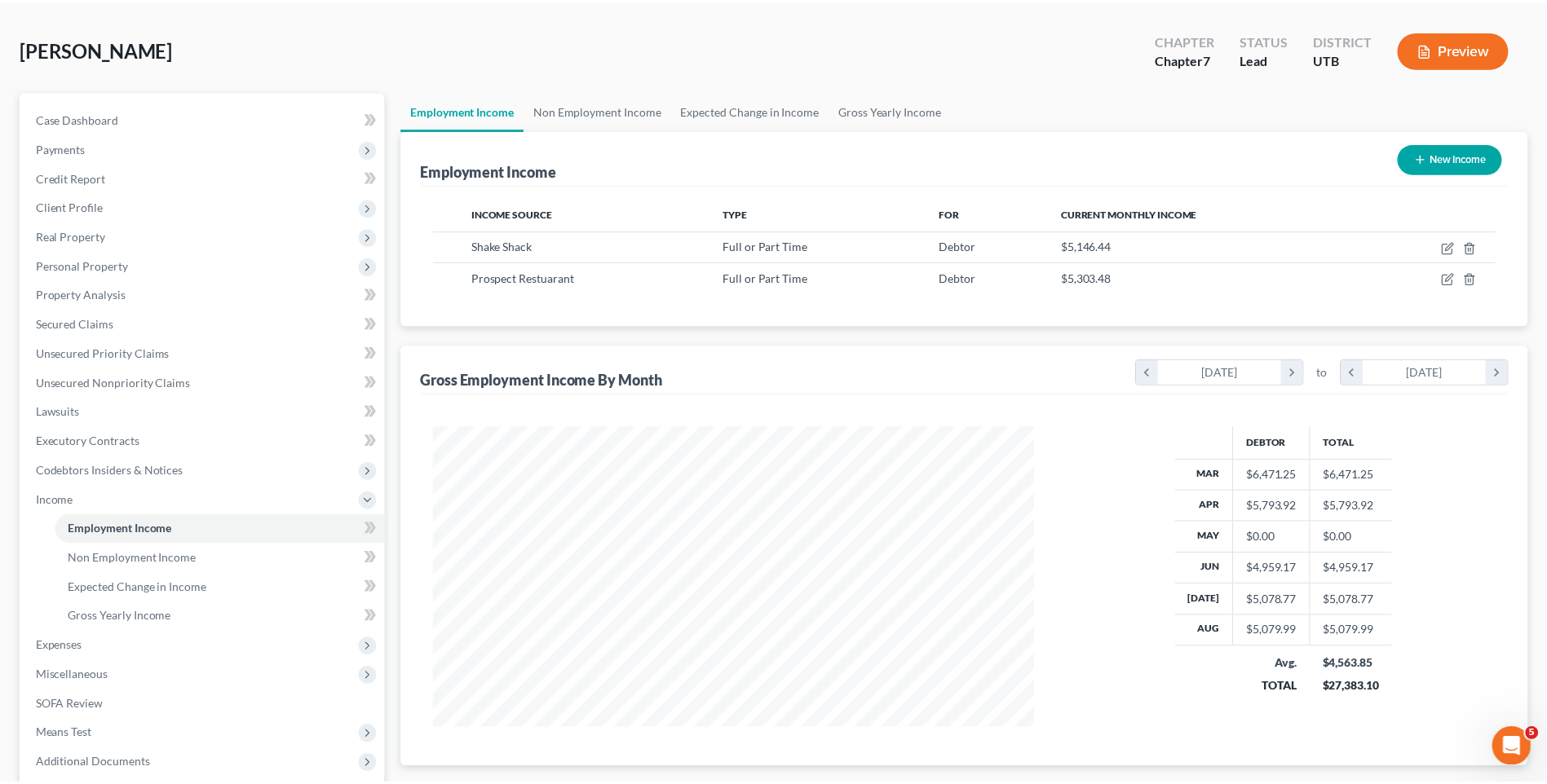
scroll to position [815046, 814902]
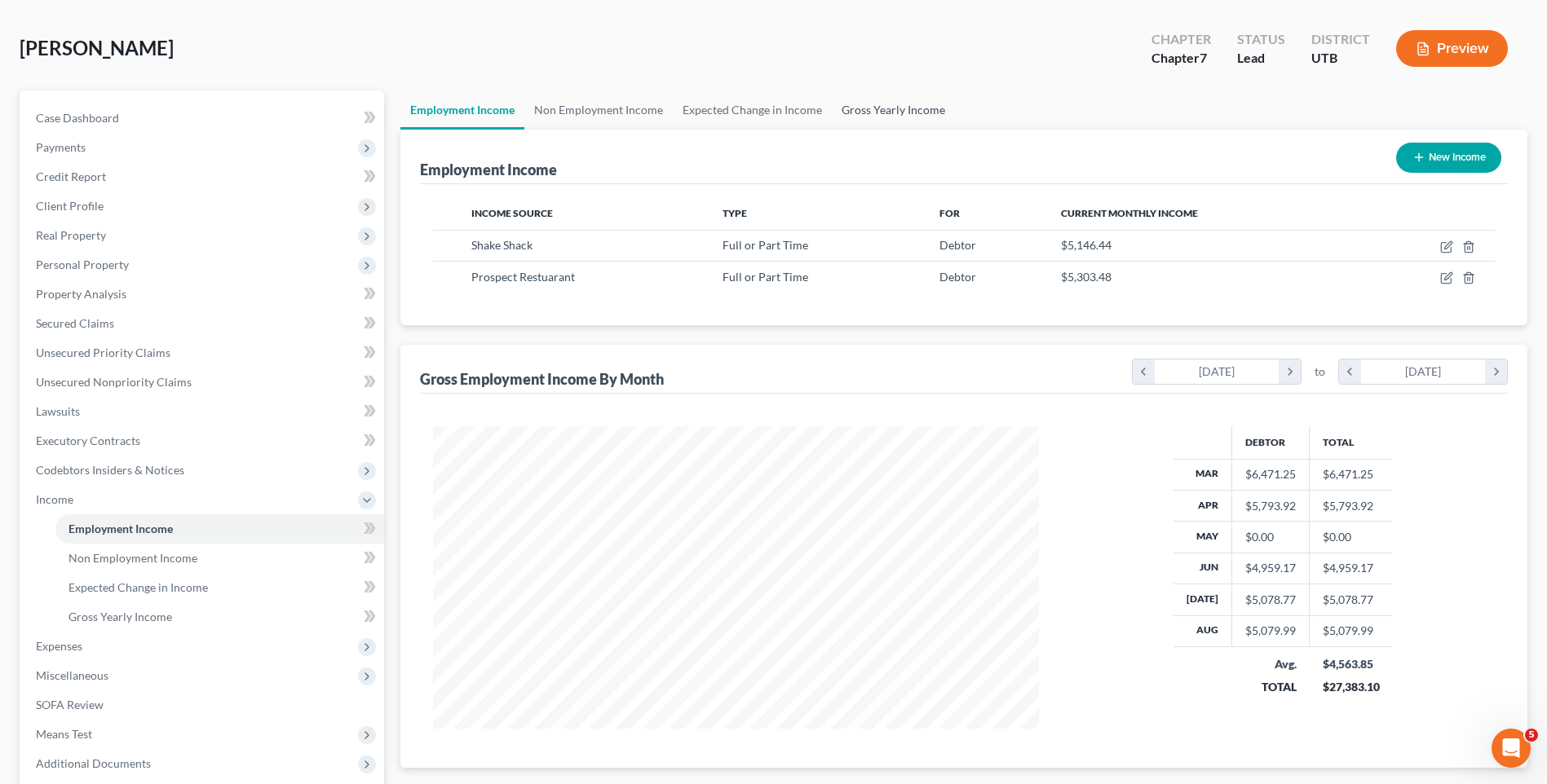
click at [891, 117] on link "Gross Yearly Income" at bounding box center [893, 110] width 124 height 39
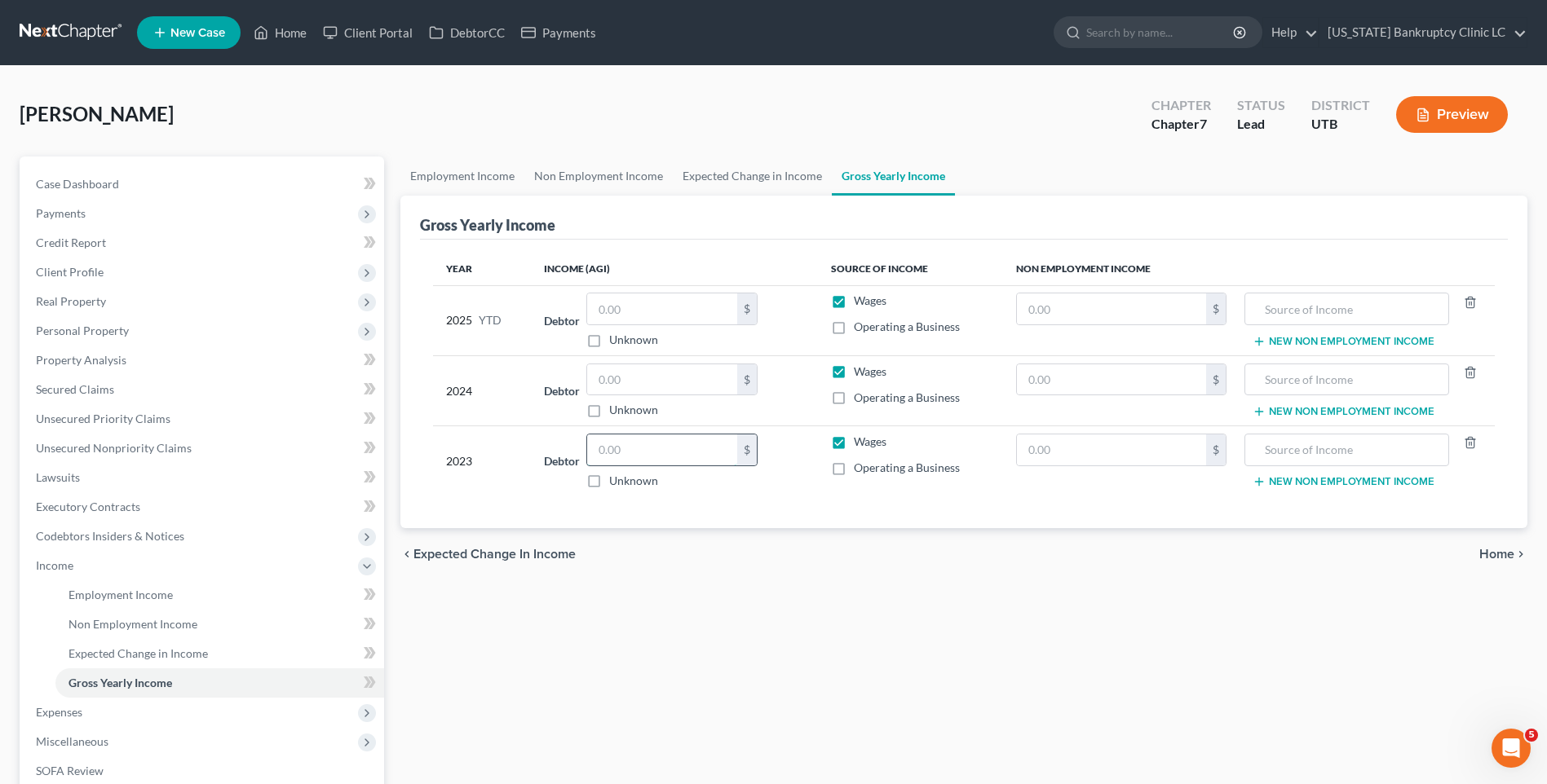
click at [663, 456] on input "text" at bounding box center [662, 450] width 151 height 31
type input "68,811"
click at [638, 378] on input "text" at bounding box center [662, 379] width 151 height 31
type input "28,392"
click at [96, 327] on span "Personal Property" at bounding box center [83, 330] width 93 height 14
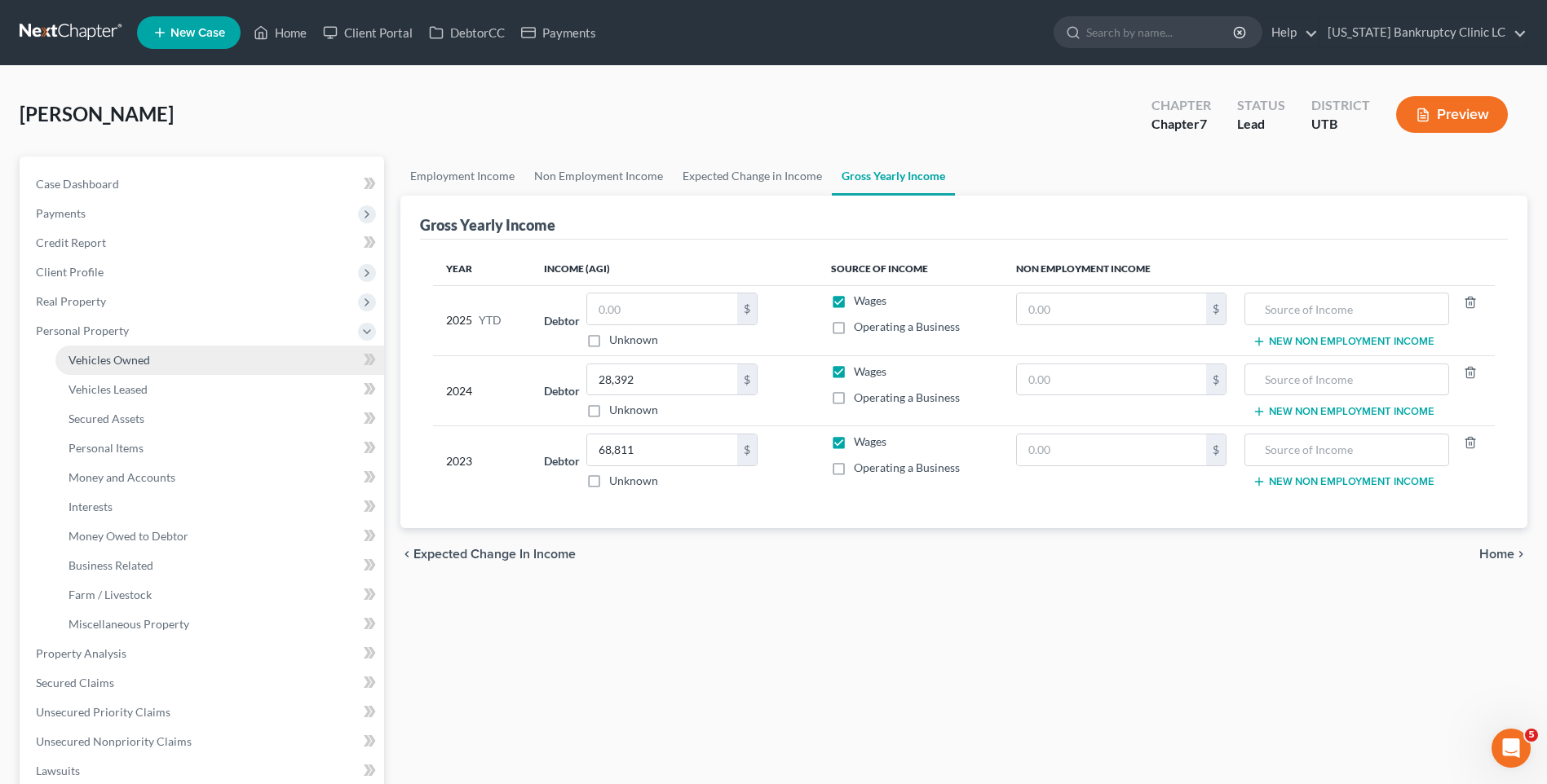
click at [116, 359] on span "Vehicles Owned" at bounding box center [110, 359] width 82 height 14
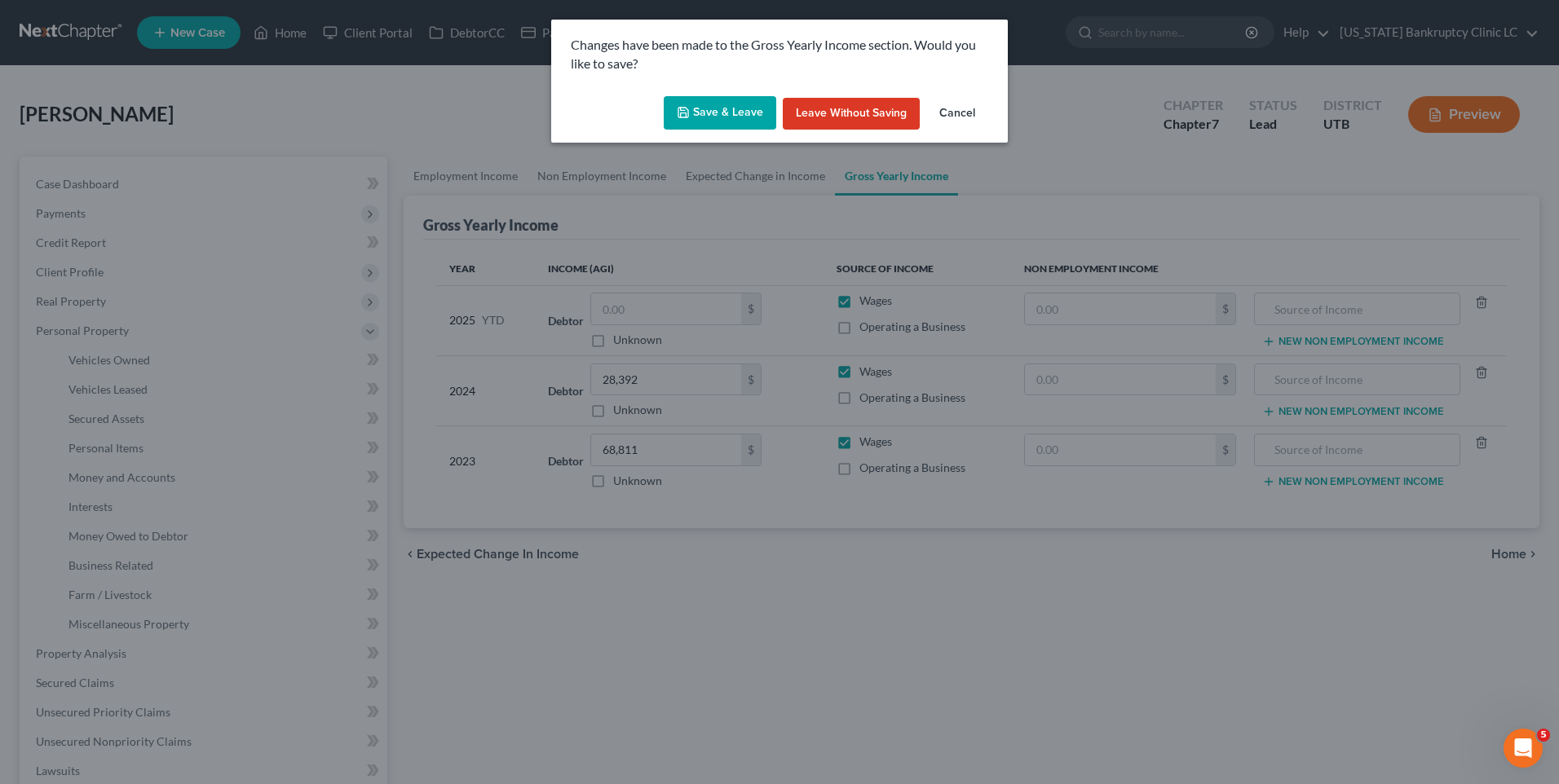
click at [733, 105] on button "Save & Leave" at bounding box center [719, 113] width 112 height 34
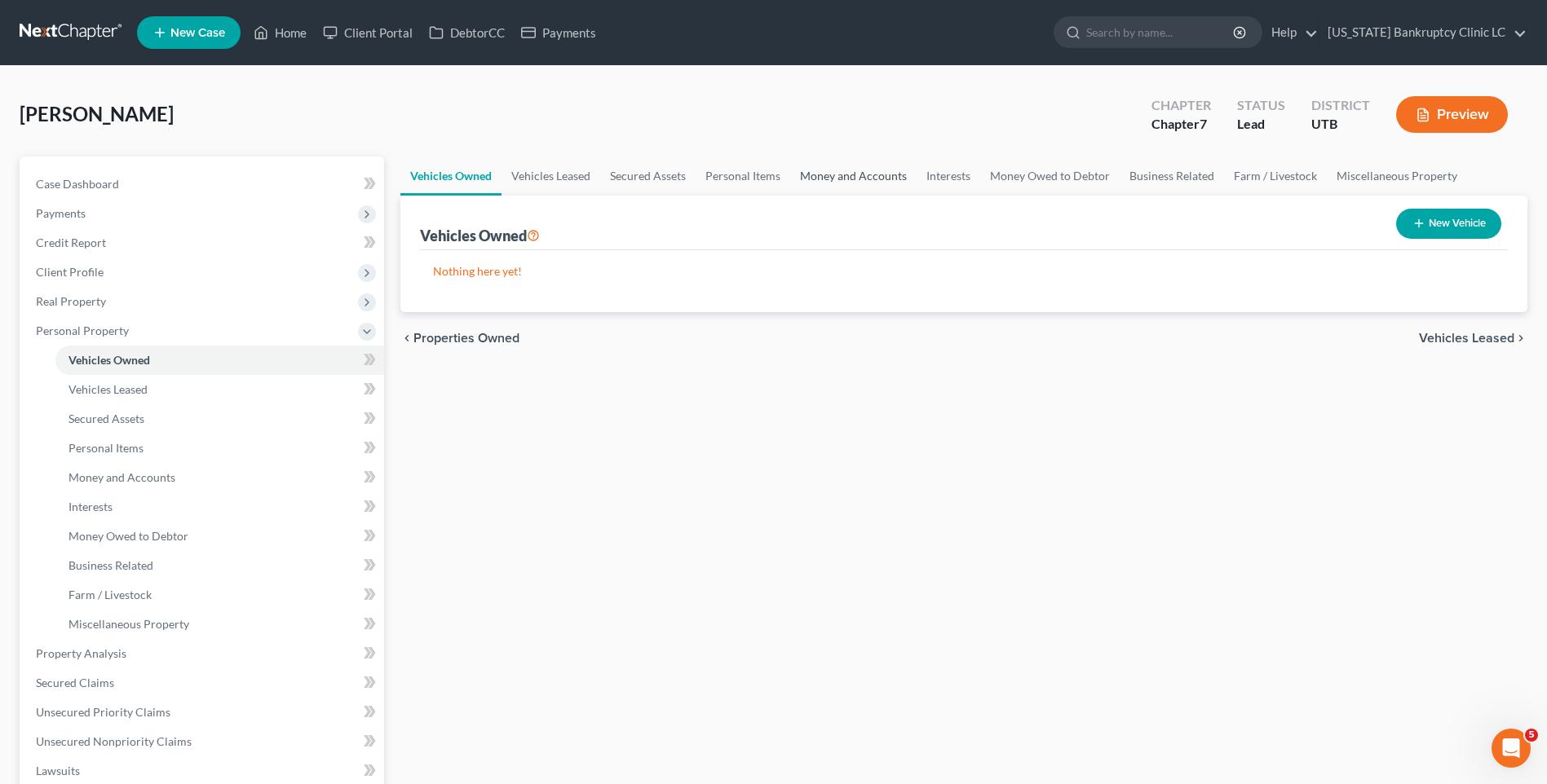
click at [862, 176] on link "Money and Accounts" at bounding box center [854, 176] width 126 height 39
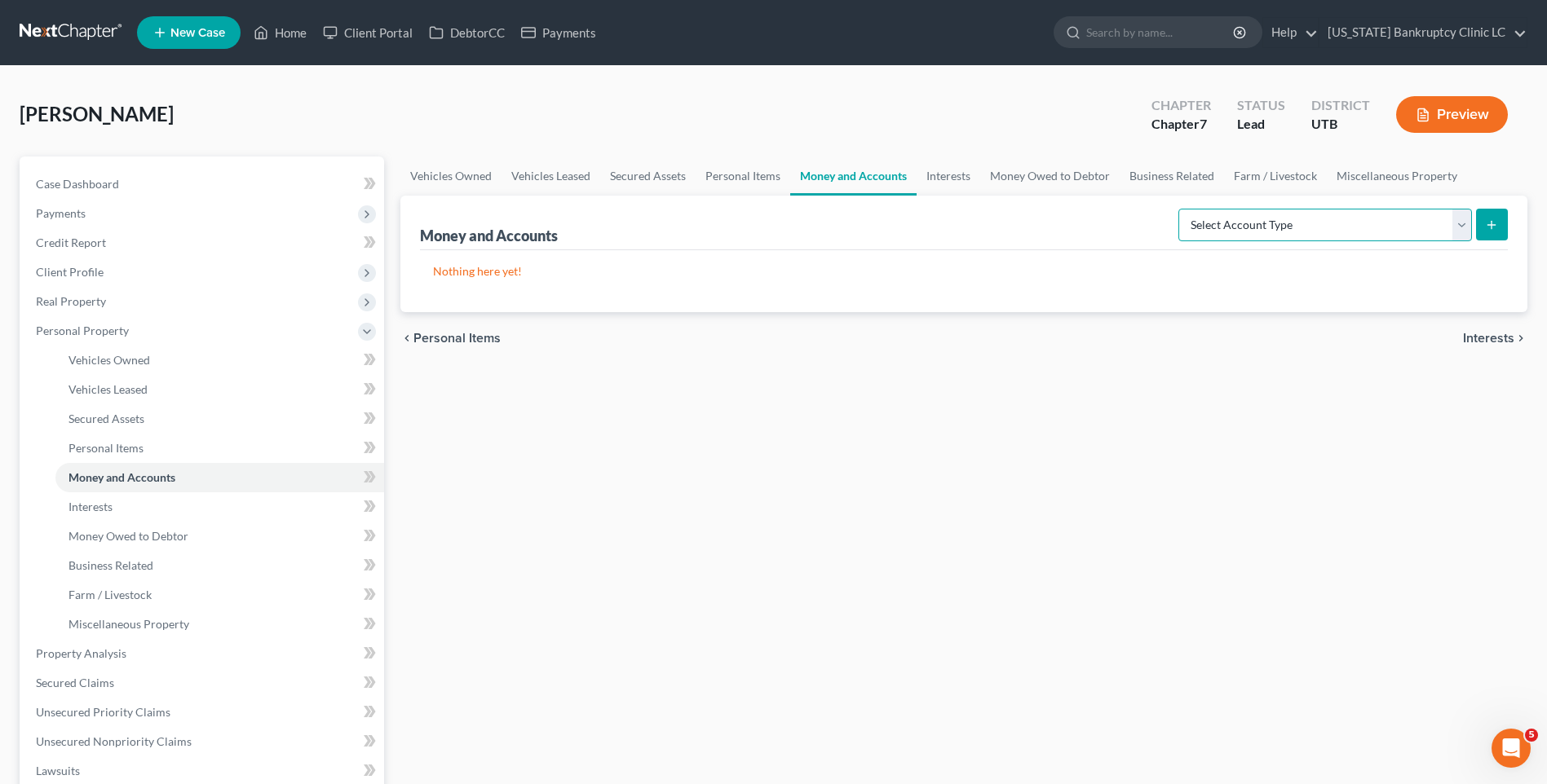
click at [1265, 235] on select "Select Account Type Brokerage Cash on Hand Certificates of Deposit Checking Acc…" at bounding box center [1325, 225] width 294 height 33
select select "checking"
click at [1182, 209] on select "Select Account Type Brokerage Cash on Hand Certificates of Deposit Checking Acc…" at bounding box center [1325, 225] width 294 height 33
click at [1490, 227] on icon "submit" at bounding box center [1491, 225] width 13 height 13
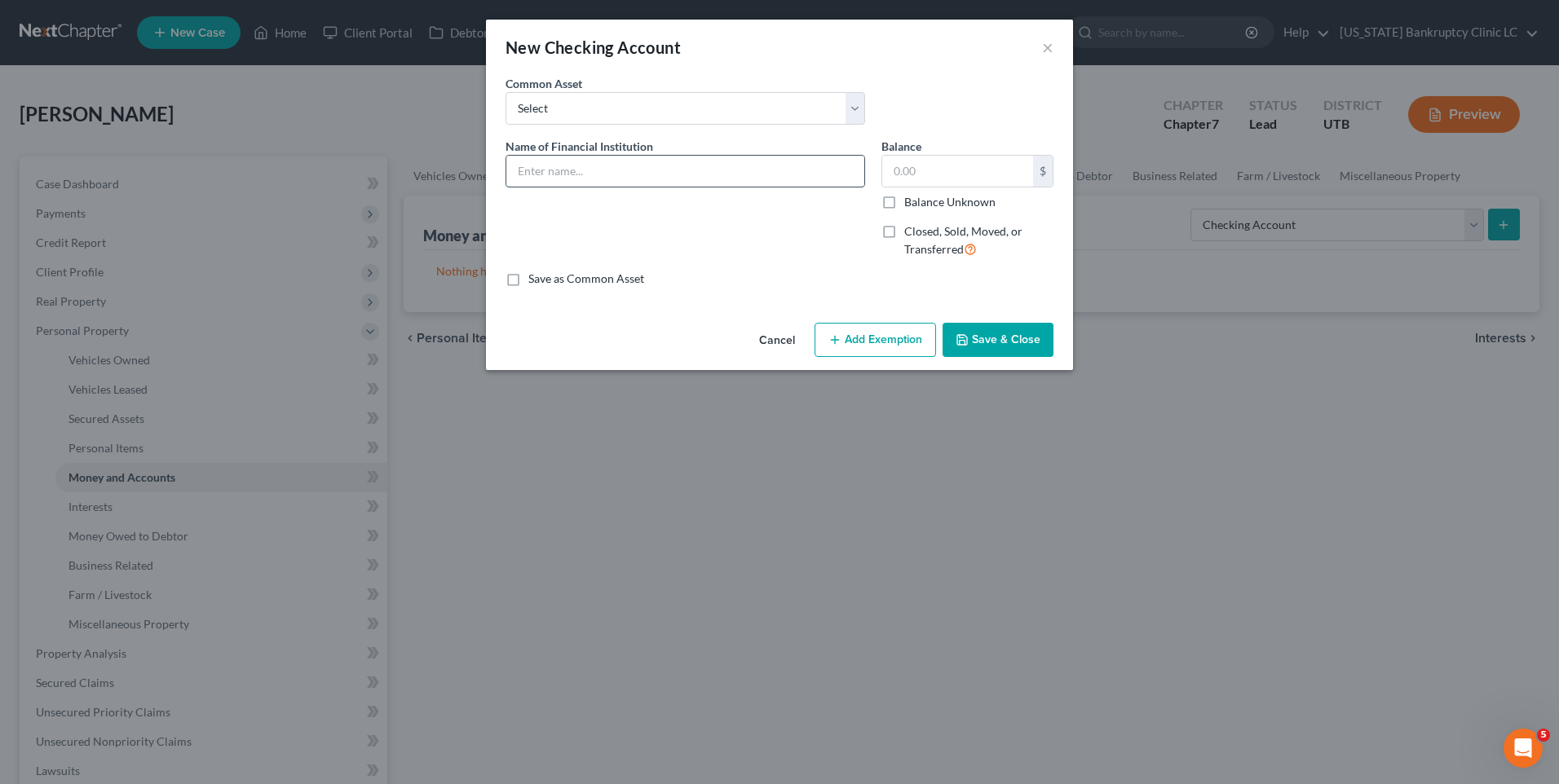
click at [611, 184] on input "text" at bounding box center [685, 171] width 358 height 31
type input "Chase Bank Acct #3719"
click at [963, 356] on button "Save & Close" at bounding box center [998, 340] width 111 height 34
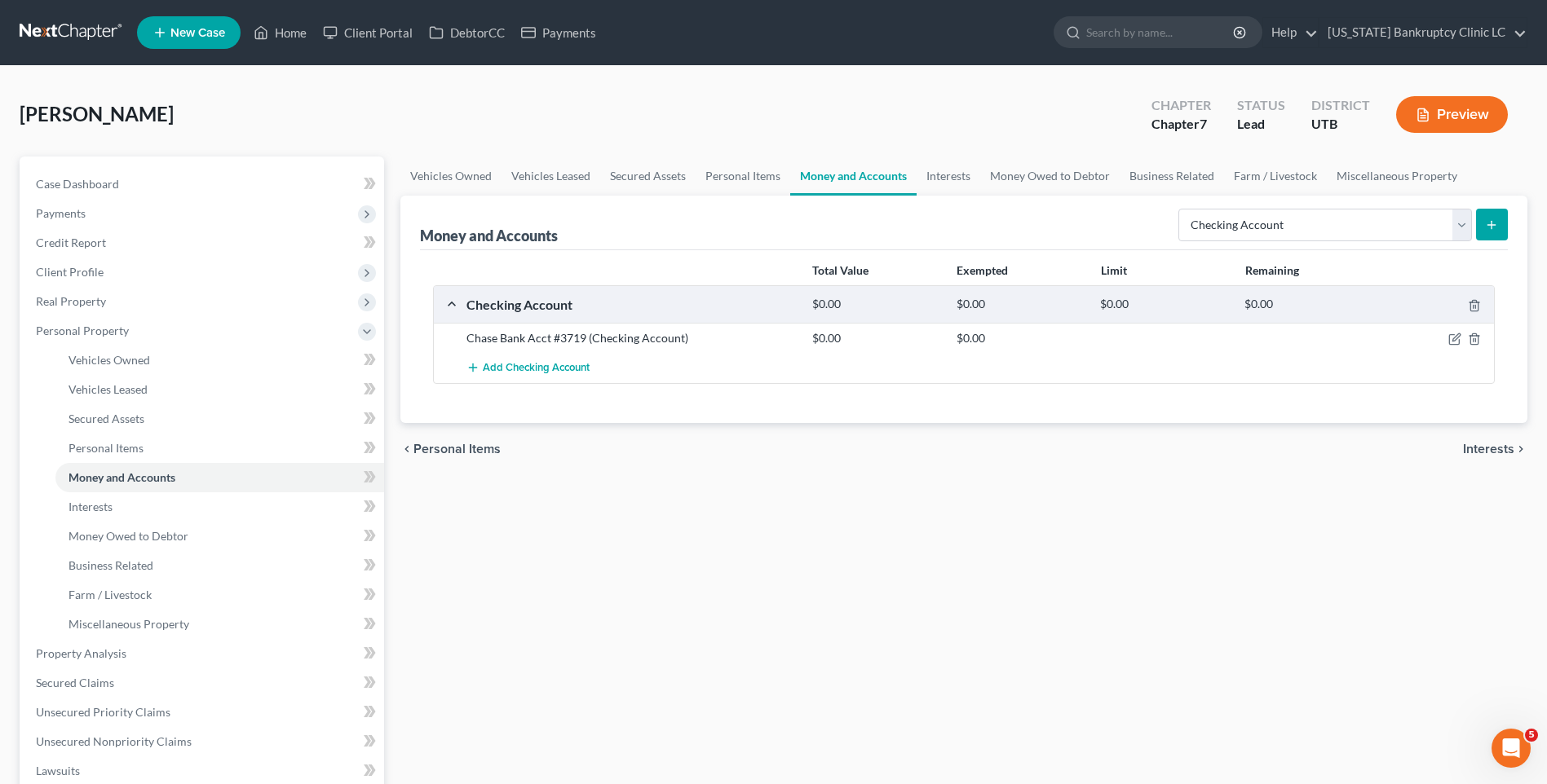
click at [1485, 235] on button "submit" at bounding box center [1492, 225] width 32 height 32
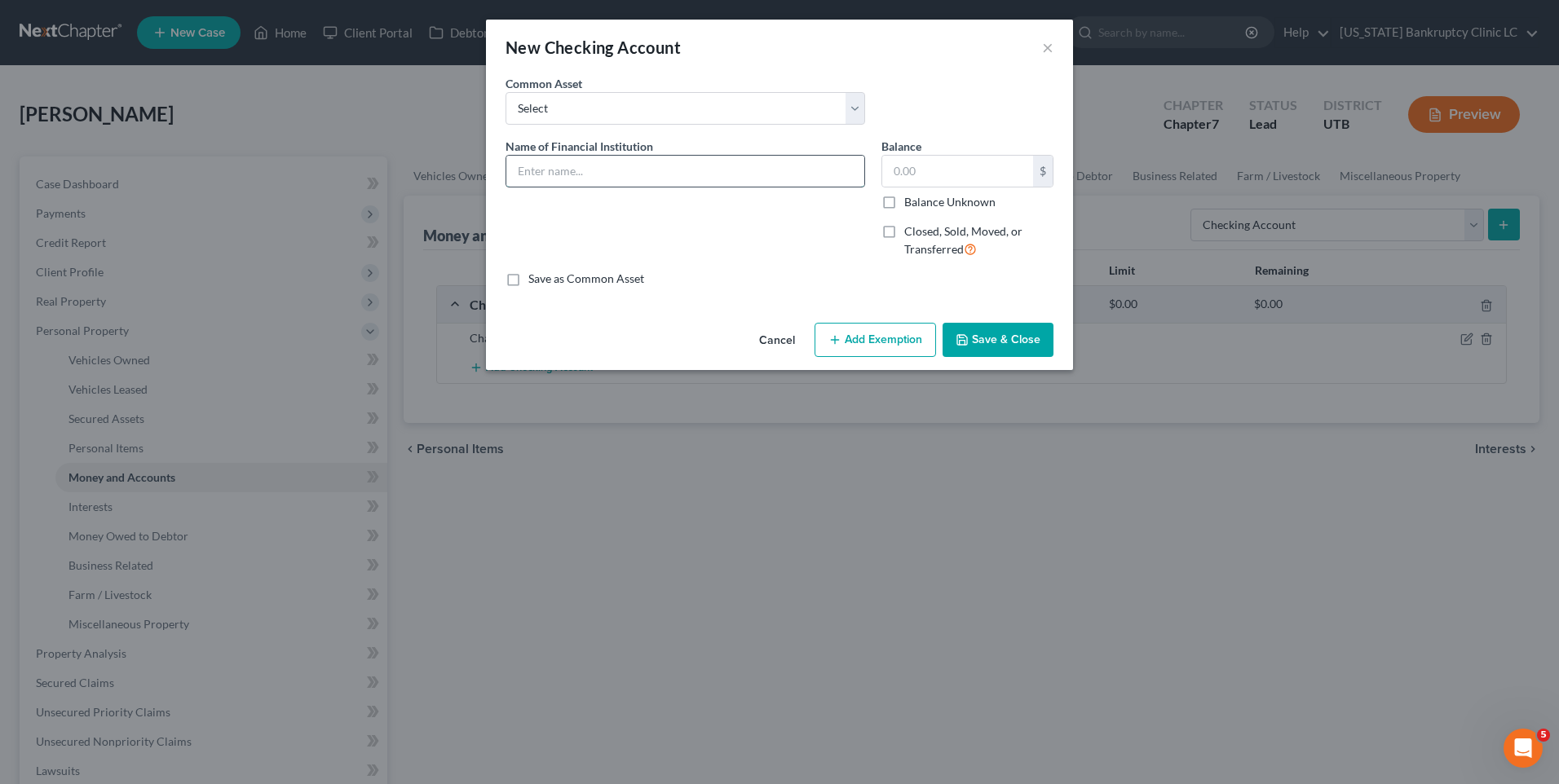
click at [572, 176] on input "text" at bounding box center [685, 171] width 358 height 31
drag, startPoint x: 570, startPoint y: 168, endPoint x: 441, endPoint y: 167, distance: 129.0
click at [433, 163] on div "New Checking Account × An exemption set must first be selected from the Filing …" at bounding box center [780, 392] width 1559 height 784
type input "Capital One Acct#"
click at [776, 341] on button "Cancel" at bounding box center [777, 340] width 62 height 33
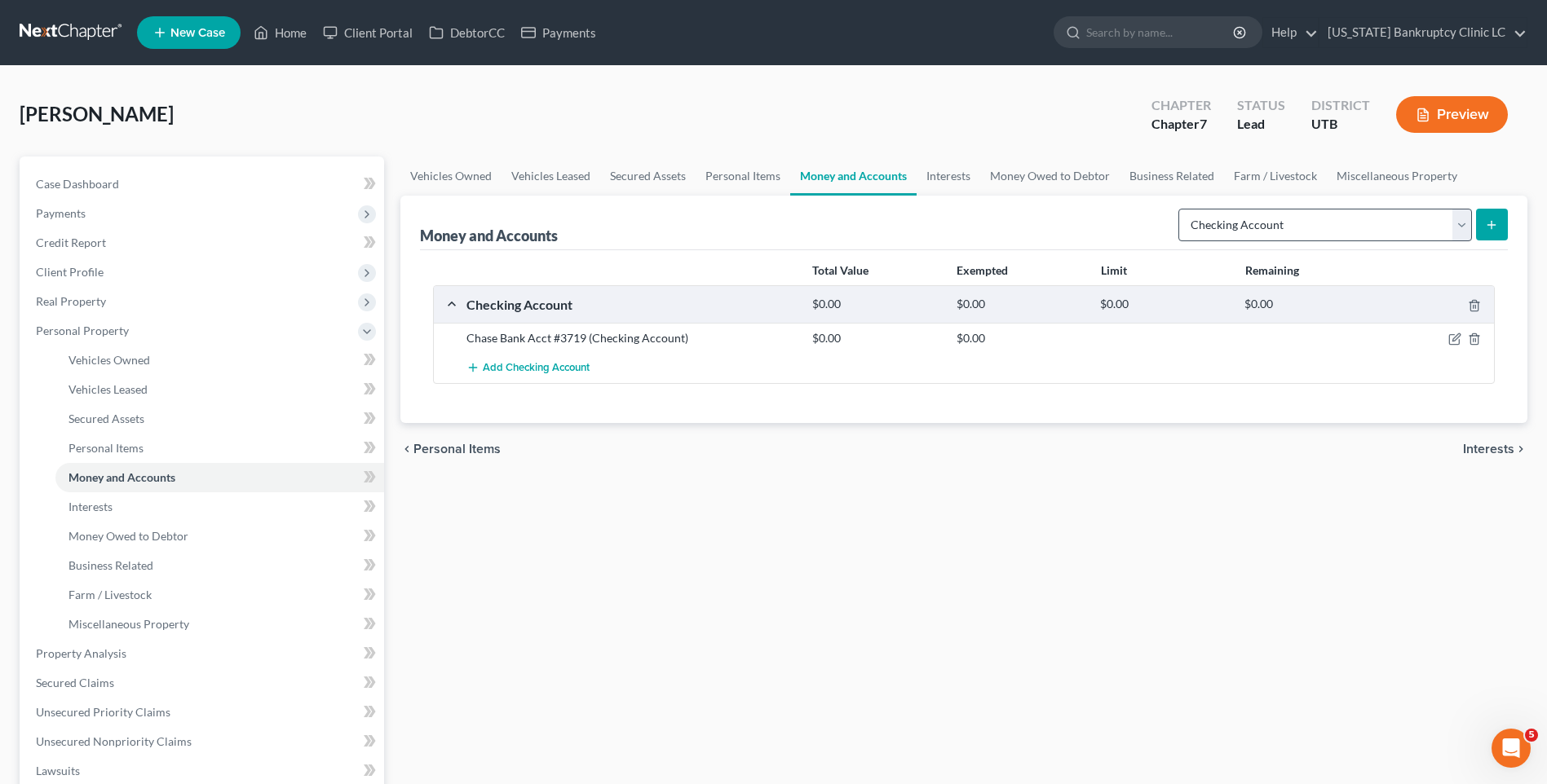
click at [1313, 207] on div "Select Account Type Brokerage Cash on Hand Certificates of Deposit Checking Acc…" at bounding box center [1340, 224] width 336 height 44
click at [1310, 225] on select "Select Account Type Brokerage Cash on Hand Certificates of Deposit Checking Acc…" at bounding box center [1325, 225] width 294 height 33
select select "savings"
click at [1182, 209] on select "Select Account Type Brokerage Cash on Hand Certificates of Deposit Checking Acc…" at bounding box center [1325, 225] width 294 height 33
click at [1491, 230] on icon "submit" at bounding box center [1491, 225] width 13 height 13
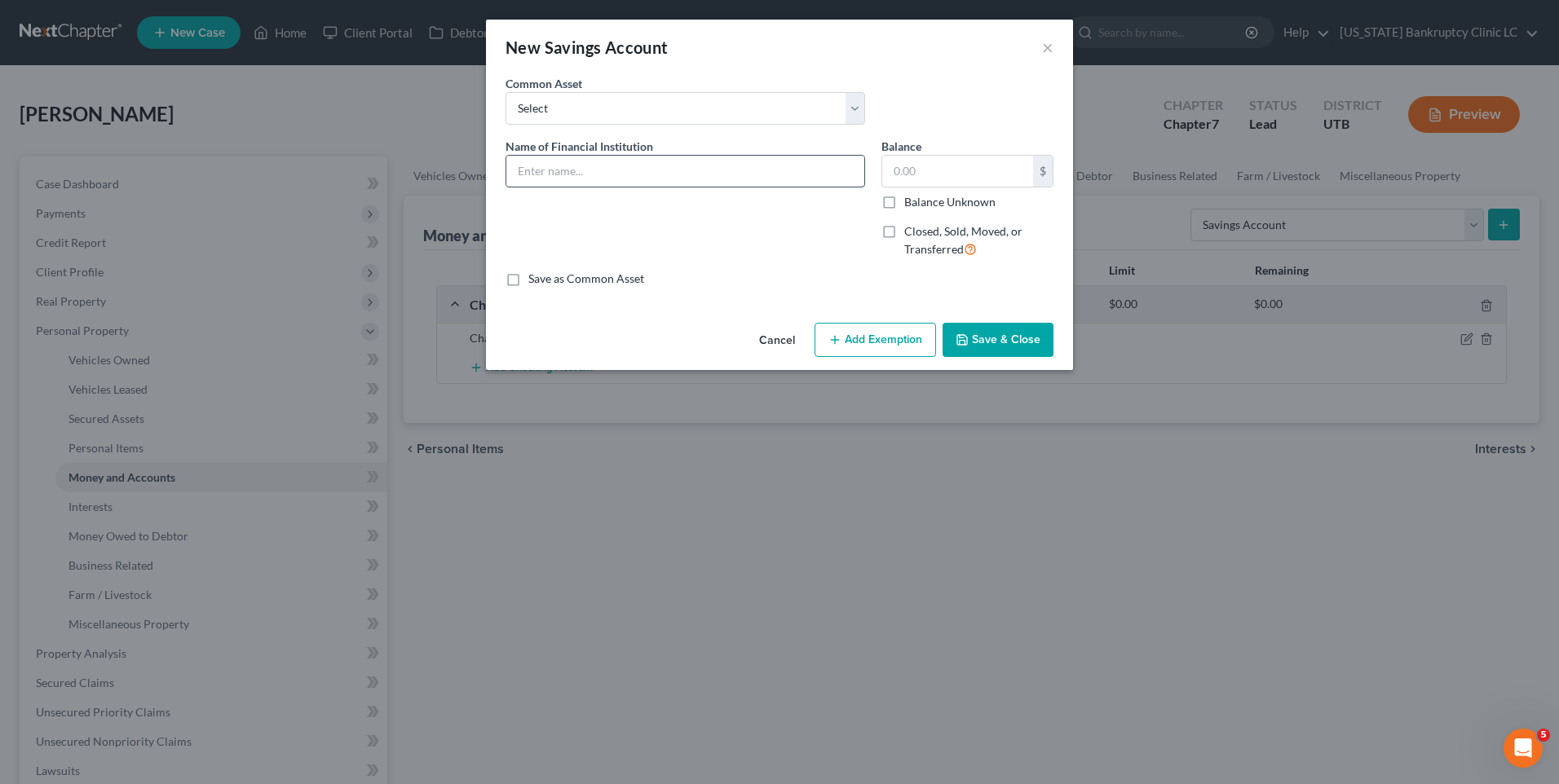
click at [697, 180] on input "text" at bounding box center [685, 171] width 358 height 31
paste input "Capital One Acct#"
type input "Capital One Acct# 2057"
click at [998, 340] on button "Save & Close" at bounding box center [998, 340] width 111 height 34
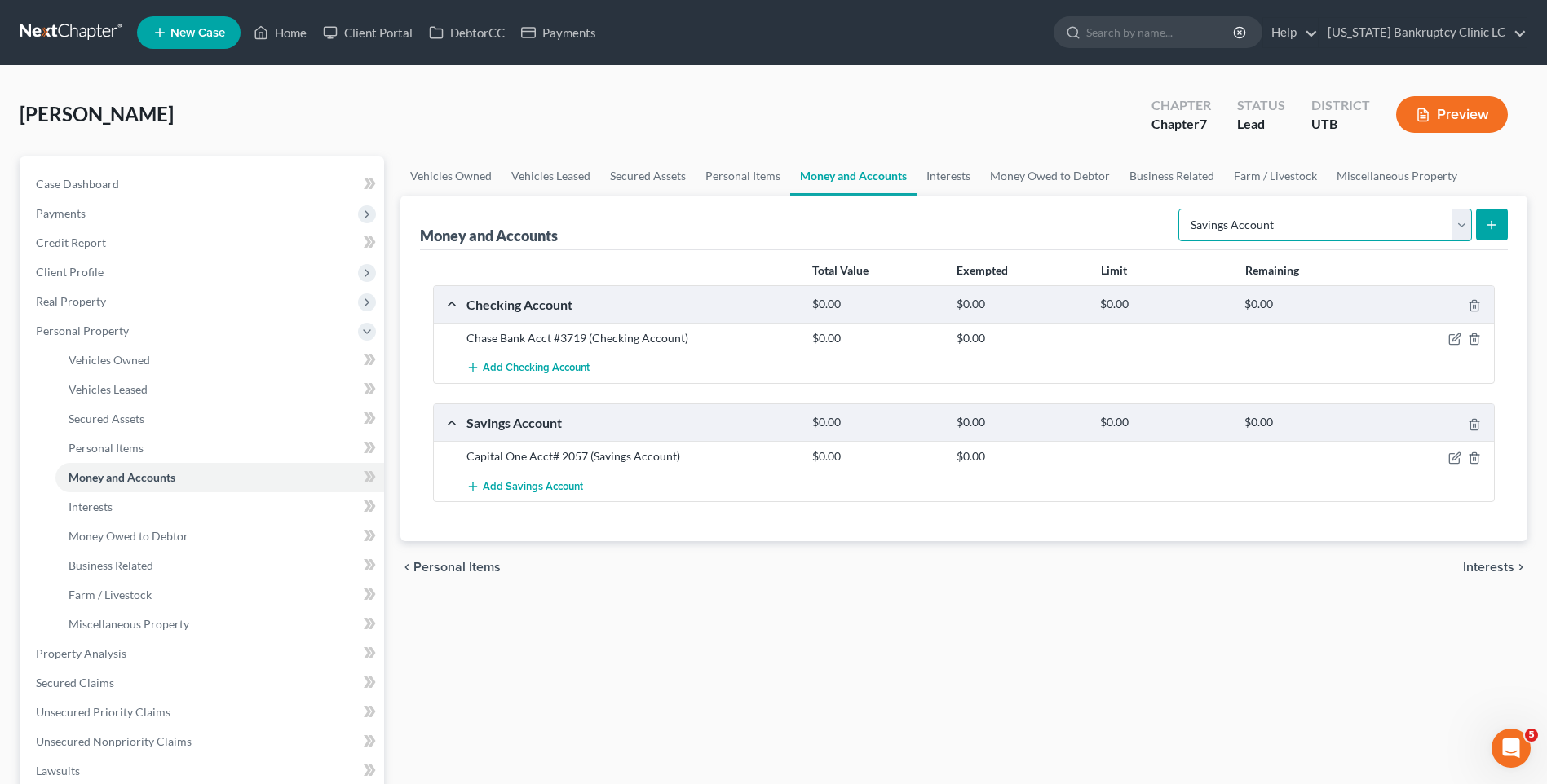
click at [1330, 216] on select "Select Account Type Brokerage Cash on Hand Certificates of Deposit Checking Acc…" at bounding box center [1325, 225] width 294 height 33
select select "other"
click at [1182, 209] on select "Select Account Type Brokerage Cash on Hand Certificates of Deposit Checking Acc…" at bounding box center [1325, 225] width 294 height 33
click at [1491, 241] on button "submit" at bounding box center [1492, 225] width 32 height 32
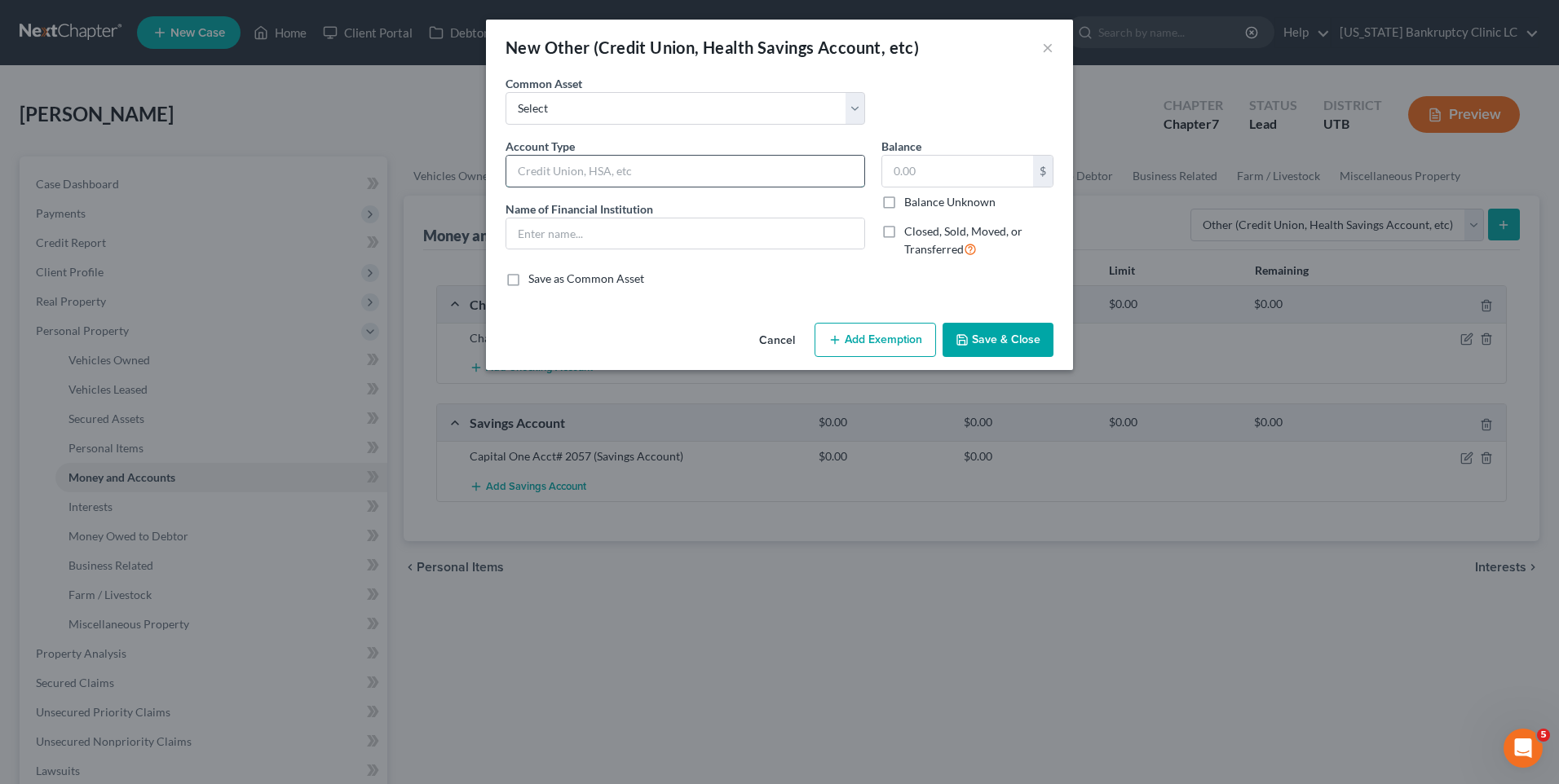
click at [694, 176] on input "text" at bounding box center [685, 171] width 358 height 31
click at [391, 146] on div "New Other (Credit Union, Health Savings Account, etc) × An exemption set must f…" at bounding box center [780, 392] width 1559 height 784
type input "Venmo"
drag, startPoint x: 332, startPoint y: 139, endPoint x: 345, endPoint y: 153, distance: 19.1
click at [329, 139] on div "New Other (Credit Union, Health Savings Account, etc) × An exemption set must f…" at bounding box center [780, 392] width 1559 height 784
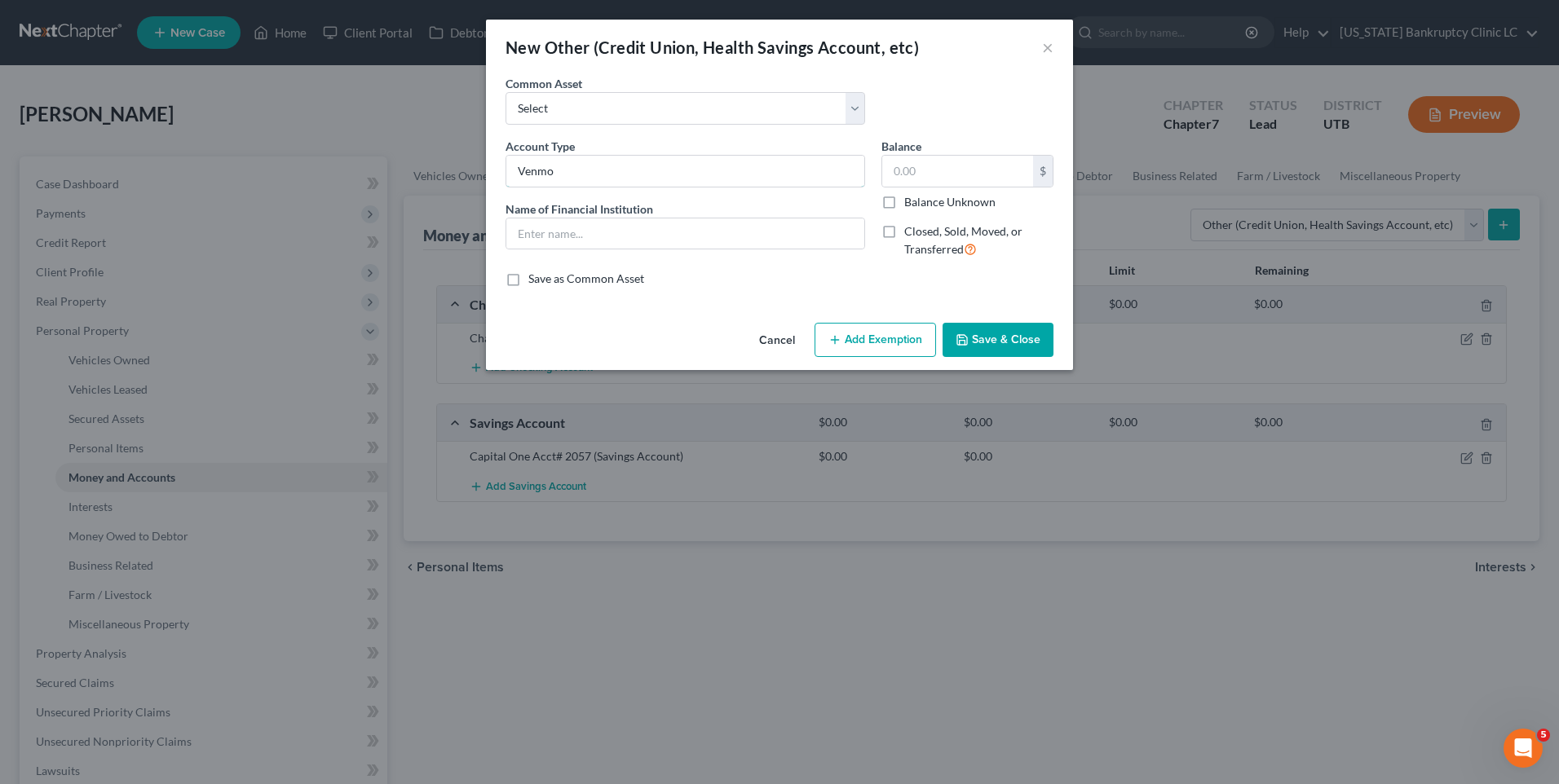
click at [437, 167] on div "New Other (Credit Union, Health Savings Account, etc) × An exemption set must f…" at bounding box center [780, 392] width 1559 height 784
drag, startPoint x: 517, startPoint y: 240, endPoint x: 538, endPoint y: 243, distance: 21.2
click at [517, 240] on input "text" at bounding box center [685, 233] width 358 height 31
paste input "Venmo"
type input "Venmo"
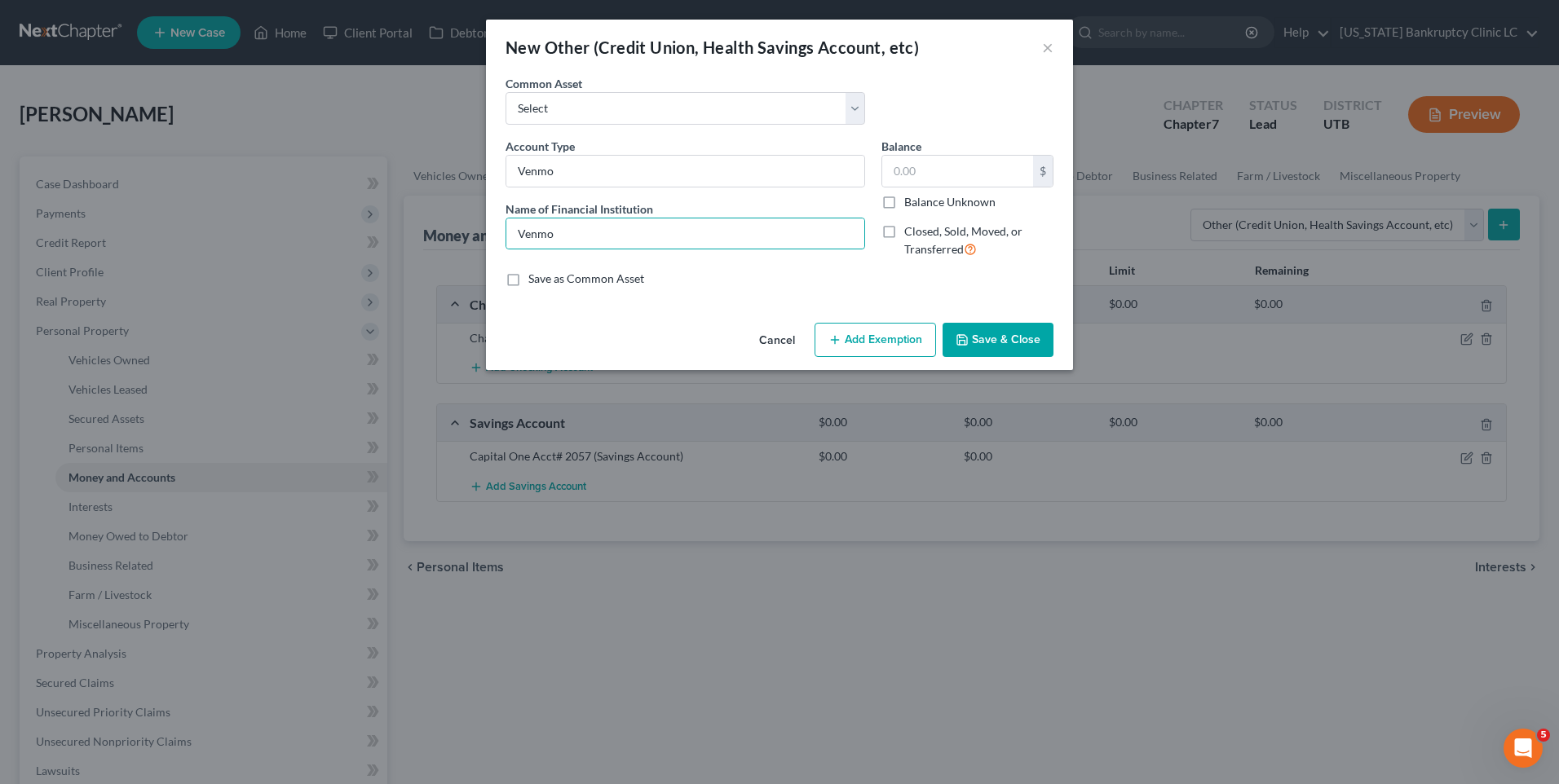
click at [989, 342] on button "Save & Close" at bounding box center [998, 340] width 111 height 34
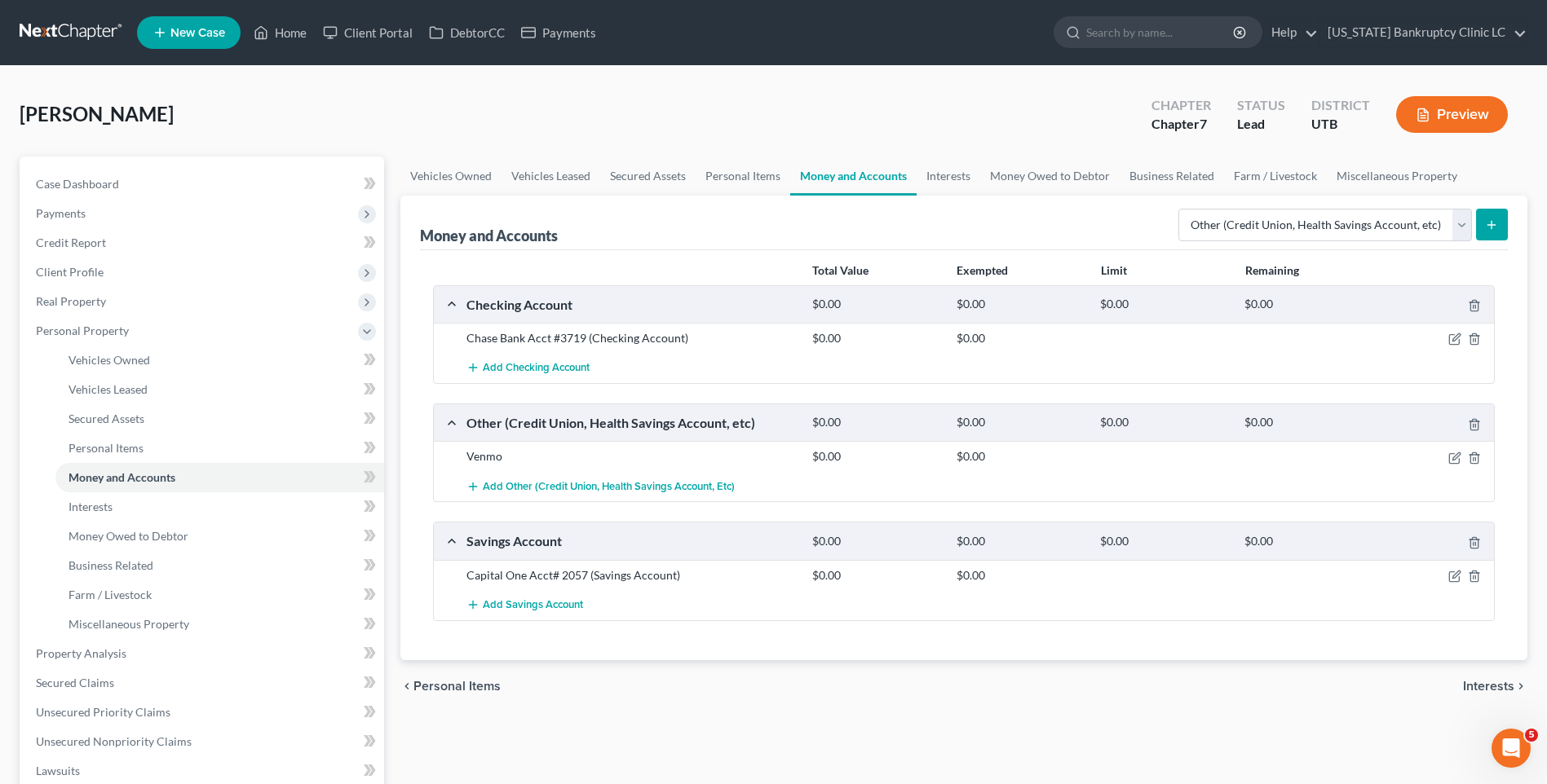
click at [1488, 230] on icon "submit" at bounding box center [1491, 225] width 13 height 13
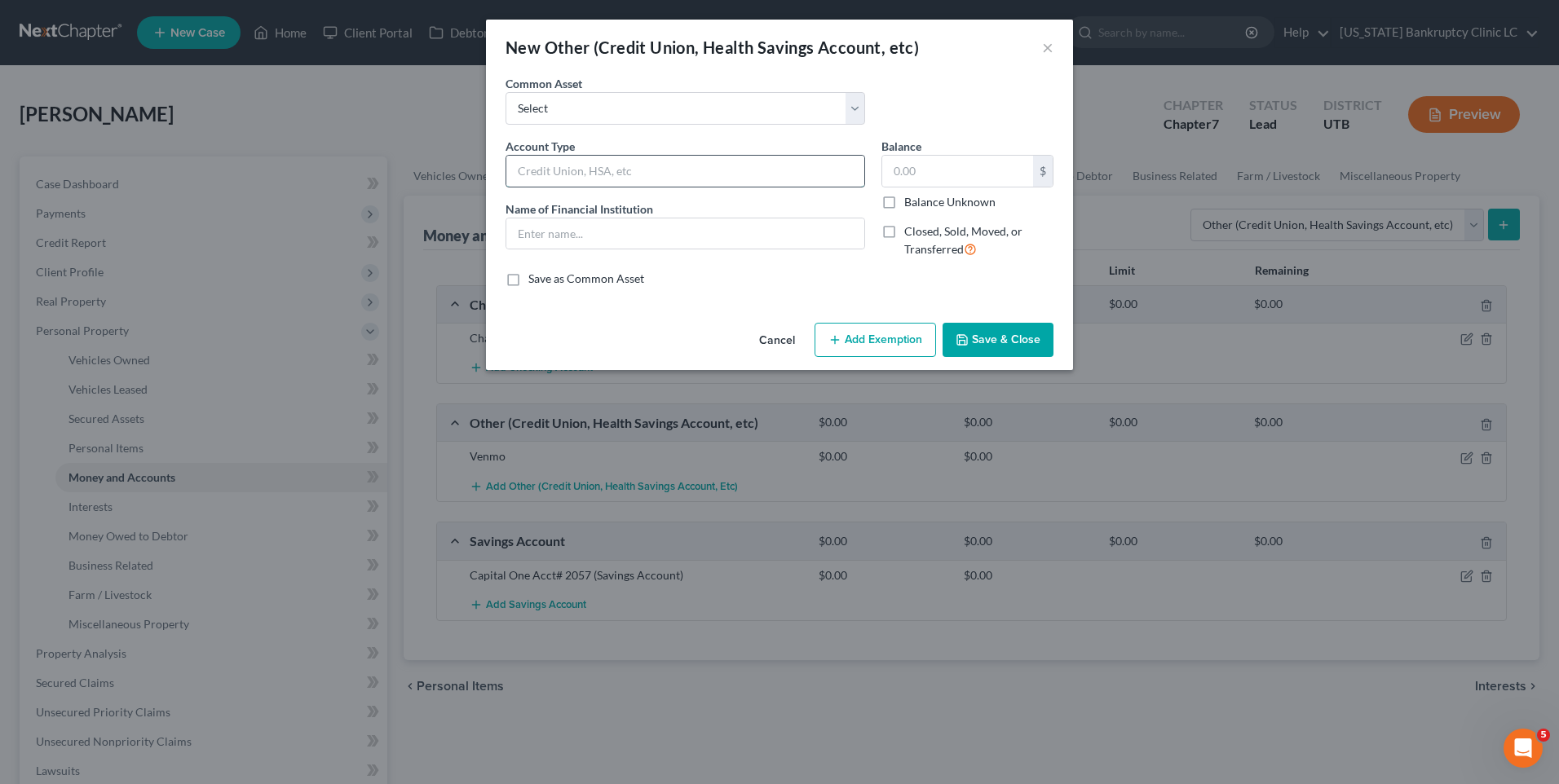
click at [673, 169] on input "text" at bounding box center [685, 171] width 358 height 31
drag, startPoint x: 659, startPoint y: 172, endPoint x: 456, endPoint y: 205, distance: 205.7
click at [447, 205] on div "New Other (Credit Union, Health Savings Account, etc) × An exemption set must f…" at bounding box center [780, 392] width 1559 height 784
type input "PayPal"
click at [562, 241] on input "text" at bounding box center [685, 233] width 358 height 31
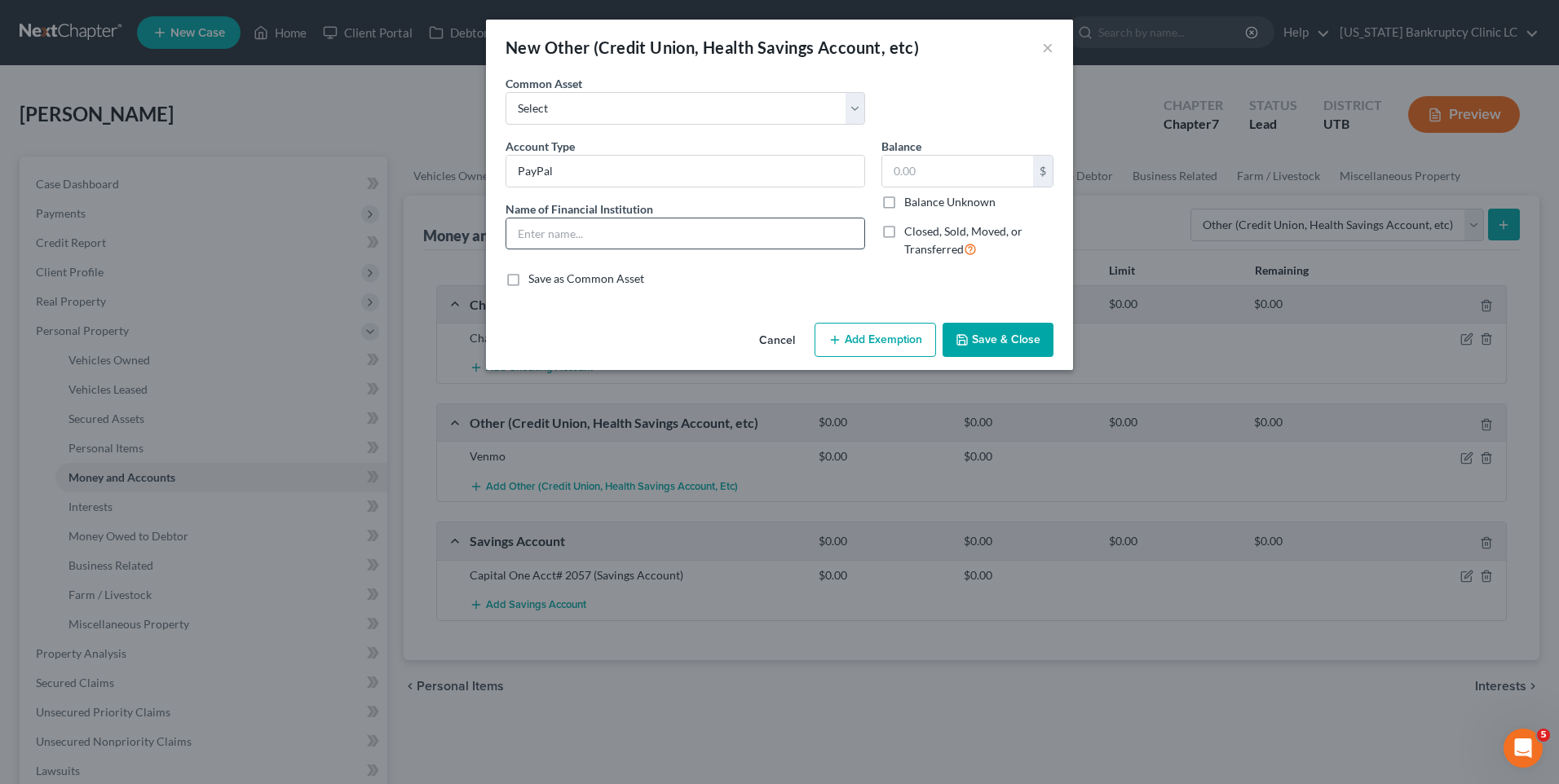
paste input "PayPal"
type input "PayPal"
click at [991, 343] on button "Save & Close" at bounding box center [998, 340] width 111 height 34
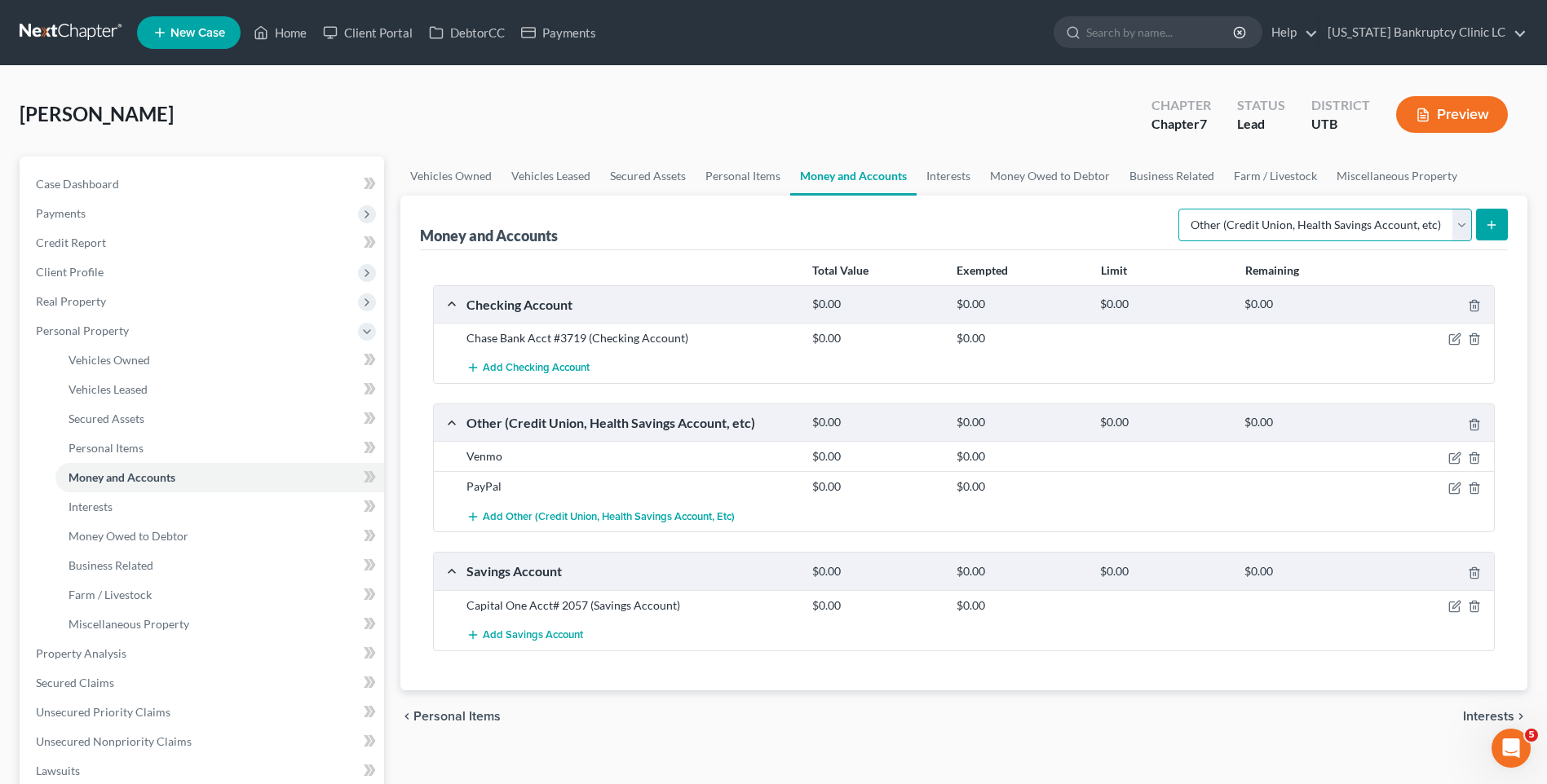
click at [1428, 228] on select "Select Account Type Brokerage Cash on Hand Certificates of Deposit Checking Acc…" at bounding box center [1325, 225] width 294 height 33
click at [1489, 225] on line "submit" at bounding box center [1492, 225] width 7 height 0
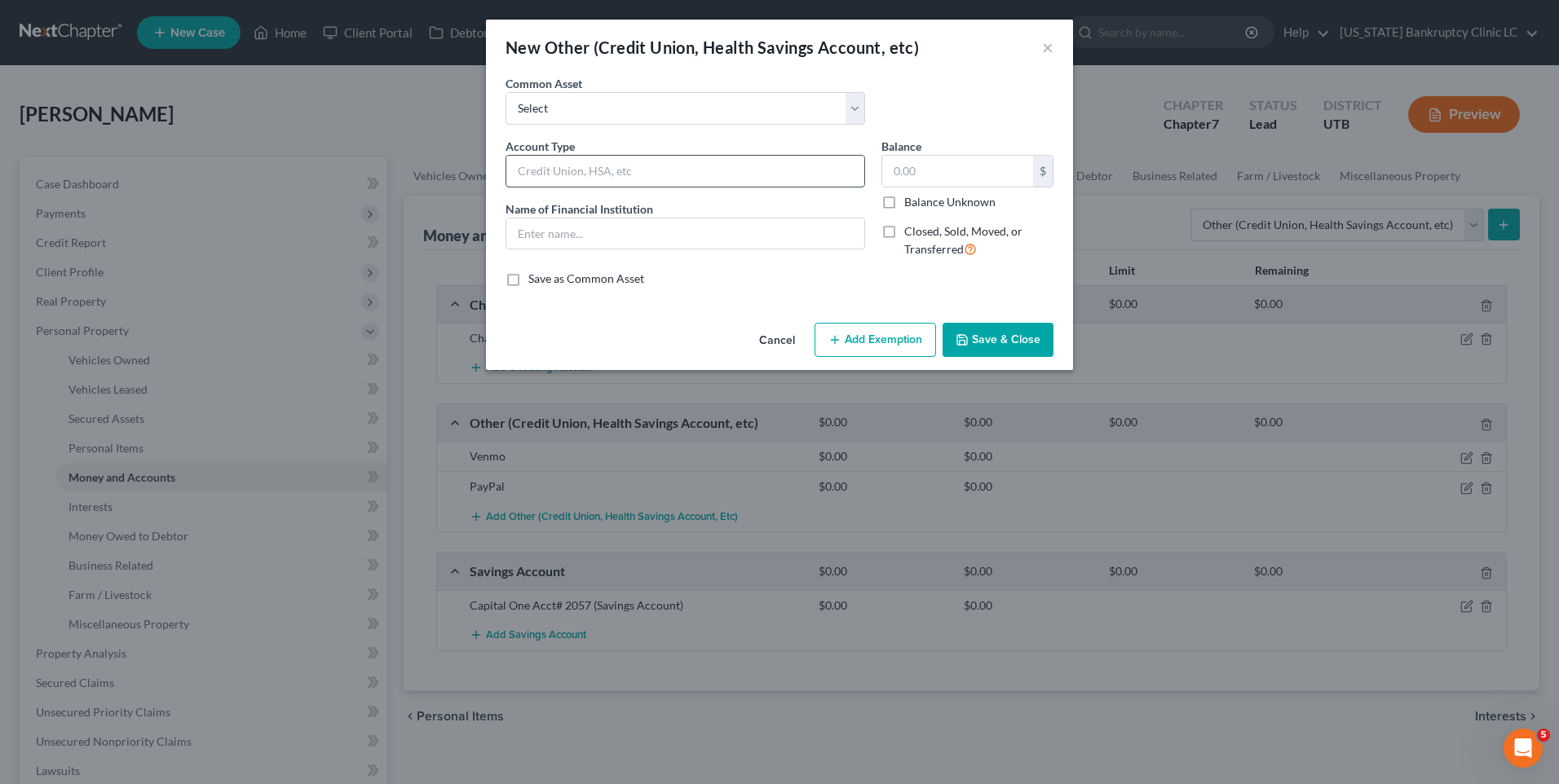
click at [661, 164] on input "text" at bounding box center [685, 171] width 358 height 31
type input "Robinhood"
click at [992, 343] on button "Save & Close" at bounding box center [998, 340] width 111 height 34
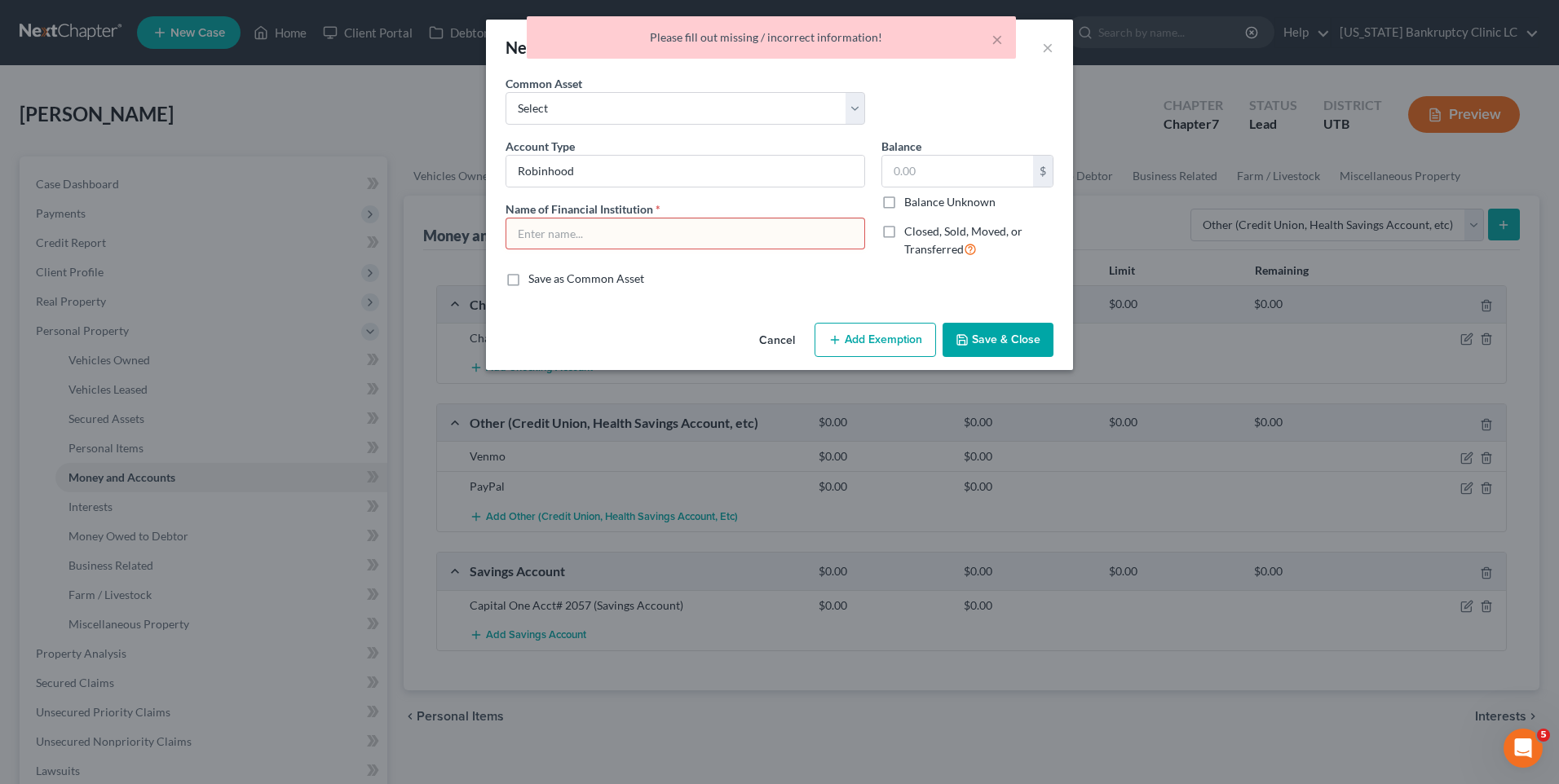
click at [687, 238] on input "text" at bounding box center [685, 233] width 358 height 31
paste input "PayPal"
type input "PayPal"
click at [972, 350] on button "Save & Close" at bounding box center [998, 340] width 111 height 34
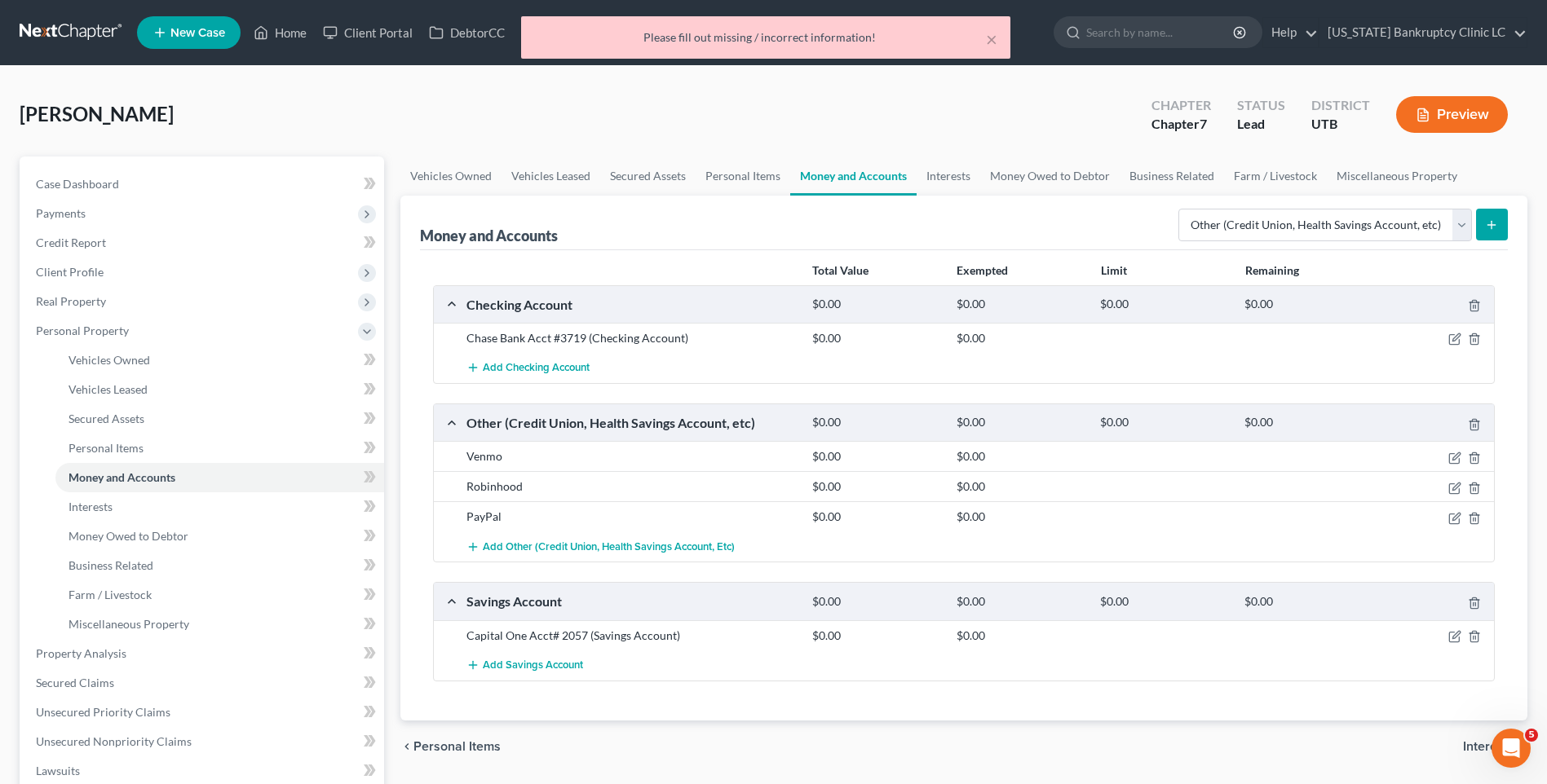
click at [1477, 117] on button "Preview" at bounding box center [1452, 114] width 111 height 36
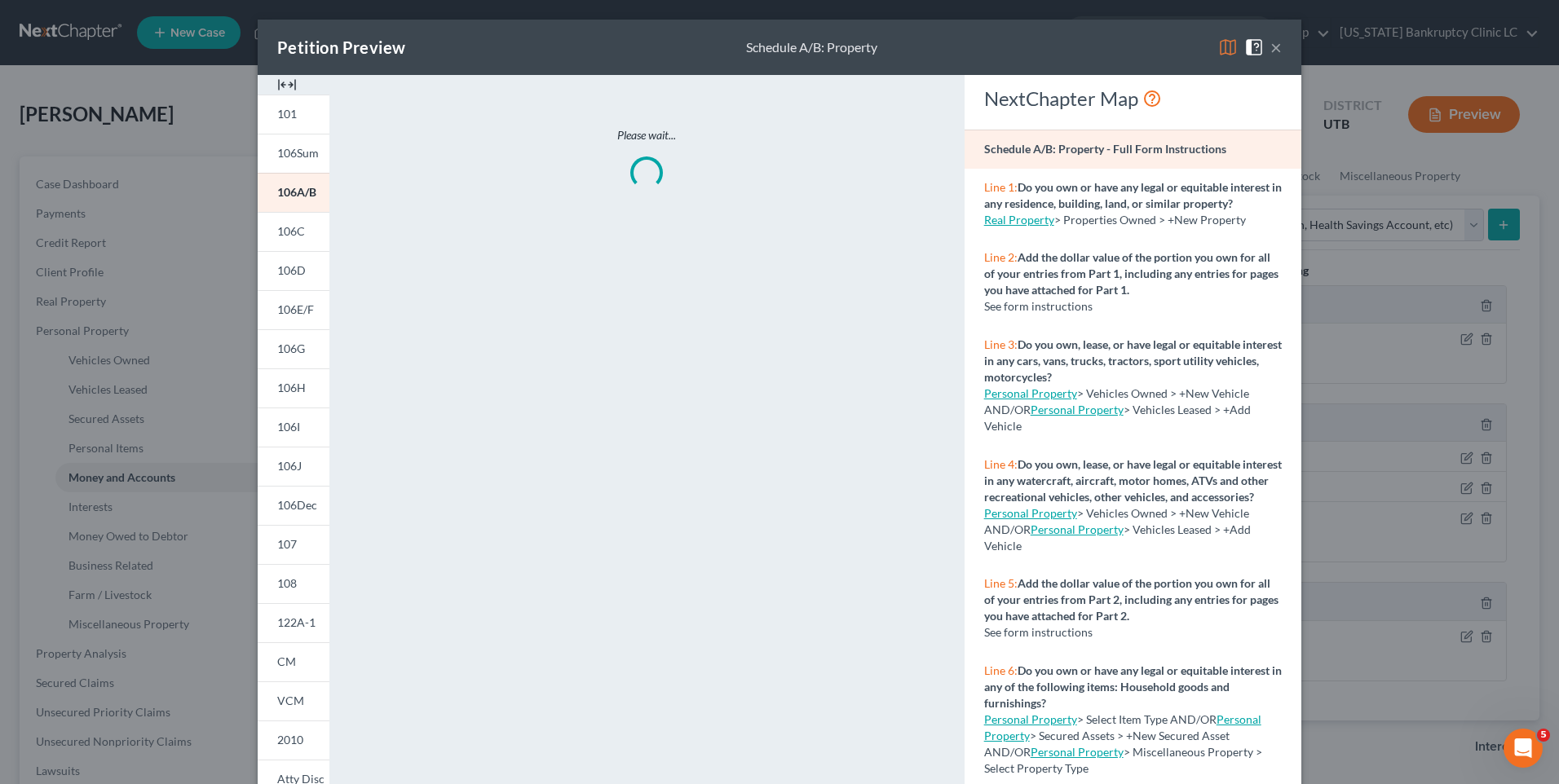
click at [1274, 42] on button "×" at bounding box center [1277, 46] width 11 height 20
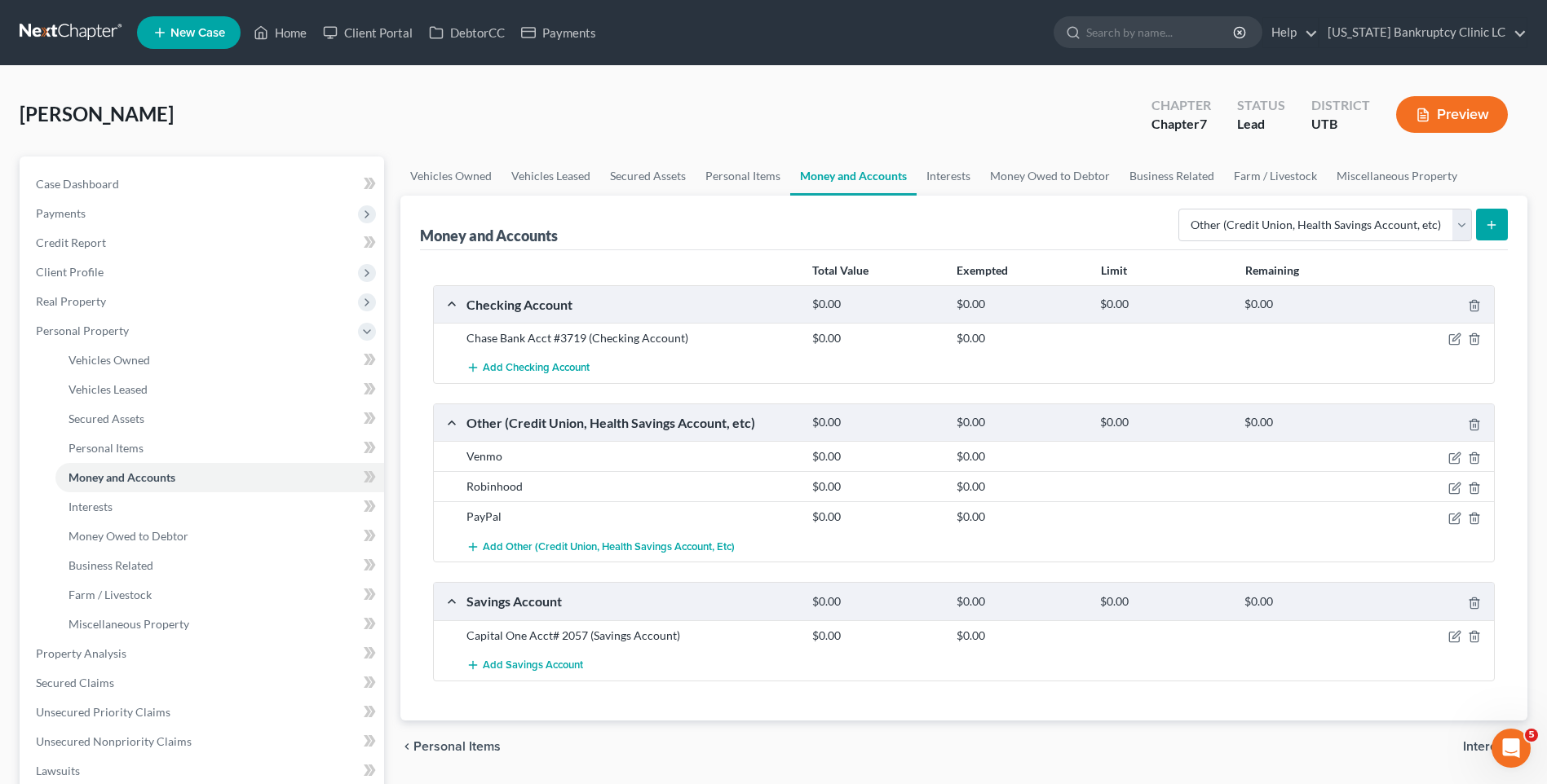
click at [1499, 223] on button "submit" at bounding box center [1492, 225] width 32 height 32
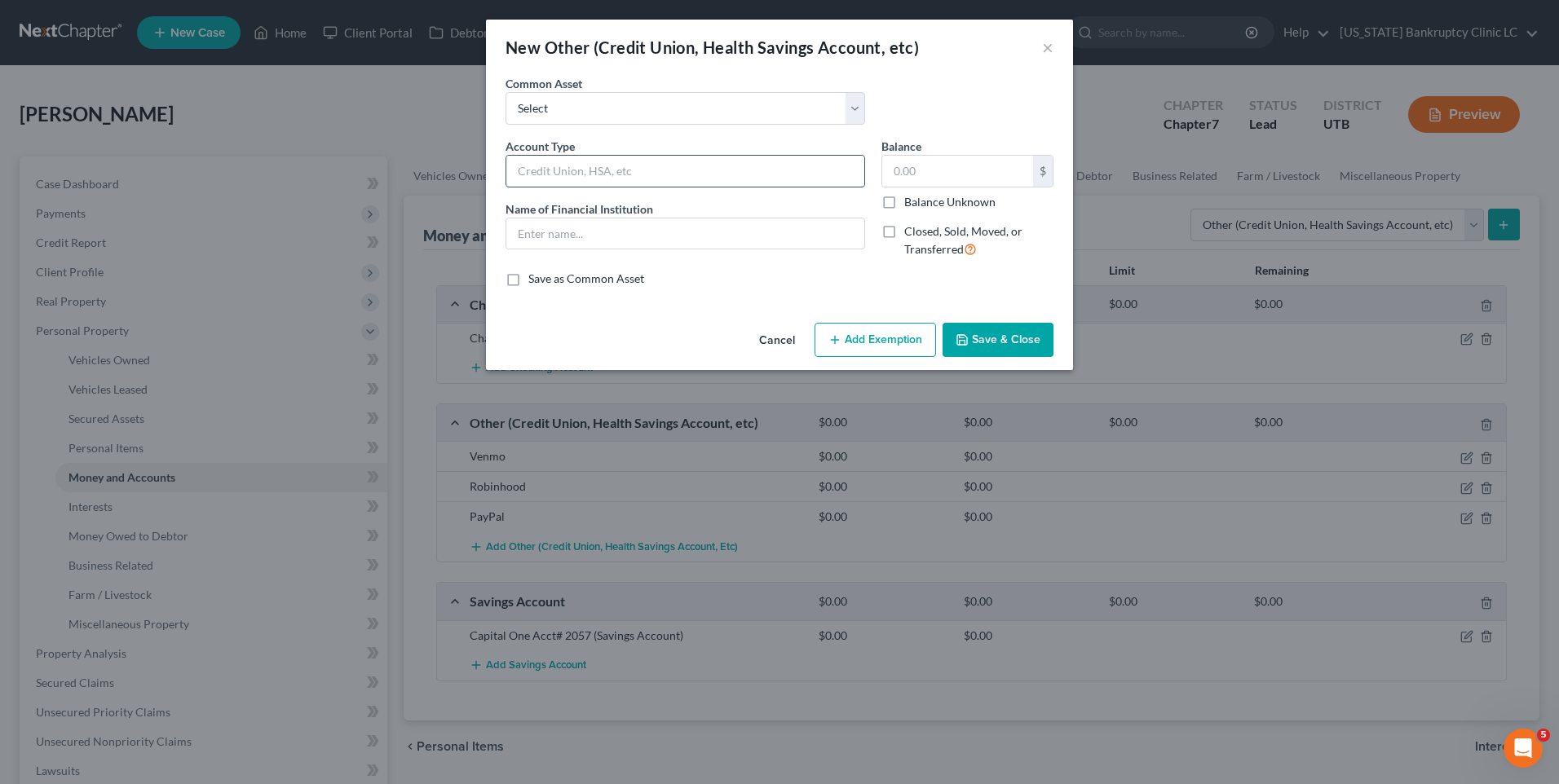
click at [724, 170] on input "text" at bounding box center [685, 171] width 358 height 31
type input "Fidelity"
drag, startPoint x: 866, startPoint y: 278, endPoint x: 842, endPoint y: 278, distance: 24.0
click at [866, 278] on div "Save as Common Asset" at bounding box center [780, 279] width 548 height 17
click at [672, 234] on input "text" at bounding box center [685, 233] width 358 height 31
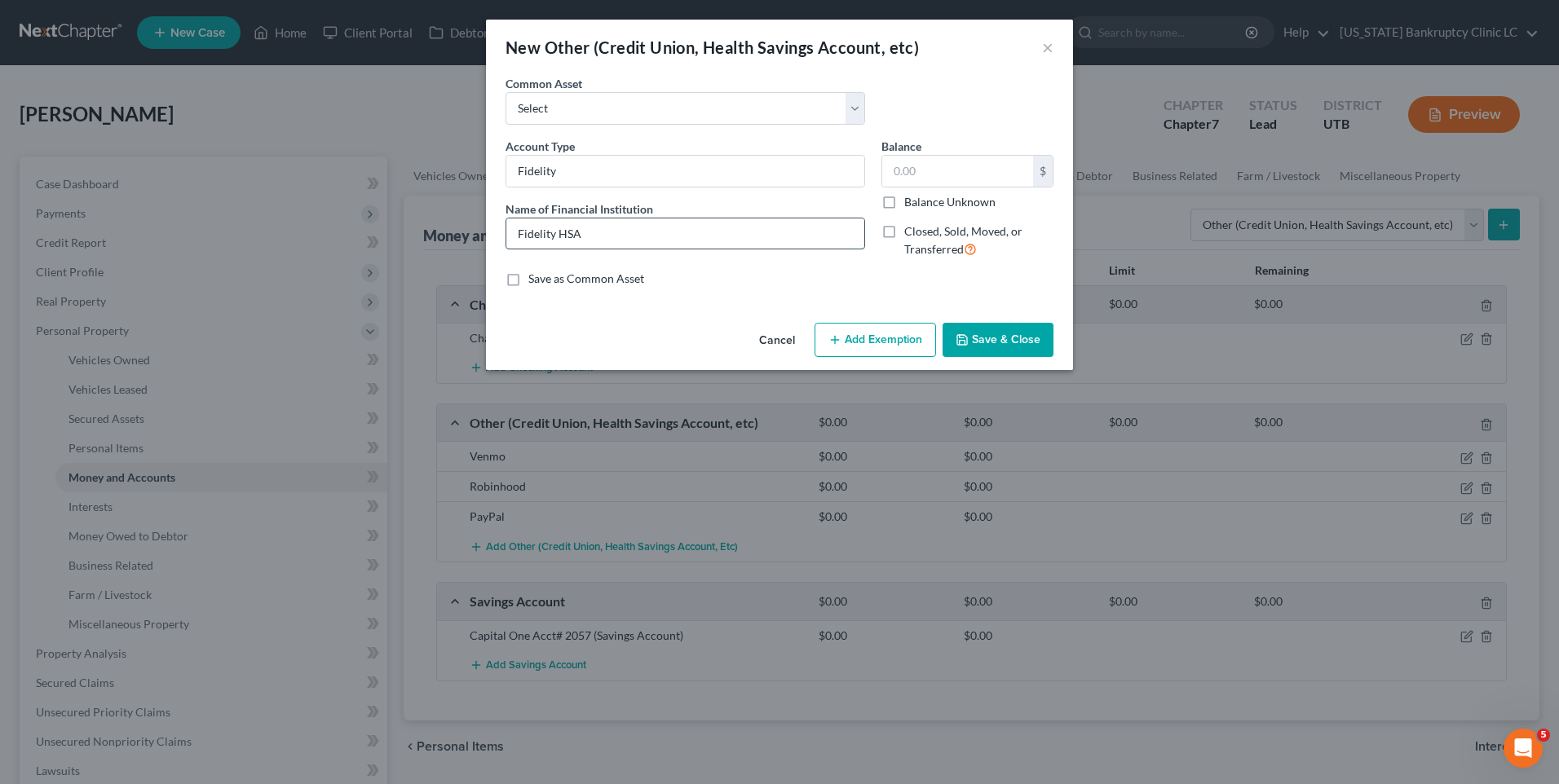
click at [673, 234] on input "Fidelity HSA" at bounding box center [685, 233] width 358 height 31
type input "Fidelity"
click at [1025, 342] on button "Save & Close" at bounding box center [998, 340] width 111 height 34
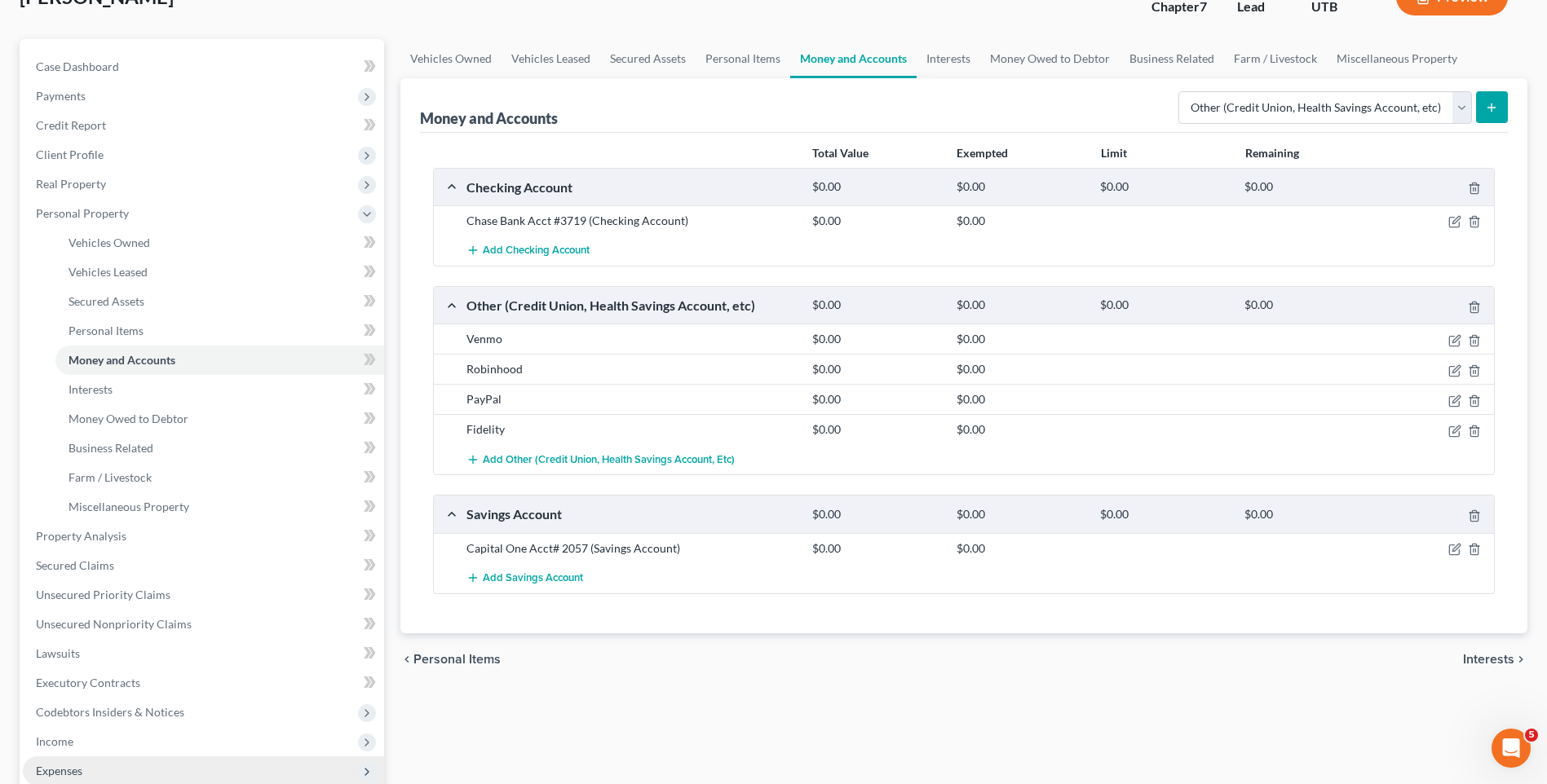
scroll to position [326, 0]
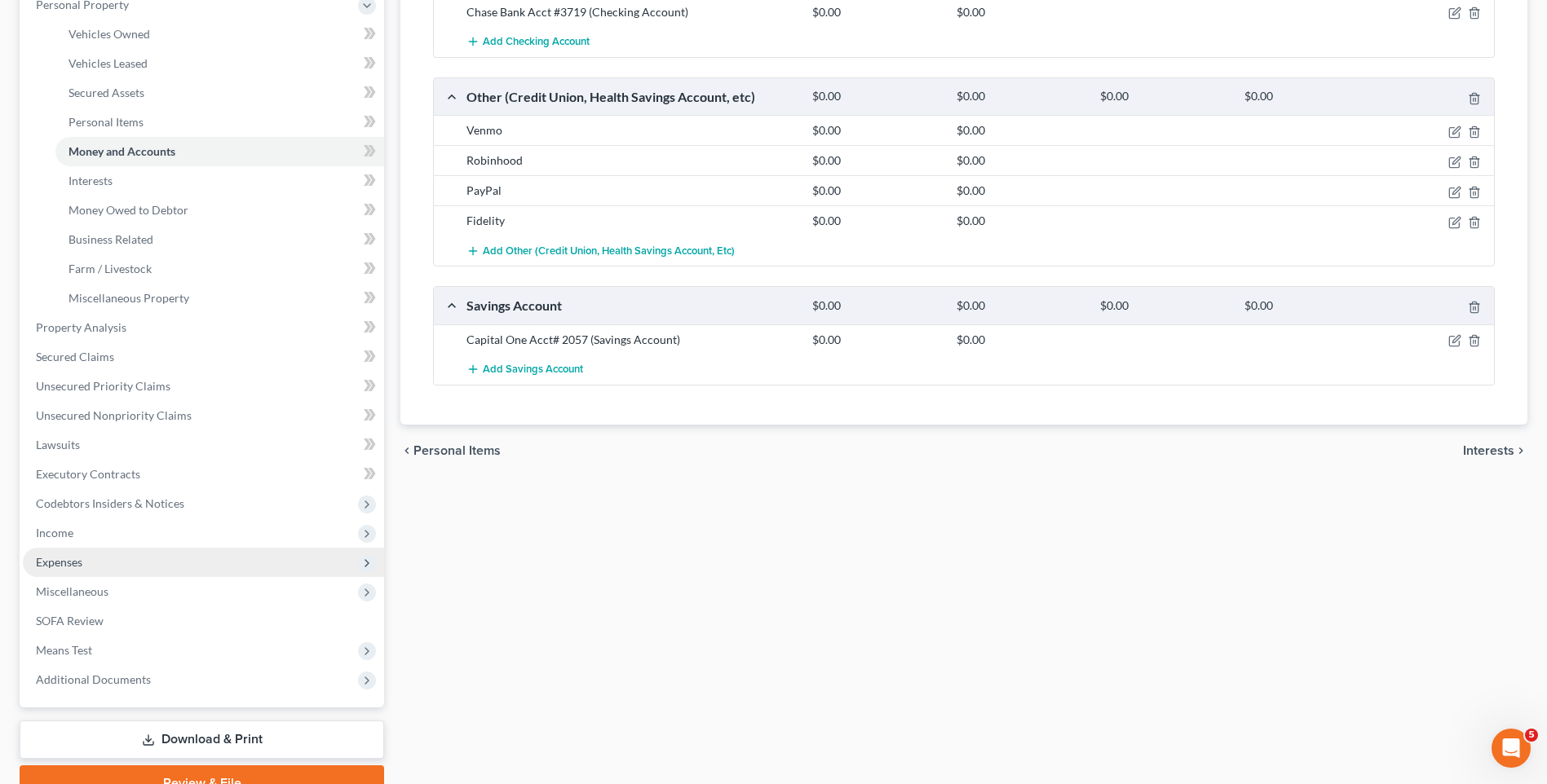
click at [97, 567] on span "Expenses" at bounding box center [203, 563] width 361 height 30
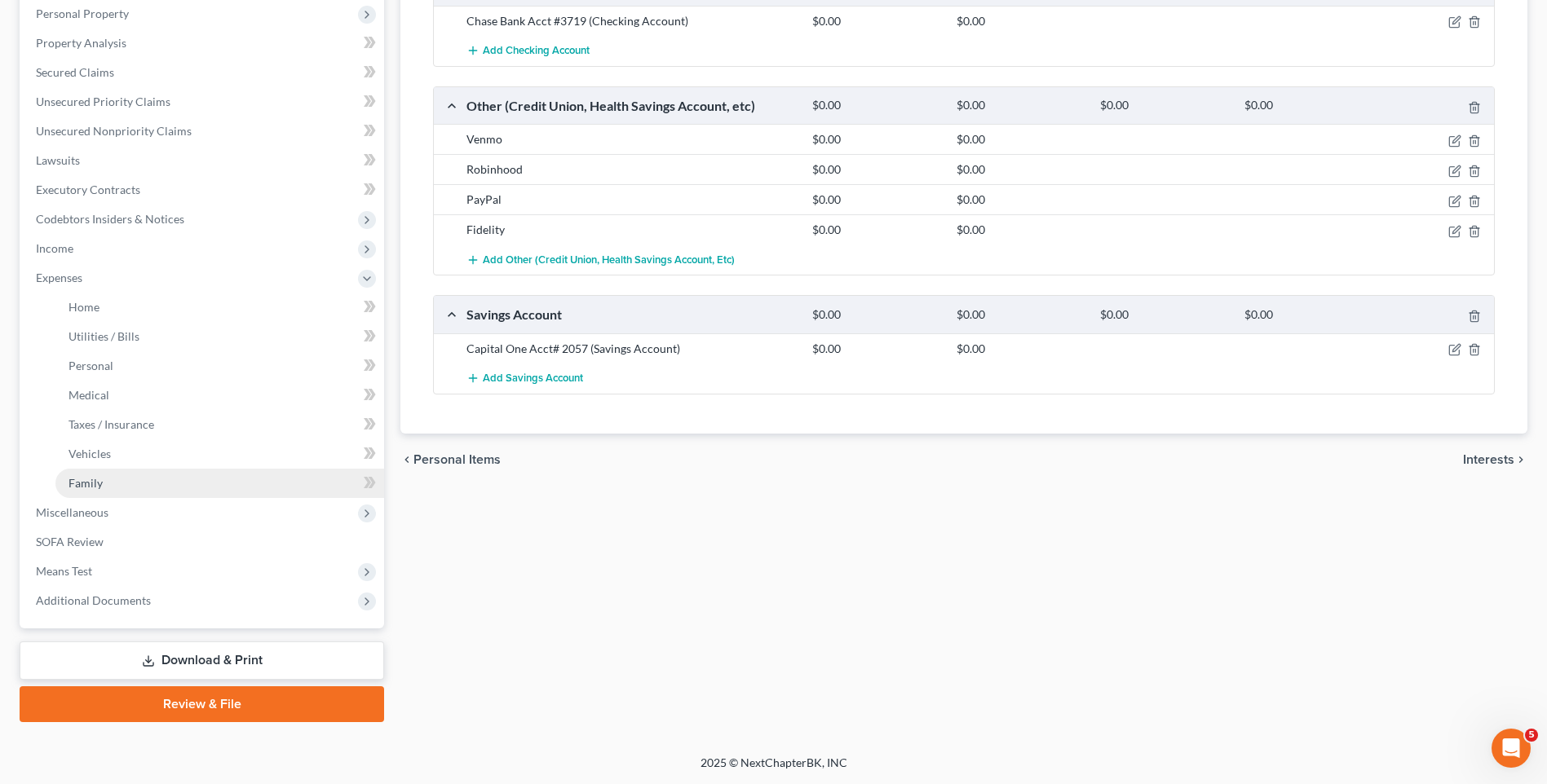
scroll to position [317, 0]
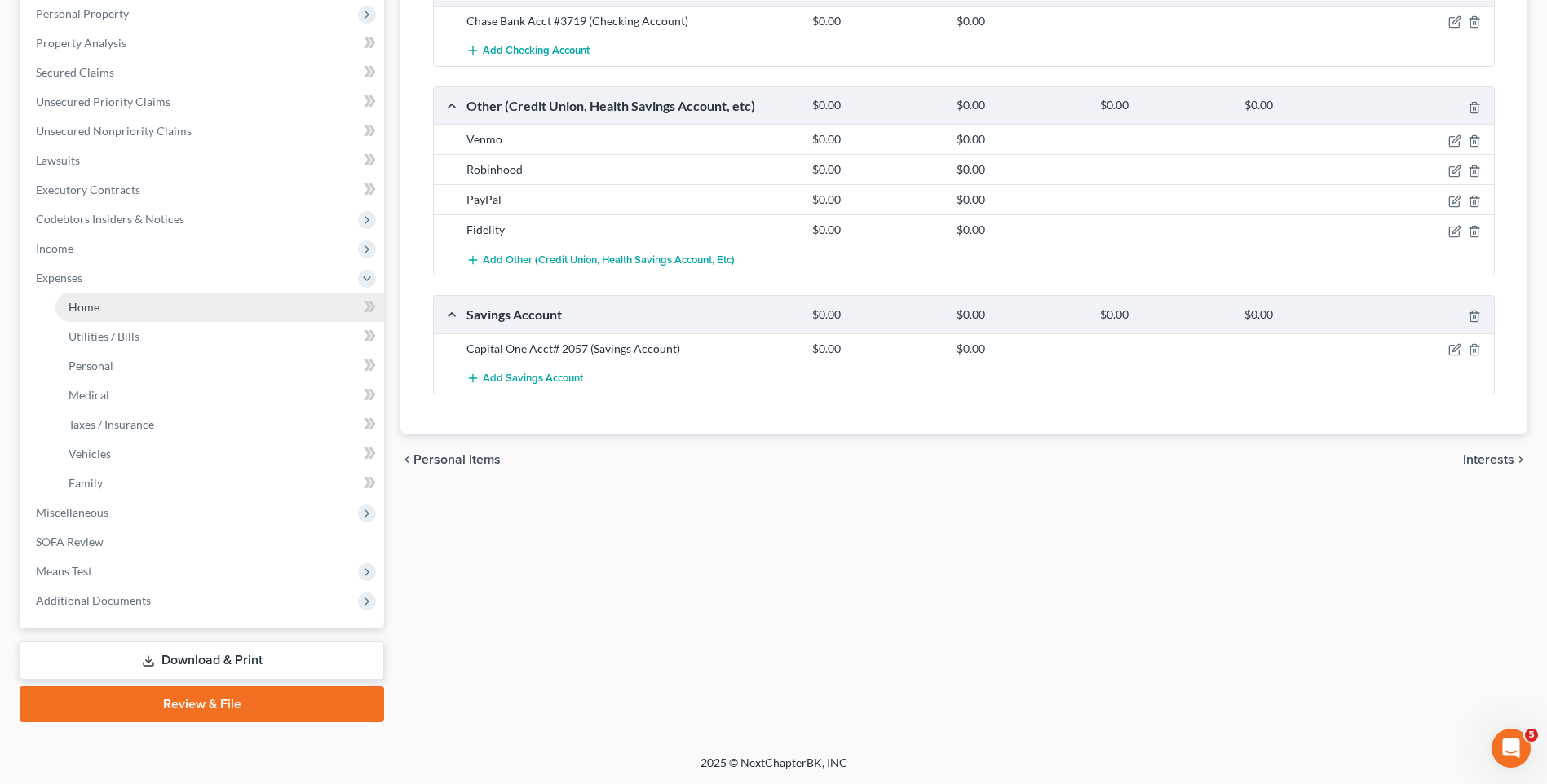
click at [175, 304] on link "Home" at bounding box center [220, 307] width 329 height 30
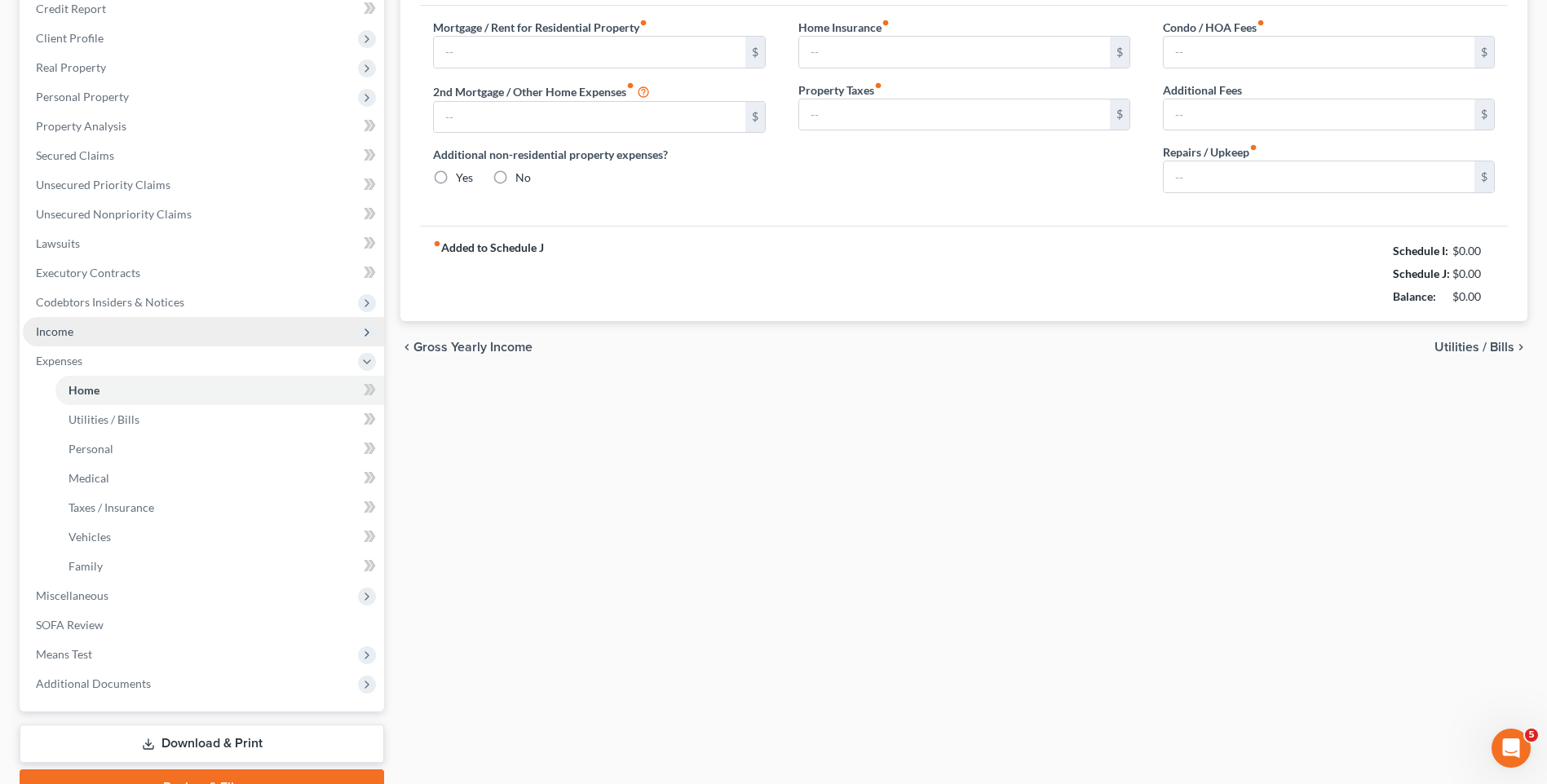
type input "0.00"
radio input "true"
type input "0.00"
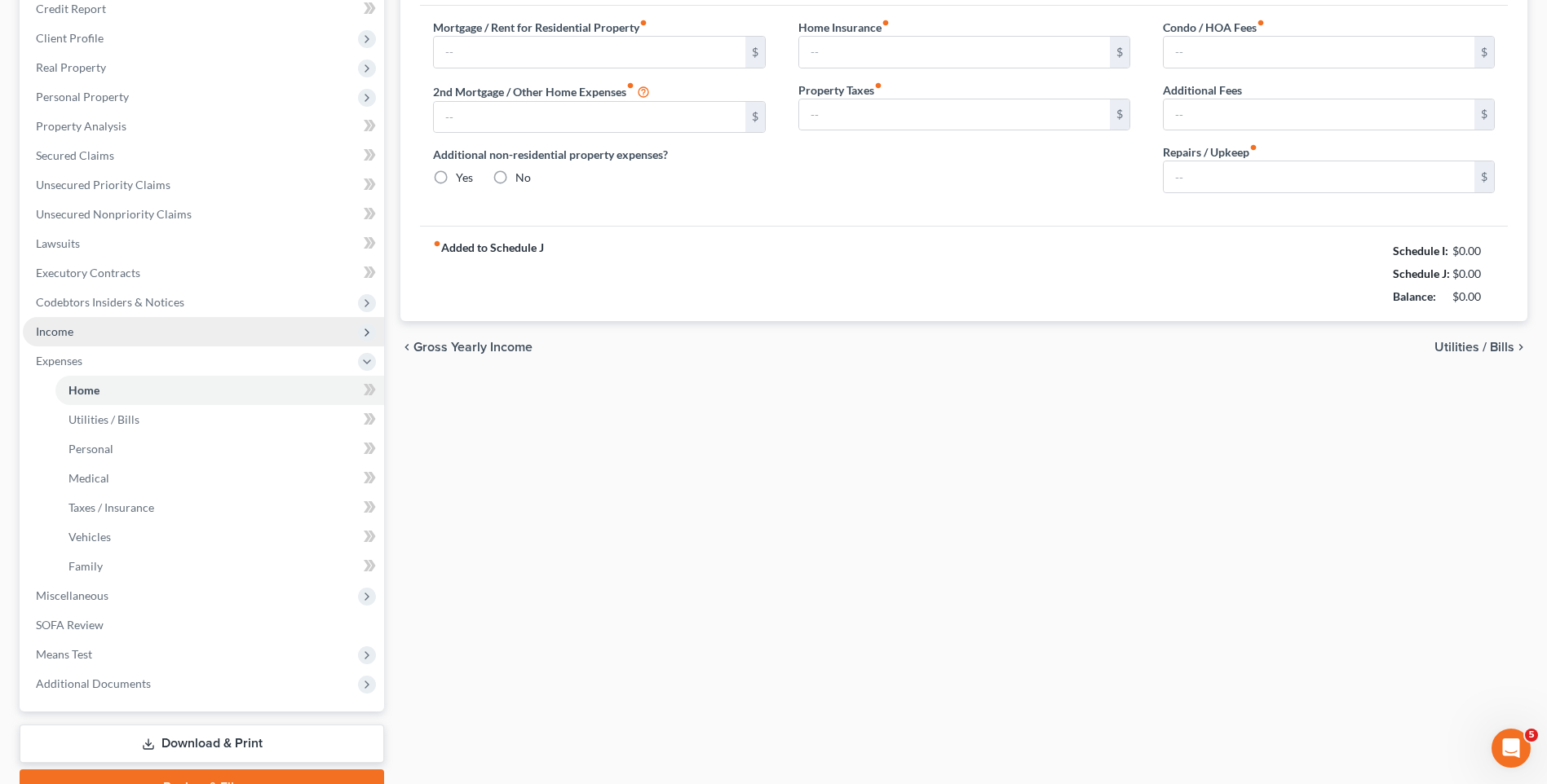
type input "0.00"
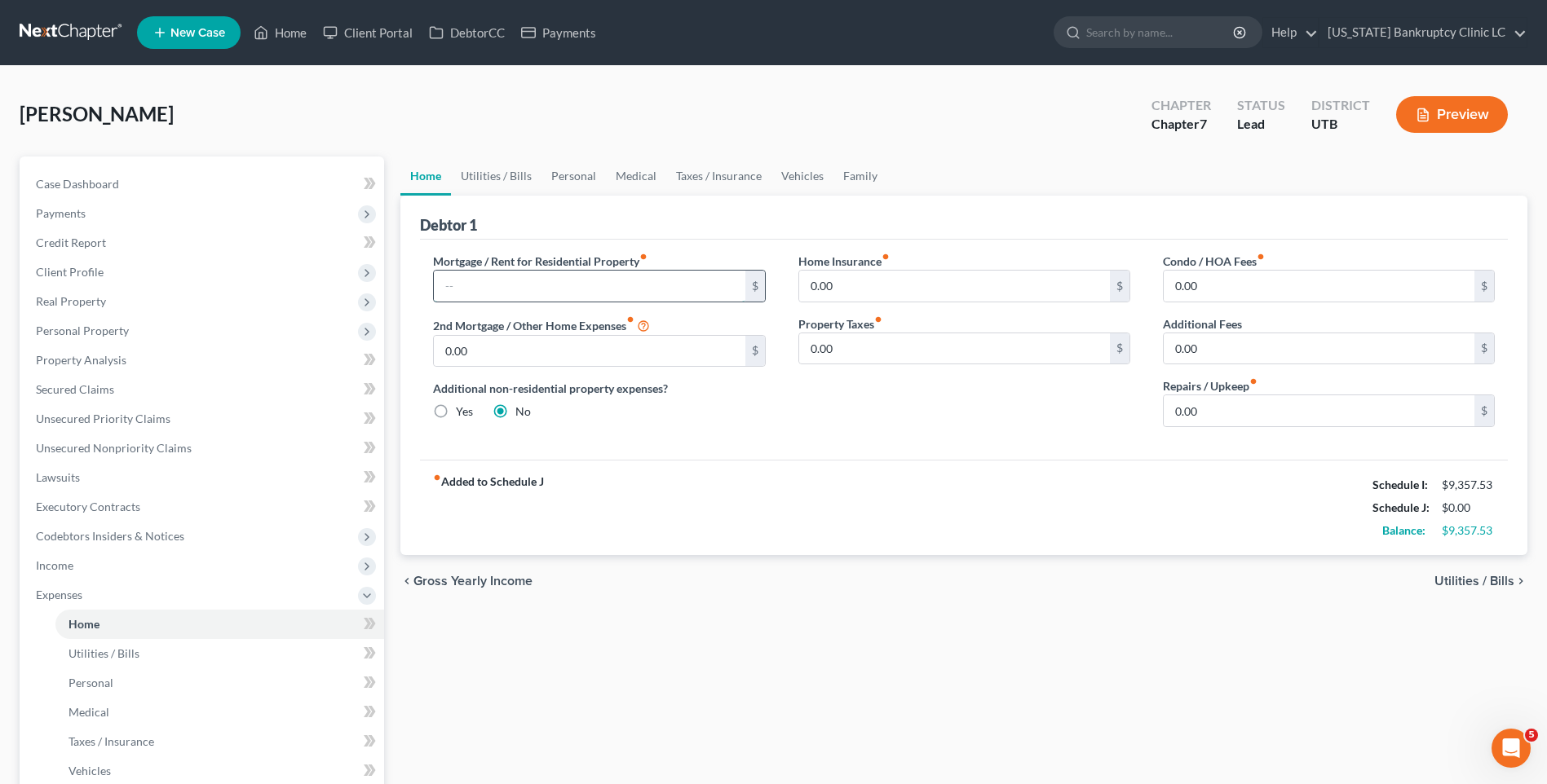
click at [483, 270] on input "text" at bounding box center [589, 285] width 310 height 31
type input "980"
click at [494, 181] on link "Utilities / Bills" at bounding box center [495, 176] width 90 height 39
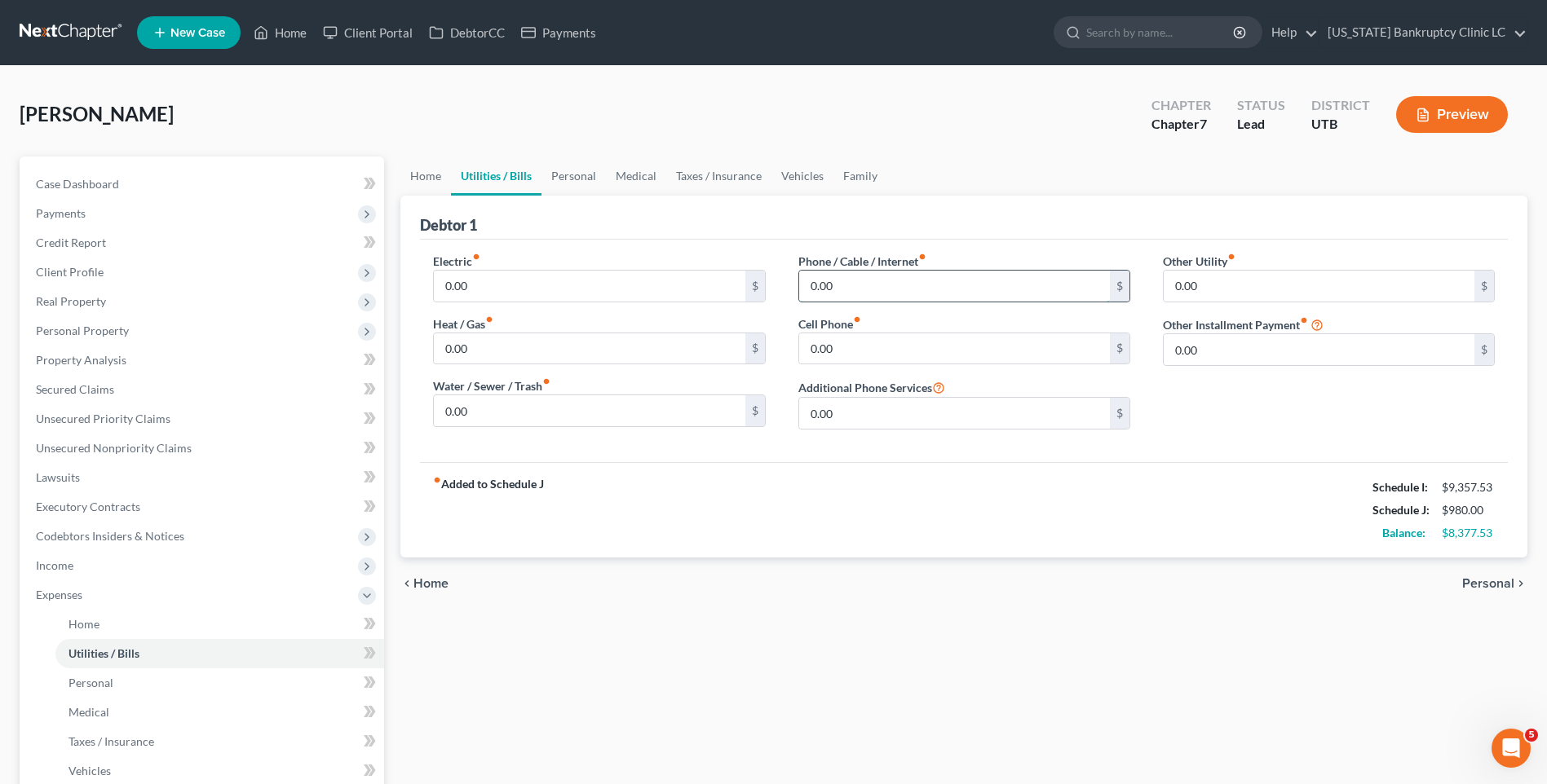
click at [969, 285] on input "0.00" at bounding box center [954, 285] width 310 height 31
type input "70"
click at [597, 277] on input "0.00" at bounding box center [589, 285] width 310 height 31
type input "45"
click at [542, 354] on input "0.00" at bounding box center [589, 348] width 310 height 31
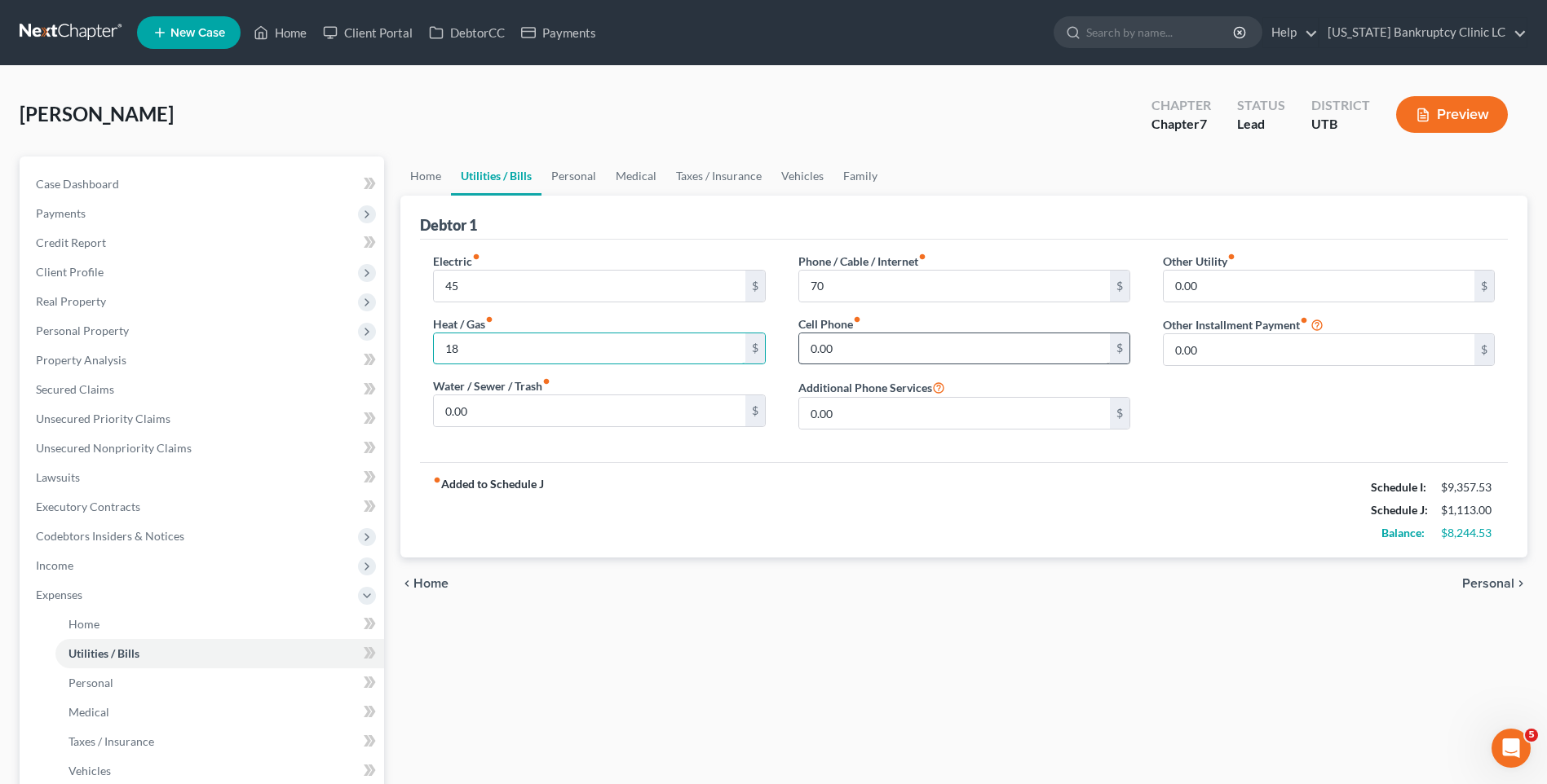
type input "18"
click at [909, 344] on input "0.00" at bounding box center [954, 348] width 310 height 31
type input "141.33"
click at [610, 165] on link "Medical" at bounding box center [636, 176] width 60 height 39
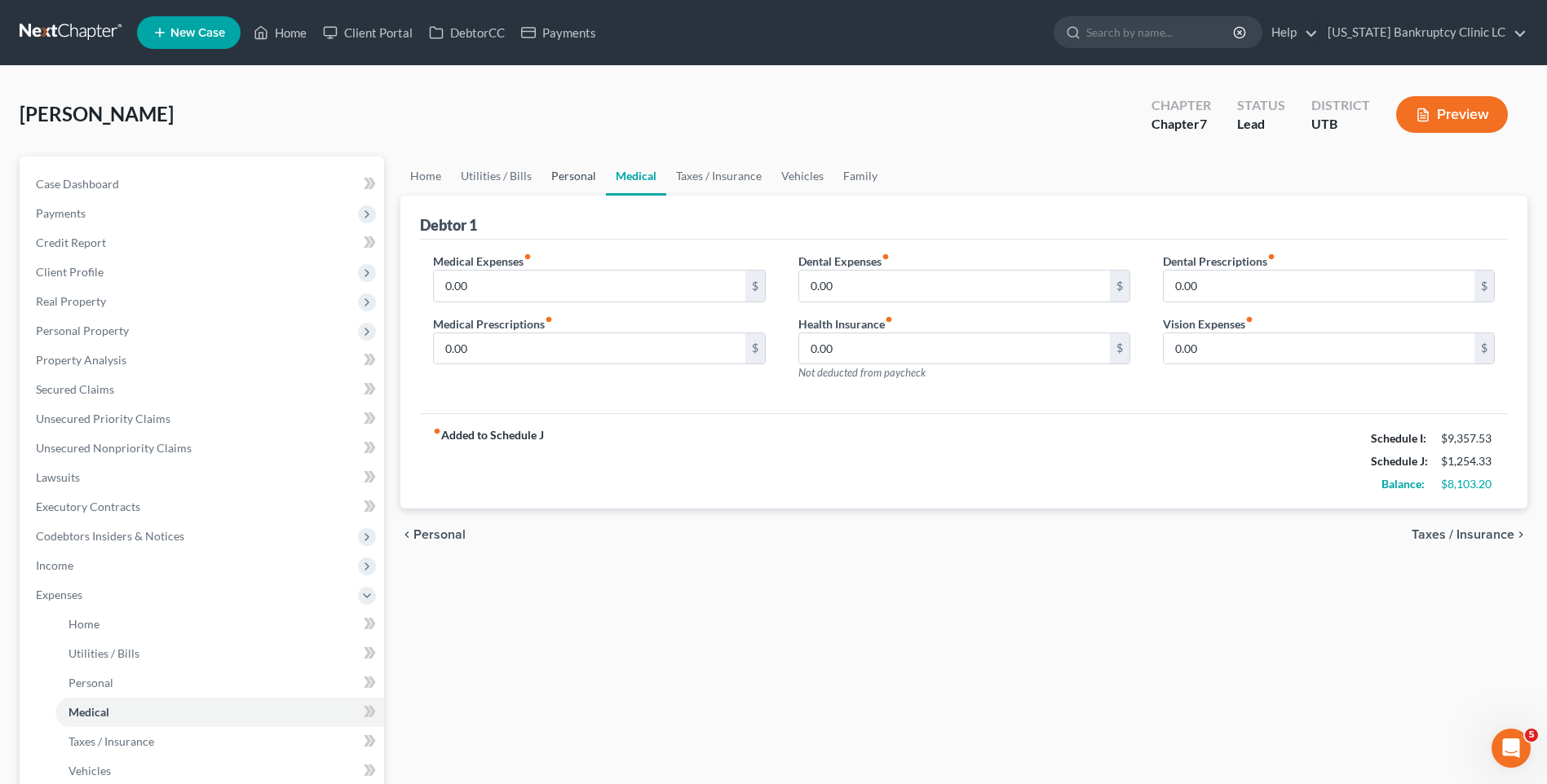
click at [574, 175] on link "Personal" at bounding box center [573, 176] width 64 height 39
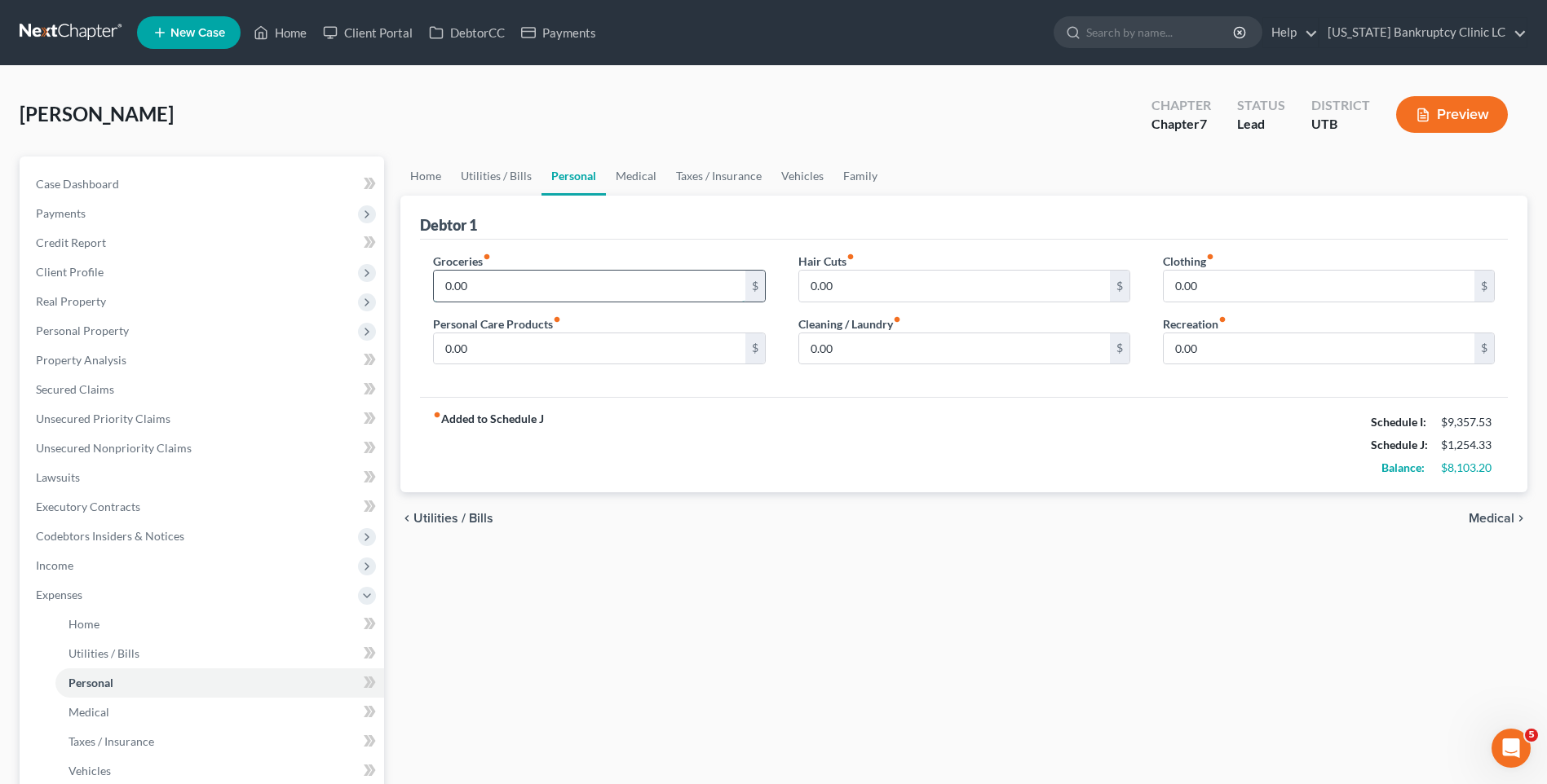
click at [516, 284] on input "0.00" at bounding box center [589, 285] width 310 height 31
type input "650"
click at [1286, 288] on input "0.00" at bounding box center [1319, 285] width 310 height 31
type input "100"
type input "15"
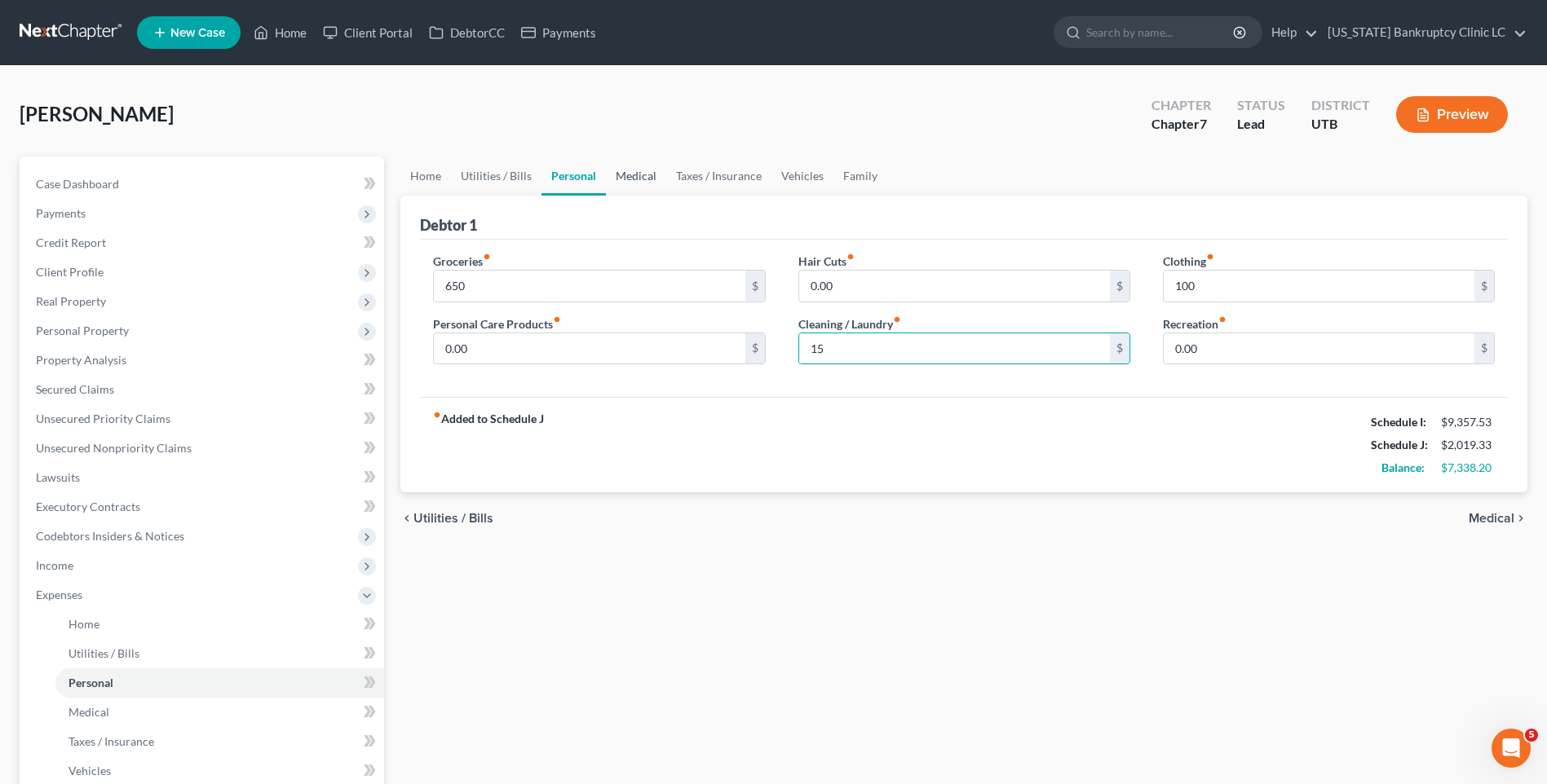
click at [648, 175] on link "Medical" at bounding box center [636, 176] width 60 height 39
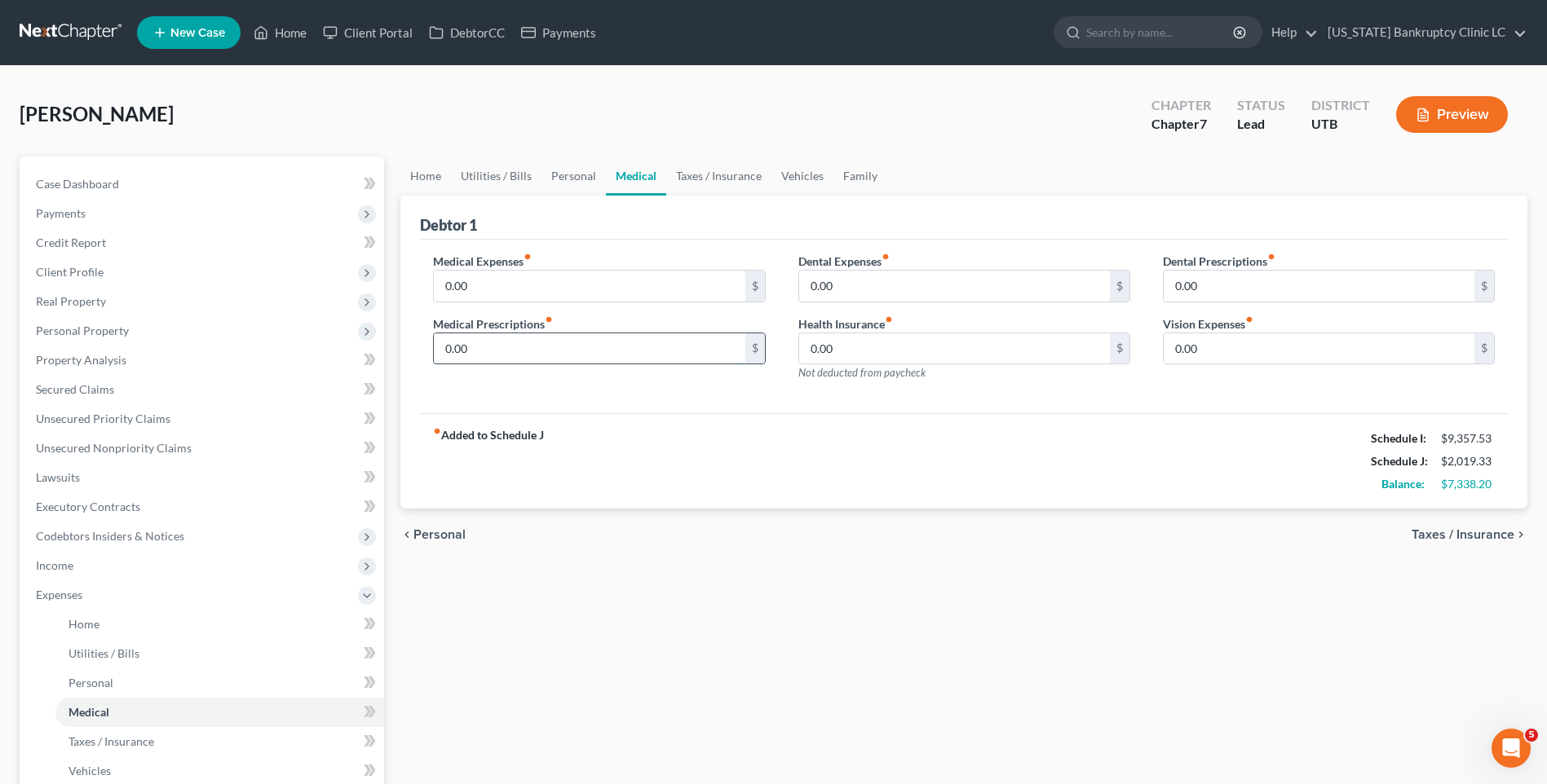
click at [515, 344] on input "0.00" at bounding box center [589, 348] width 310 height 31
type input "80"
click at [573, 175] on link "Personal" at bounding box center [573, 176] width 64 height 39
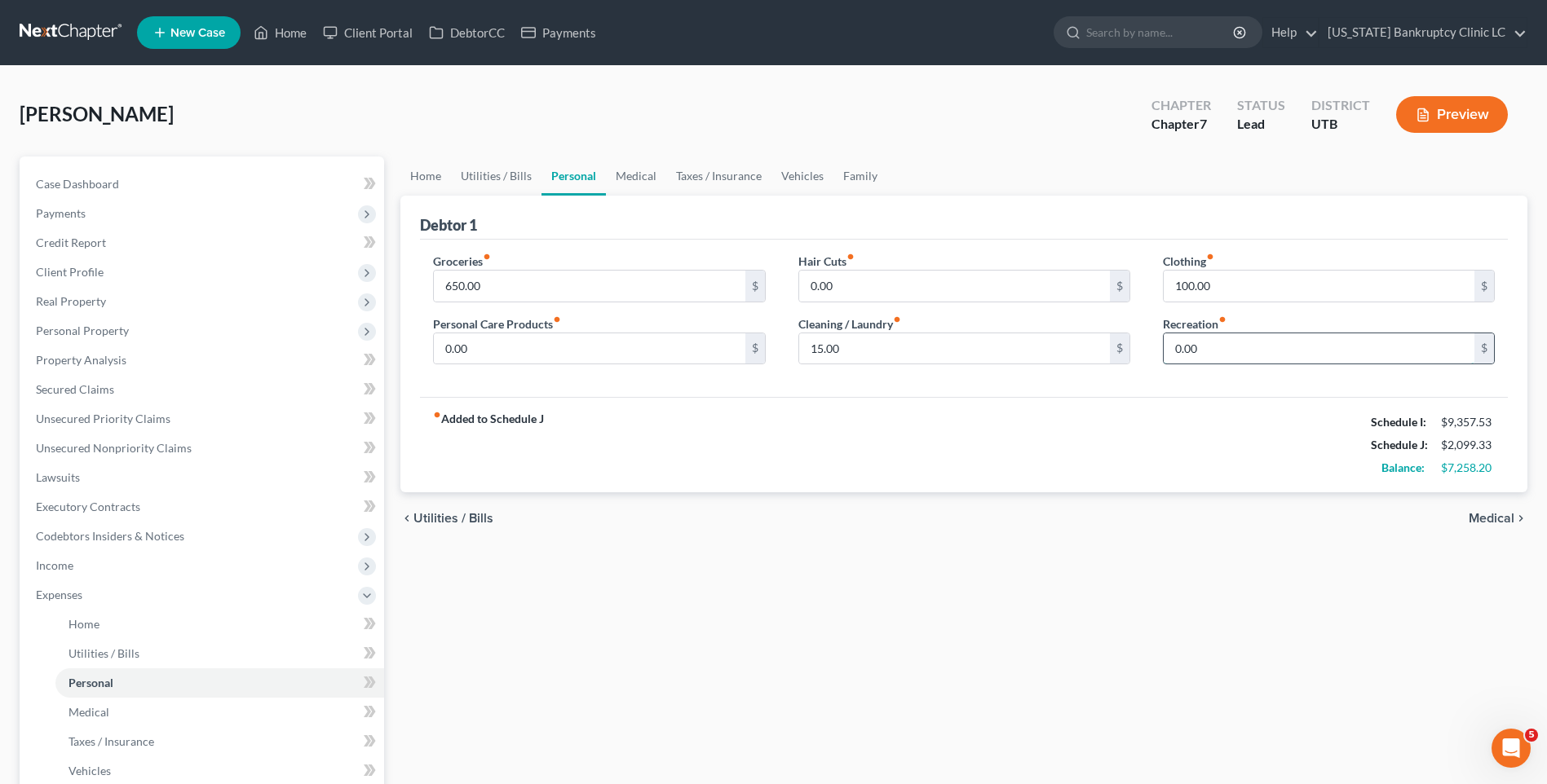
click at [1235, 347] on input "0.00" at bounding box center [1319, 348] width 310 height 31
type input "100"
click at [707, 176] on link "Taxes / Insurance" at bounding box center [718, 176] width 105 height 39
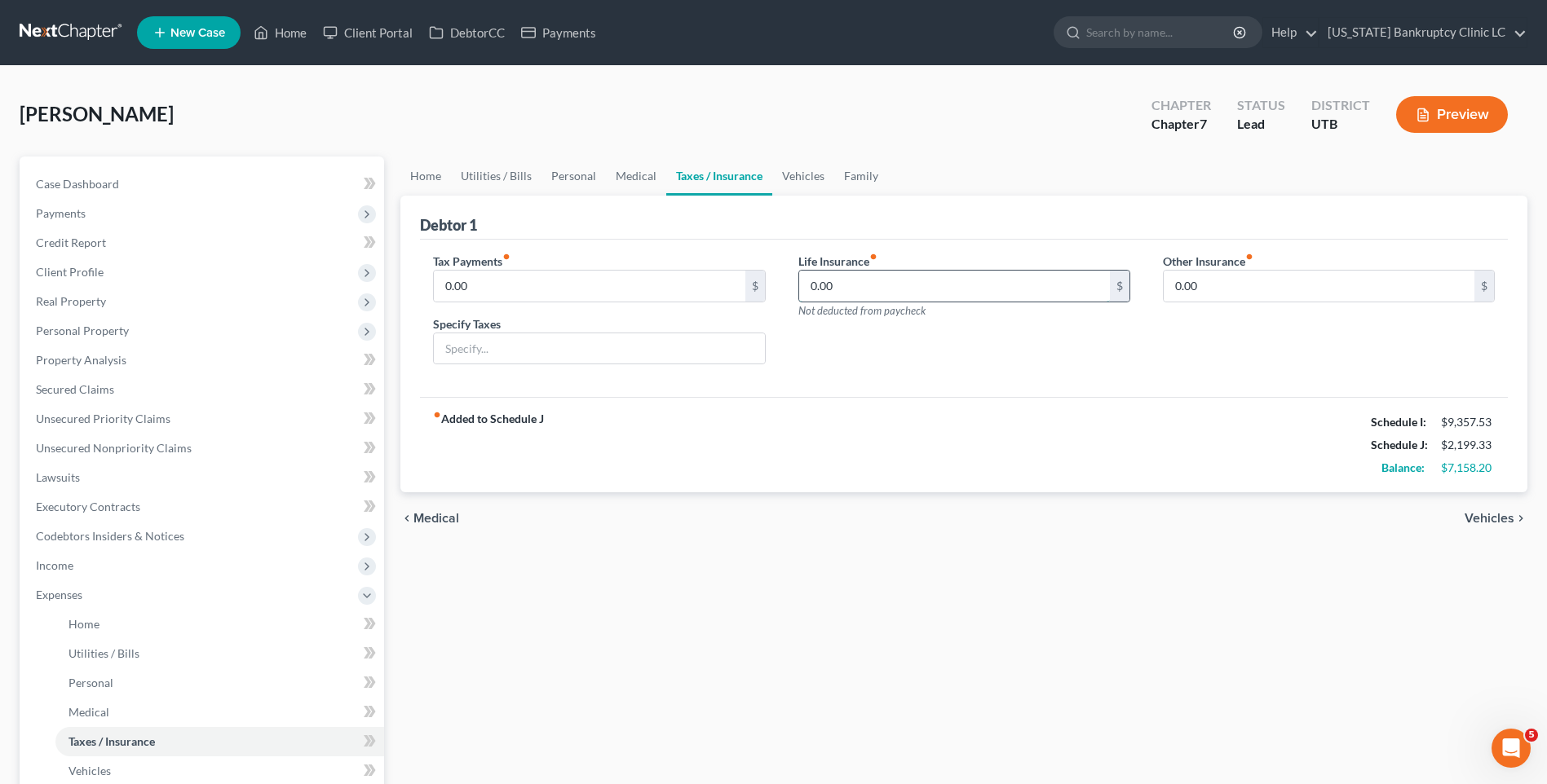
click at [913, 290] on input "0.00" at bounding box center [954, 285] width 310 height 31
type input "35"
click at [511, 185] on link "Utilities / Bills" at bounding box center [495, 176] width 90 height 39
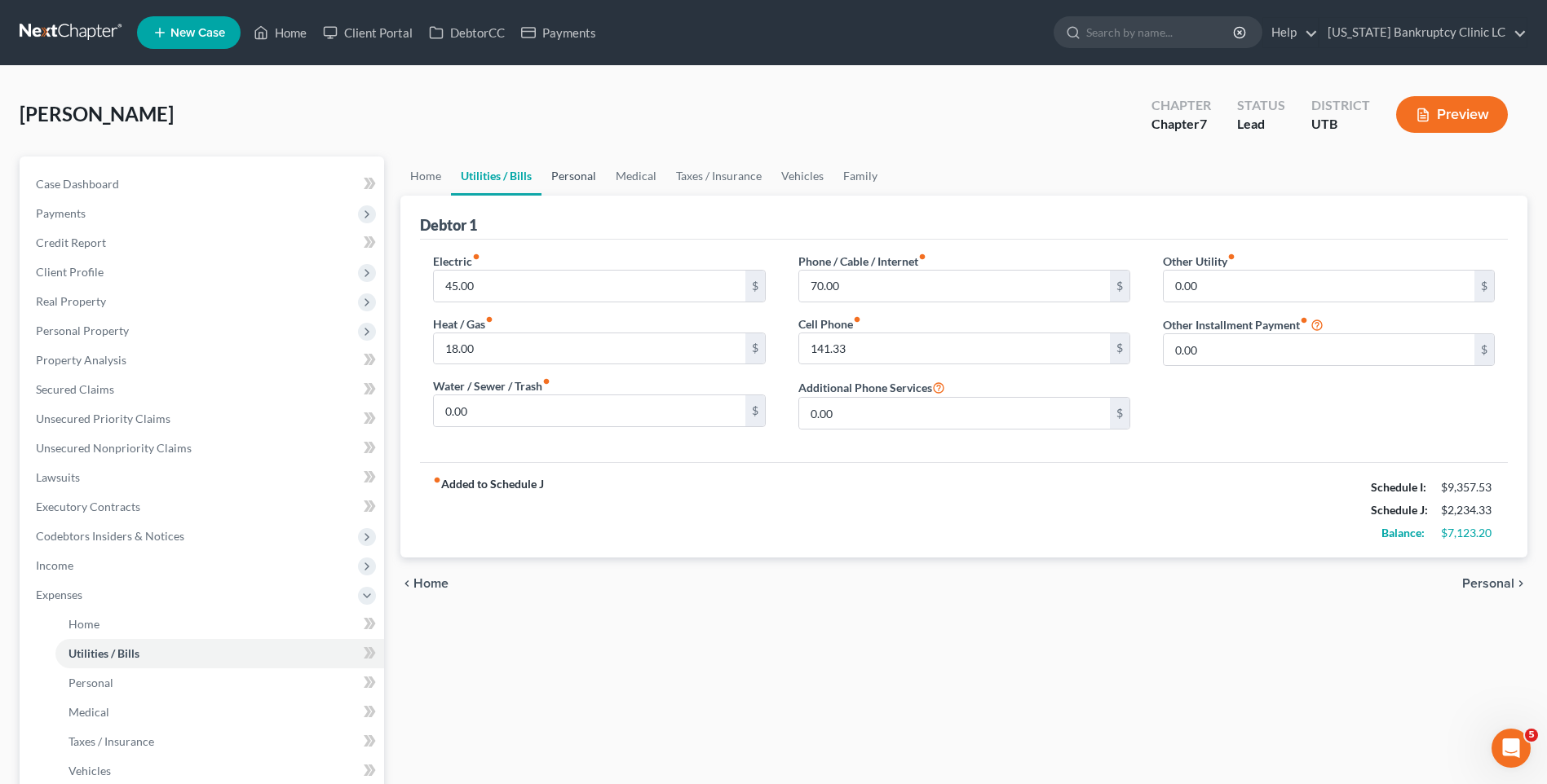
click at [574, 180] on link "Personal" at bounding box center [573, 176] width 64 height 39
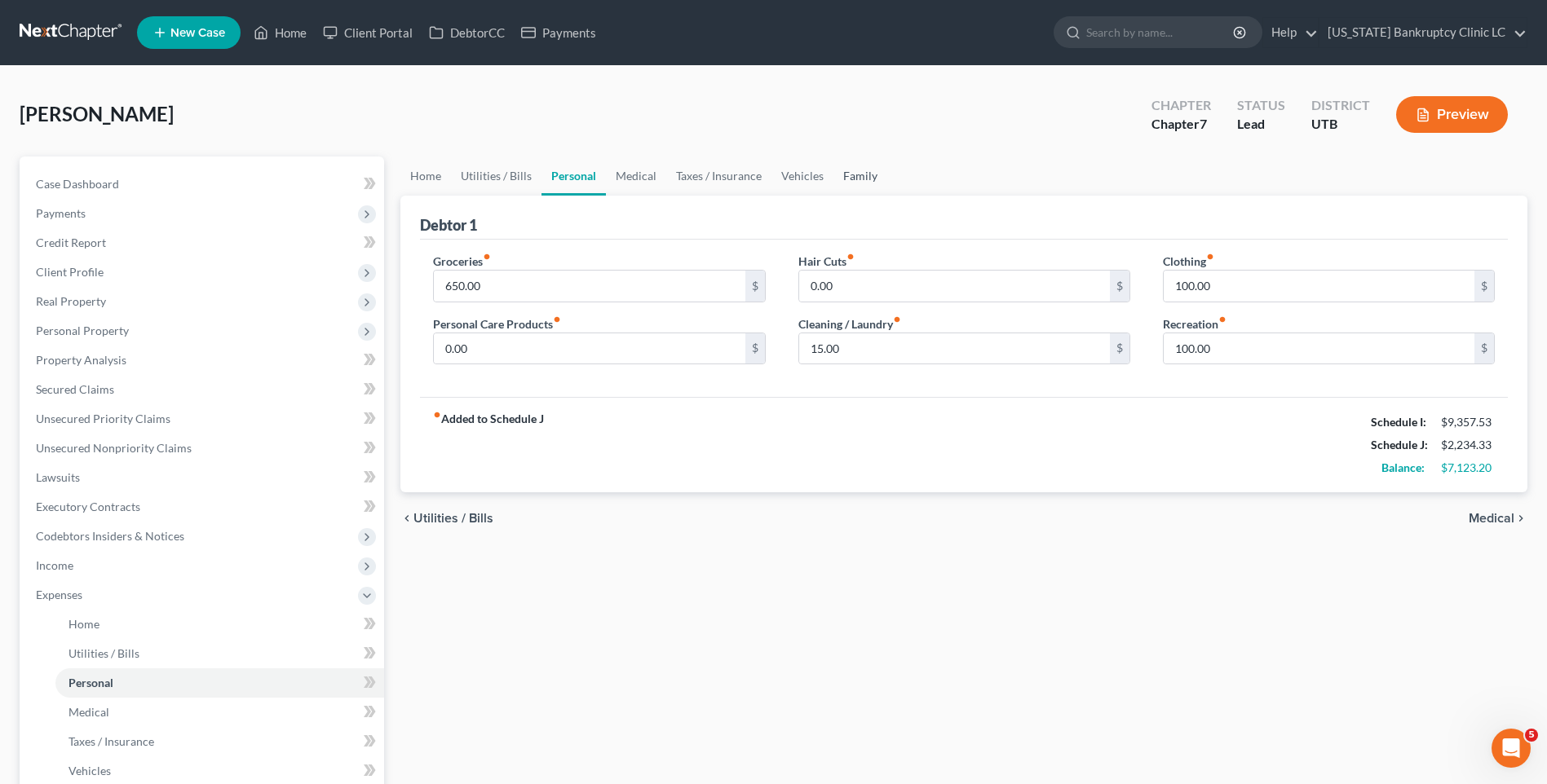
click at [865, 178] on link "Family" at bounding box center [860, 176] width 54 height 39
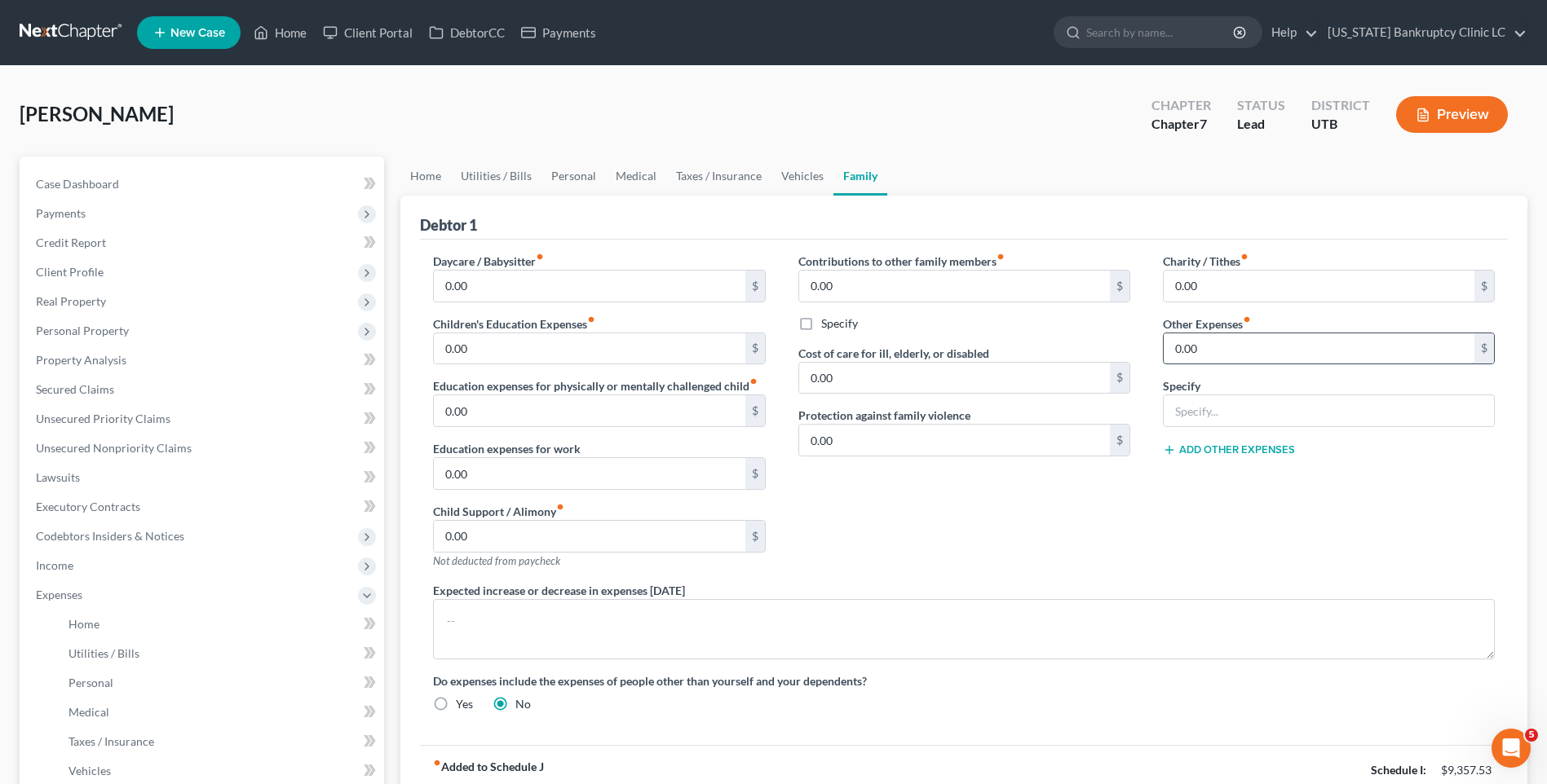
click at [1246, 341] on input "0.00" at bounding box center [1319, 348] width 310 height 31
type input "170"
type input "Student Loan"
click at [583, 173] on link "Personal" at bounding box center [573, 176] width 64 height 39
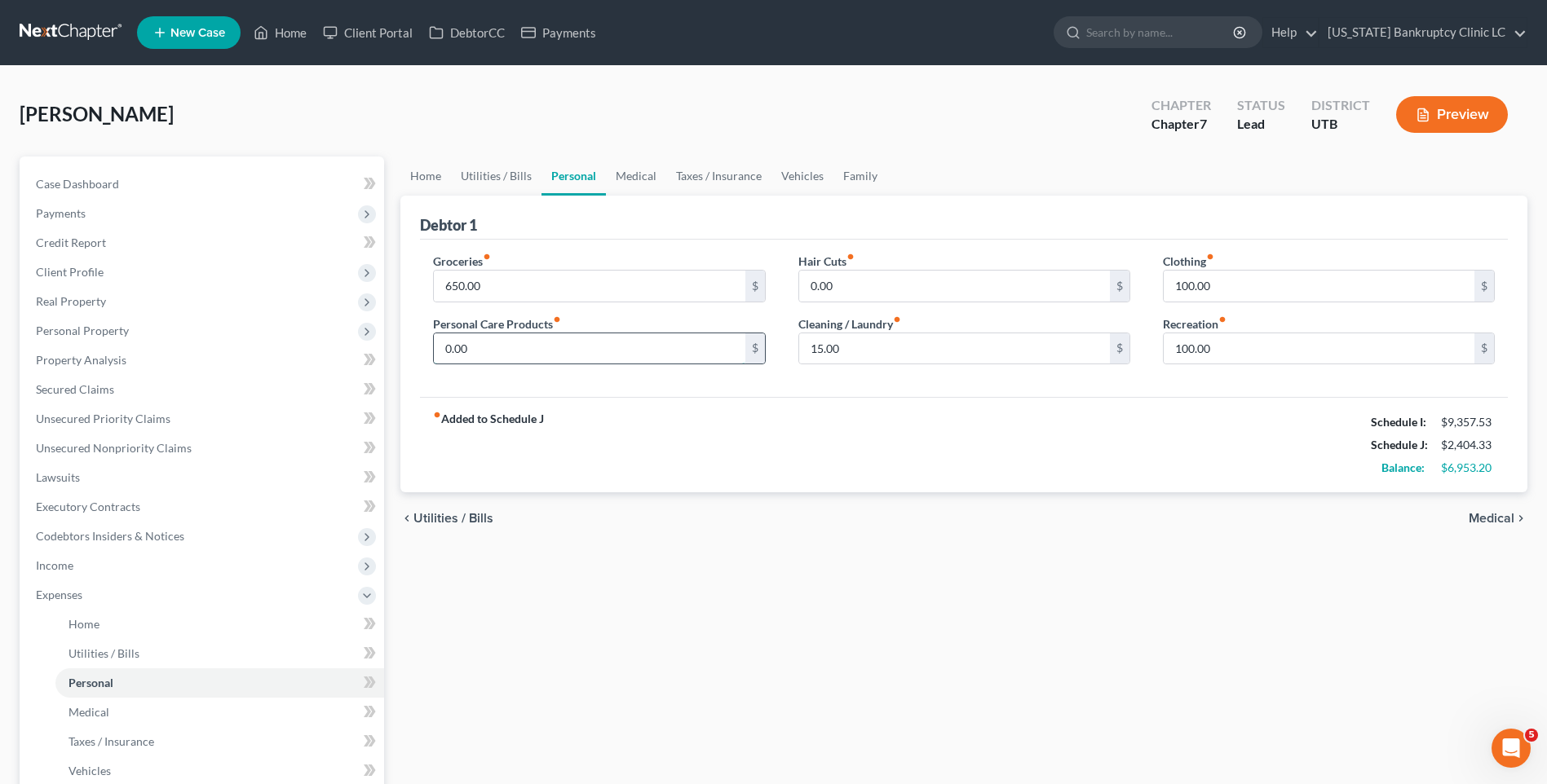
click at [495, 344] on input "0.00" at bounding box center [589, 348] width 310 height 31
type input "40"
click at [493, 176] on link "Utilities / Bills" at bounding box center [495, 176] width 90 height 39
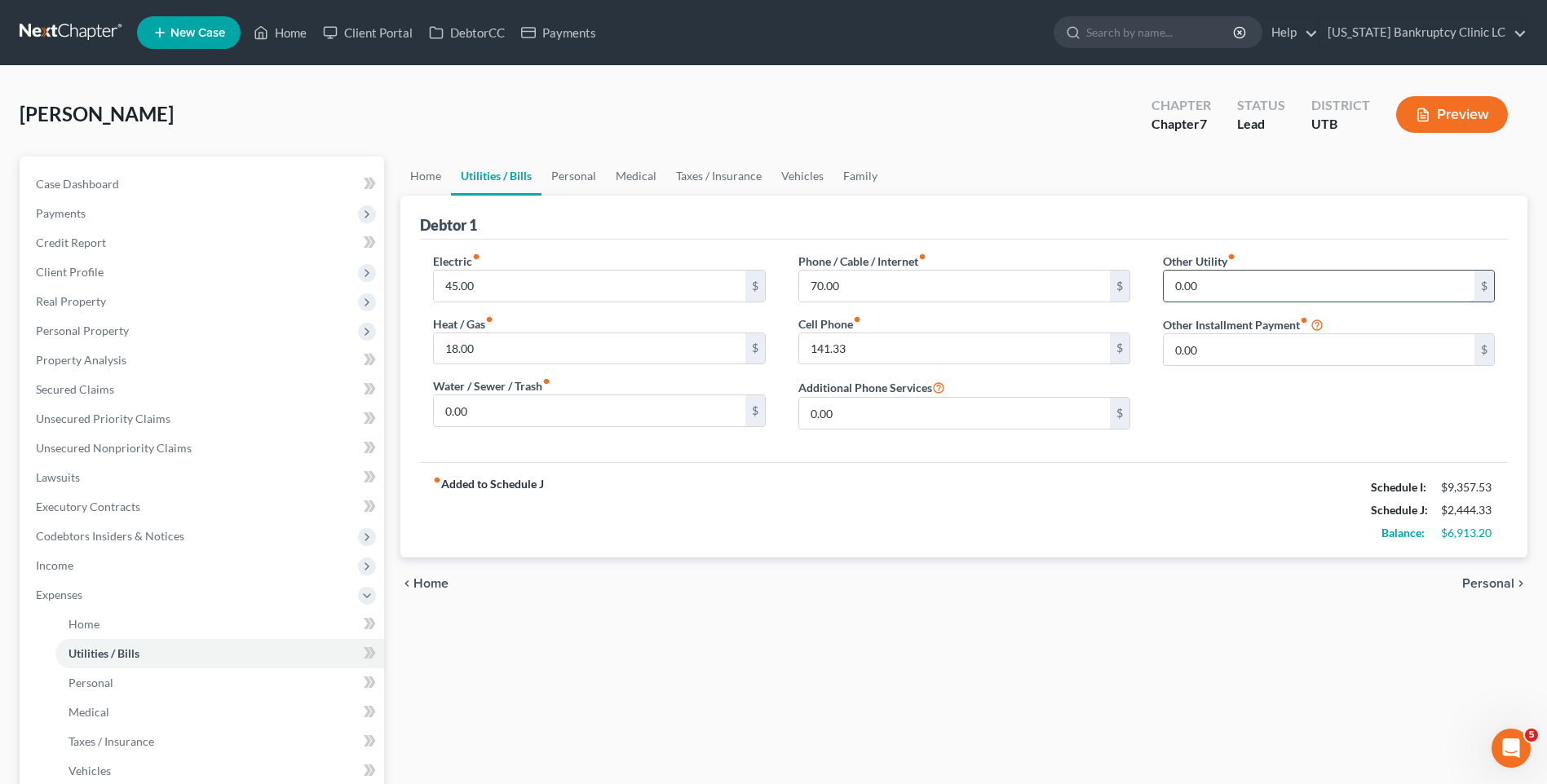
click at [1200, 281] on input "0.00" at bounding box center [1319, 285] width 310 height 31
type input "50"
click at [1179, 397] on input "0.00" at bounding box center [1319, 395] width 310 height 31
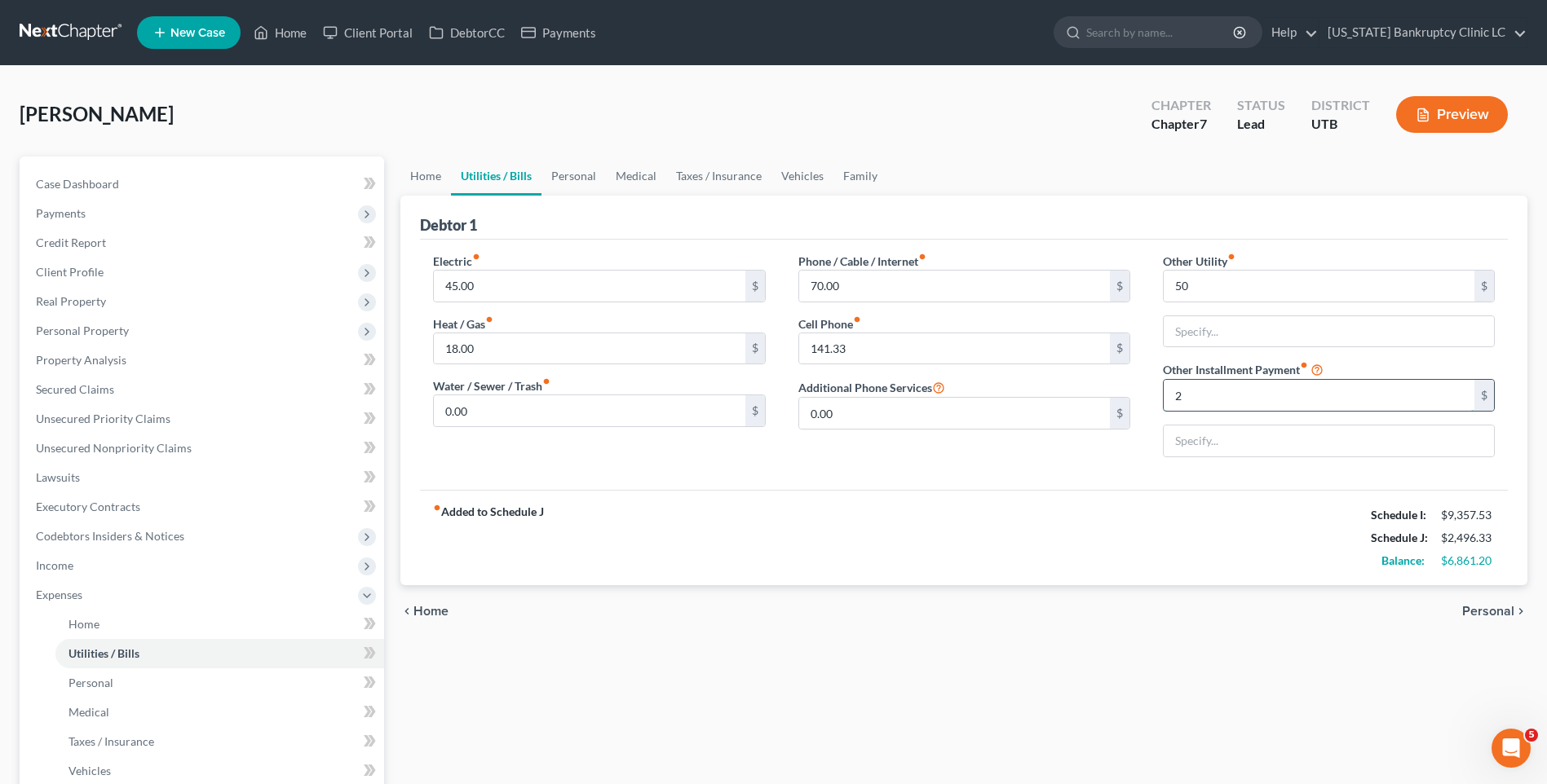
type input "240.67"
click at [1231, 442] on input "text" at bounding box center [1329, 440] width 330 height 31
click at [1078, 549] on div "fiber_manual_record Added to Schedule J Schedule I: $9,357.53 Schedule J: $2,73…" at bounding box center [964, 538] width 1088 height 96
click at [79, 557] on span "Income" at bounding box center [203, 566] width 361 height 30
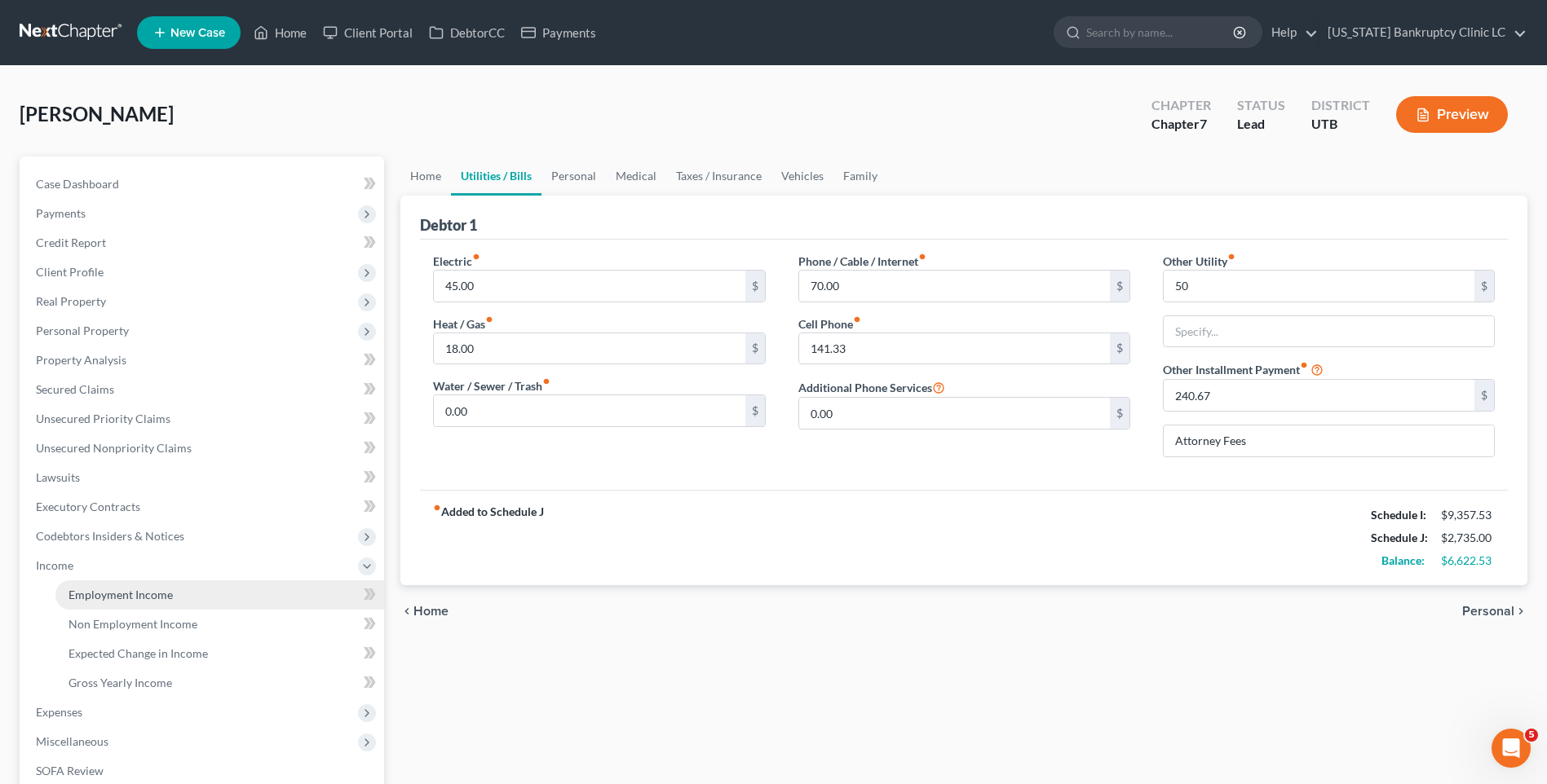
click at [129, 604] on link "Employment Income" at bounding box center [220, 595] width 329 height 30
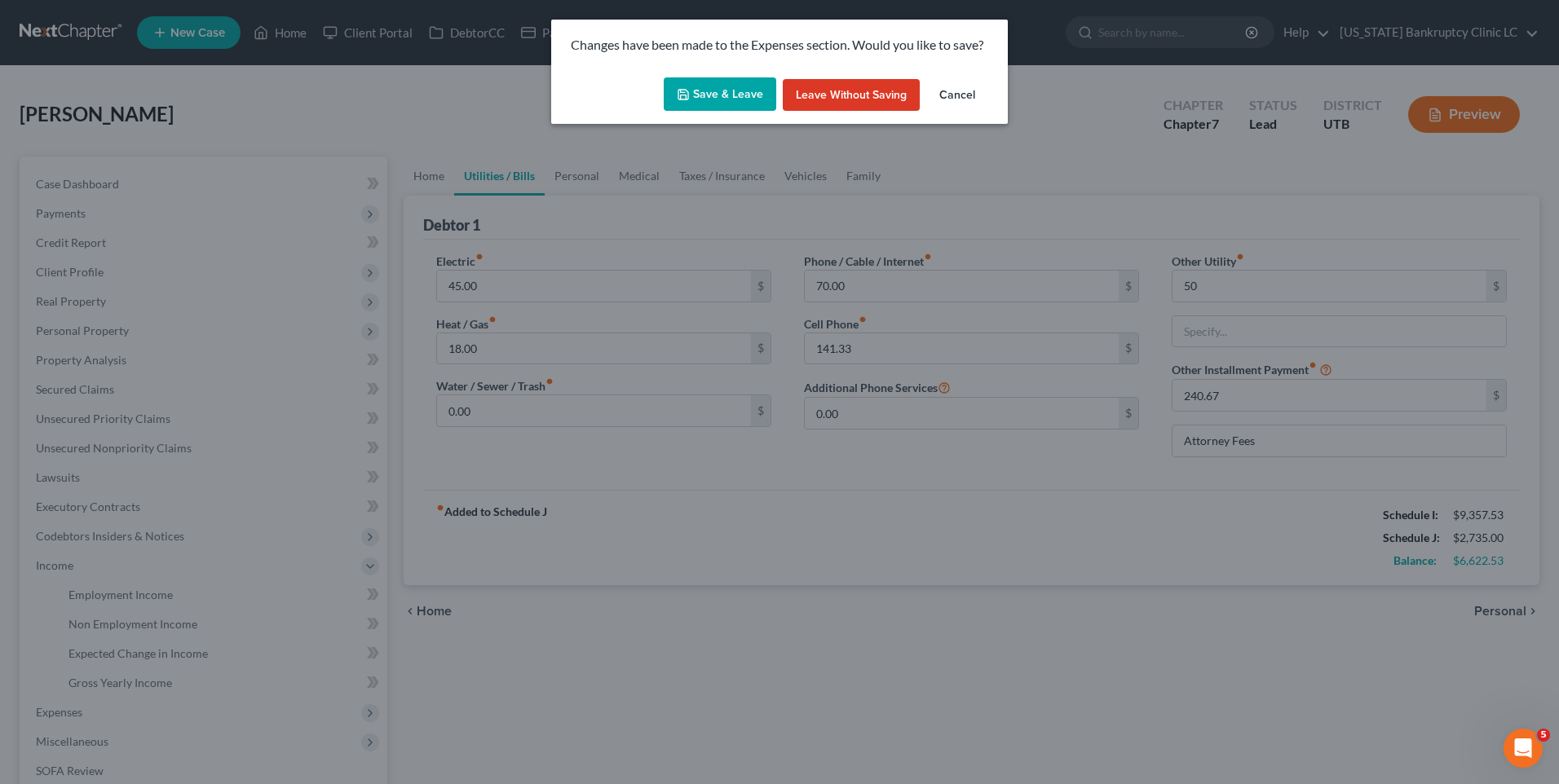
click at [705, 88] on button "Save & Leave" at bounding box center [719, 94] width 112 height 34
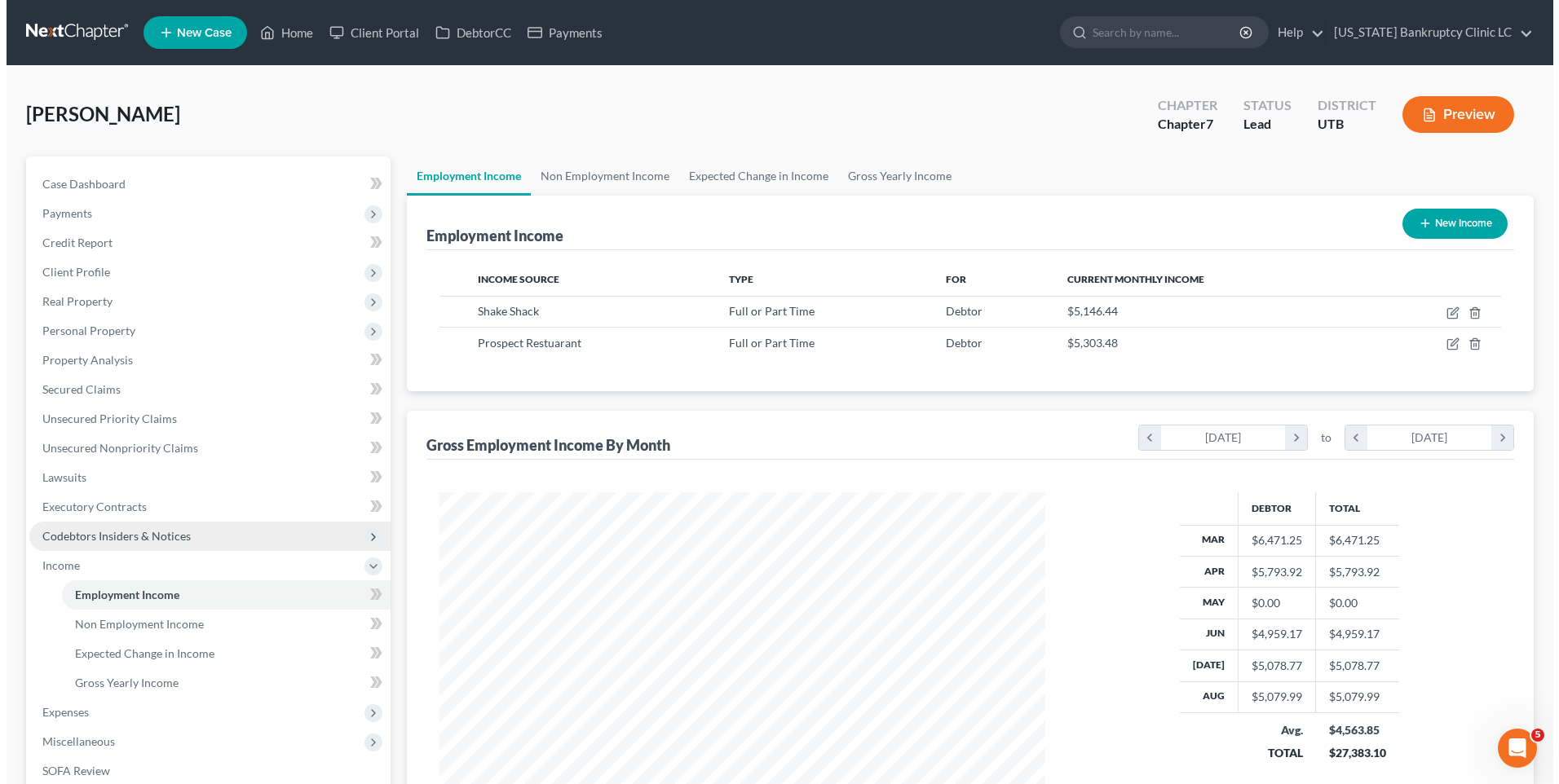
scroll to position [303, 637]
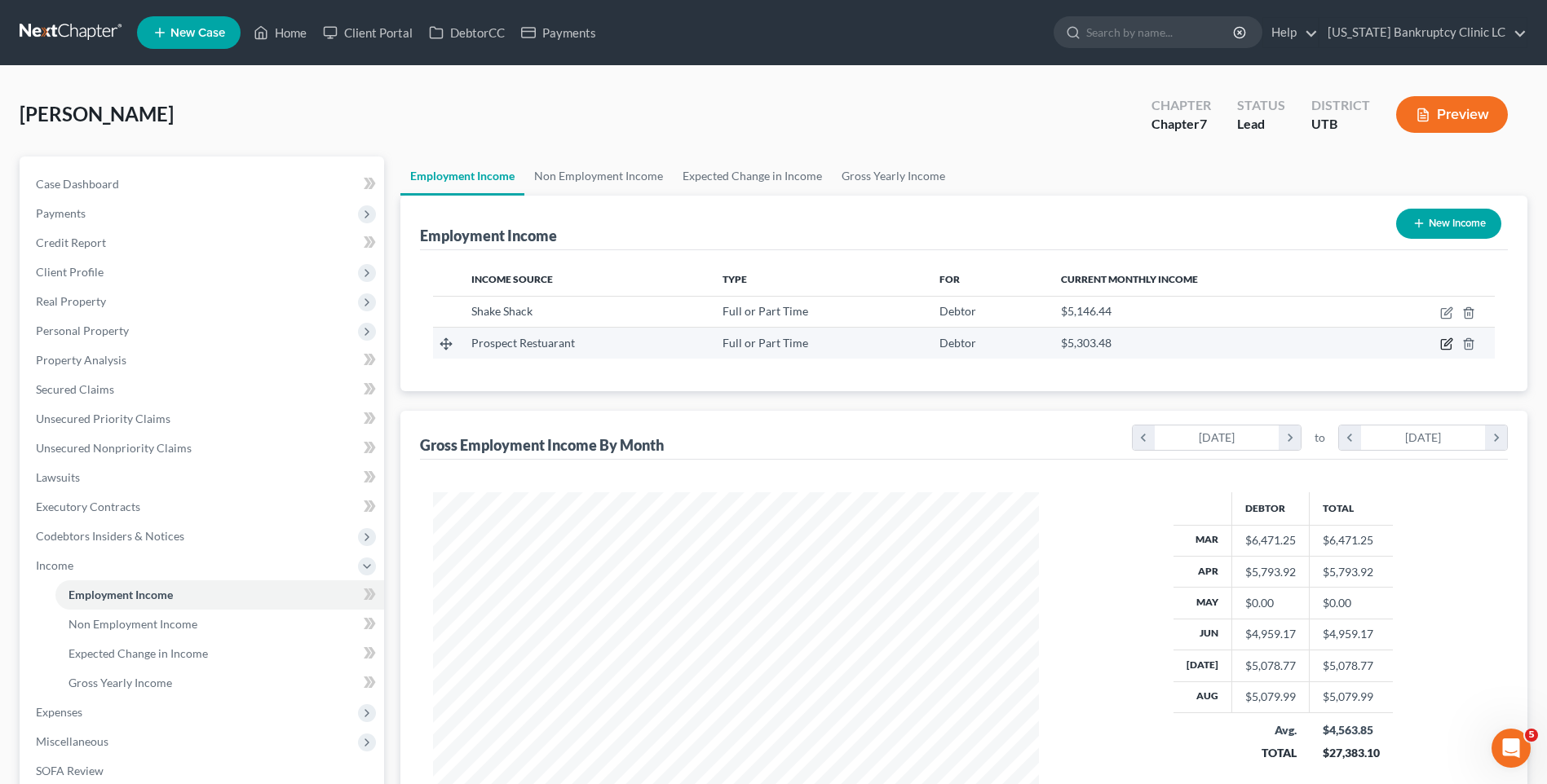
click at [1448, 345] on icon "button" at bounding box center [1448, 343] width 7 height 7
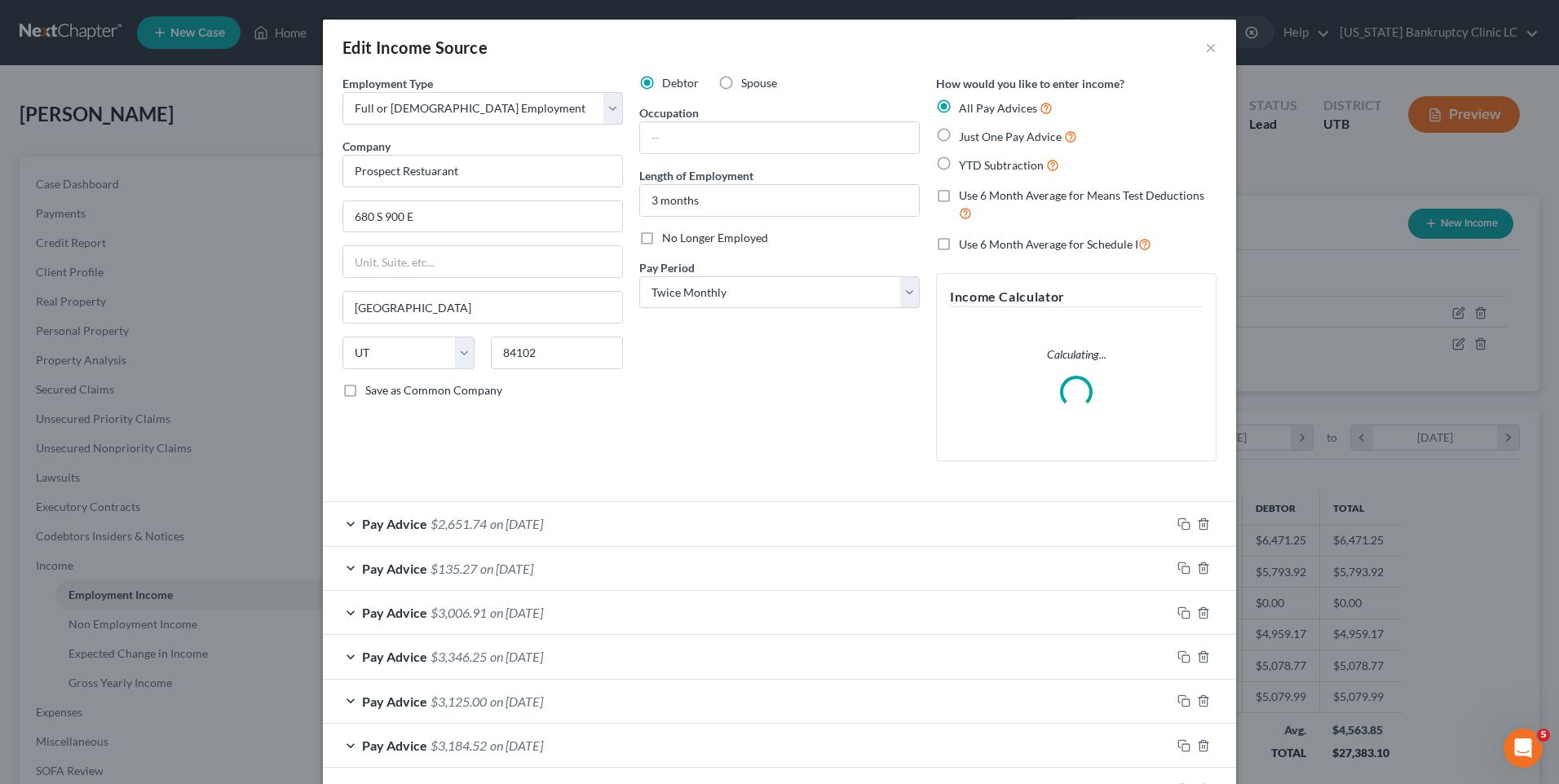
scroll to position [305, 644]
click at [662, 241] on span "No Longer Employed" at bounding box center [715, 237] width 106 height 14
click at [669, 241] on input "No Longer Employed" at bounding box center [674, 235] width 10 height 10
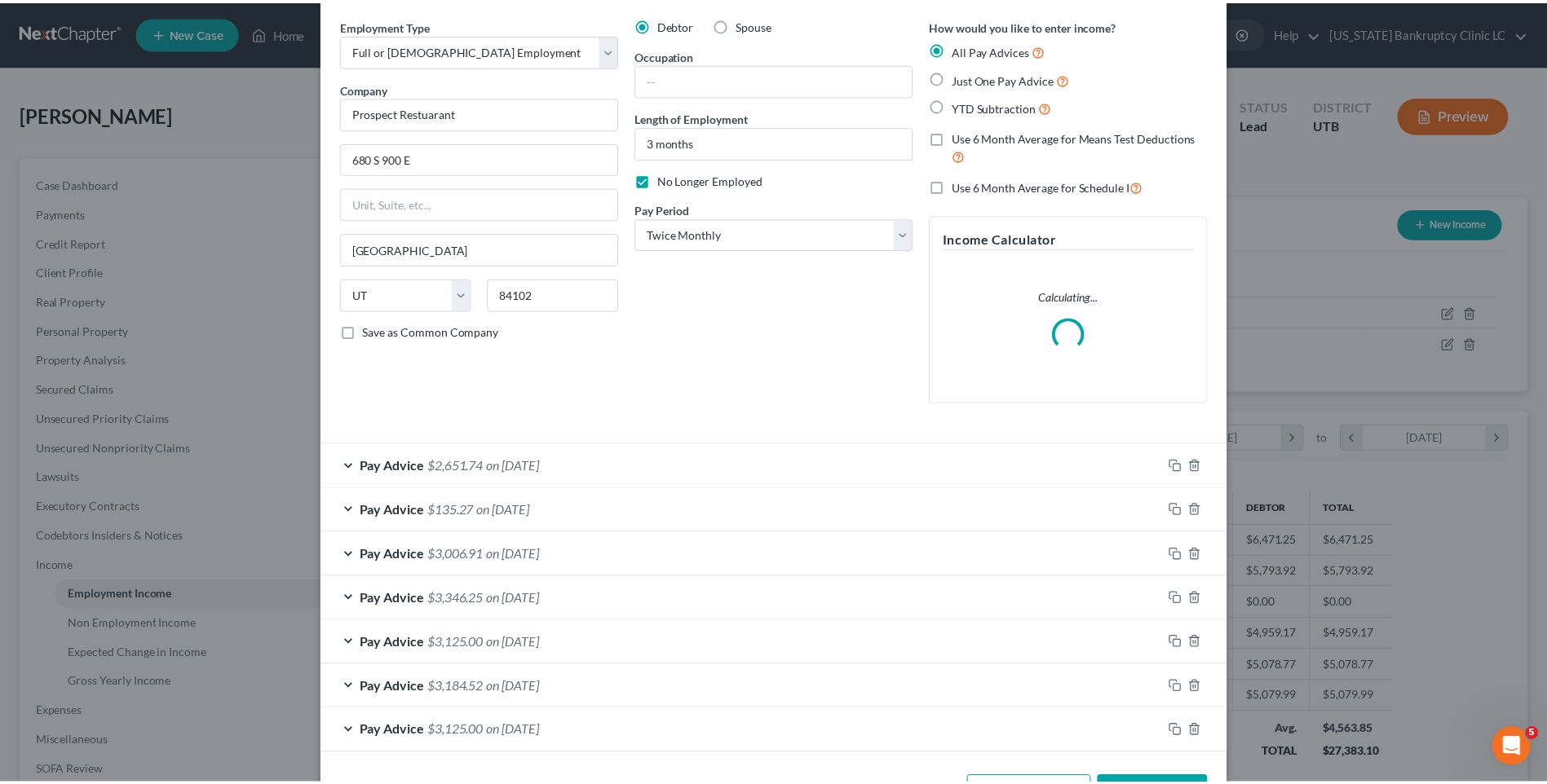
scroll to position [117, 0]
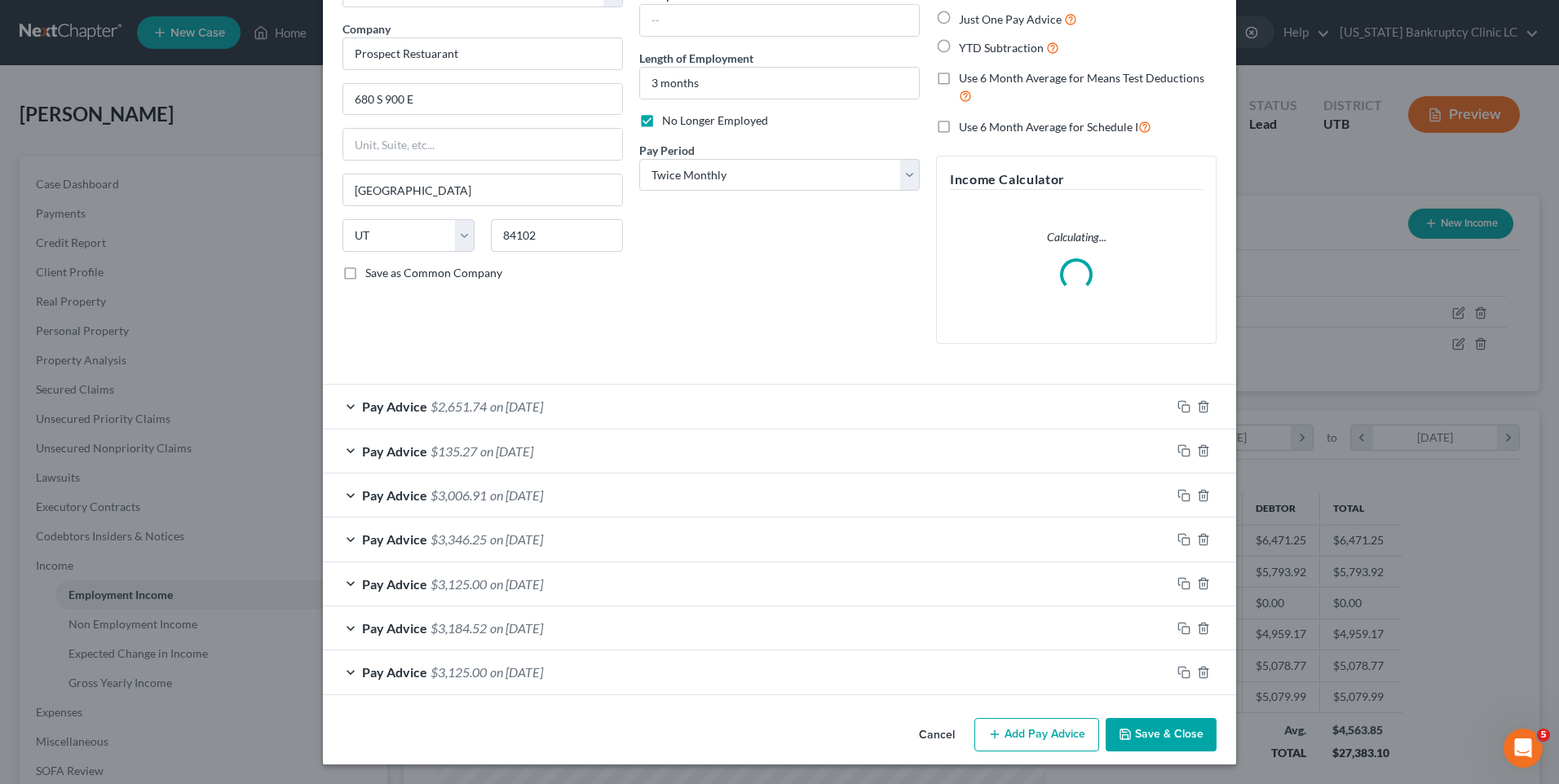
click at [1151, 738] on button "Save & Close" at bounding box center [1160, 735] width 111 height 34
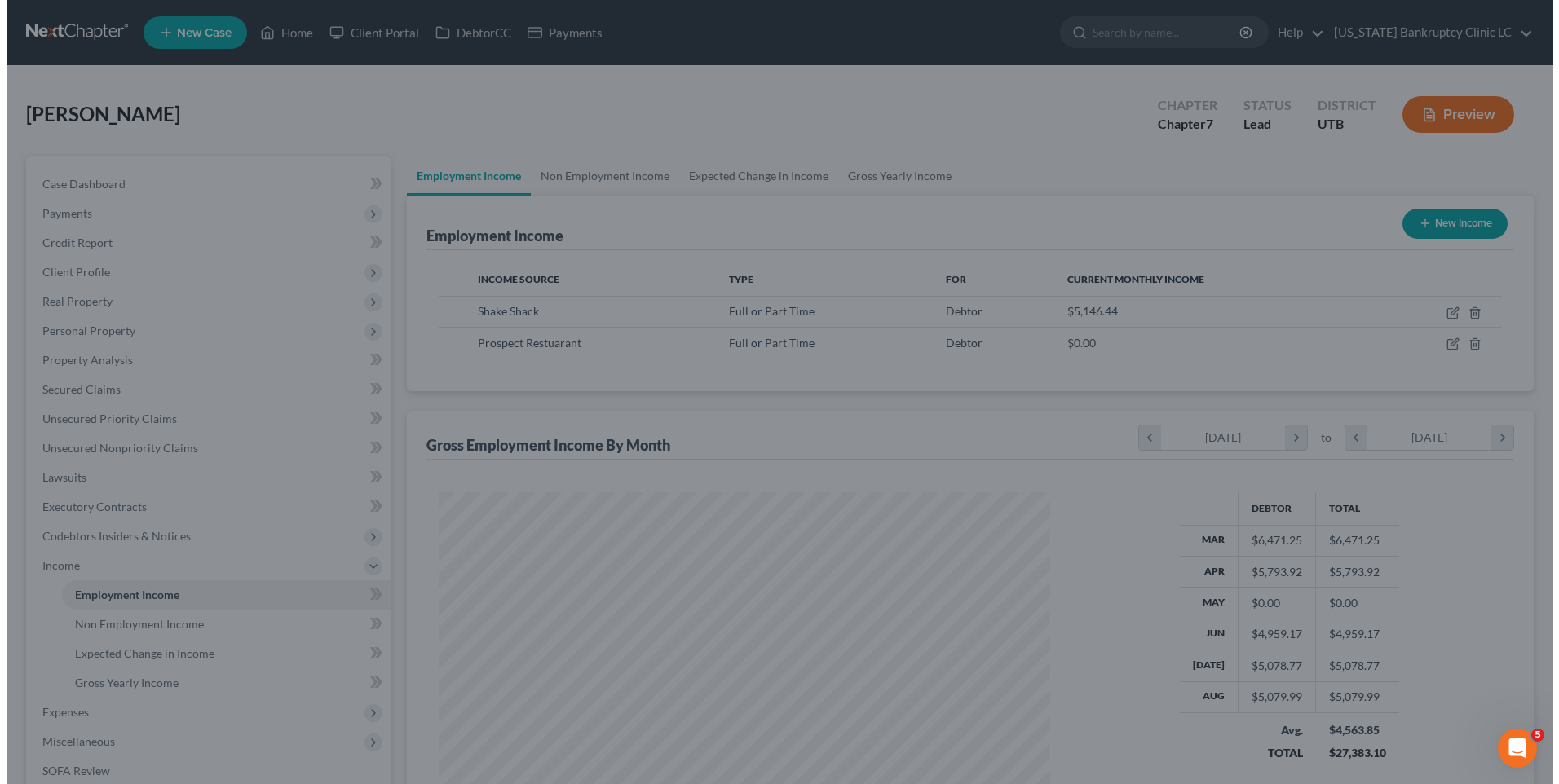
scroll to position [815046, 814861]
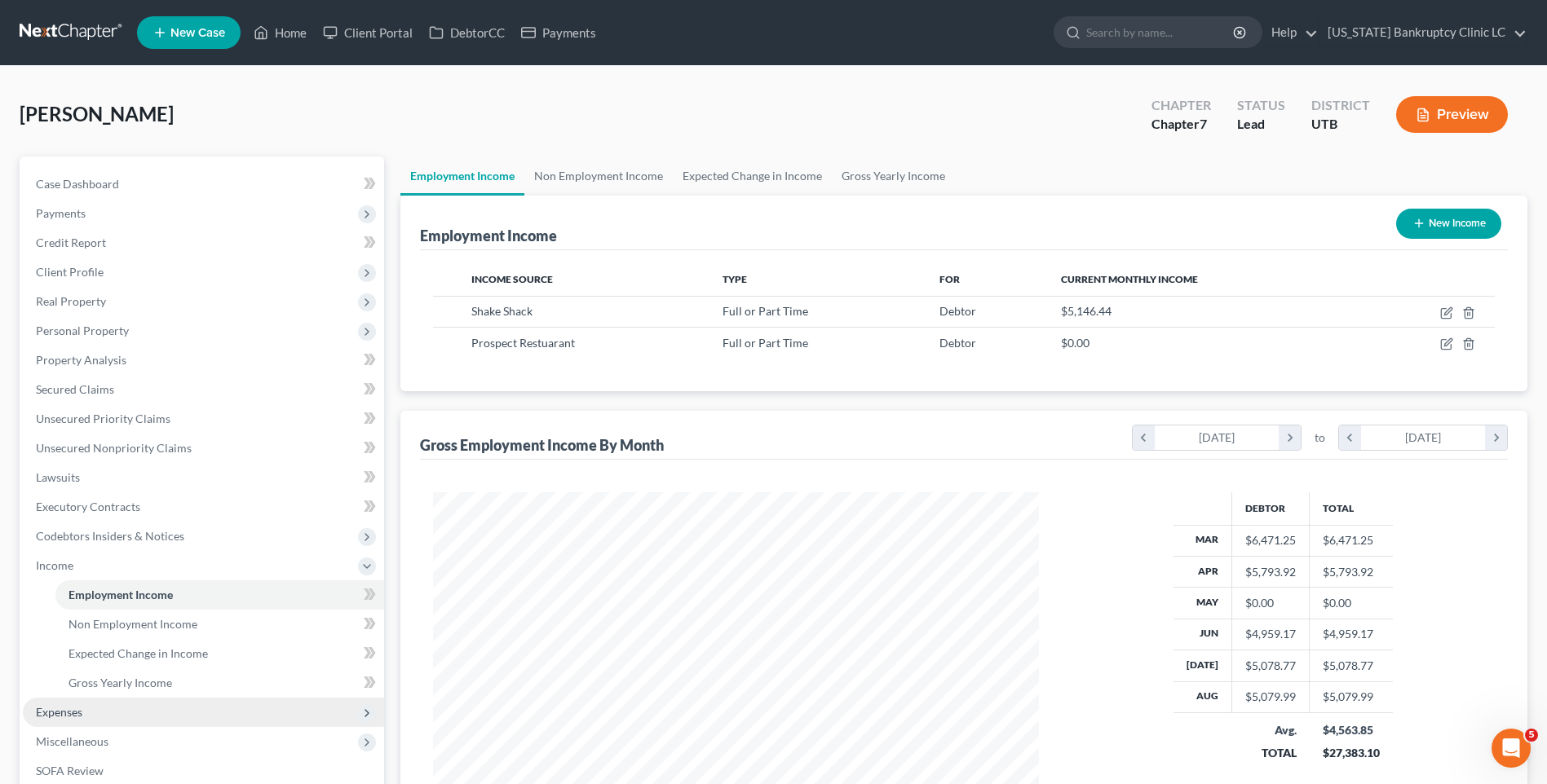
click at [62, 709] on span "Expenses" at bounding box center [59, 712] width 46 height 14
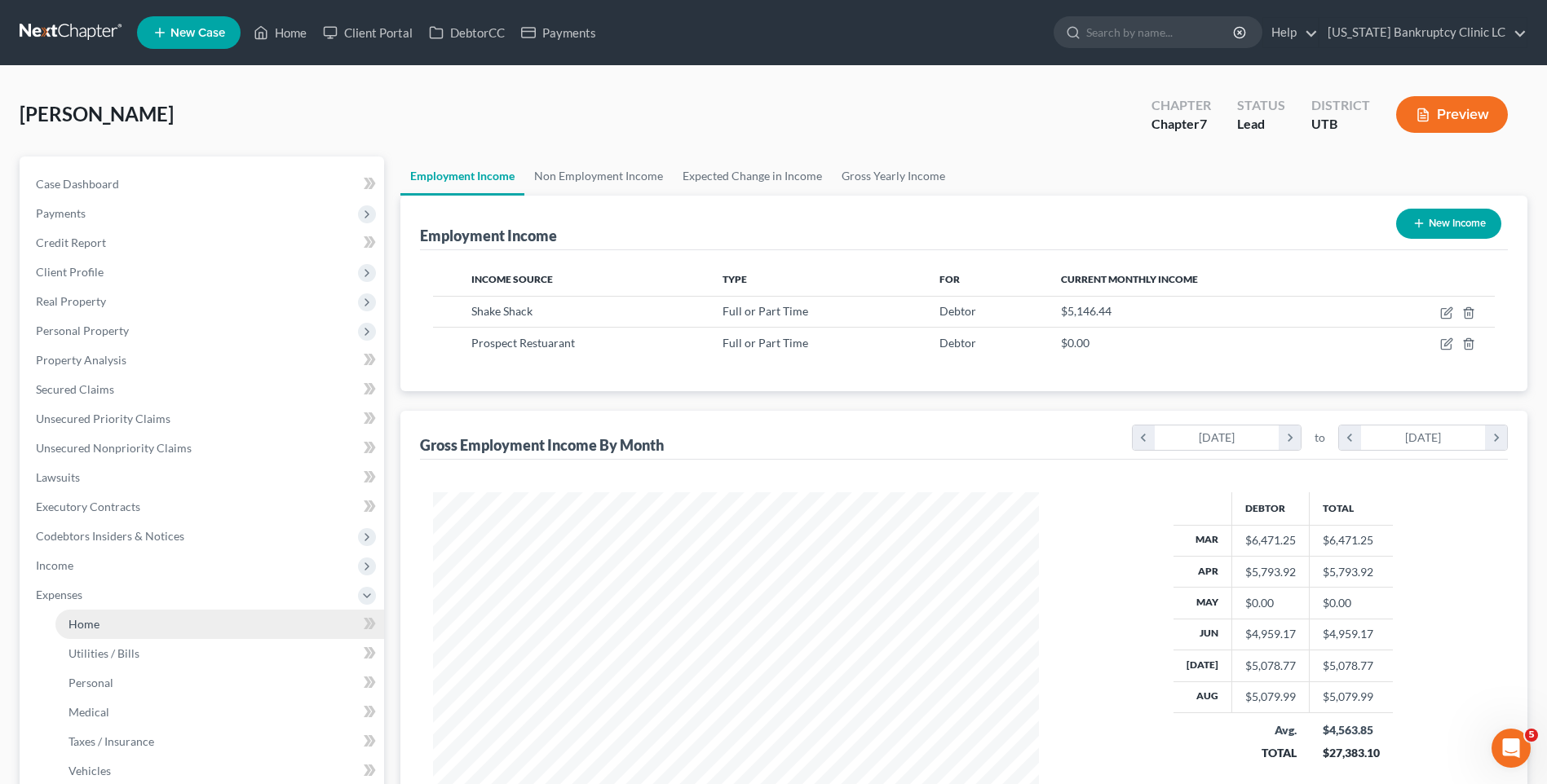
click at [110, 610] on link "Home" at bounding box center [220, 625] width 329 height 30
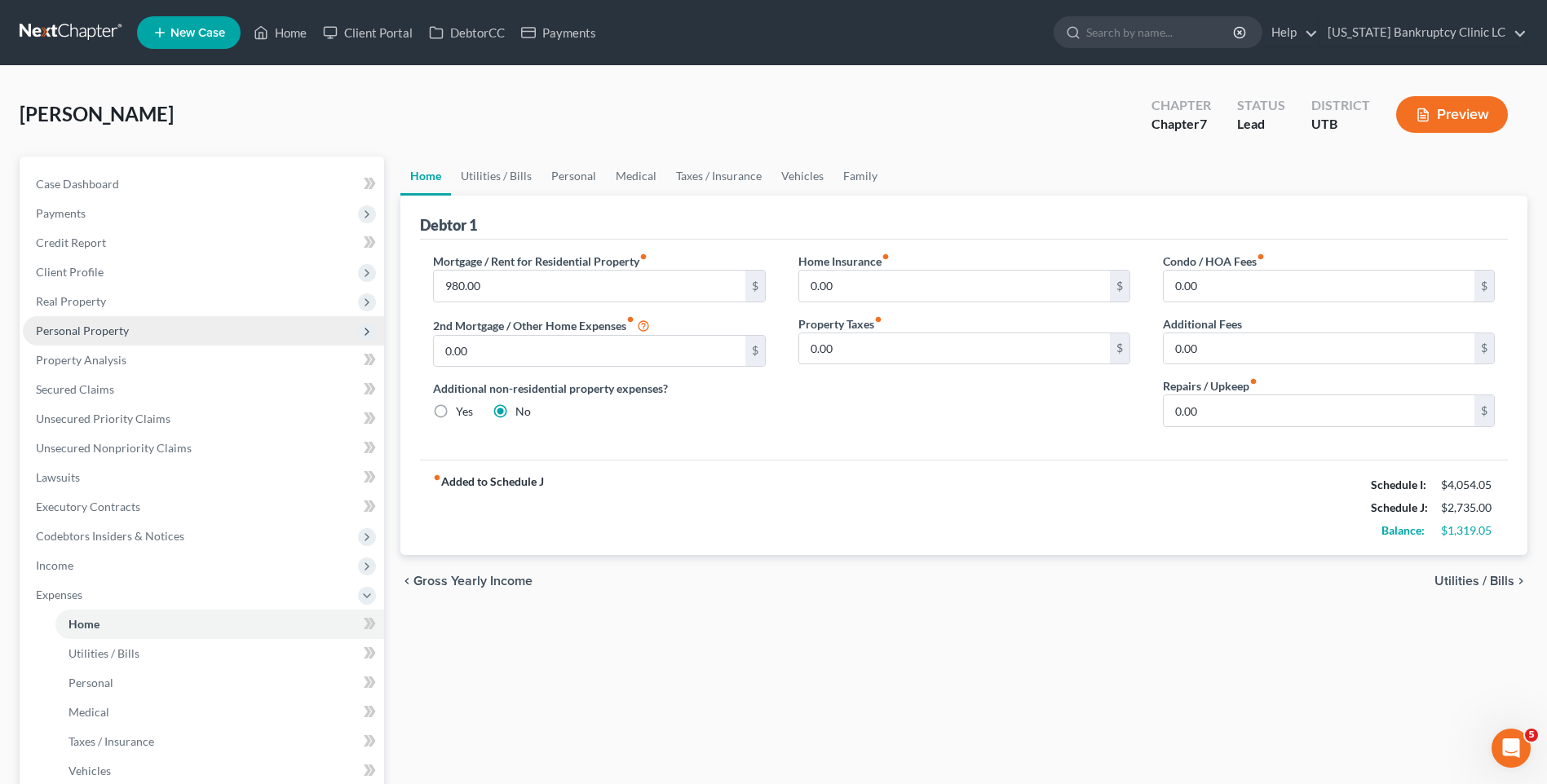
click at [87, 322] on span "Personal Property" at bounding box center [203, 332] width 361 height 30
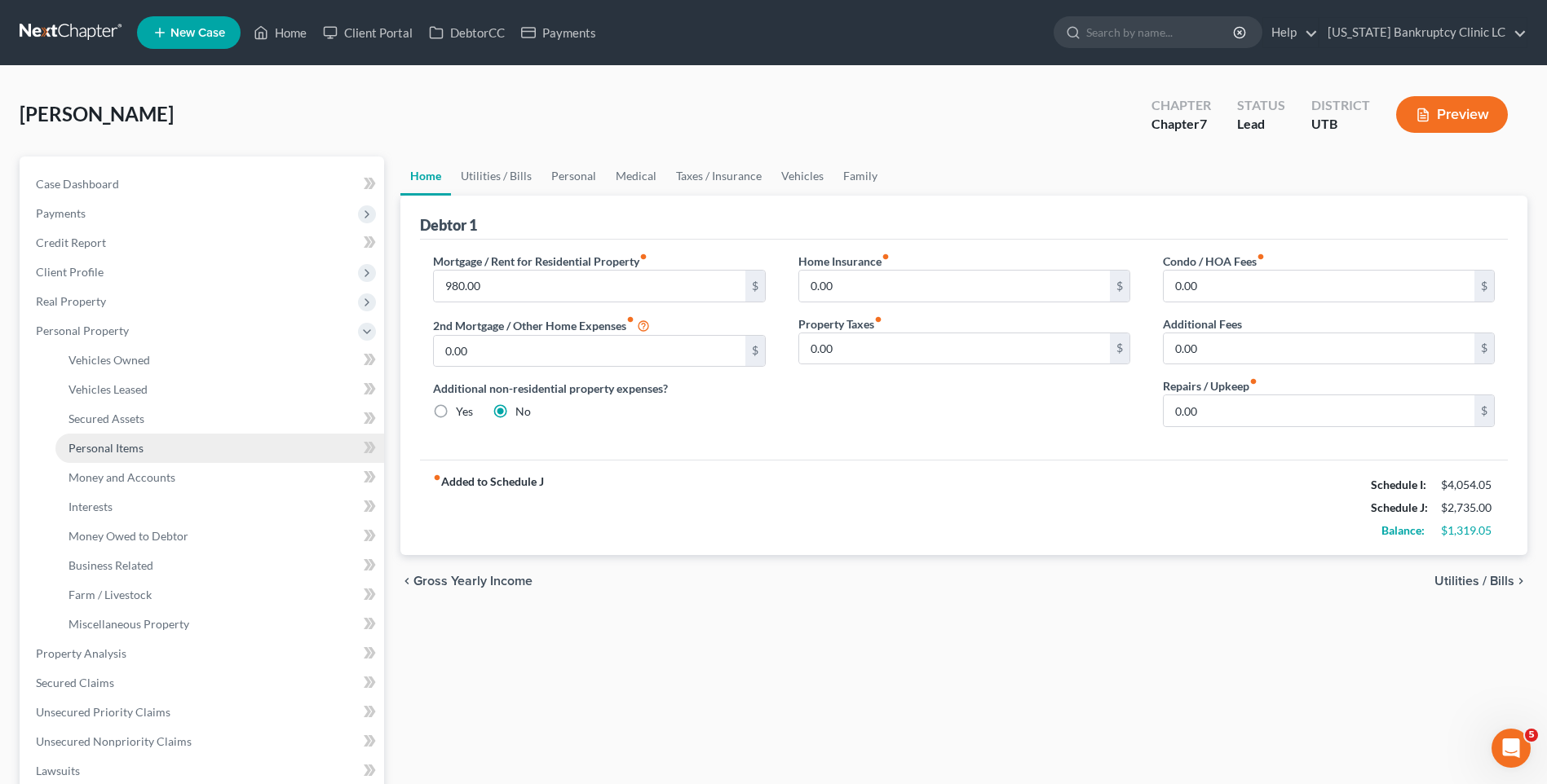
click at [124, 450] on span "Personal Items" at bounding box center [106, 448] width 75 height 14
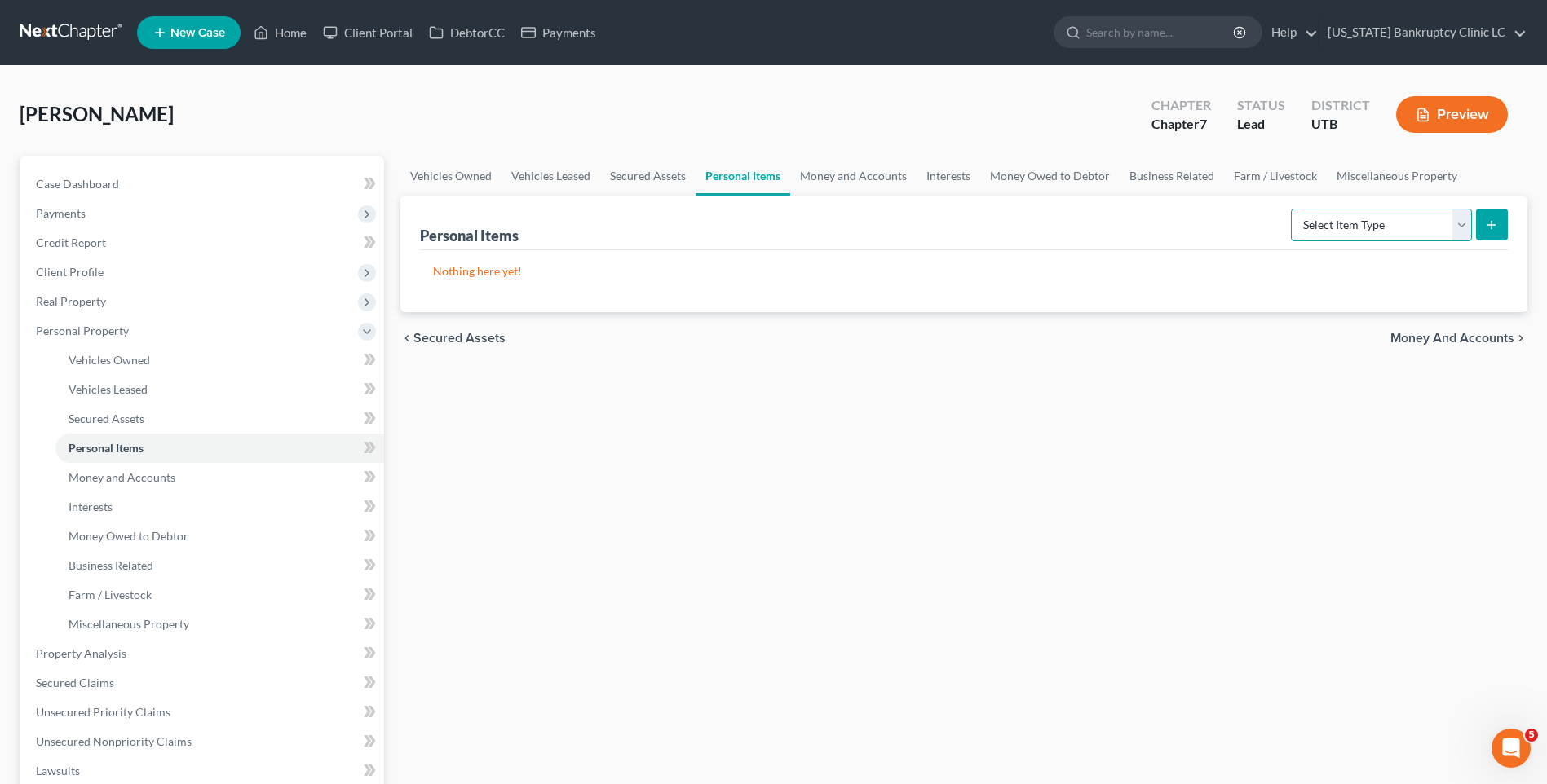
click at [1393, 219] on select "Select Item Type Clothing Collectibles Of Value Electronics Firearms Household …" at bounding box center [1381, 225] width 181 height 33
click at [1292, 209] on select "Select Item Type Clothing Collectibles Of Value Electronics Firearms Household …" at bounding box center [1381, 225] width 181 height 33
click at [1498, 225] on icon "submit" at bounding box center [1491, 225] width 13 height 13
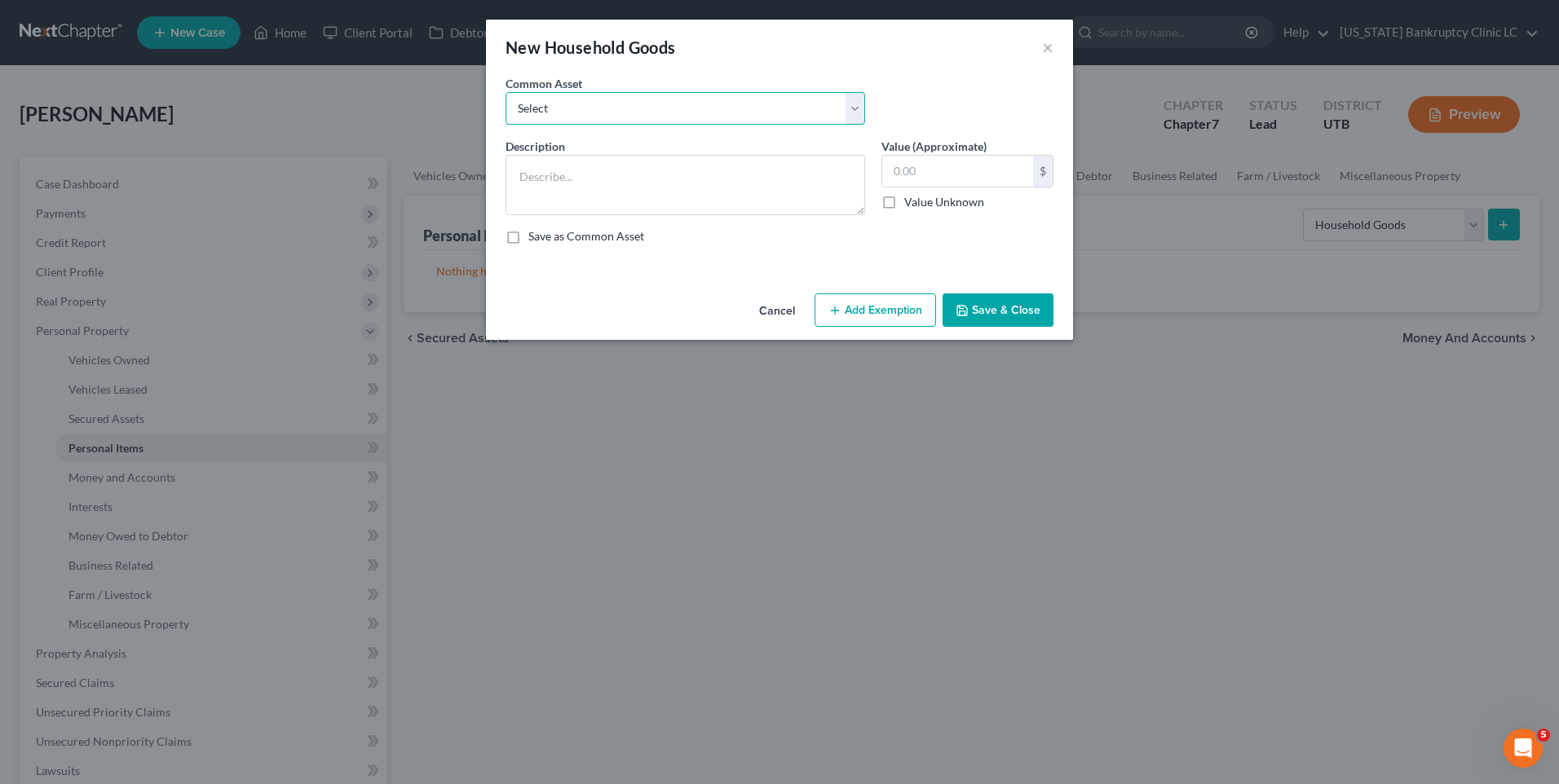
click at [583, 105] on select "Select Couch Chair Entertainment Center End/Coffee Table Stove/Cooking unit Sof…" at bounding box center [685, 108] width 360 height 33
click at [605, 101] on select "Select Couch Chair Entertainment Center End/Coffee Table Stove/Cooking unit Sof…" at bounding box center [685, 108] width 360 height 33
click at [587, 181] on textarea at bounding box center [685, 185] width 360 height 60
click at [836, 310] on line "button" at bounding box center [834, 310] width 7 height 0
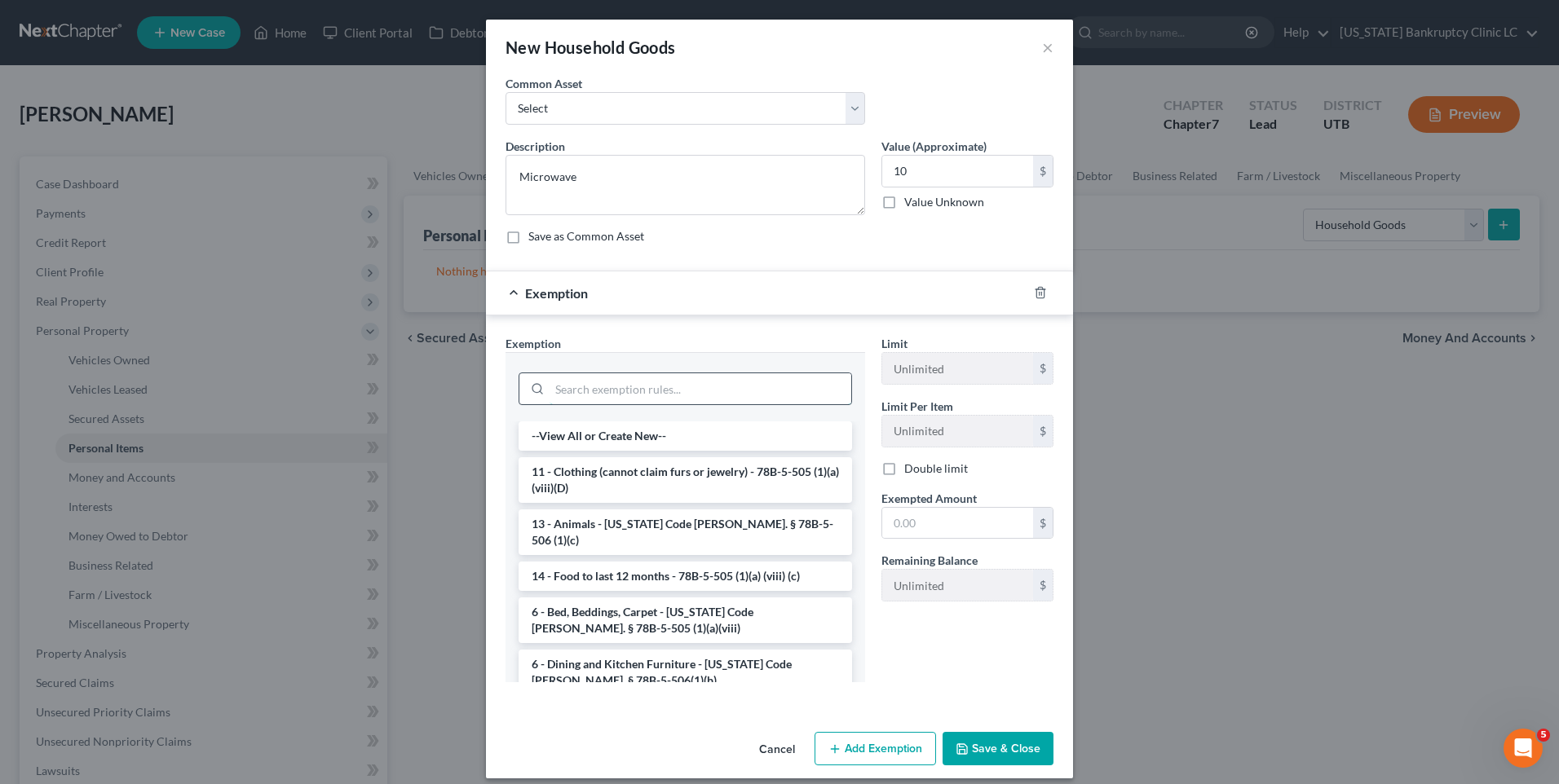
click at [663, 400] on input "search" at bounding box center [701, 388] width 302 height 31
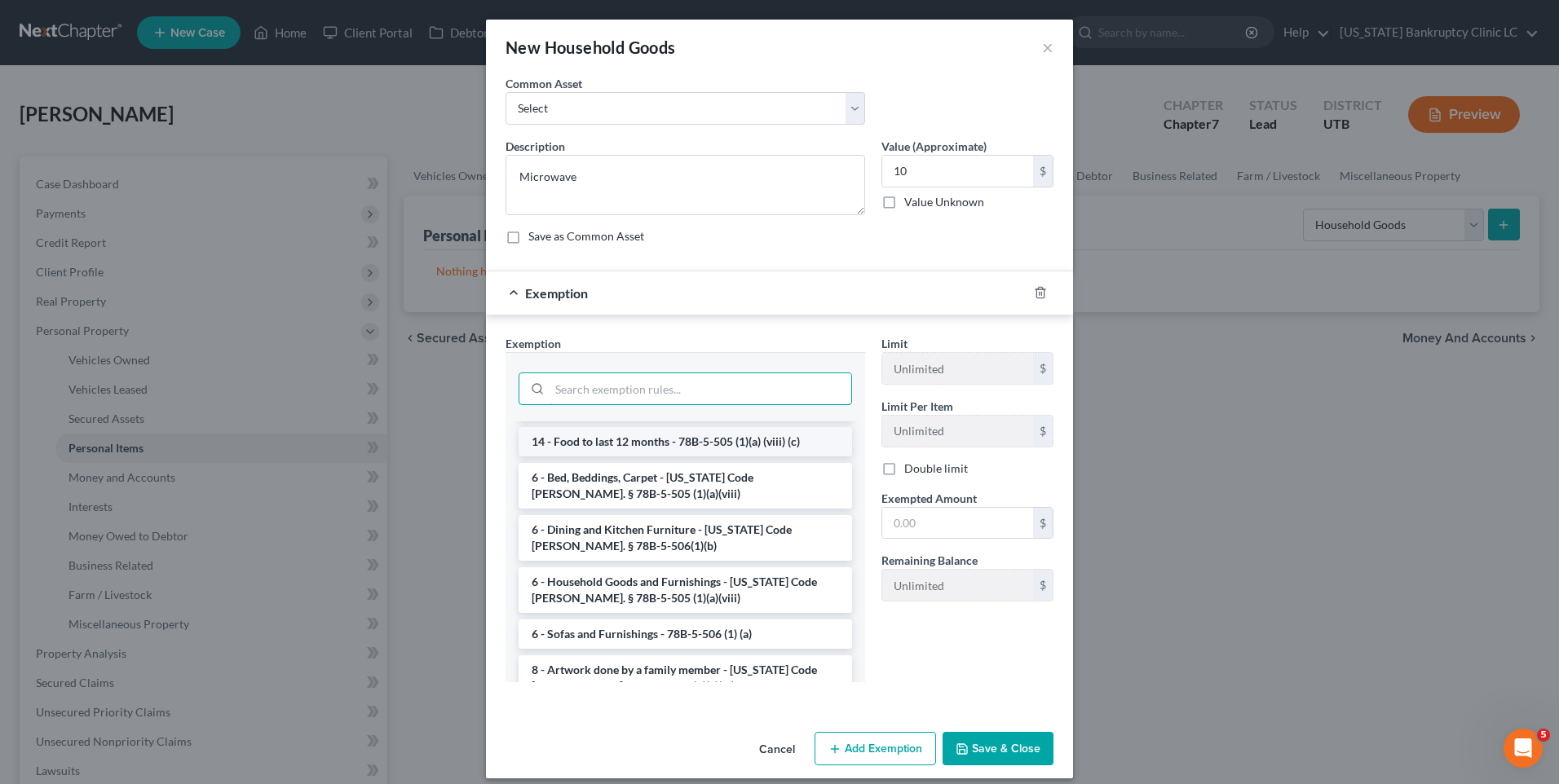
scroll to position [163, 0]
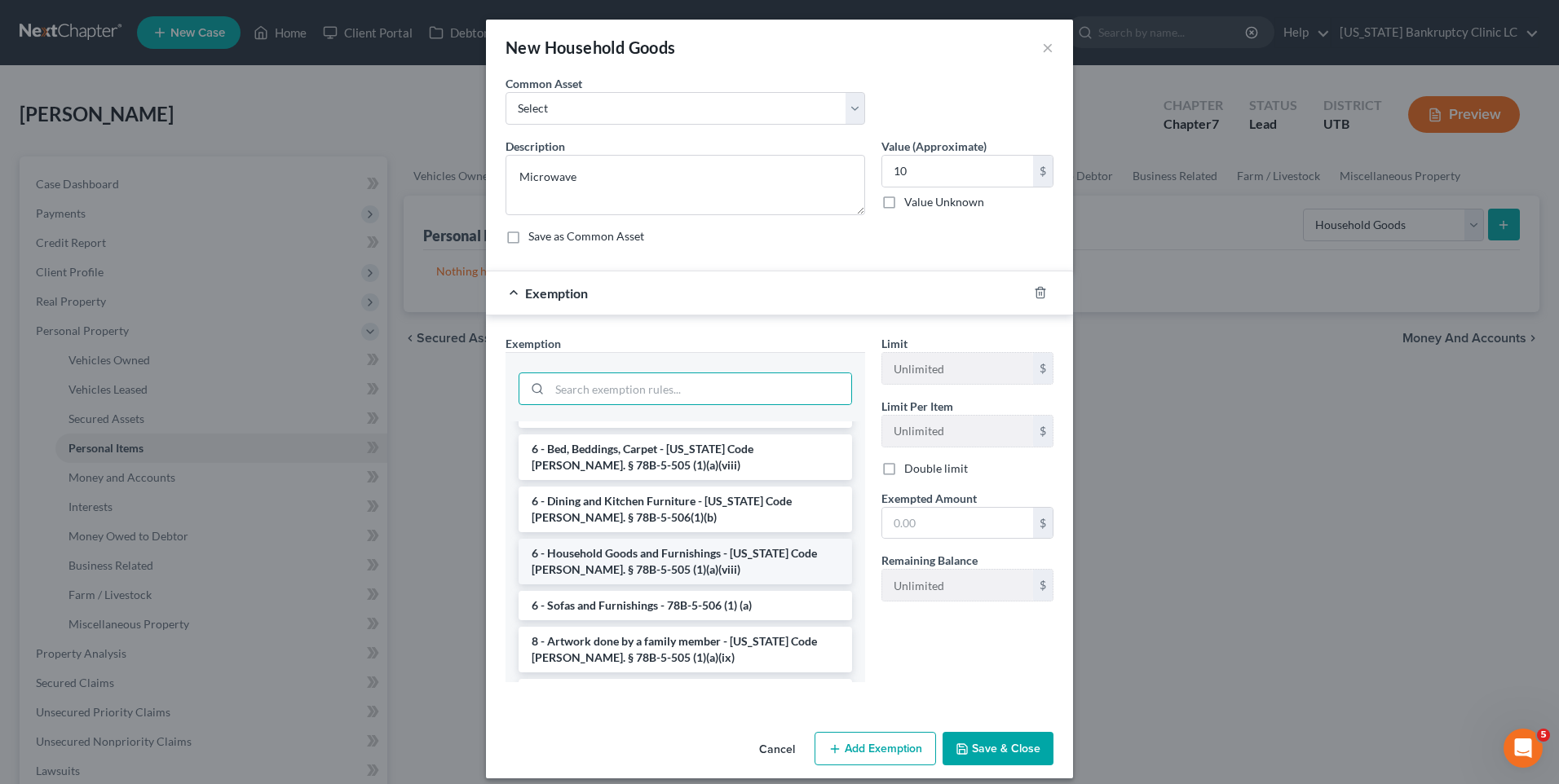
click at [645, 550] on li "6 - Household Goods and Furnishings - [US_STATE] Code [PERSON_NAME]. § 78B-5-50…" at bounding box center [685, 561] width 334 height 46
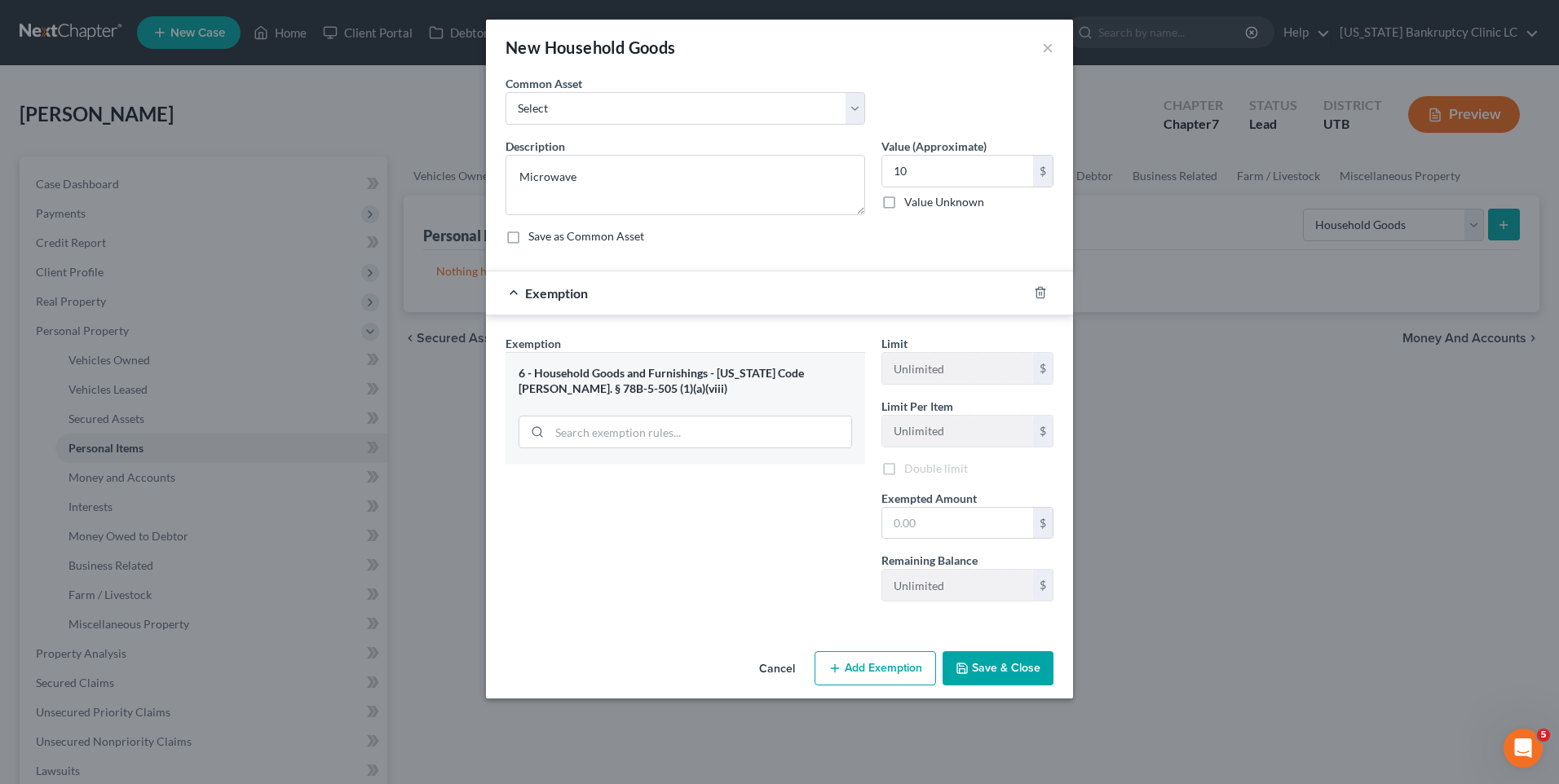
click at [646, 550] on div "Exemption Set must be selected for CA. Exemption * 6 - Household Goods and Furn…" at bounding box center [685, 475] width 376 height 280
click at [953, 537] on input "text" at bounding box center [958, 525] width 151 height 31
click at [1002, 671] on button "Save & Close" at bounding box center [998, 671] width 111 height 34
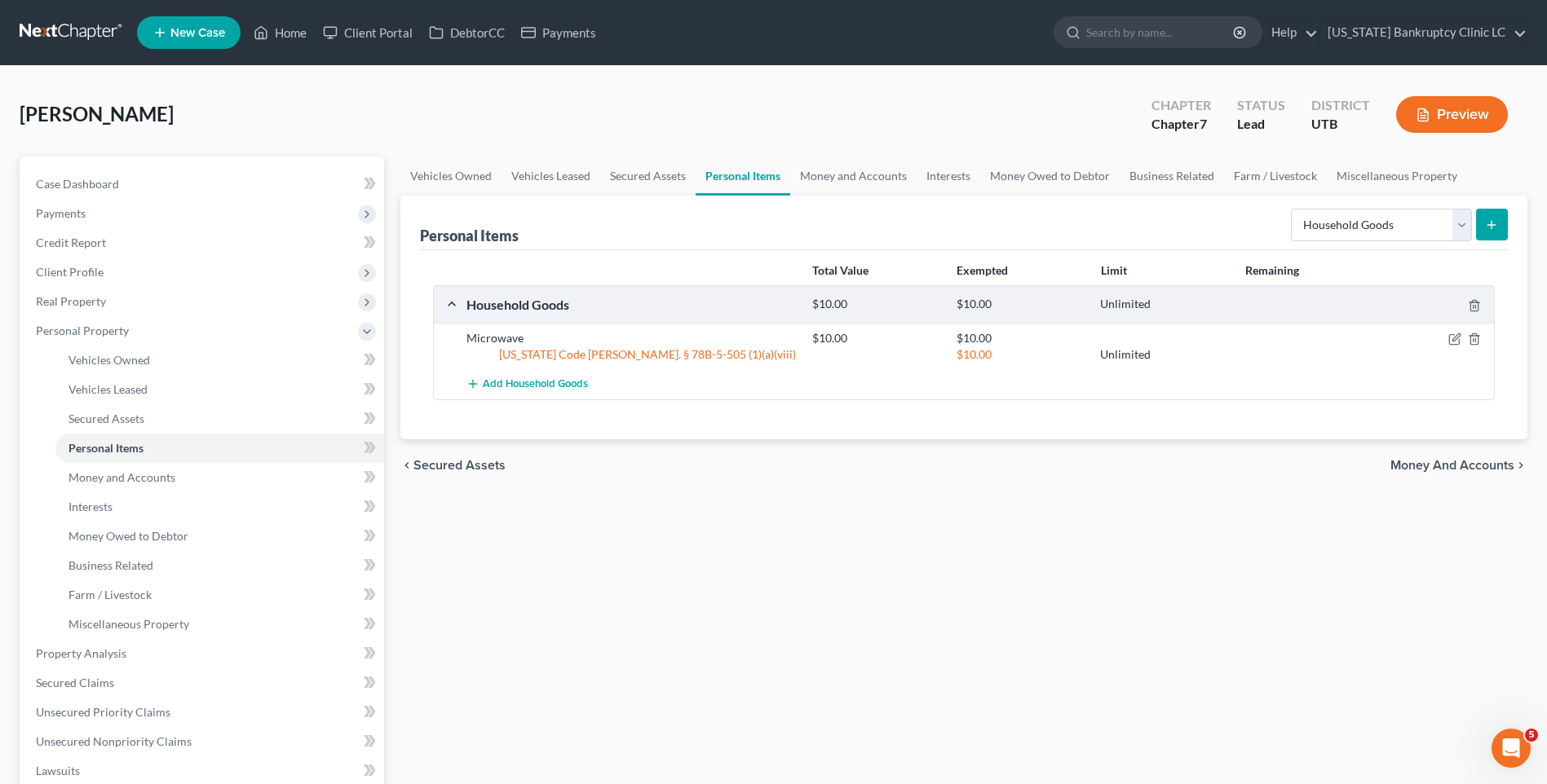
click at [1492, 225] on line "submit" at bounding box center [1492, 225] width 7 height 0
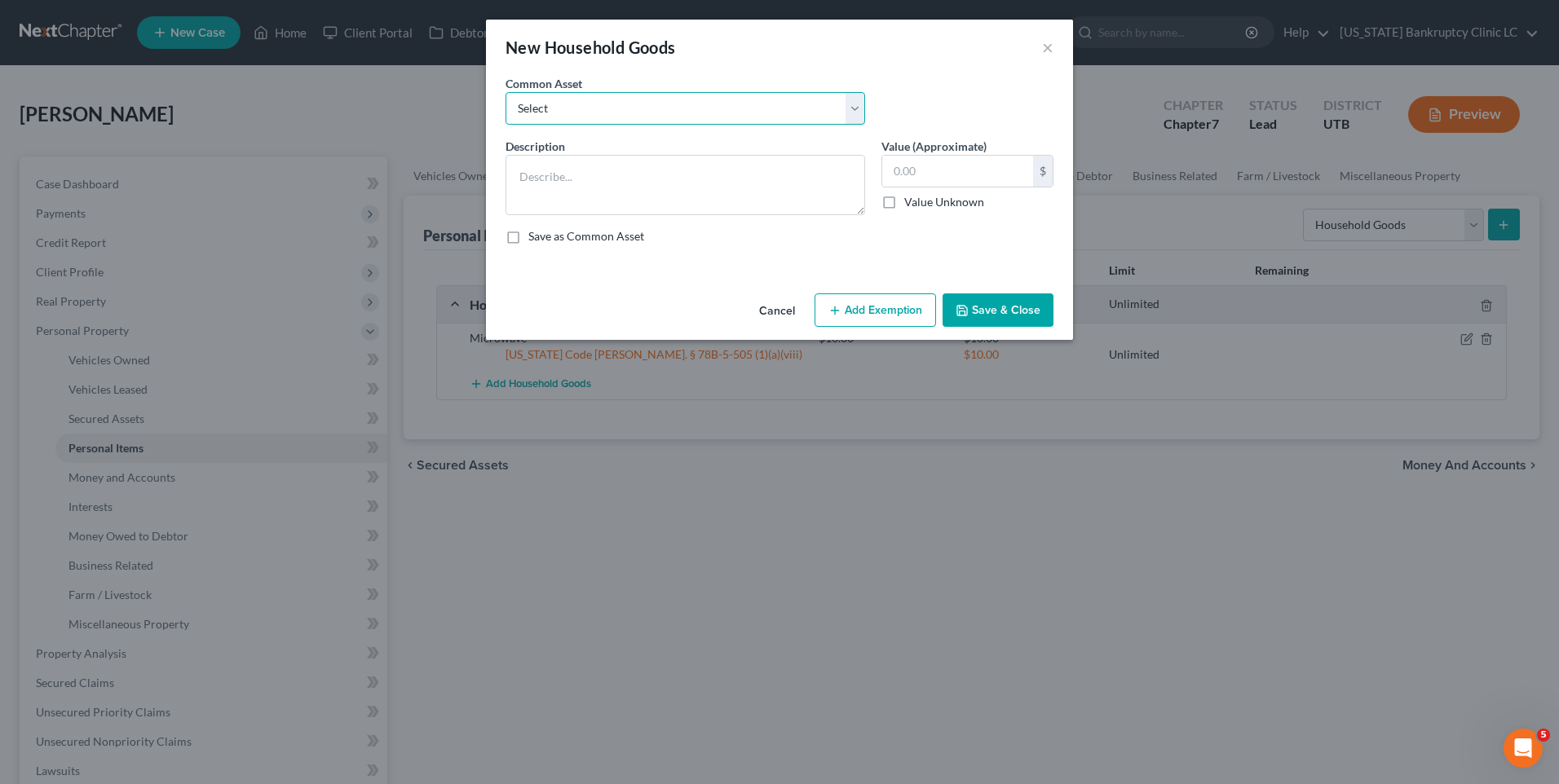
click at [701, 113] on select "Select Couch Chair Entertainment Center End/Coffee Table Stove/Cooking unit Sof…" at bounding box center [685, 108] width 360 height 33
click at [505, 92] on select "Select Couch Chair Entertainment Center End/Coffee Table Stove/Cooking unit Sof…" at bounding box center [685, 108] width 360 height 33
click at [953, 181] on input "550.00" at bounding box center [958, 171] width 151 height 31
click at [894, 310] on button "Add Exemption" at bounding box center [875, 310] width 122 height 34
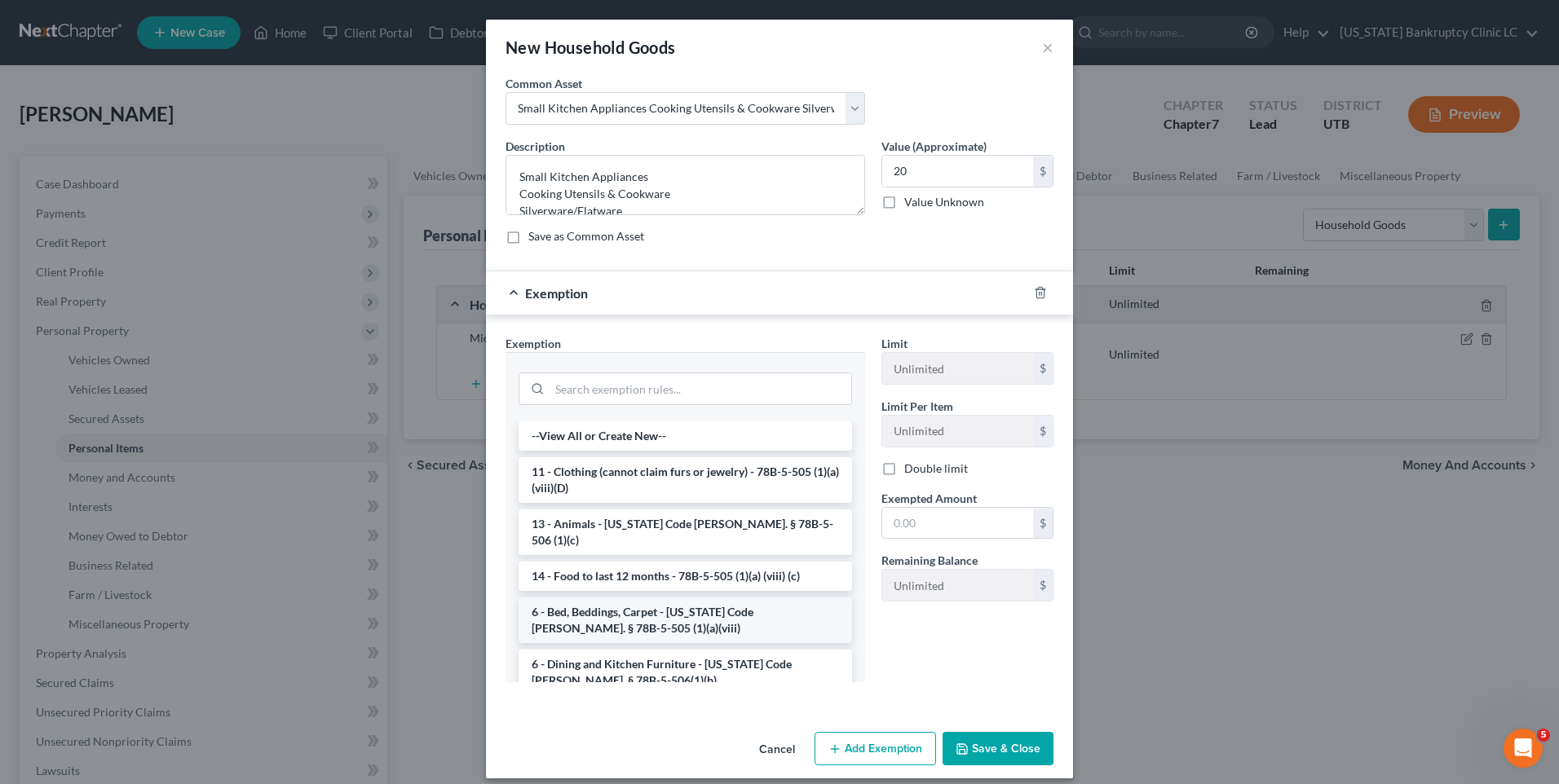
scroll to position [82, 0]
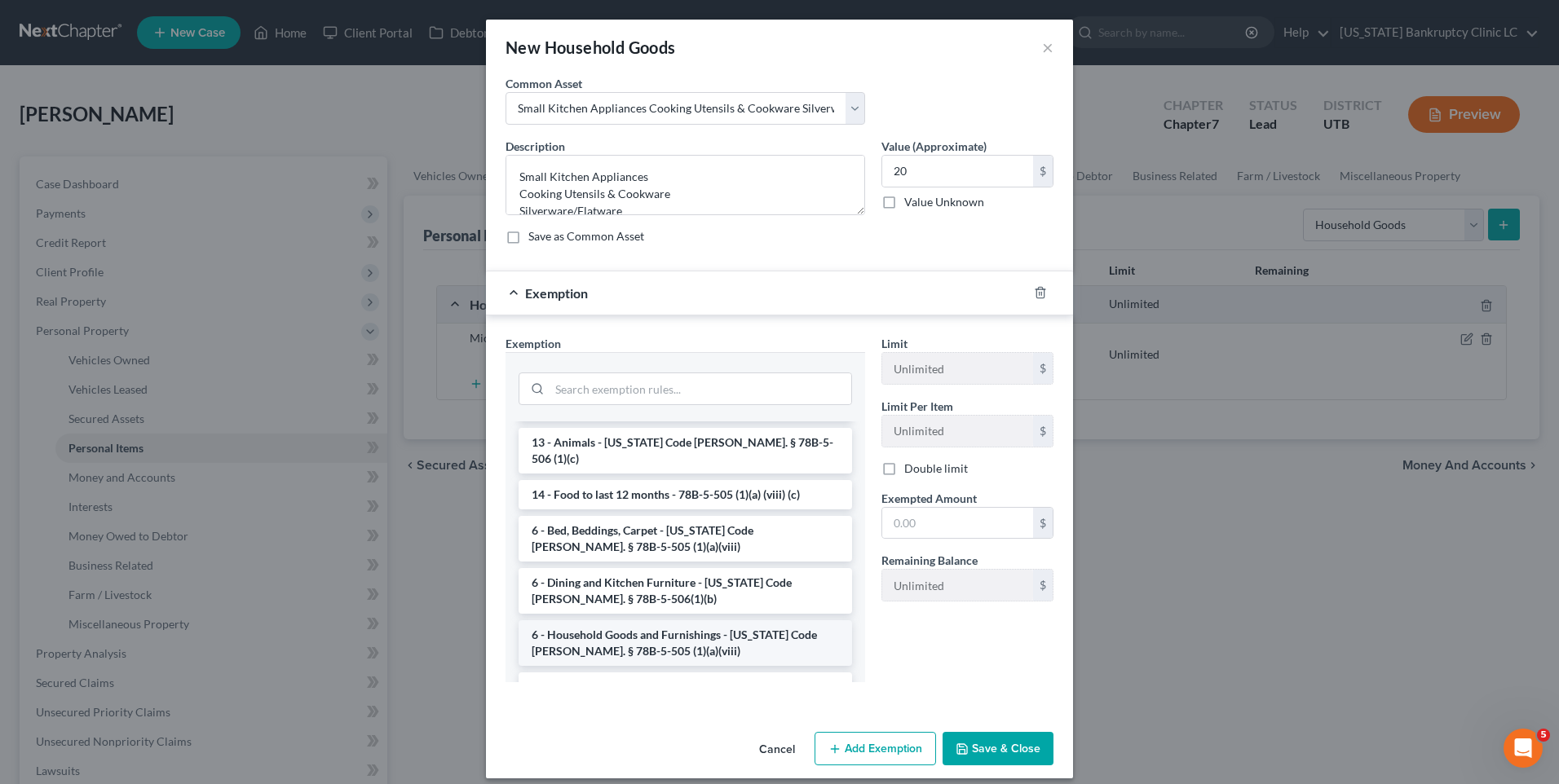
click at [638, 623] on li "6 - Household Goods and Furnishings - [US_STATE] Code [PERSON_NAME]. § 78B-5-50…" at bounding box center [685, 643] width 334 height 46
click at [638, 623] on div "Exemption Set must be selected for CA. Exemption * --View All or Create New-- 1…" at bounding box center [780, 513] width 587 height 394
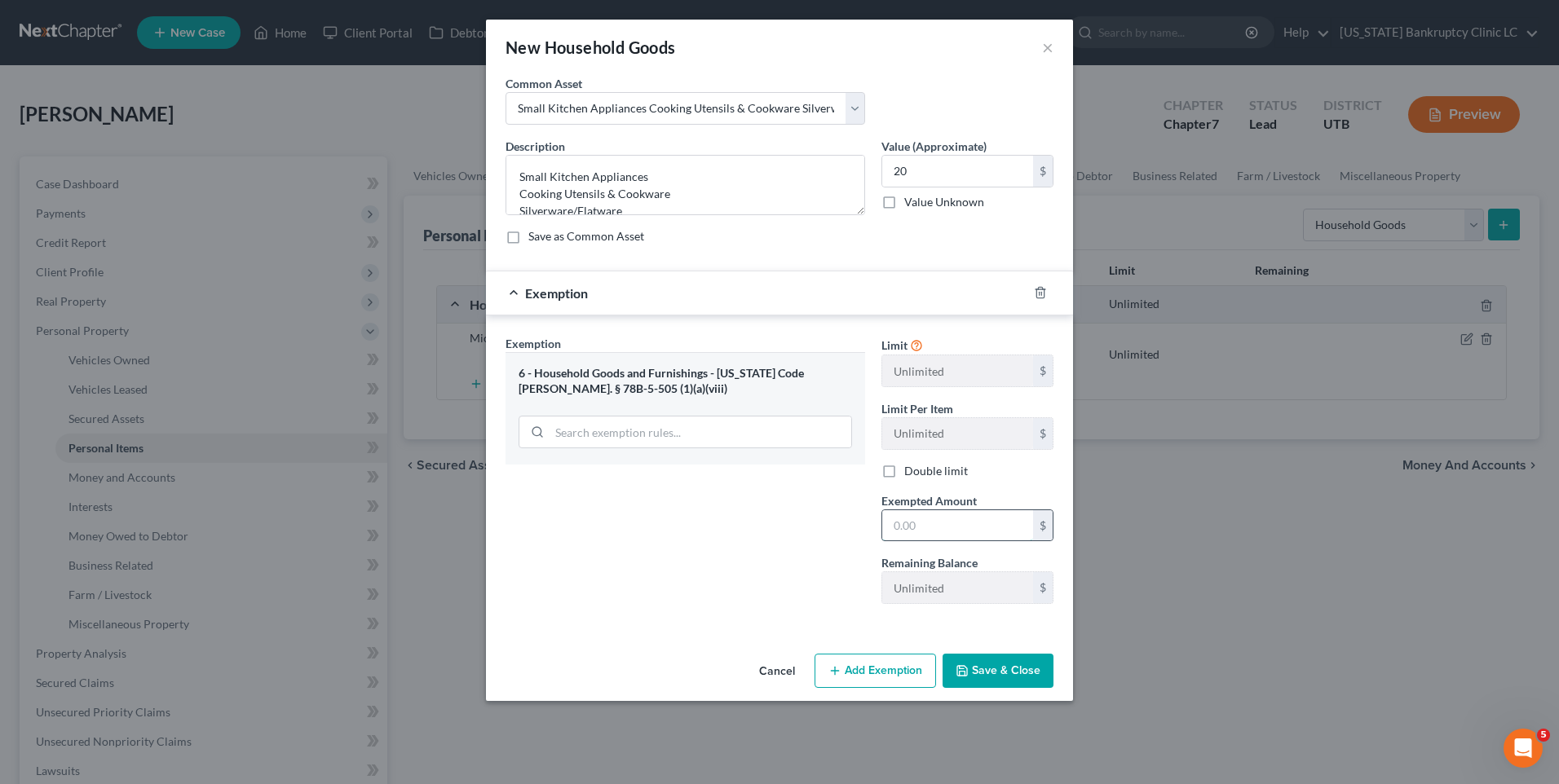
click at [935, 530] on input "text" at bounding box center [958, 525] width 151 height 31
click at [1003, 668] on button "Save & Close" at bounding box center [998, 671] width 111 height 34
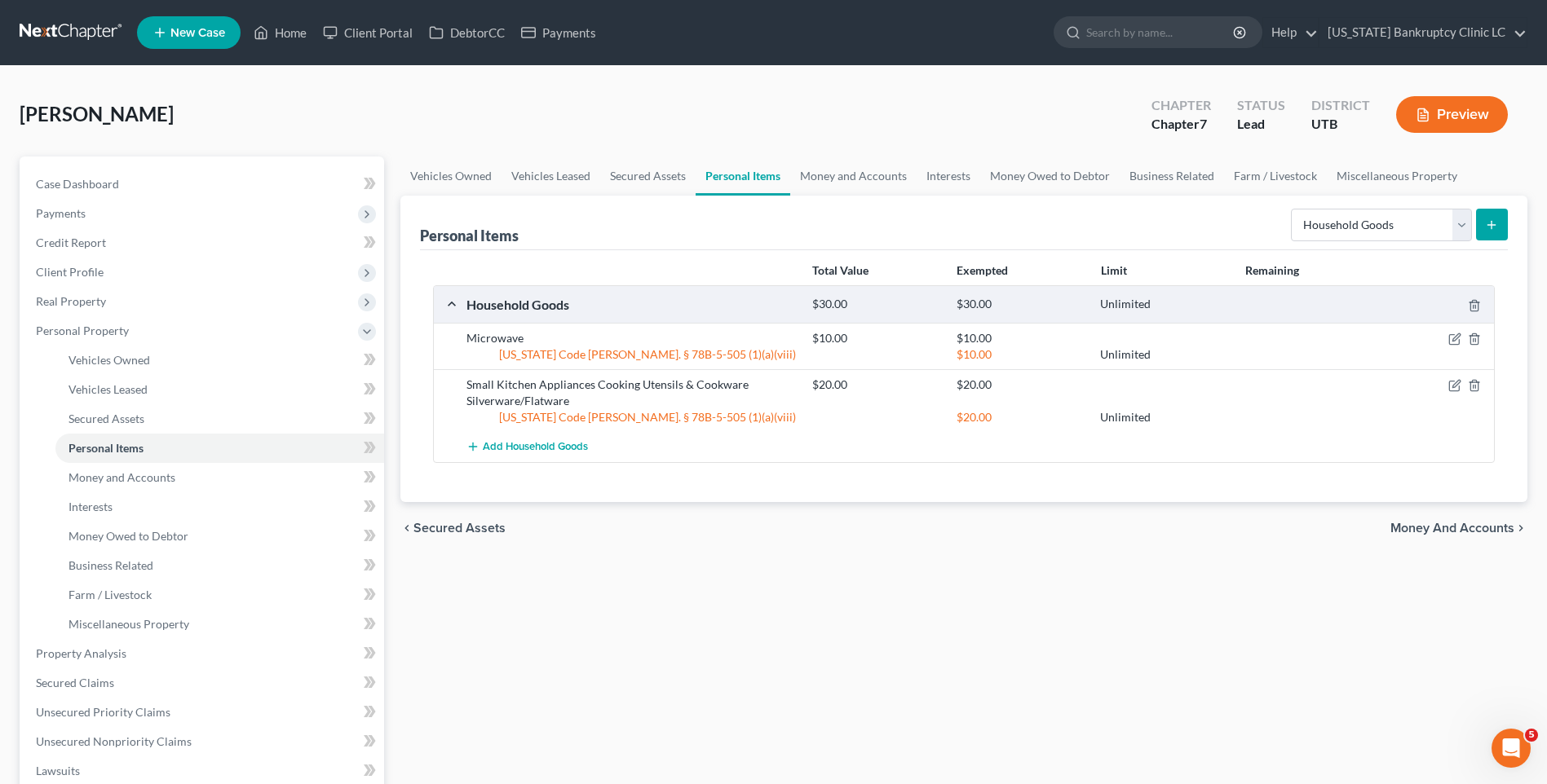
click at [1484, 220] on button "submit" at bounding box center [1492, 225] width 32 height 32
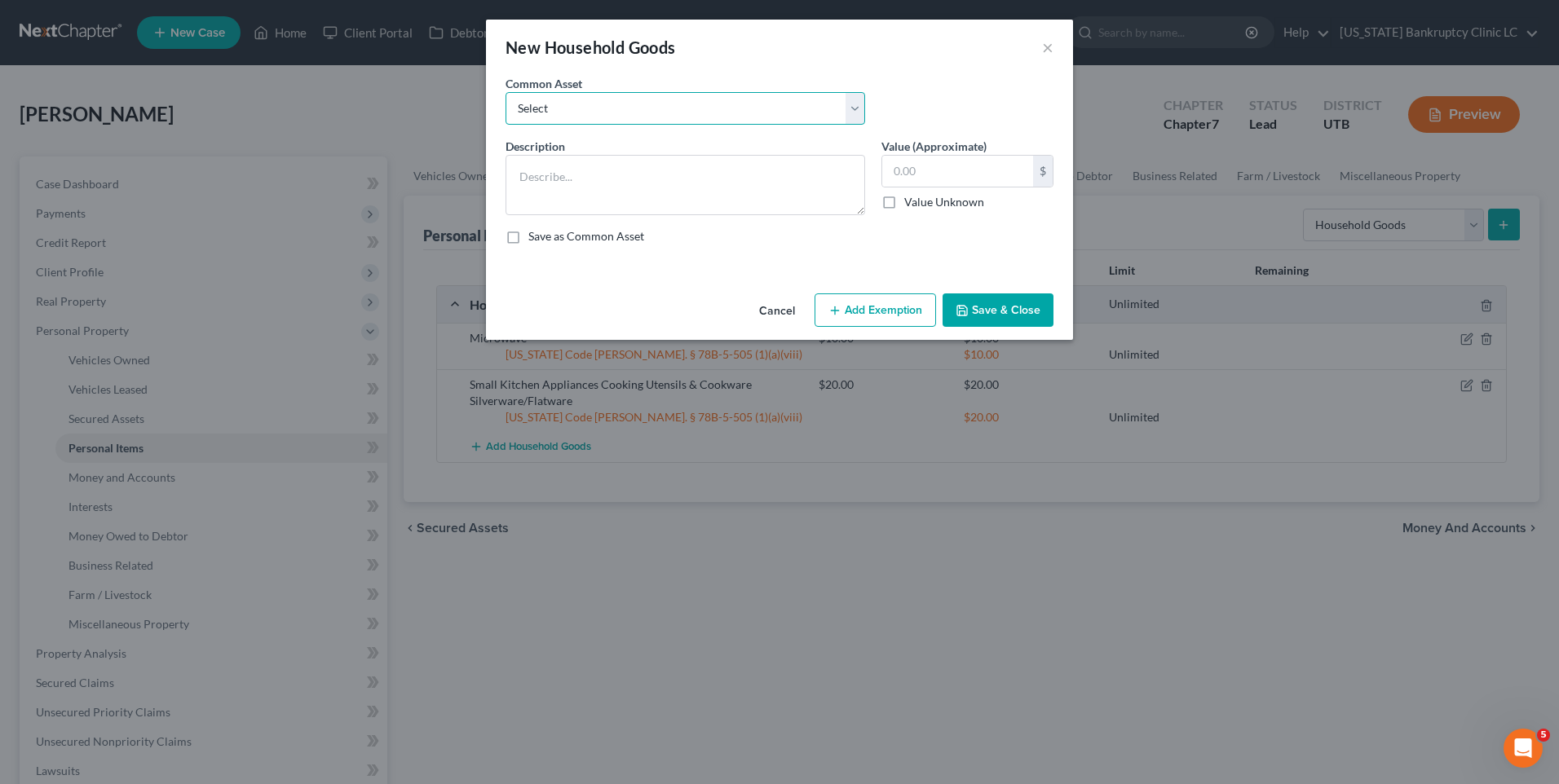
click at [660, 106] on select "Select Couch Chair Entertainment Center End/Coffee Table Stove/Cooking unit Sof…" at bounding box center [685, 108] width 360 height 33
click at [505, 92] on select "Select Couch Chair Entertainment Center End/Coffee Table Stove/Cooking unit Sof…" at bounding box center [685, 108] width 360 height 33
click at [939, 183] on input "20.00" at bounding box center [958, 171] width 151 height 31
click at [893, 307] on button "Add Exemption" at bounding box center [875, 310] width 122 height 34
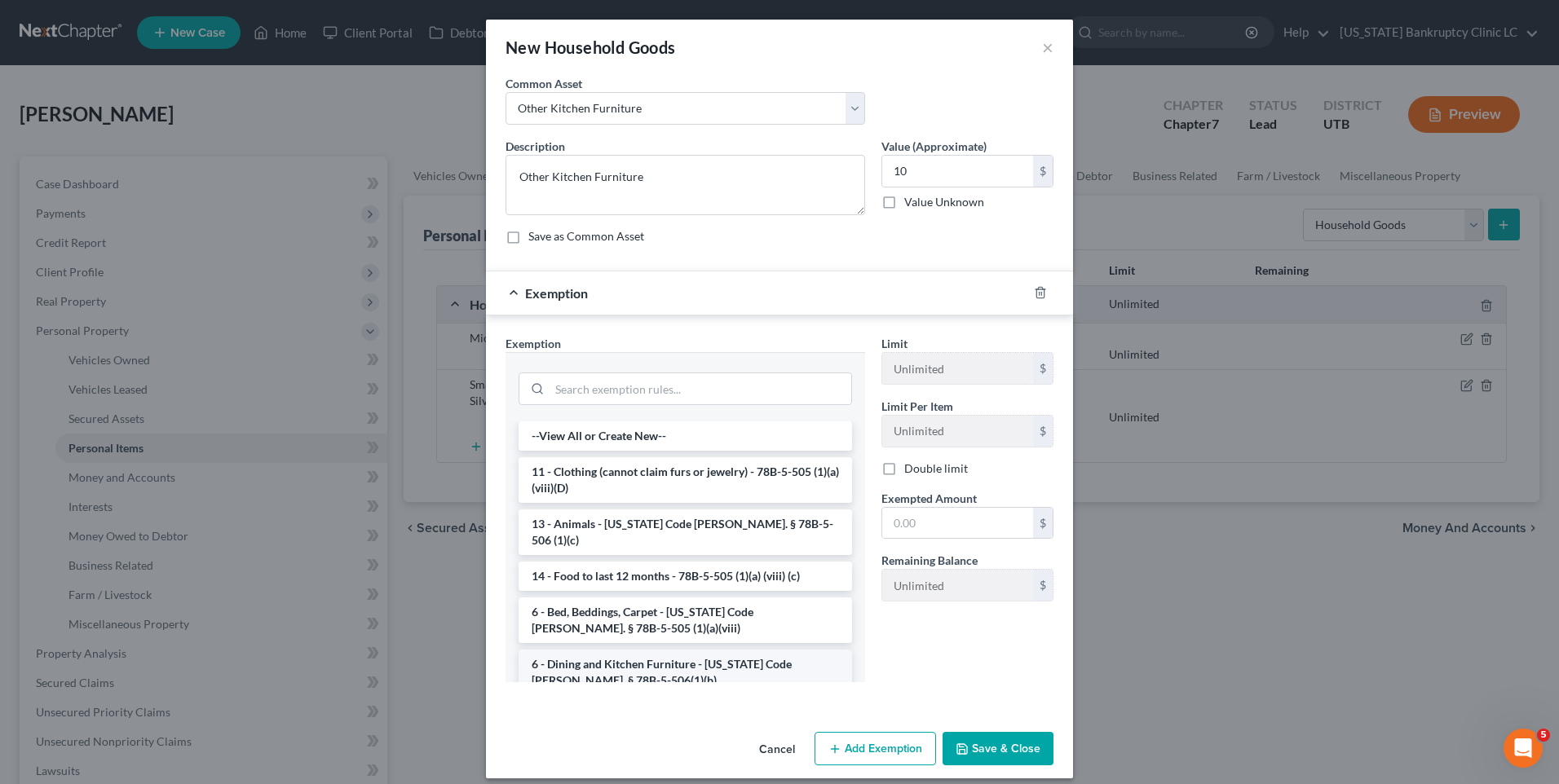
click at [629, 650] on li "6 - Dining and Kitchen Furniture - [US_STATE] Code [PERSON_NAME]. § 78B-5-506(1…" at bounding box center [685, 673] width 334 height 46
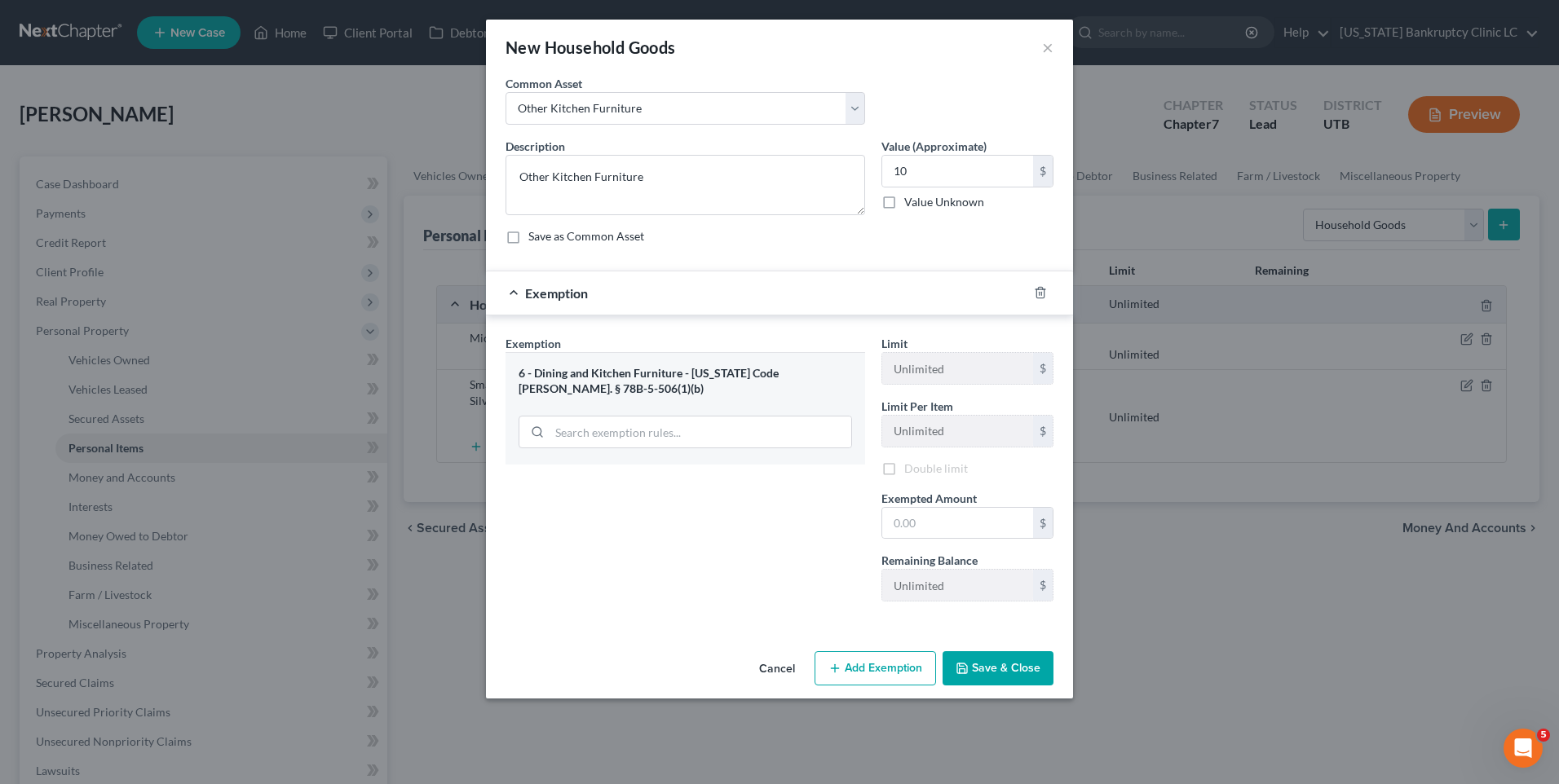
drag, startPoint x: 629, startPoint y: 643, endPoint x: 637, endPoint y: 640, distance: 8.5
click at [628, 644] on div "An exemption set must first be selected from the Filing Information section. Co…" at bounding box center [780, 360] width 587 height 570
click at [964, 517] on input "text" at bounding box center [958, 525] width 151 height 31
click at [984, 663] on button "Save & Close" at bounding box center [998, 671] width 111 height 34
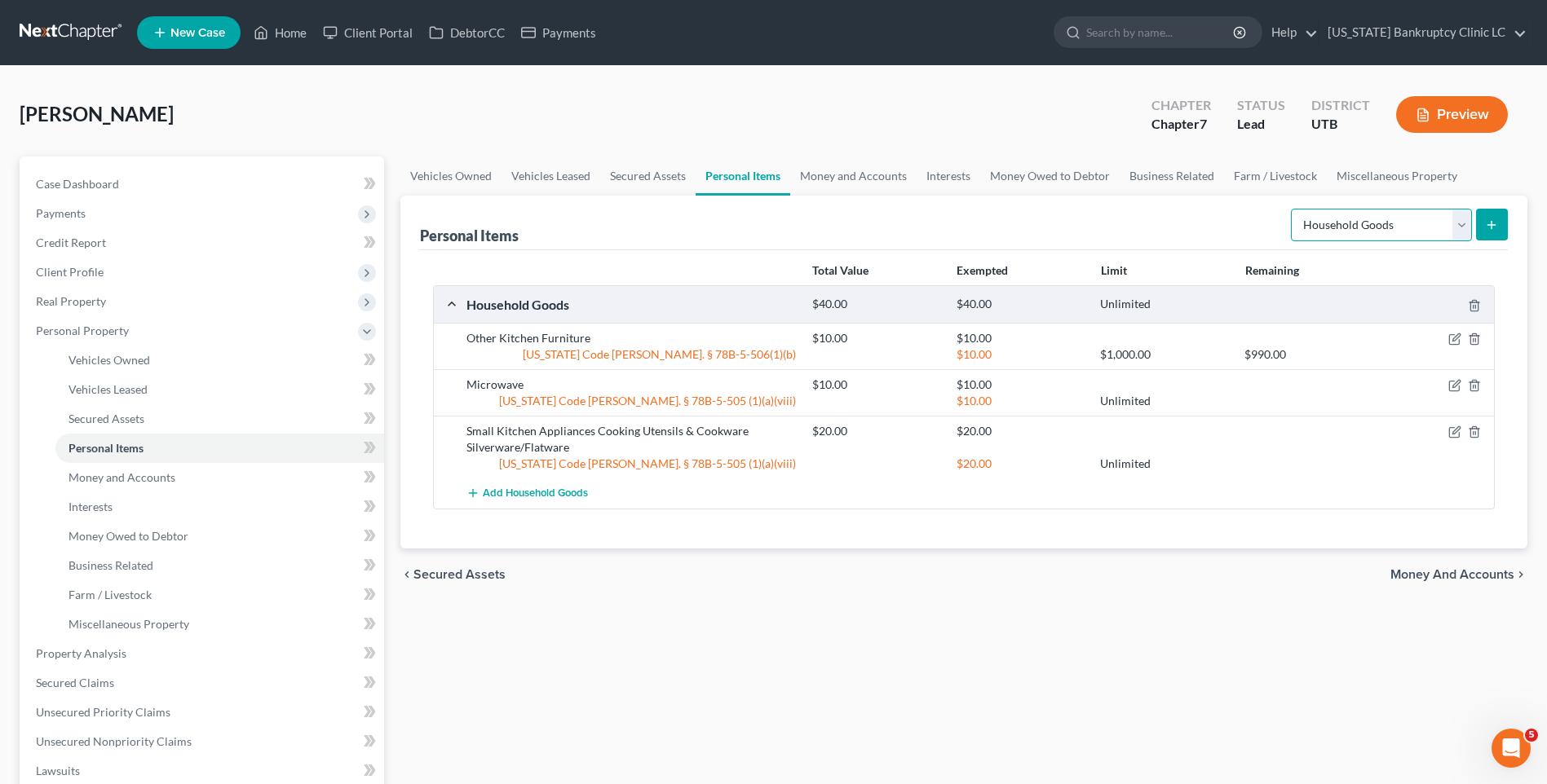
click at [1384, 229] on select "Select Item Type Clothing Collectibles Of Value Electronics Firearms Household …" at bounding box center [1381, 225] width 181 height 33
click at [1383, 236] on select "Select Item Type Clothing Collectibles Of Value Electronics Firearms Household …" at bounding box center [1381, 225] width 181 height 33
click at [1485, 229] on icon "submit" at bounding box center [1491, 225] width 13 height 13
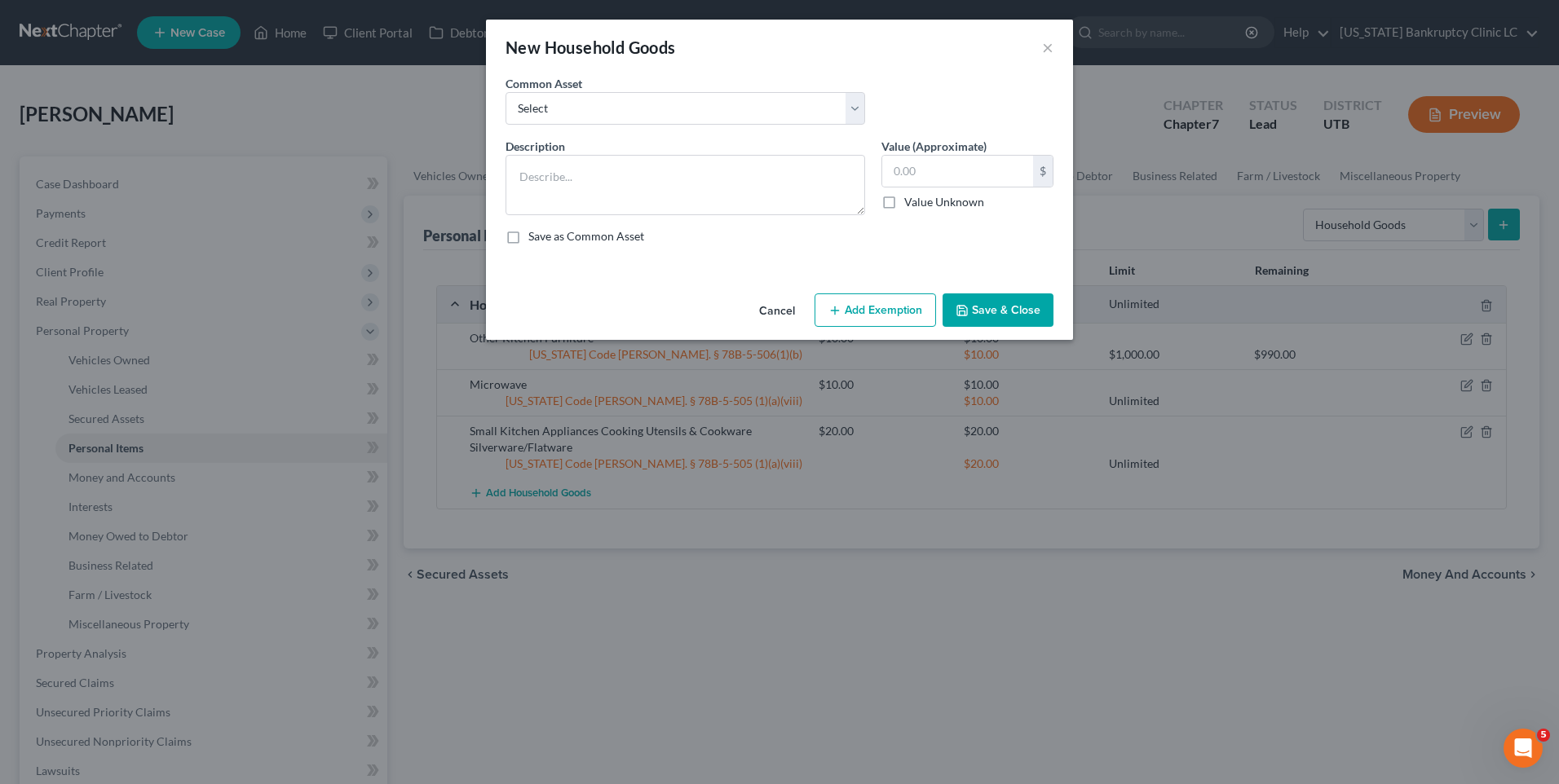
click at [674, 91] on div "Common Asset Select Couch Chair Entertainment Center End/Coffee Table Stove/Coo…" at bounding box center [685, 100] width 376 height 50
click at [667, 103] on select "Select Couch Chair Entertainment Center End/Coffee Table Stove/Cooking unit Sof…" at bounding box center [685, 108] width 360 height 33
click at [505, 92] on select "Select Couch Chair Entertainment Center End/Coffee Table Stove/Cooking unit Sof…" at bounding box center [685, 108] width 360 height 33
drag, startPoint x: 554, startPoint y: 197, endPoint x: 512, endPoint y: 172, distance: 48.9
click at [505, 172] on textarea "Couch Chair Entertainment Center End/Coffee Table" at bounding box center [685, 185] width 360 height 60
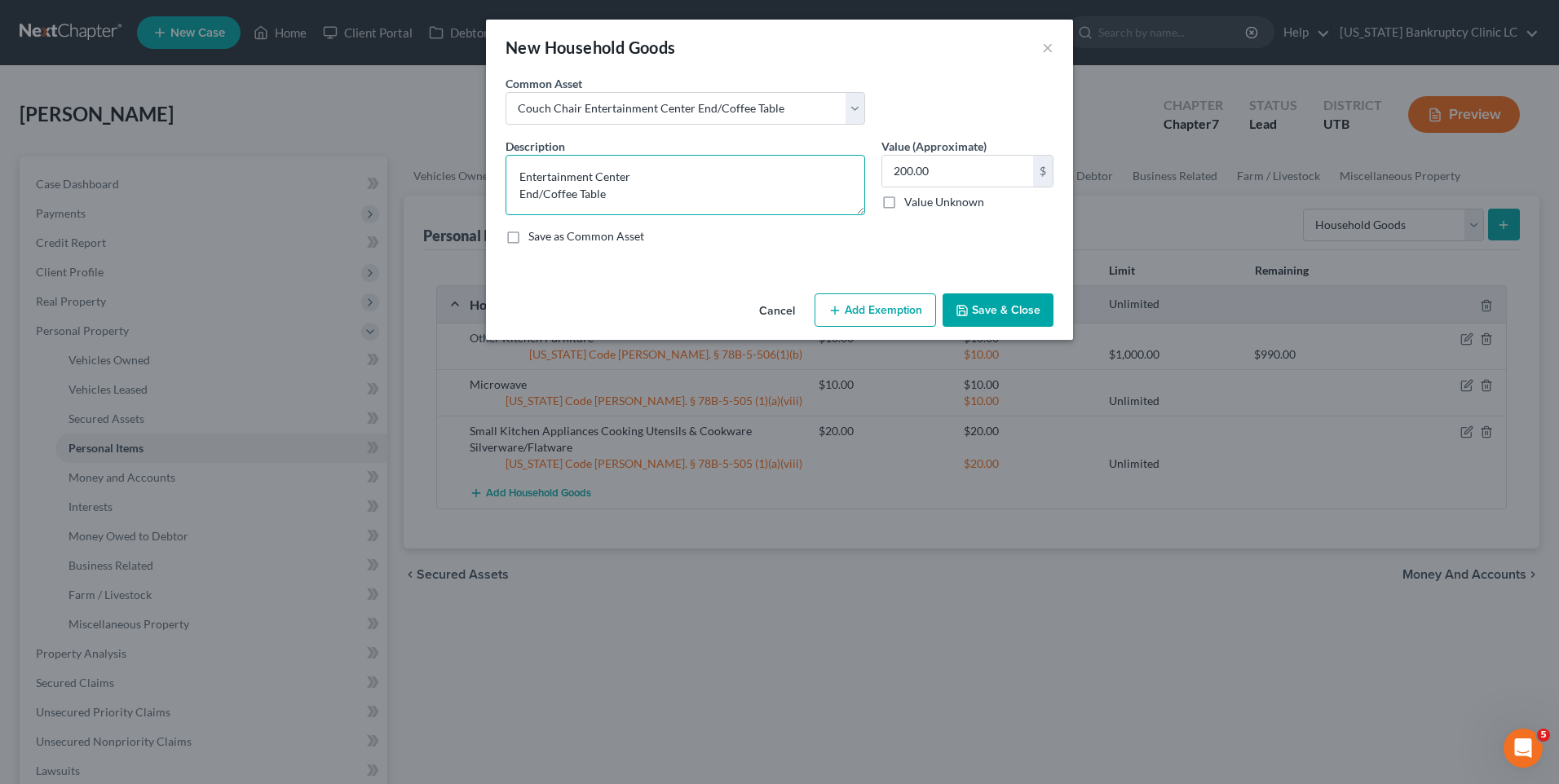
click at [623, 200] on textarea "Entertainment Center End/Coffee Table" at bounding box center [685, 185] width 360 height 60
click at [999, 176] on input "200.00" at bounding box center [958, 171] width 151 height 31
click at [899, 306] on button "Add Exemption" at bounding box center [875, 310] width 122 height 34
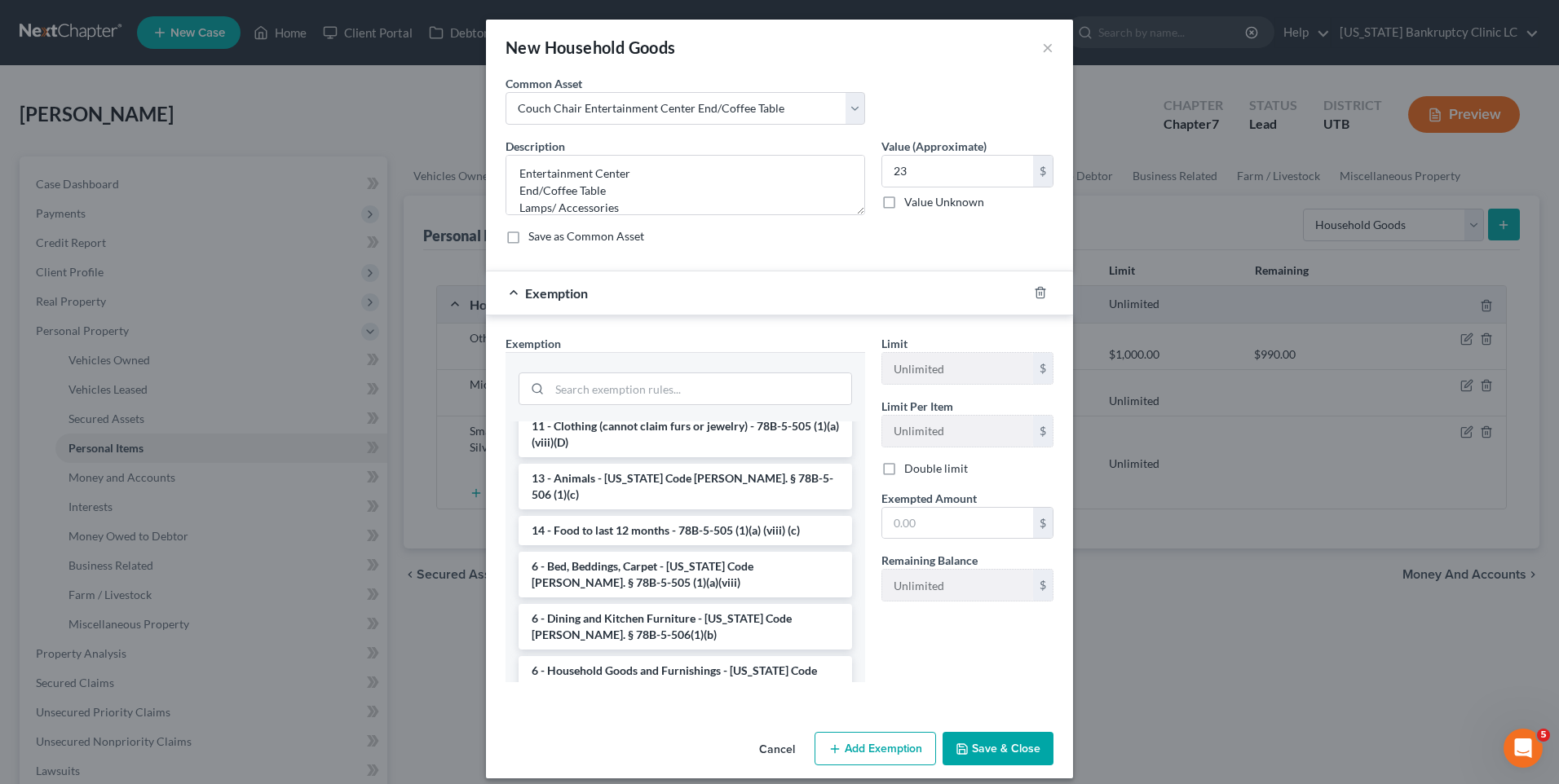
scroll to position [82, 0]
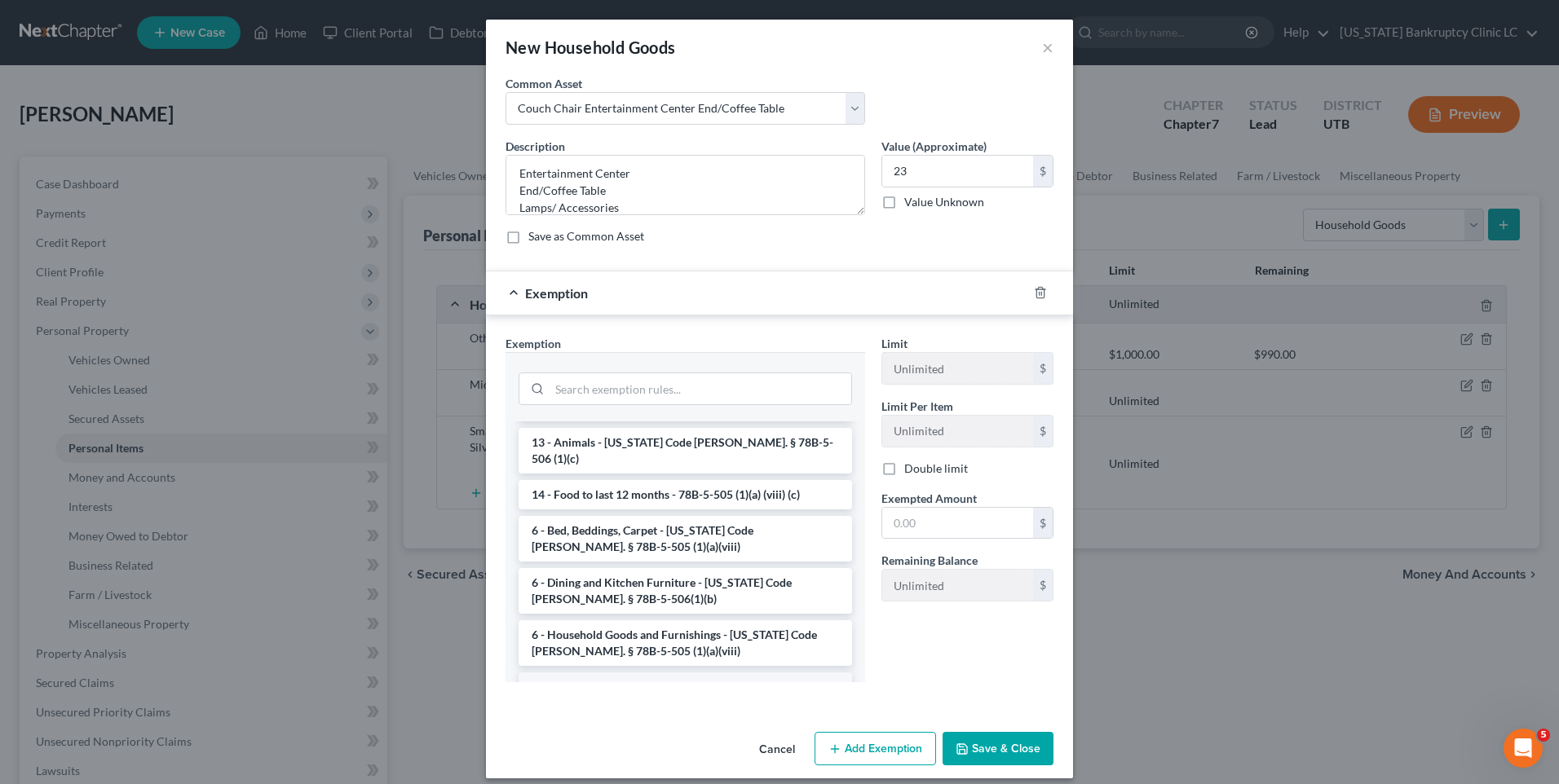
click at [635, 673] on li "6 - Sofas and Furnishings - 78B-5-506 (1) (a)" at bounding box center [685, 687] width 334 height 30
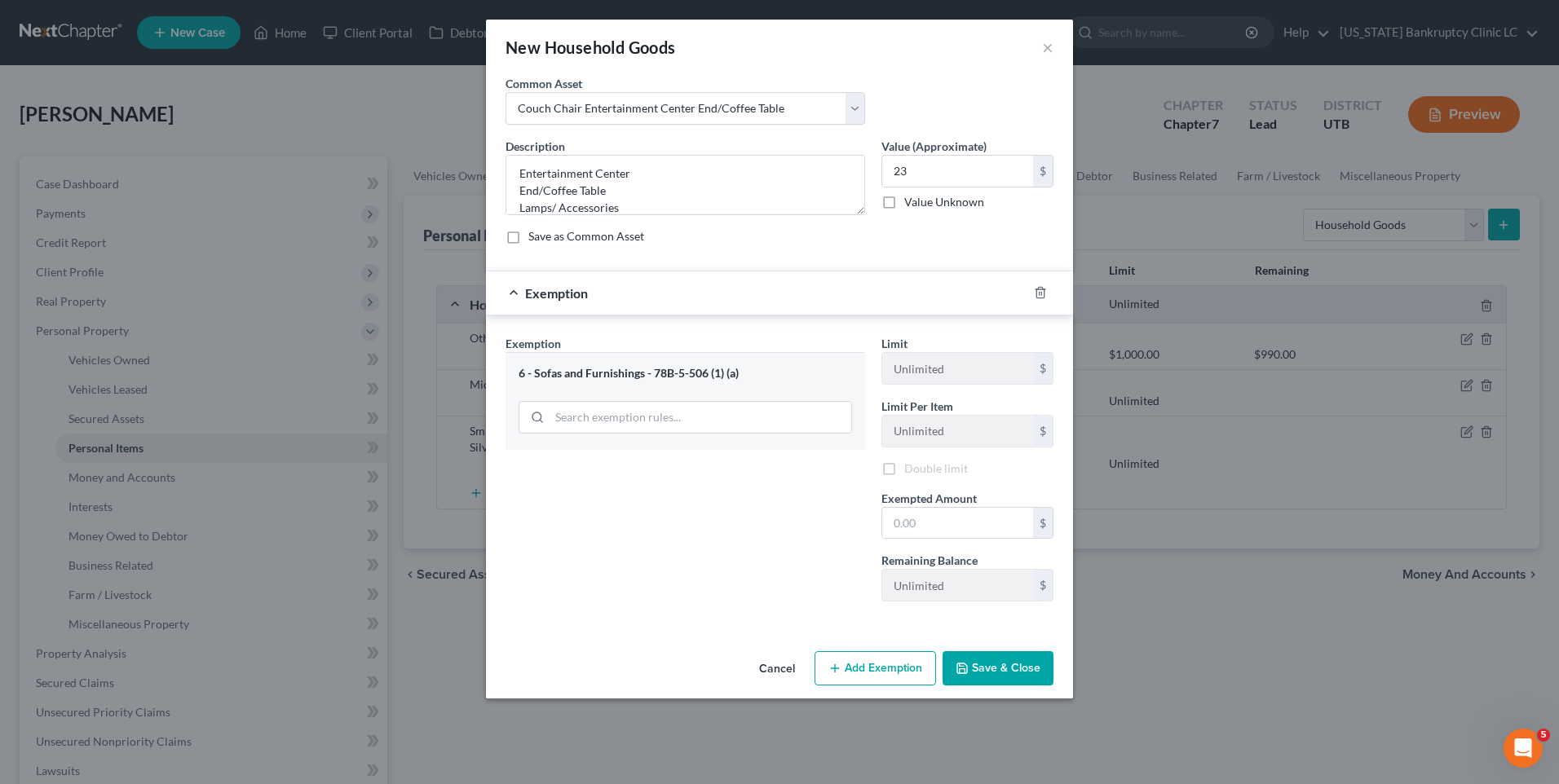
click at [635, 669] on div "Cancel Add Exemption Save & Close" at bounding box center [780, 672] width 587 height 54
click at [940, 515] on input "text" at bounding box center [958, 525] width 151 height 31
click at [1002, 671] on button "Save & Close" at bounding box center [998, 671] width 111 height 34
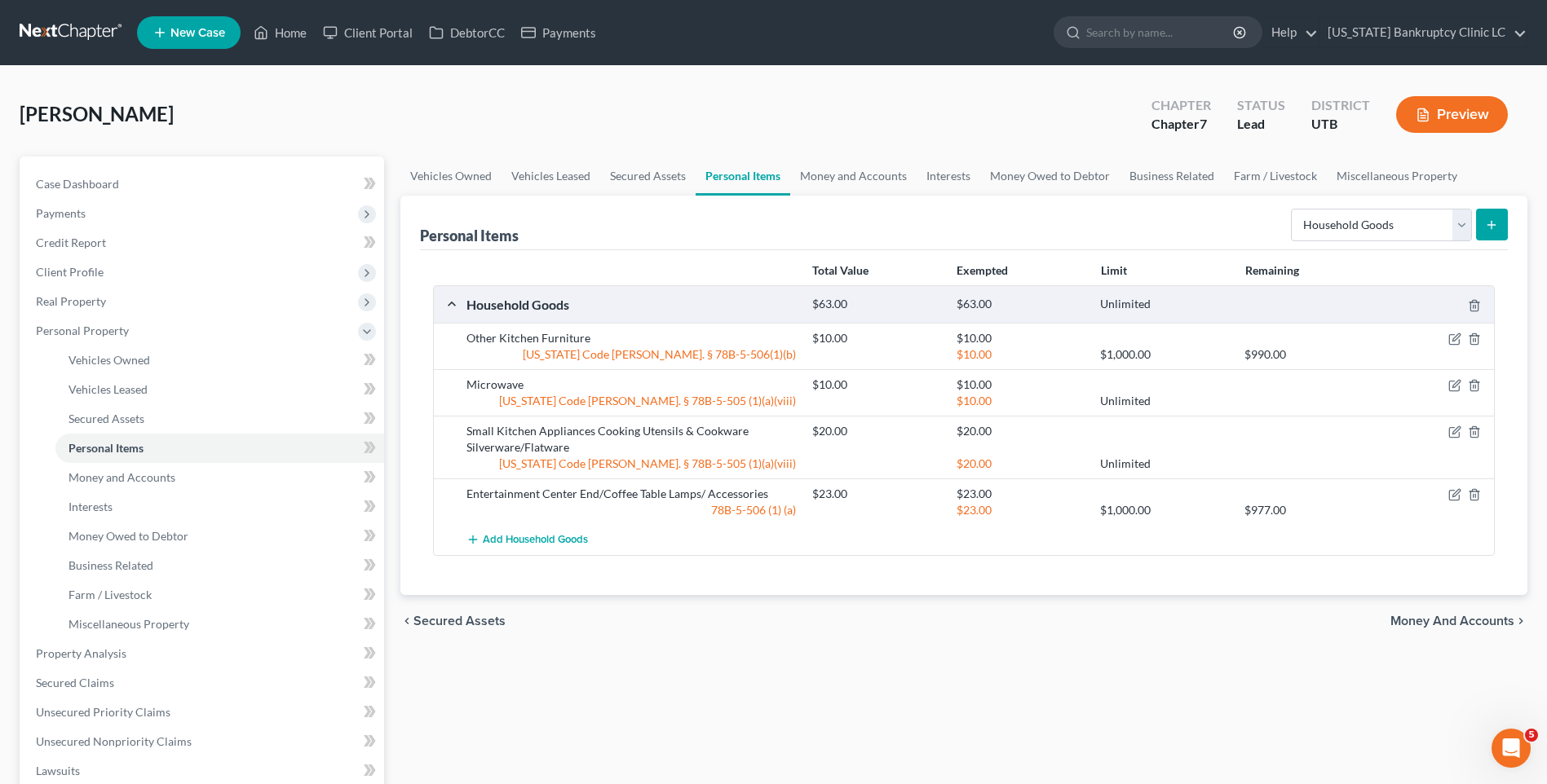
click at [1489, 222] on icon "submit" at bounding box center [1491, 225] width 13 height 13
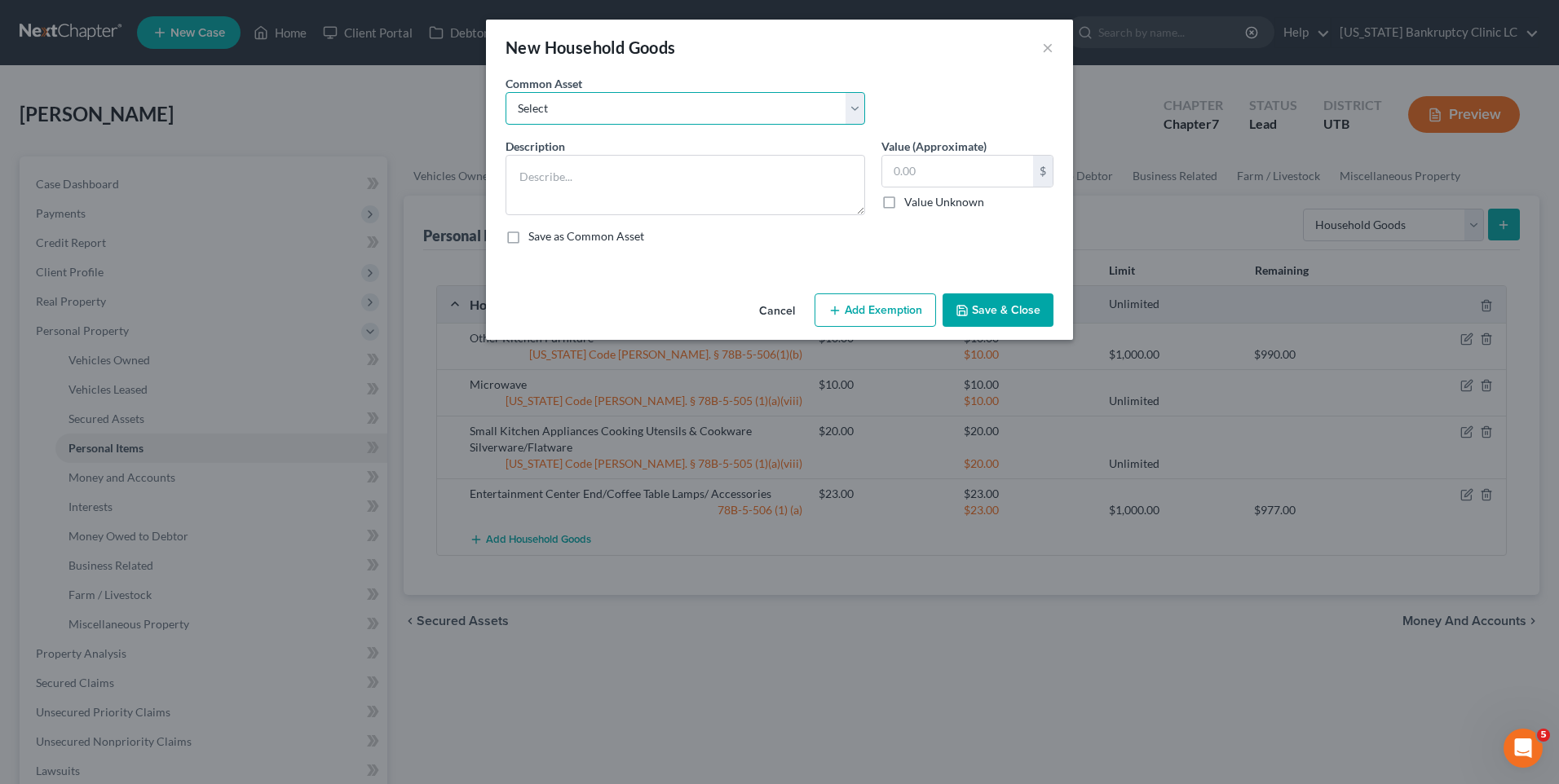
click at [575, 113] on select "Select Couch Chair Entertainment Center End/Coffee Table Stove/Cooking unit Sof…" at bounding box center [685, 108] width 360 height 33
click at [1055, 218] on div "Description * Value (Approximate) $ Value Unknown Balance Undetermined $ Value …" at bounding box center [779, 197] width 564 height 120
click at [715, 203] on textarea at bounding box center [685, 185] width 360 height 60
click at [871, 308] on button "Add Exemption" at bounding box center [875, 310] width 122 height 34
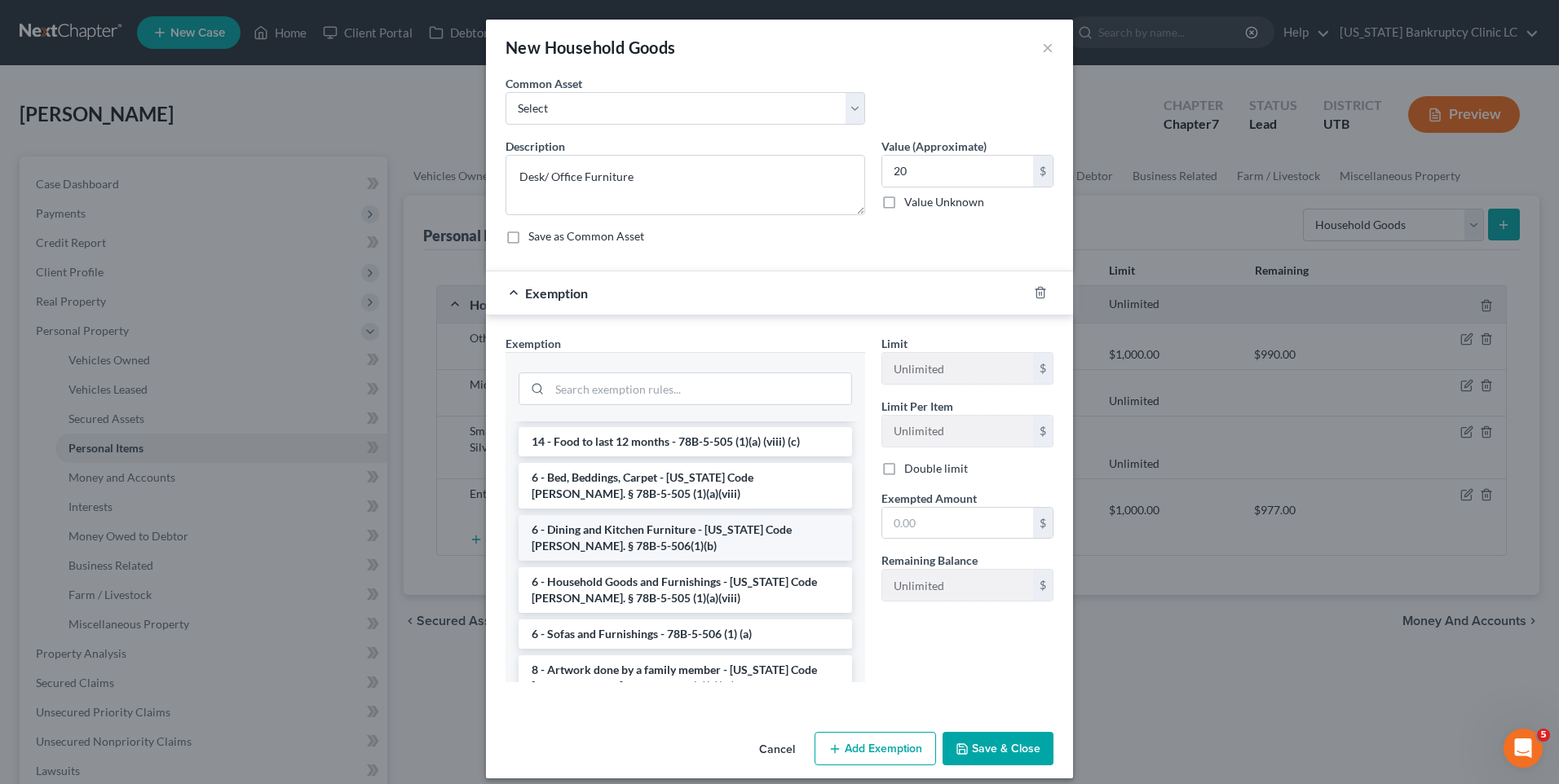
scroll to position [163, 0]
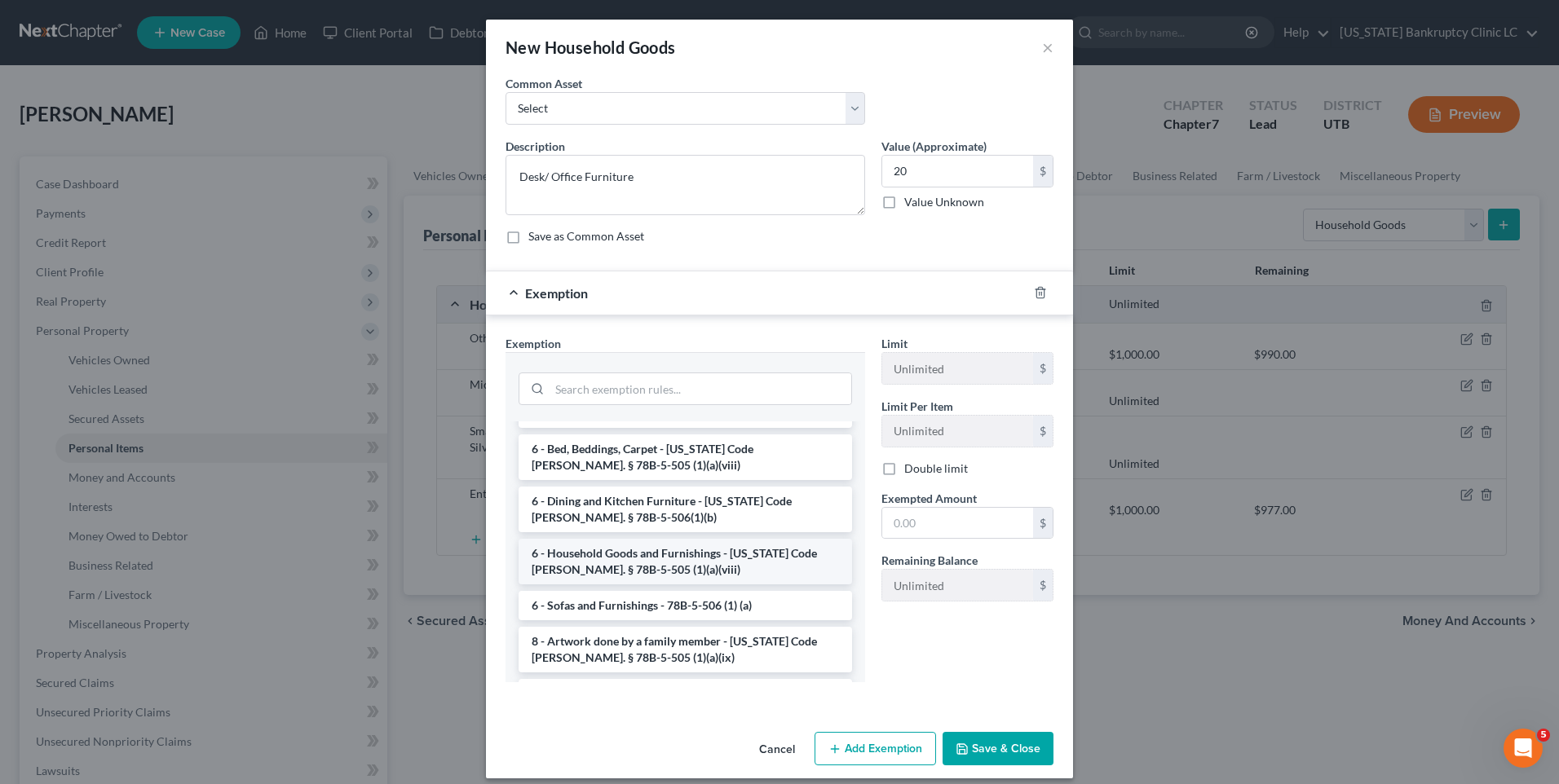
click at [597, 547] on li "6 - Household Goods and Furnishings - [US_STATE] Code [PERSON_NAME]. § 78B-5-50…" at bounding box center [685, 561] width 334 height 46
click at [597, 547] on div "Exemption Set must be selected for CA. Exemption * --View All or Create New-- 1…" at bounding box center [685, 516] width 376 height 360
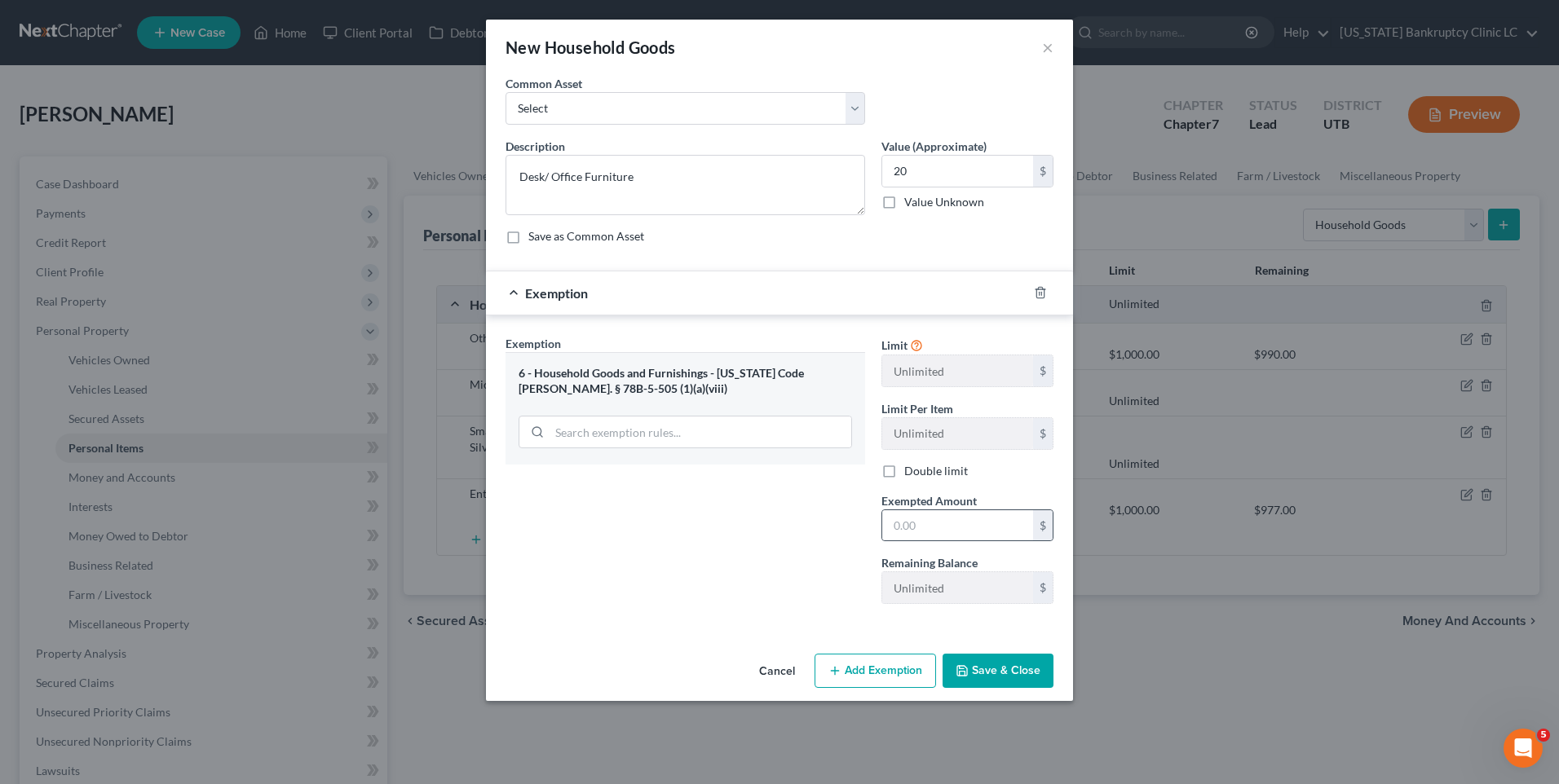
click at [1036, 523] on div "$" at bounding box center [1042, 525] width 20 height 31
click at [909, 556] on label "Remaining Balance" at bounding box center [930, 563] width 97 height 17
click at [924, 537] on input "text" at bounding box center [958, 525] width 151 height 31
click at [954, 672] on button "Save & Close" at bounding box center [998, 671] width 111 height 34
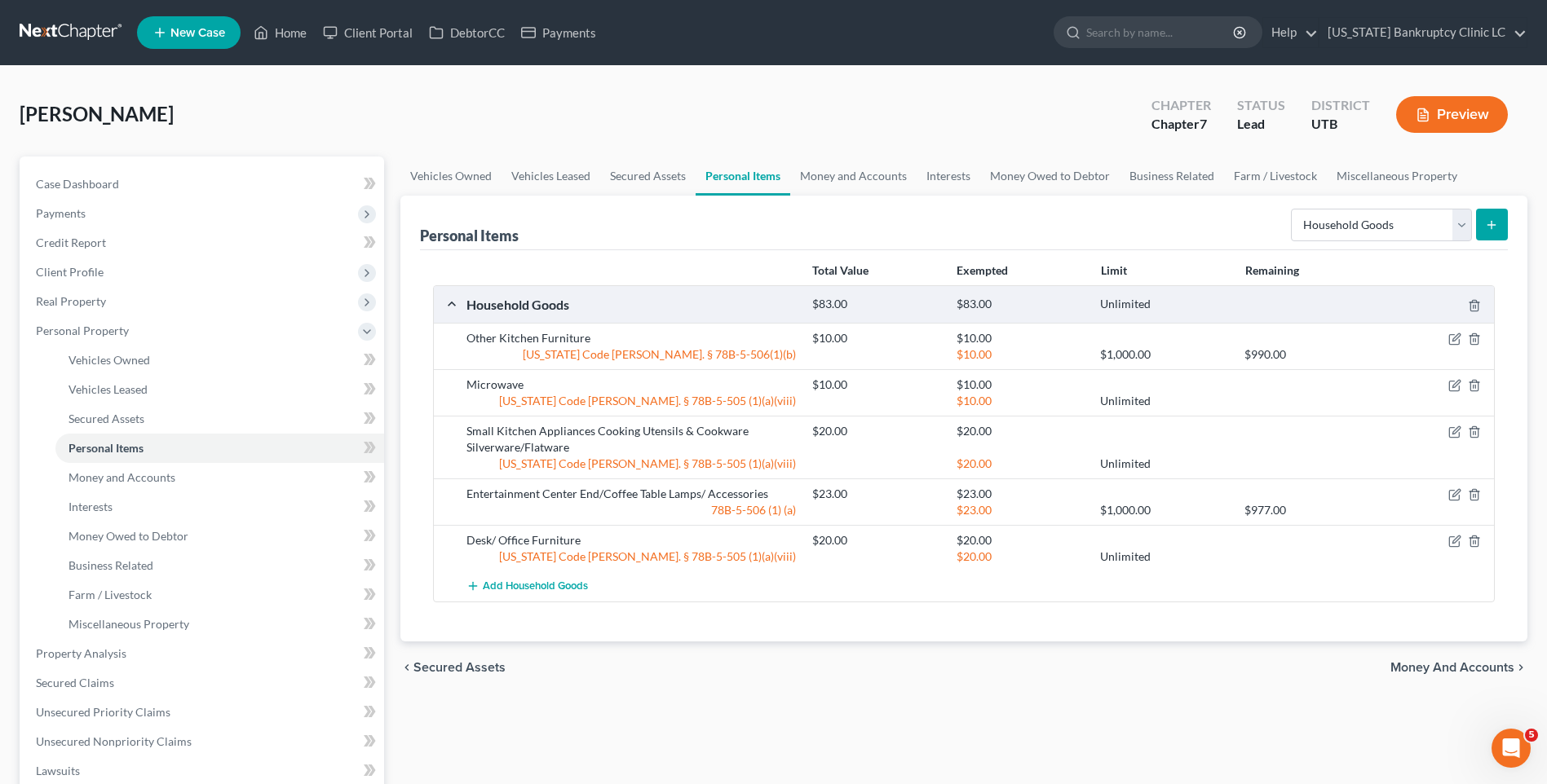
click at [1488, 230] on icon "submit" at bounding box center [1491, 225] width 13 height 13
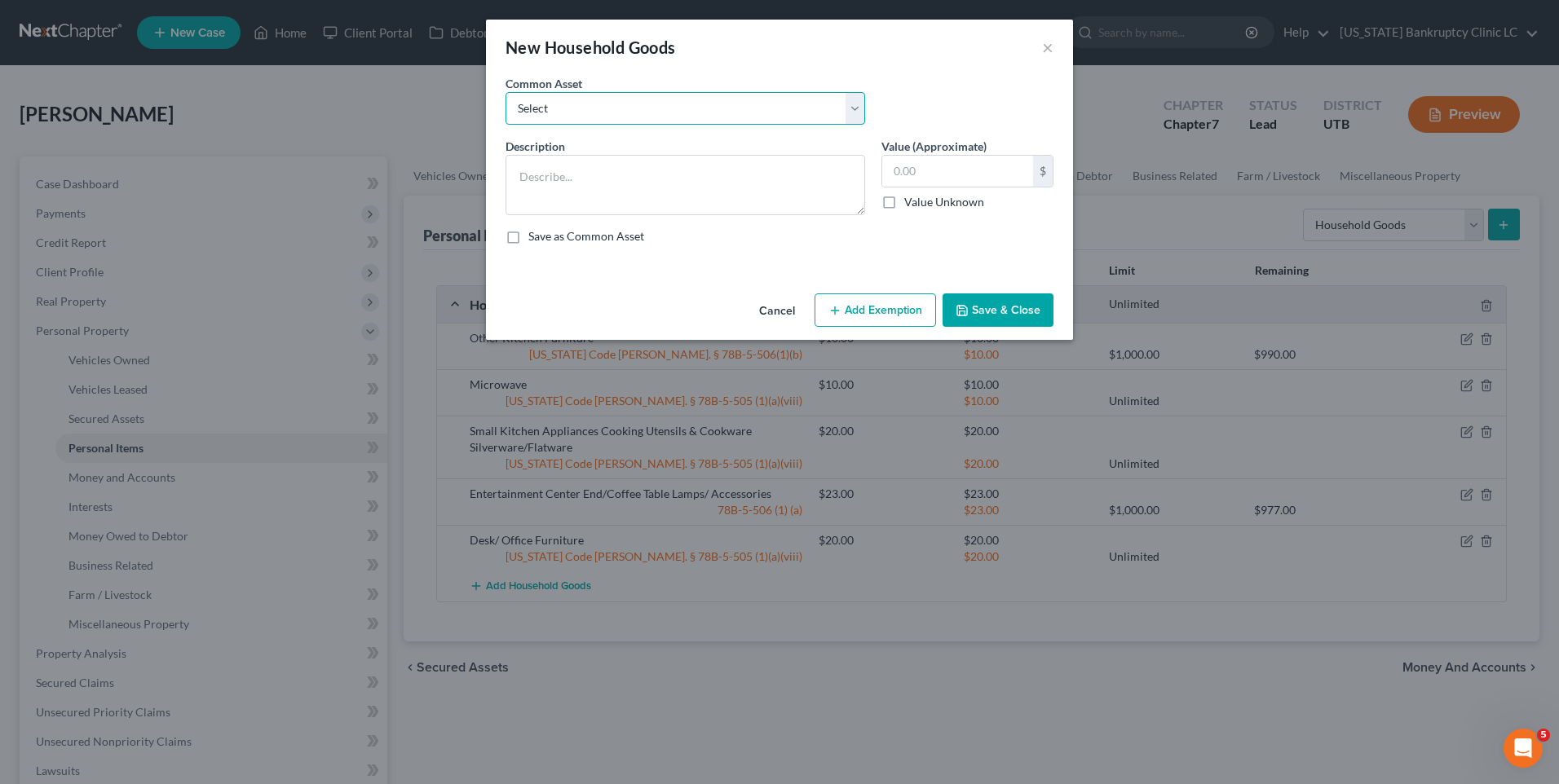
click at [784, 110] on select "Select Couch Chair Entertainment Center End/Coffee Table Stove/Cooking unit Sof…" at bounding box center [685, 108] width 360 height 33
click at [505, 92] on select "Select Couch Chair Entertainment Center End/Coffee Table Stove/Cooking unit Sof…" at bounding box center [685, 108] width 360 height 33
click at [952, 176] on input "550.00" at bounding box center [958, 171] width 151 height 31
click at [911, 297] on button "Add Exemption" at bounding box center [875, 310] width 122 height 34
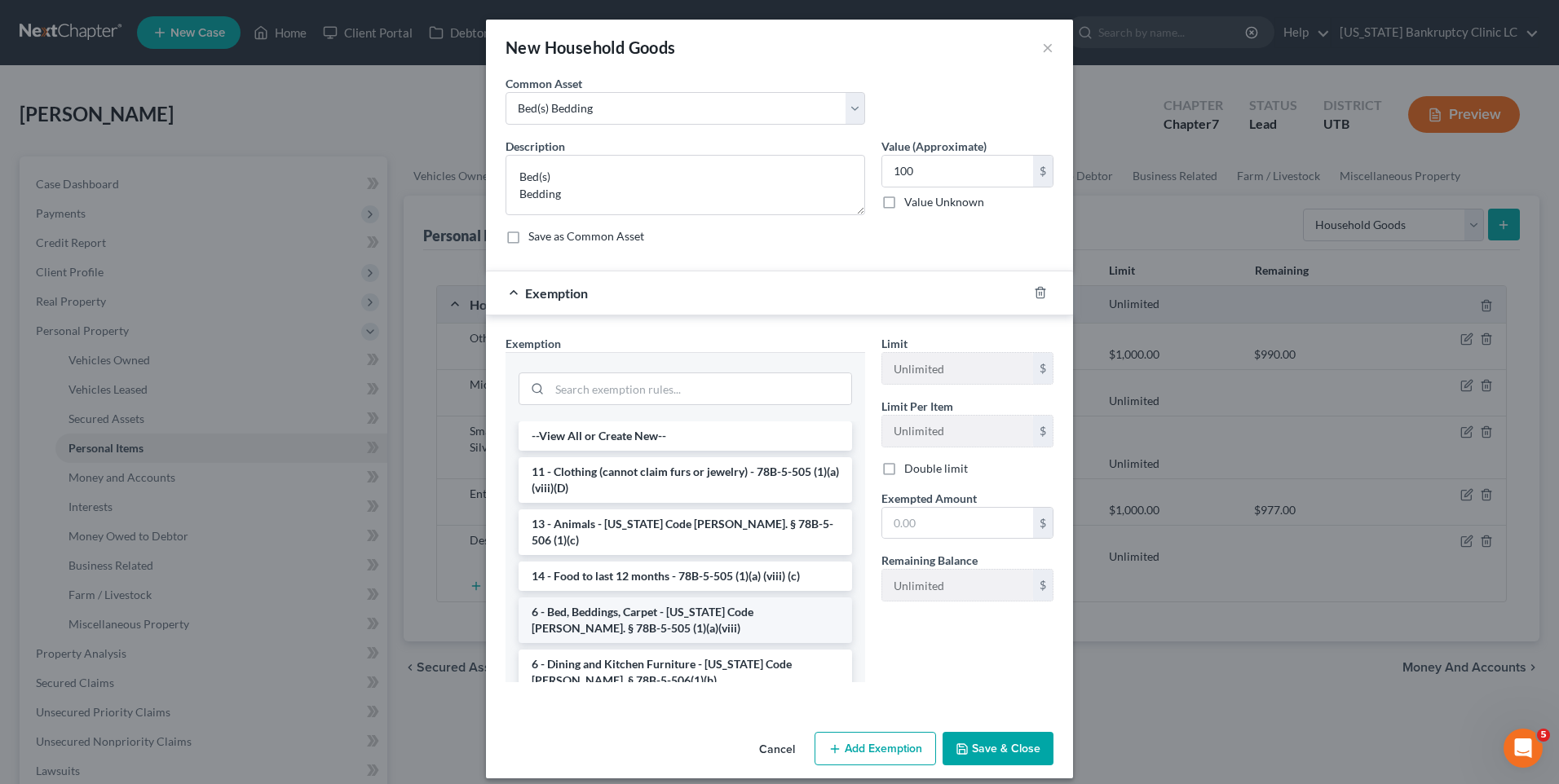
click at [612, 597] on li "6 - Bed, Beddings, Carpet - [US_STATE] Code [PERSON_NAME]. § 78B-5-505 (1)(a)(v…" at bounding box center [685, 620] width 334 height 46
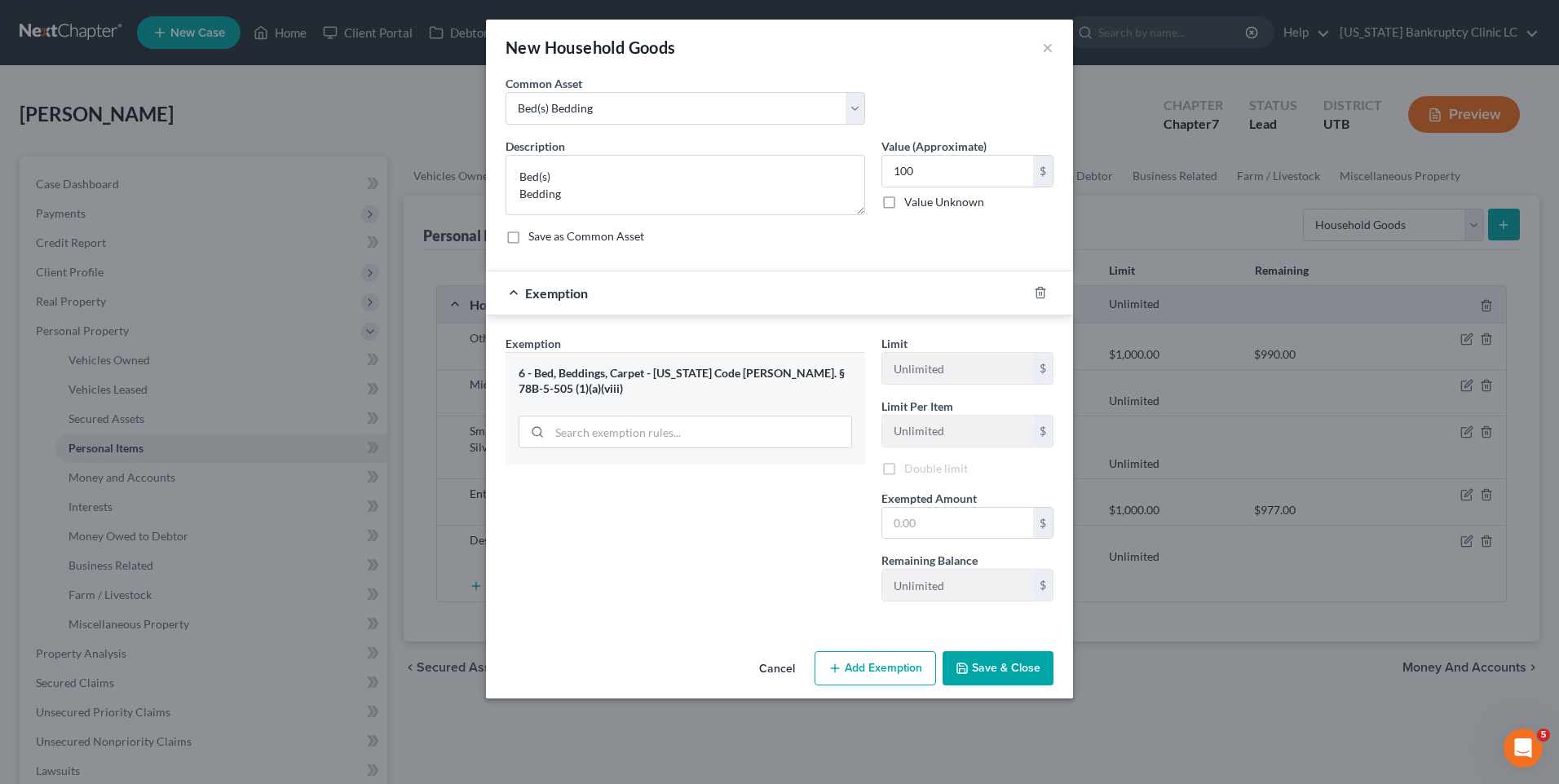
click at [612, 590] on div "Exemption Set must be selected for CA. Exemption * 6 - Bed, Beddings, Carpet - …" at bounding box center [685, 475] width 376 height 280
click at [942, 529] on input "text" at bounding box center [958, 525] width 151 height 31
click at [1004, 670] on button "Save & Close" at bounding box center [998, 671] width 111 height 34
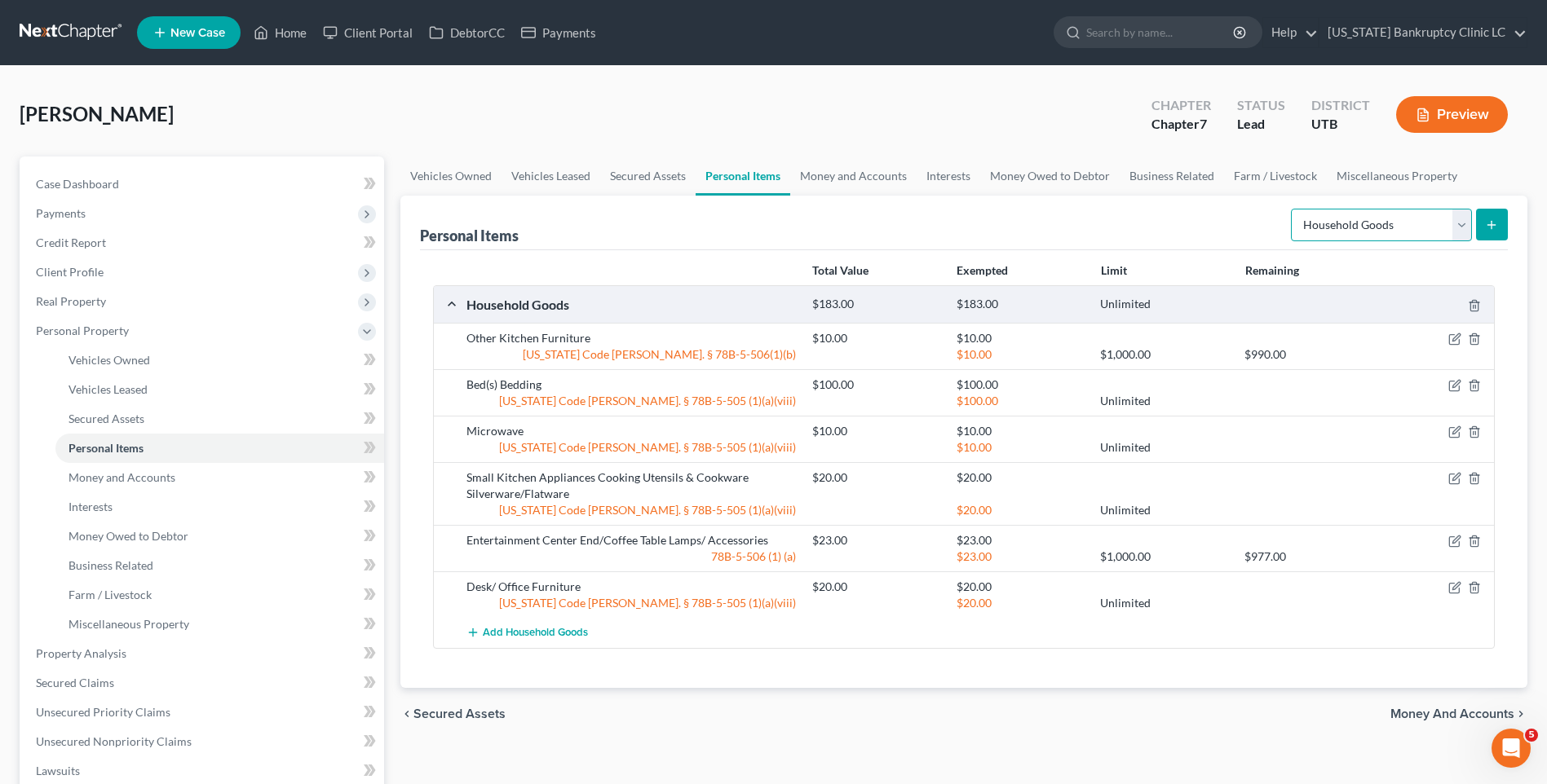
click at [1363, 221] on select "Select Item Type Clothing Collectibles Of Value Electronics Firearms Household …" at bounding box center [1381, 225] width 181 height 33
click at [1292, 209] on select "Select Item Type Clothing Collectibles Of Value Electronics Firearms Household …" at bounding box center [1381, 225] width 181 height 33
click at [1505, 228] on button "submit" at bounding box center [1492, 225] width 32 height 32
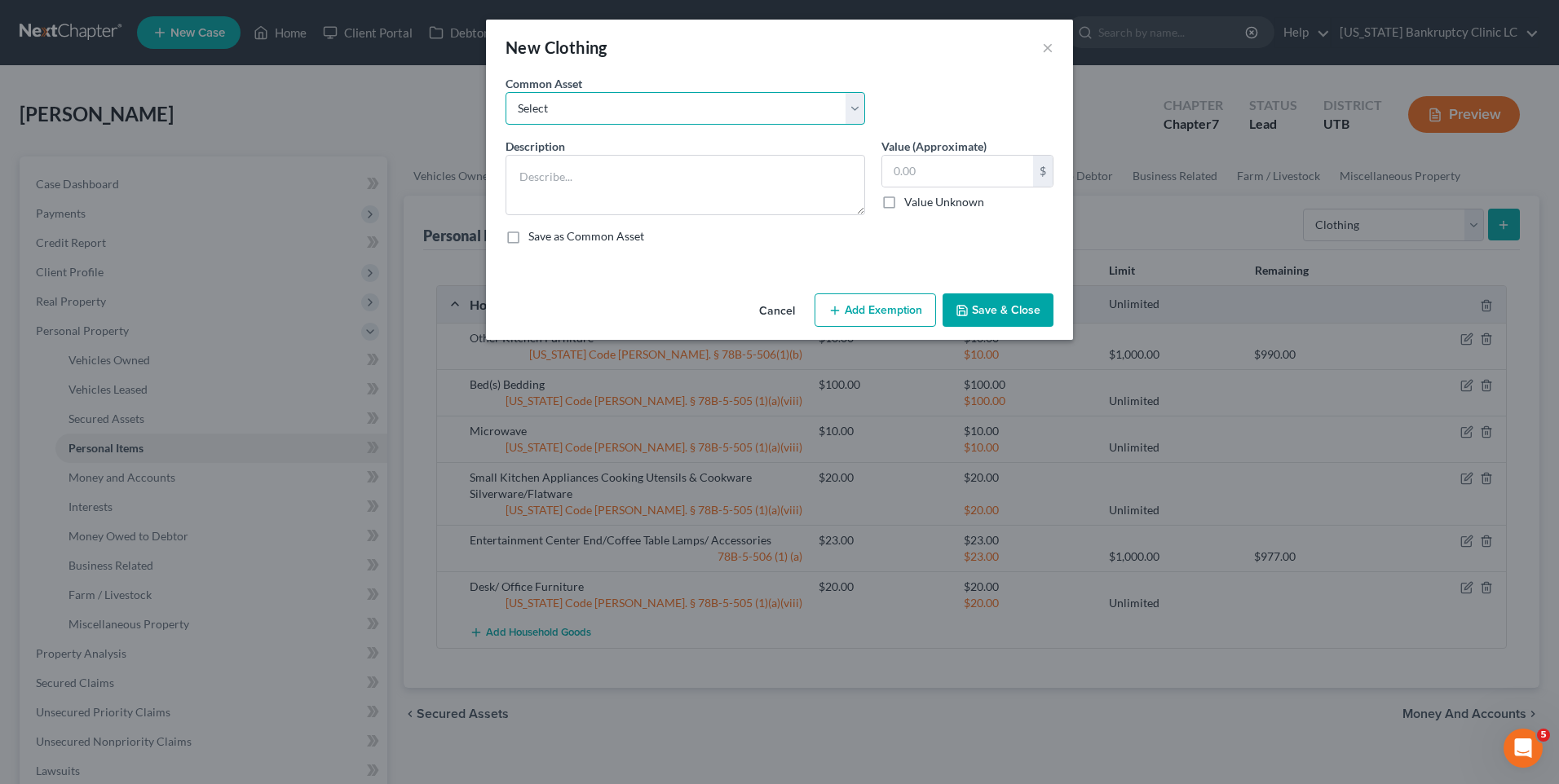
click at [730, 104] on select "Select All Clothing" at bounding box center [685, 108] width 360 height 33
click at [505, 92] on select "Select All Clothing" at bounding box center [685, 108] width 360 height 33
click at [940, 171] on input "500.00" at bounding box center [958, 171] width 151 height 31
click at [858, 310] on button "Add Exemption" at bounding box center [875, 310] width 122 height 34
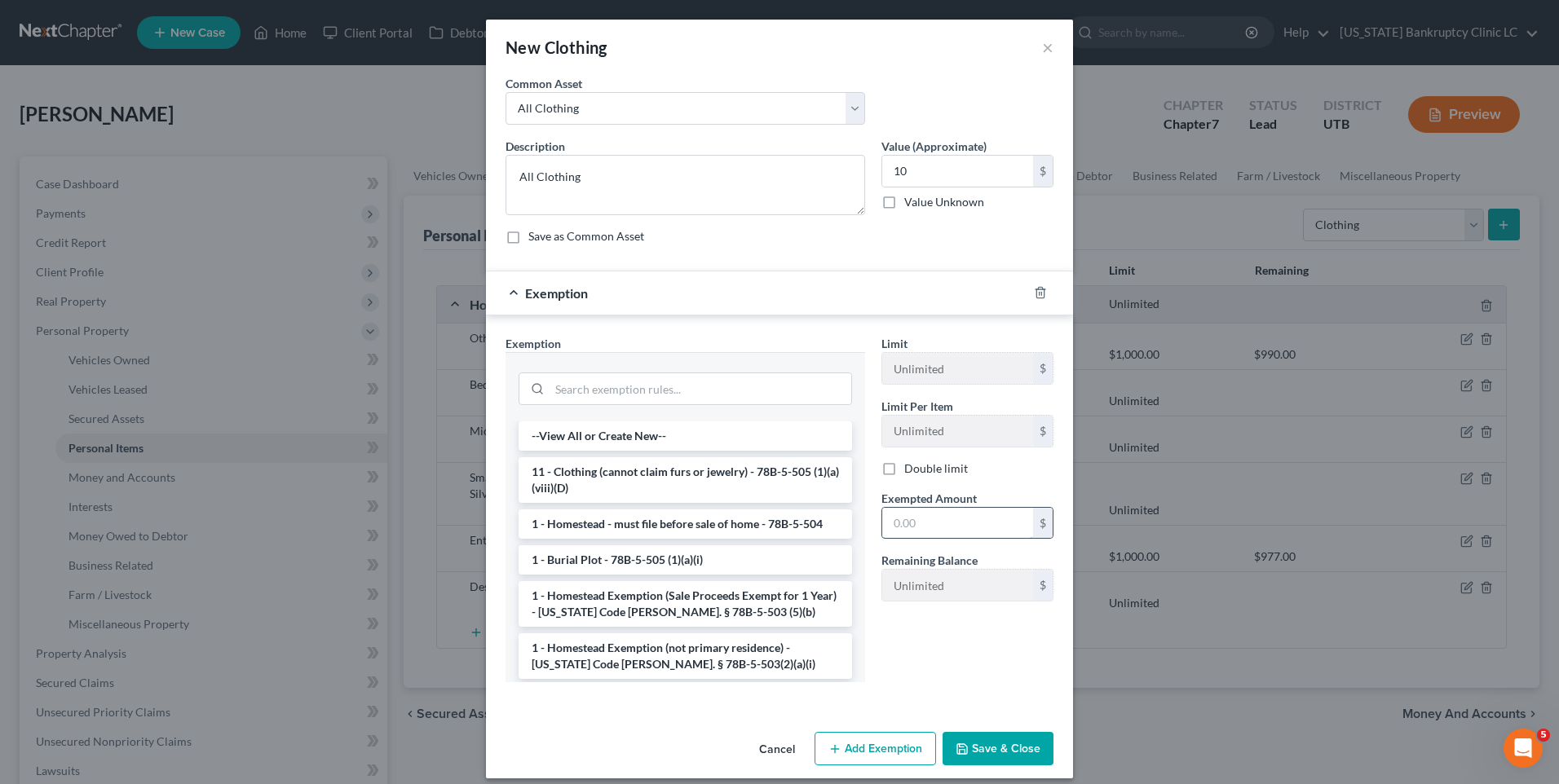
click at [937, 513] on input "text" at bounding box center [958, 523] width 151 height 31
click at [980, 759] on button "Save & Close" at bounding box center [998, 749] width 111 height 34
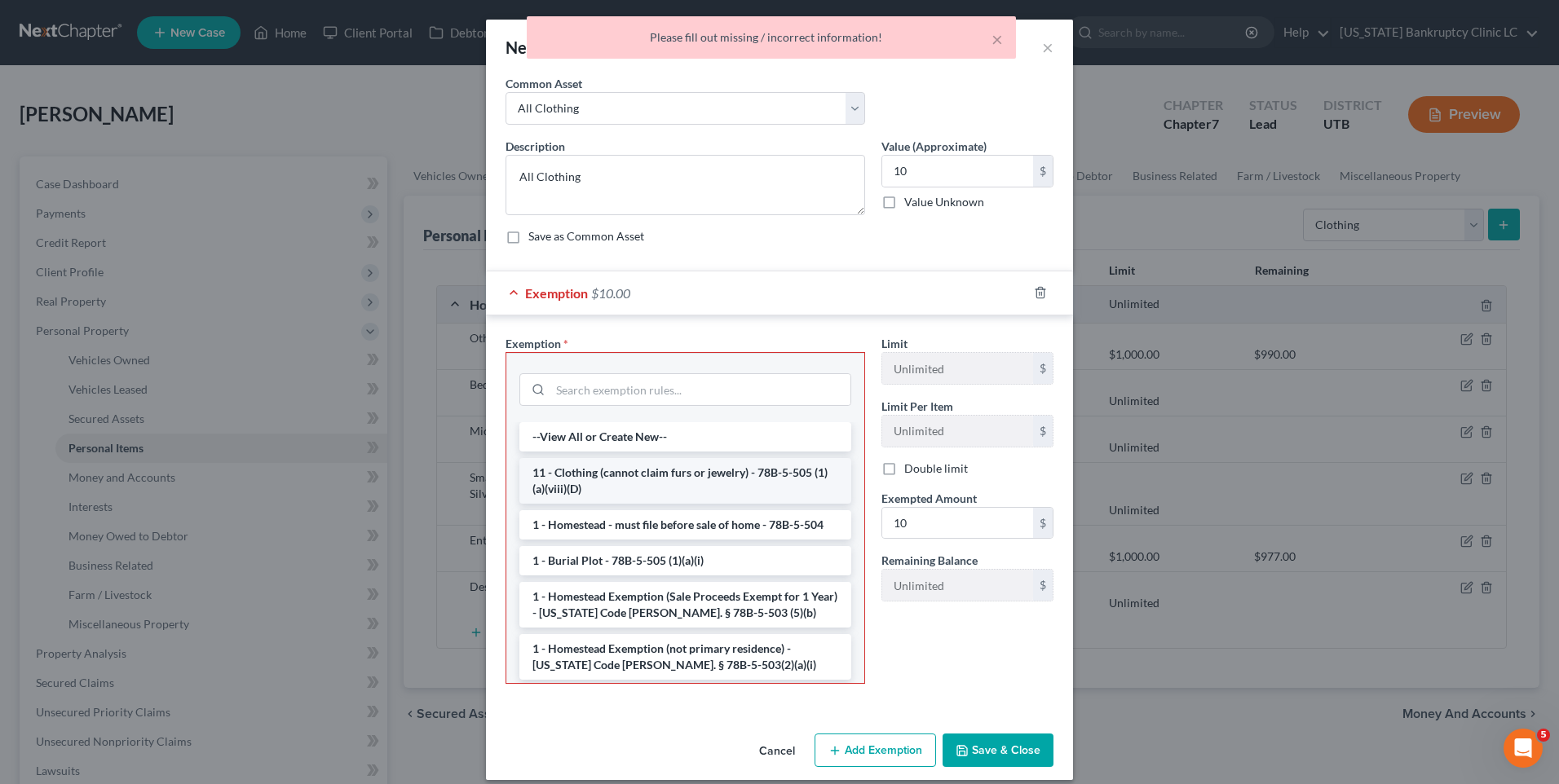
click at [632, 467] on li "11 - Clothing (cannot claim furs or jewelry) - 78B-5-505 (1)(a)(viii)(D)" at bounding box center [685, 480] width 332 height 46
click at [632, 467] on div "Exemption Set must be selected for CA. Exemption * --View All or Create New-- 1…" at bounding box center [685, 516] width 376 height 362
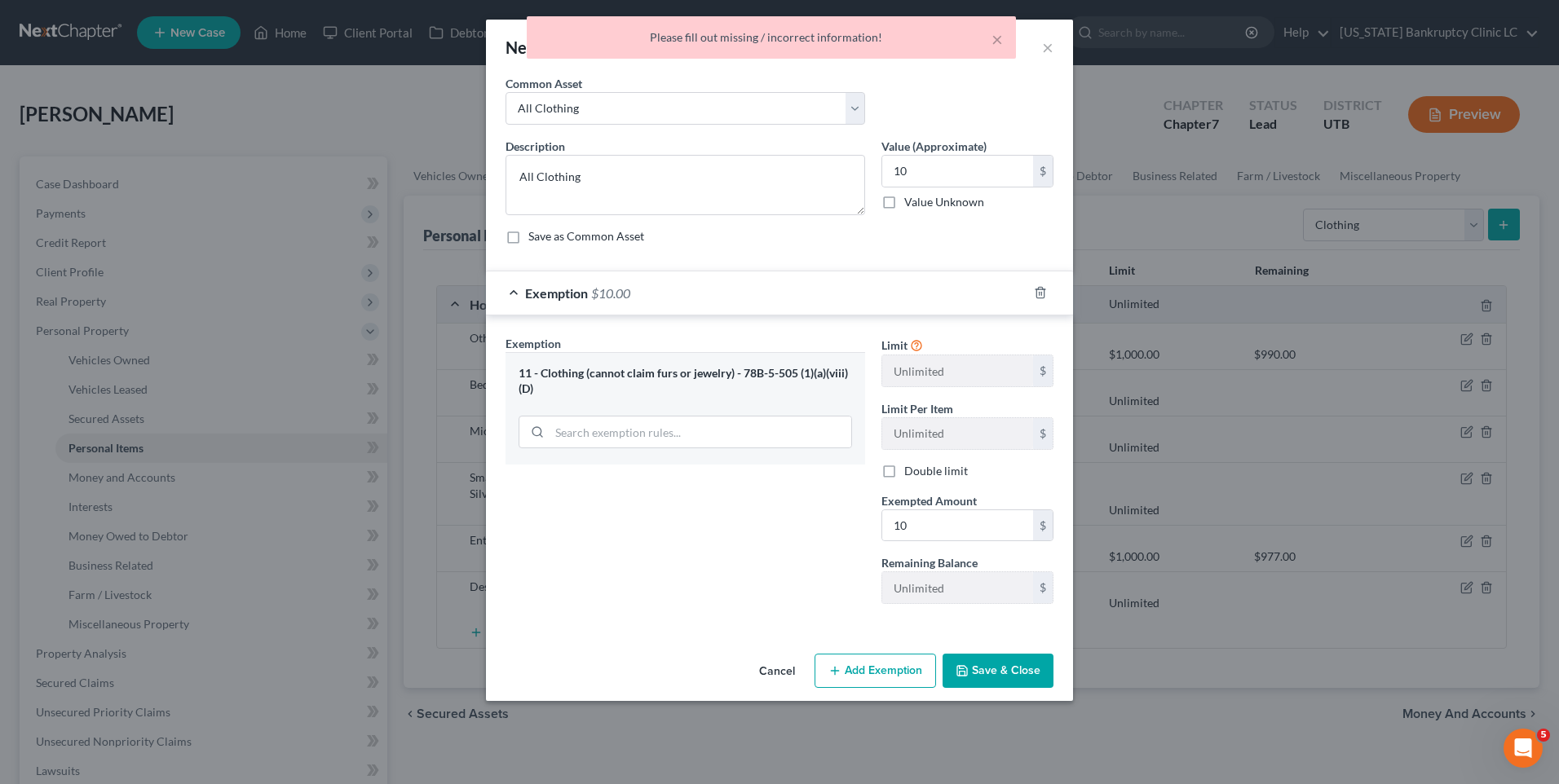
click at [1027, 662] on button "Save & Close" at bounding box center [998, 671] width 111 height 34
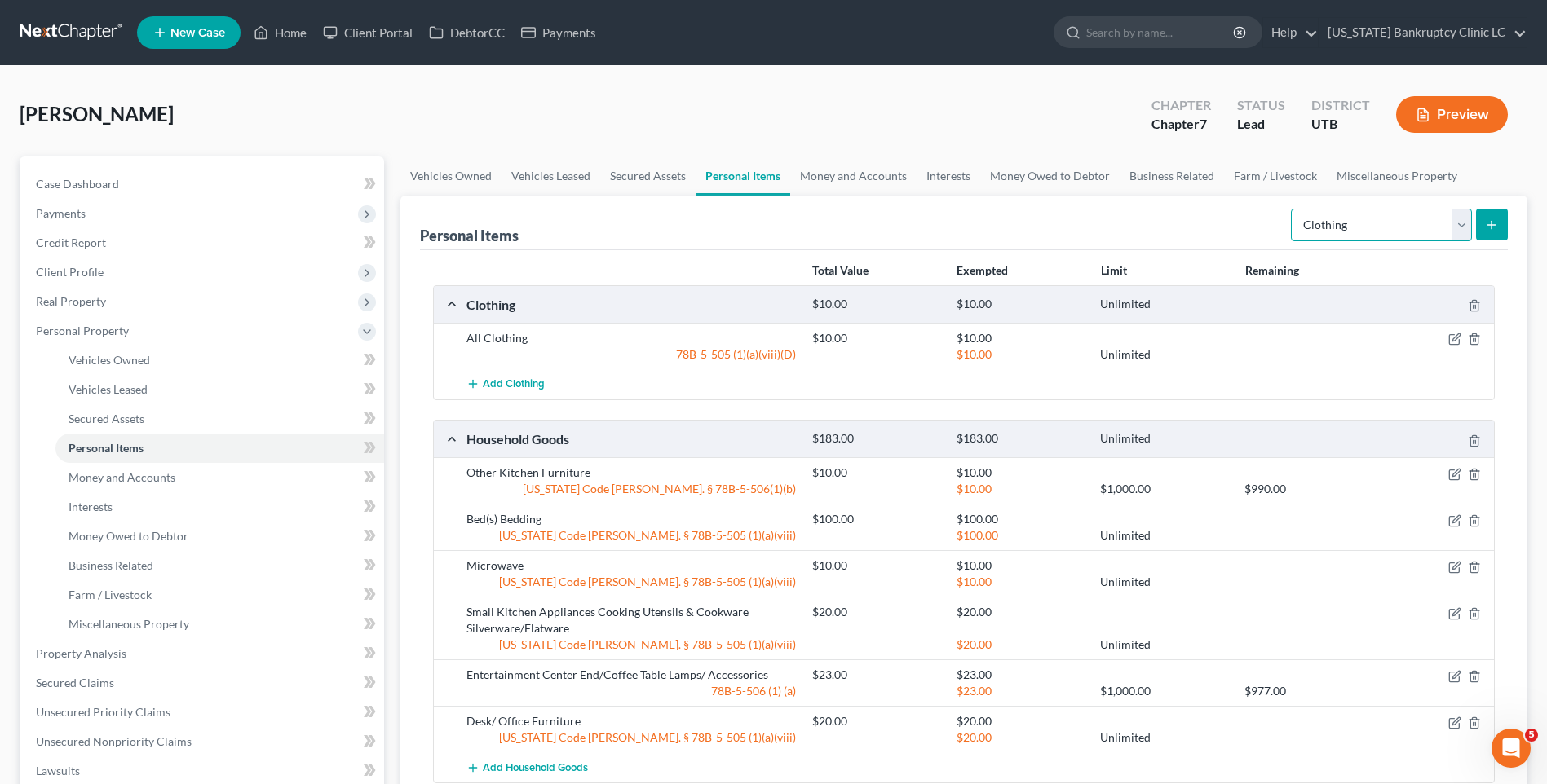
click at [1336, 235] on select "Select Item Type Clothing Collectibles Of Value Electronics Firearms Household …" at bounding box center [1381, 225] width 181 height 33
click at [1292, 209] on select "Select Item Type Clothing Collectibles Of Value Electronics Firearms Household …" at bounding box center [1381, 225] width 181 height 33
click at [1493, 227] on icon "submit" at bounding box center [1491, 225] width 13 height 13
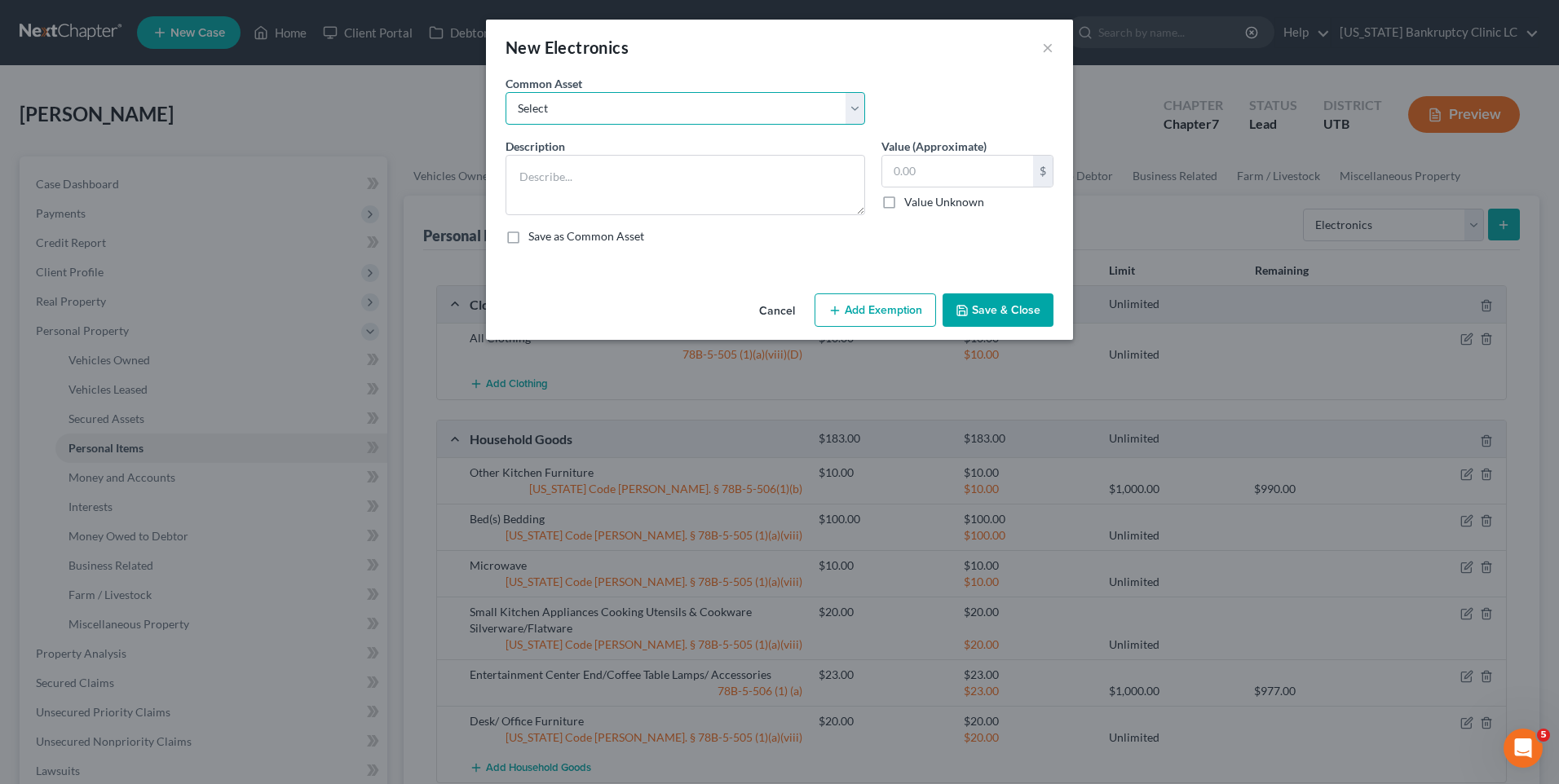
click at [608, 111] on select "Select Television Tablet Computer Printer Cell Phone Gaming Console Smart Watch…" at bounding box center [685, 108] width 360 height 33
click at [505, 92] on select "Select Television Tablet Computer Printer Cell Phone Gaming Console Smart Watch…" at bounding box center [685, 108] width 360 height 33
click at [583, 189] on textarea "Television Tablet Computer Printer Cell Phone Gaming Console Smart Watch Drone" at bounding box center [685, 185] width 360 height 60
click at [577, 208] on textarea "Television Computer Printer Cell Phone Gaming Console Smart Watch Drone" at bounding box center [685, 185] width 360 height 60
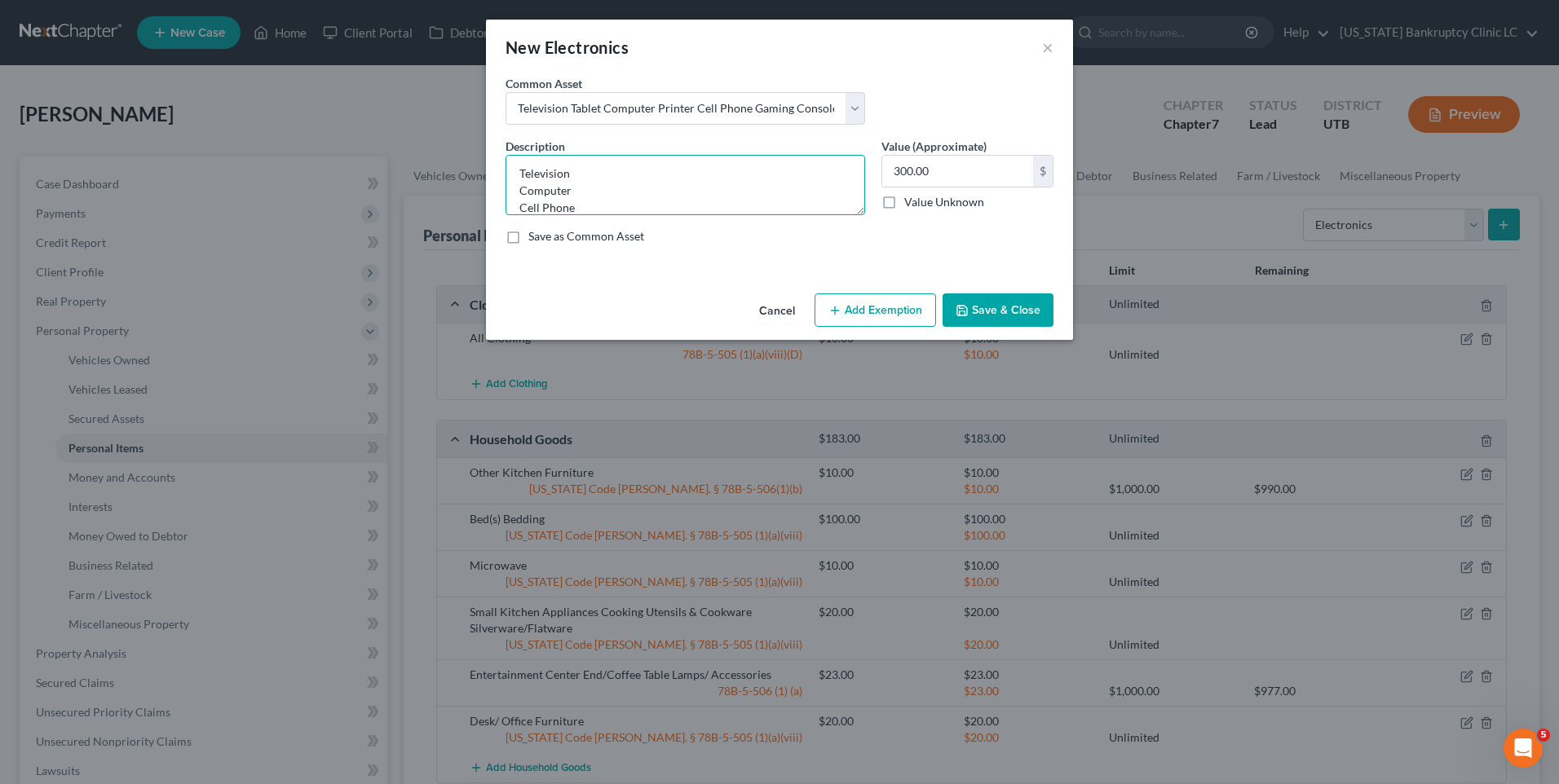
scroll to position [69, 0]
click at [597, 176] on textarea "Television Computer Cell Phone Gaming Console Smart Watch Drone" at bounding box center [685, 185] width 360 height 60
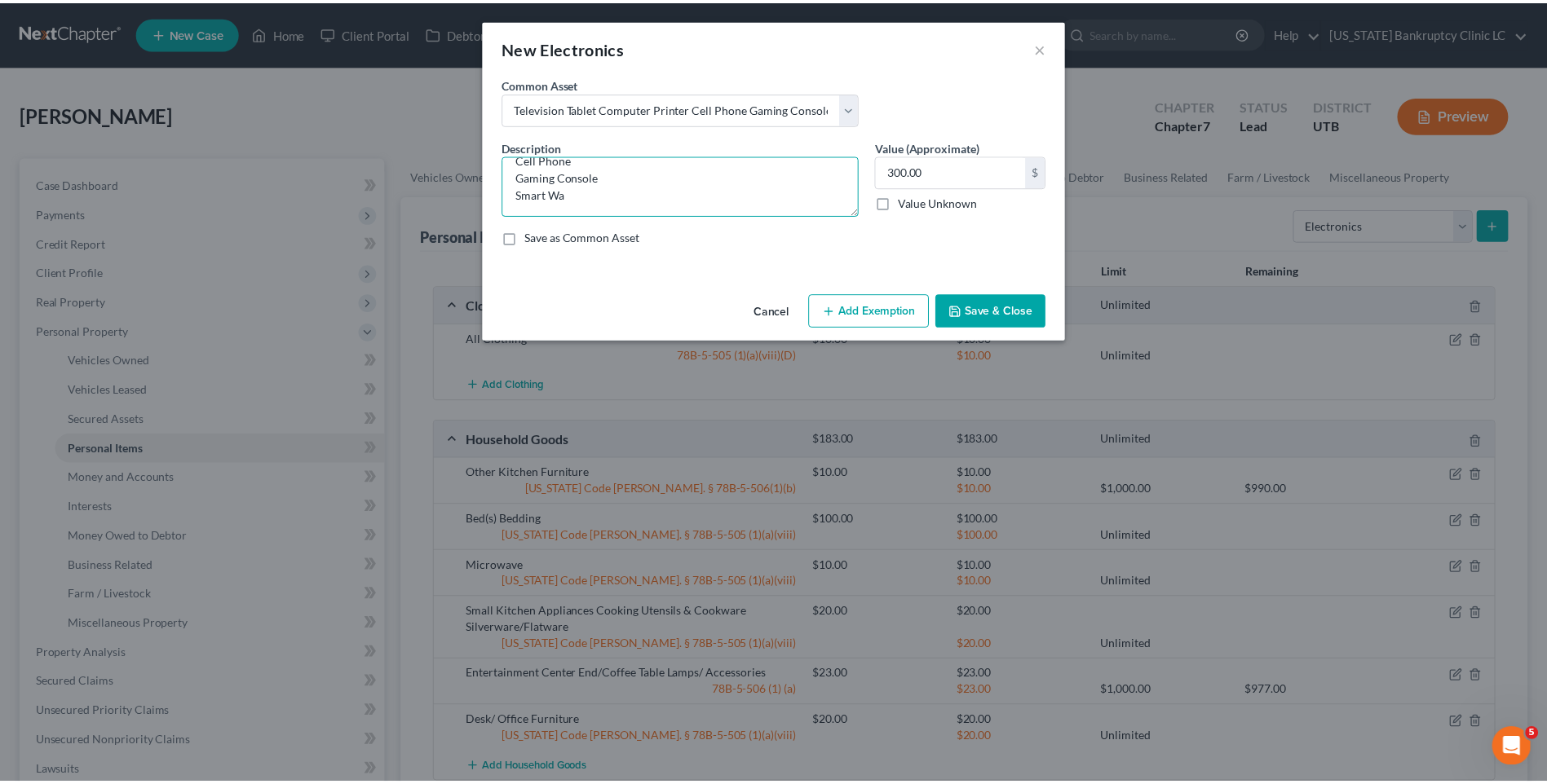
scroll to position [51, 0]
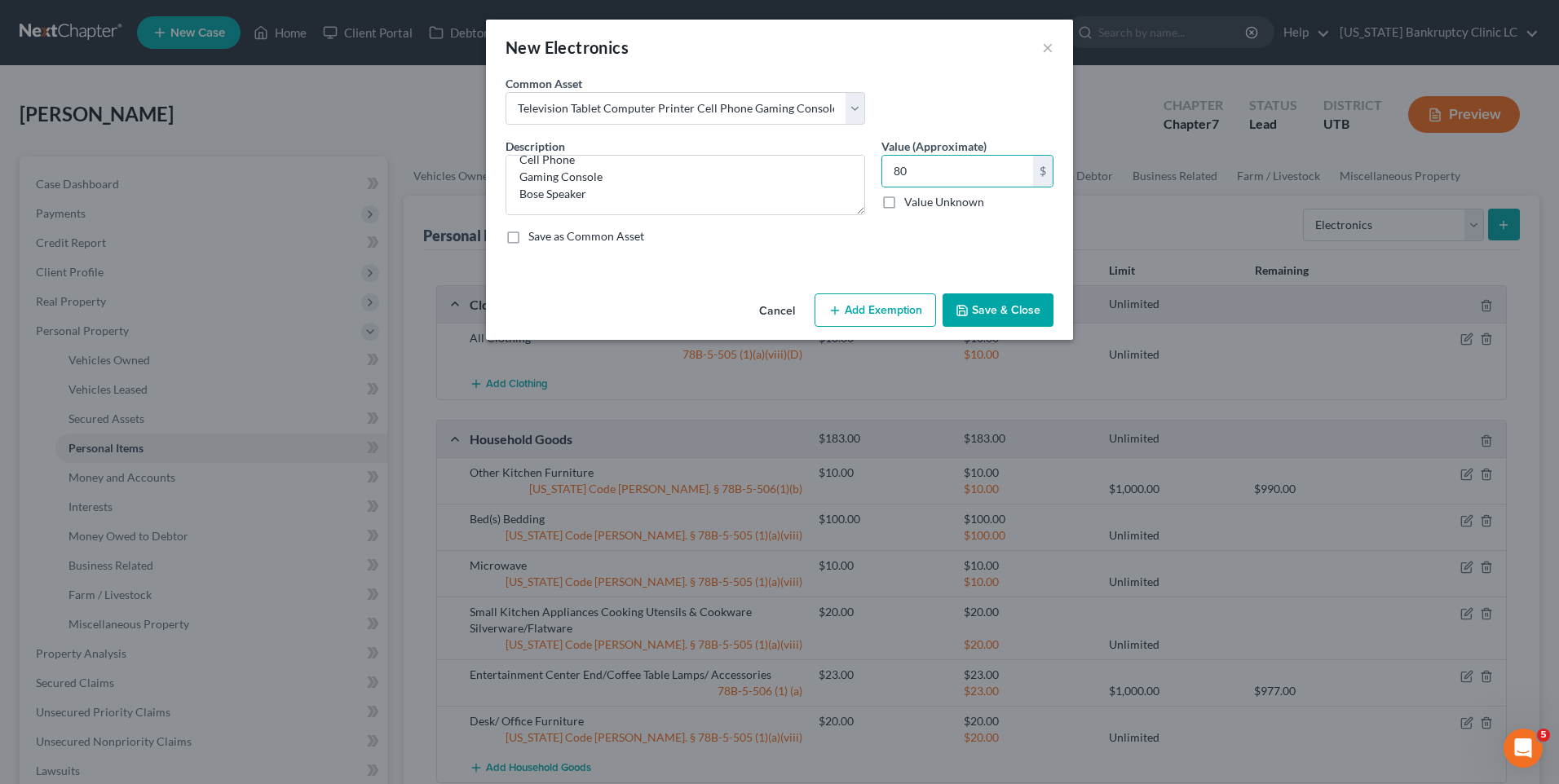
click at [989, 321] on button "Save & Close" at bounding box center [998, 310] width 111 height 34
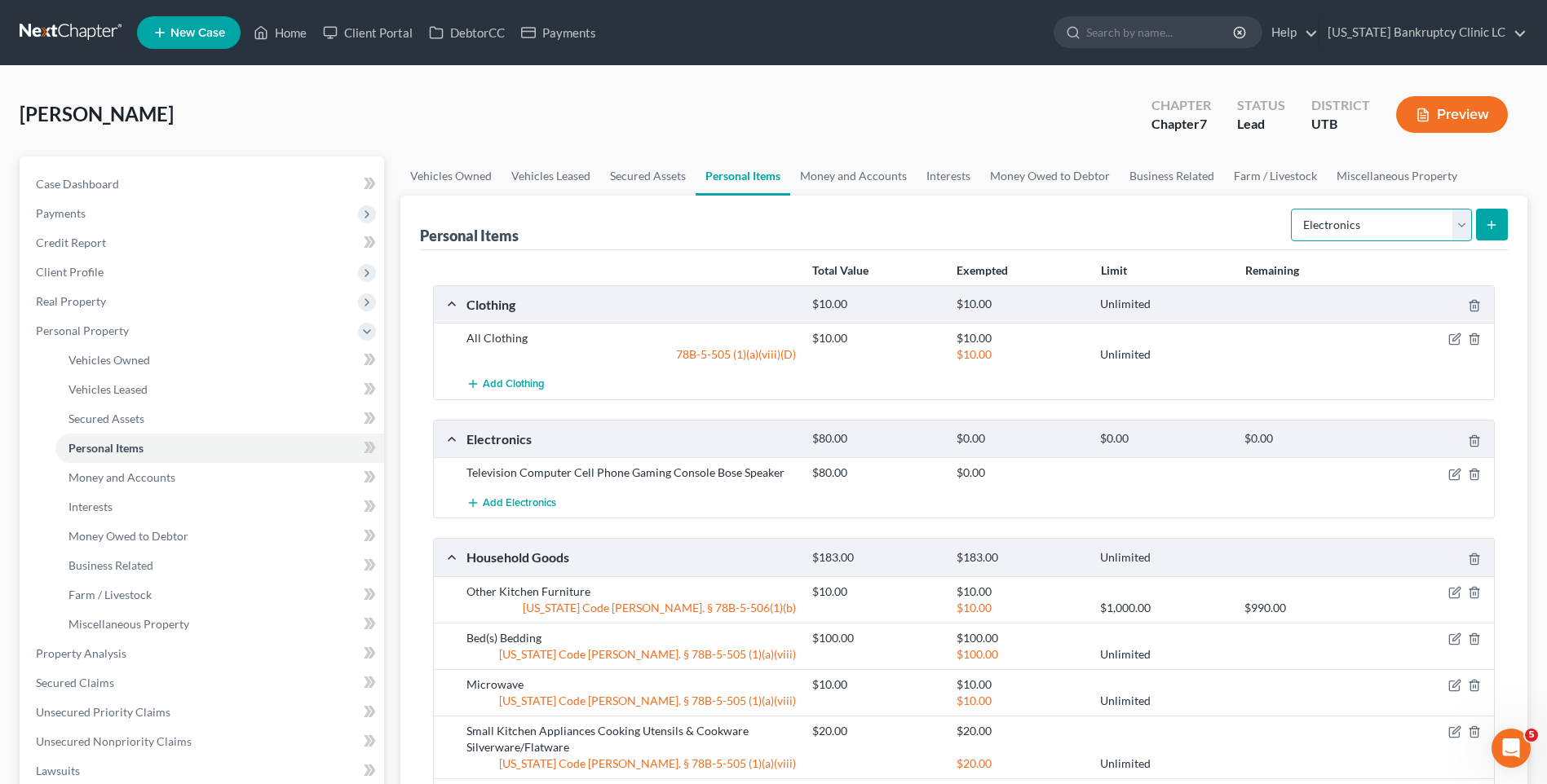
click at [1419, 228] on select "Select Item Type Clothing Collectibles Of Value Electronics Firearms Household …" at bounding box center [1381, 225] width 181 height 33
click at [1292, 209] on select "Select Item Type Clothing Collectibles Of Value Electronics Firearms Household …" at bounding box center [1381, 225] width 181 height 33
click at [1486, 230] on icon "submit" at bounding box center [1491, 225] width 13 height 13
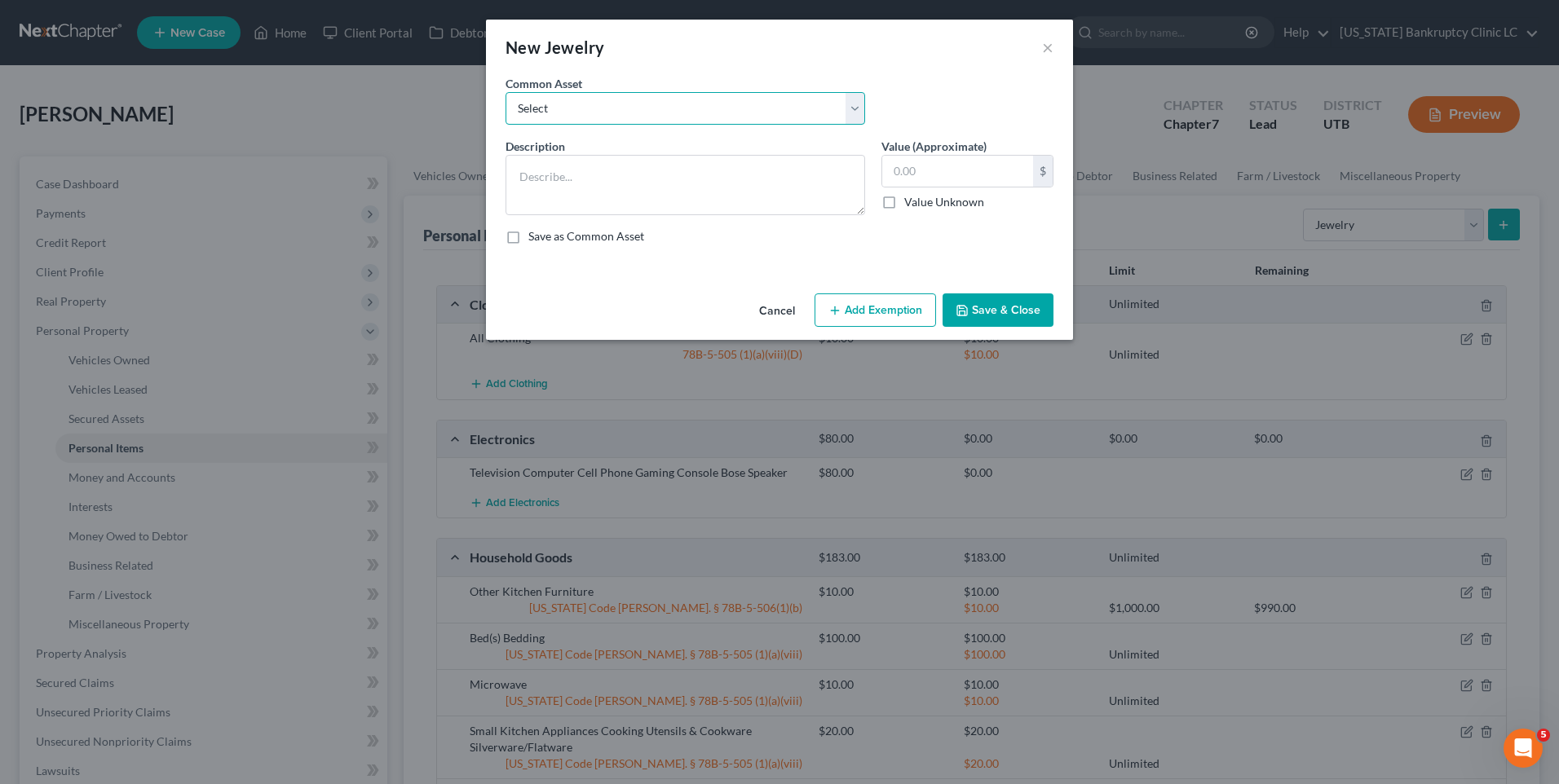
click at [596, 116] on select "Select Jewelry, Watches & Accessories Jewelry, Watches & Accessories Wedding Ri…" at bounding box center [685, 108] width 360 height 33
click at [505, 92] on select "Select Jewelry, Watches & Accessories Jewelry, Watches & Accessories Wedding Ri…" at bounding box center [685, 108] width 360 height 33
click at [954, 180] on input "200.00" at bounding box center [958, 171] width 151 height 31
click at [972, 315] on button "Save & Close" at bounding box center [998, 310] width 111 height 34
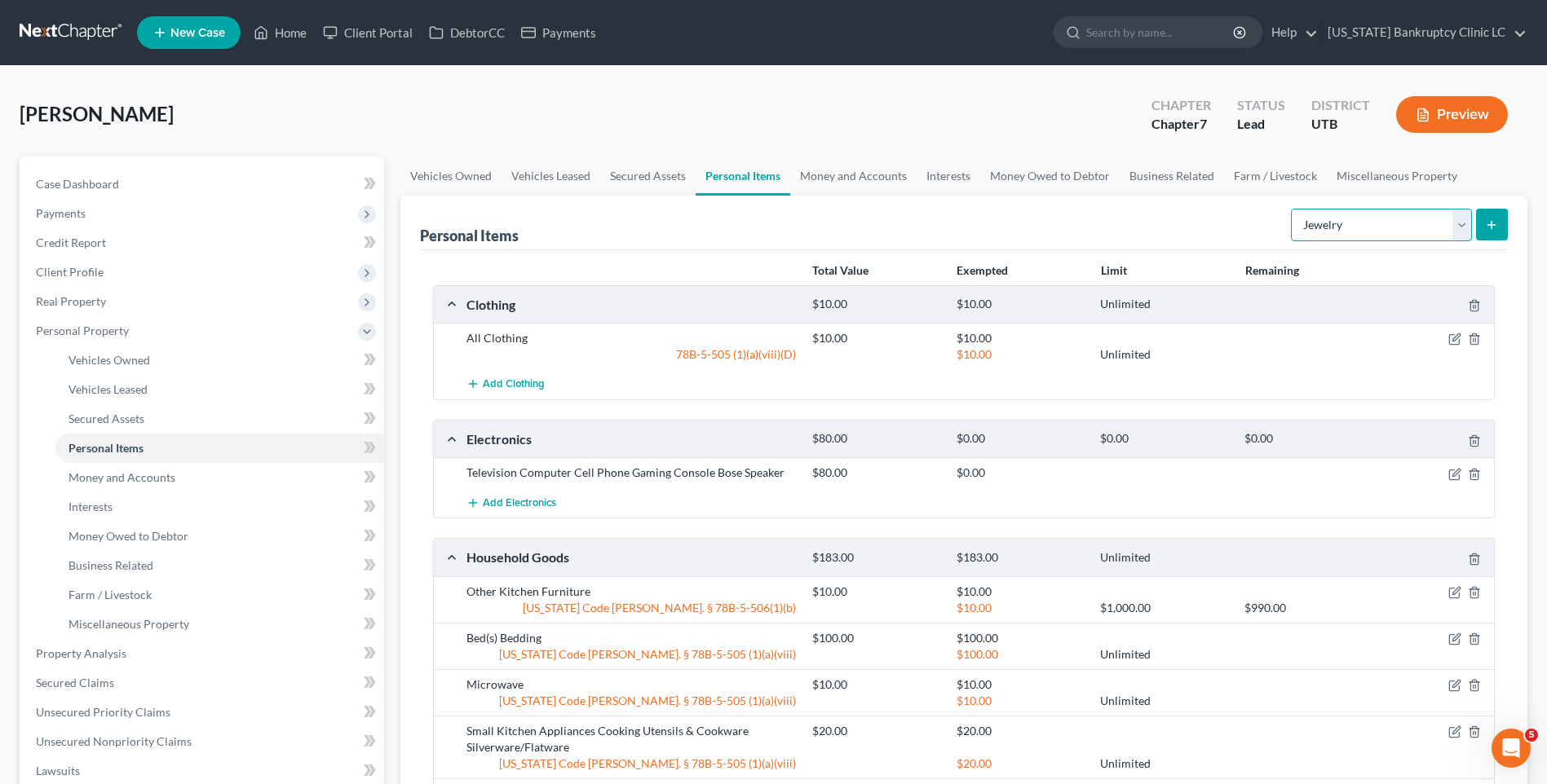
click at [1436, 221] on select "Select Item Type Clothing Collectibles Of Value Electronics Firearms Household …" at bounding box center [1381, 225] width 181 height 33
click at [1292, 209] on select "Select Item Type Clothing Collectibles Of Value Electronics Firearms Household …" at bounding box center [1381, 225] width 181 height 33
click at [1482, 230] on button "submit" at bounding box center [1492, 225] width 32 height 32
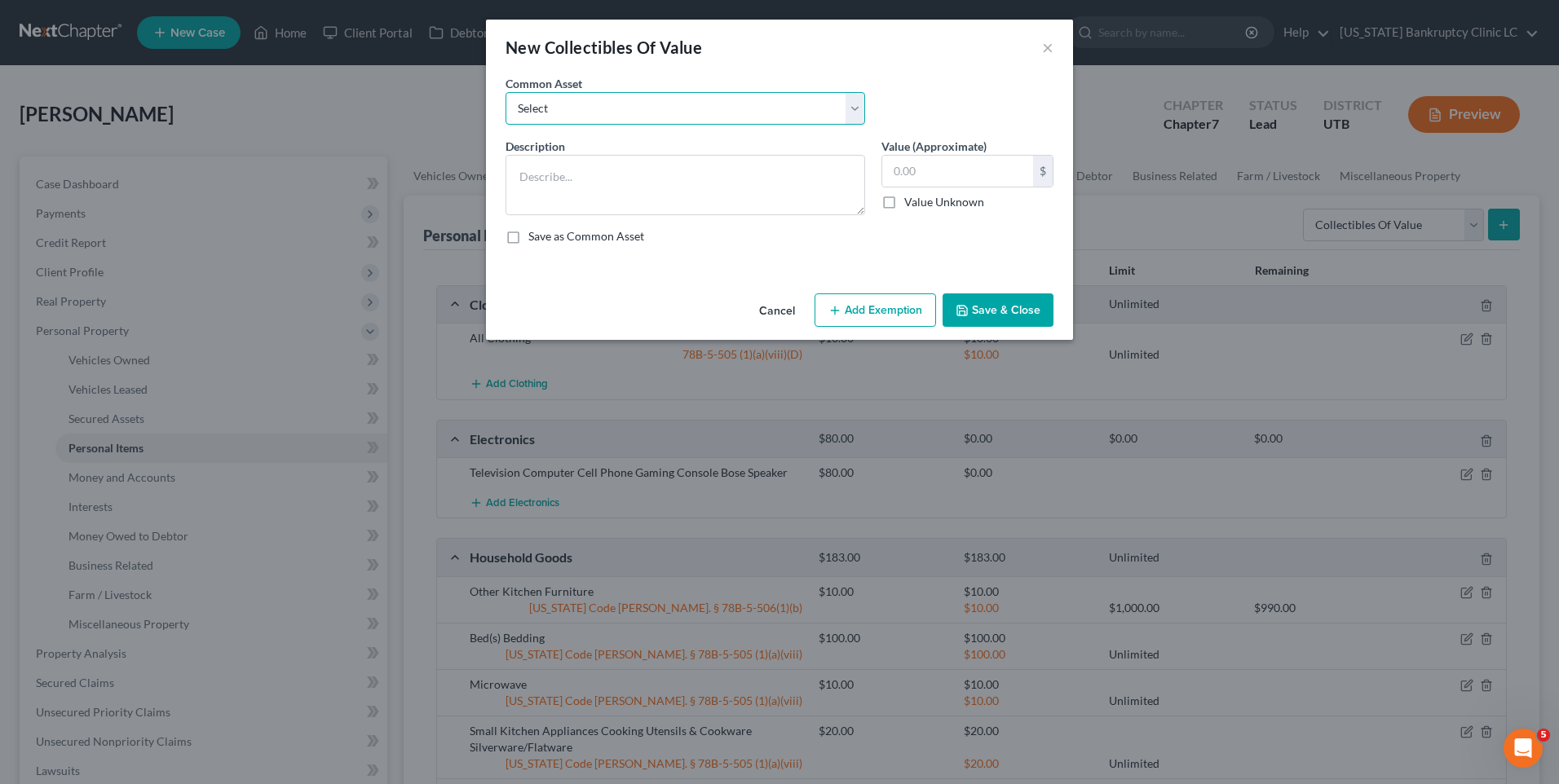
click at [673, 100] on select "Select Prints/Paintings/Art Collectibles" at bounding box center [685, 108] width 360 height 33
click at [505, 92] on select "Select Prints/Paintings/Art Collectibles" at bounding box center [685, 108] width 360 height 33
click at [1021, 180] on input "35.00" at bounding box center [958, 171] width 151 height 31
click at [966, 309] on icon "button" at bounding box center [963, 310] width 13 height 13
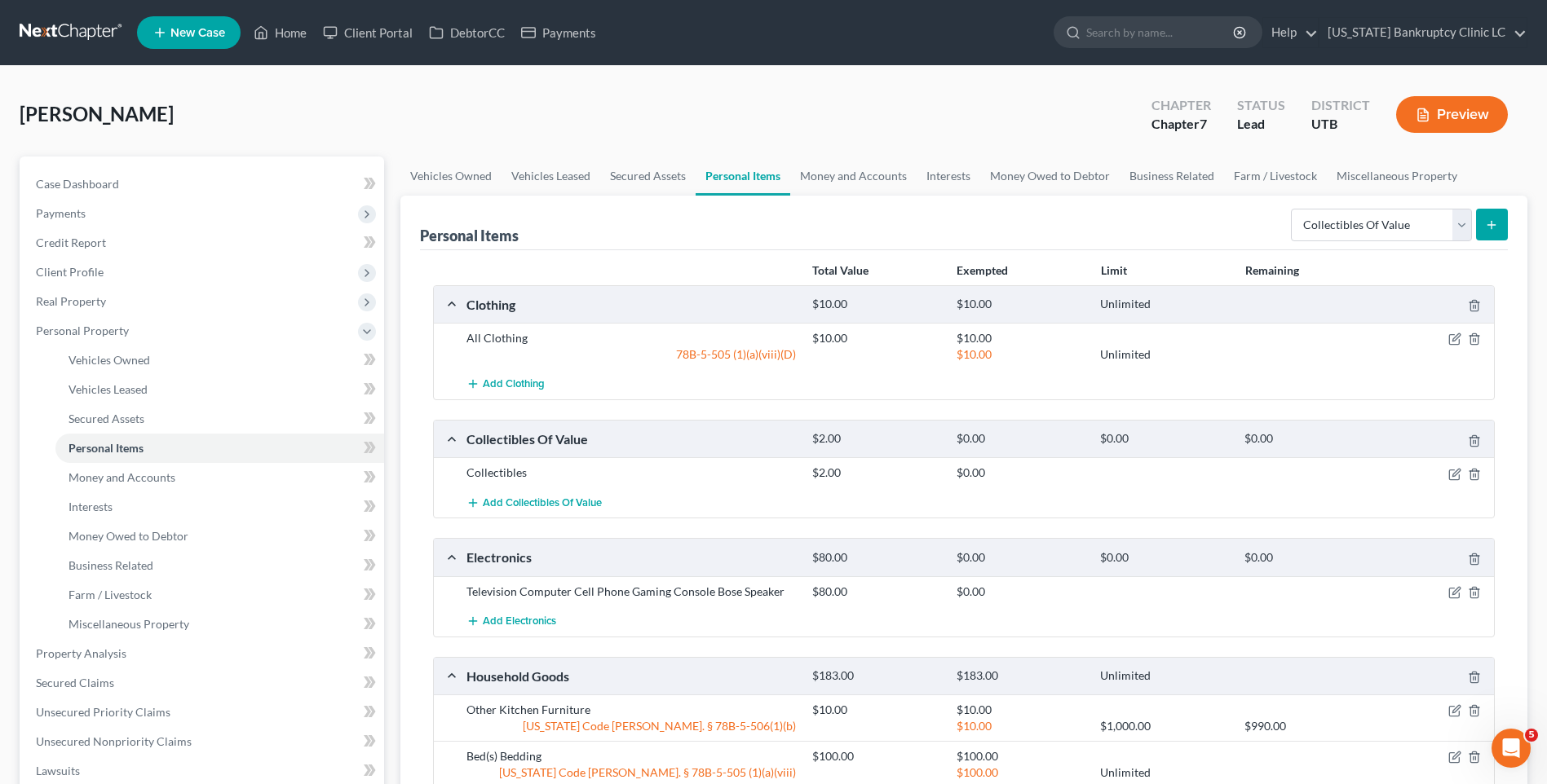
click at [1512, 215] on div "Personal Items Select Item Type Clothing Collectibles Of Value Electronics Fire…" at bounding box center [964, 687] width 1127 height 983
click at [1495, 229] on icon "submit" at bounding box center [1491, 225] width 13 height 13
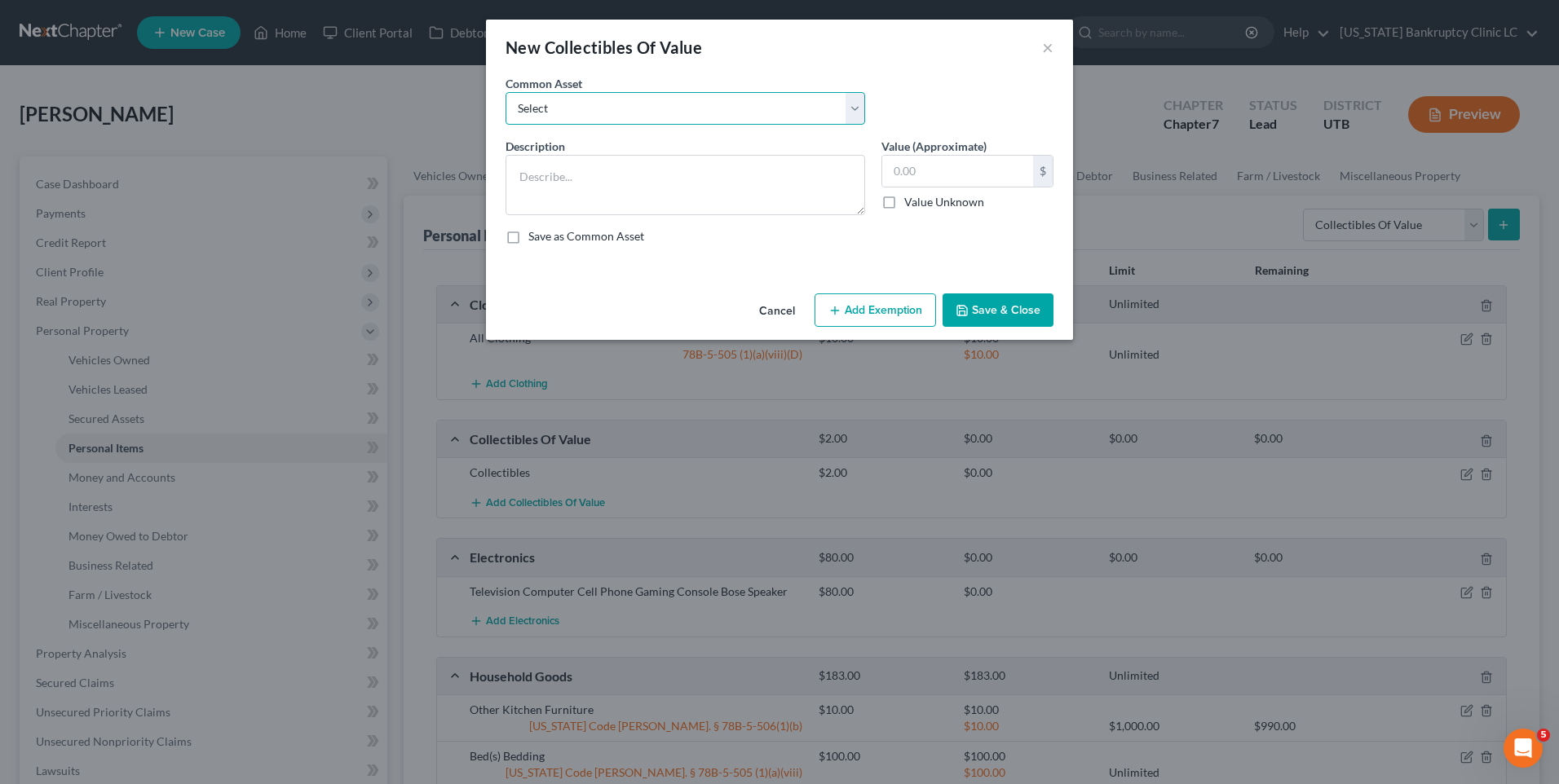
click at [746, 124] on select "Select Prints/Paintings/Art Collectibles" at bounding box center [685, 108] width 360 height 33
click at [505, 92] on select "Select Prints/Paintings/Art Collectibles" at bounding box center [685, 108] width 360 height 33
click at [951, 183] on input "250.00" at bounding box center [958, 171] width 151 height 31
click at [992, 294] on button "Save & Close" at bounding box center [998, 310] width 111 height 34
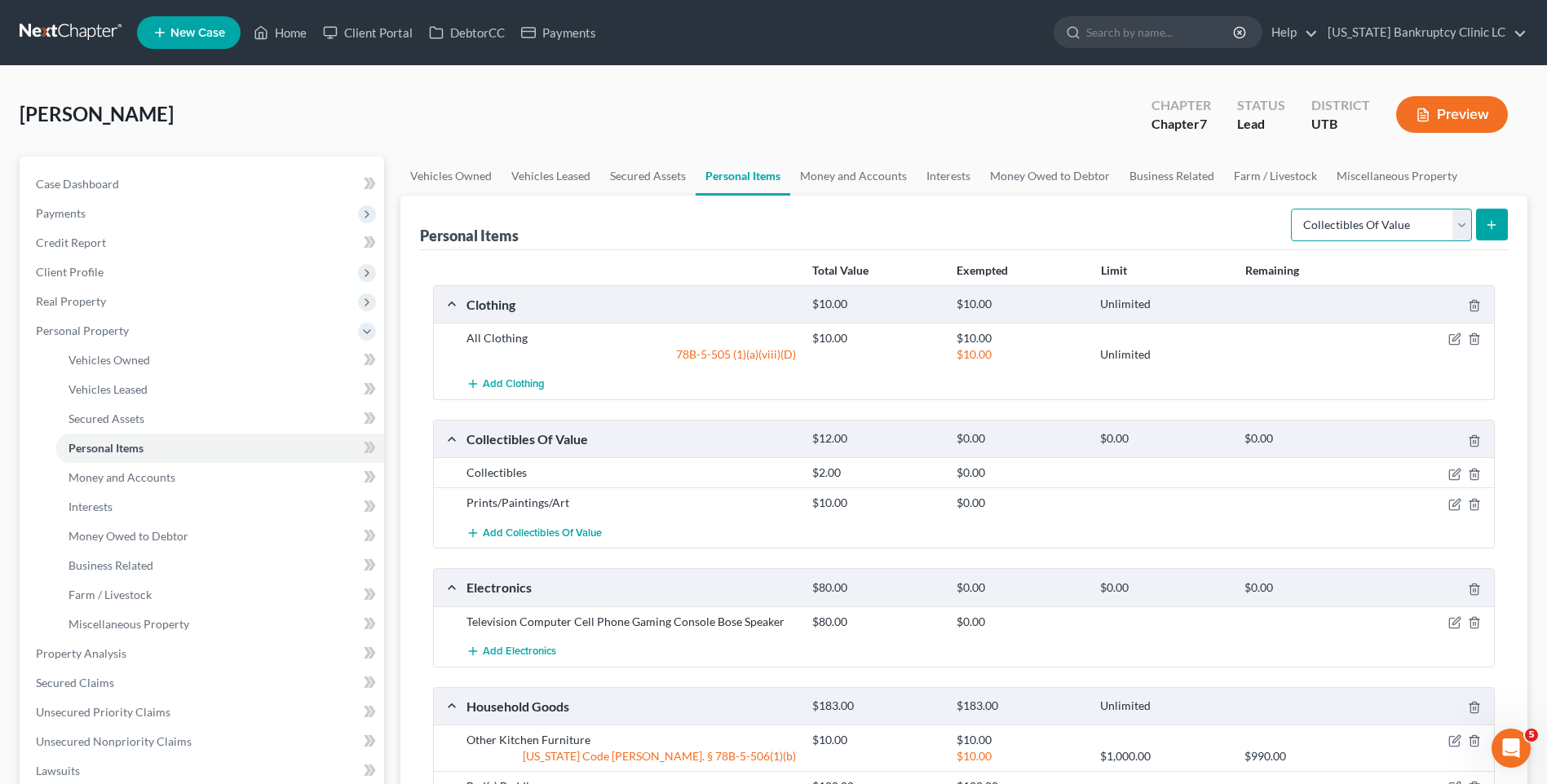
click at [1385, 229] on select "Select Item Type Clothing Collectibles Of Value Electronics Firearms Household …" at bounding box center [1381, 225] width 181 height 33
click at [1292, 209] on select "Select Item Type Clothing Collectibles Of Value Electronics Firearms Household …" at bounding box center [1381, 225] width 181 height 33
click at [1485, 230] on button "submit" at bounding box center [1492, 225] width 32 height 32
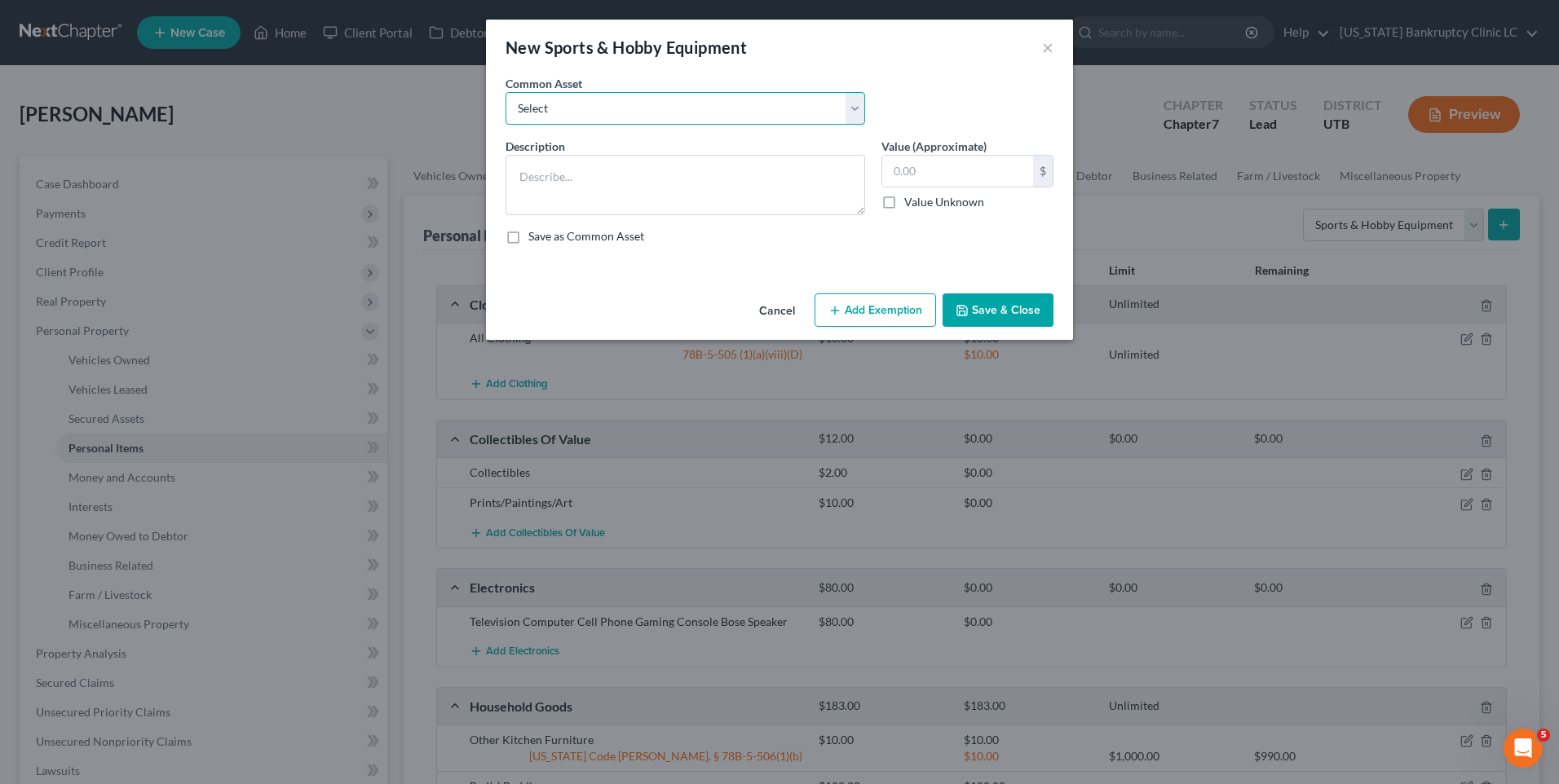
click at [632, 95] on select "Select Snowboard Golf Clubs Fishing Poles and tac Camera Sports/Hobby Equipment…" at bounding box center [685, 108] width 360 height 33
click at [505, 92] on select "Select Snowboard Golf Clubs Fishing Poles and tac Camera Sports/Hobby Equipment…" at bounding box center [685, 108] width 360 height 33
click at [954, 168] on input "300.00" at bounding box center [958, 171] width 151 height 31
click at [961, 310] on polyline "button" at bounding box center [963, 312] width 6 height 4
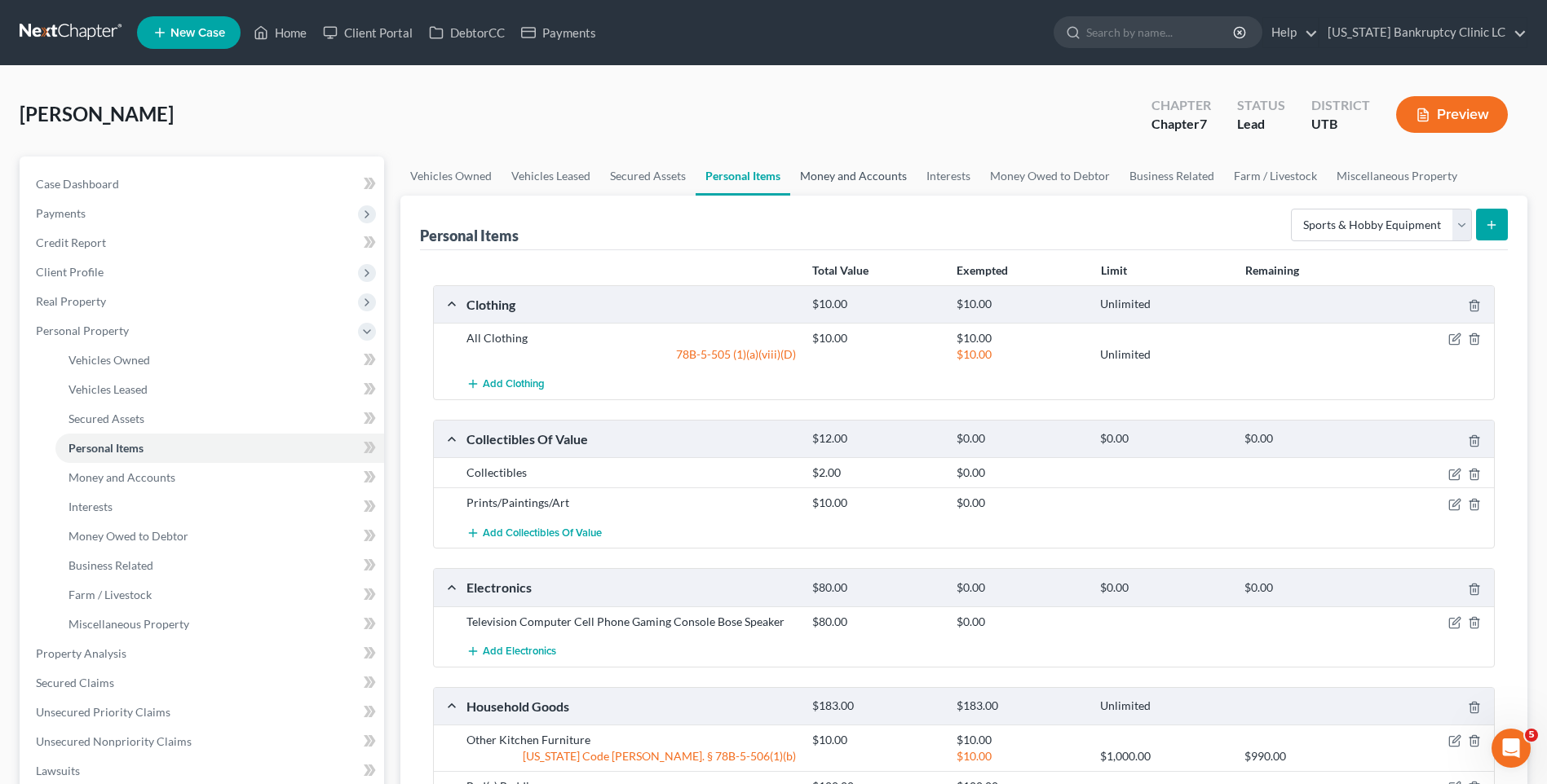
click at [846, 183] on link "Money and Accounts" at bounding box center [854, 176] width 126 height 39
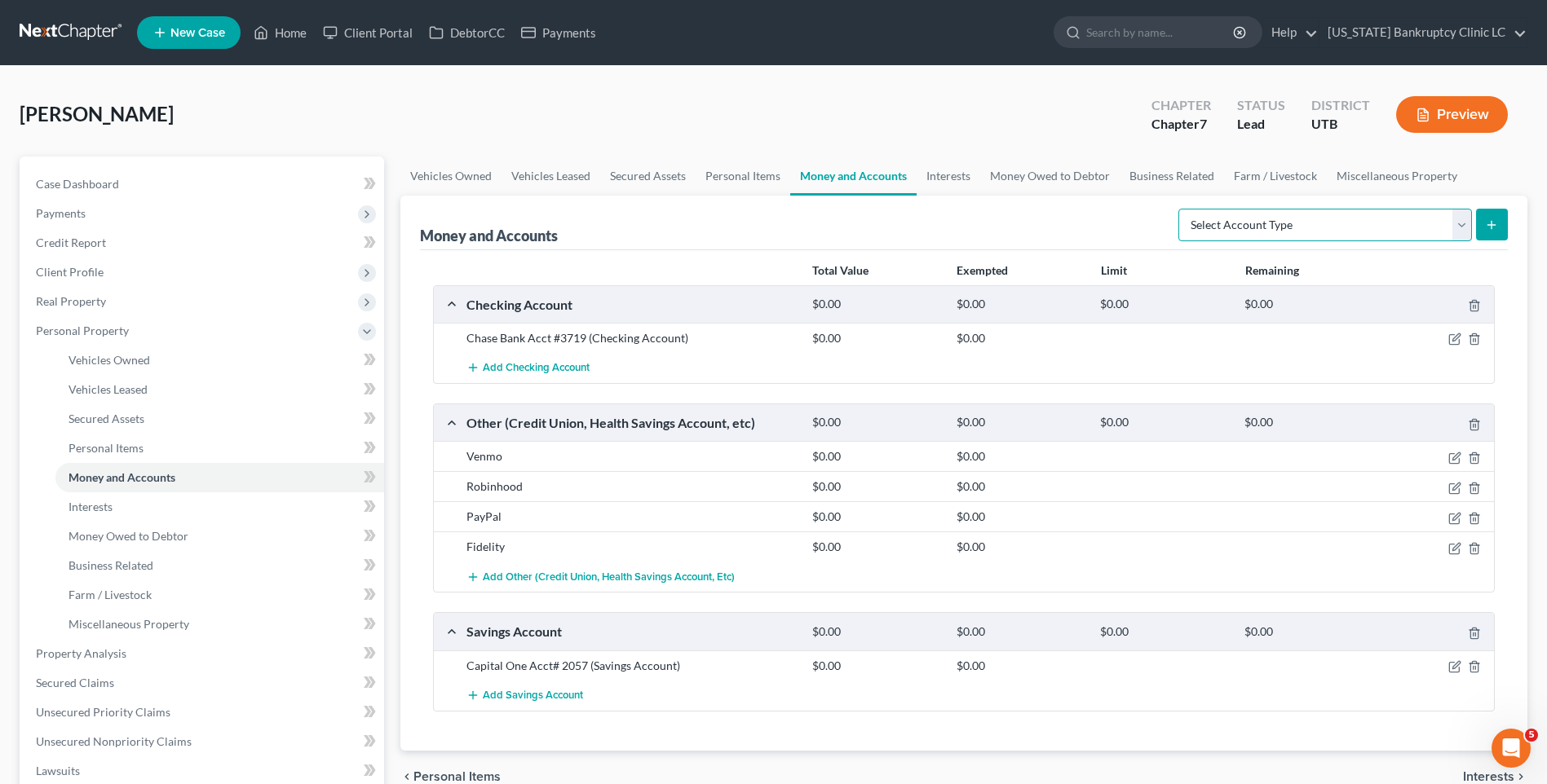
click at [1318, 230] on select "Select Account Type Brokerage Cash on Hand Certificates of Deposit Checking Acc…" at bounding box center [1325, 225] width 294 height 33
click at [1182, 209] on select "Select Account Type Brokerage Cash on Hand Certificates of Deposit Checking Acc…" at bounding box center [1325, 225] width 294 height 33
click at [1488, 225] on icon "submit" at bounding box center [1491, 225] width 13 height 13
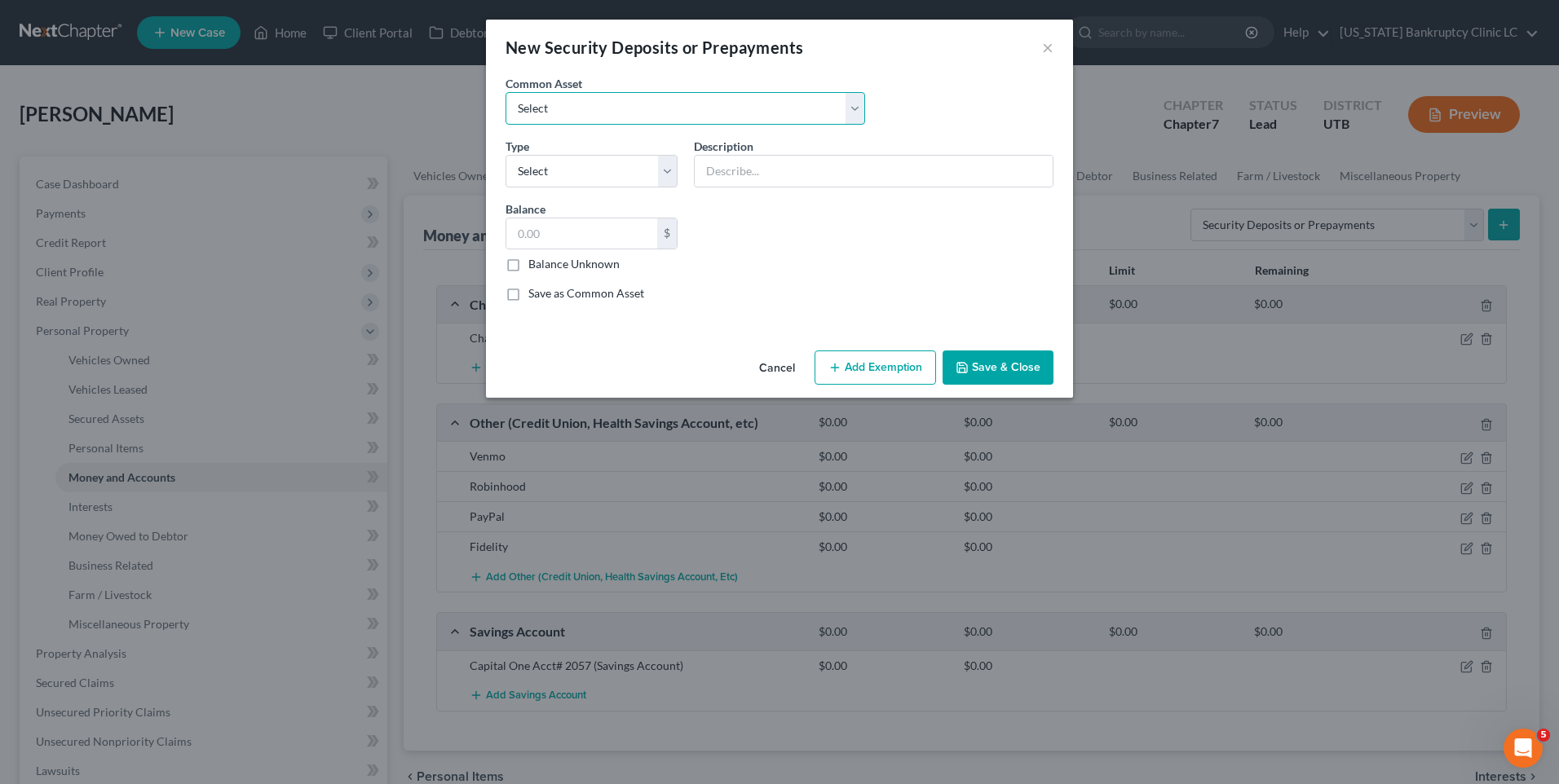
click at [657, 113] on select "Select Rent Deposit w/Landlord" at bounding box center [685, 108] width 360 height 33
click at [505, 92] on select "Select Rent Deposit w/Landlord" at bounding box center [685, 108] width 360 height 33
click at [621, 172] on select "Select Electric Gas Heating Oil Security Deposit On Rental Unit Prepaid Rent Te…" at bounding box center [591, 171] width 172 height 33
click at [505, 155] on select "Select Electric Gas Heating Oil Security Deposit On Rental Unit Prepaid Rent Te…" at bounding box center [591, 171] width 172 height 33
click at [600, 243] on input "800.00" at bounding box center [582, 233] width 151 height 31
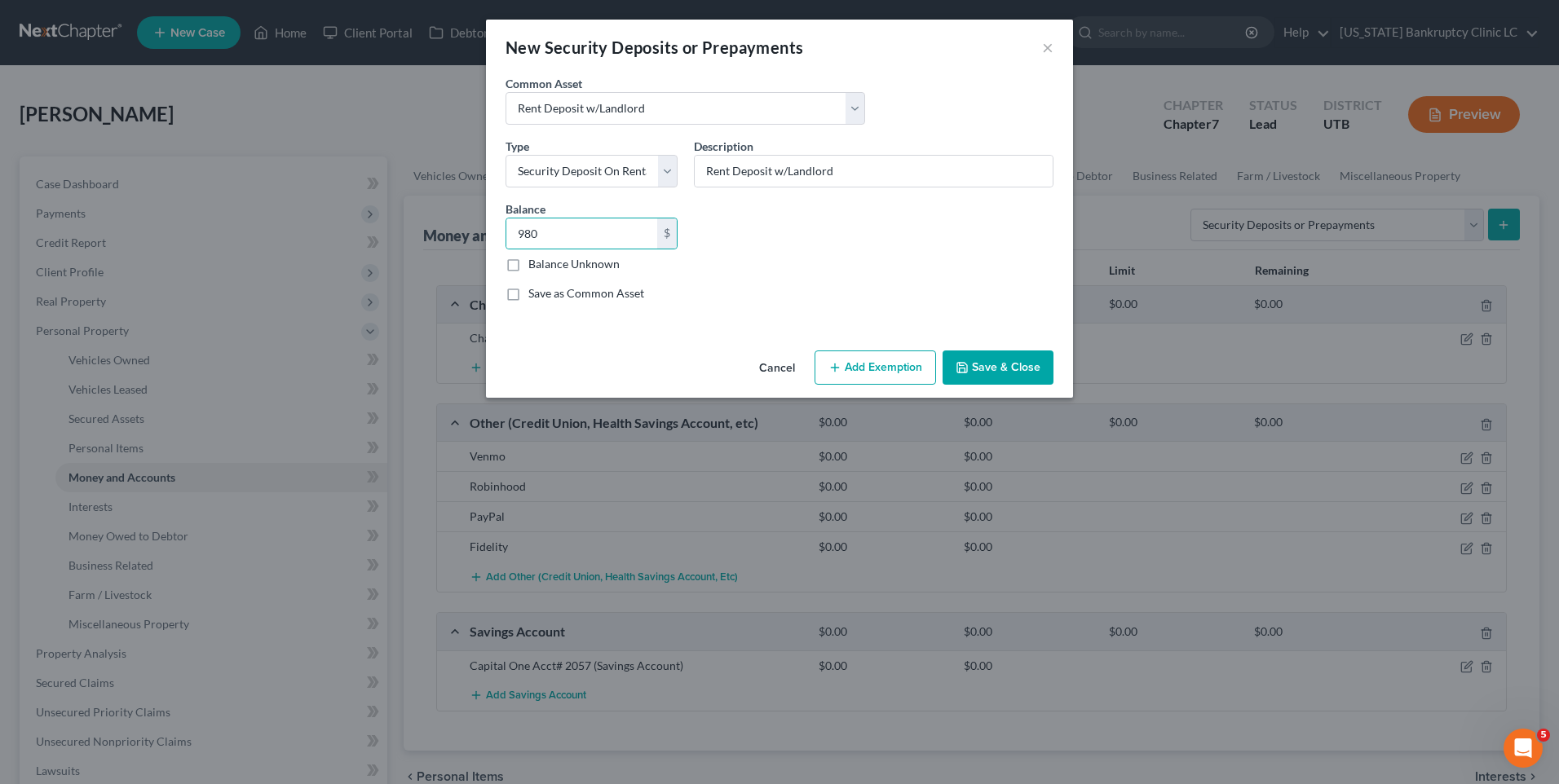
click at [986, 362] on button "Save & Close" at bounding box center [998, 367] width 111 height 34
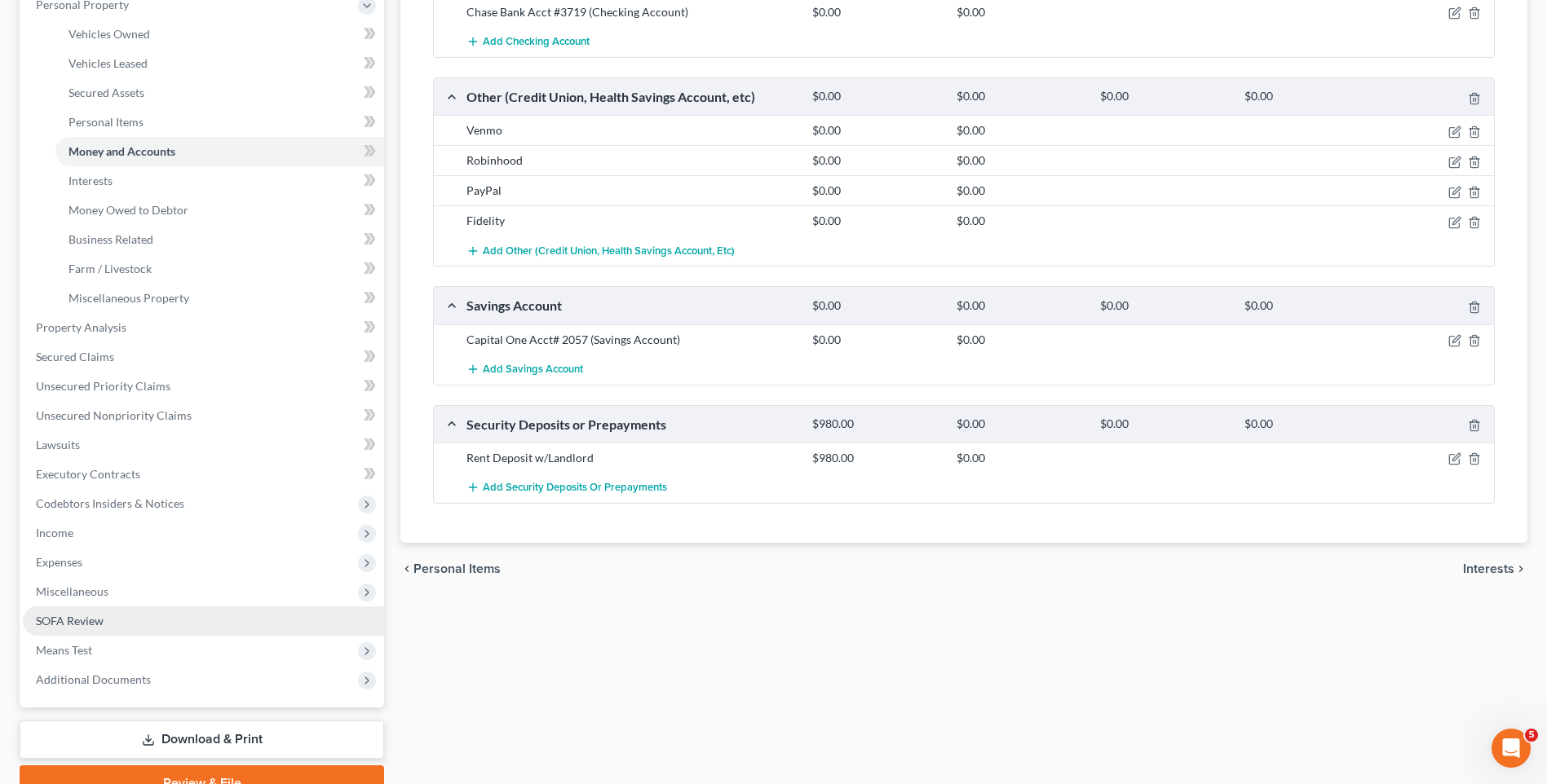
click at [84, 623] on span "SOFA Review" at bounding box center [70, 621] width 68 height 14
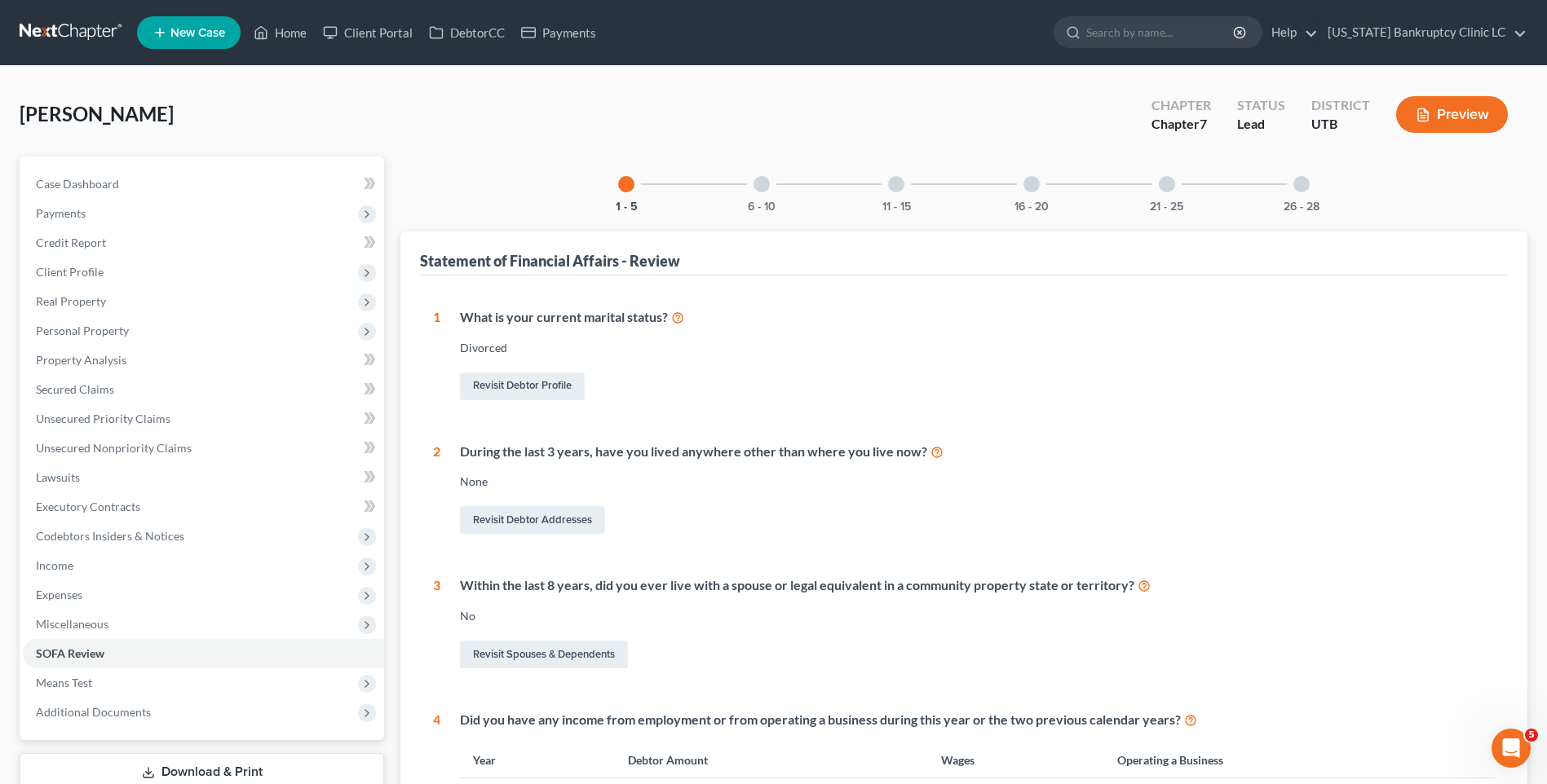
click at [758, 192] on div "6 - 10" at bounding box center [762, 185] width 56 height 56
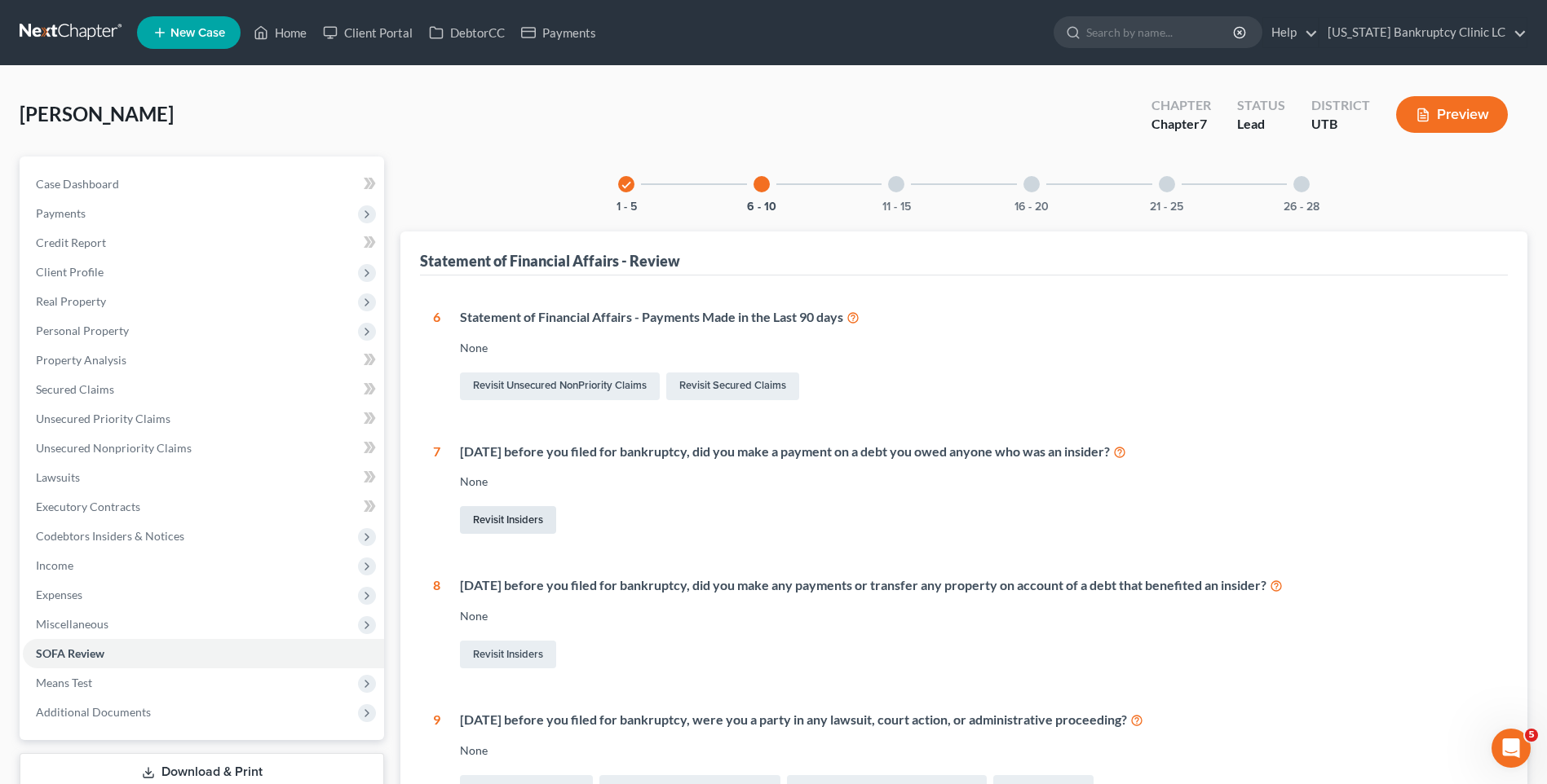
click at [514, 528] on link "Revisit Insiders" at bounding box center [508, 520] width 97 height 28
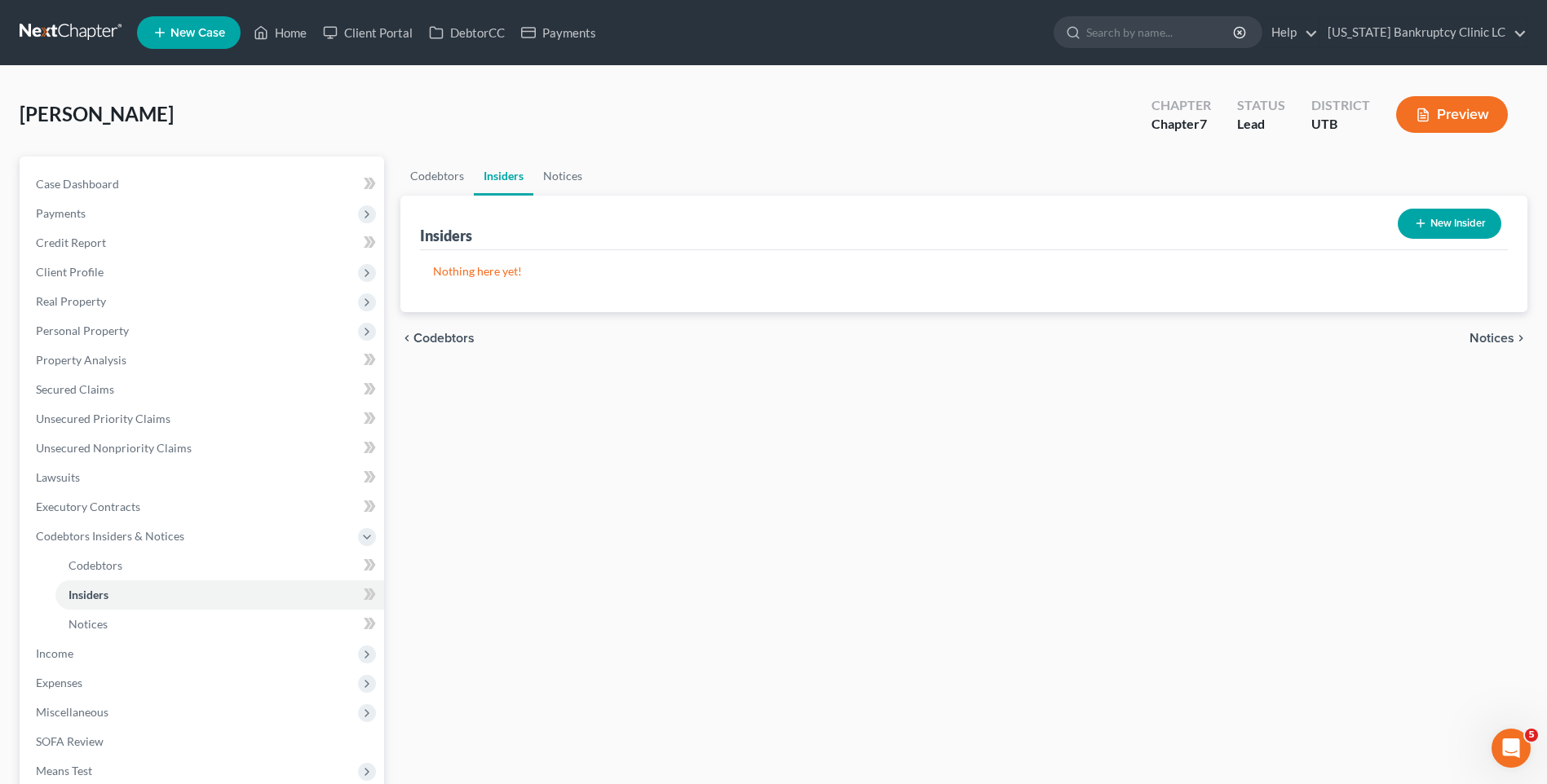
click at [1476, 230] on button "New Insider" at bounding box center [1449, 224] width 103 height 30
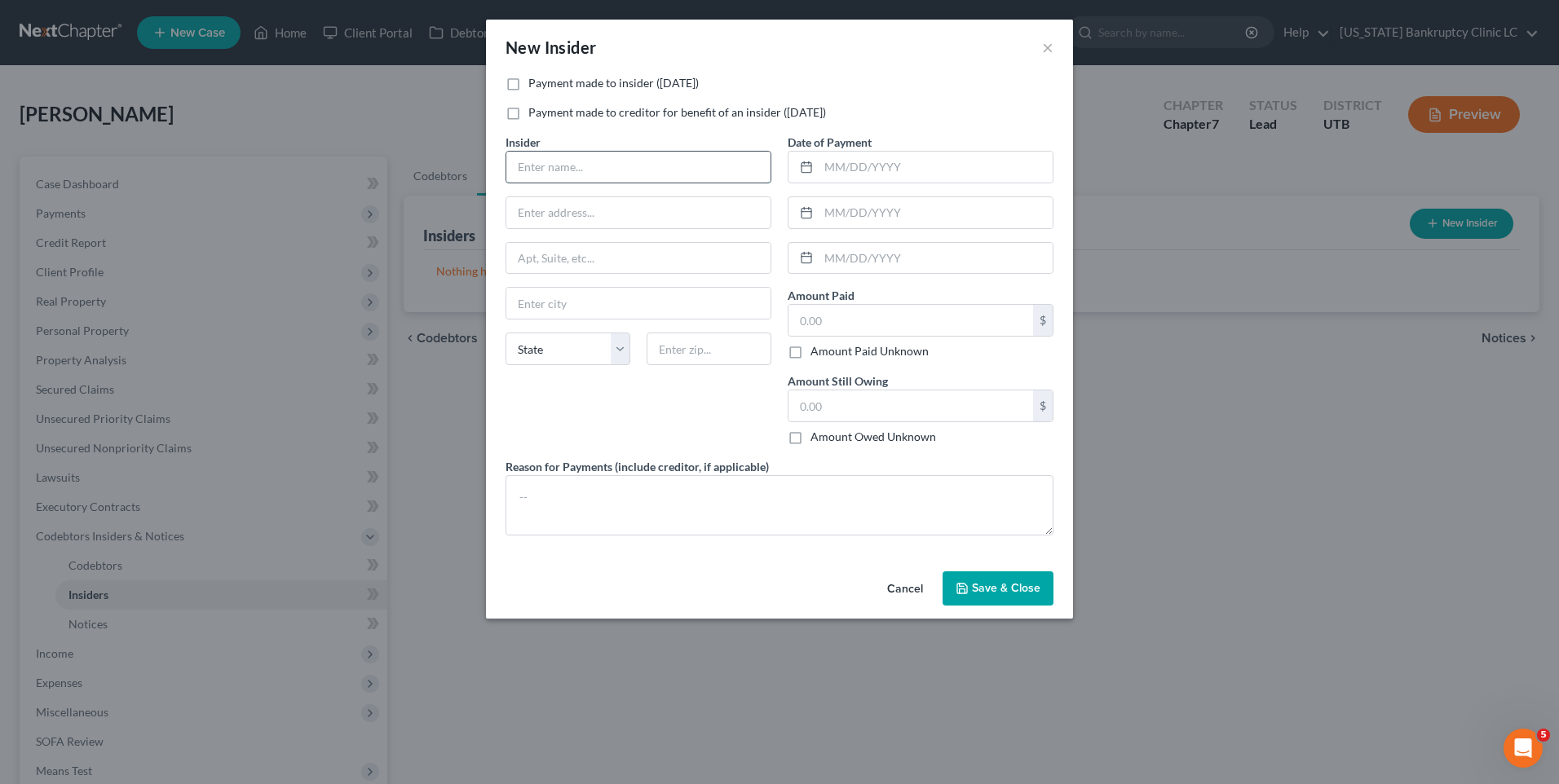
click at [652, 168] on input "text" at bounding box center [638, 166] width 264 height 31
click at [528, 75] on div "Payment made to insider ([DATE])" at bounding box center [780, 84] width 548 height 17
click at [529, 86] on label "Payment made to insider ([DATE])" at bounding box center [613, 84] width 170 height 17
click at [535, 85] on input "Payment made to insider ([DATE])" at bounding box center [540, 80] width 10 height 10
click at [593, 163] on input "Girlfre" at bounding box center [638, 166] width 264 height 31
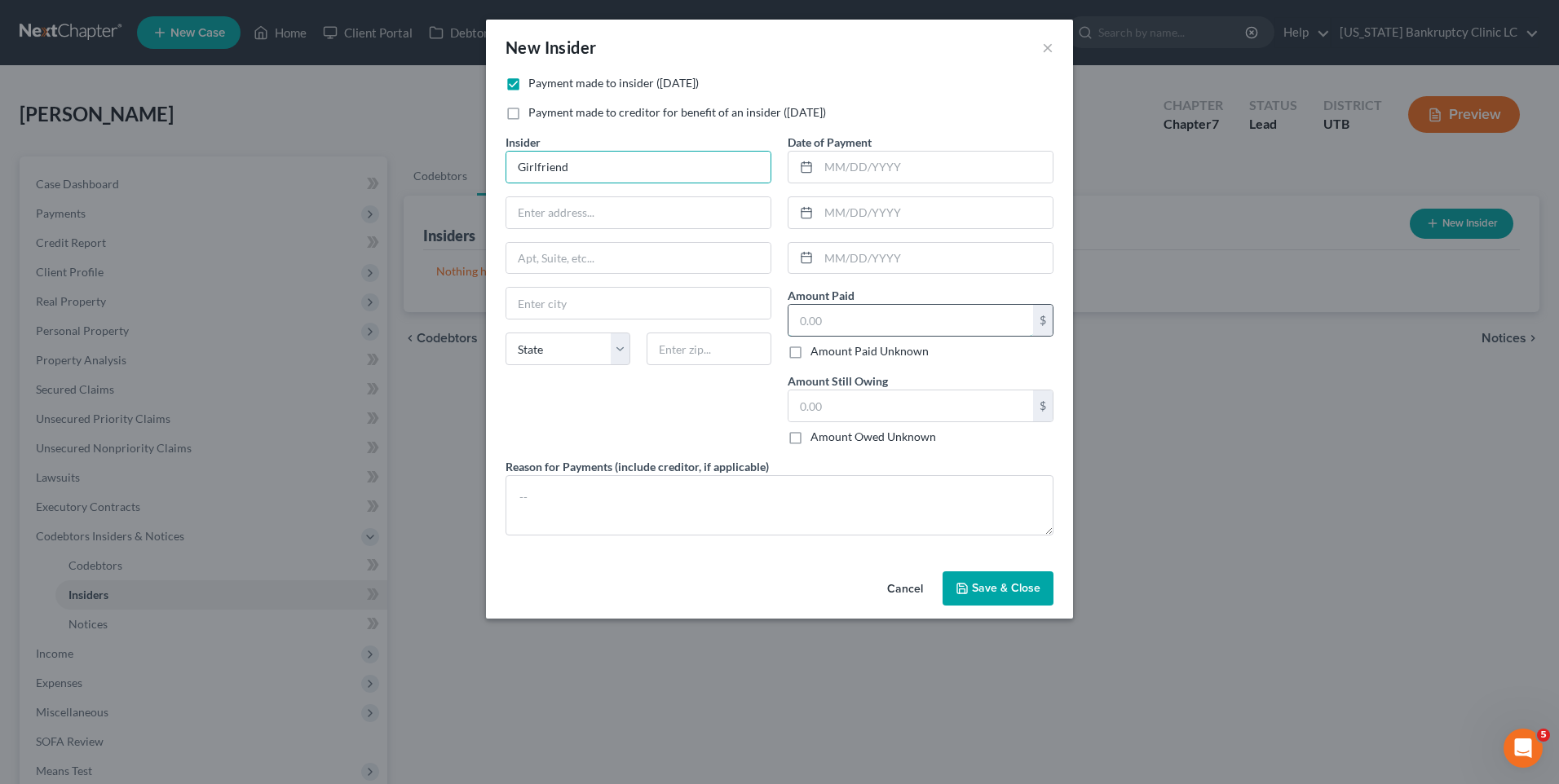
click at [819, 315] on input "text" at bounding box center [911, 320] width 244 height 31
click at [998, 591] on span "Save & Close" at bounding box center [1006, 588] width 69 height 14
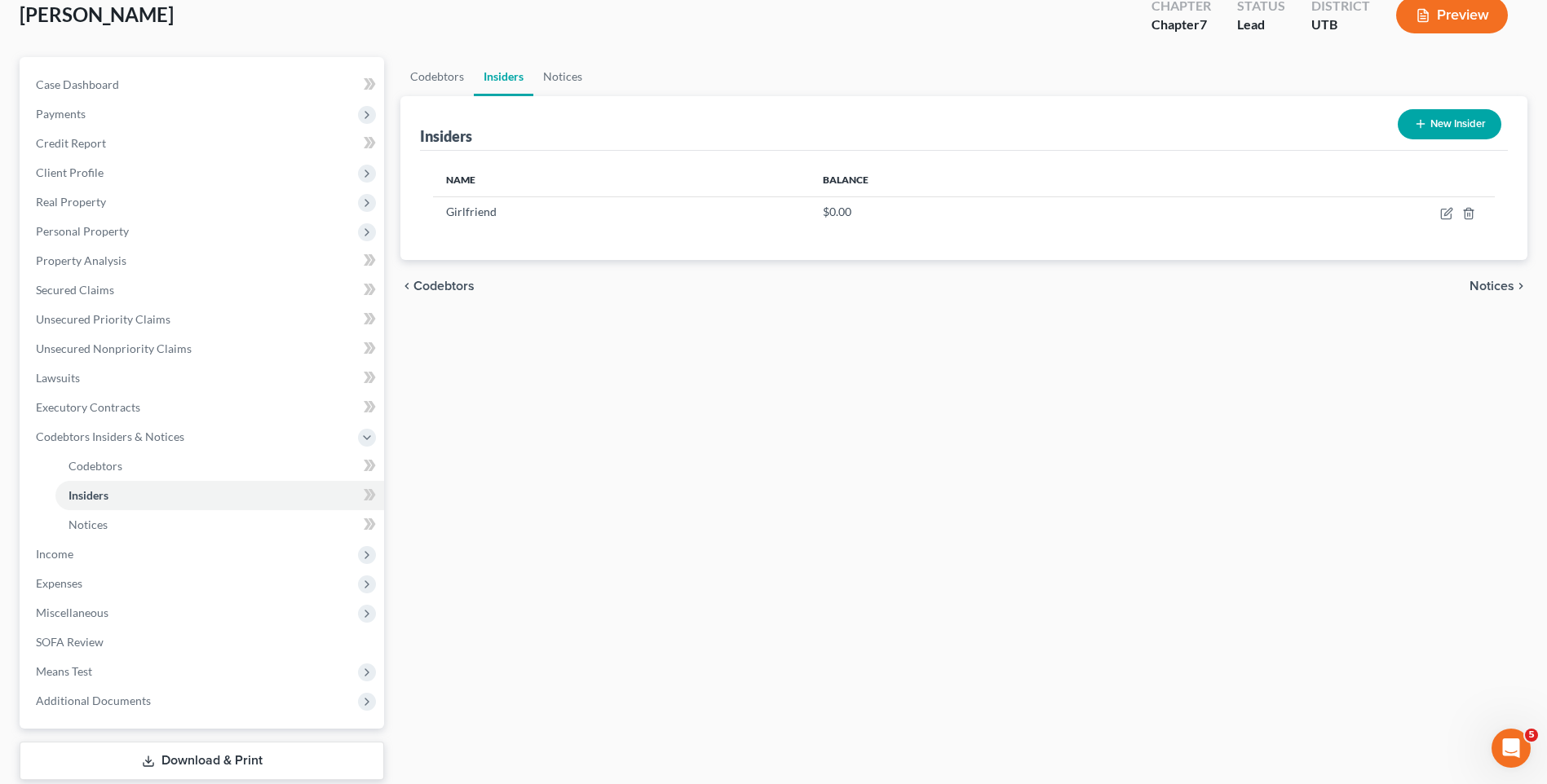
scroll to position [200, 0]
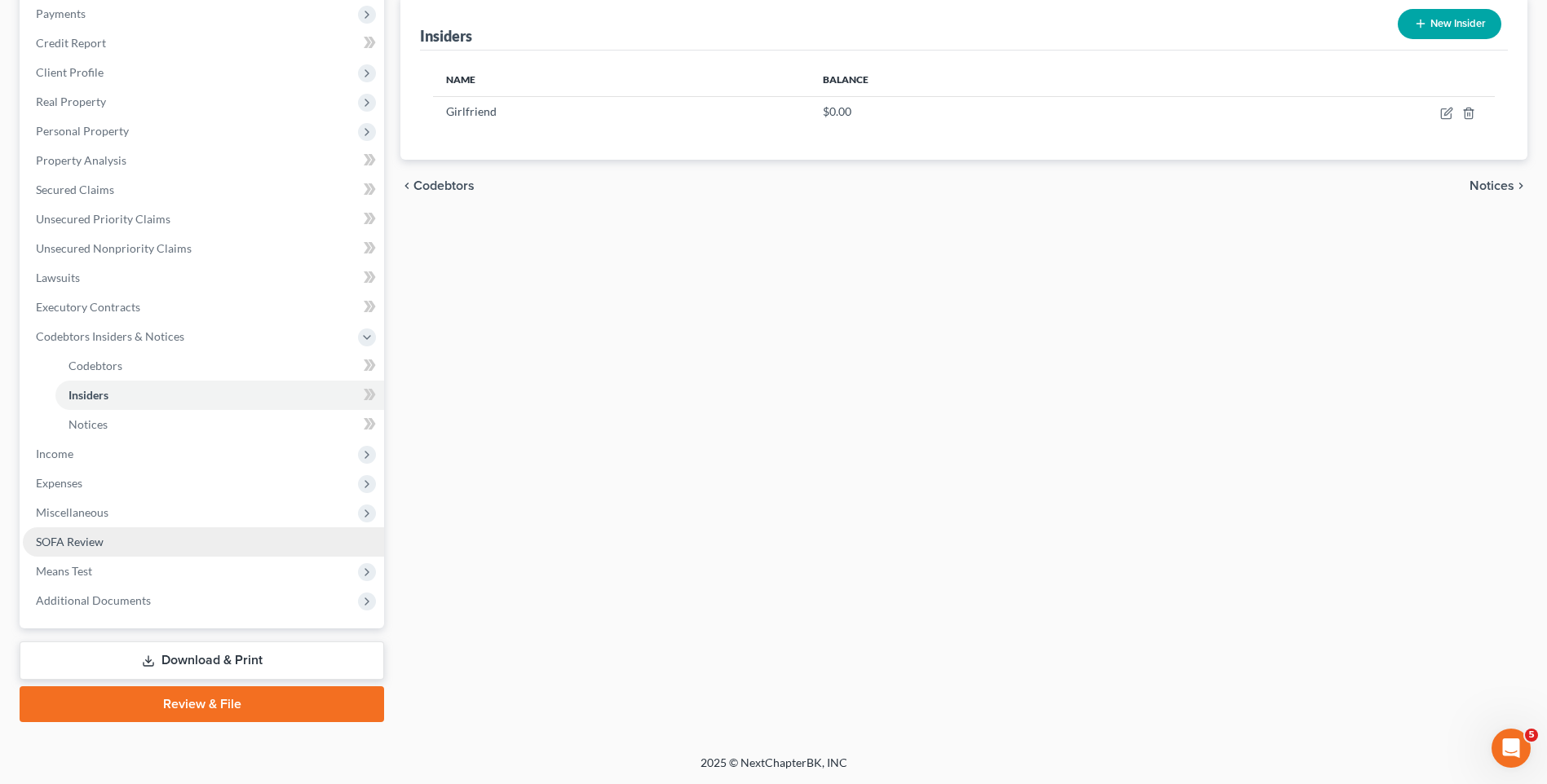
click at [94, 536] on span "SOFA Review" at bounding box center [70, 542] width 68 height 14
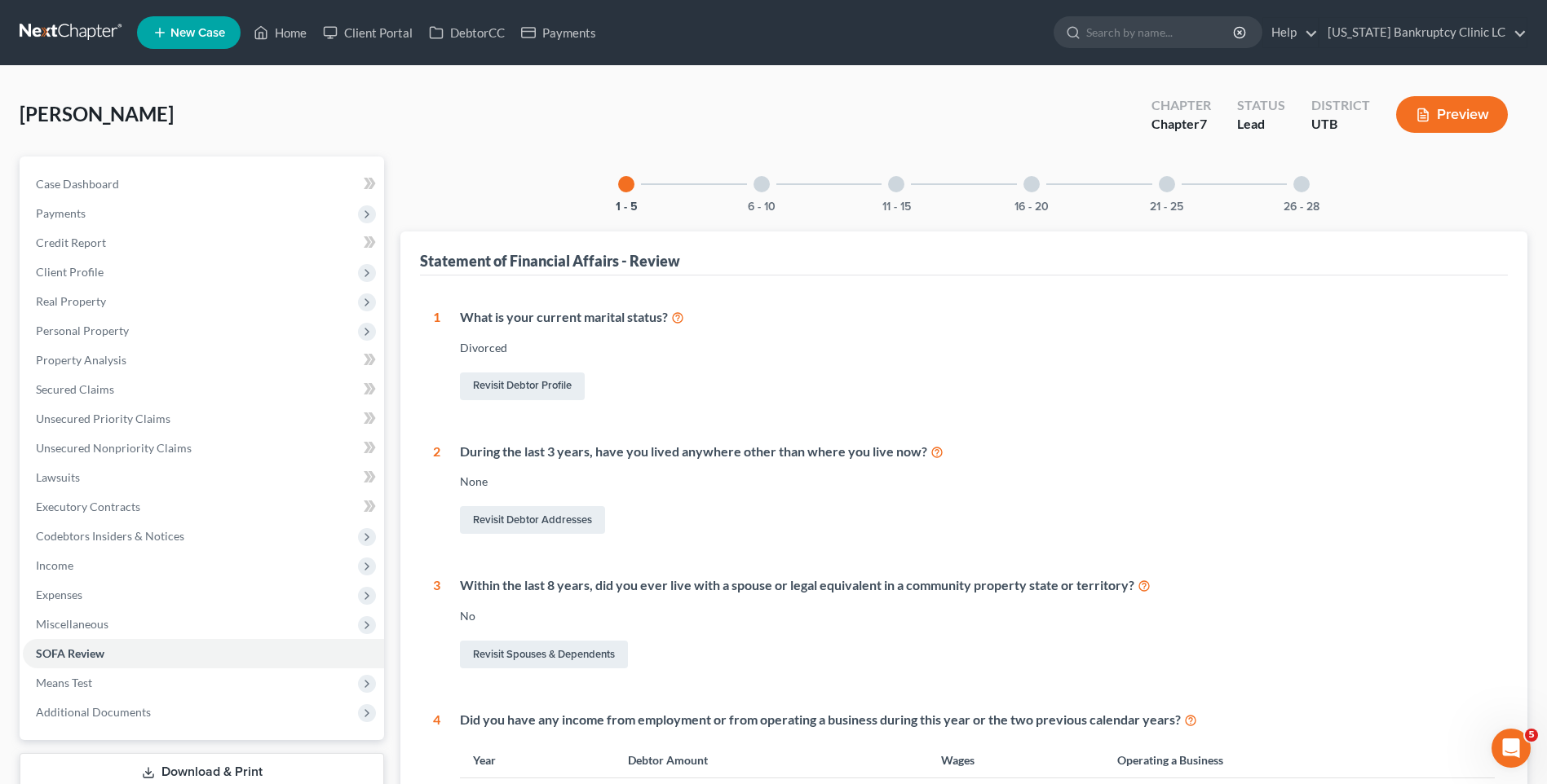
click at [1302, 186] on div at bounding box center [1302, 185] width 17 height 17
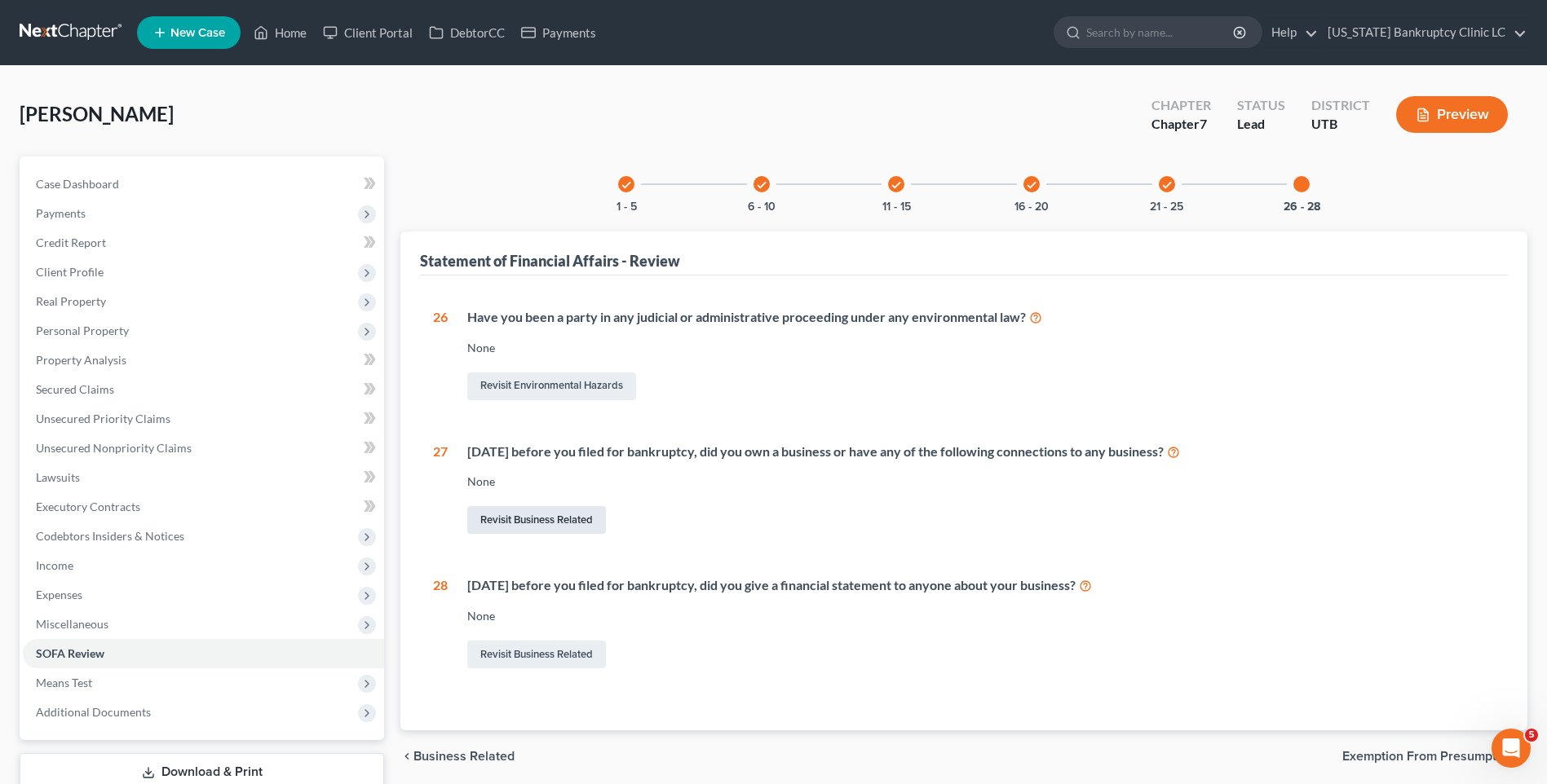
click at [526, 521] on link "Revisit Business Related" at bounding box center [536, 520] width 138 height 28
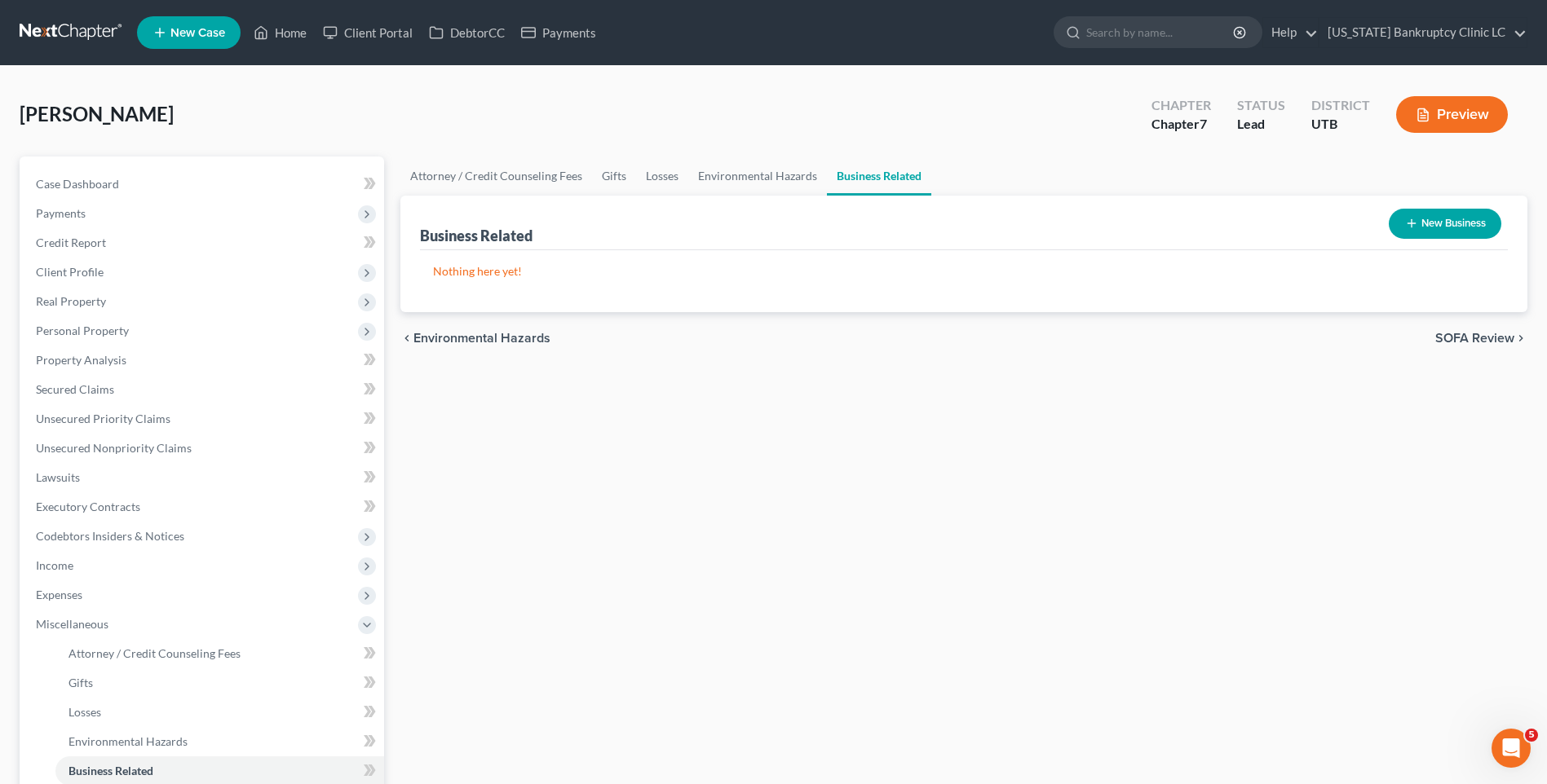
click at [1455, 215] on button "New Business" at bounding box center [1445, 224] width 112 height 30
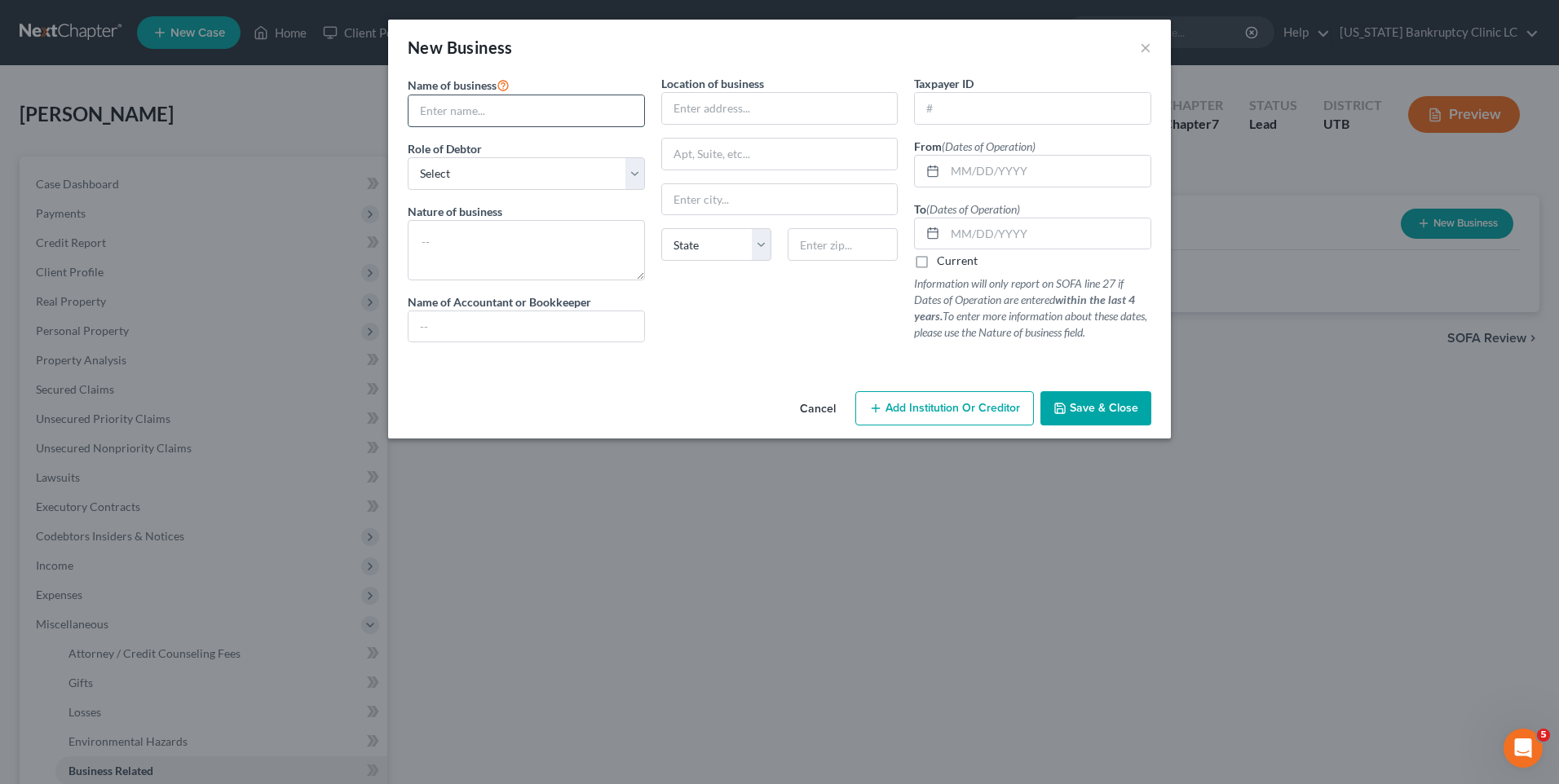
click at [522, 109] on input "text" at bounding box center [527, 111] width 236 height 31
click at [1022, 175] on input "text" at bounding box center [1047, 171] width 205 height 31
click at [937, 264] on label "Current" at bounding box center [958, 261] width 41 height 17
click at [944, 264] on input "Current" at bounding box center [949, 257] width 10 height 10
click at [1099, 407] on span "Save & Close" at bounding box center [1105, 408] width 69 height 14
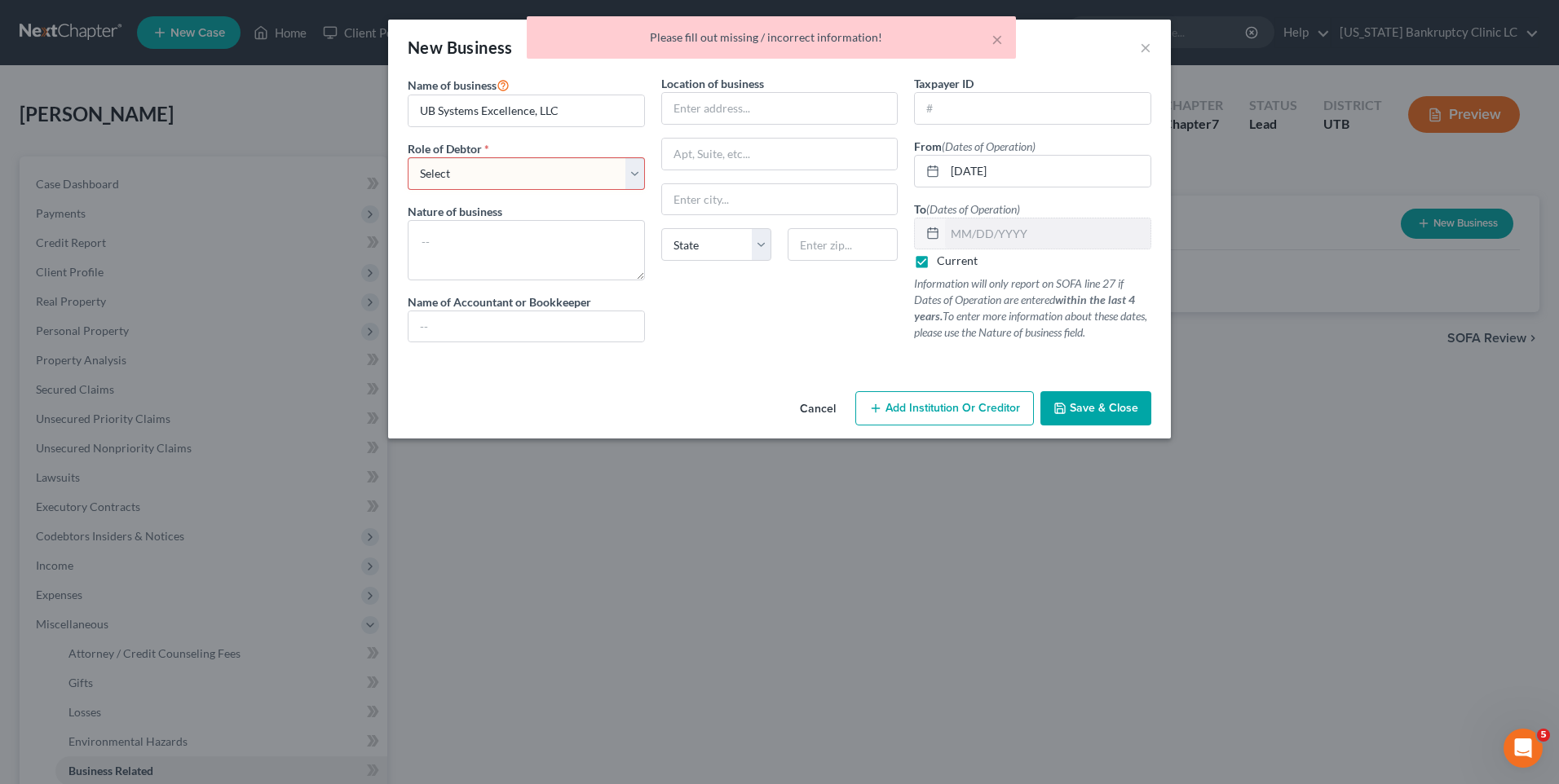
click at [502, 176] on select "Select A member of a limited liability company (LLC) or limited liability partn…" at bounding box center [526, 173] width 237 height 33
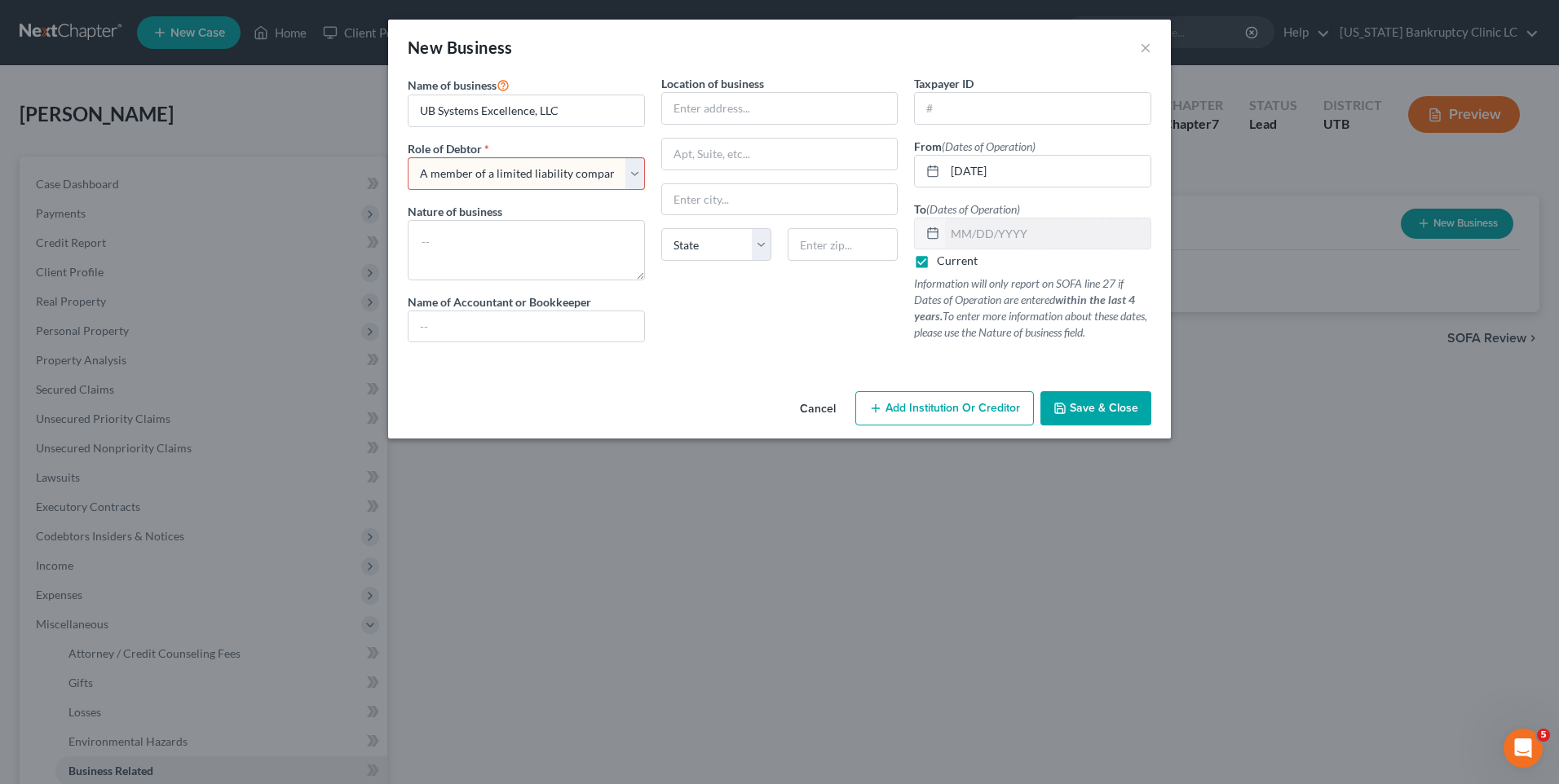
click at [408, 157] on select "Select A member of a limited liability company (LLC) or limited liability partn…" at bounding box center [526, 173] width 237 height 33
click at [1117, 410] on span "Save & Close" at bounding box center [1105, 408] width 69 height 14
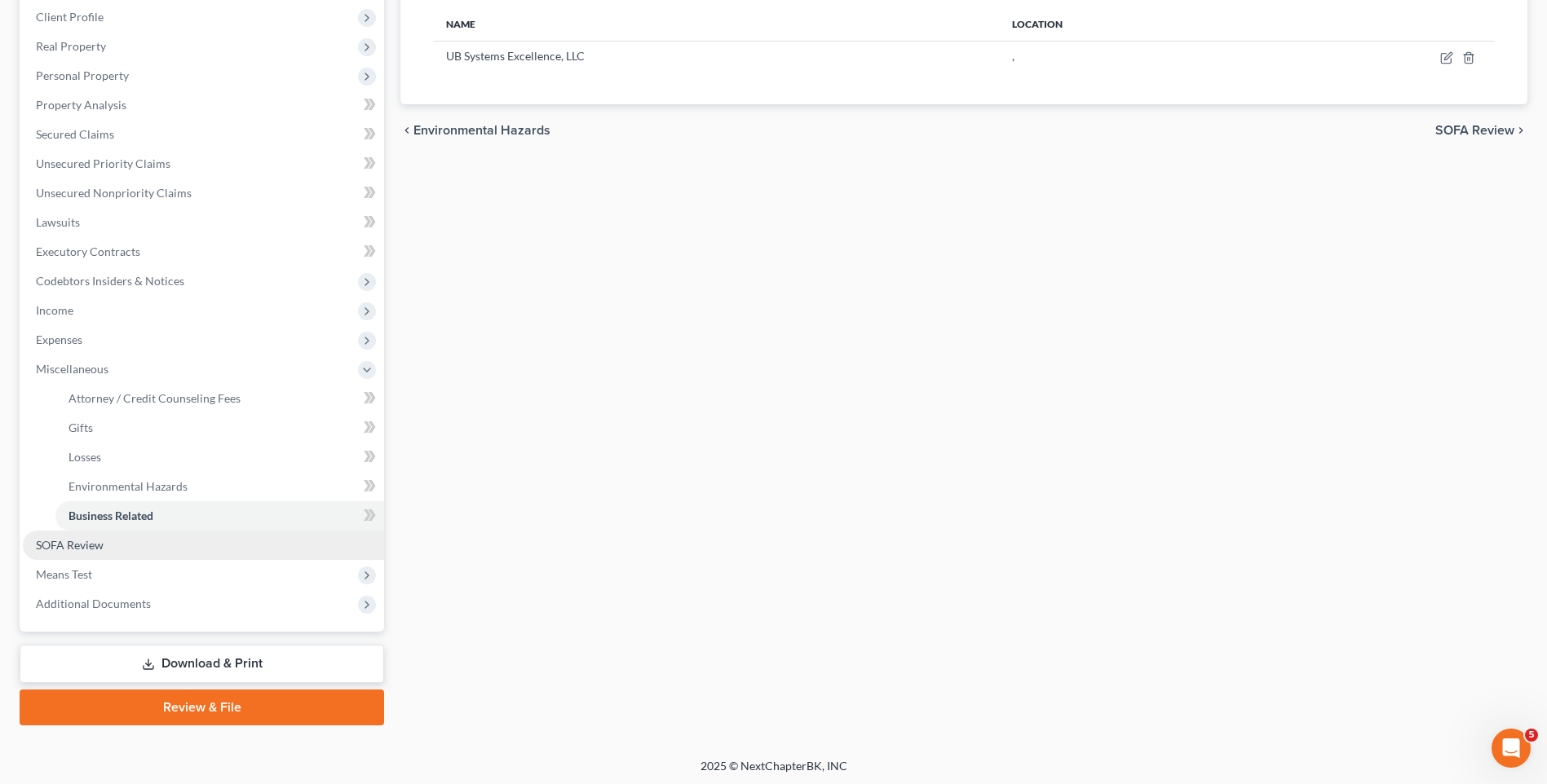
scroll to position [258, 0]
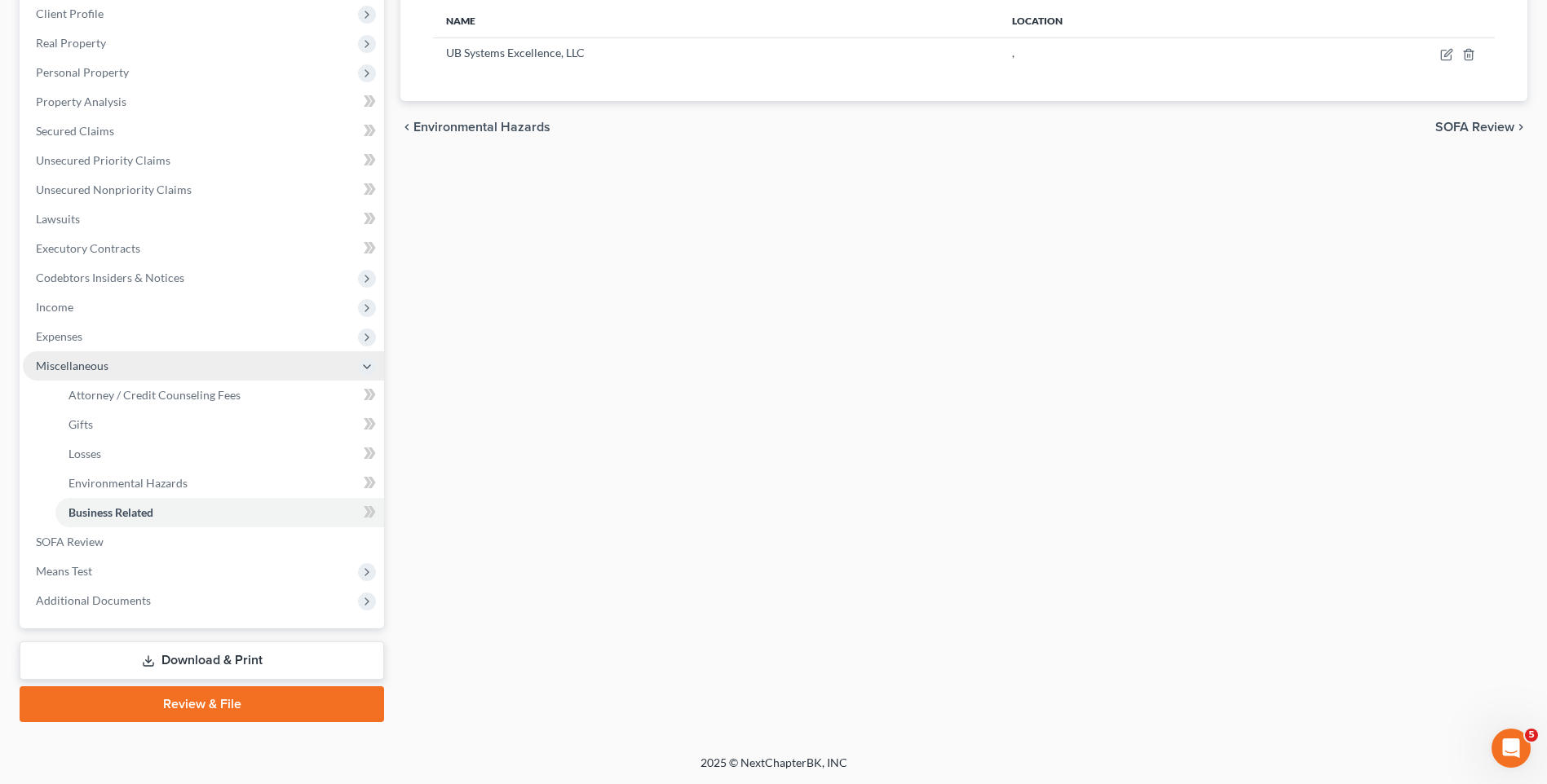
click at [110, 365] on span "Miscellaneous" at bounding box center [203, 366] width 361 height 30
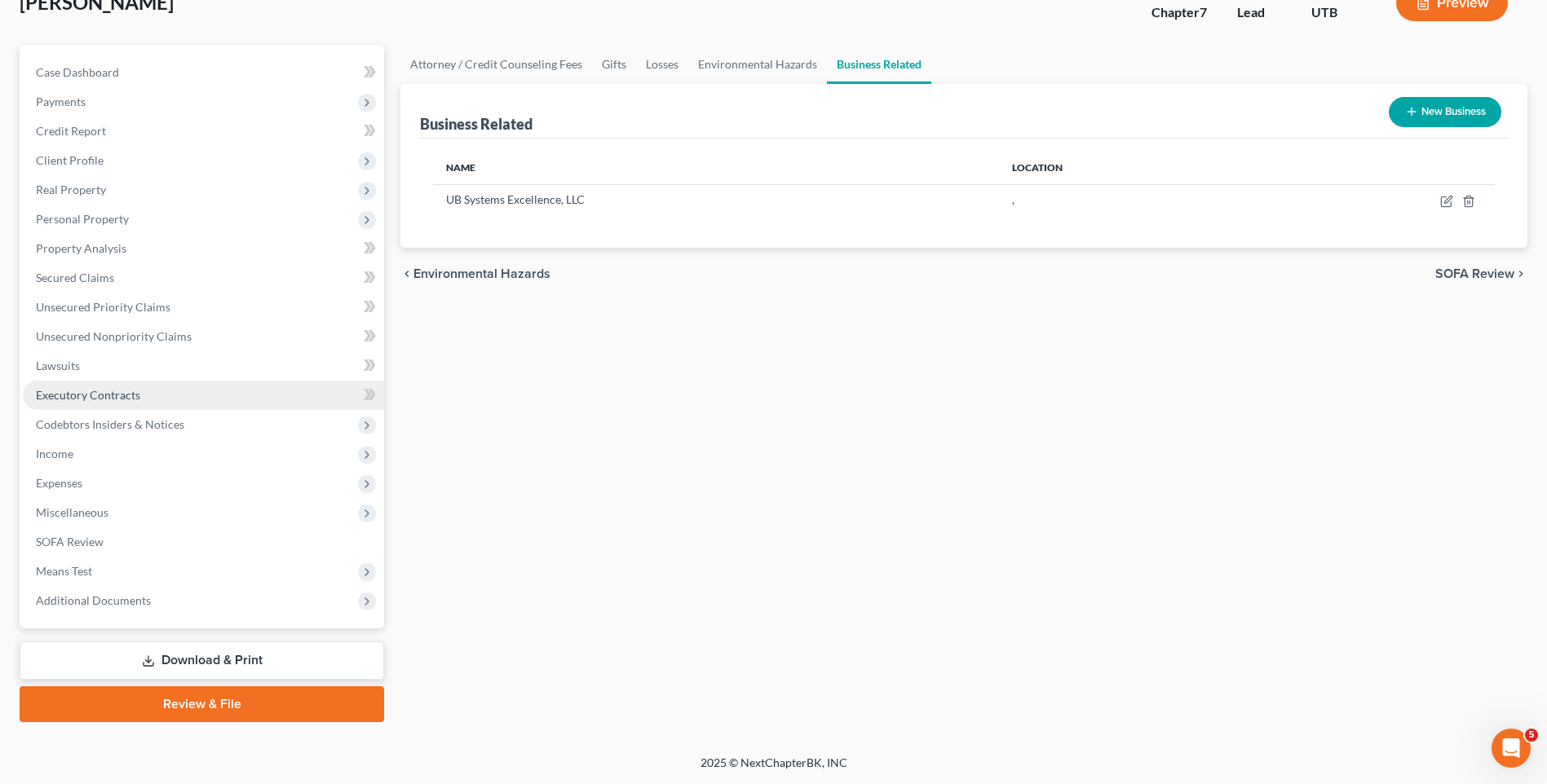
scroll to position [111, 0]
click at [544, 61] on link "Attorney / Credit Counseling Fees" at bounding box center [496, 64] width 191 height 39
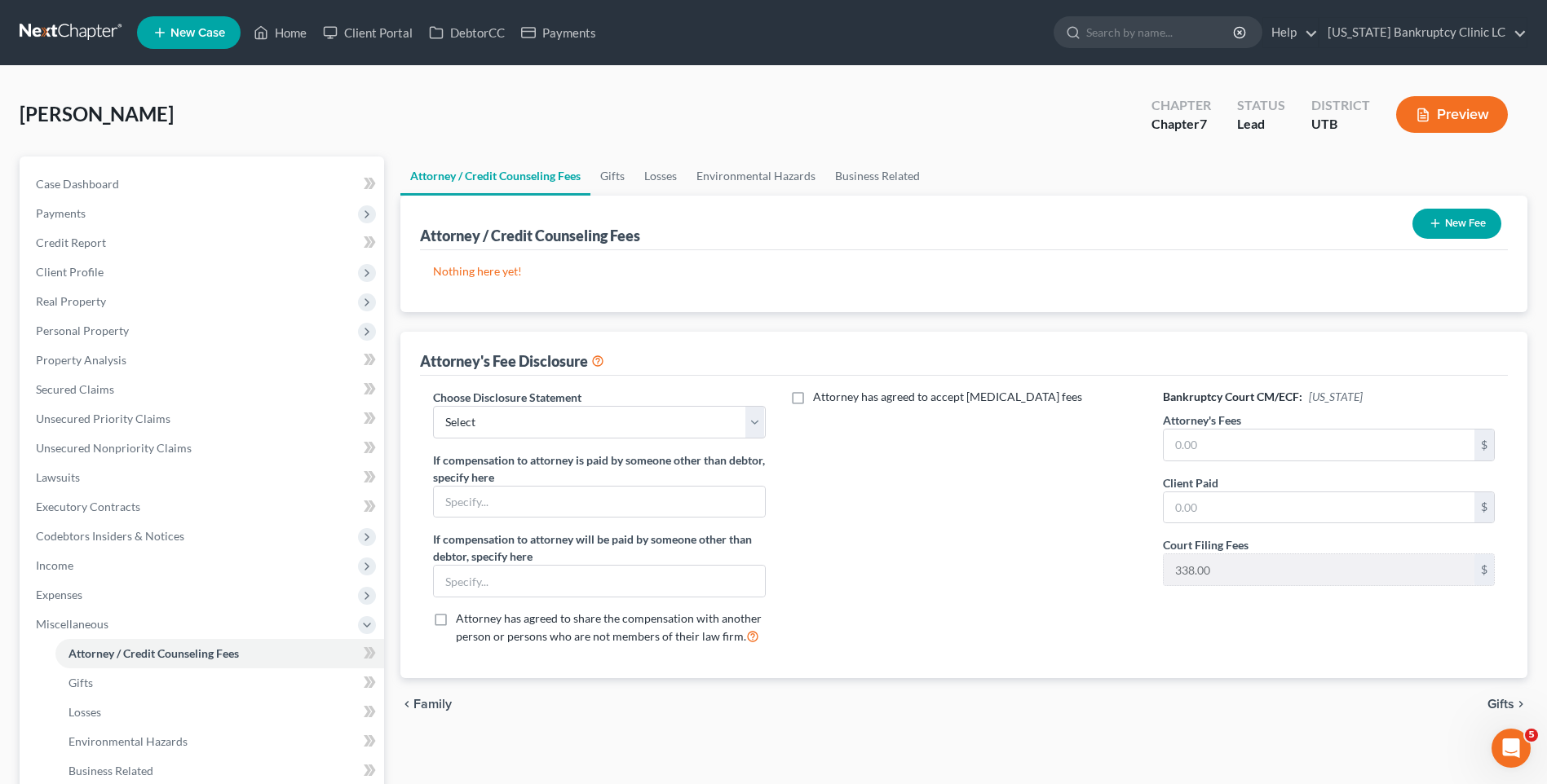
scroll to position [82, 0]
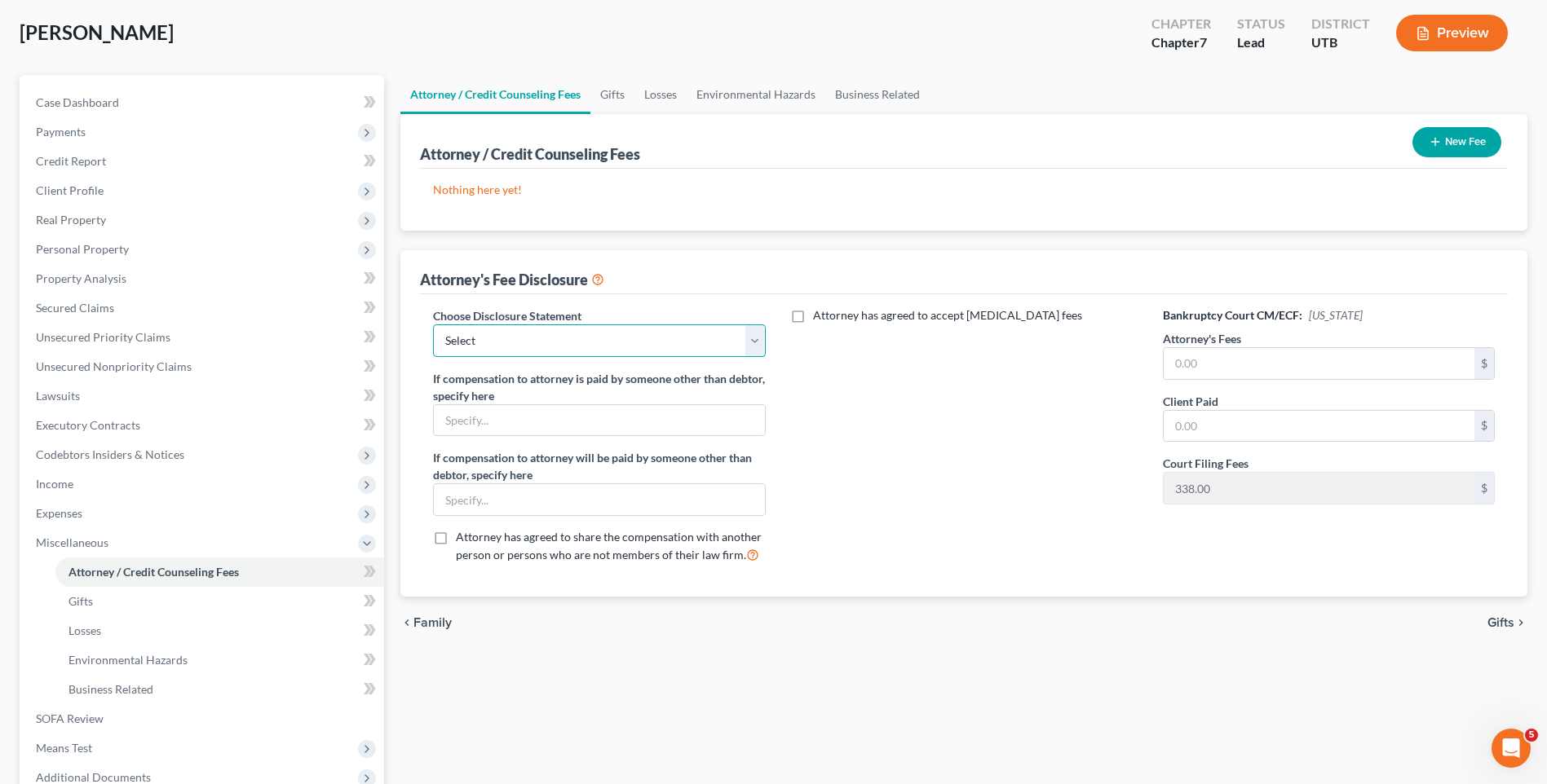
click at [532, 340] on select "Select Installment Chapter 7 Cases Salt Lake Custom Disclosure Fresh Start Fund…" at bounding box center [598, 340] width 332 height 33
click at [433, 324] on select "Select Installment Chapter 7 Cases Salt Lake Custom Disclosure Fresh Start Fund…" at bounding box center [598, 340] width 332 height 33
click at [1302, 345] on div "Attorney's Fees $" at bounding box center [1329, 355] width 332 height 50
click at [1289, 363] on input "text" at bounding box center [1319, 363] width 310 height 31
click at [978, 503] on div "Attorney has agreed to accept [MEDICAL_DATA] fees" at bounding box center [964, 442] width 364 height 270
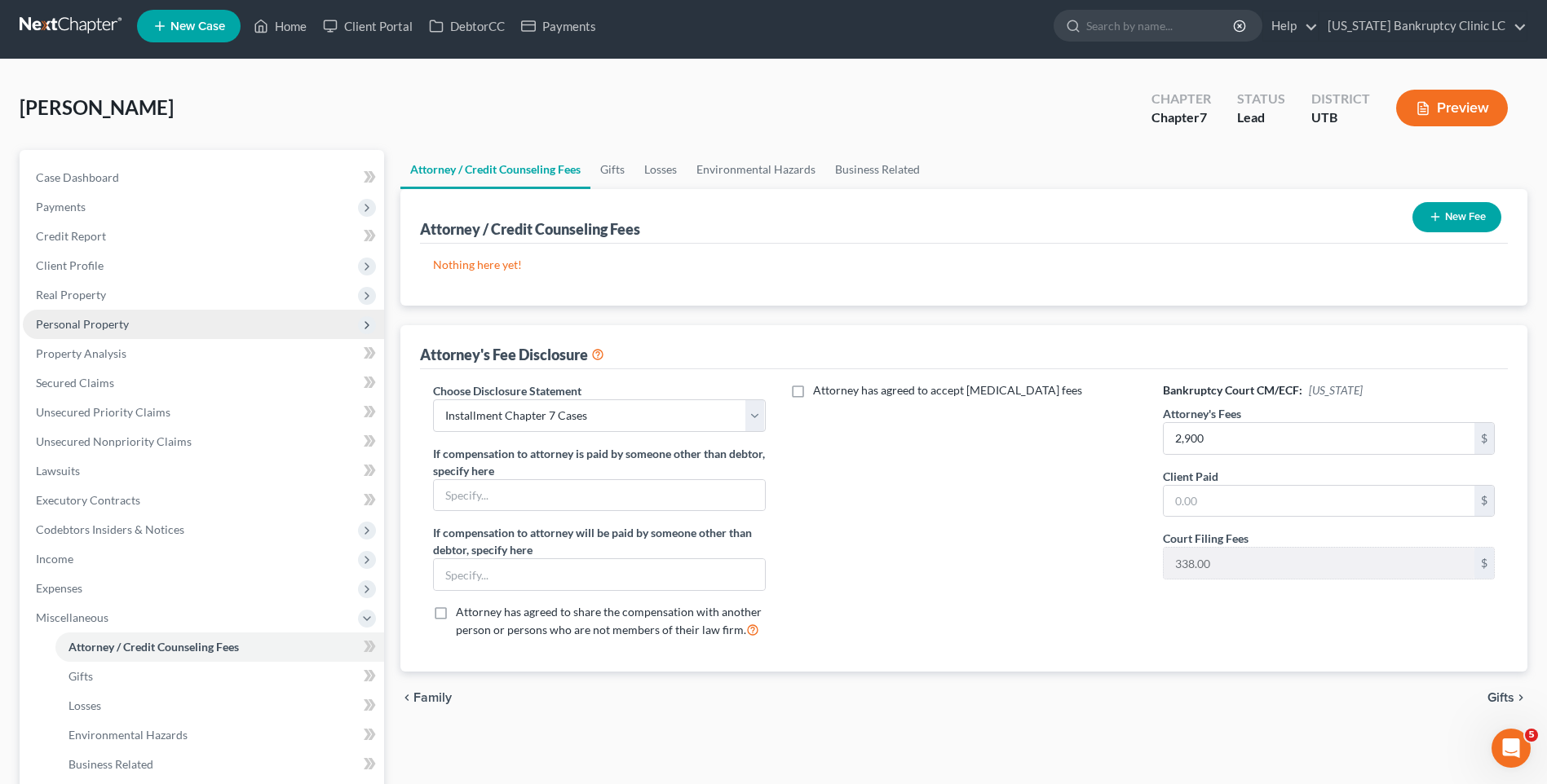
scroll to position [0, 0]
